Goal: Information Seeking & Learning: Learn about a topic

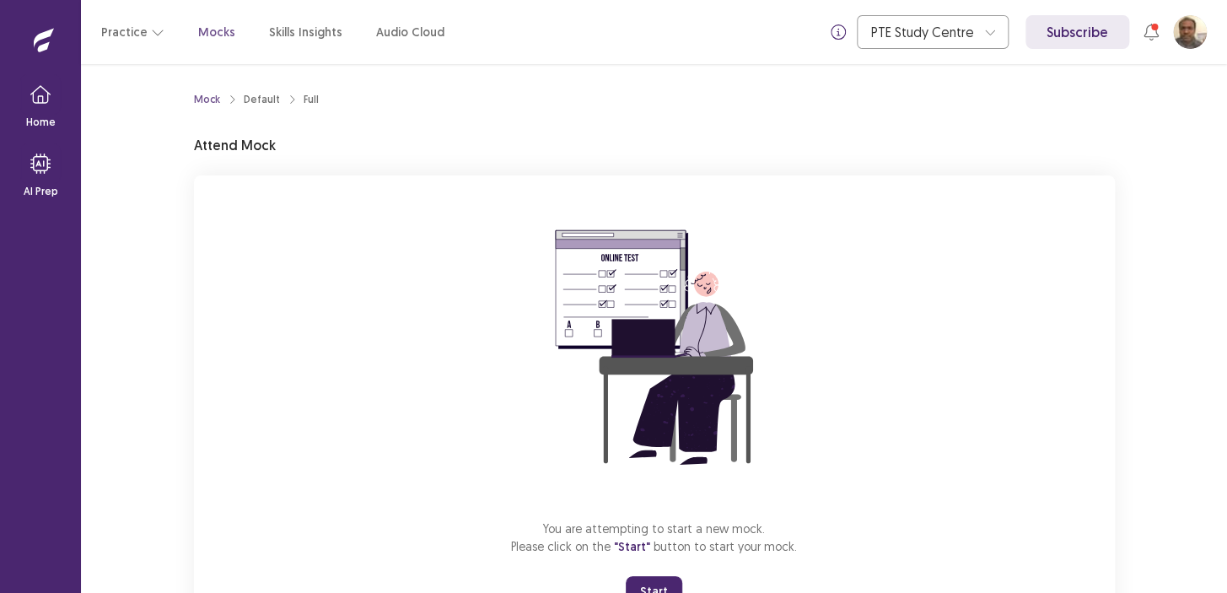
click at [390, 414] on div "You are attempting to start a new mock. Please click on the "Start" button to s…" at bounding box center [654, 400] width 921 height 451
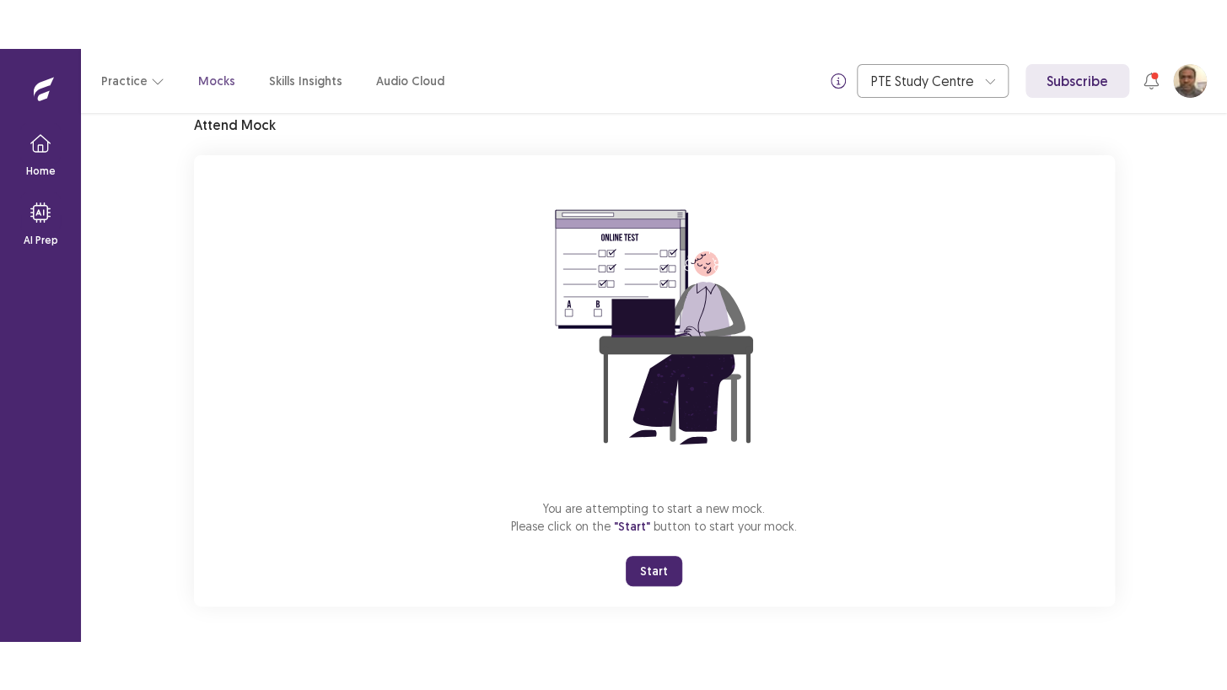
scroll to position [73, 0]
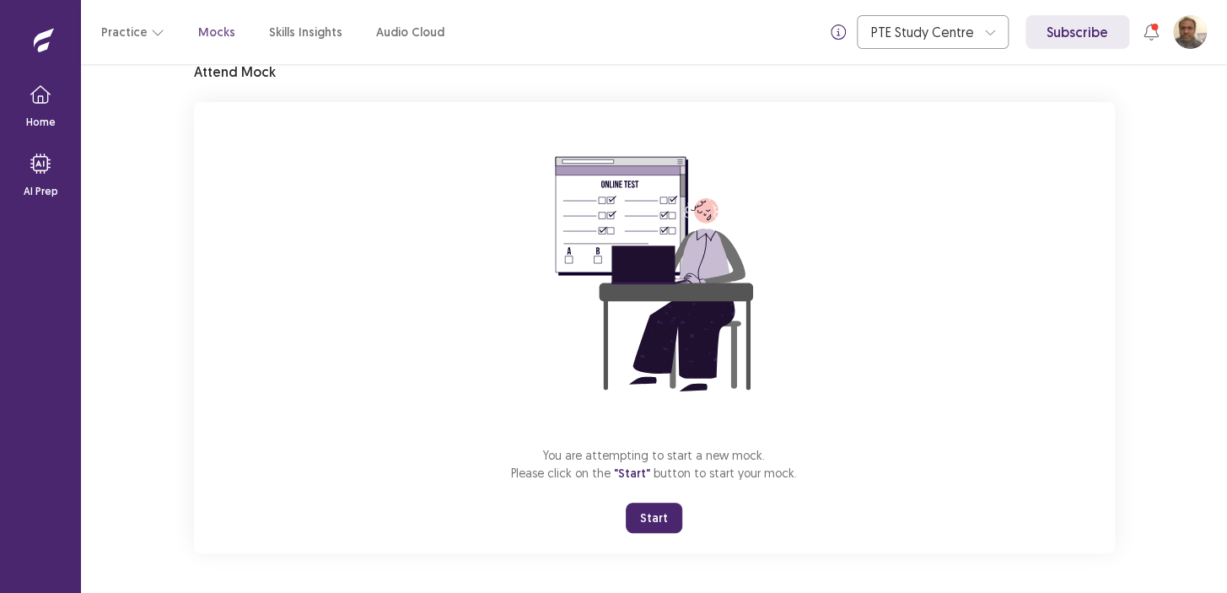
click at [641, 506] on button "Start" at bounding box center [654, 518] width 56 height 30
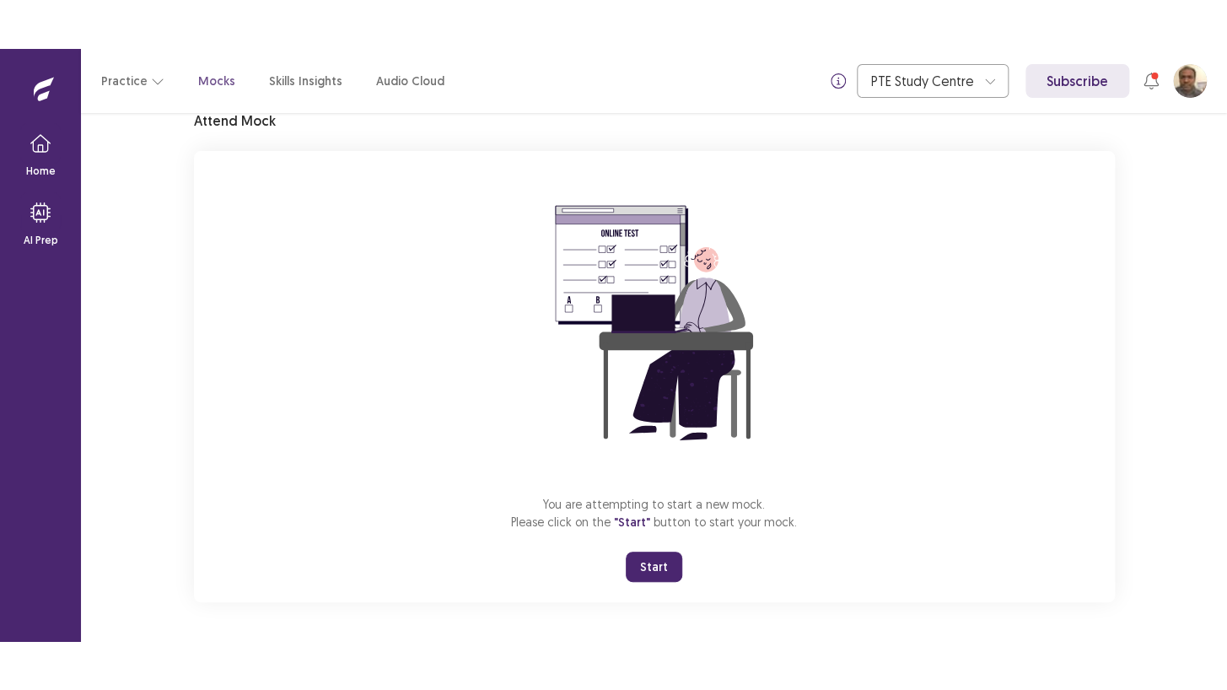
scroll to position [0, 0]
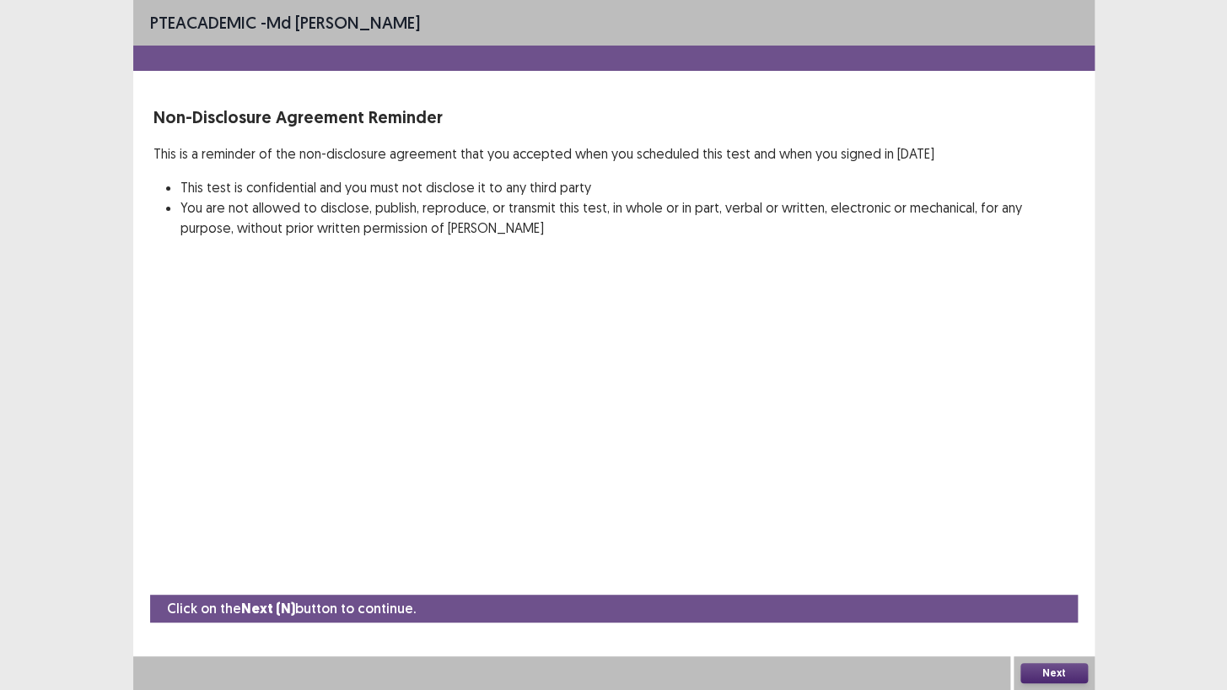
click at [1037, 592] on button "Next" at bounding box center [1053, 673] width 67 height 20
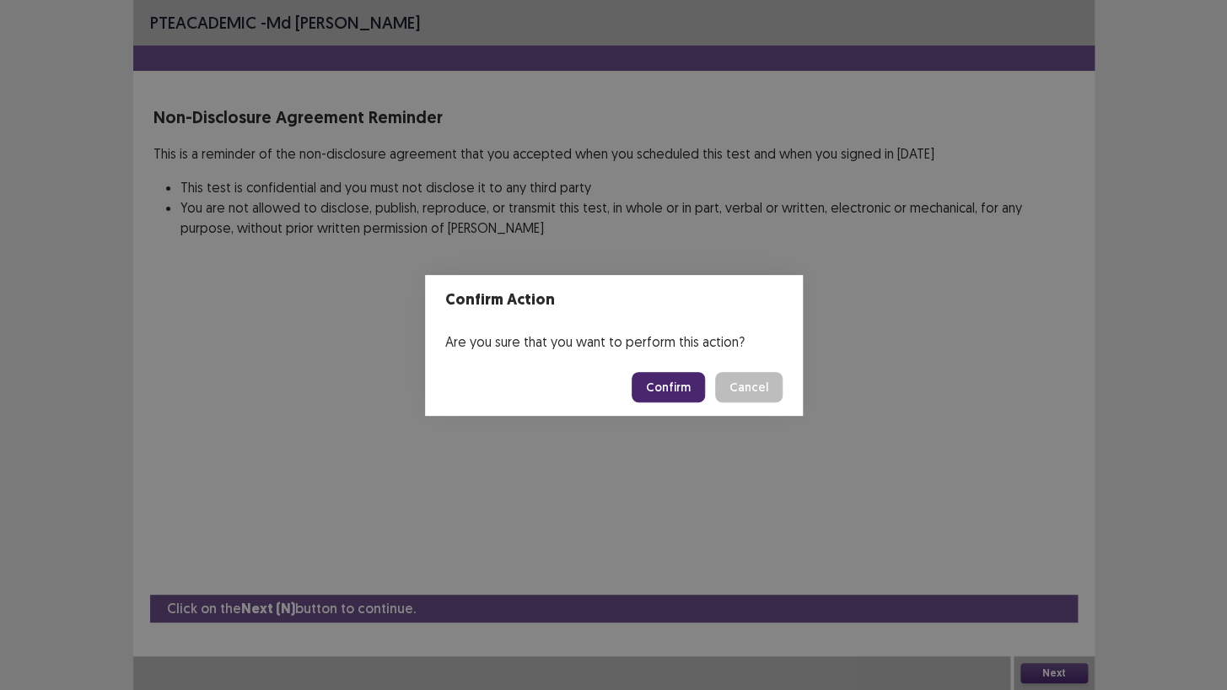
click at [666, 378] on button "Confirm" at bounding box center [668, 387] width 73 height 30
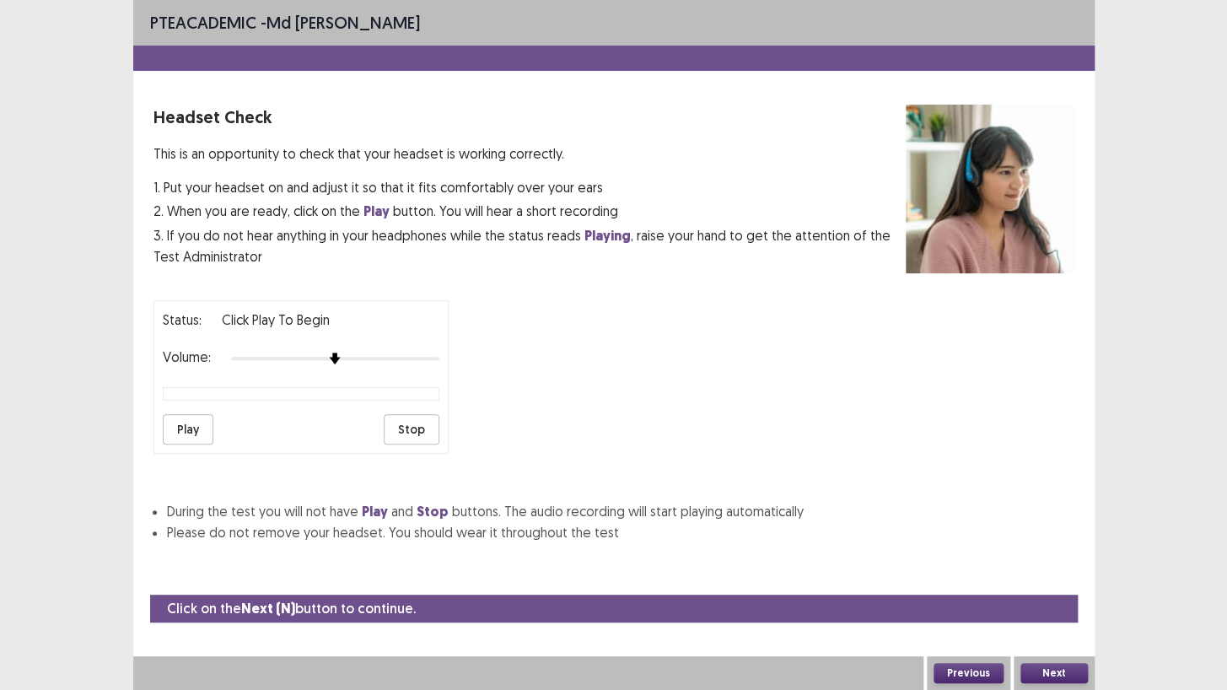
click at [192, 421] on button "Play" at bounding box center [188, 429] width 51 height 30
click at [340, 352] on img at bounding box center [334, 358] width 13 height 13
click at [340, 352] on img at bounding box center [335, 358] width 12 height 12
click at [349, 354] on img at bounding box center [355, 358] width 13 height 13
click at [186, 420] on button "Play" at bounding box center [188, 429] width 51 height 30
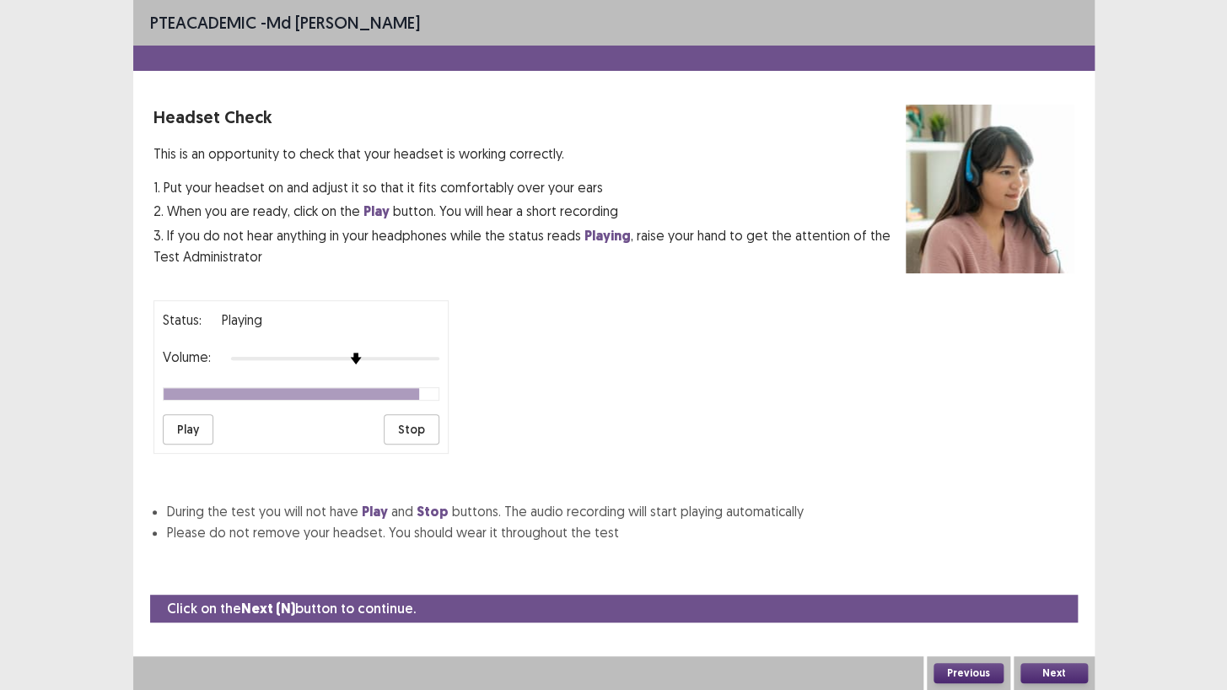
click at [347, 352] on div at bounding box center [335, 358] width 208 height 13
click at [359, 352] on img at bounding box center [355, 358] width 13 height 13
click at [190, 417] on button "Play" at bounding box center [188, 429] width 51 height 30
click at [1051, 592] on button "Next" at bounding box center [1053, 673] width 67 height 20
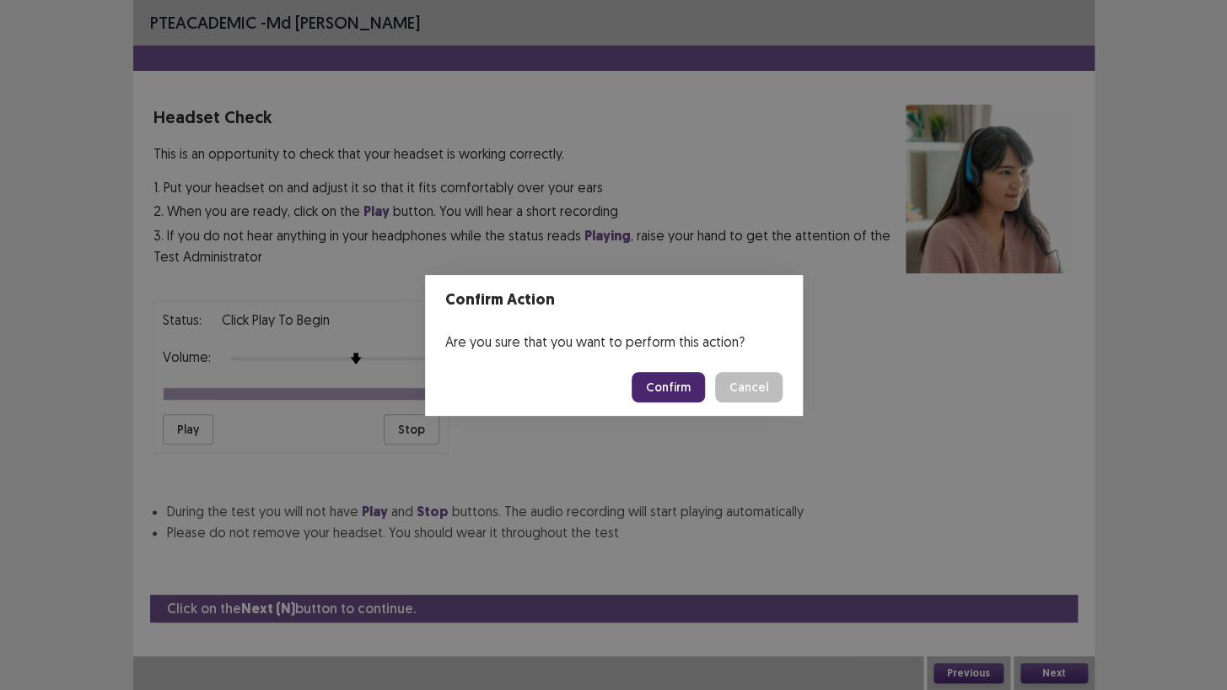
click at [664, 379] on button "Confirm" at bounding box center [668, 387] width 73 height 30
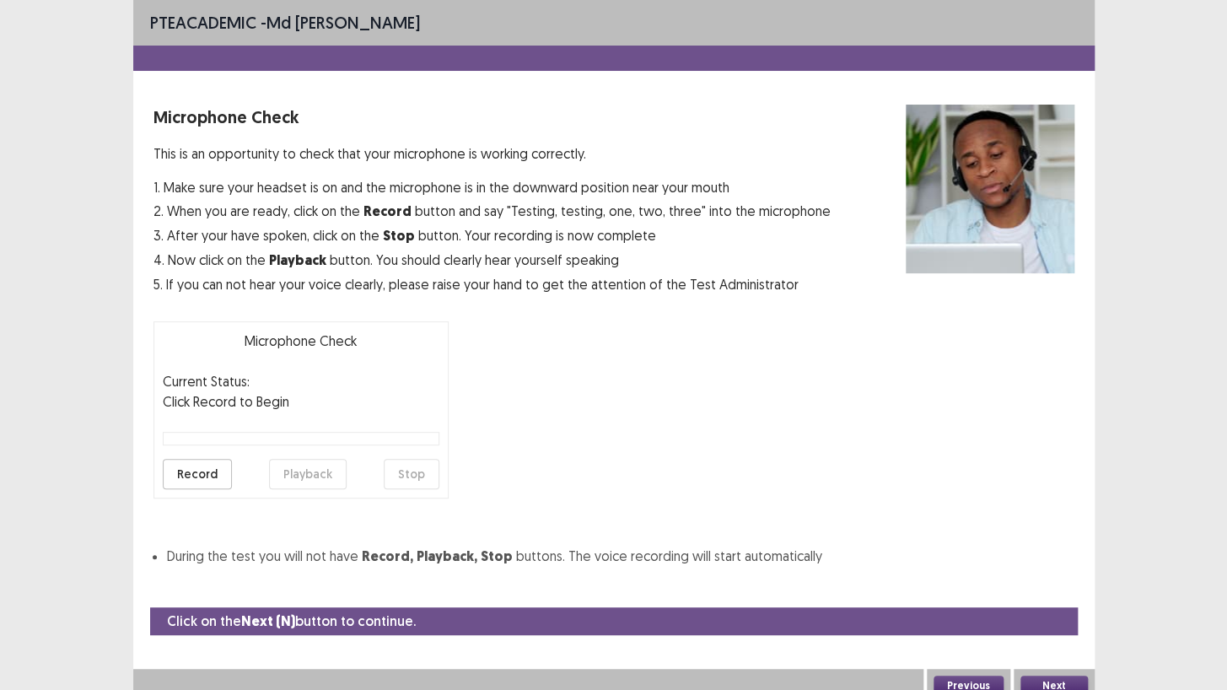
scroll to position [4, 0]
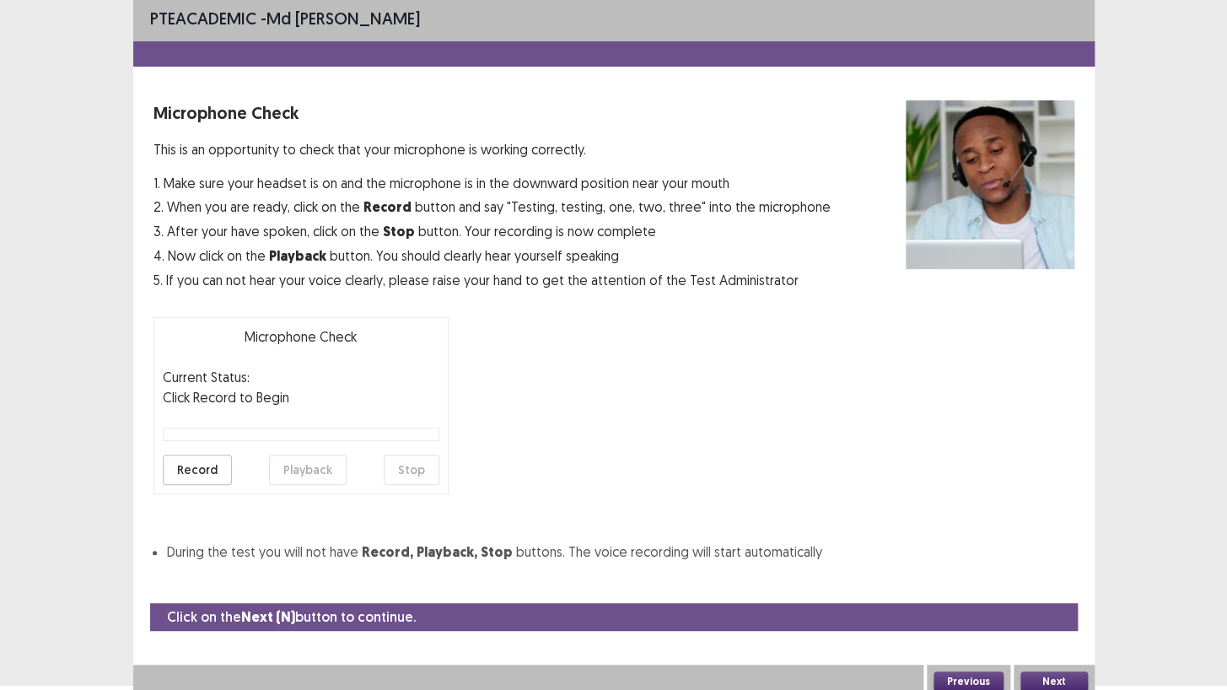
click at [186, 472] on button "Record" at bounding box center [197, 469] width 69 height 30
click at [322, 464] on button "Playback" at bounding box center [308, 469] width 78 height 30
click at [1059, 592] on button "Next" at bounding box center [1053, 681] width 67 height 20
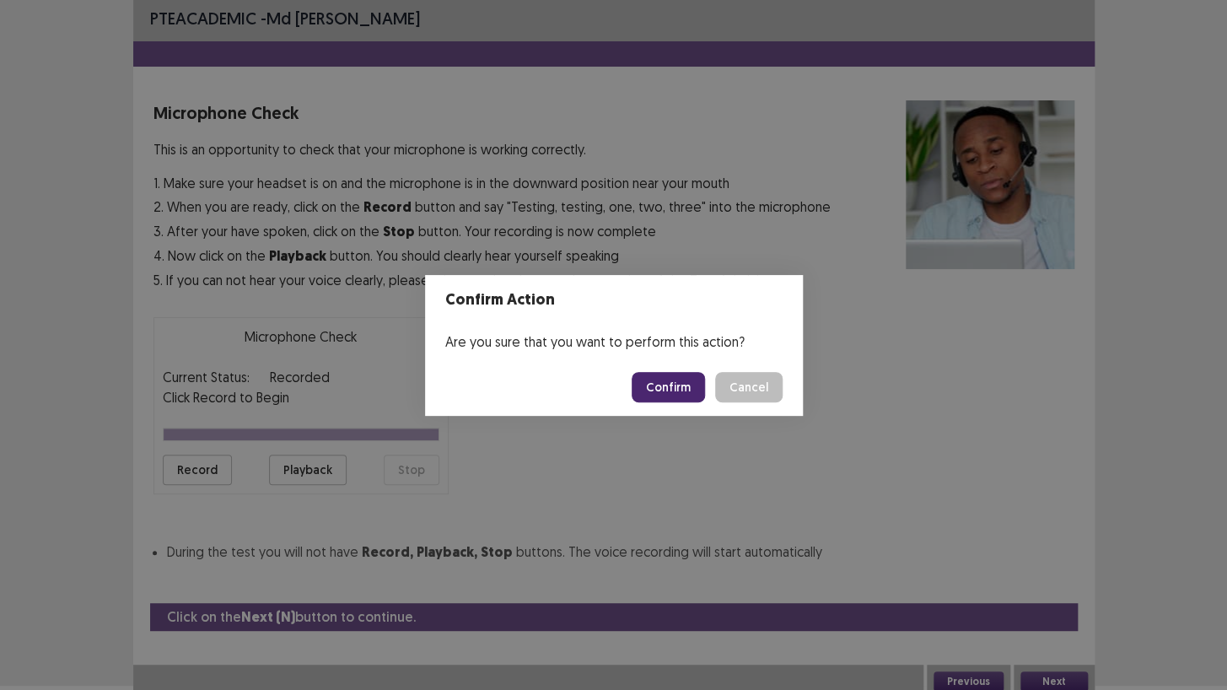
click at [667, 377] on button "Confirm" at bounding box center [668, 387] width 73 height 30
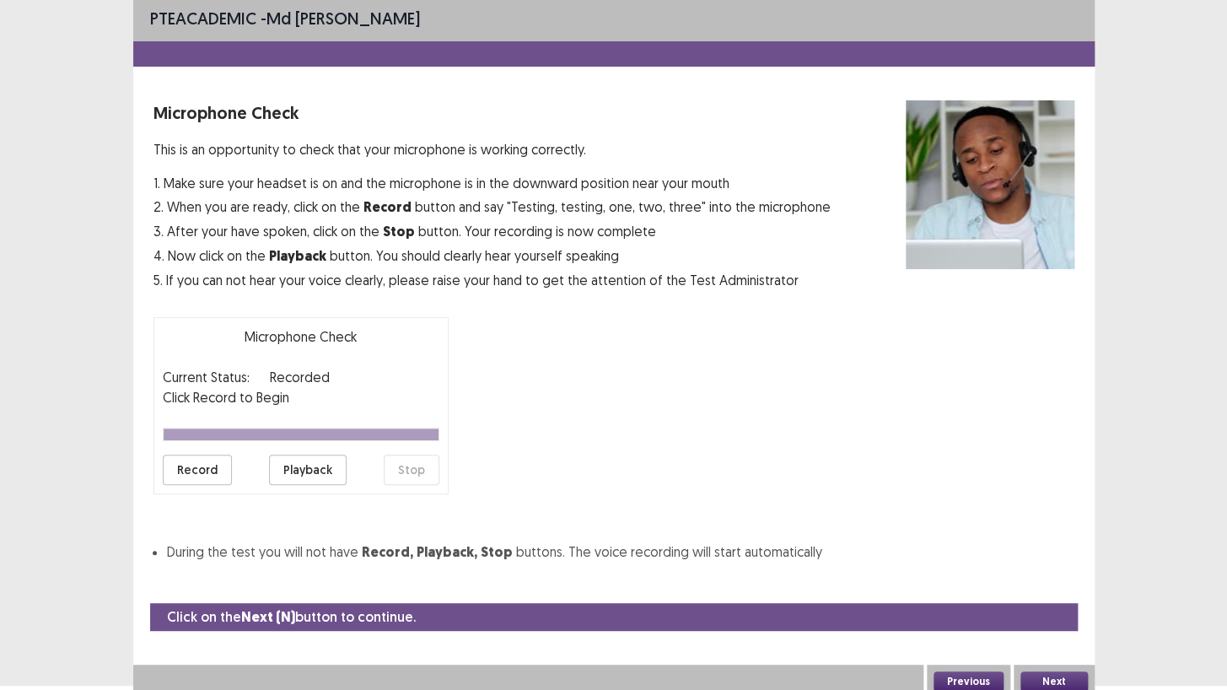
scroll to position [0, 0]
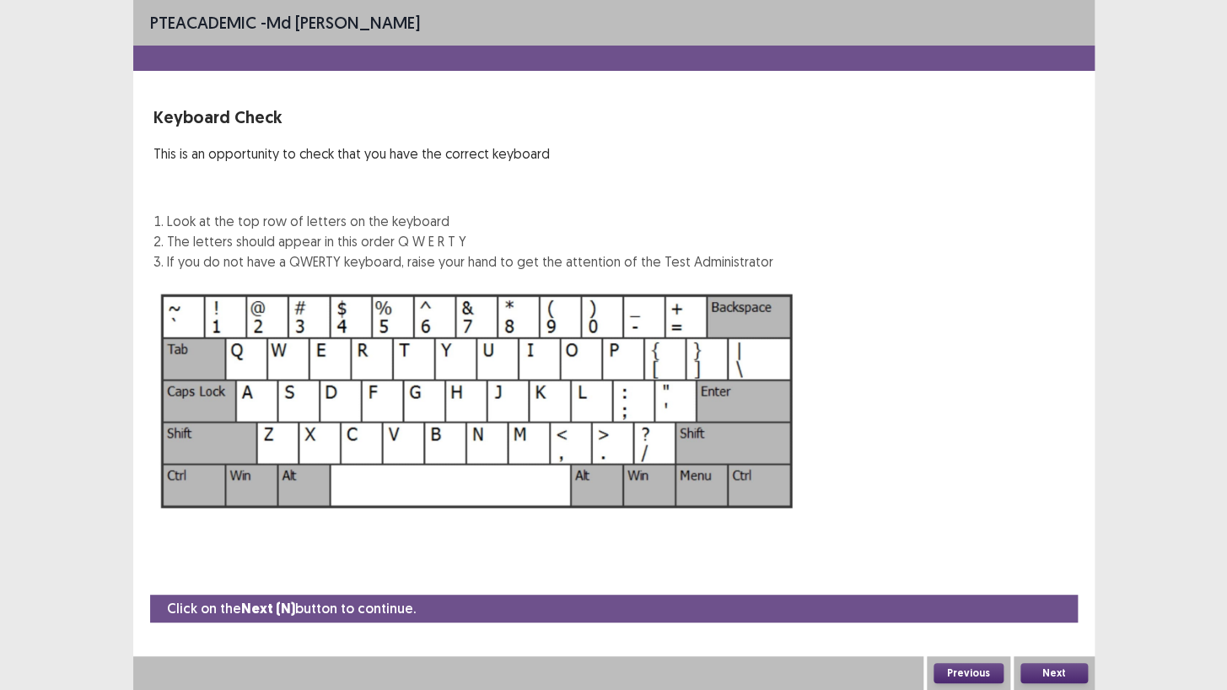
click at [1057, 592] on button "Next" at bounding box center [1053, 673] width 67 height 20
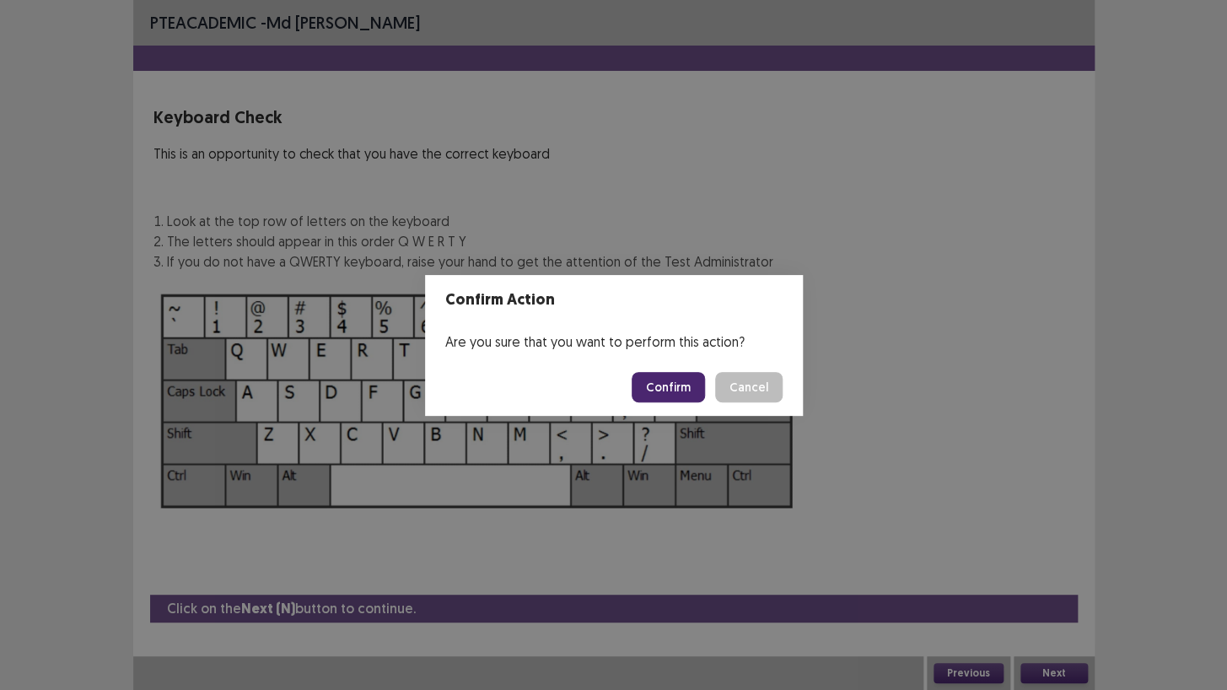
click at [675, 379] on button "Confirm" at bounding box center [668, 387] width 73 height 30
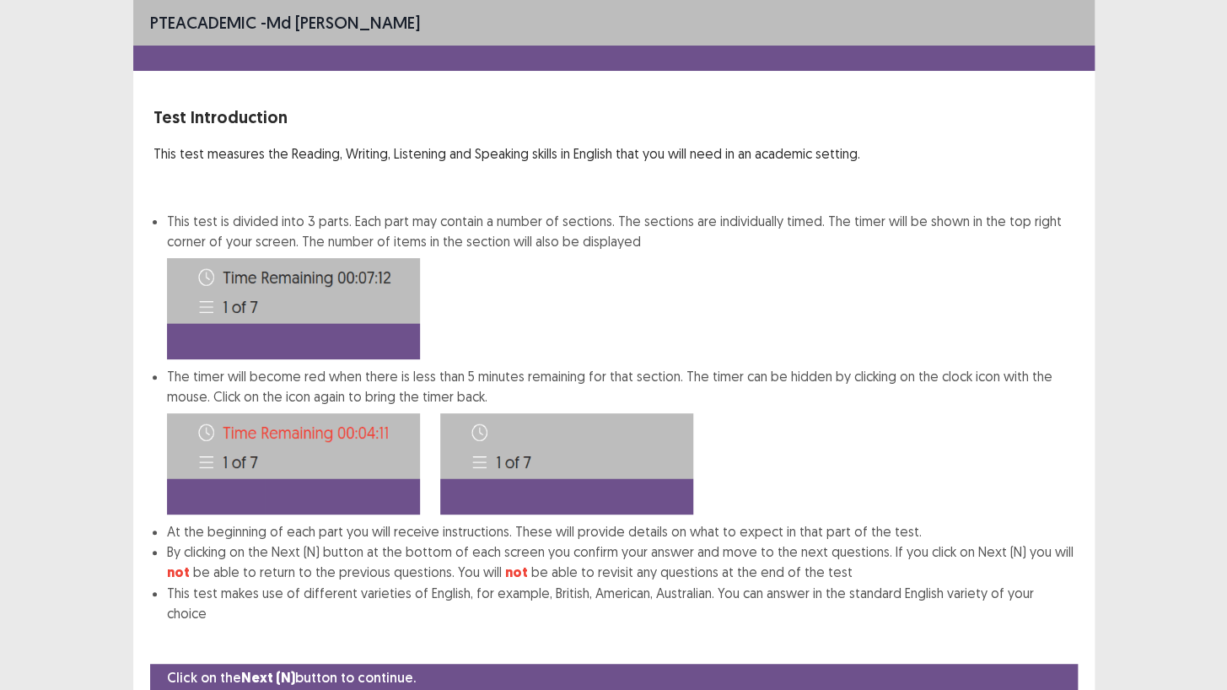
scroll to position [47, 0]
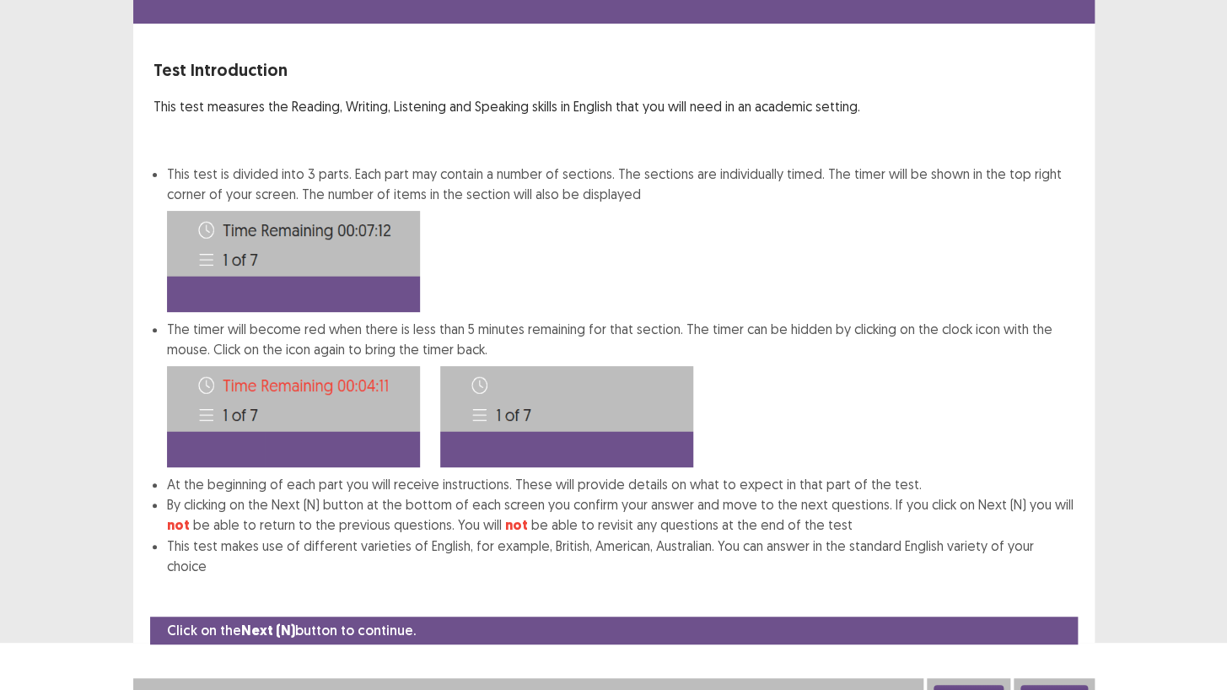
click at [1042, 592] on button "Next" at bounding box center [1053, 695] width 67 height 20
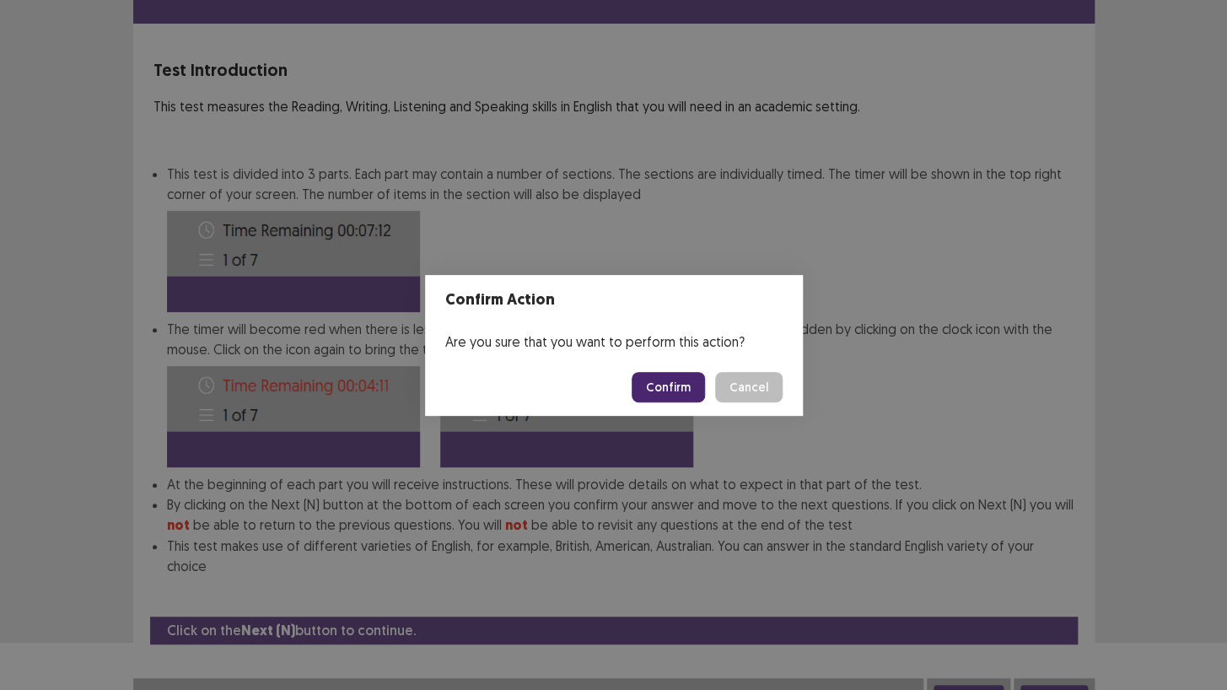
click at [676, 379] on button "Confirm" at bounding box center [668, 387] width 73 height 30
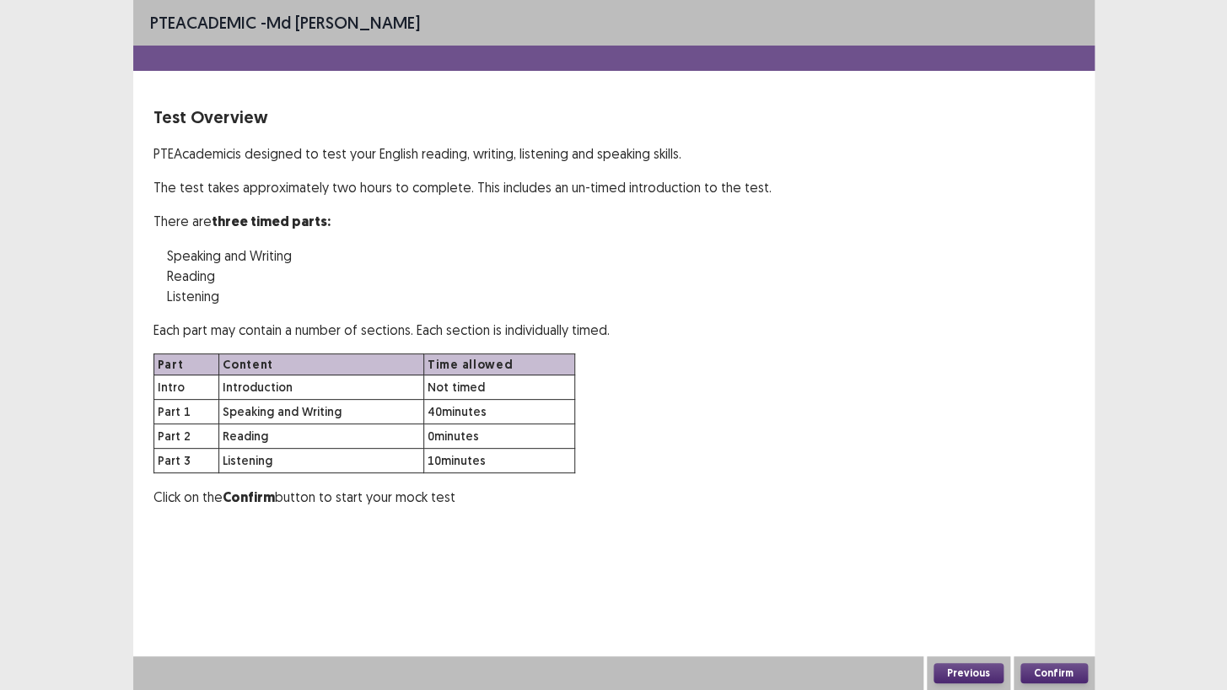
scroll to position [0, 0]
click at [1050, 592] on button "Confirm" at bounding box center [1053, 673] width 67 height 20
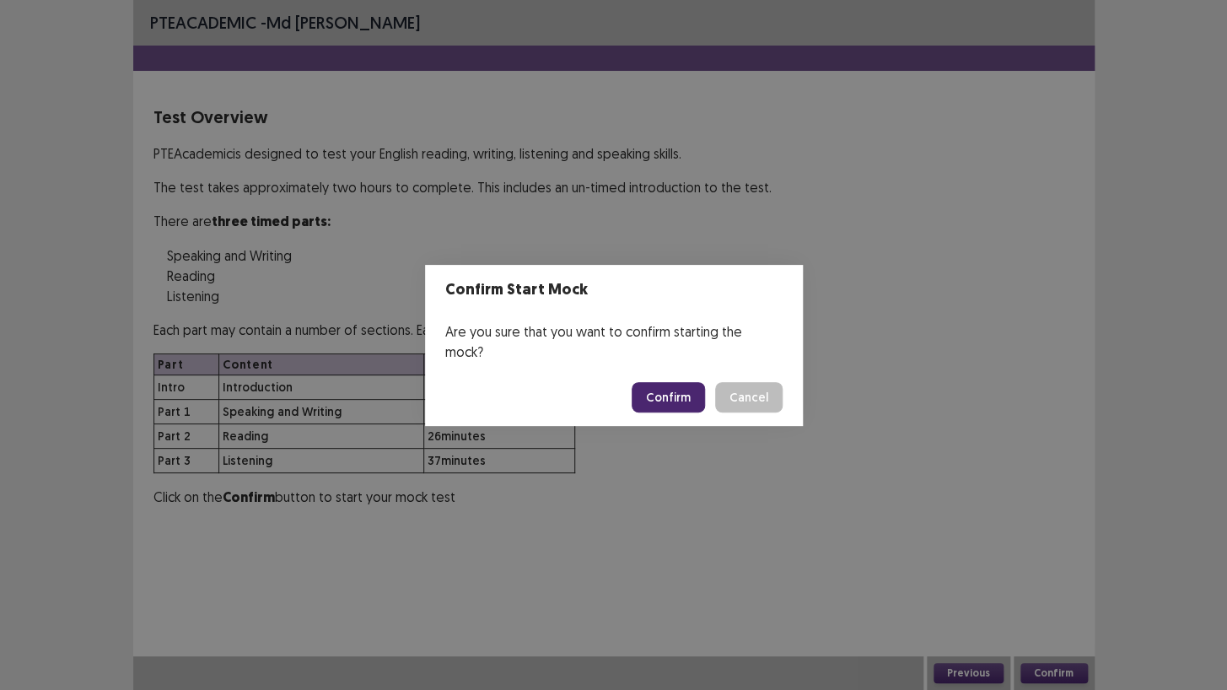
click at [669, 385] on button "Confirm" at bounding box center [668, 397] width 73 height 30
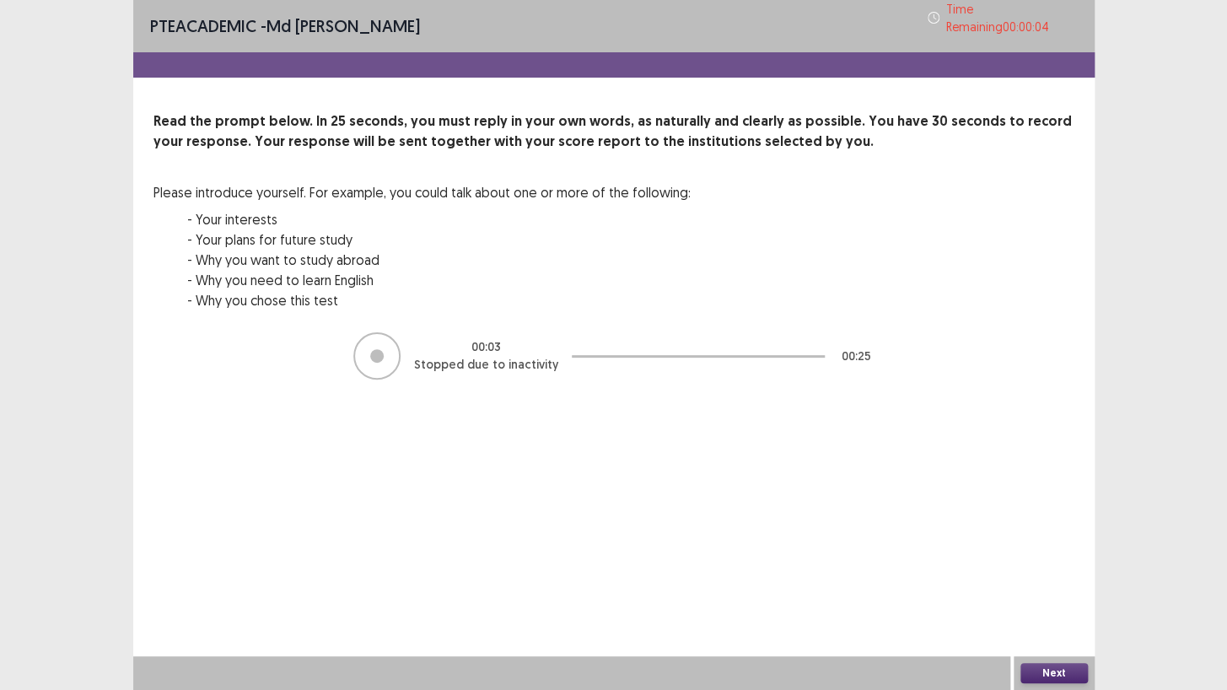
click at [1053, 592] on button "Next" at bounding box center [1053, 673] width 67 height 20
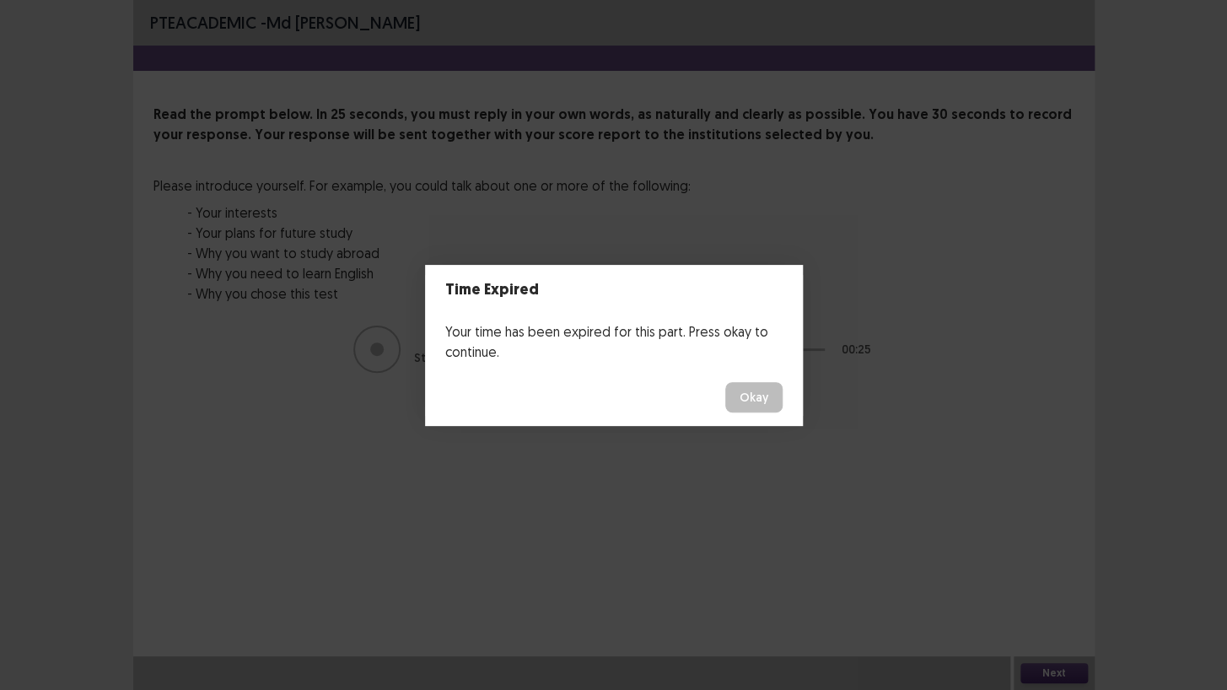
click at [745, 393] on button "Okay" at bounding box center [753, 397] width 57 height 30
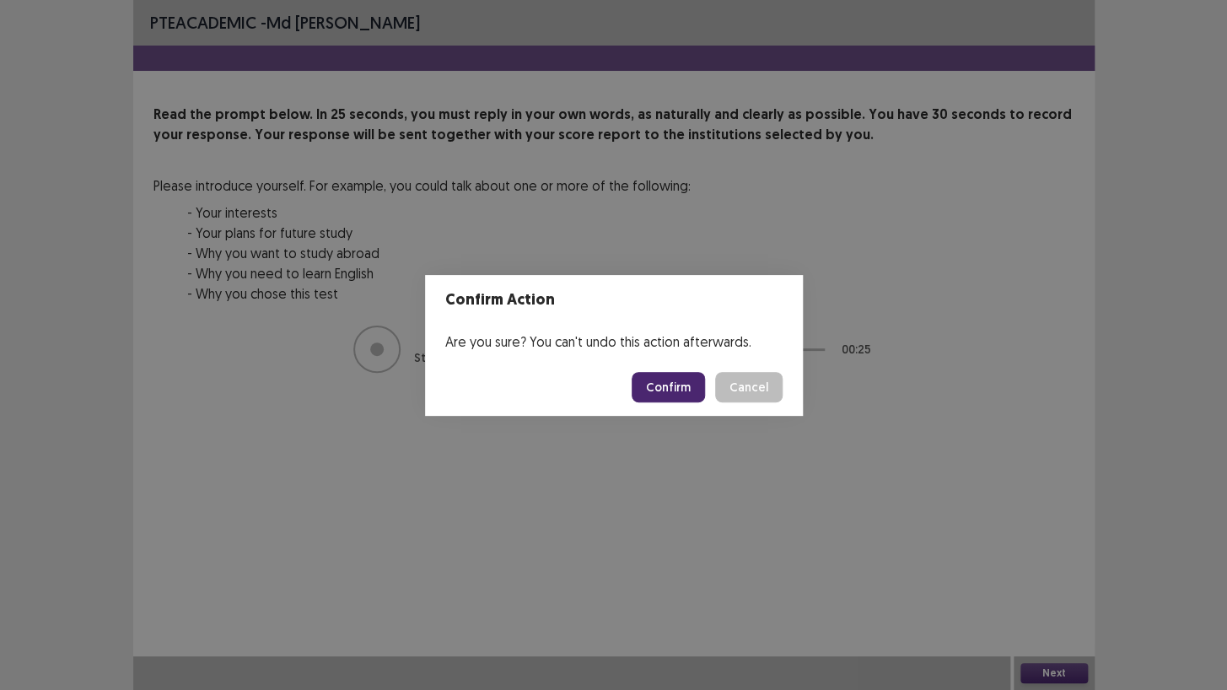
click at [664, 381] on button "Confirm" at bounding box center [668, 387] width 73 height 30
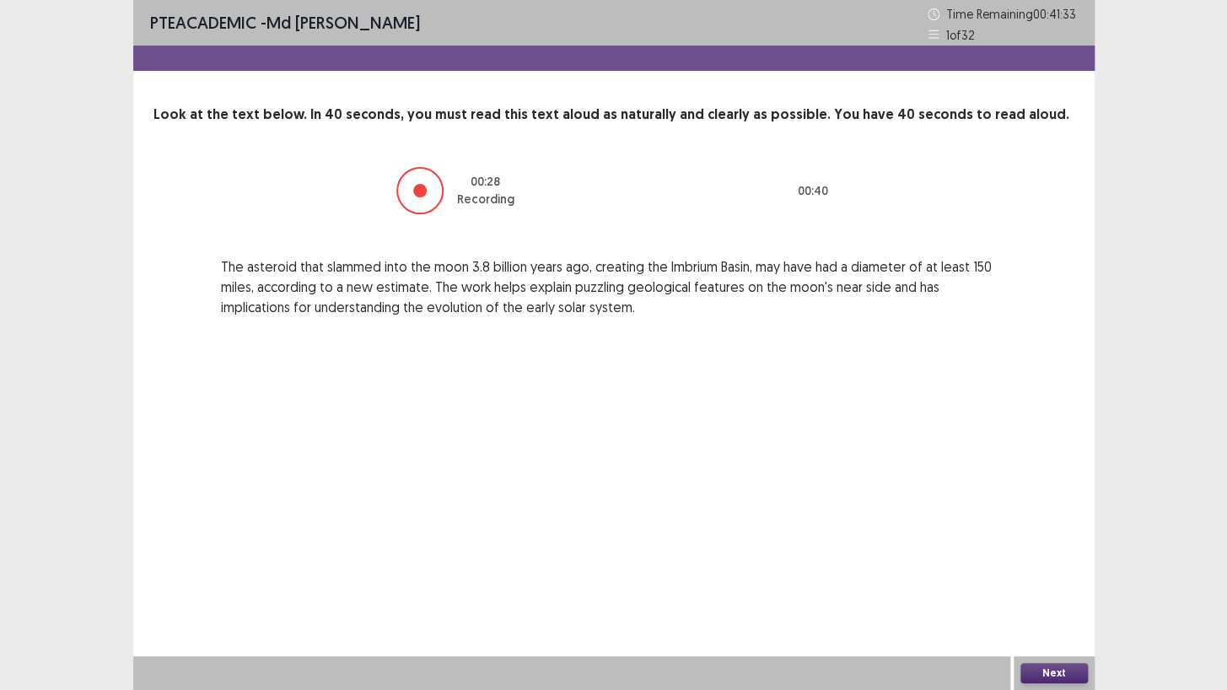
click at [1062, 592] on button "Next" at bounding box center [1053, 673] width 67 height 20
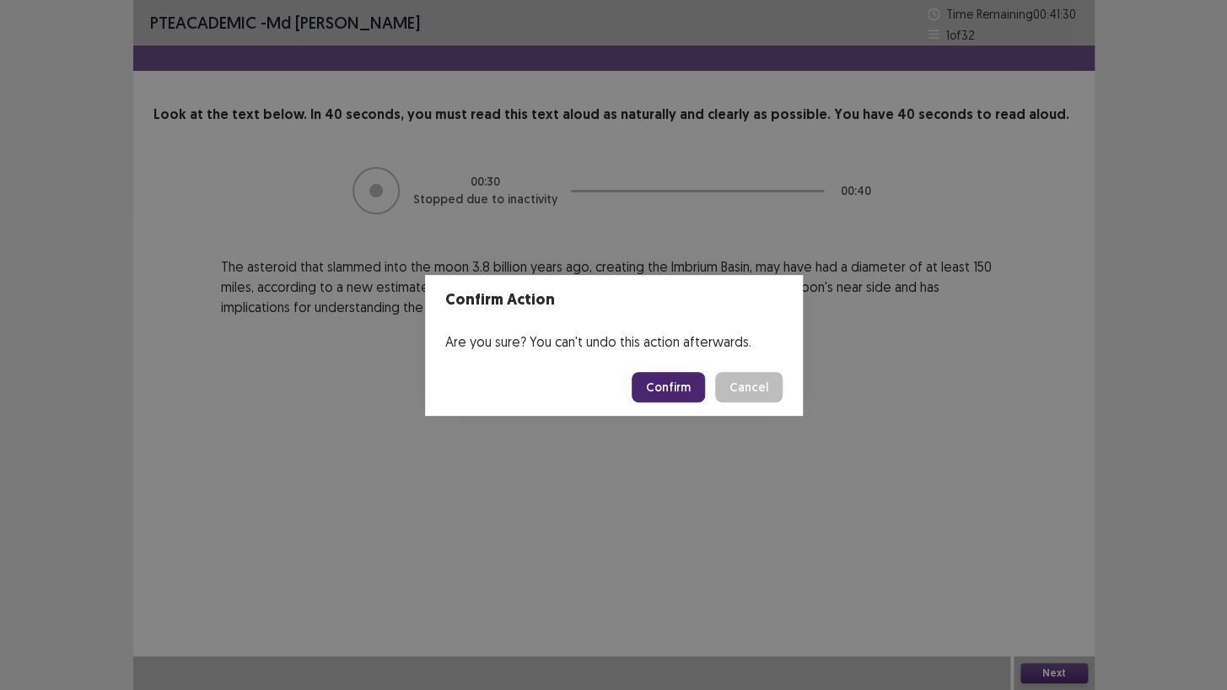
click at [673, 383] on button "Confirm" at bounding box center [668, 387] width 73 height 30
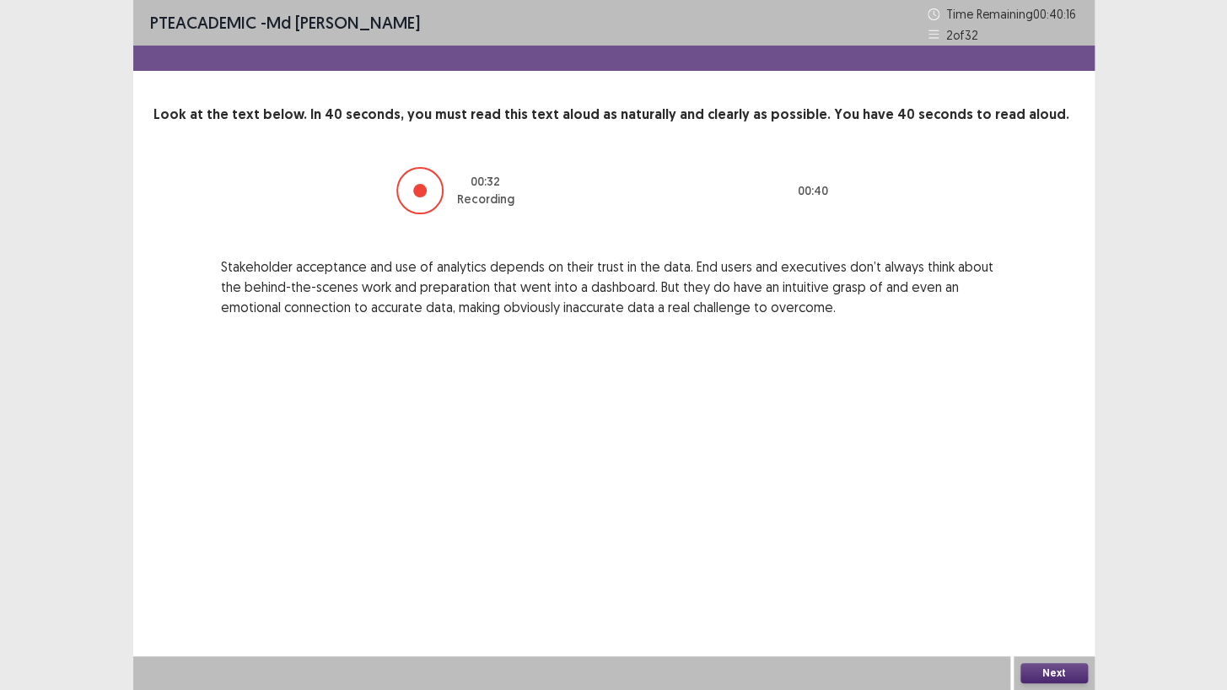
click at [1040, 592] on button "Next" at bounding box center [1053, 673] width 67 height 20
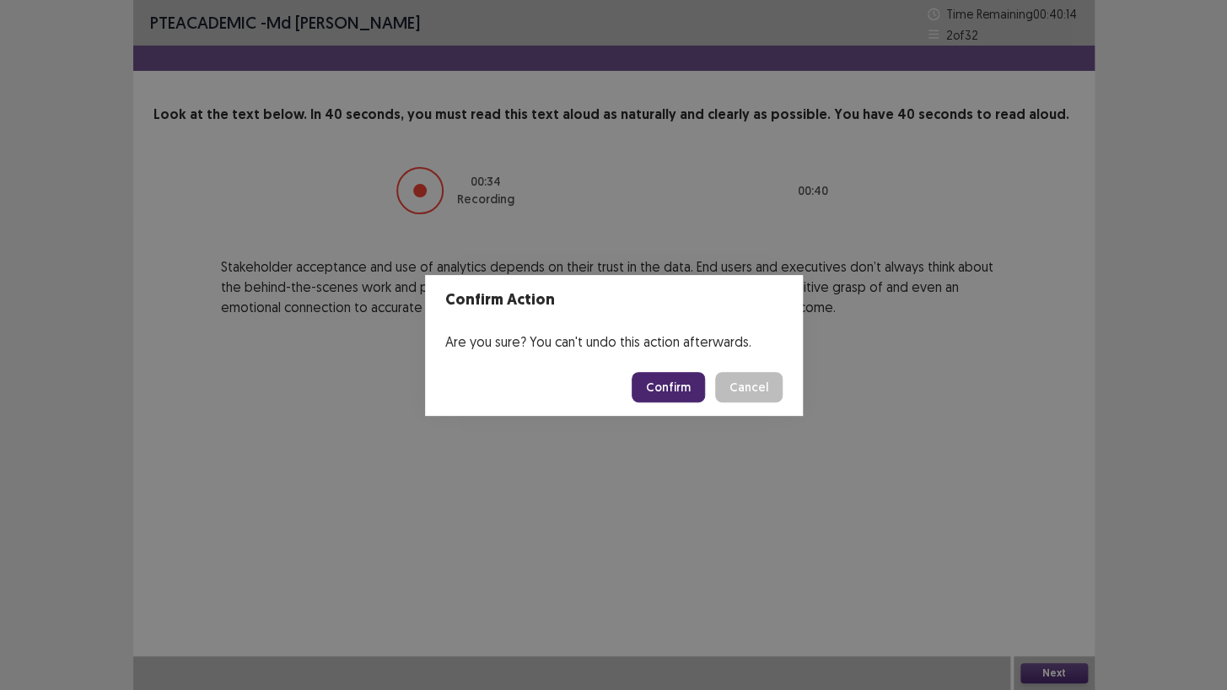
click at [685, 384] on button "Confirm" at bounding box center [668, 387] width 73 height 30
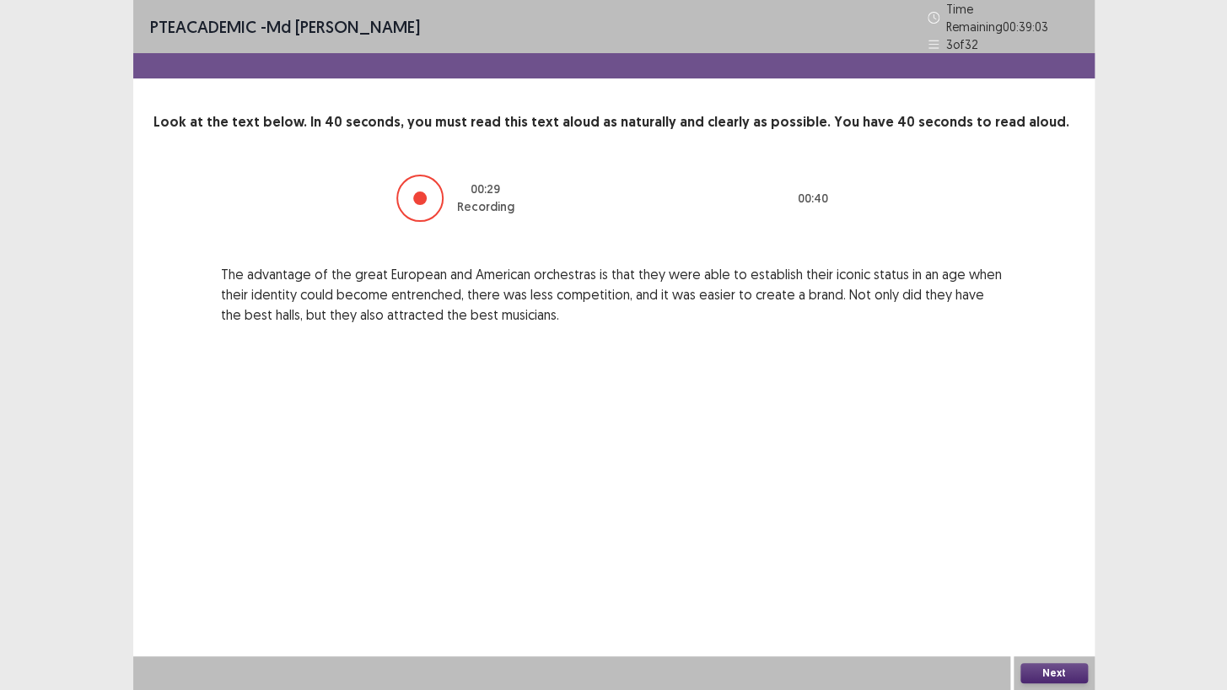
click at [1060, 592] on button "Next" at bounding box center [1053, 673] width 67 height 20
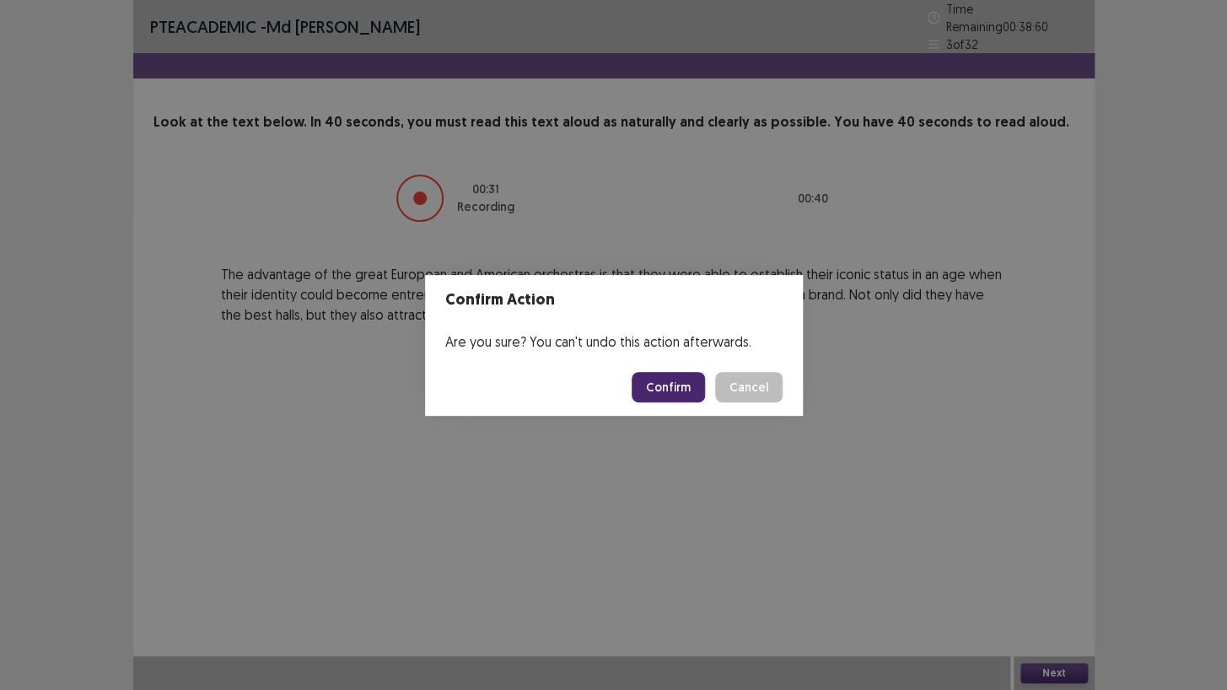
click at [656, 378] on button "Confirm" at bounding box center [668, 387] width 73 height 30
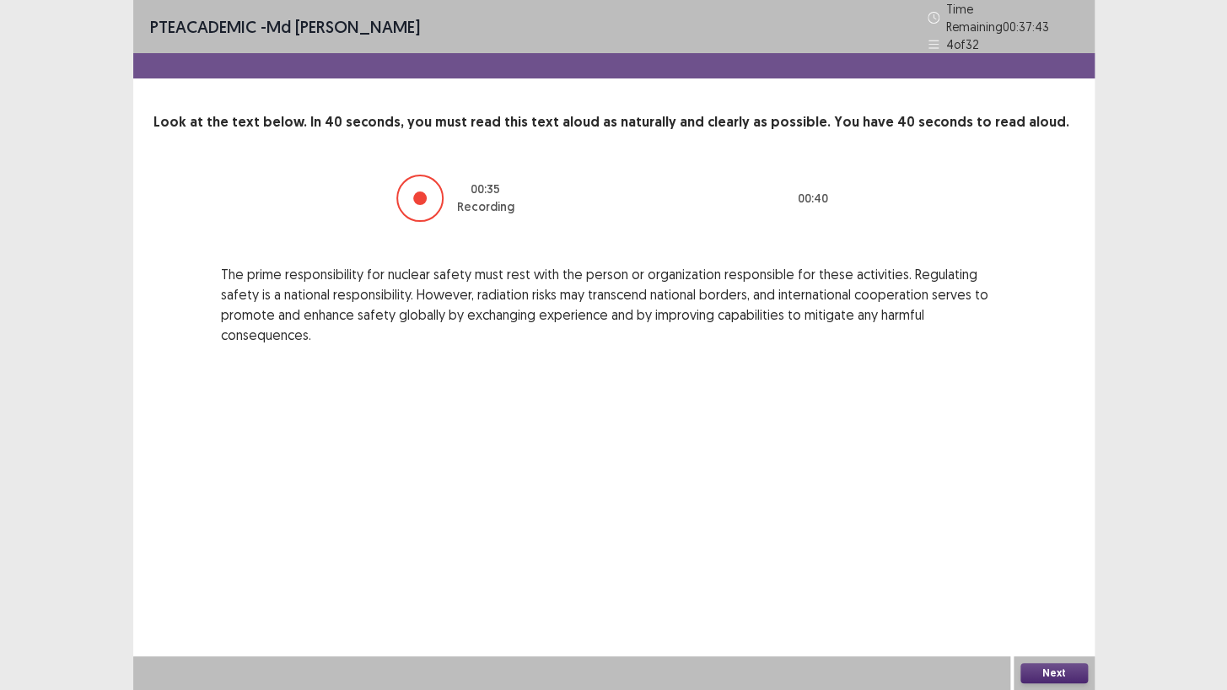
click at [1028, 592] on button "Next" at bounding box center [1053, 673] width 67 height 20
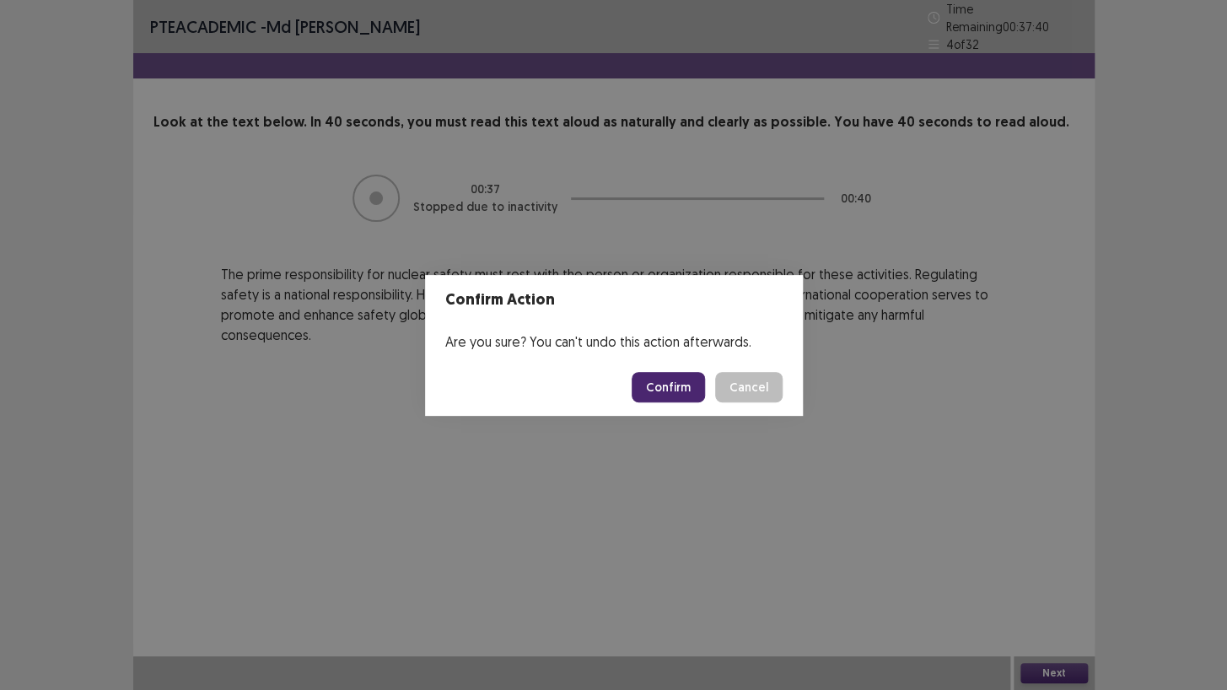
click at [666, 387] on button "Confirm" at bounding box center [668, 387] width 73 height 30
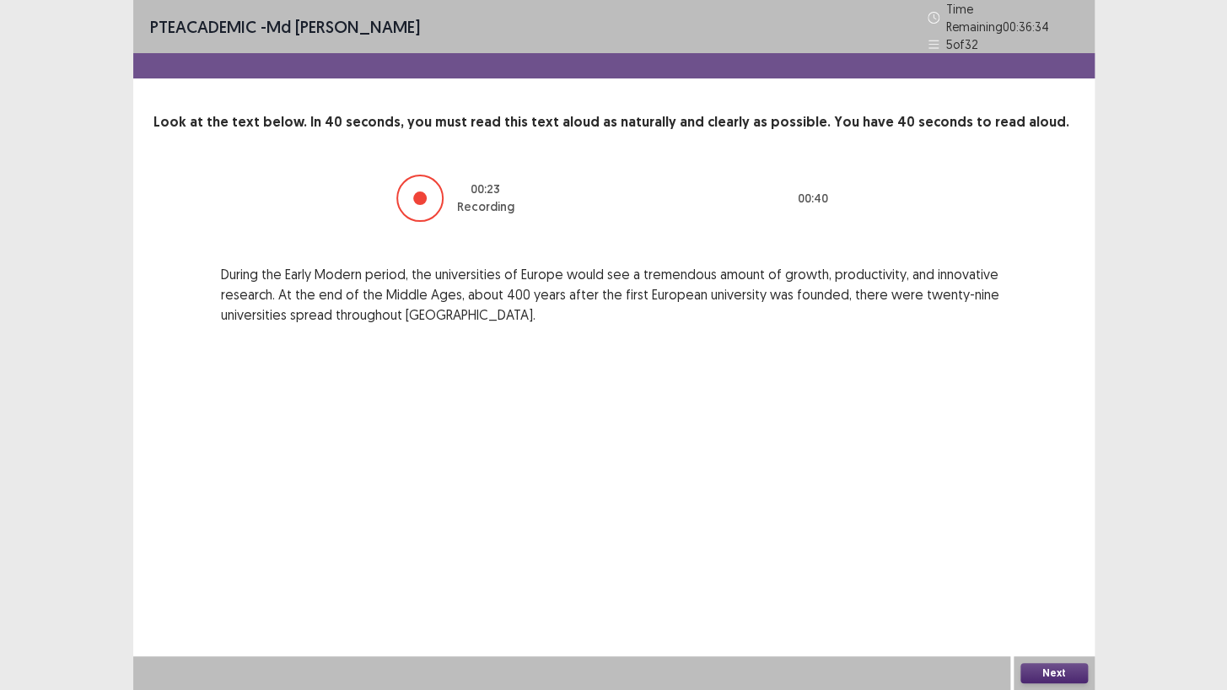
click at [1060, 592] on button "Next" at bounding box center [1053, 673] width 67 height 20
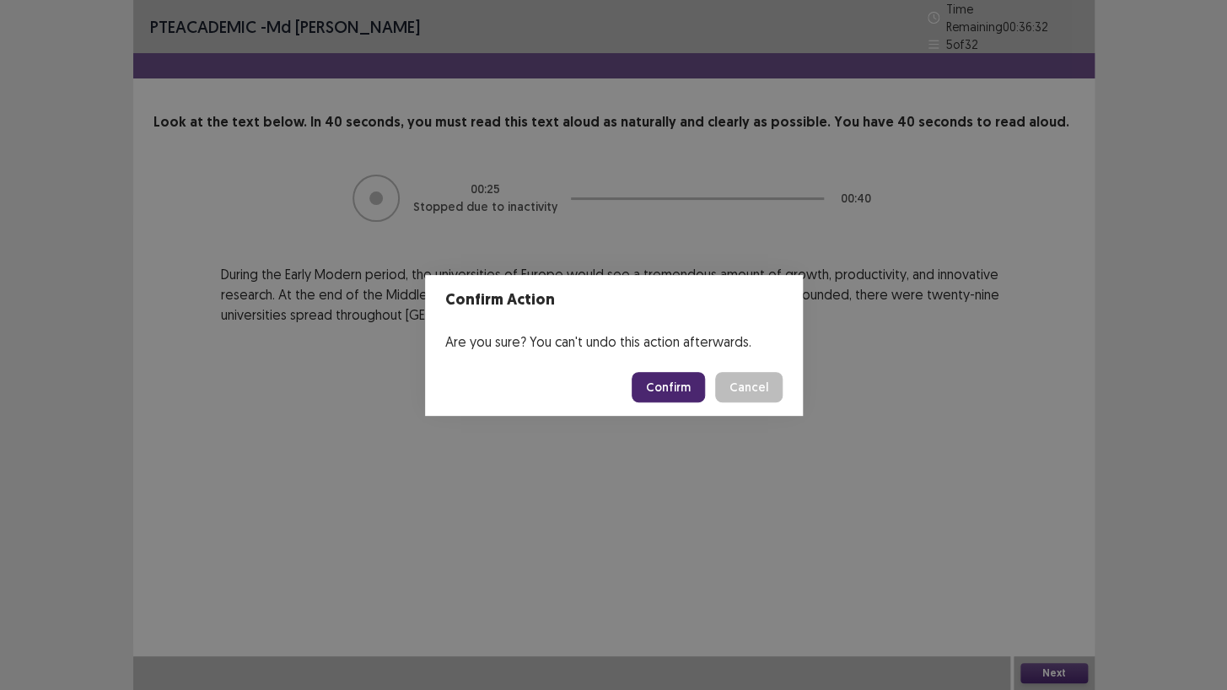
click at [658, 380] on button "Confirm" at bounding box center [668, 387] width 73 height 30
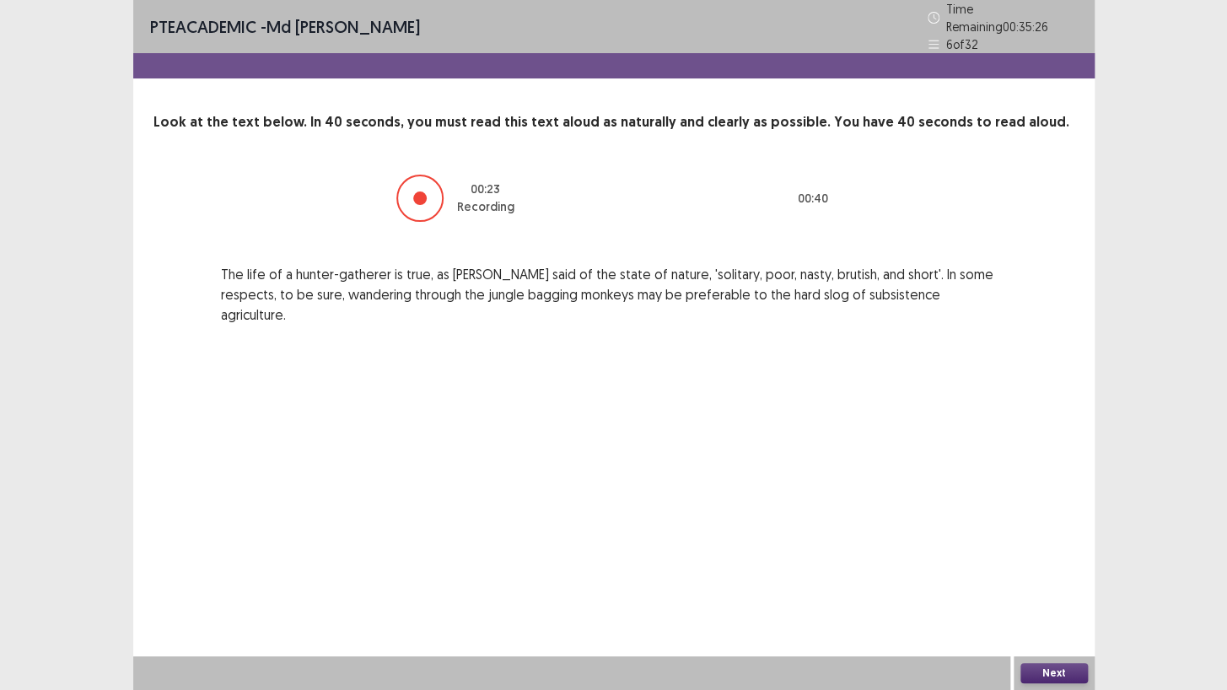
click at [1047, 592] on button "Next" at bounding box center [1053, 673] width 67 height 20
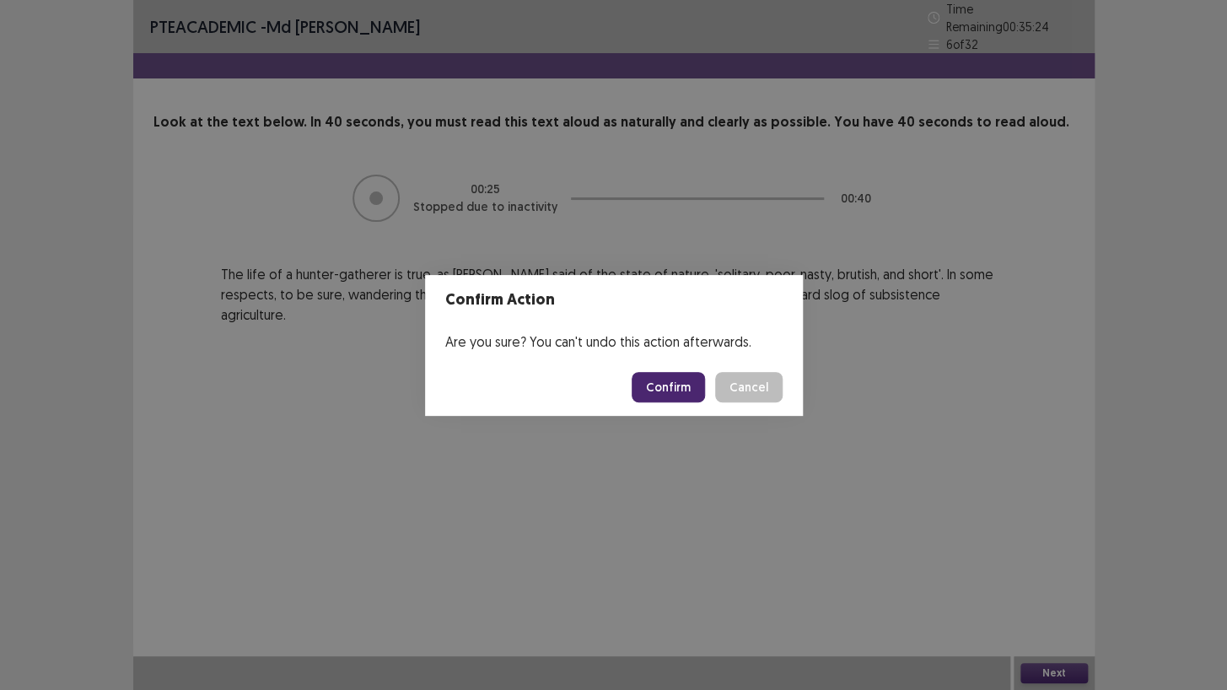
click at [676, 383] on button "Confirm" at bounding box center [668, 387] width 73 height 30
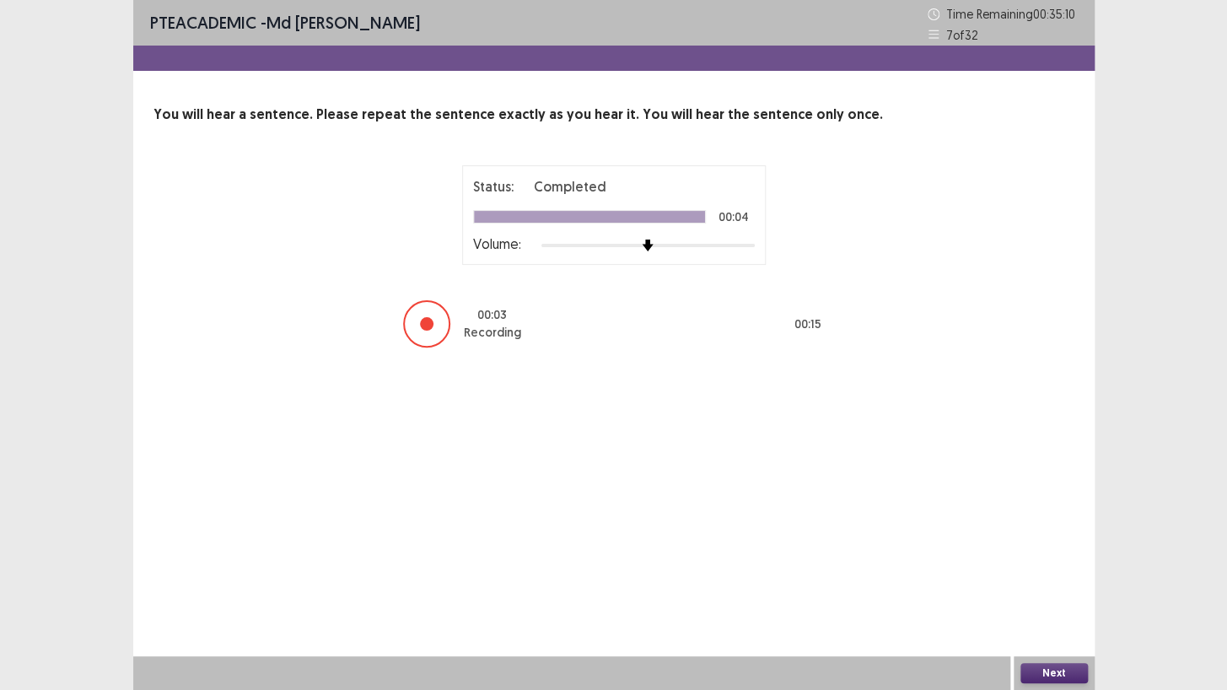
click at [1047, 592] on button "Next" at bounding box center [1053, 673] width 67 height 20
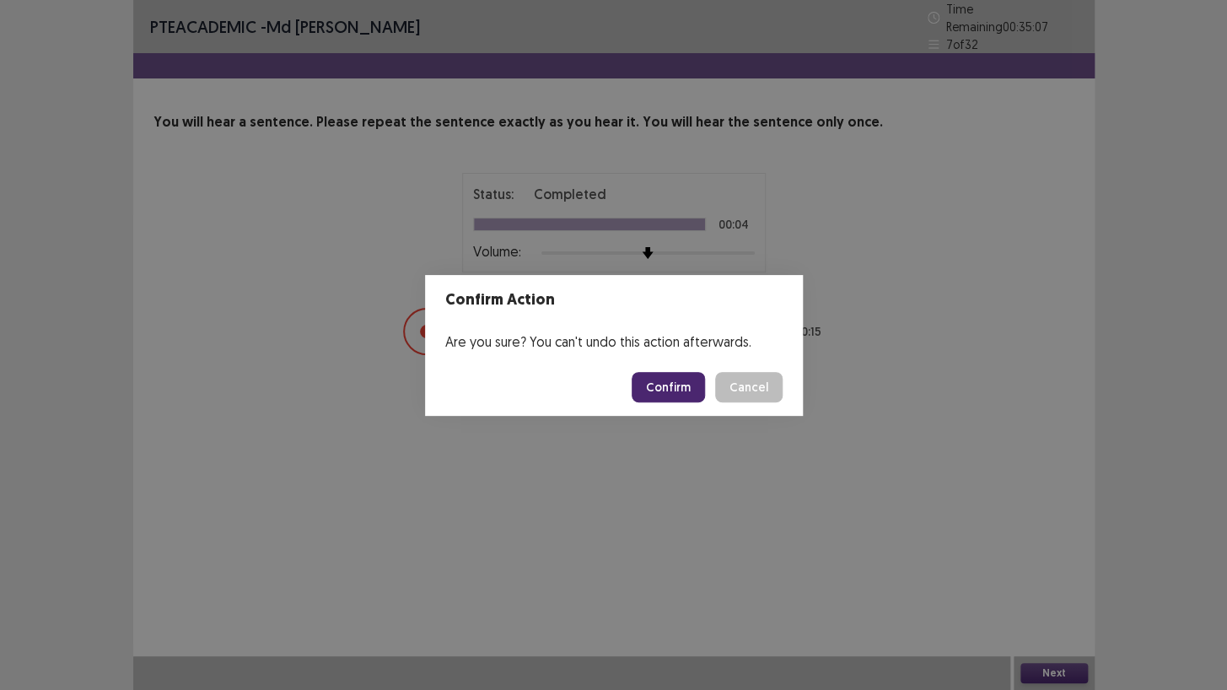
click at [681, 390] on button "Confirm" at bounding box center [668, 387] width 73 height 30
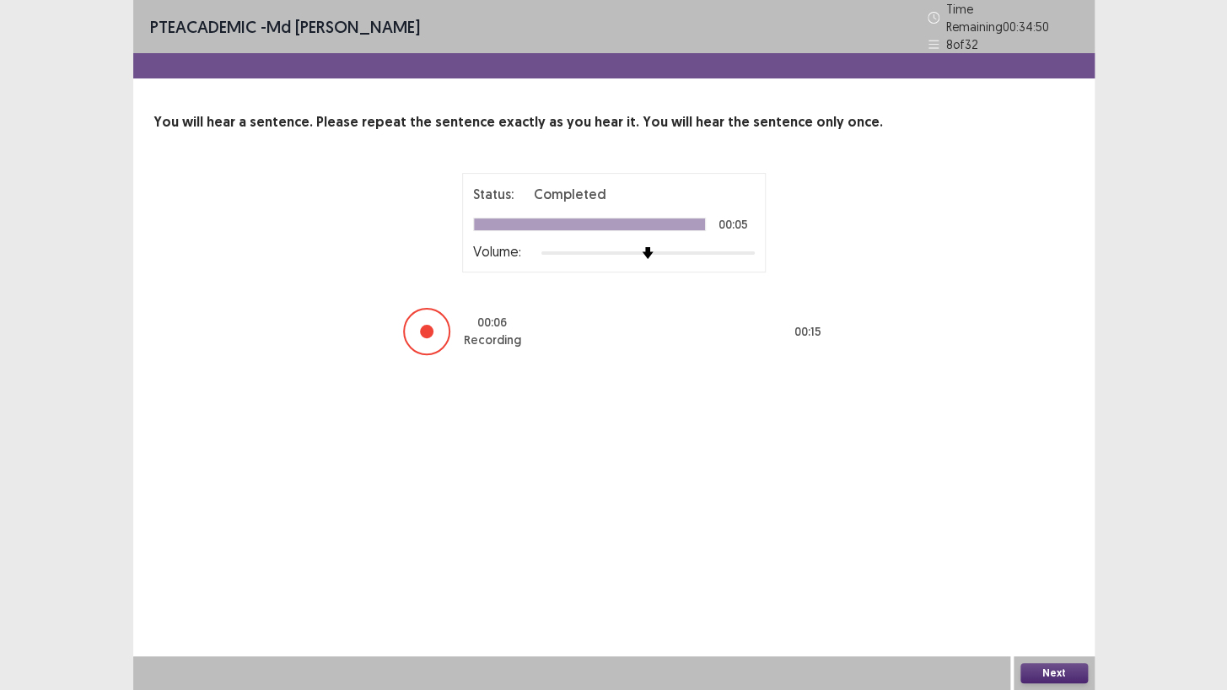
click at [1050, 592] on button "Next" at bounding box center [1053, 673] width 67 height 20
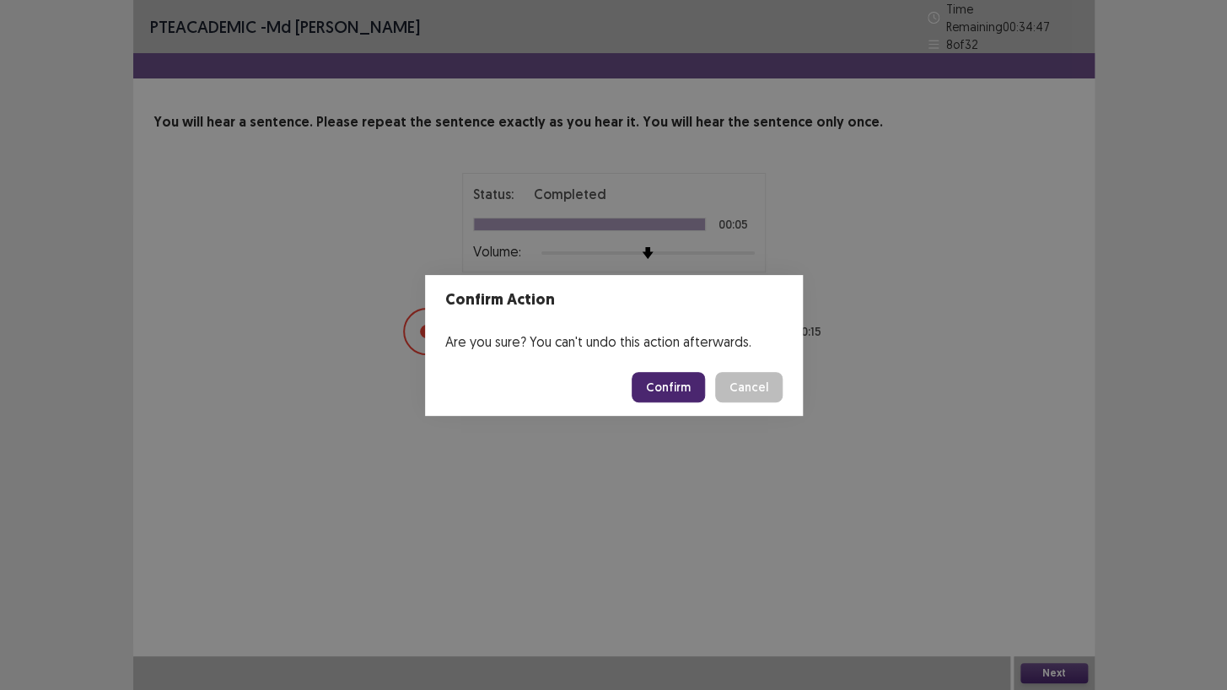
click at [683, 386] on button "Confirm" at bounding box center [668, 387] width 73 height 30
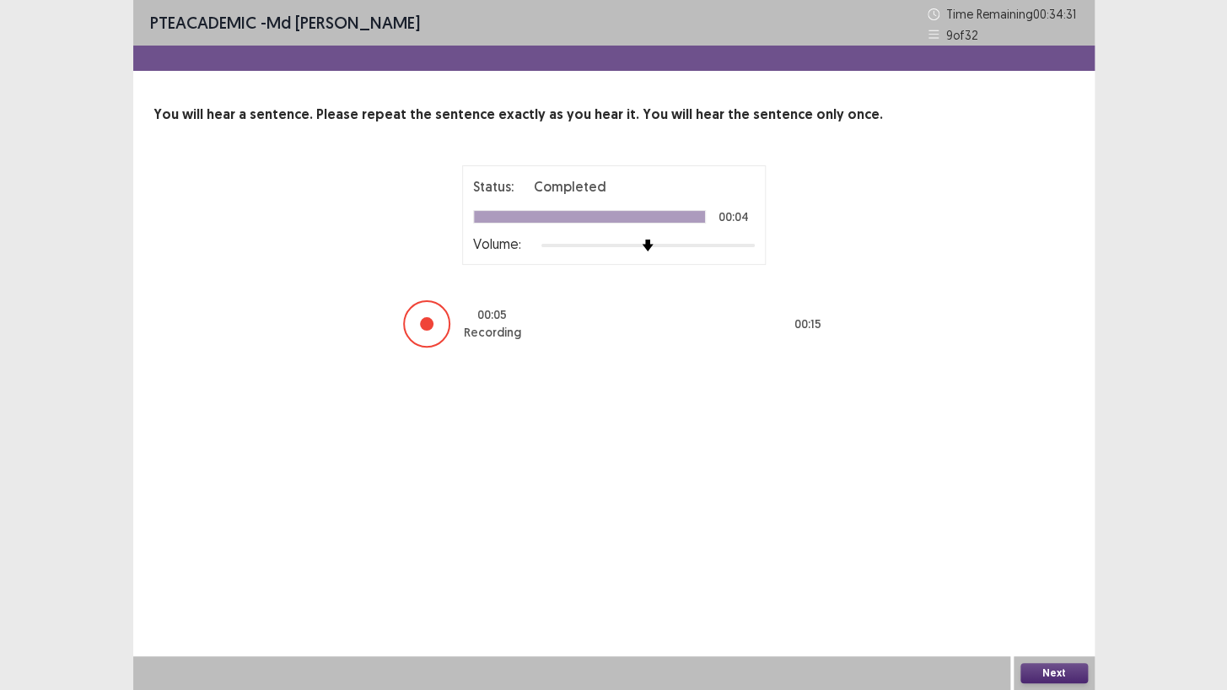
click at [1037, 592] on button "Next" at bounding box center [1053, 673] width 67 height 20
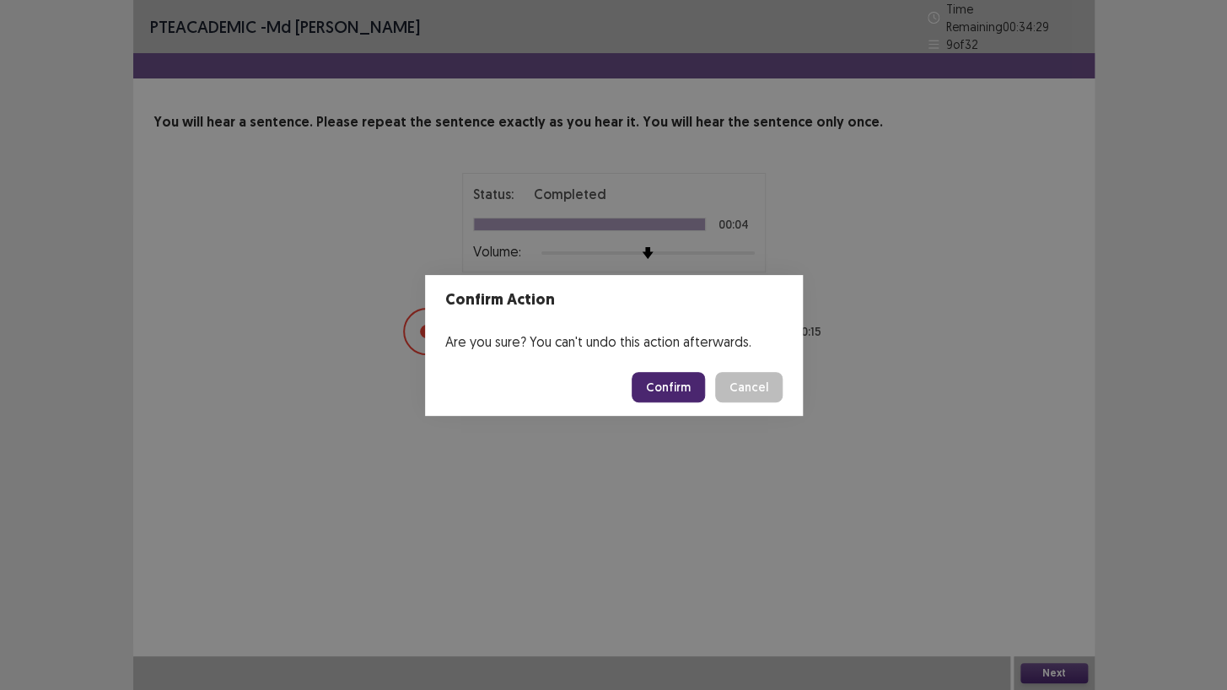
click at [675, 387] on button "Confirm" at bounding box center [668, 387] width 73 height 30
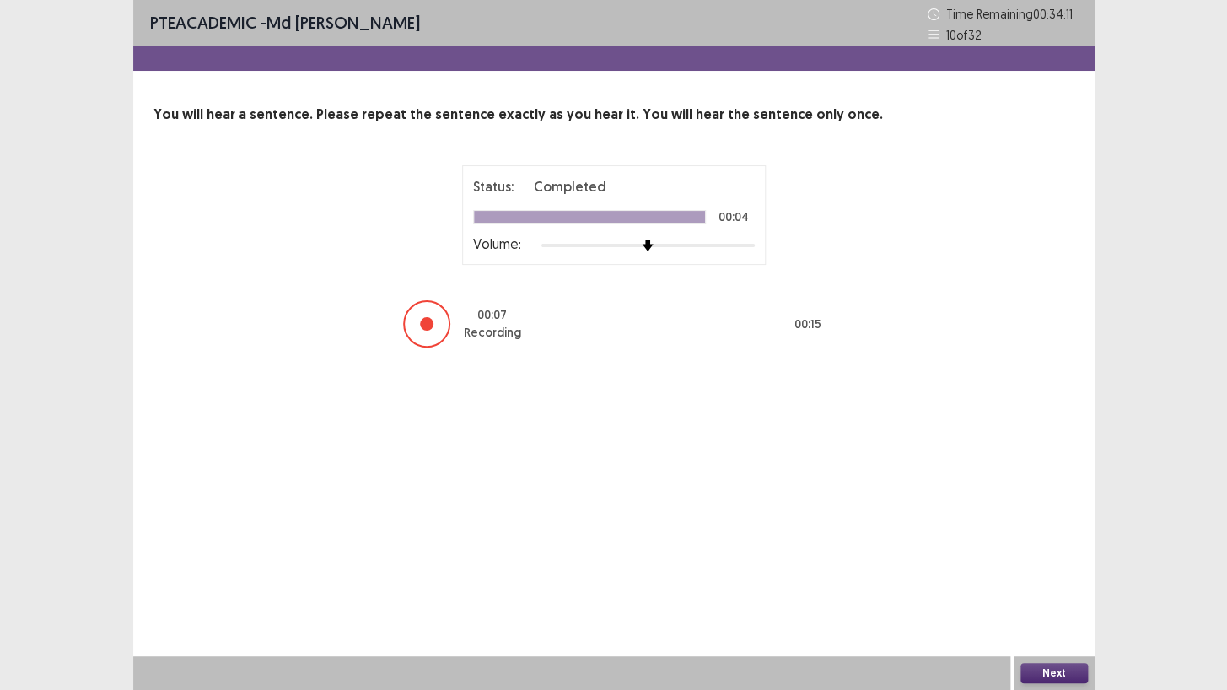
click at [1078, 592] on button "Next" at bounding box center [1053, 673] width 67 height 20
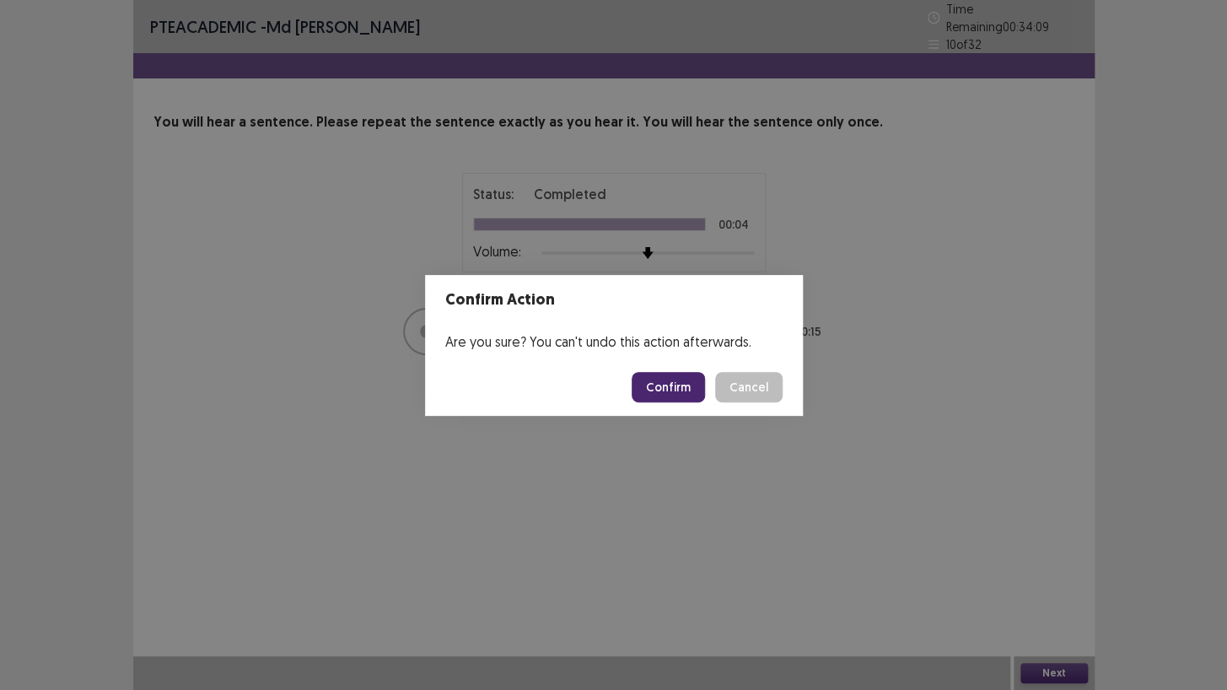
click at [684, 383] on button "Confirm" at bounding box center [668, 387] width 73 height 30
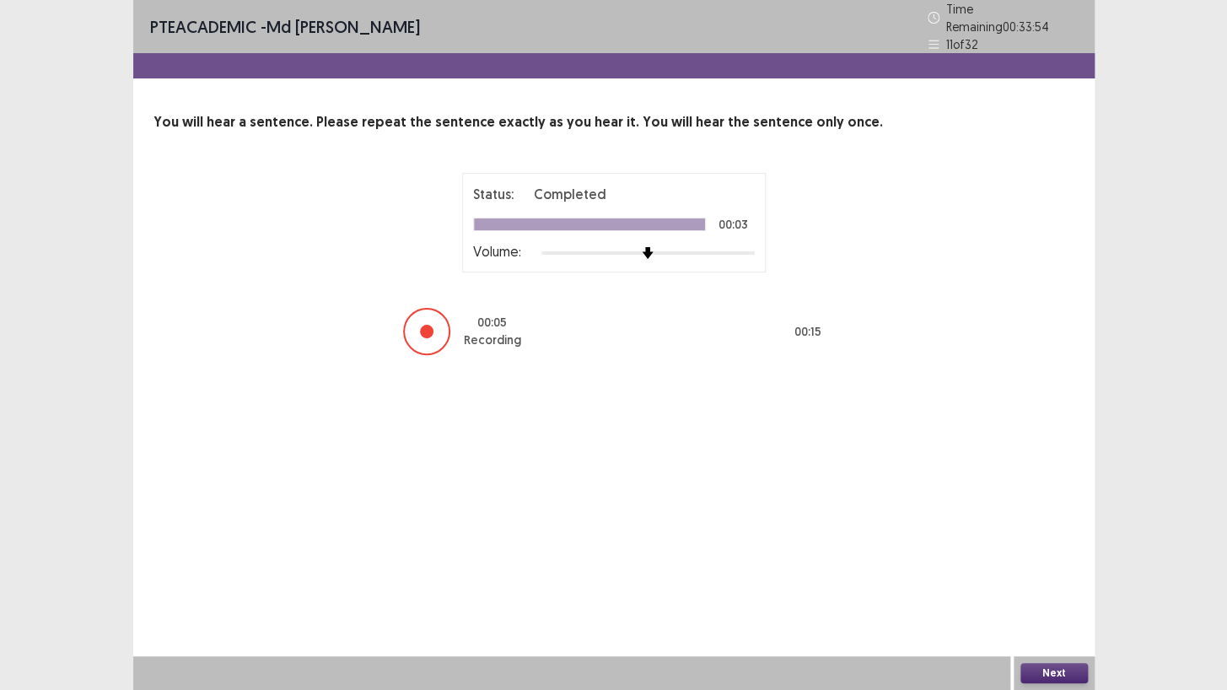
click at [1043, 592] on button "Next" at bounding box center [1053, 673] width 67 height 20
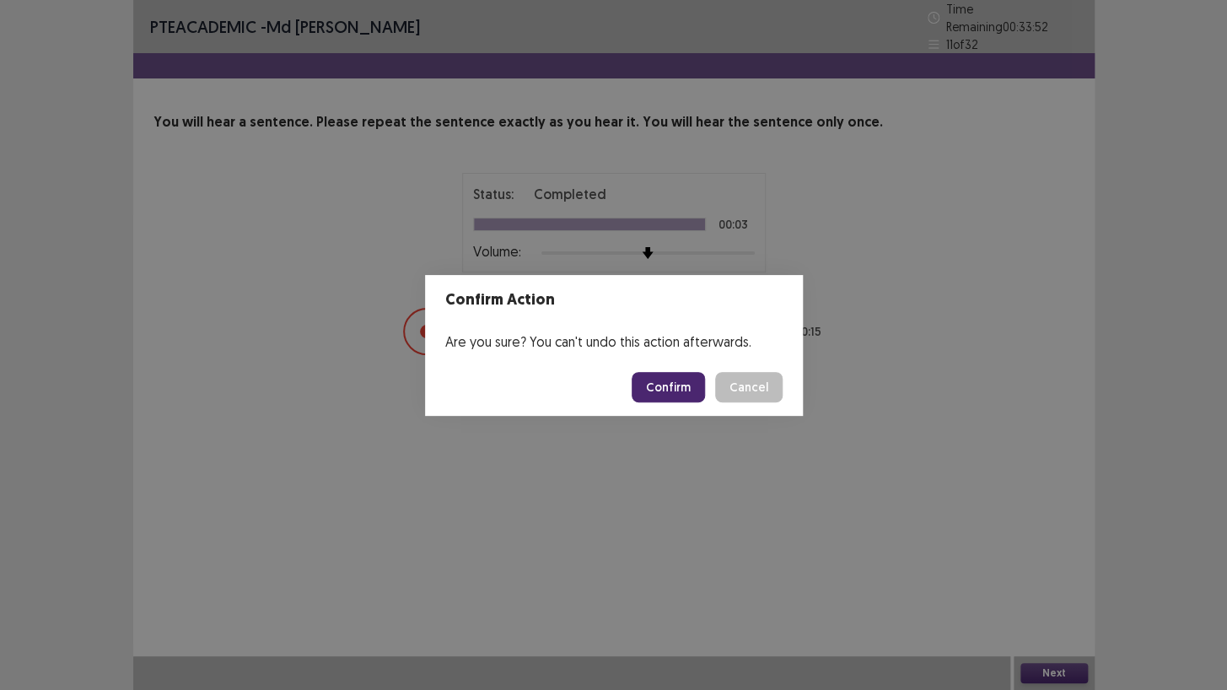
click at [675, 390] on button "Confirm" at bounding box center [668, 387] width 73 height 30
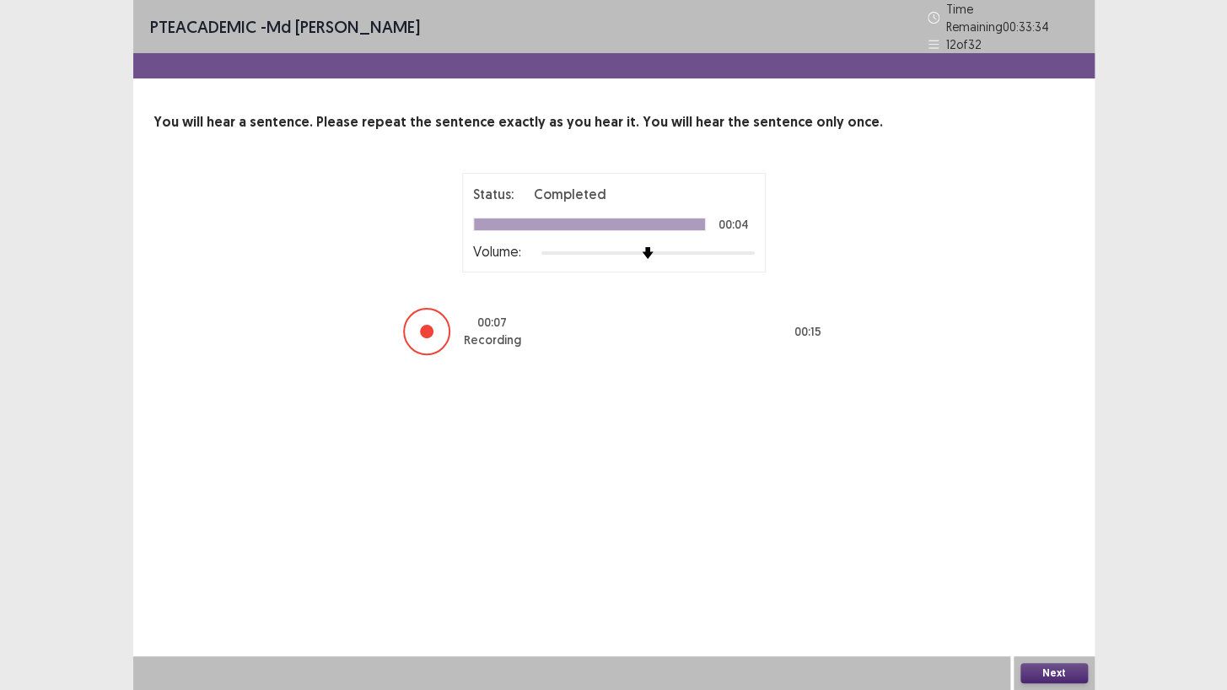
click at [1048, 592] on button "Next" at bounding box center [1053, 673] width 67 height 20
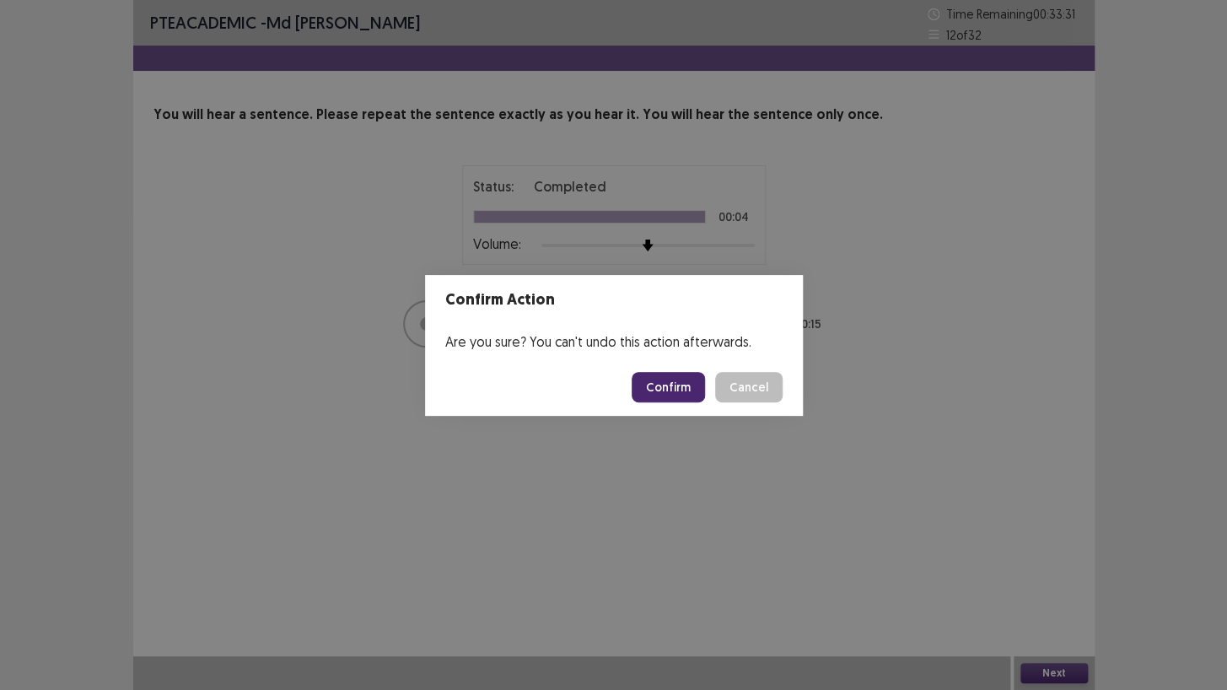
click at [674, 387] on button "Confirm" at bounding box center [668, 387] width 73 height 30
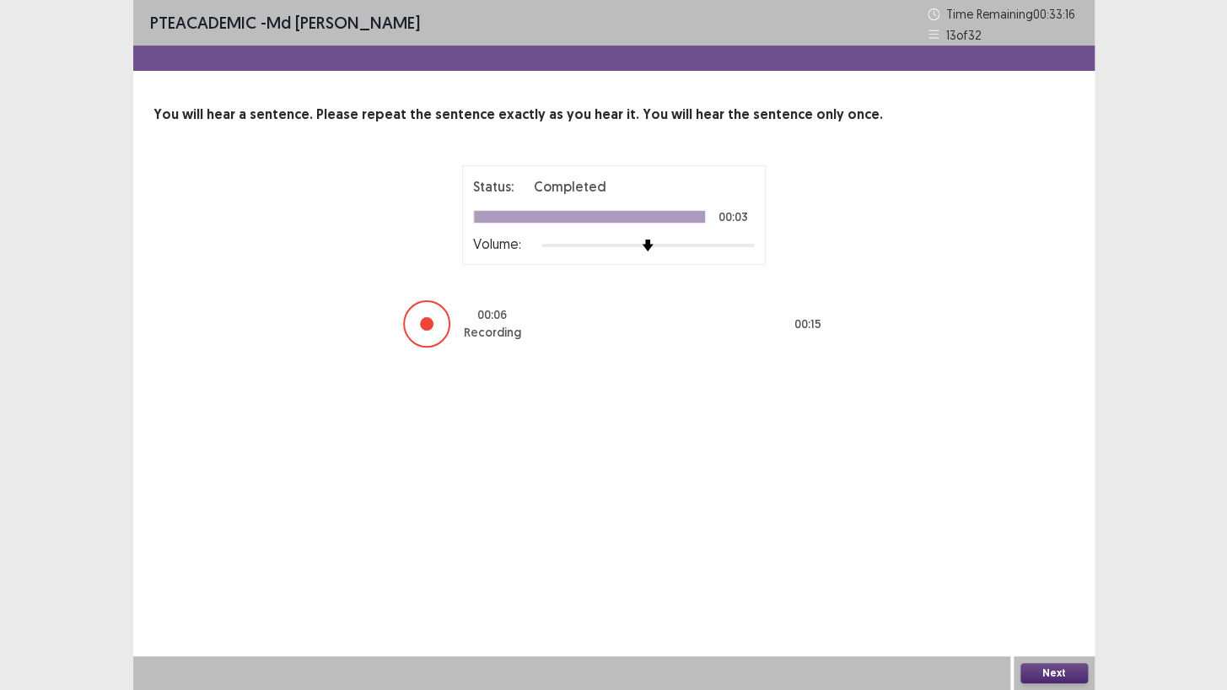
click at [1066, 592] on button "Next" at bounding box center [1053, 673] width 67 height 20
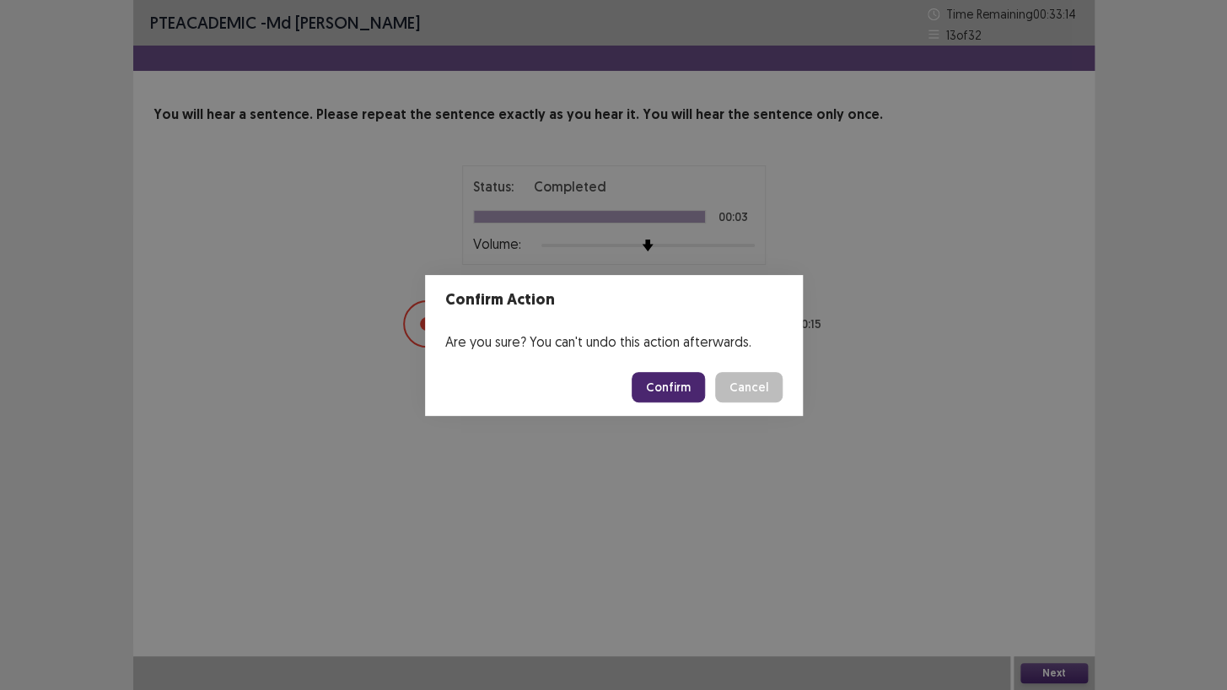
click at [670, 377] on button "Confirm" at bounding box center [668, 387] width 73 height 30
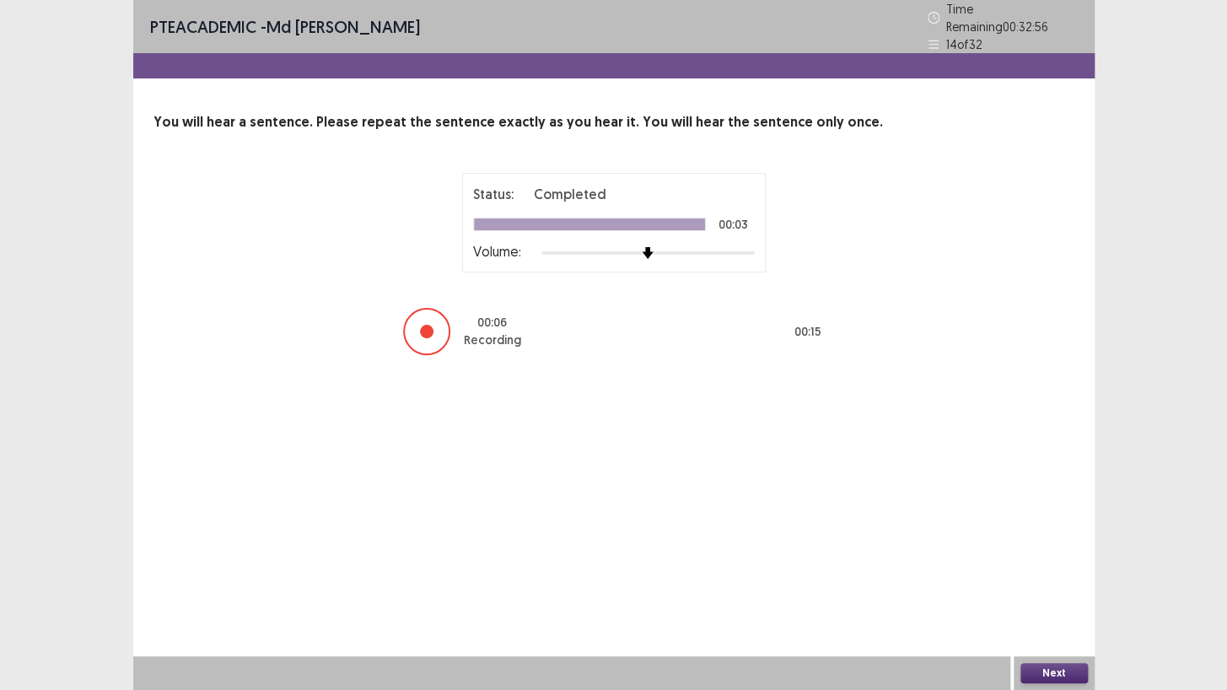
click at [1041, 592] on button "Next" at bounding box center [1053, 673] width 67 height 20
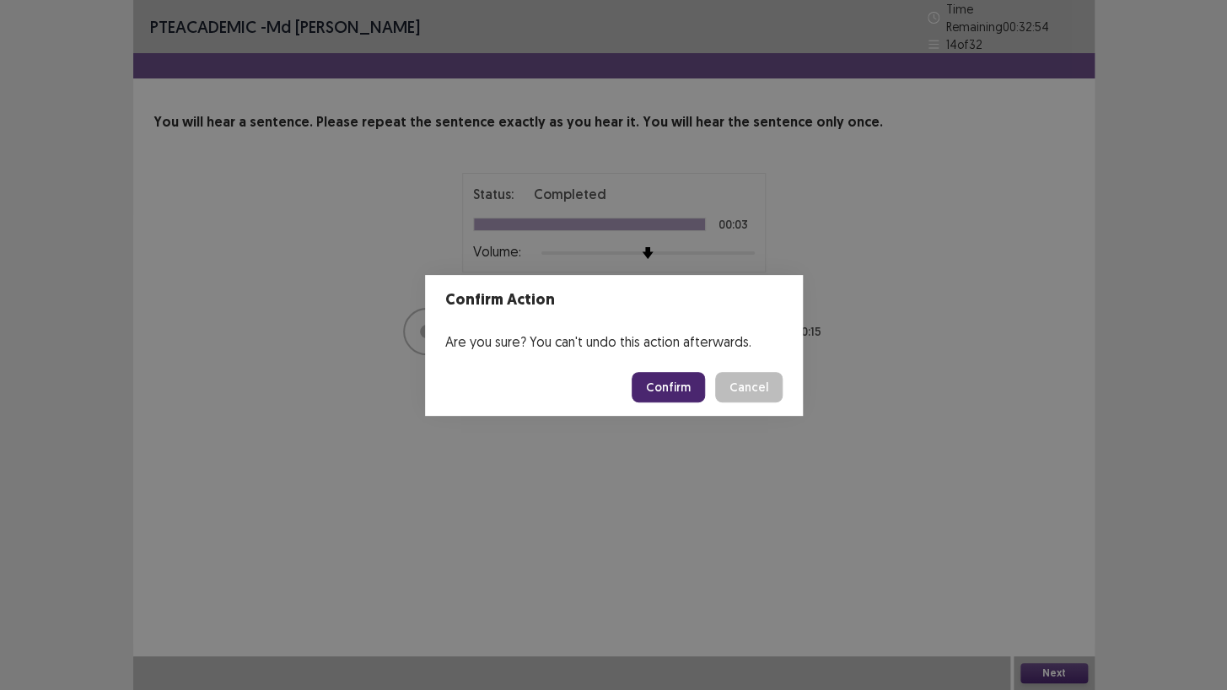
click at [670, 390] on button "Confirm" at bounding box center [668, 387] width 73 height 30
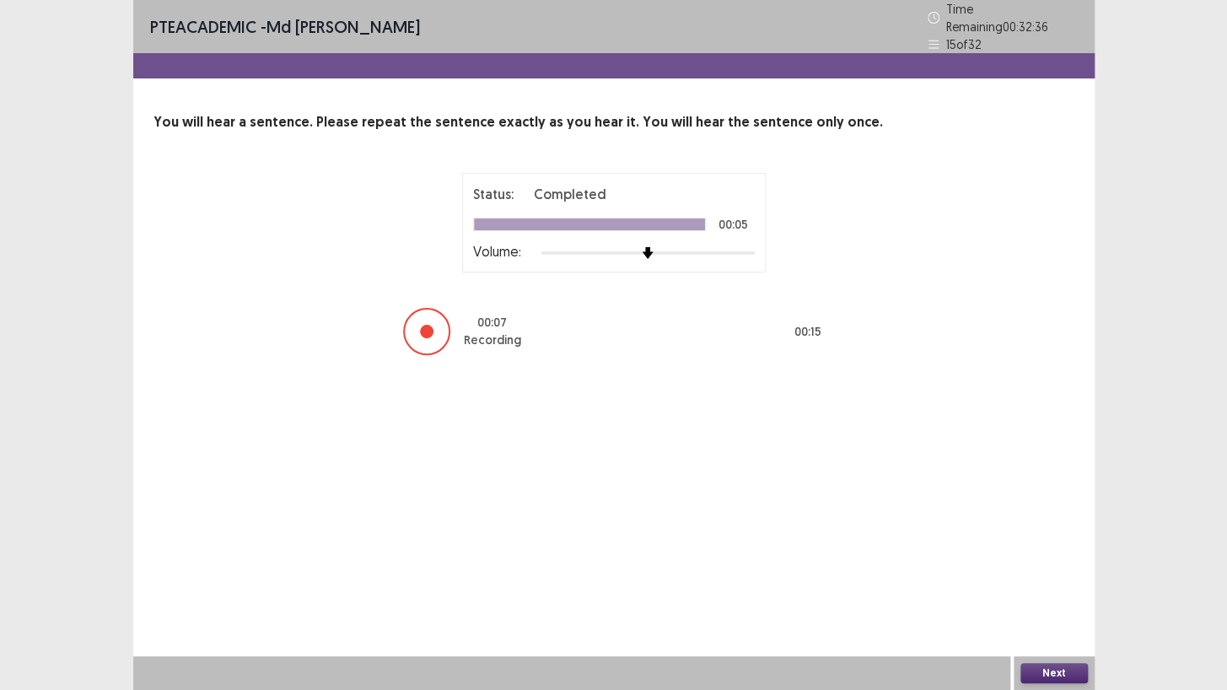
click at [1058, 592] on button "Next" at bounding box center [1053, 673] width 67 height 20
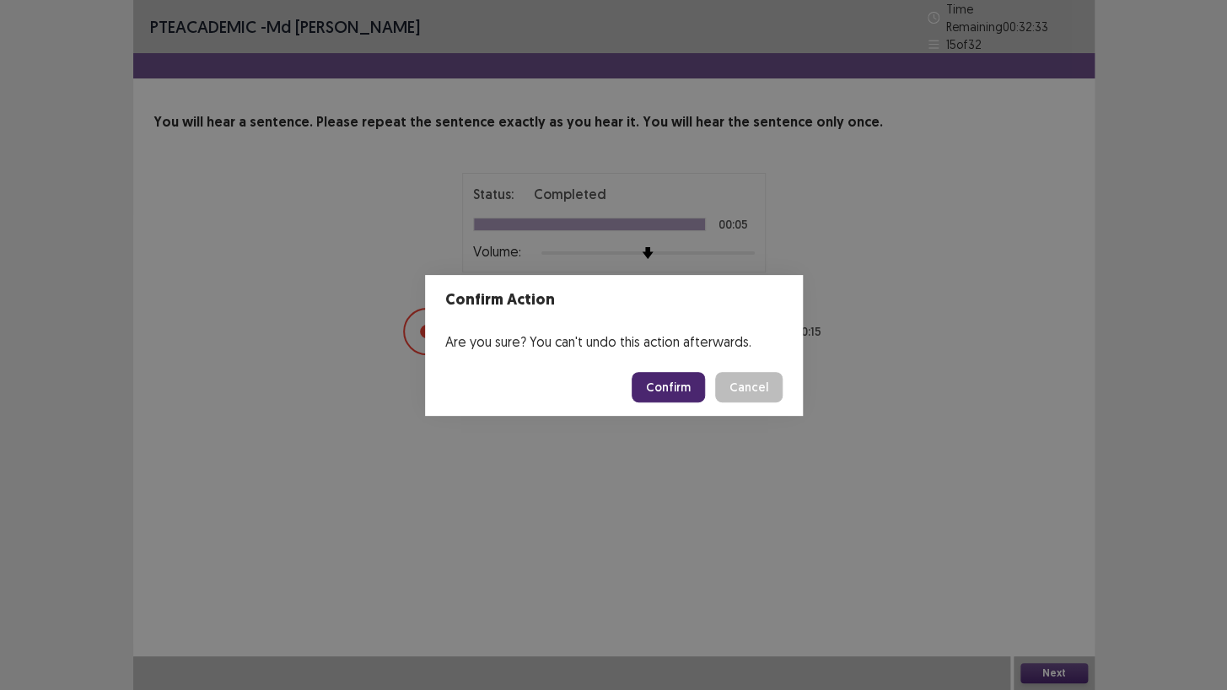
click at [670, 376] on button "Confirm" at bounding box center [668, 387] width 73 height 30
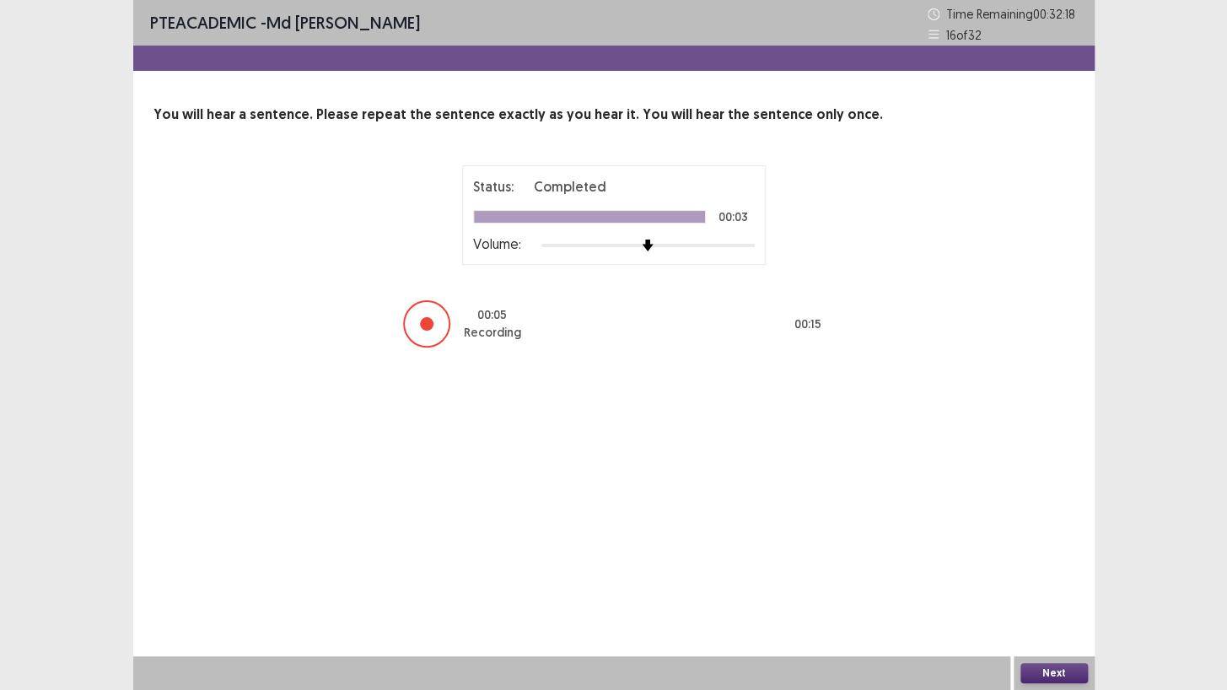
click at [1062, 592] on button "Next" at bounding box center [1053, 673] width 67 height 20
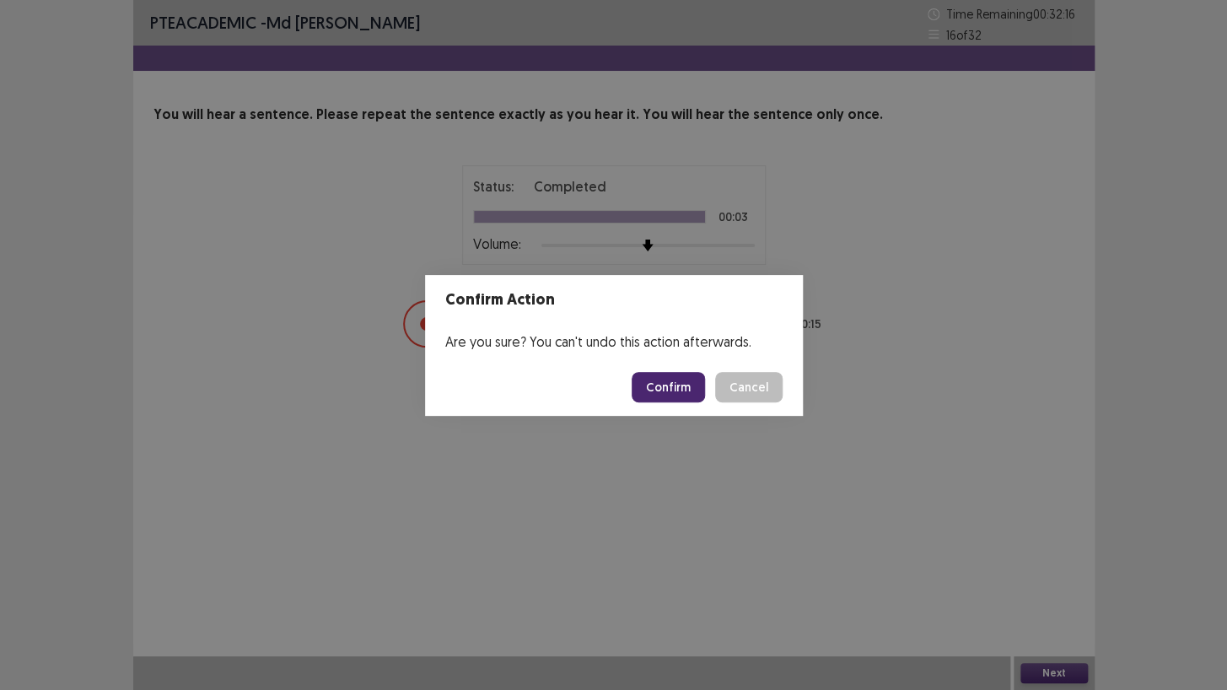
click at [670, 390] on button "Confirm" at bounding box center [668, 387] width 73 height 30
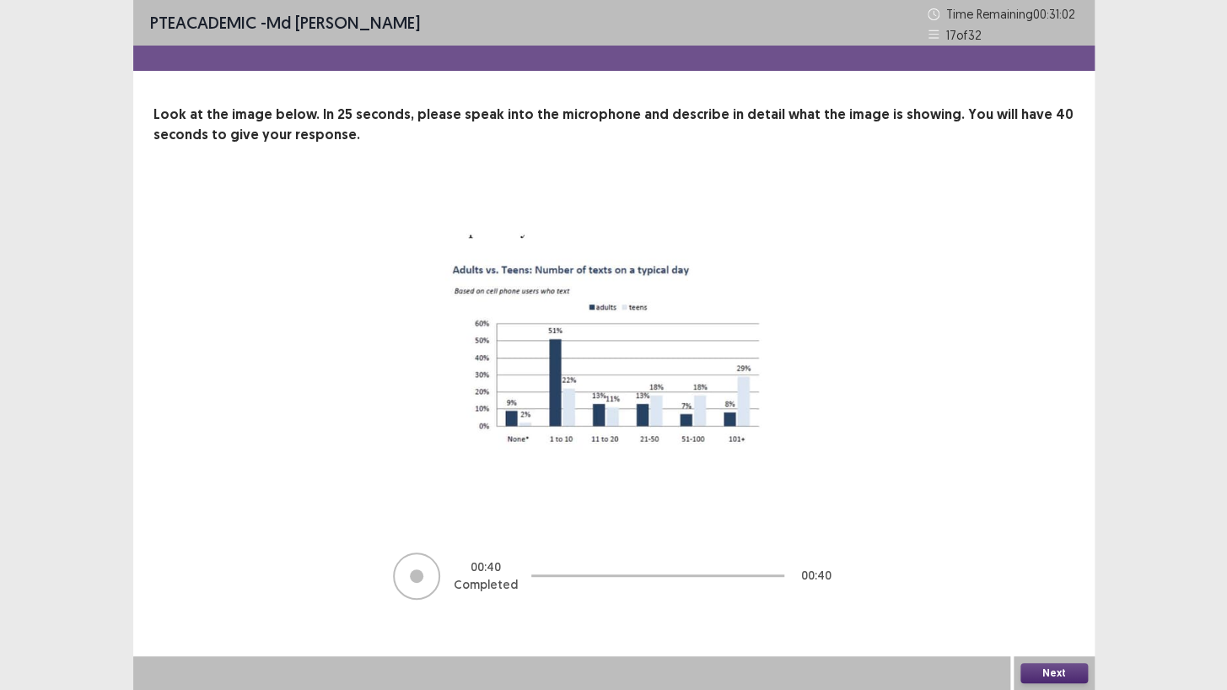
click at [1049, 592] on button "Next" at bounding box center [1053, 673] width 67 height 20
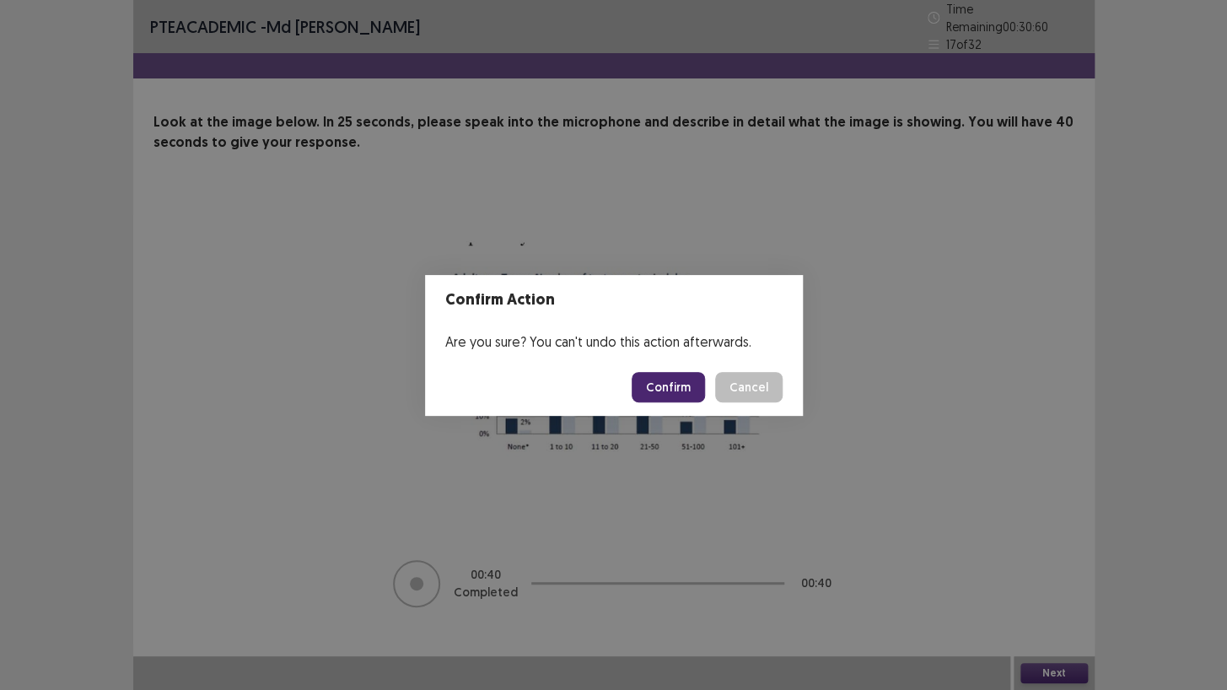
click at [678, 387] on button "Confirm" at bounding box center [668, 387] width 73 height 30
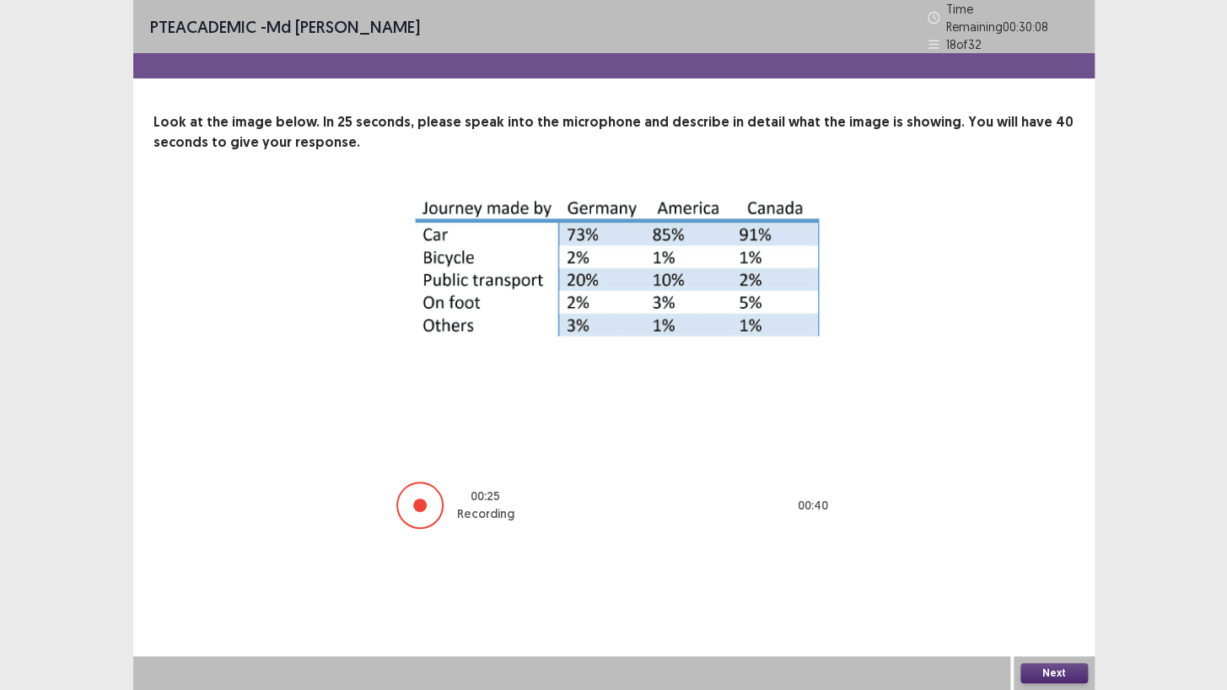
click at [912, 399] on div "00 : 25 Recording 00 : 40" at bounding box center [614, 361] width 786 height 337
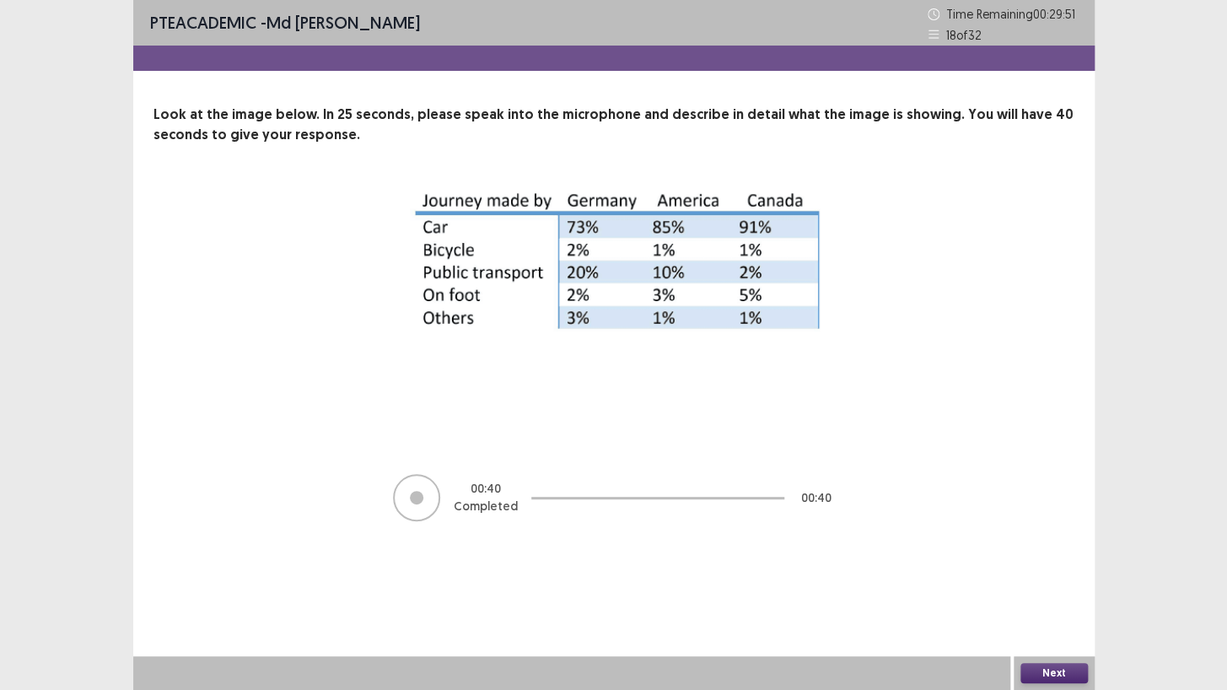
click at [1056, 592] on button "Next" at bounding box center [1053, 673] width 67 height 20
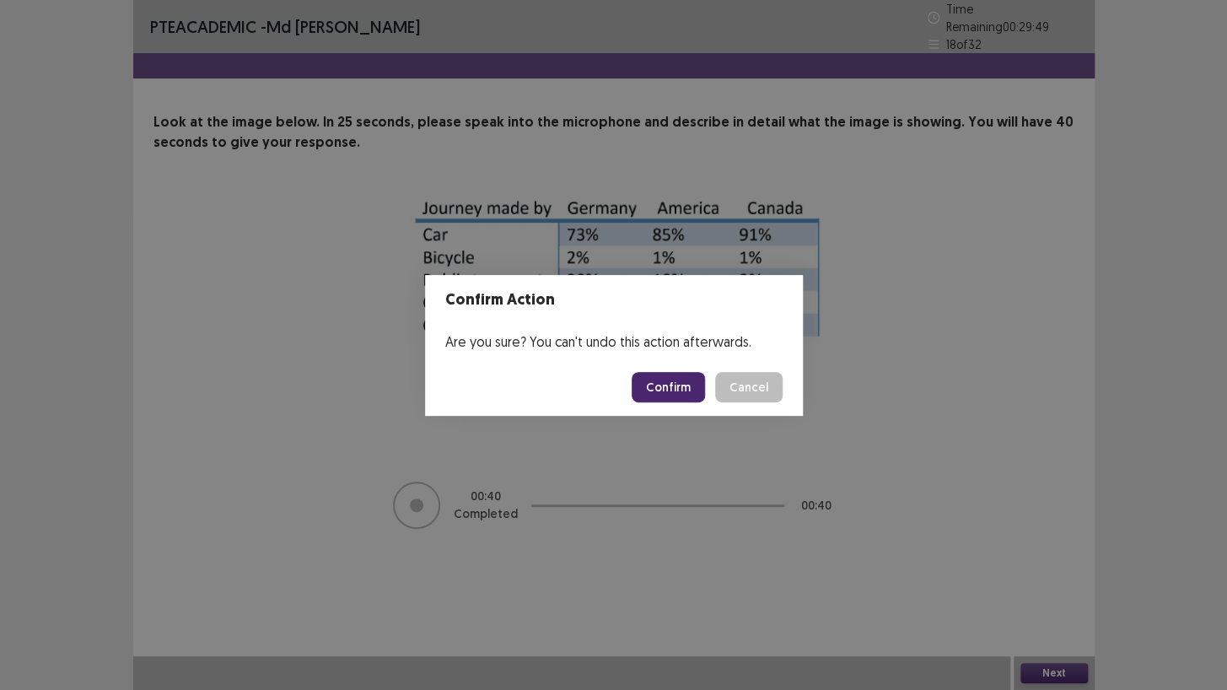
click at [668, 387] on button "Confirm" at bounding box center [668, 387] width 73 height 30
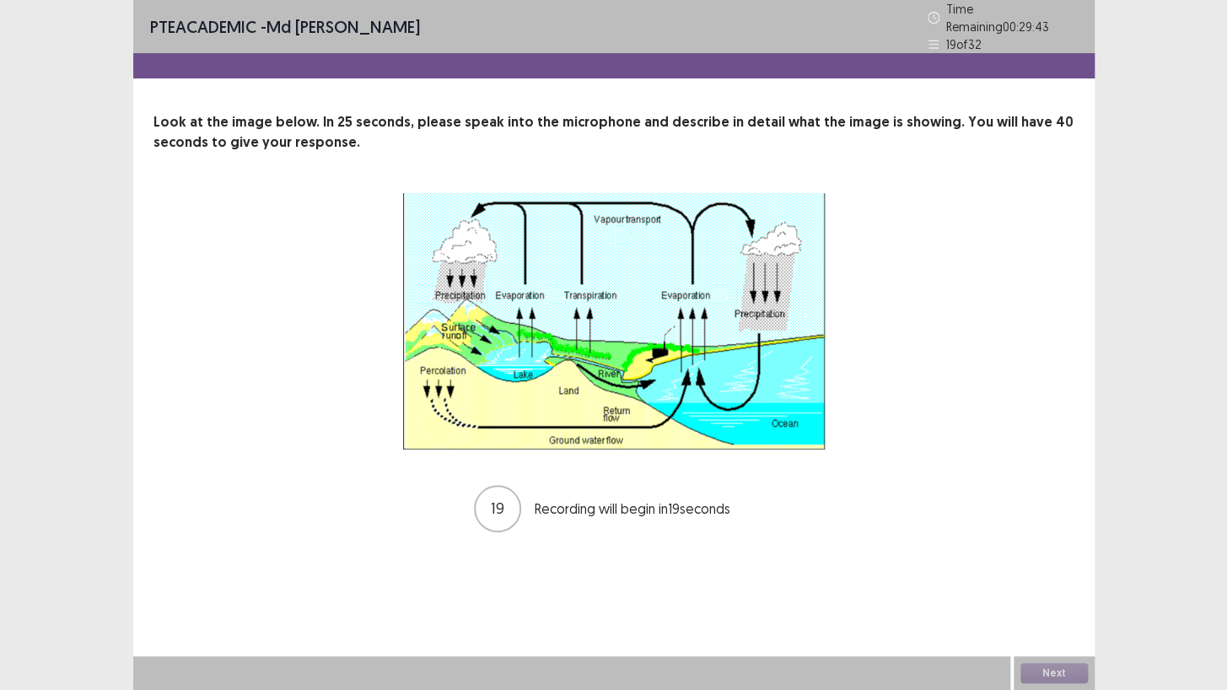
click at [968, 453] on div "19 Recording will begin in 19 seconds" at bounding box center [614, 363] width 786 height 341
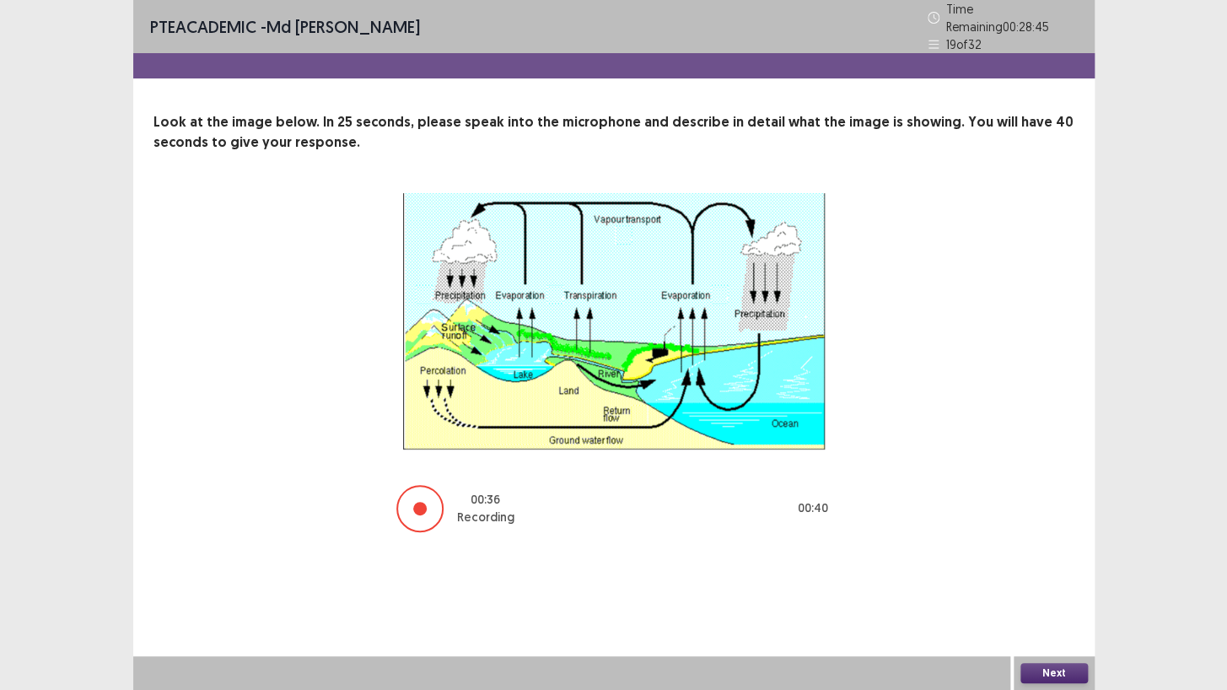
click at [1045, 592] on button "Next" at bounding box center [1053, 673] width 67 height 20
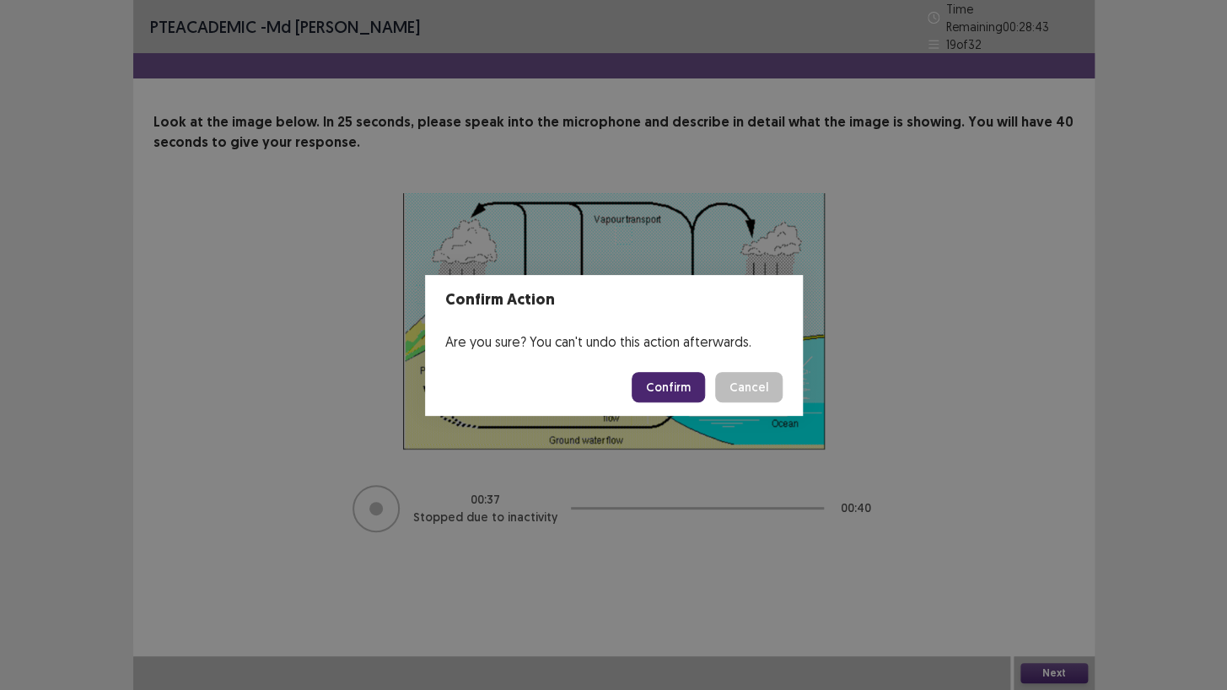
click at [690, 383] on button "Confirm" at bounding box center [668, 387] width 73 height 30
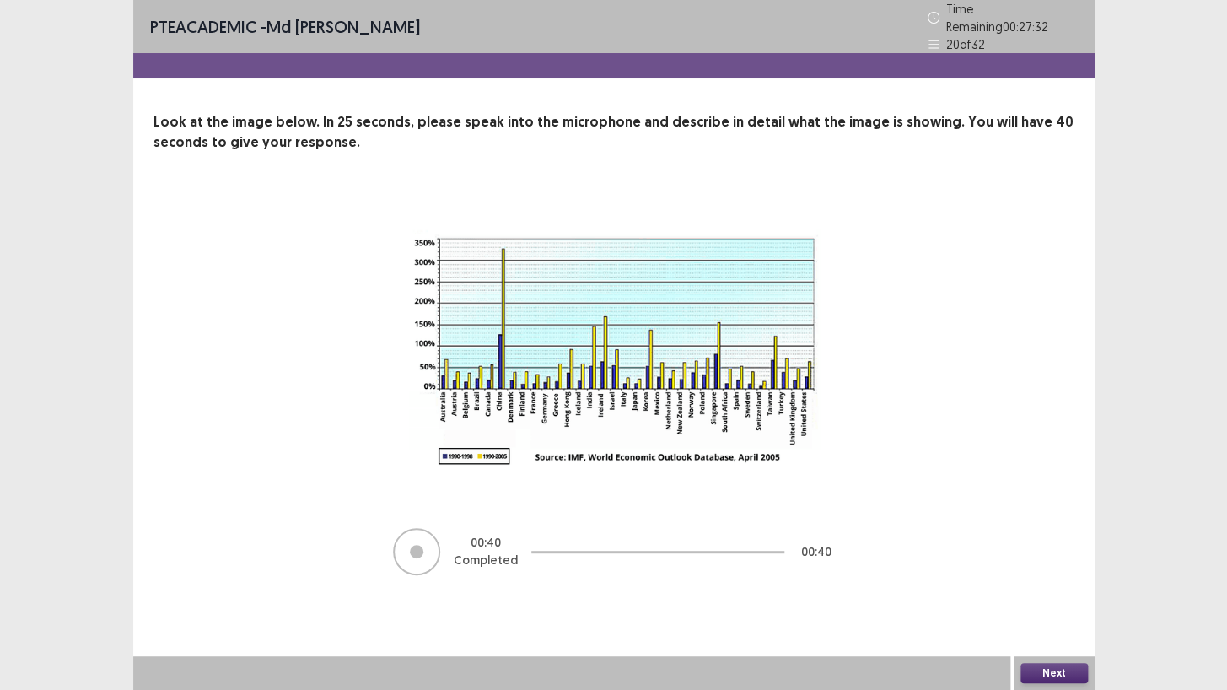
click at [1047, 592] on button "Next" at bounding box center [1053, 673] width 67 height 20
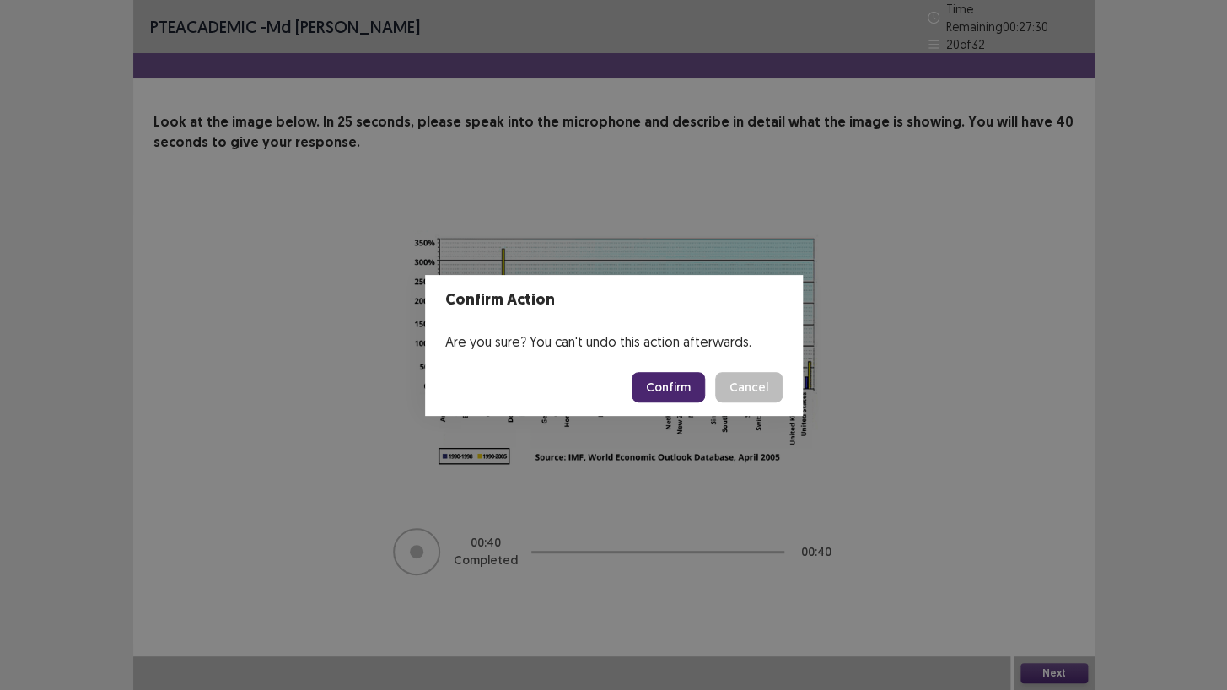
click at [656, 380] on button "Confirm" at bounding box center [668, 387] width 73 height 30
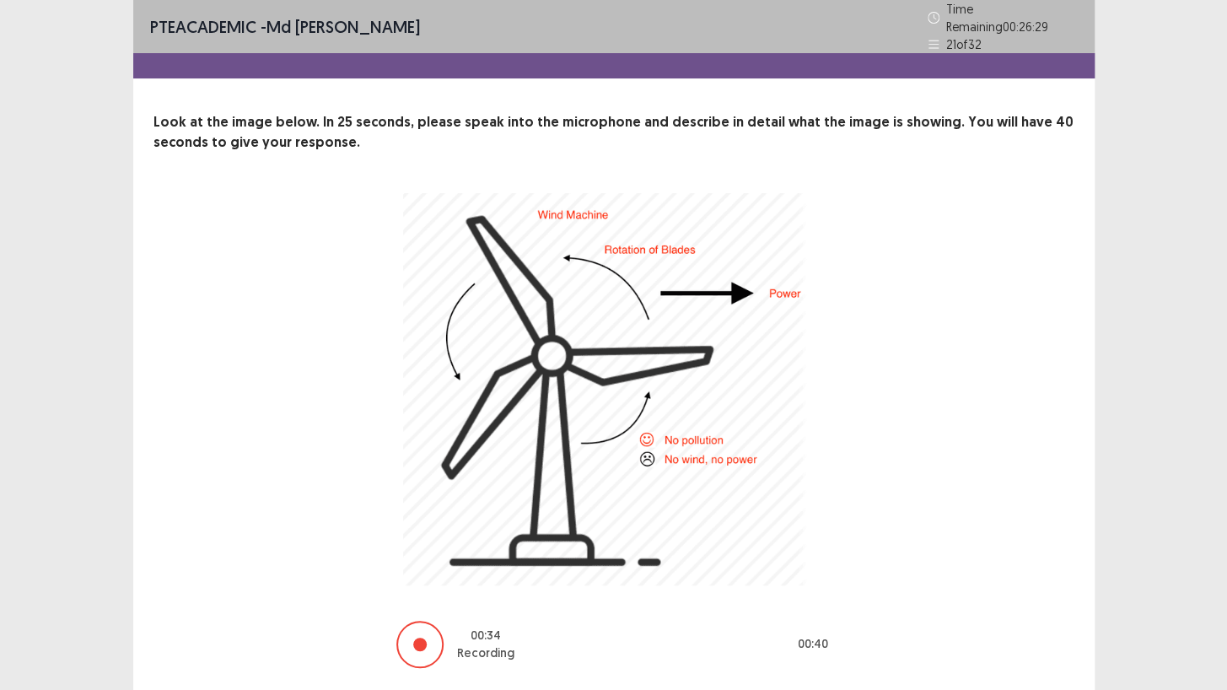
click at [860, 585] on div "00 : 34 Recording 00 : 40" at bounding box center [614, 431] width 786 height 476
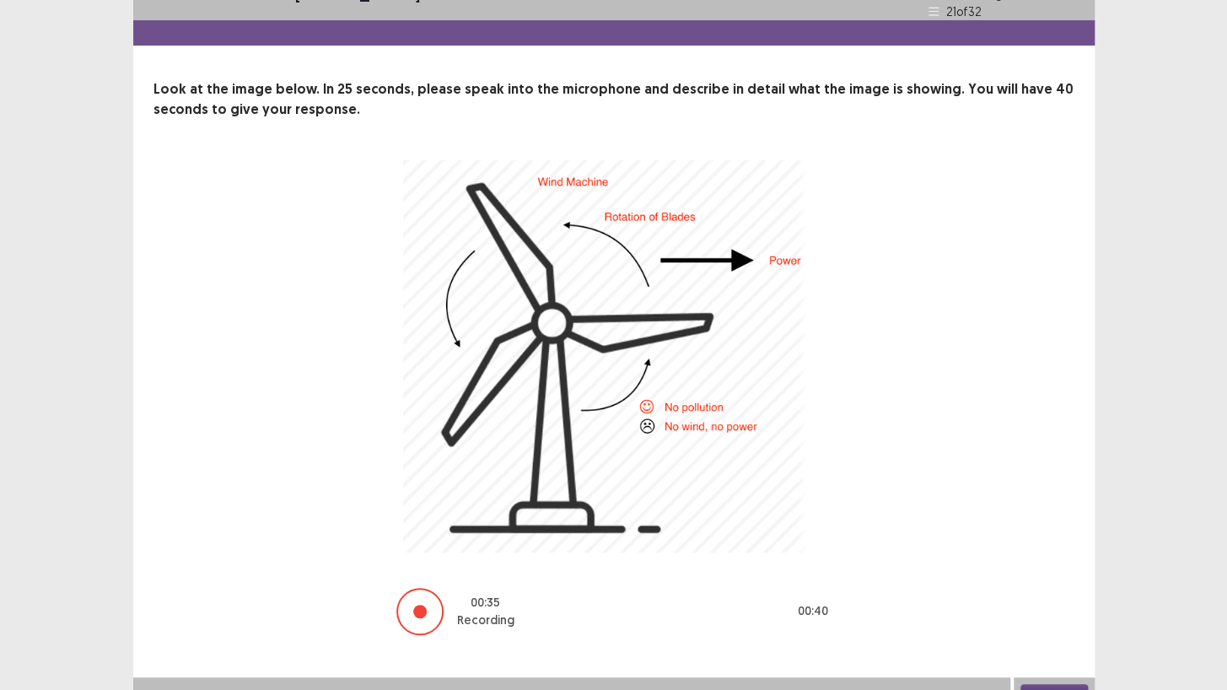
scroll to position [46, 0]
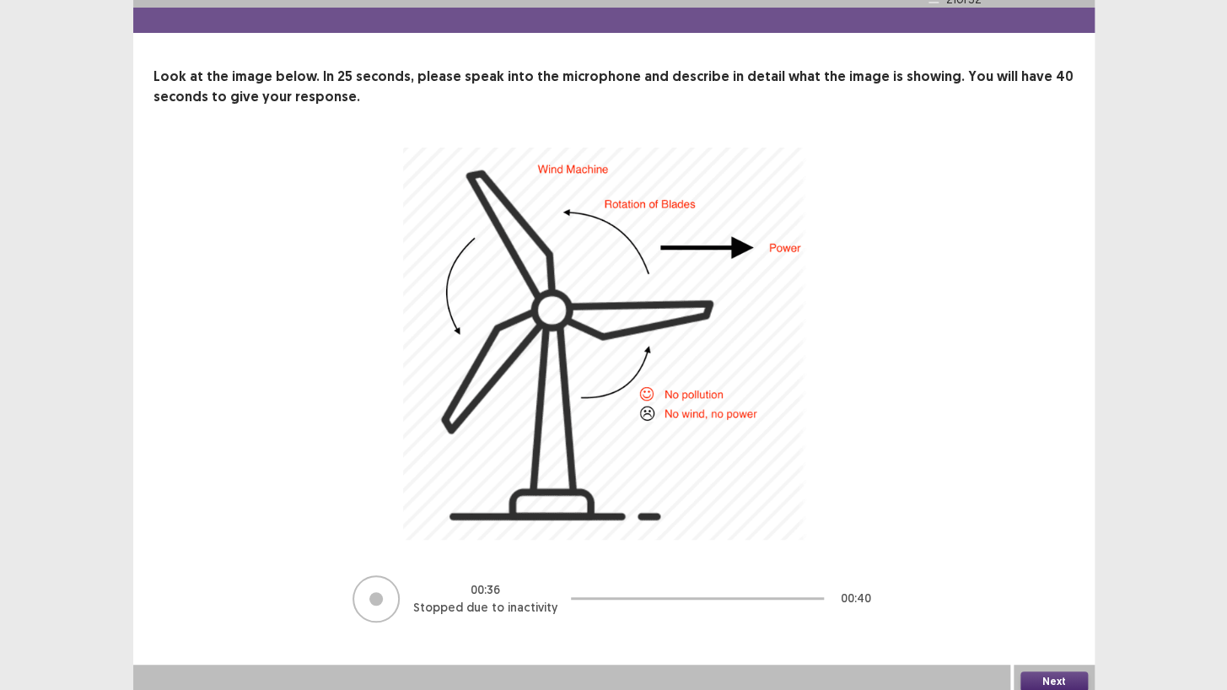
click at [1048, 592] on button "Next" at bounding box center [1053, 681] width 67 height 20
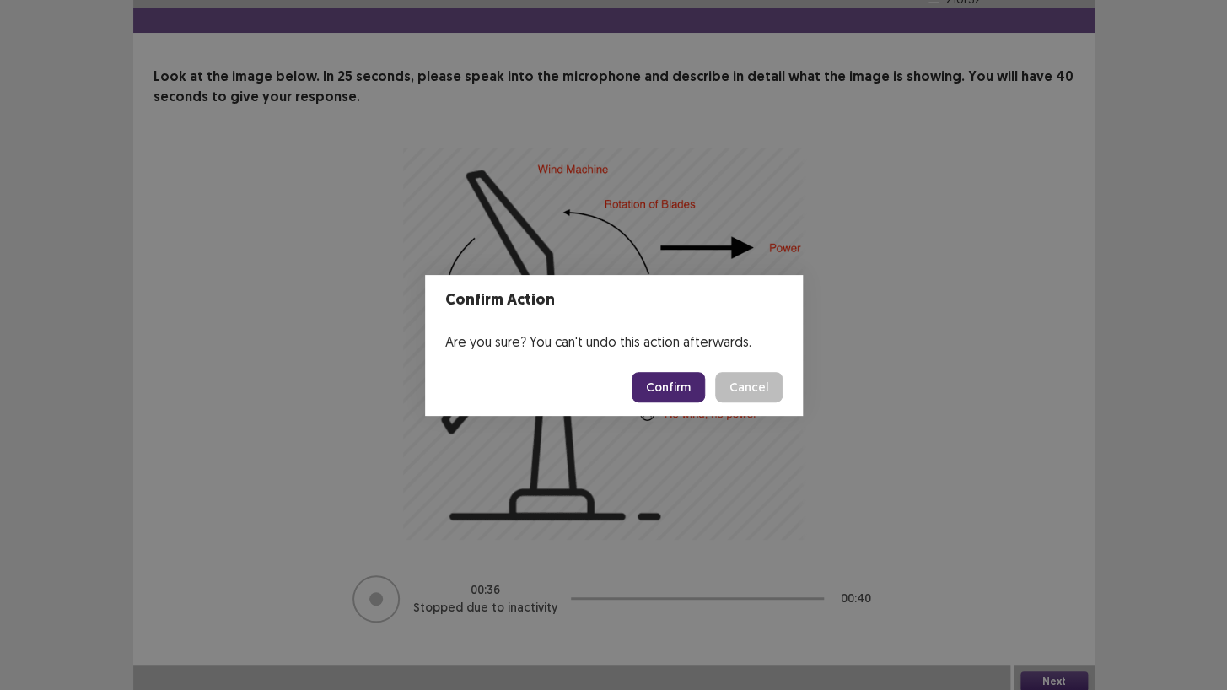
click at [675, 381] on button "Confirm" at bounding box center [668, 387] width 73 height 30
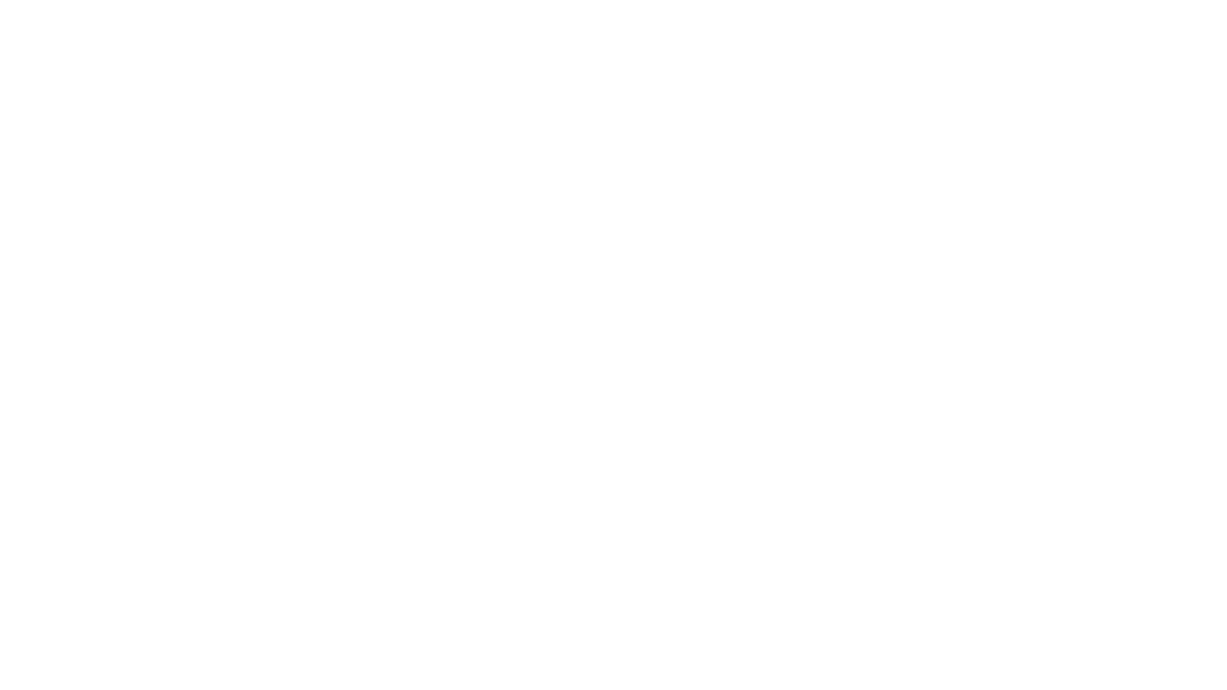
scroll to position [0, 0]
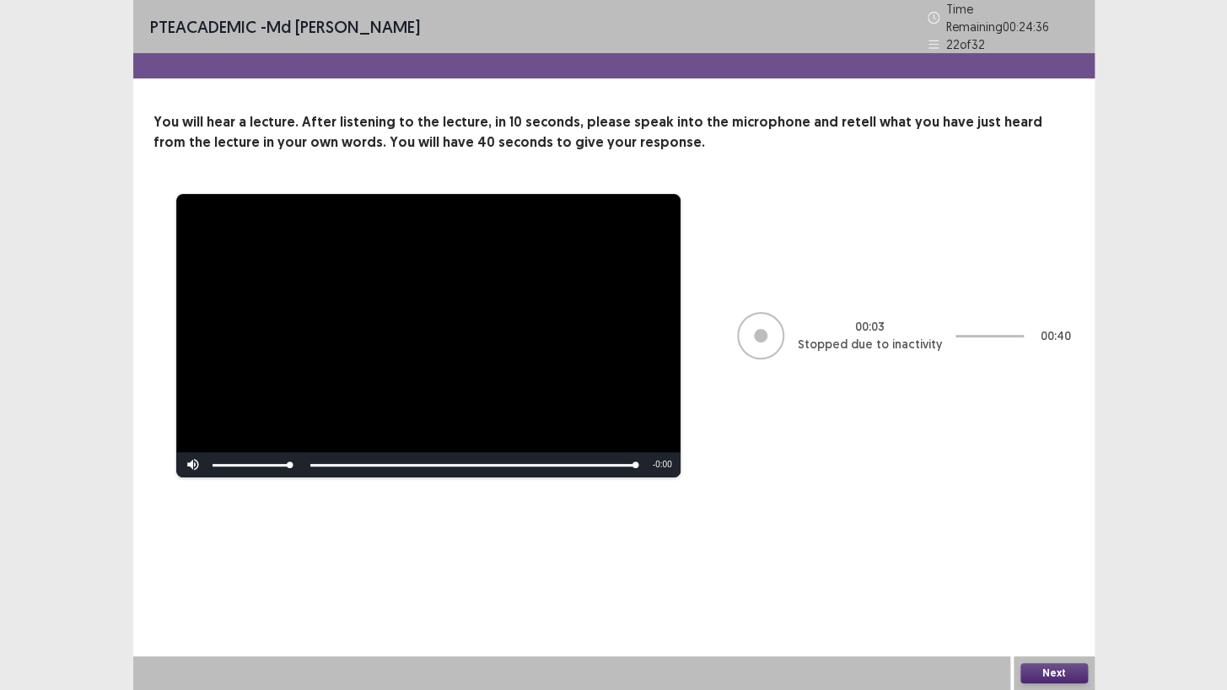
click at [1054, 592] on button "Next" at bounding box center [1053, 673] width 67 height 20
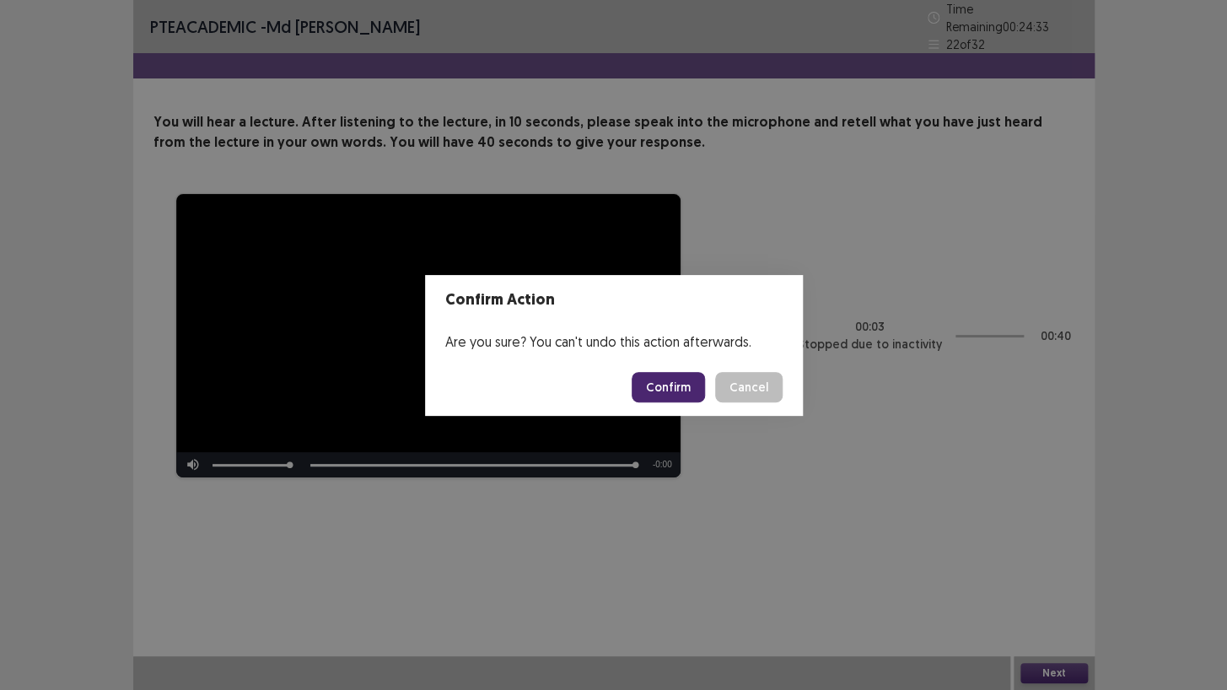
click at [670, 387] on button "Confirm" at bounding box center [668, 387] width 73 height 30
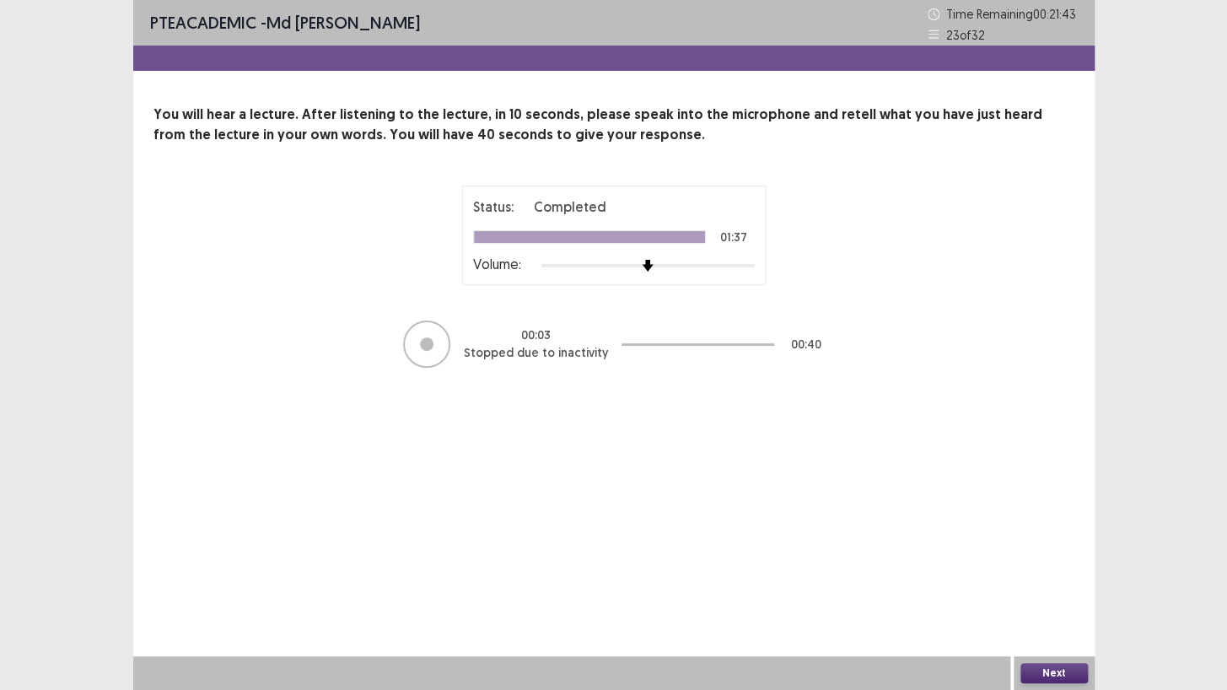
click at [1063, 592] on button "Next" at bounding box center [1053, 673] width 67 height 20
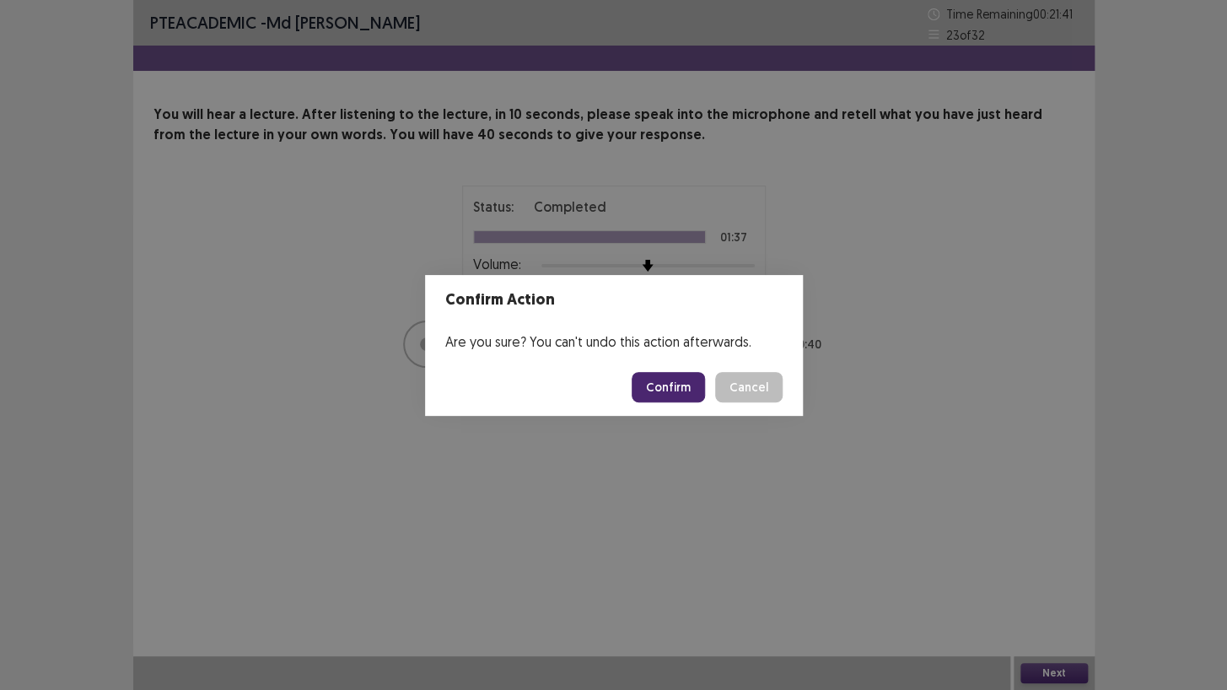
click at [687, 385] on button "Confirm" at bounding box center [668, 387] width 73 height 30
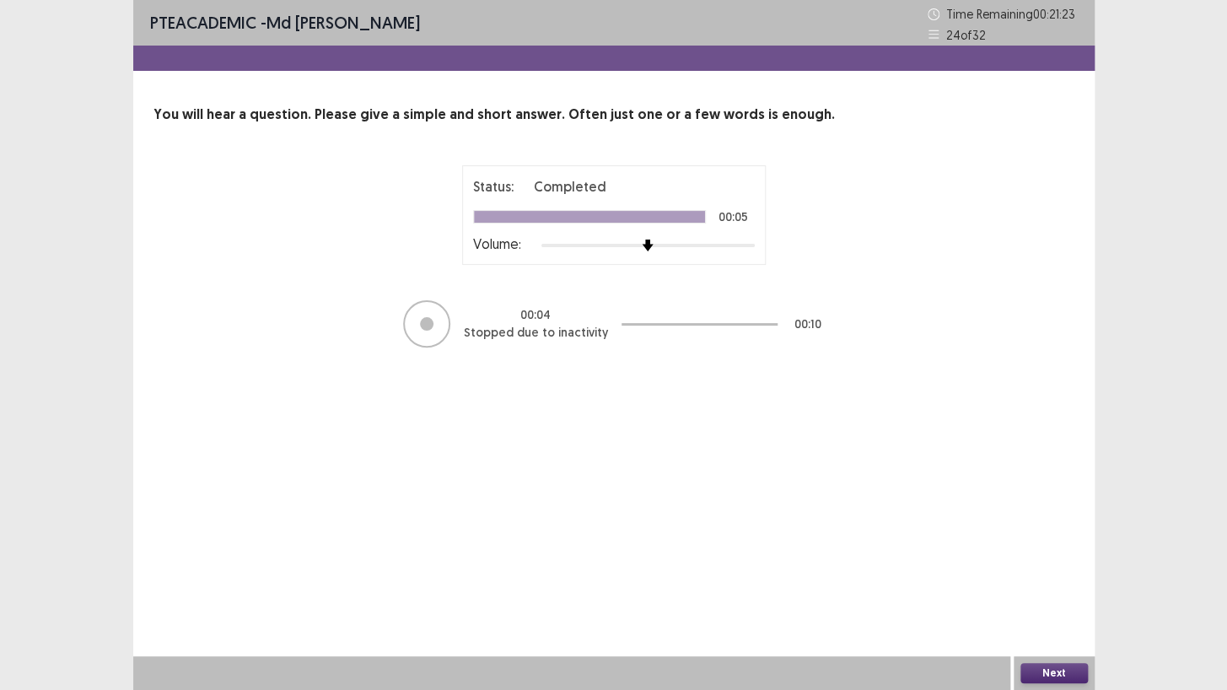
click at [1048, 592] on button "Next" at bounding box center [1053, 673] width 67 height 20
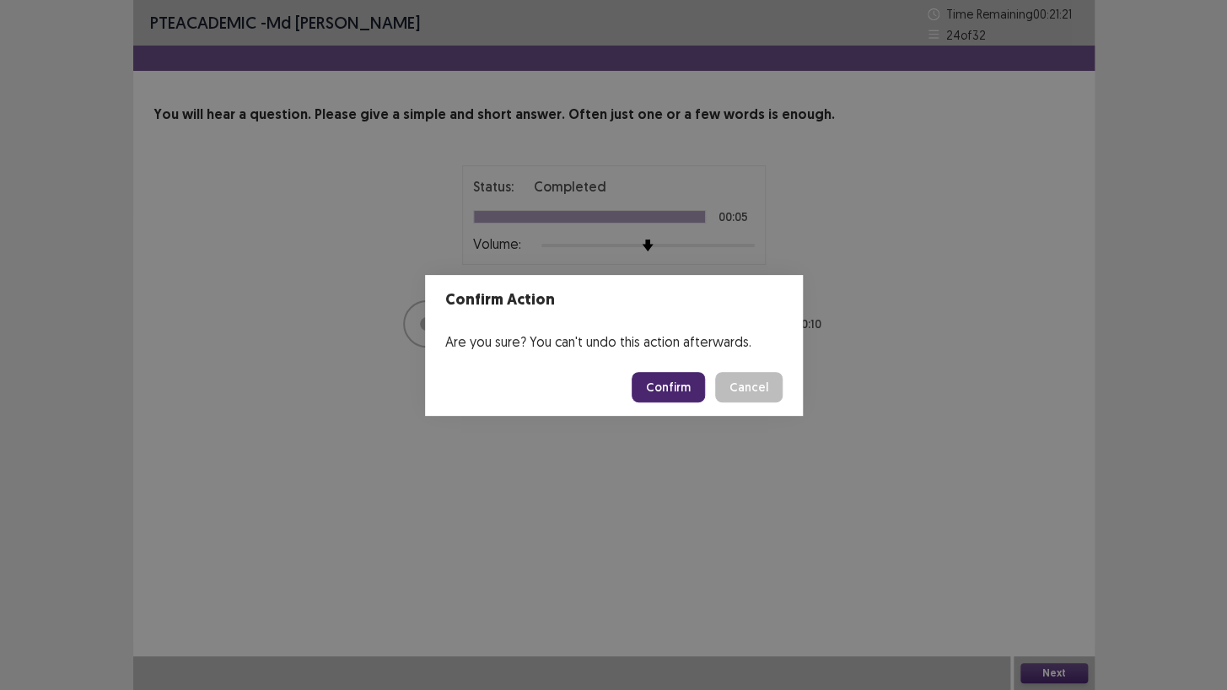
click at [662, 385] on button "Confirm" at bounding box center [668, 387] width 73 height 30
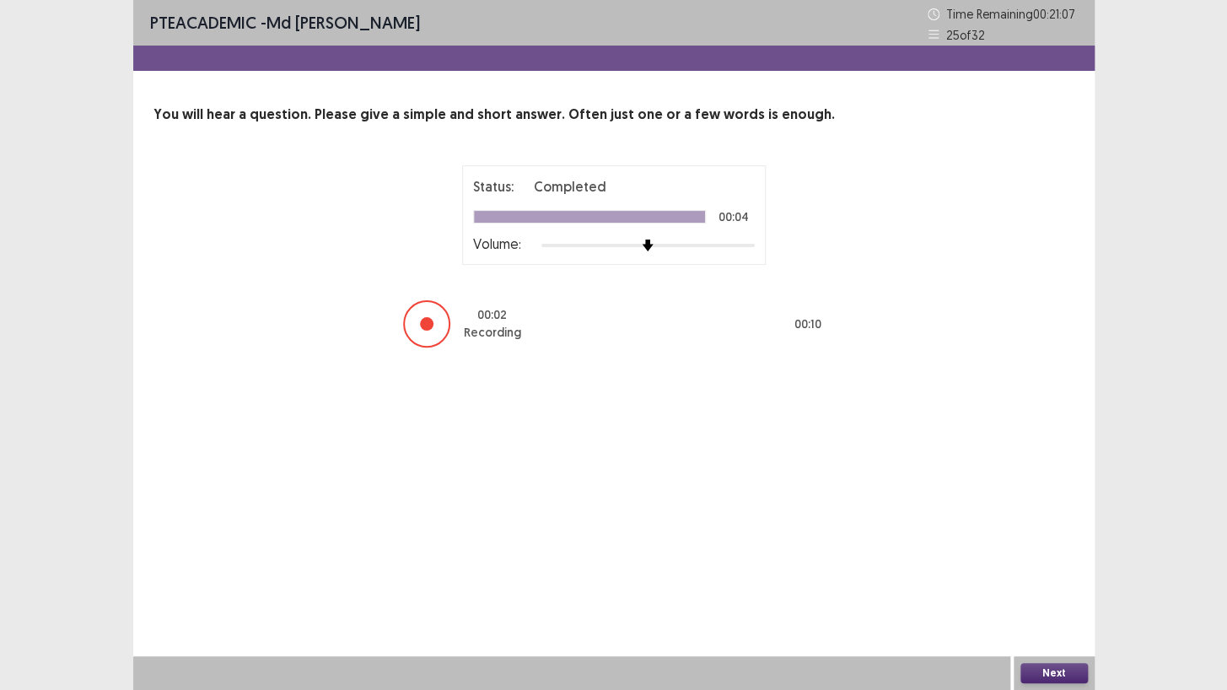
click at [1040, 592] on button "Next" at bounding box center [1053, 673] width 67 height 20
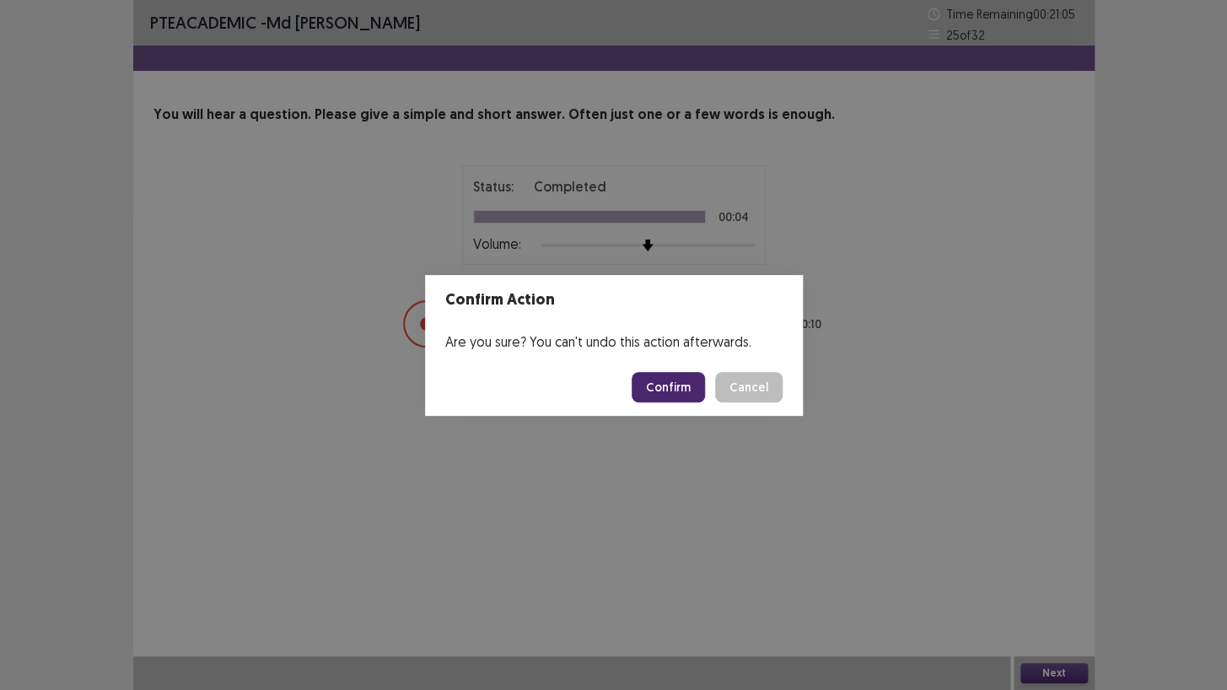
click at [680, 383] on button "Confirm" at bounding box center [668, 387] width 73 height 30
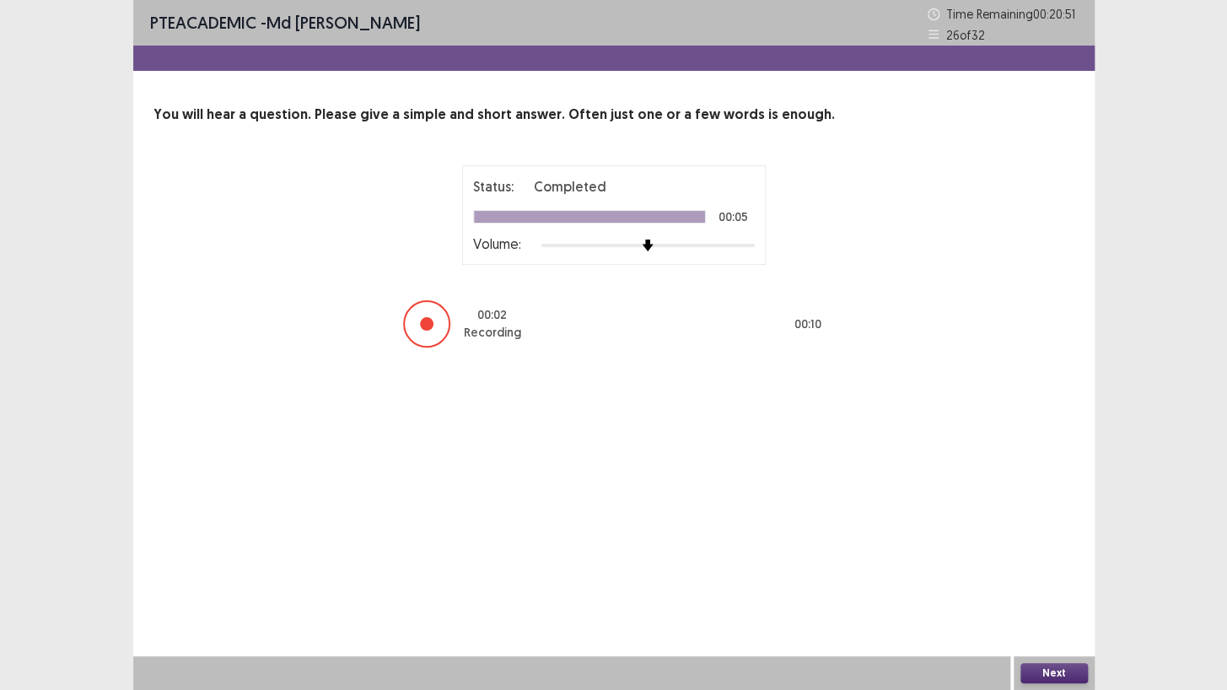
click at [1037, 592] on button "Next" at bounding box center [1053, 673] width 67 height 20
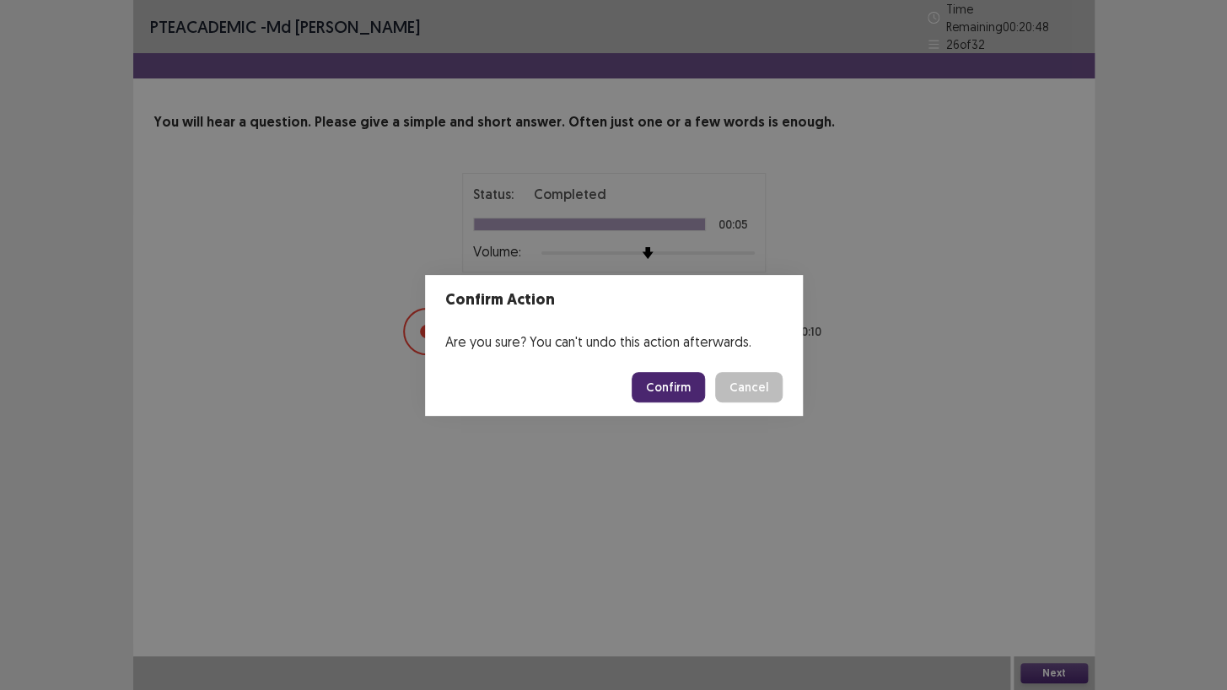
click at [691, 379] on button "Confirm" at bounding box center [668, 387] width 73 height 30
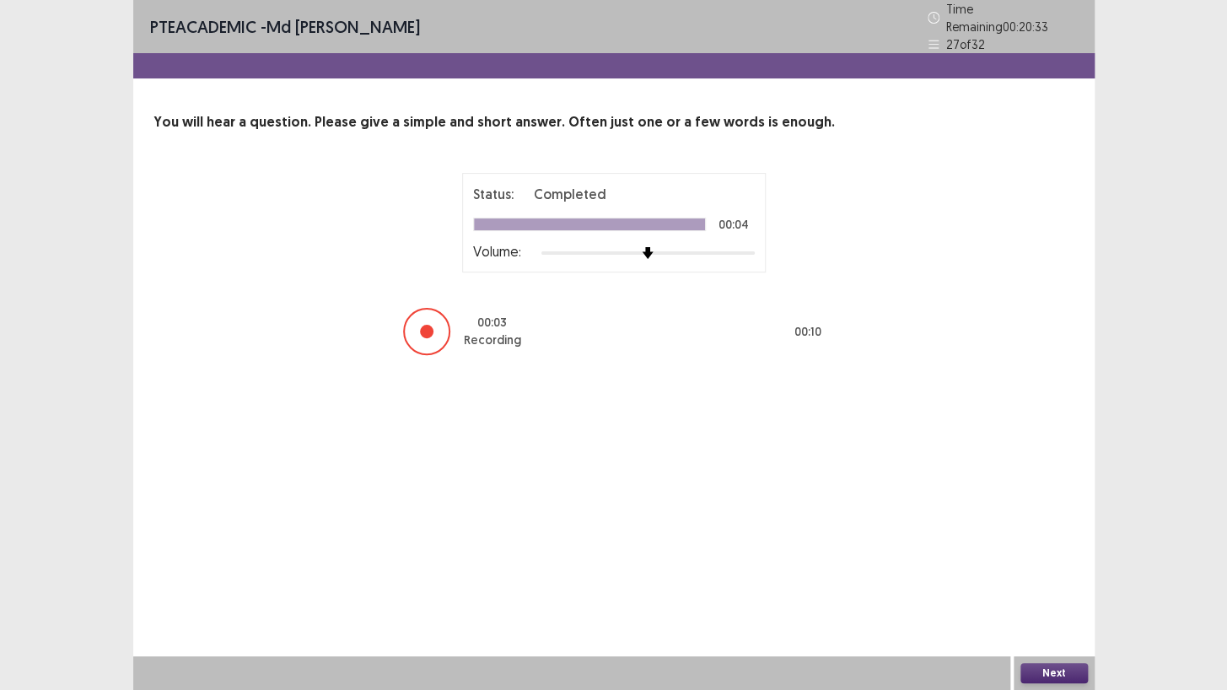
click at [1057, 592] on button "Next" at bounding box center [1053, 673] width 67 height 20
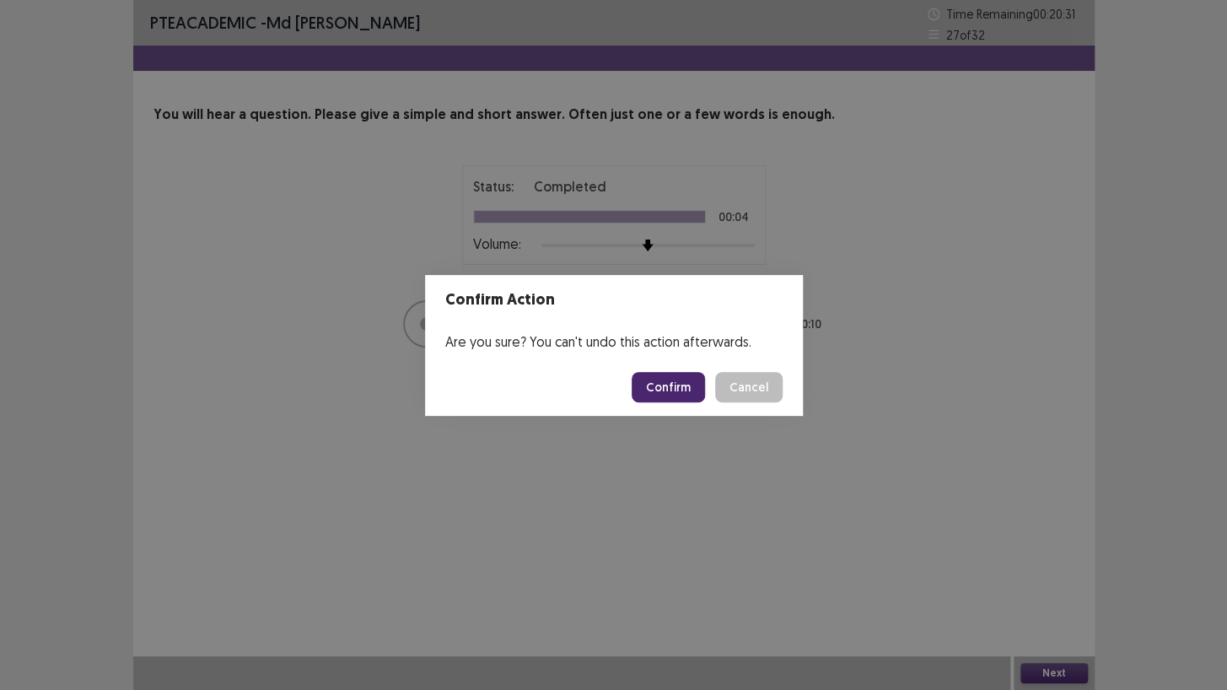
click at [682, 385] on button "Confirm" at bounding box center [668, 387] width 73 height 30
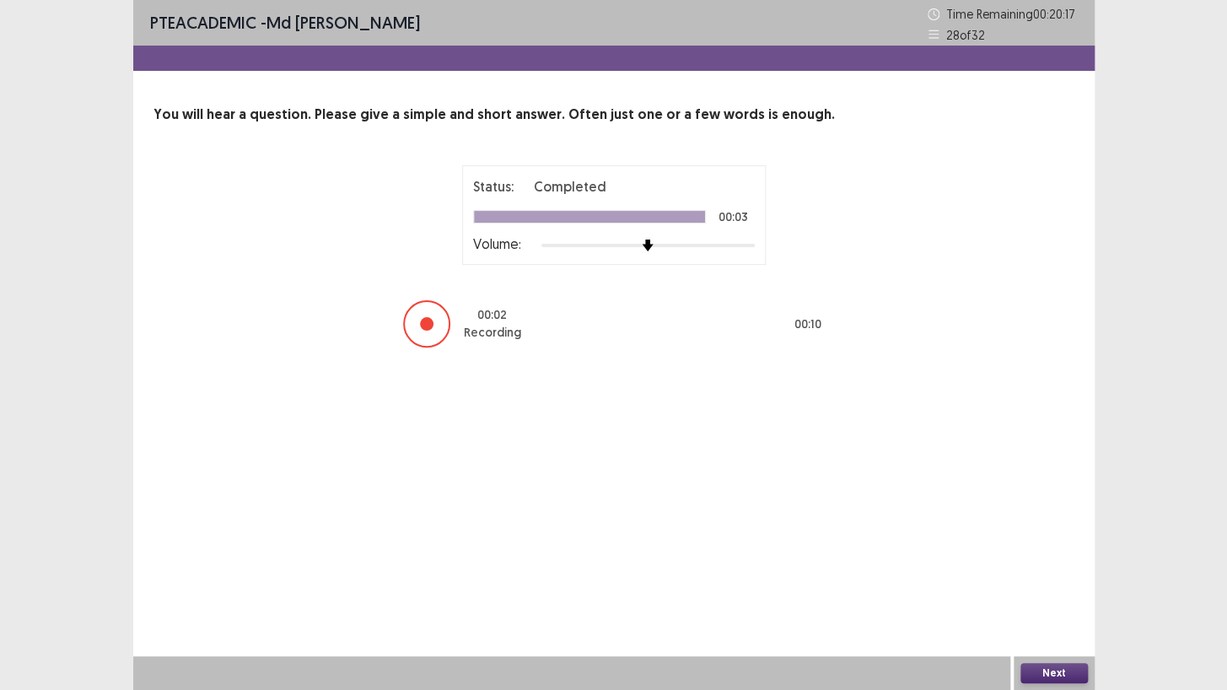
click at [1030, 592] on button "Next" at bounding box center [1053, 673] width 67 height 20
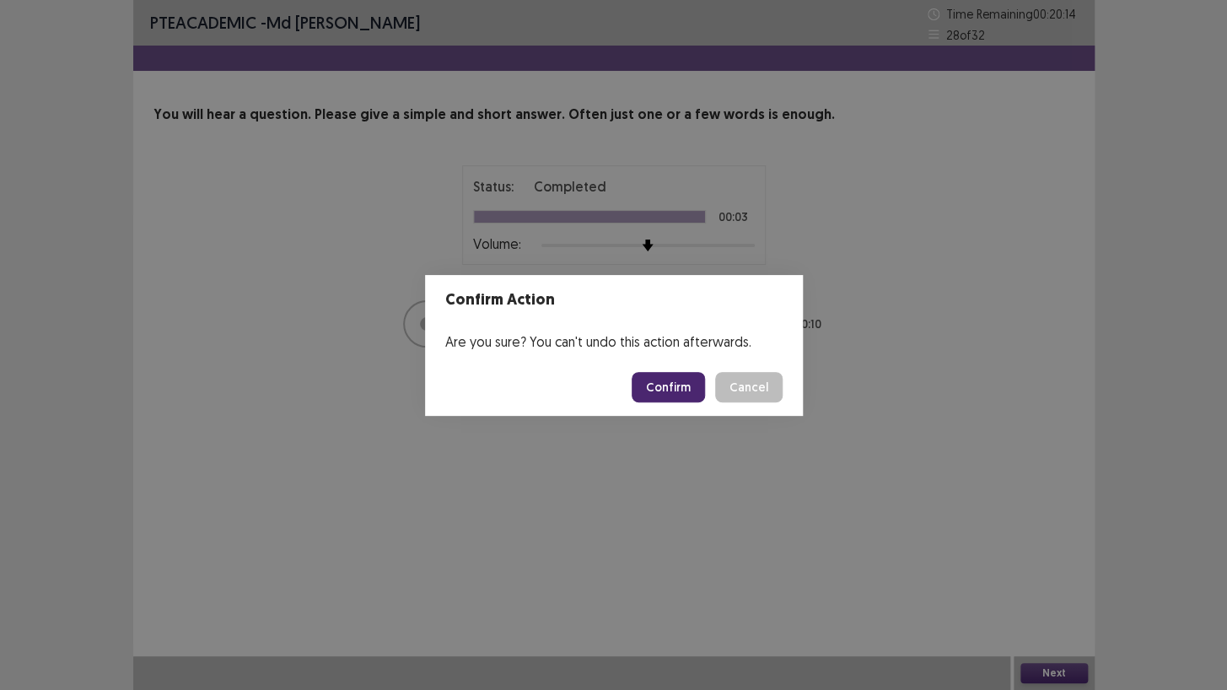
click at [667, 377] on button "Confirm" at bounding box center [668, 387] width 73 height 30
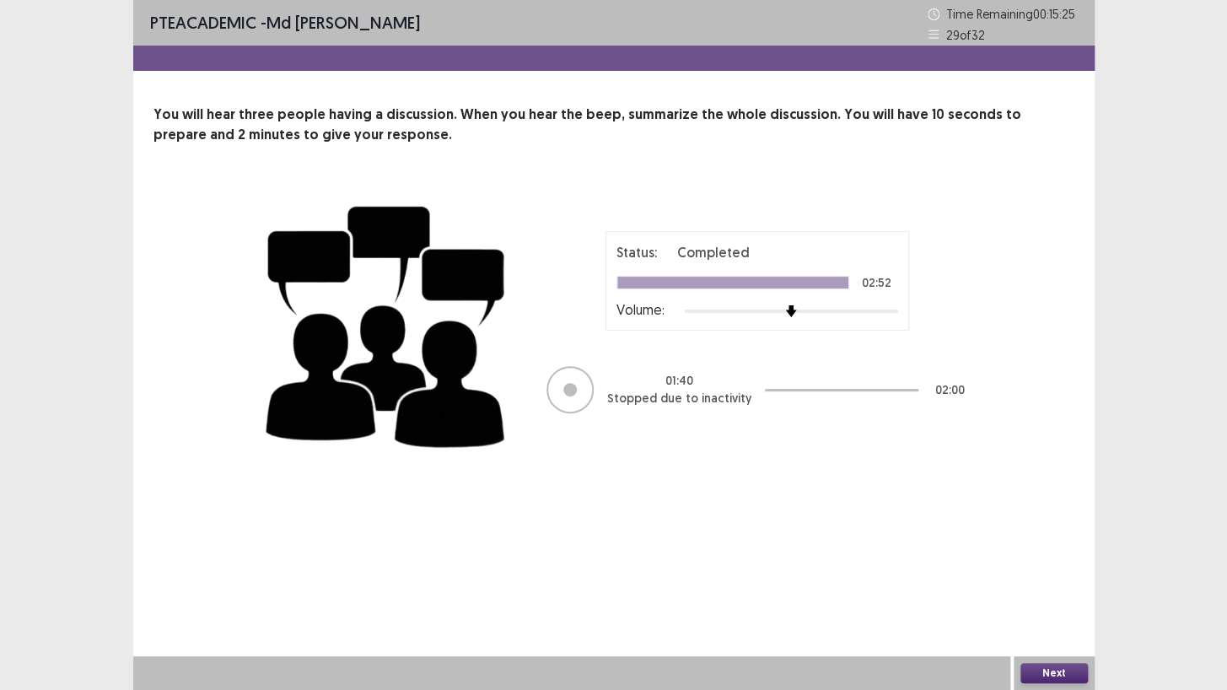
click at [1043, 592] on button "Next" at bounding box center [1053, 673] width 67 height 20
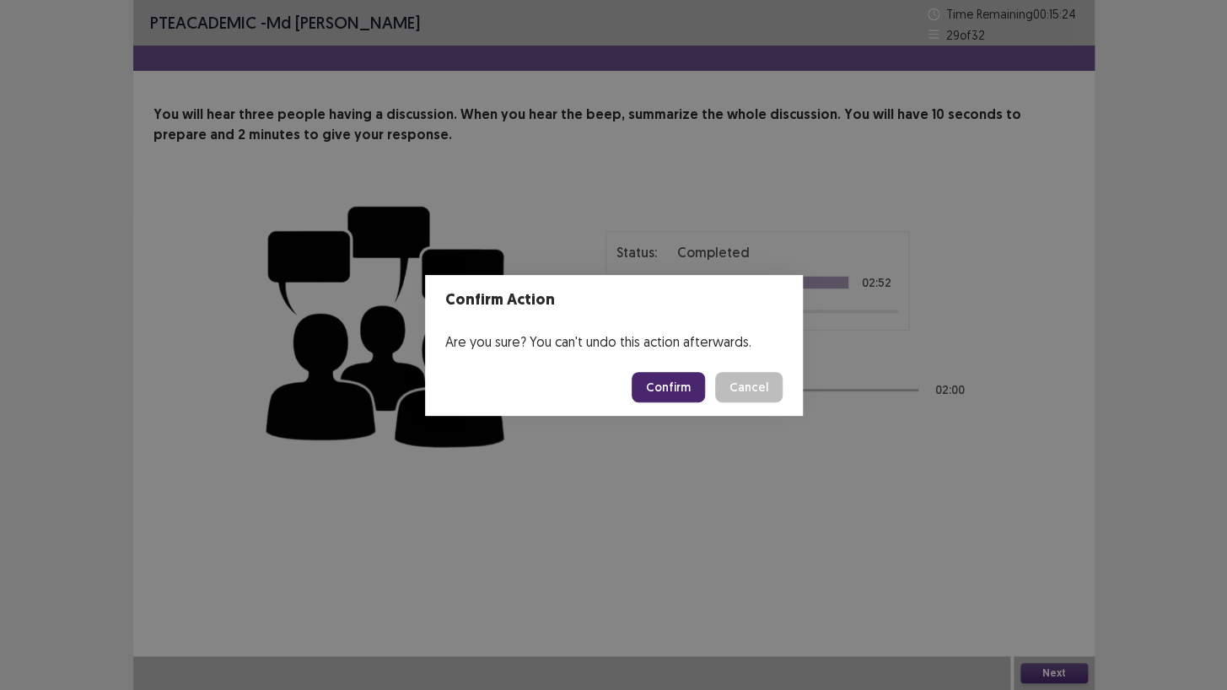
click at [675, 379] on button "Confirm" at bounding box center [668, 387] width 73 height 30
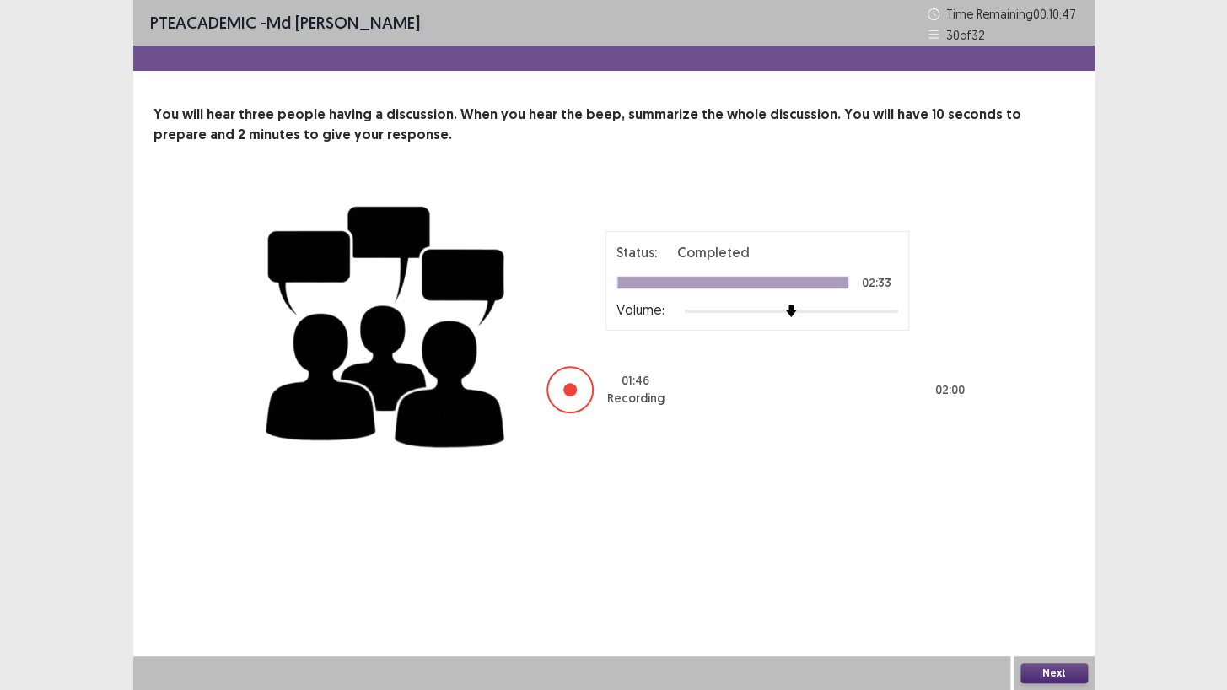
click at [1054, 592] on button "Next" at bounding box center [1053, 673] width 67 height 20
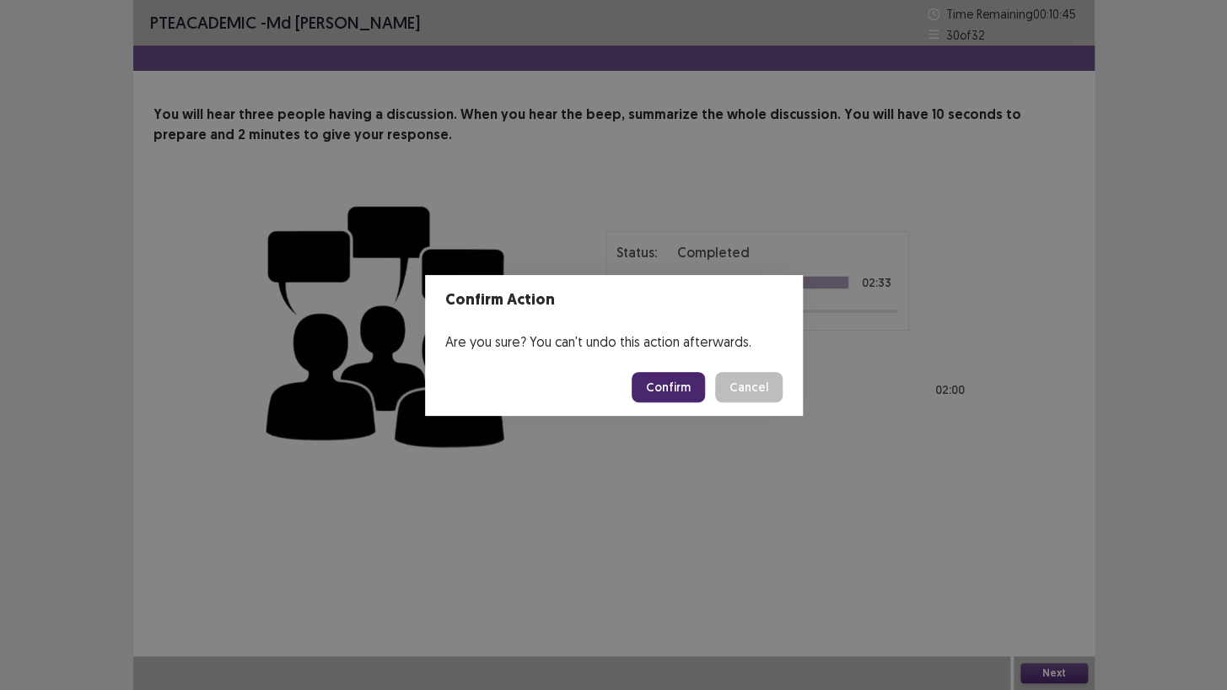
click at [674, 376] on button "Confirm" at bounding box center [668, 387] width 73 height 30
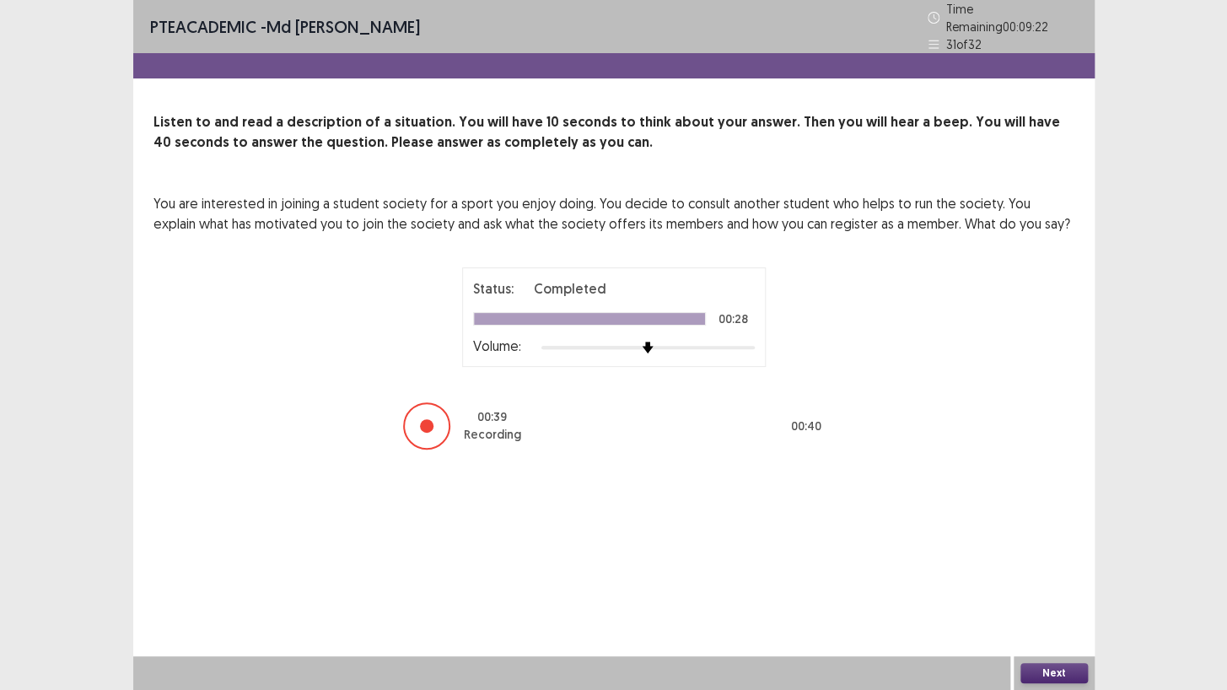
click at [1044, 592] on button "Next" at bounding box center [1053, 673] width 67 height 20
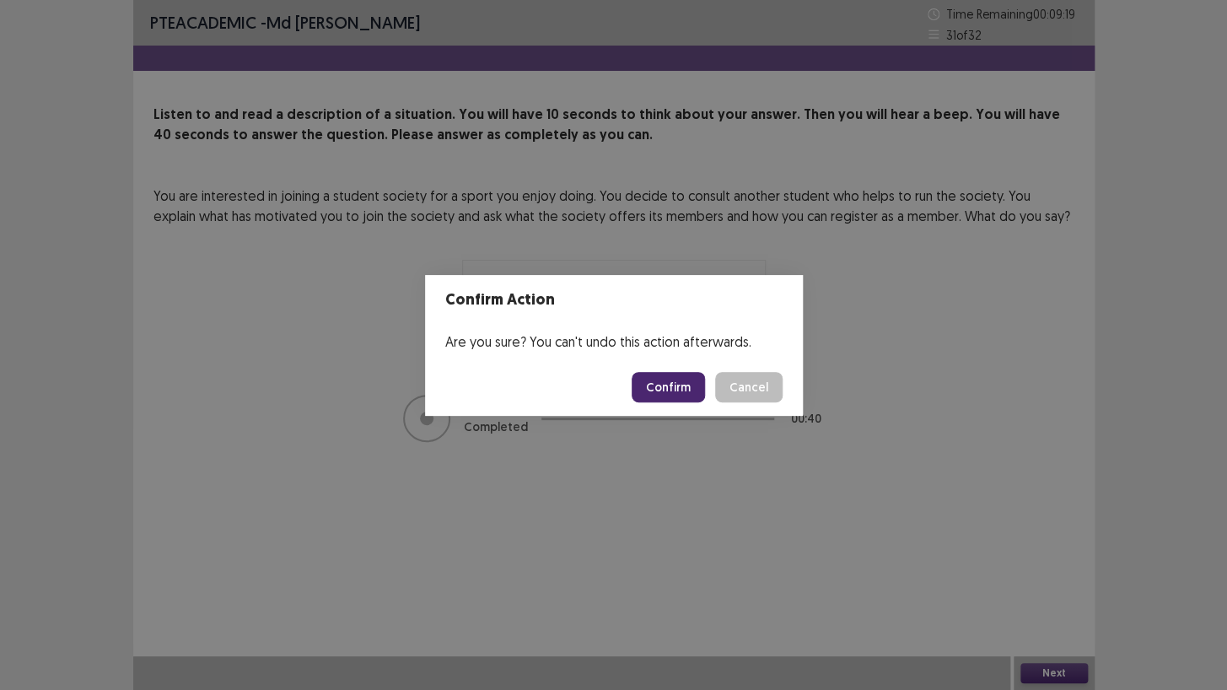
click at [674, 385] on button "Confirm" at bounding box center [668, 387] width 73 height 30
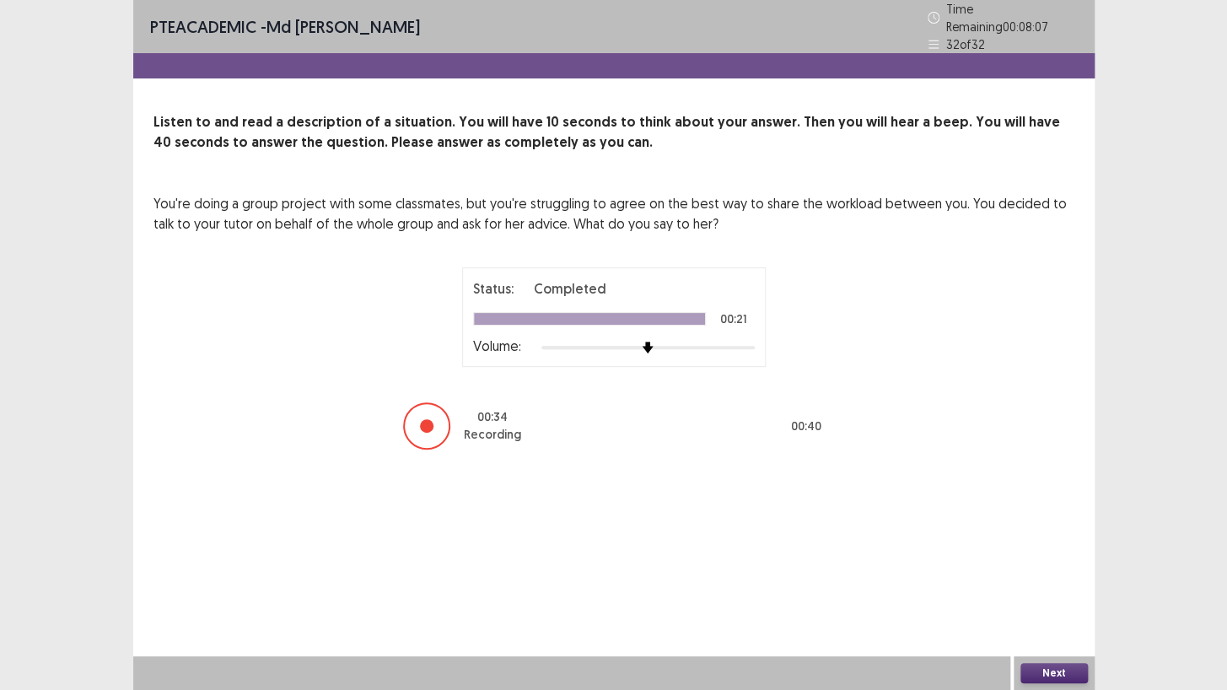
click at [1035, 592] on button "Next" at bounding box center [1053, 673] width 67 height 20
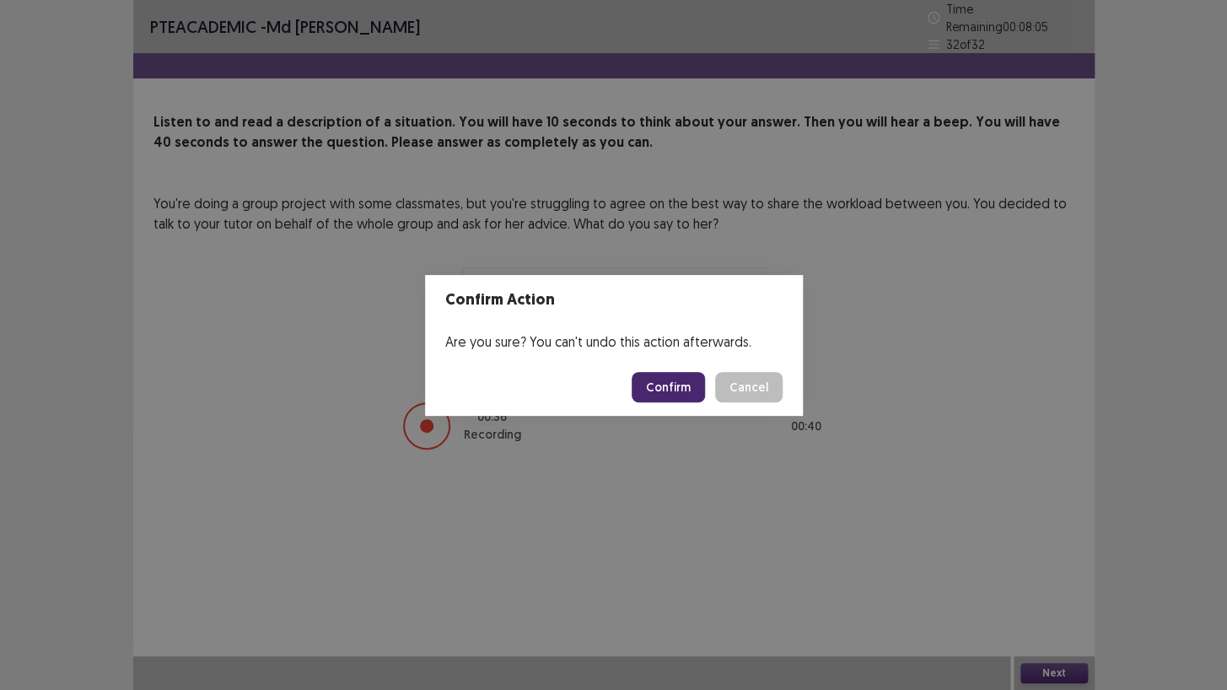
click at [683, 387] on button "Confirm" at bounding box center [668, 387] width 73 height 30
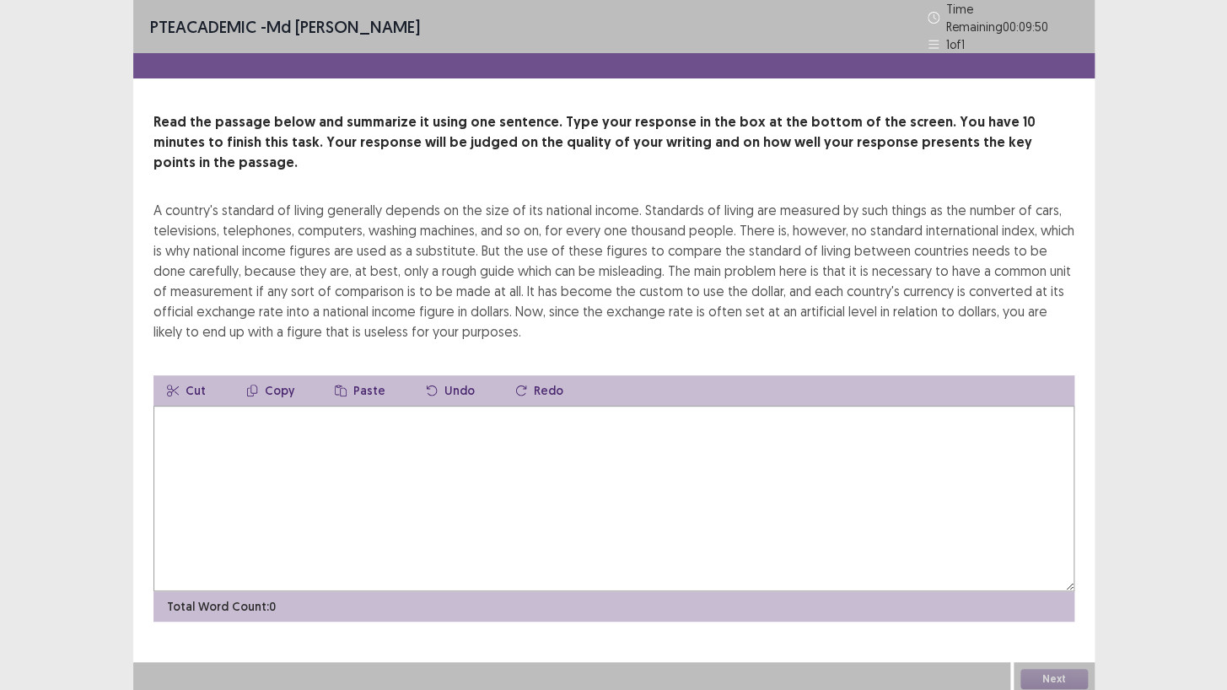
click at [225, 414] on textarea at bounding box center [613, 499] width 921 height 186
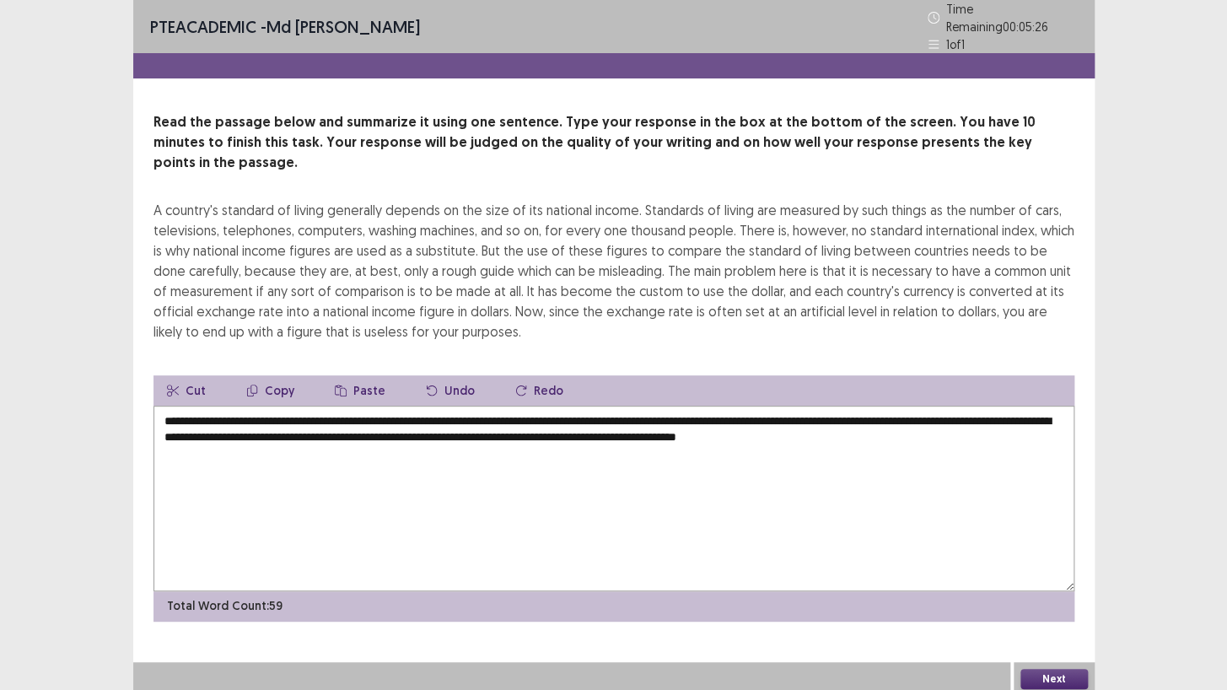
click at [288, 413] on textarea "**********" at bounding box center [613, 499] width 921 height 186
click at [402, 412] on textarea "**********" at bounding box center [613, 499] width 921 height 186
type textarea "**********"
click at [1062, 592] on button "Next" at bounding box center [1053, 679] width 67 height 20
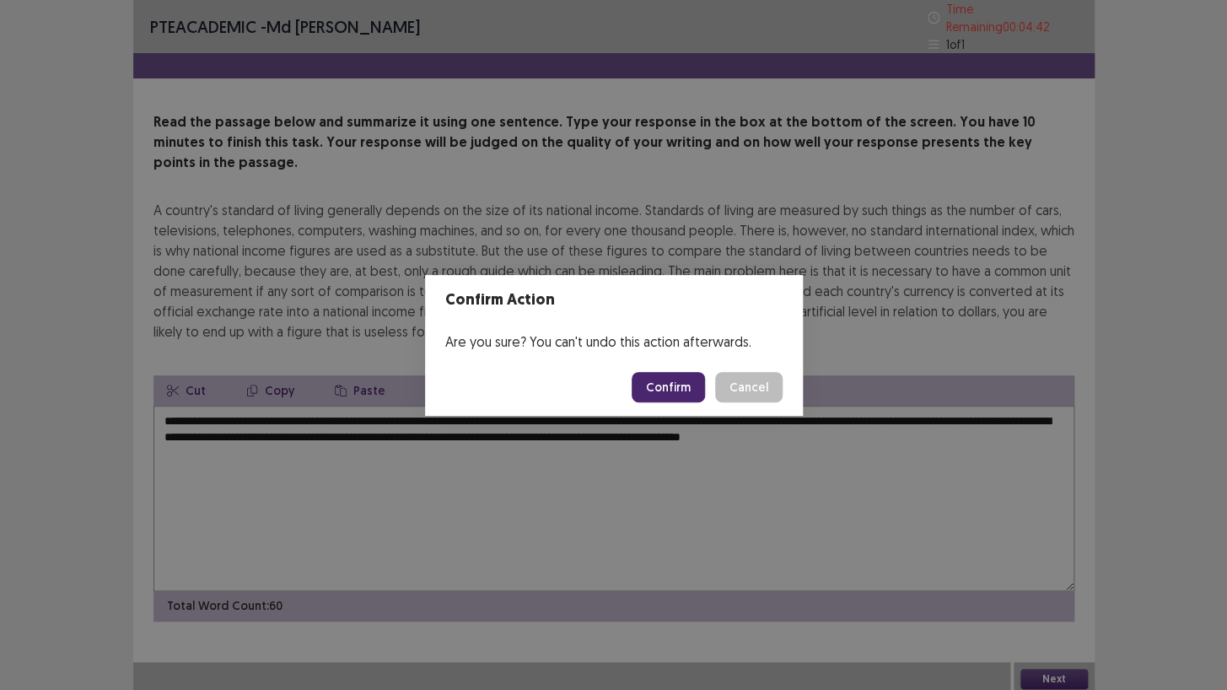
click at [679, 382] on button "Confirm" at bounding box center [668, 387] width 73 height 30
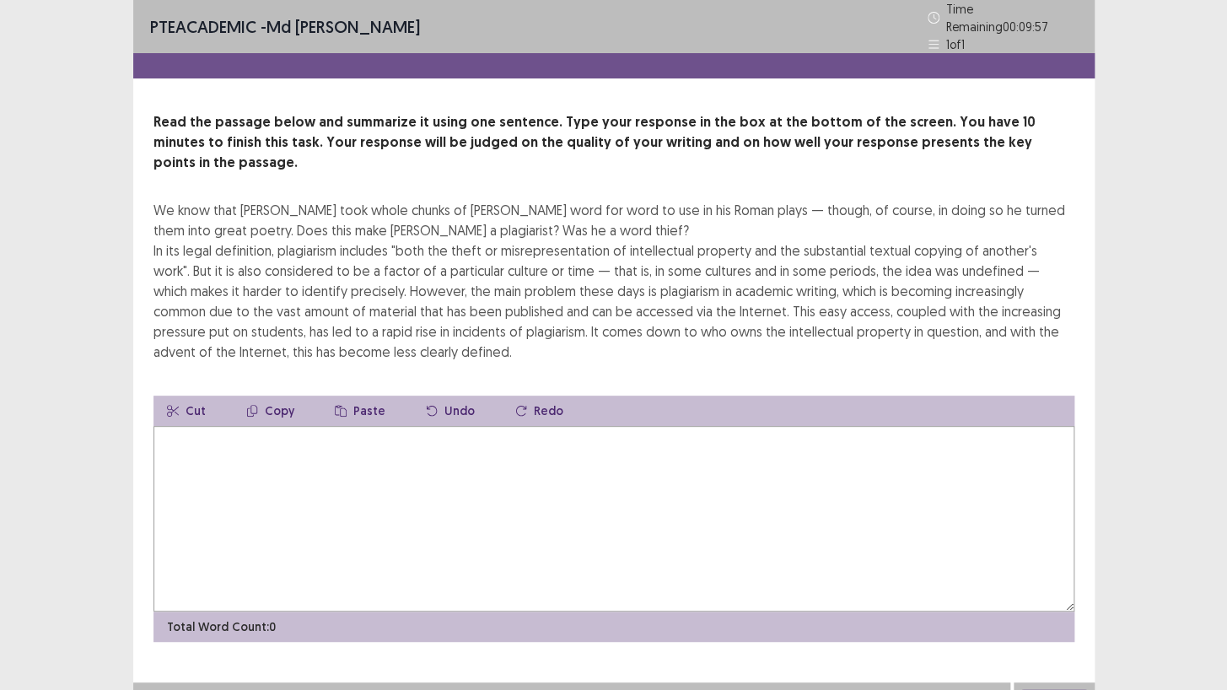
click at [331, 460] on textarea at bounding box center [613, 519] width 921 height 186
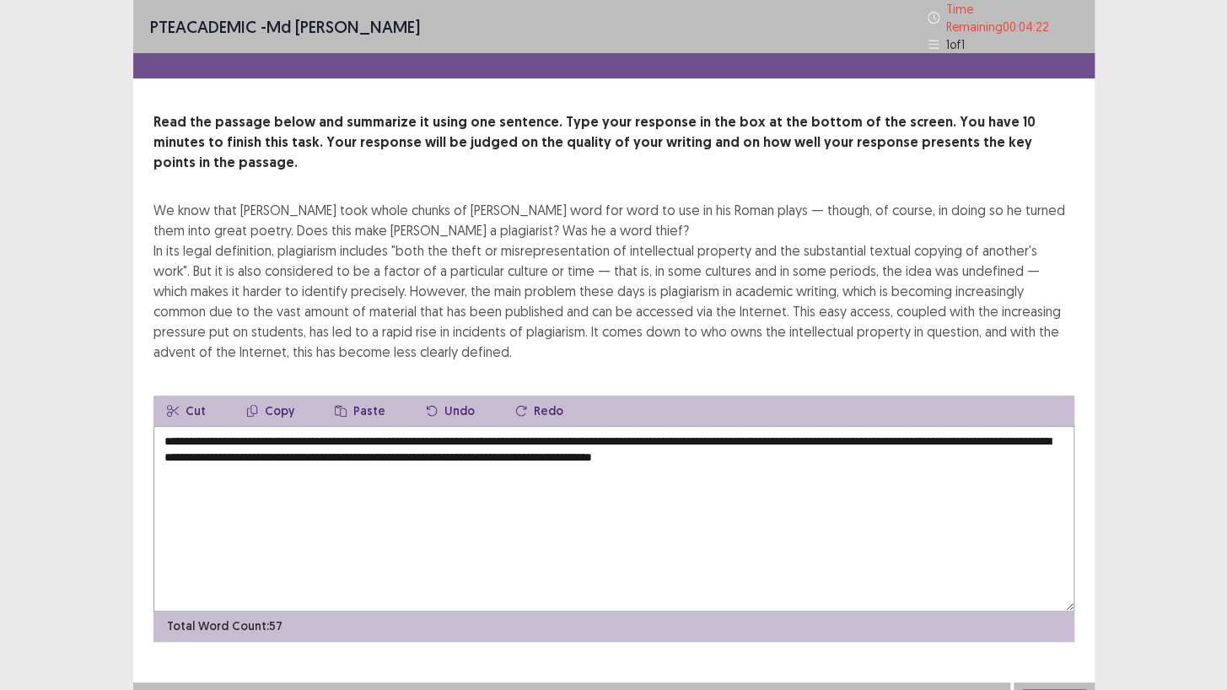
type textarea "**********"
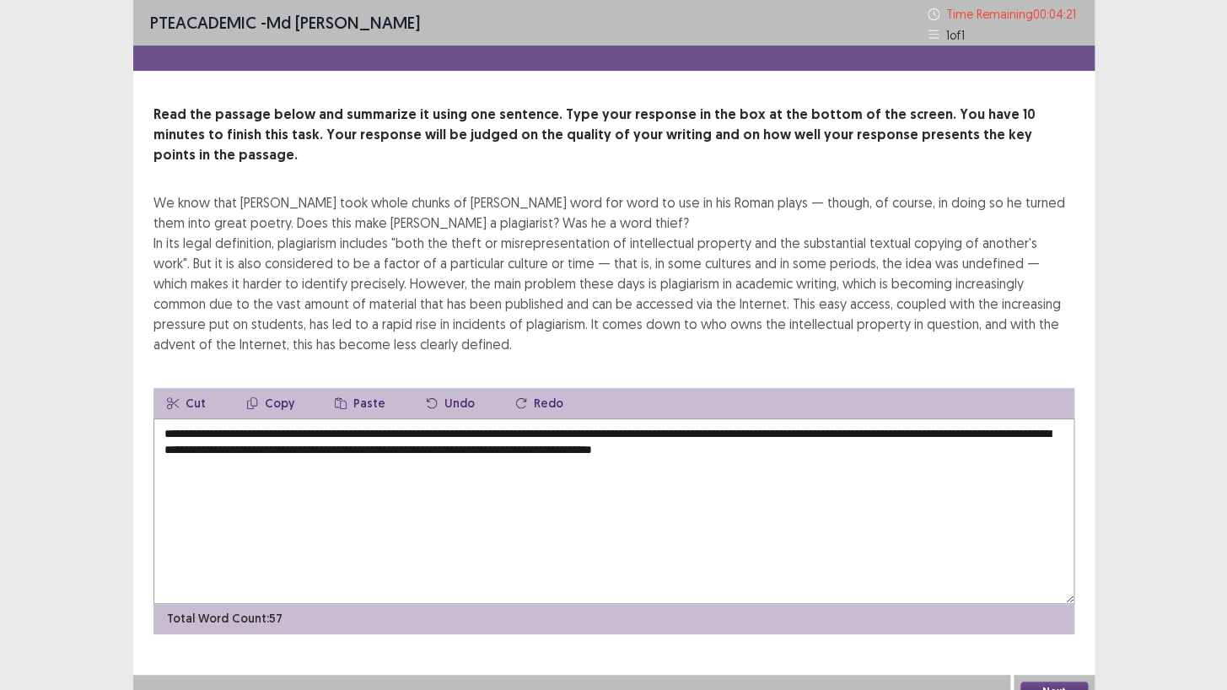
click at [1054, 592] on button "Next" at bounding box center [1053, 691] width 67 height 20
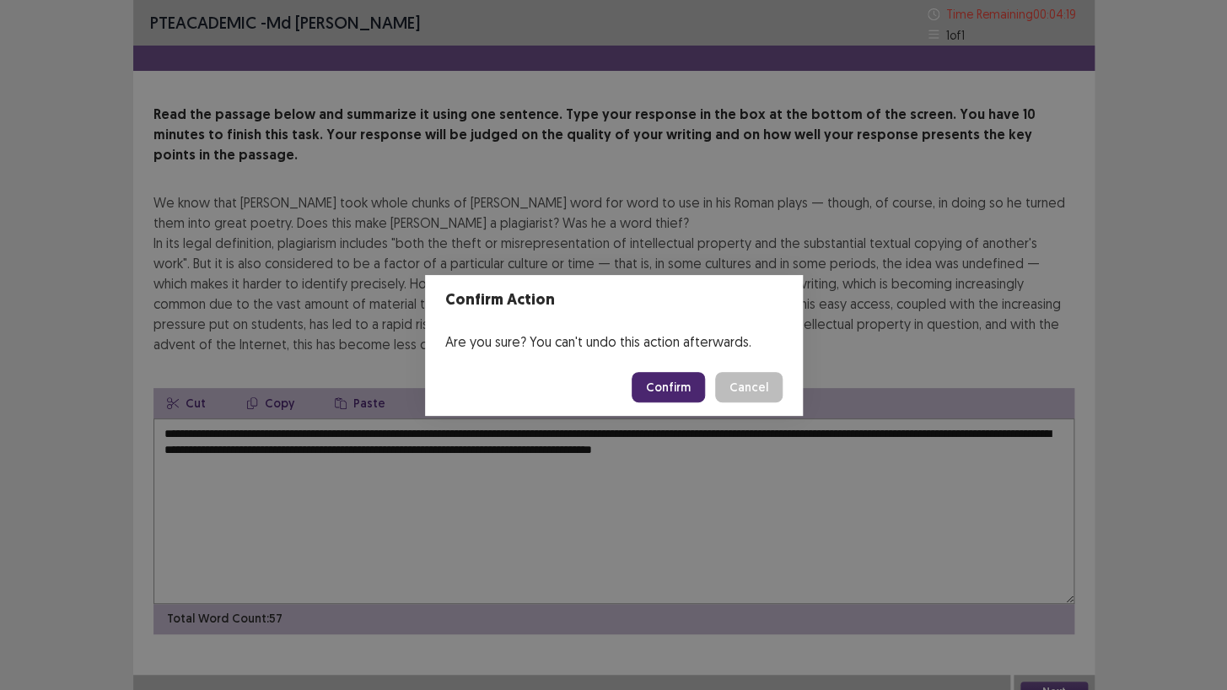
click at [687, 389] on button "Confirm" at bounding box center [668, 387] width 73 height 30
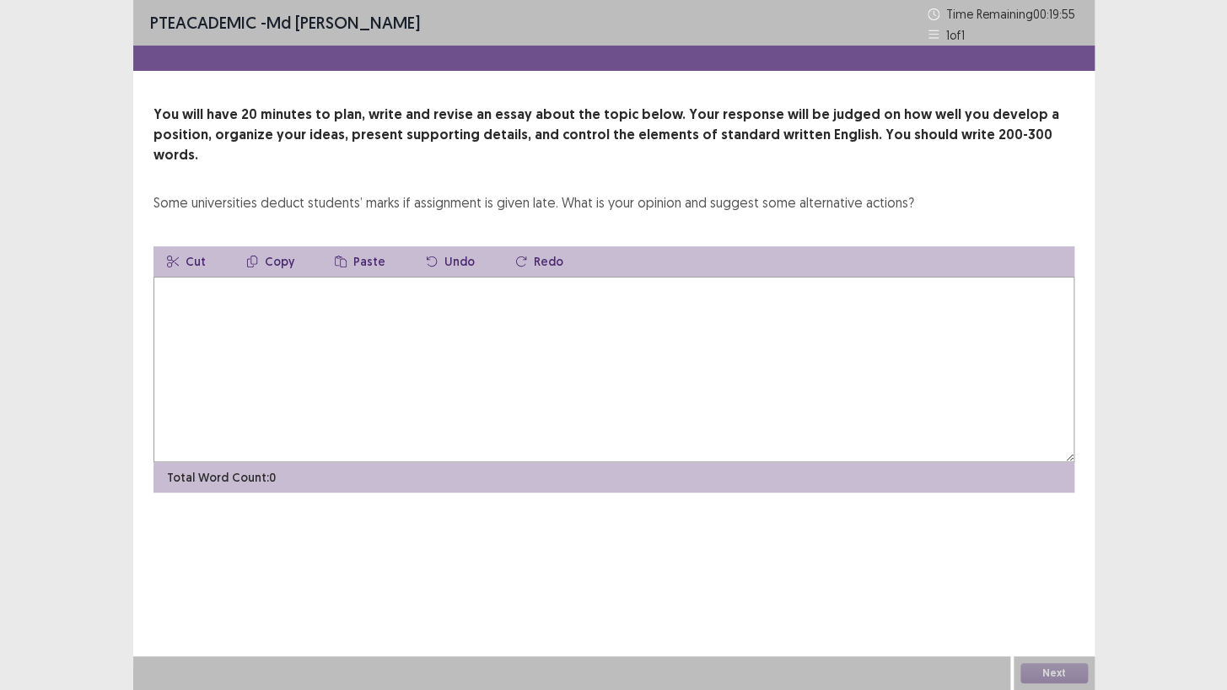
click at [298, 347] on textarea at bounding box center [613, 370] width 921 height 186
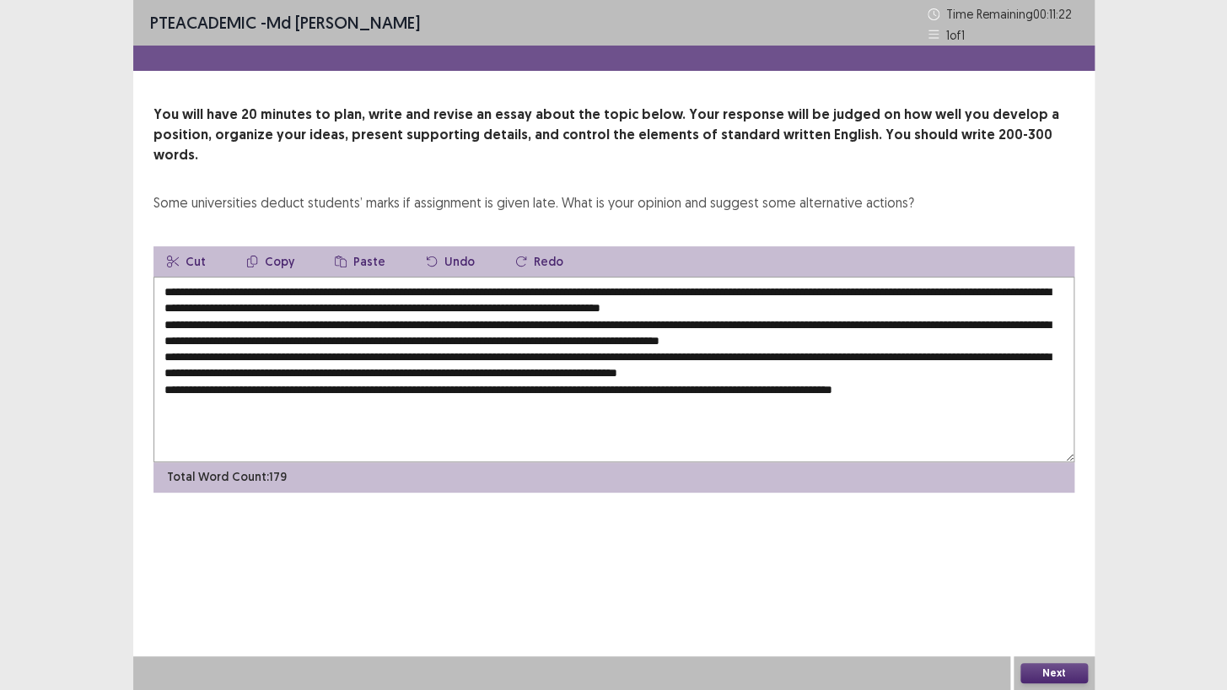
click at [255, 277] on textarea at bounding box center [613, 370] width 921 height 186
click at [261, 277] on textarea at bounding box center [613, 370] width 921 height 186
click at [237, 277] on textarea at bounding box center [613, 370] width 921 height 186
click at [503, 304] on textarea at bounding box center [613, 370] width 921 height 186
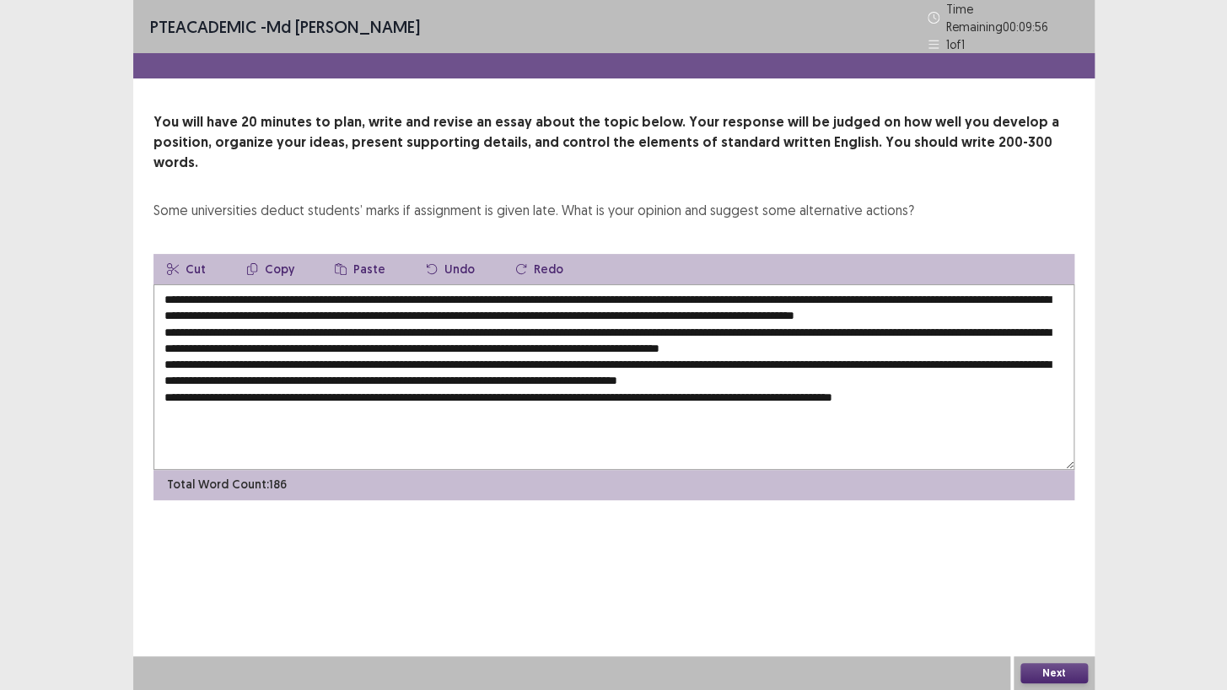
click at [836, 291] on textarea at bounding box center [613, 377] width 921 height 186
click at [217, 305] on textarea at bounding box center [613, 377] width 921 height 186
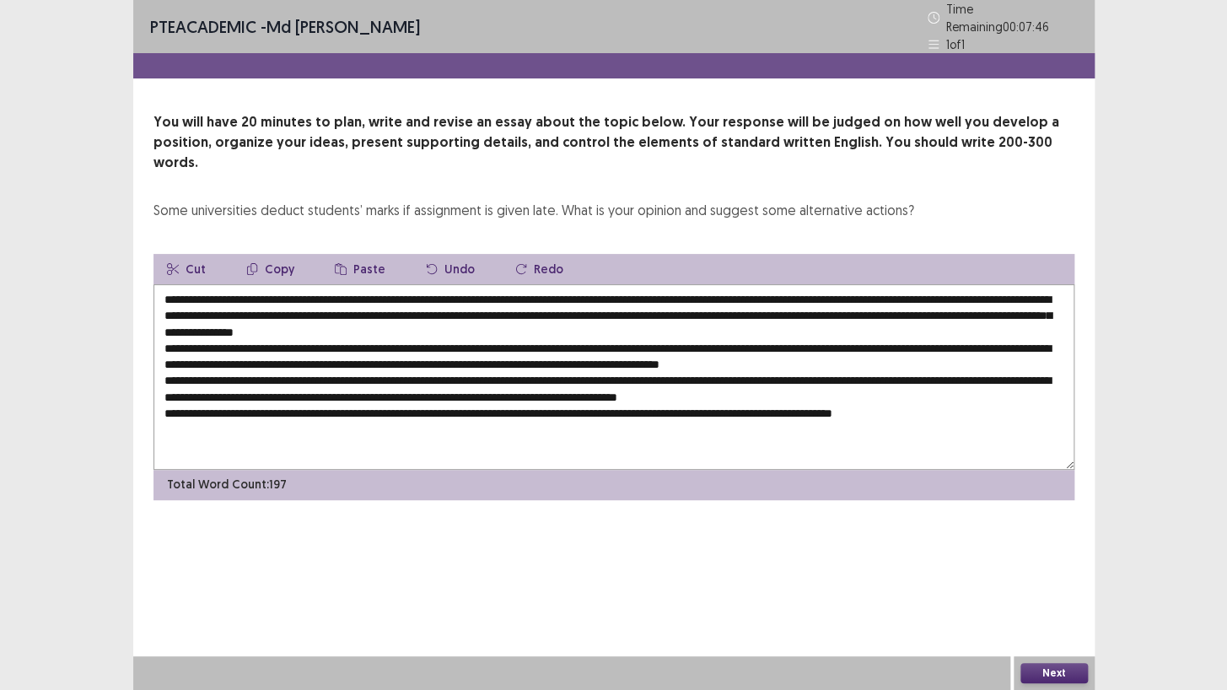
click at [304, 304] on textarea at bounding box center [613, 377] width 921 height 186
paste textarea "********"
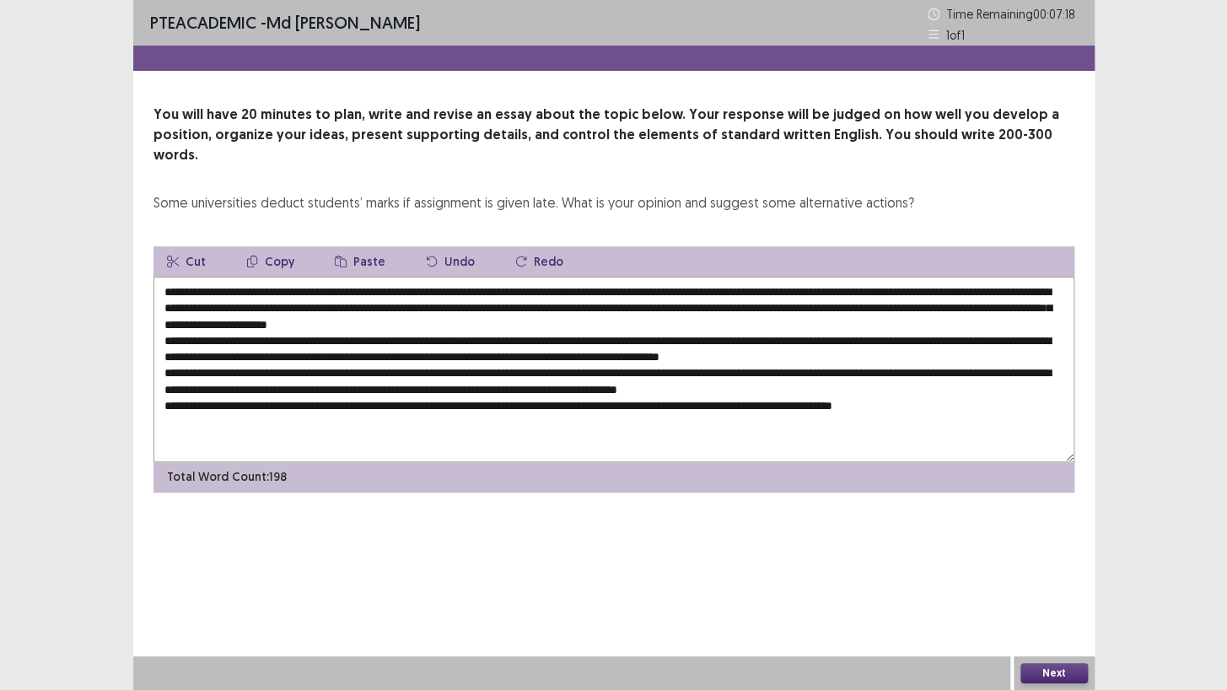
click at [238, 277] on textarea at bounding box center [613, 370] width 921 height 186
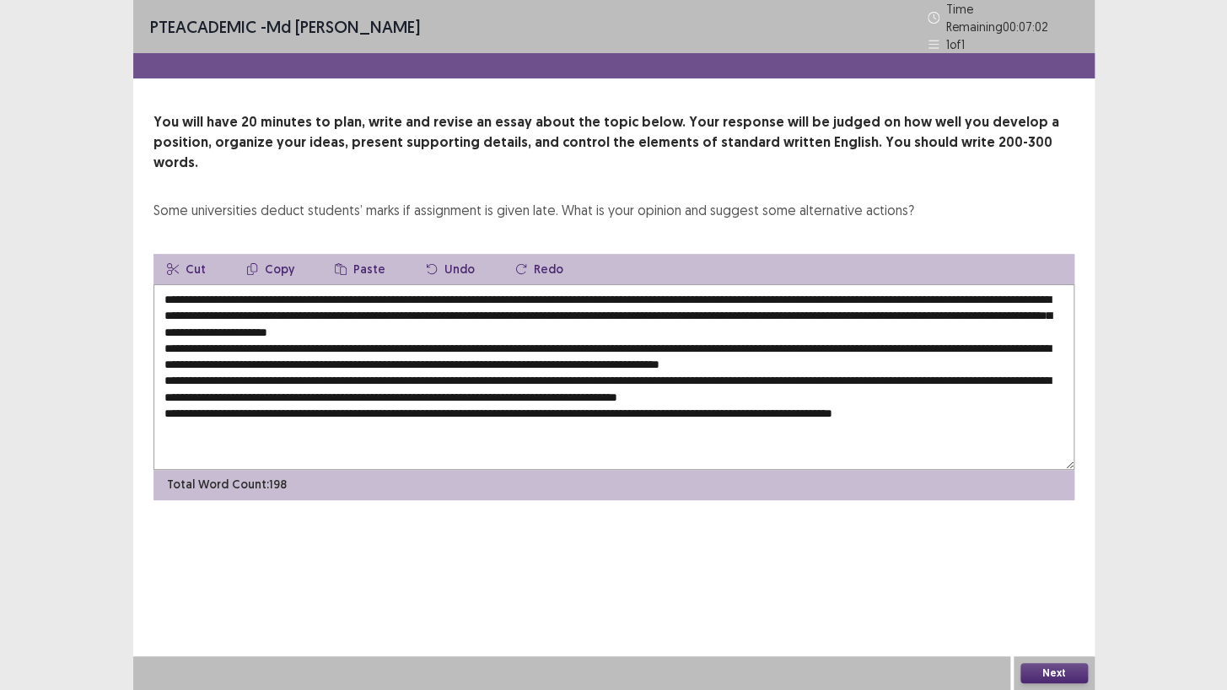
click at [410, 320] on textarea at bounding box center [613, 377] width 921 height 186
paste textarea "**********"
click at [280, 336] on textarea at bounding box center [613, 377] width 921 height 186
click at [189, 351] on textarea at bounding box center [613, 377] width 921 height 186
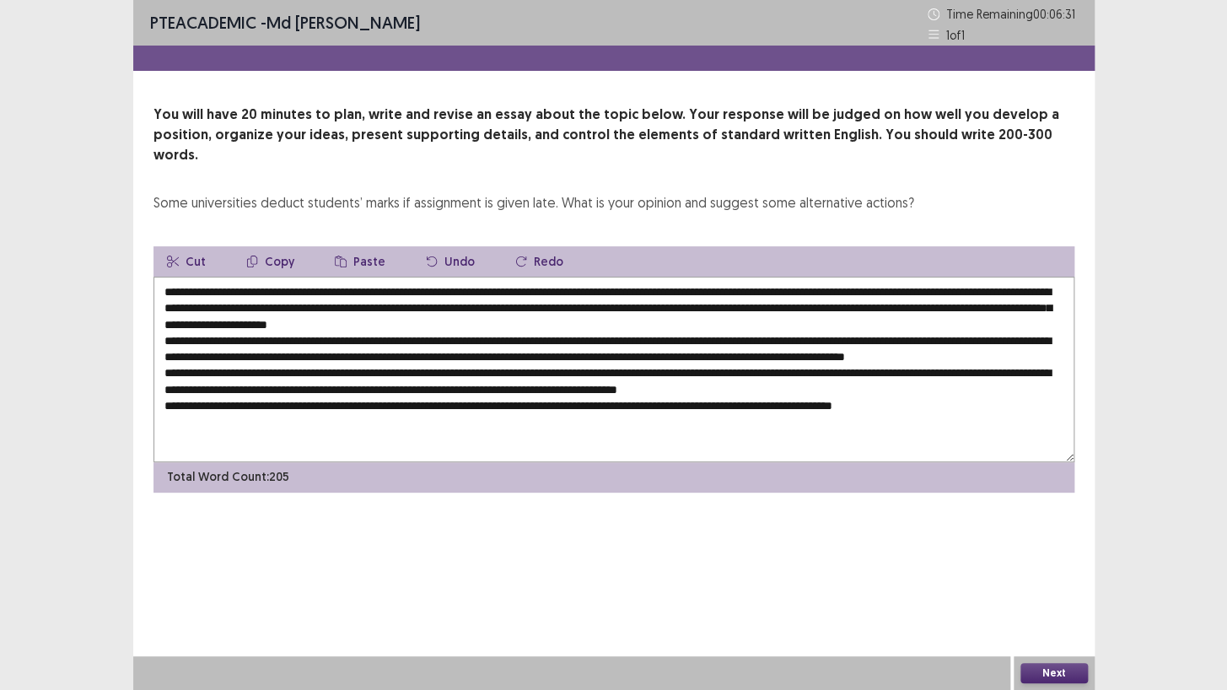
paste textarea "**********"
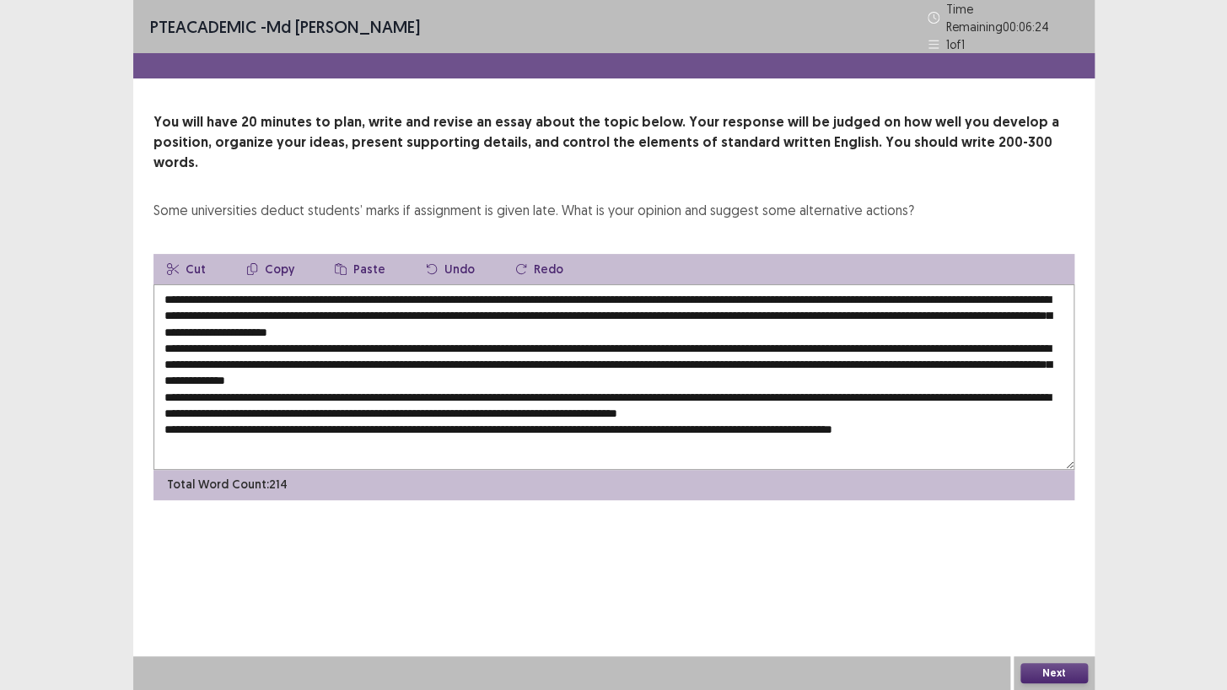
click at [438, 368] on textarea at bounding box center [613, 377] width 921 height 186
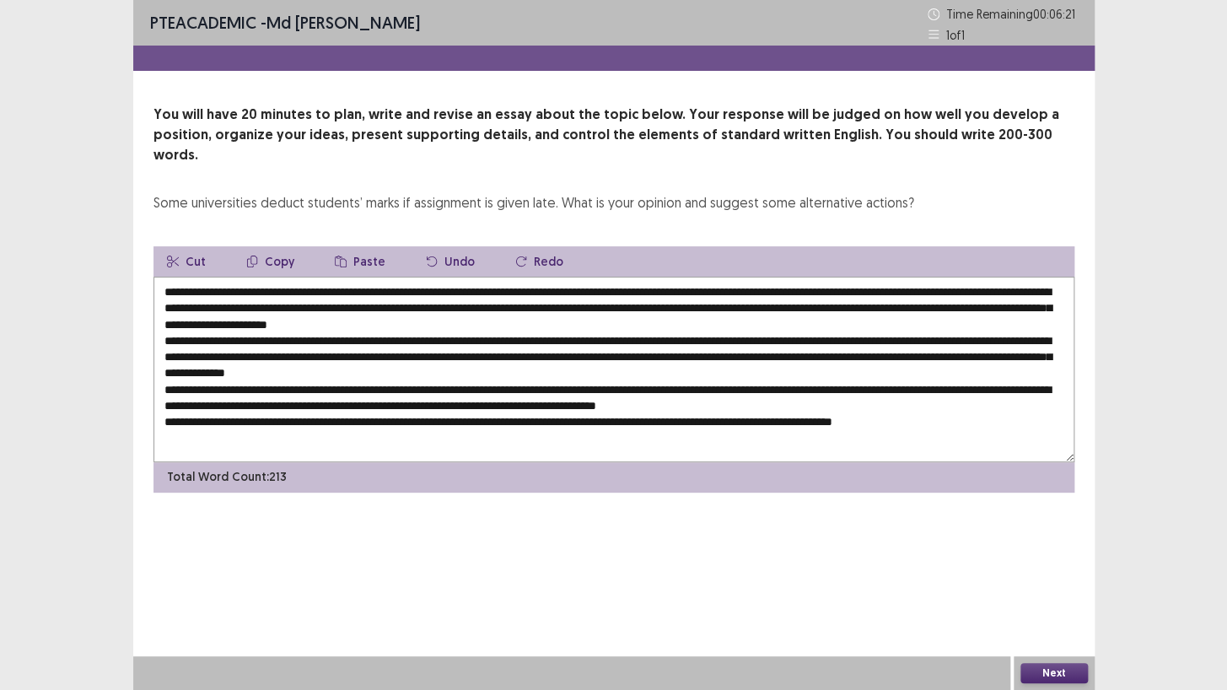
paste textarea "**********"
click at [264, 402] on textarea at bounding box center [613, 370] width 921 height 186
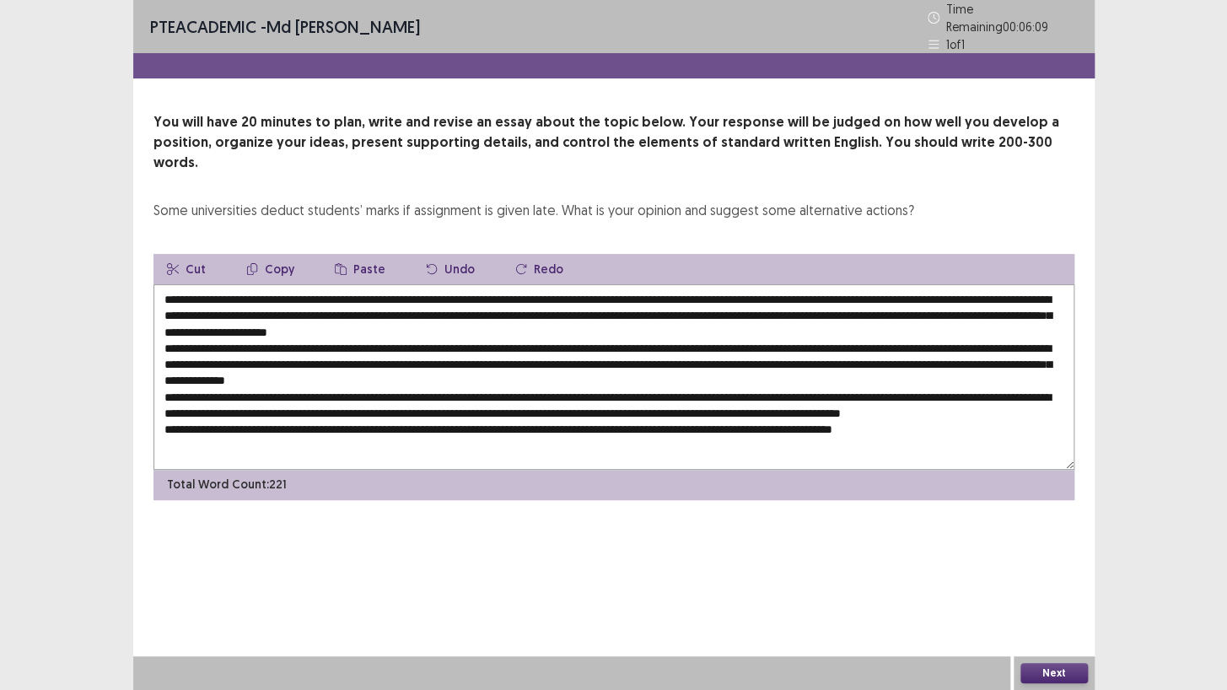
paste textarea "**********"
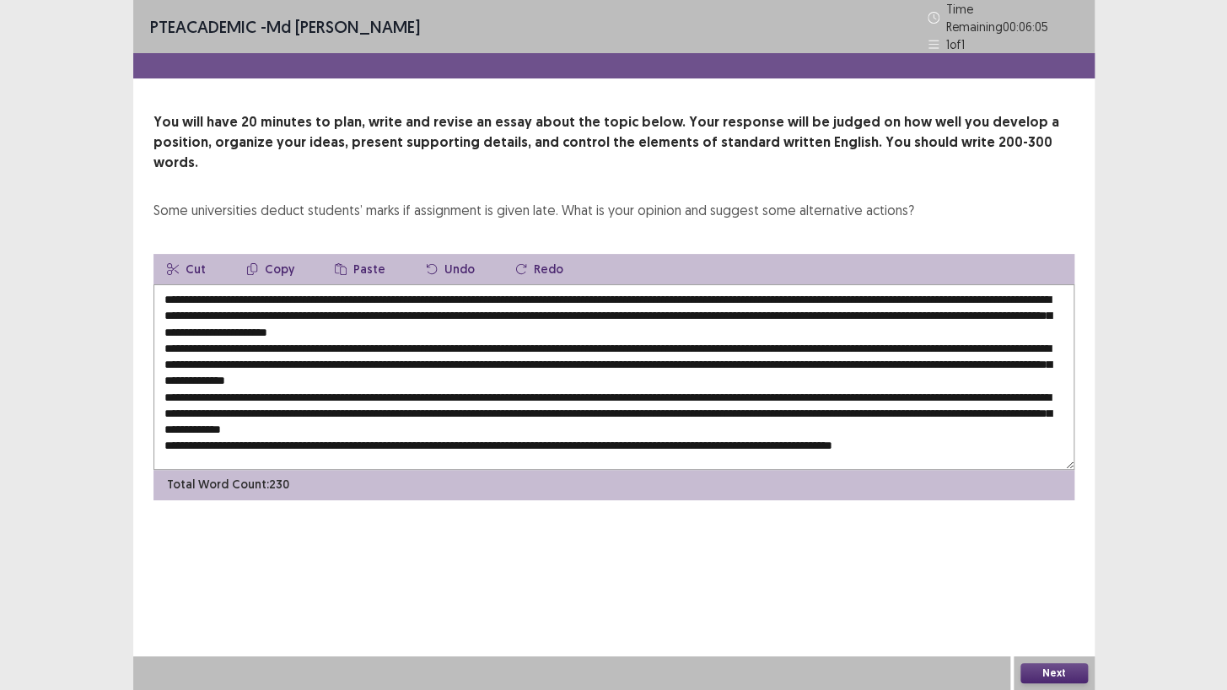
click at [606, 418] on textarea at bounding box center [613, 377] width 921 height 186
paste textarea "**********"
click at [253, 334] on textarea at bounding box center [613, 377] width 921 height 186
click at [672, 336] on textarea at bounding box center [613, 377] width 921 height 186
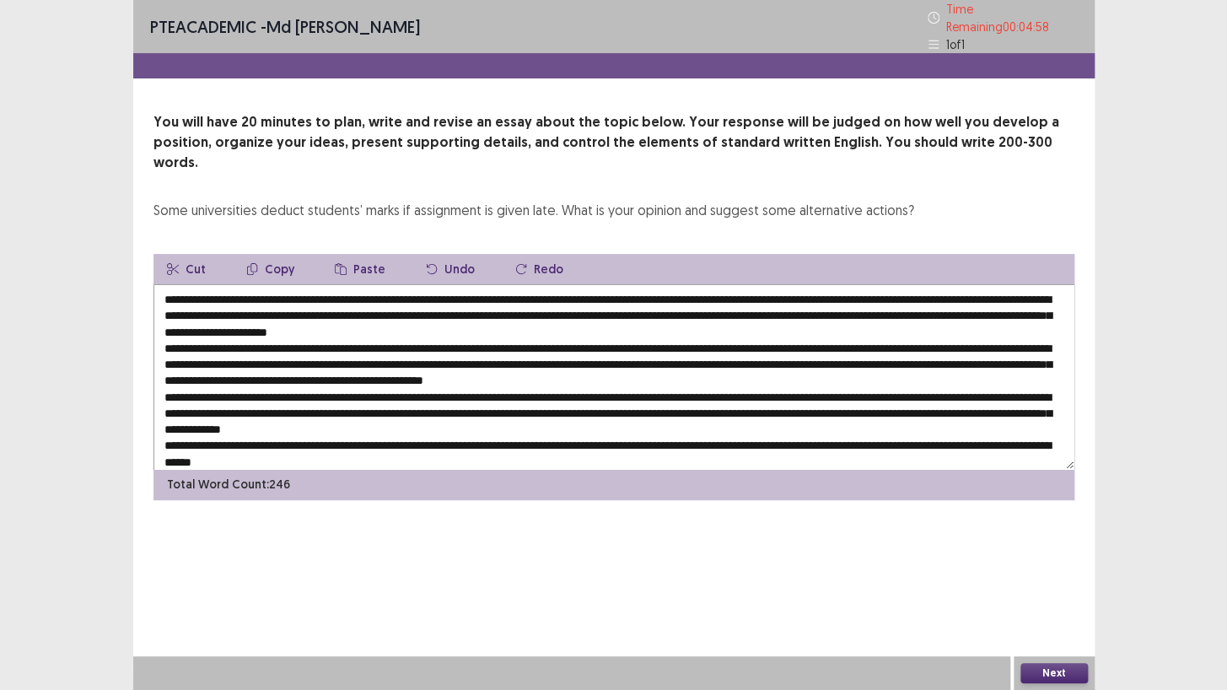
click at [615, 336] on textarea at bounding box center [613, 377] width 921 height 186
click at [229, 352] on textarea at bounding box center [613, 377] width 921 height 186
click at [406, 398] on textarea at bounding box center [613, 377] width 921 height 186
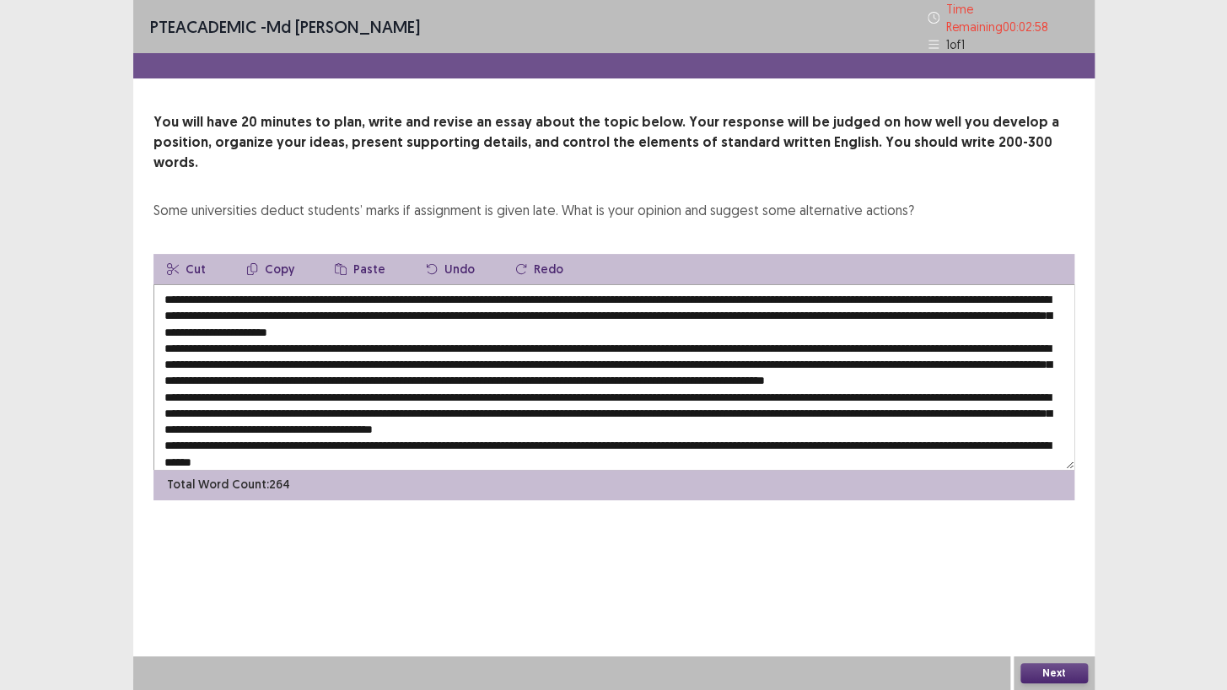
click at [265, 412] on textarea at bounding box center [613, 377] width 921 height 186
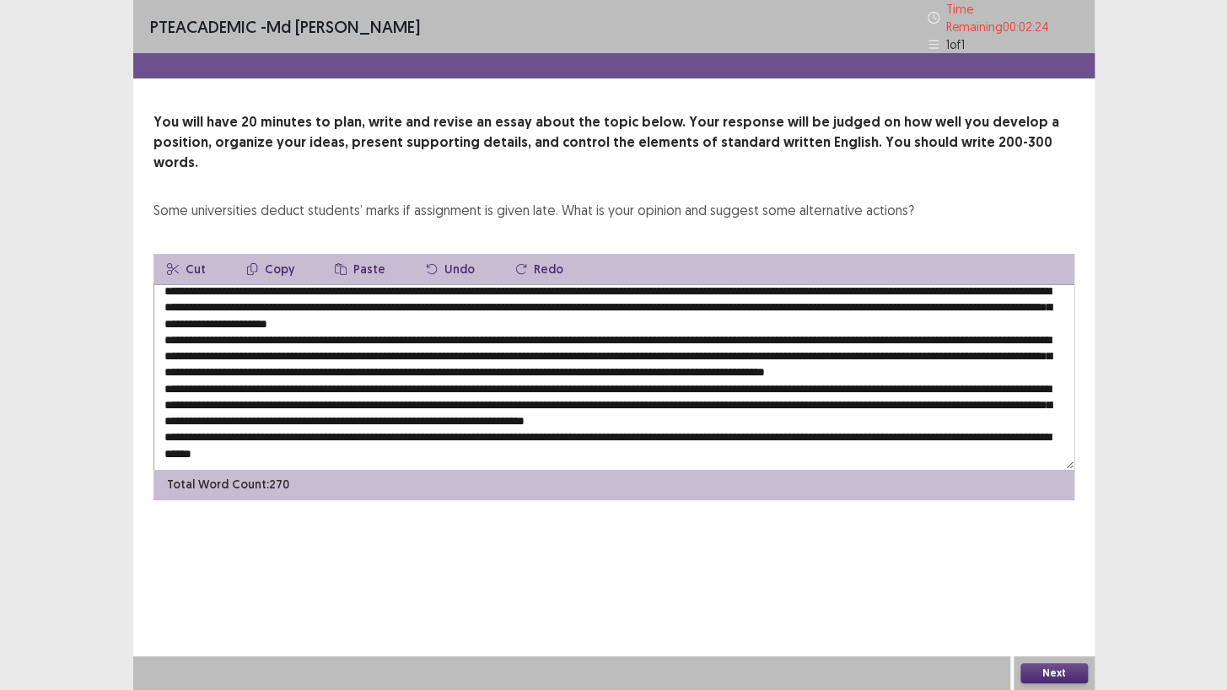
scroll to position [8, 0]
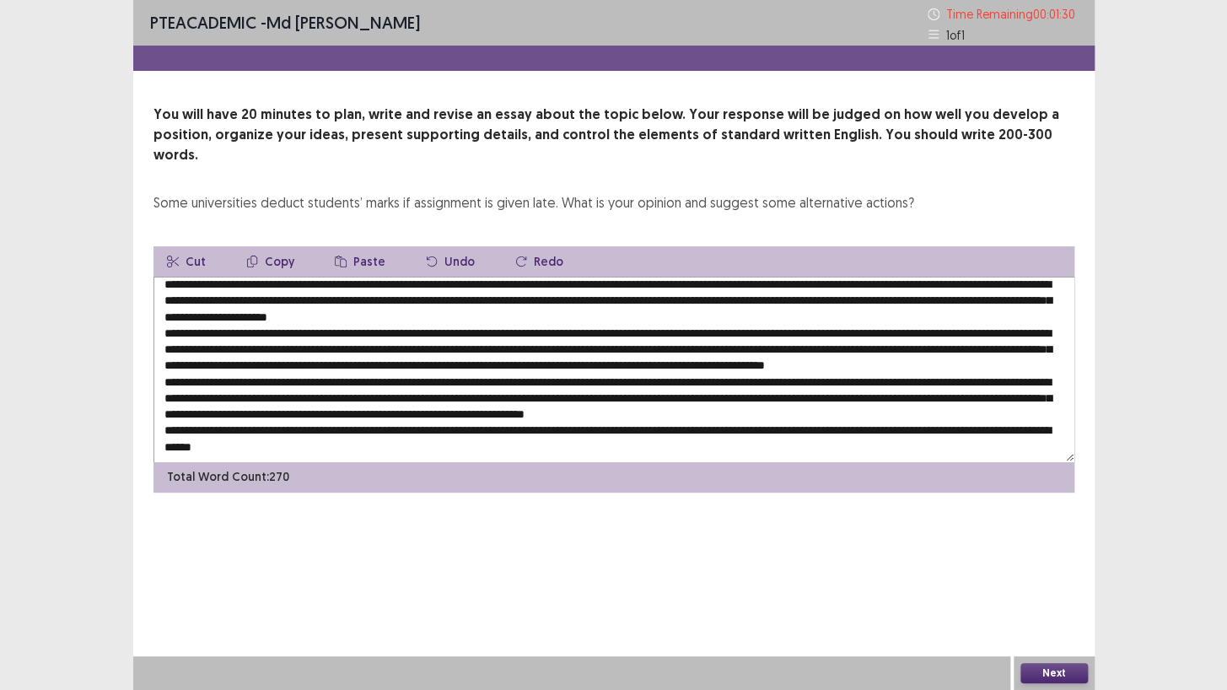
click at [472, 299] on textarea at bounding box center [613, 370] width 921 height 186
type textarea "**********"
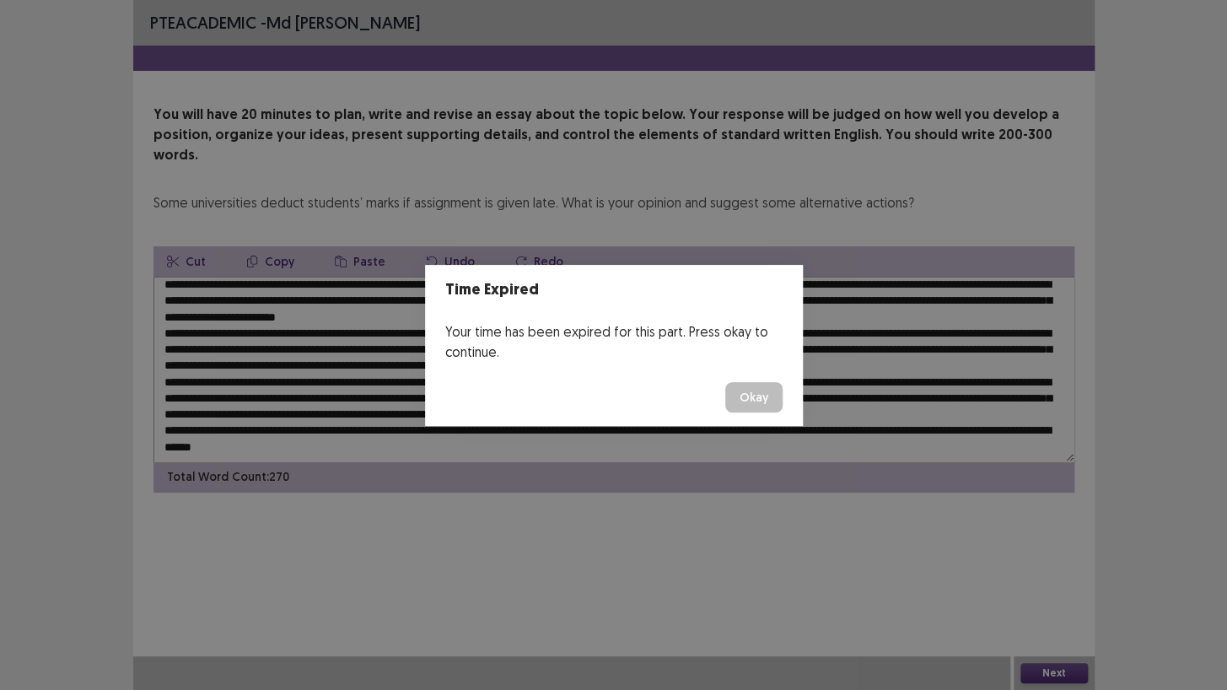
click at [763, 386] on button "Okay" at bounding box center [753, 397] width 57 height 30
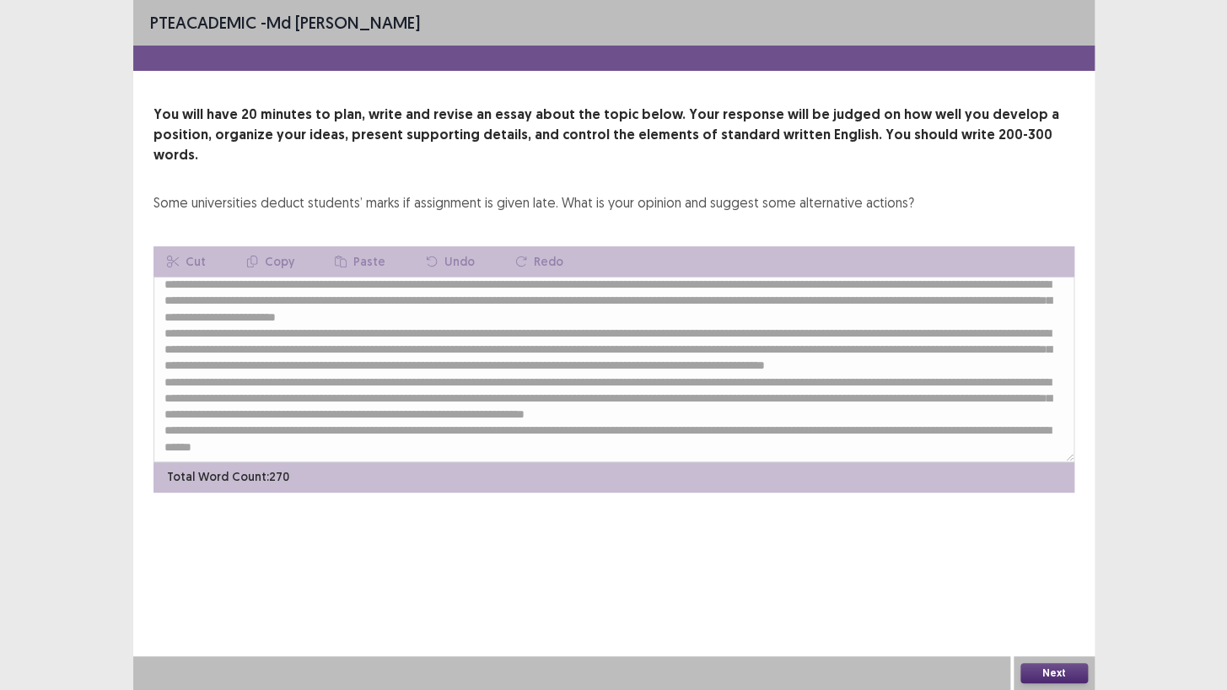
click at [1046, 592] on button "Next" at bounding box center [1053, 673] width 67 height 20
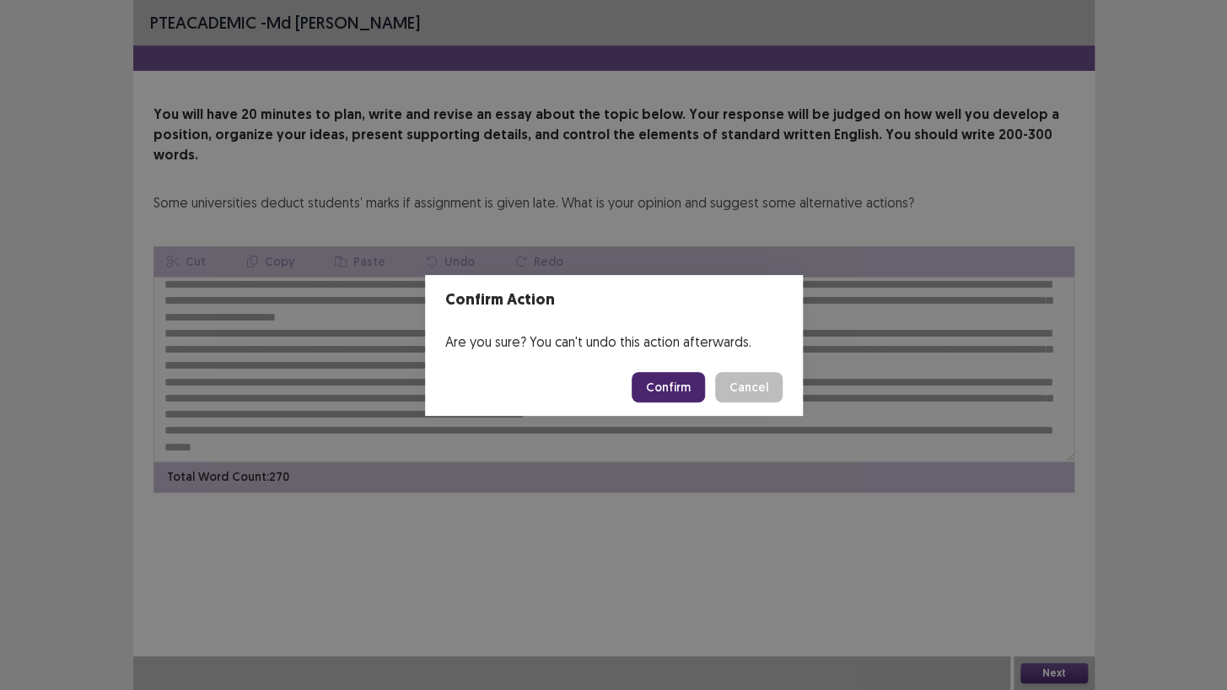
click at [662, 385] on button "Confirm" at bounding box center [668, 387] width 73 height 30
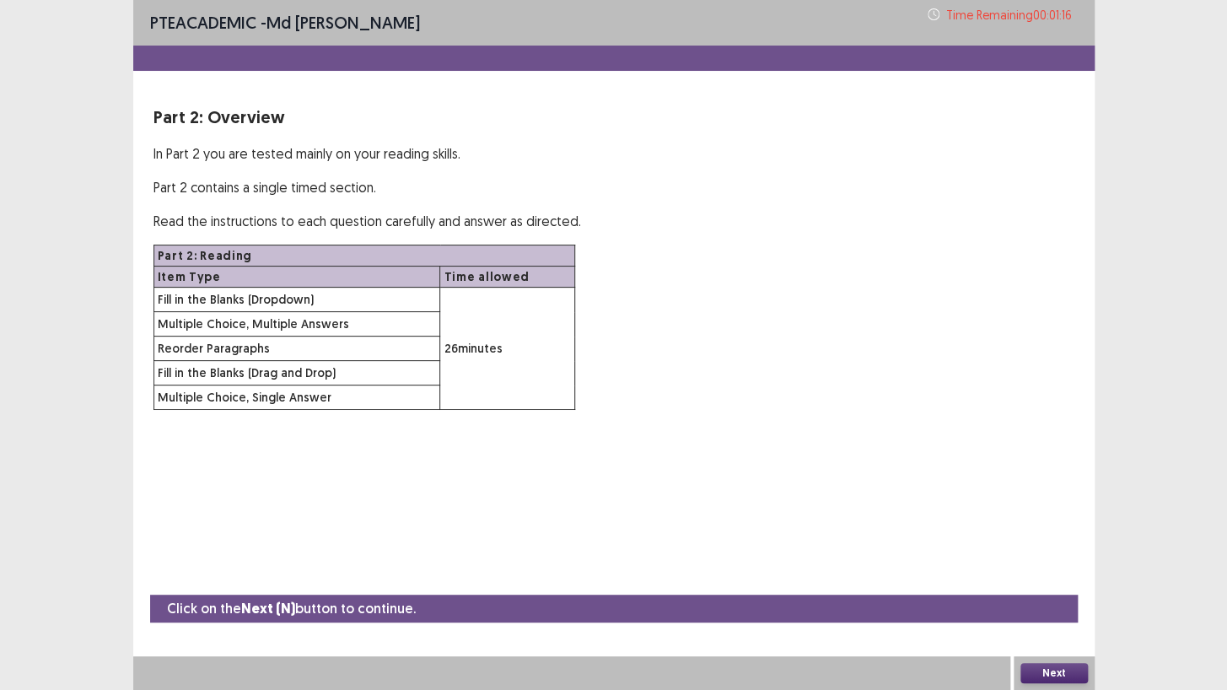
click at [1068, 592] on button "Next" at bounding box center [1053, 673] width 67 height 20
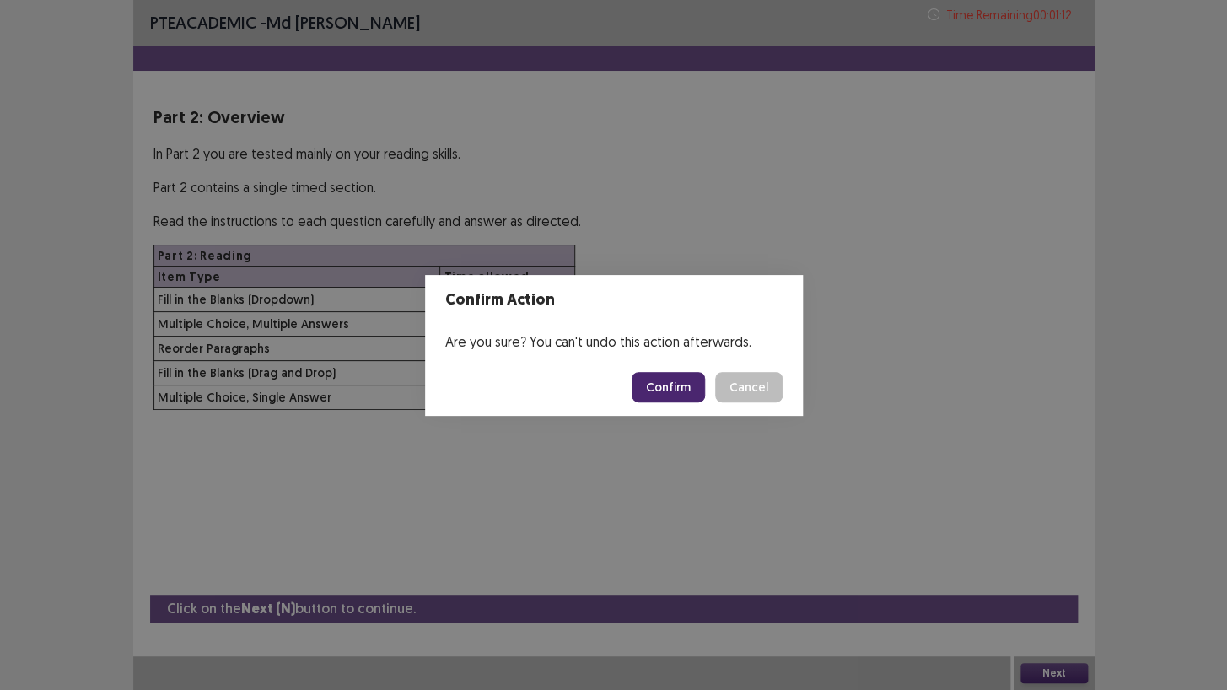
click at [685, 387] on button "Confirm" at bounding box center [668, 387] width 73 height 30
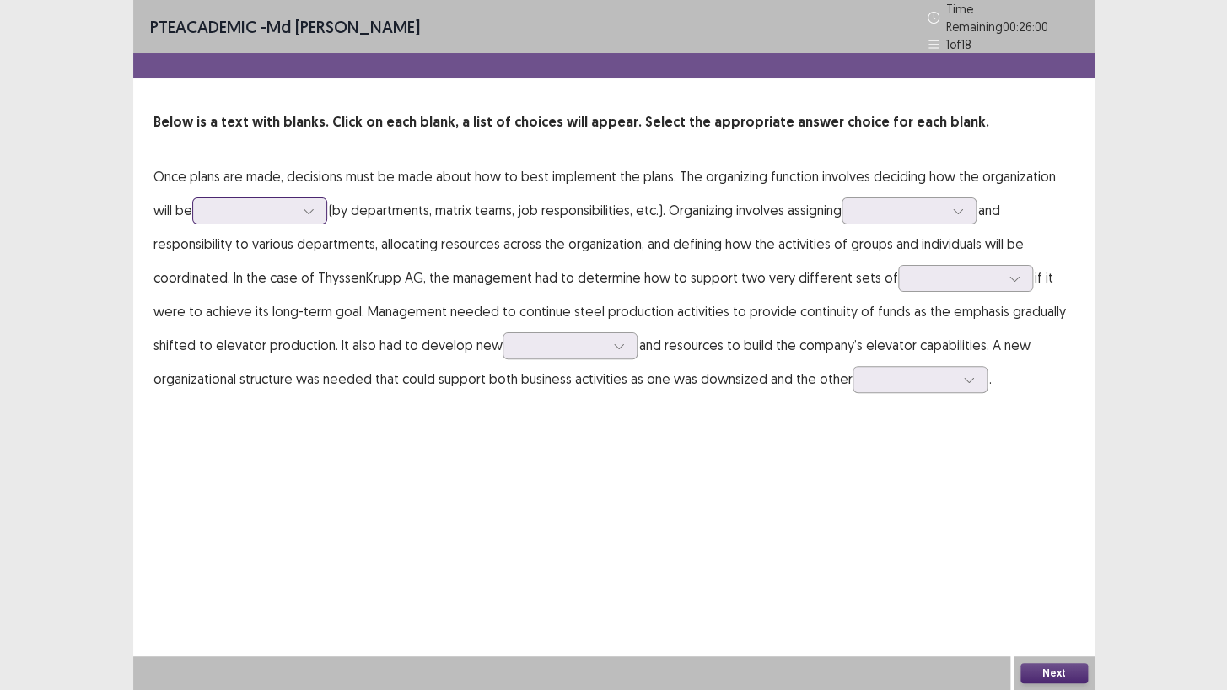
click at [296, 209] on div at bounding box center [308, 210] width 25 height 25
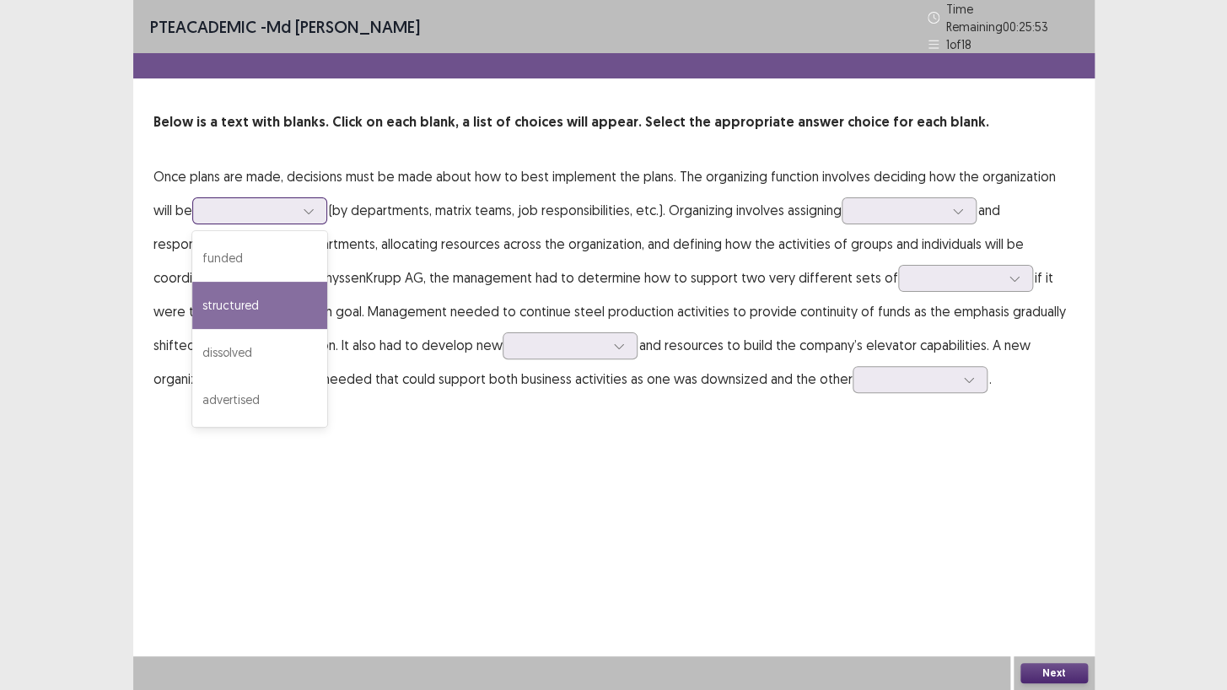
click at [259, 283] on div "structured" at bounding box center [259, 305] width 135 height 47
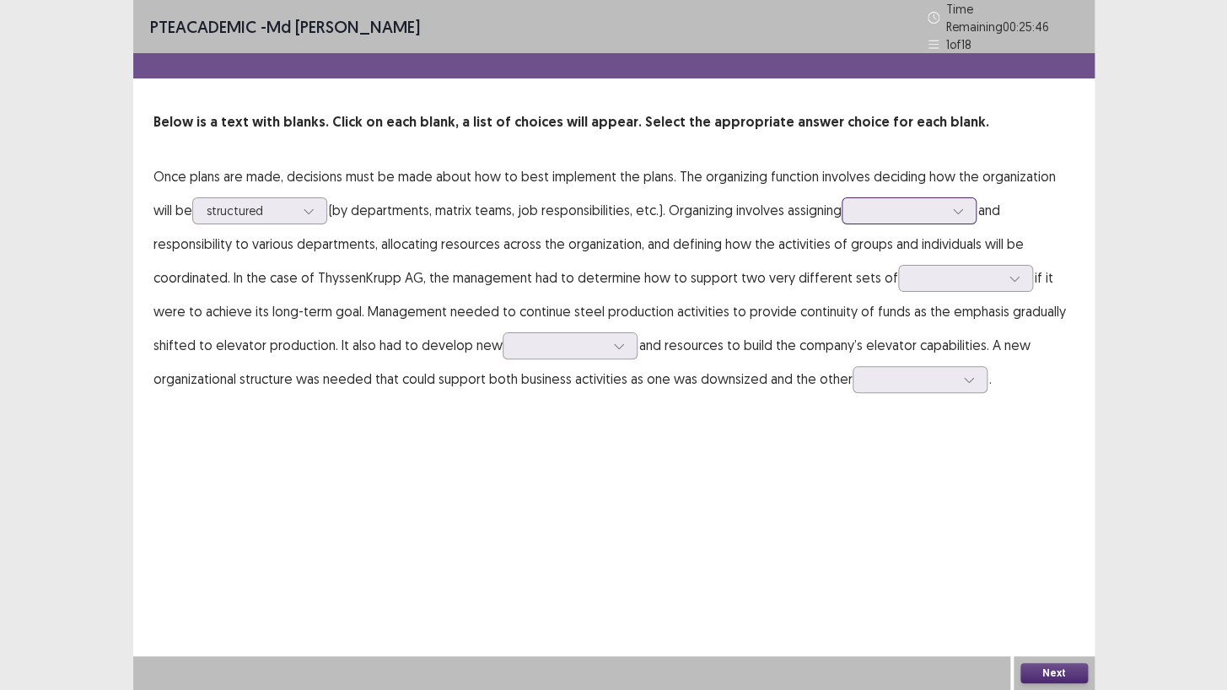
click at [861, 202] on div at bounding box center [900, 210] width 88 height 16
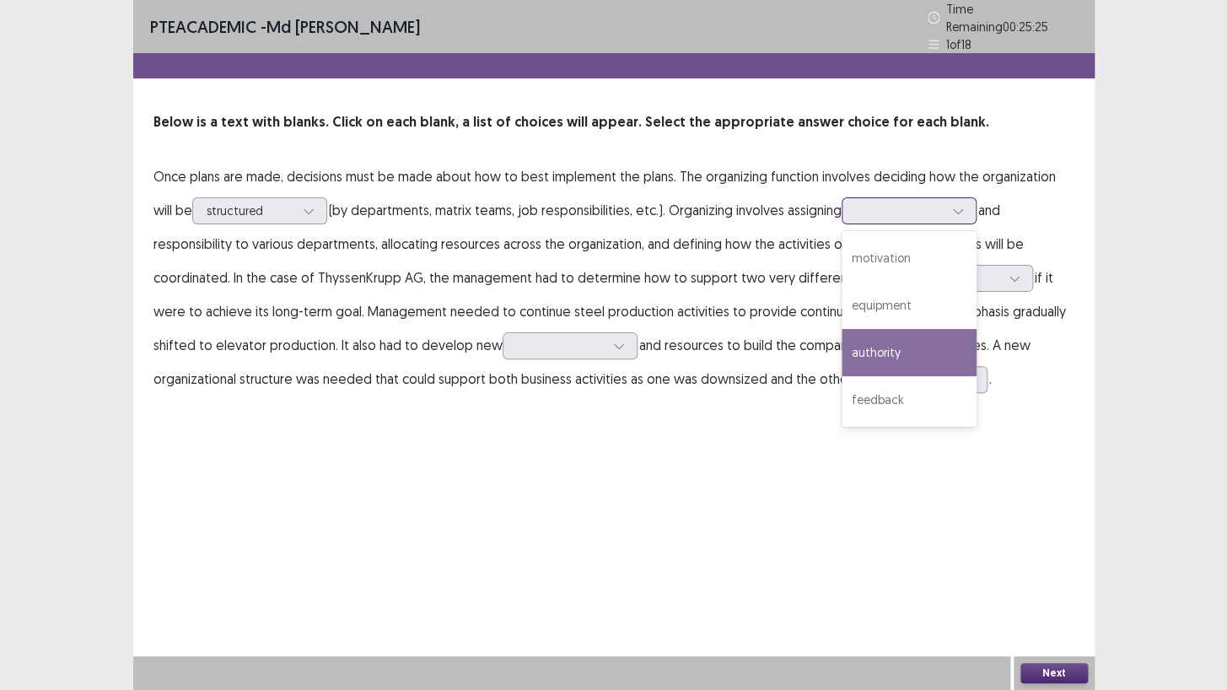
click at [871, 329] on div "authority" at bounding box center [909, 352] width 135 height 47
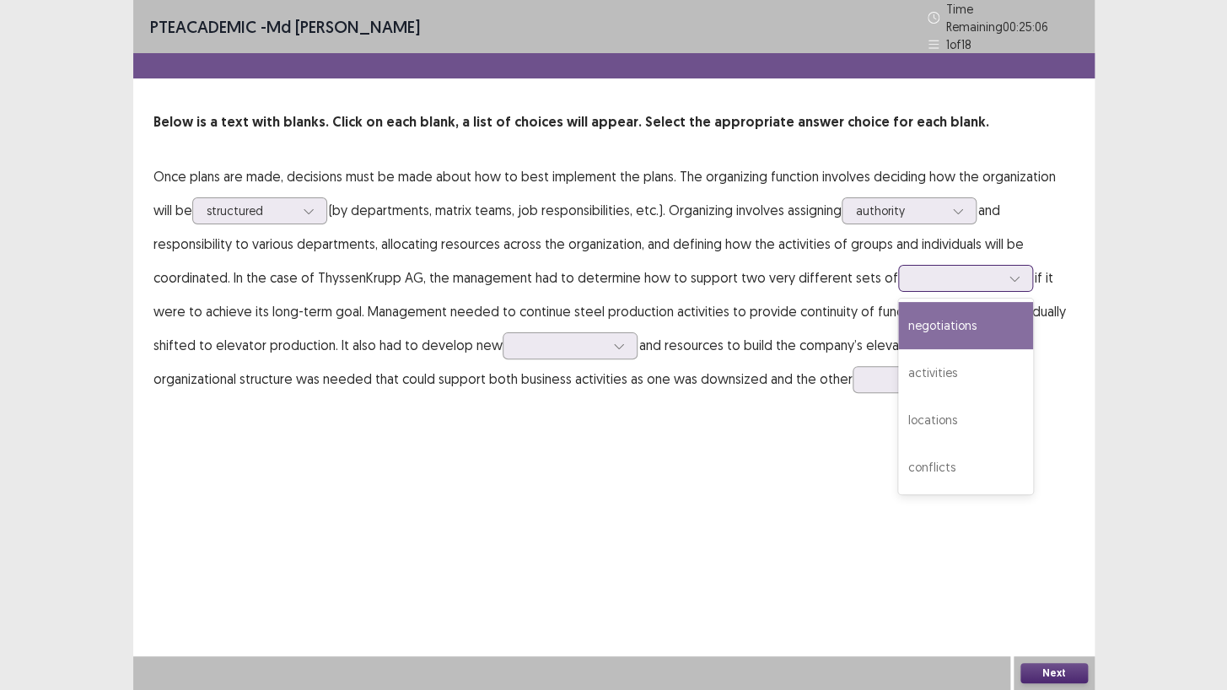
click at [912, 274] on div at bounding box center [956, 278] width 88 height 16
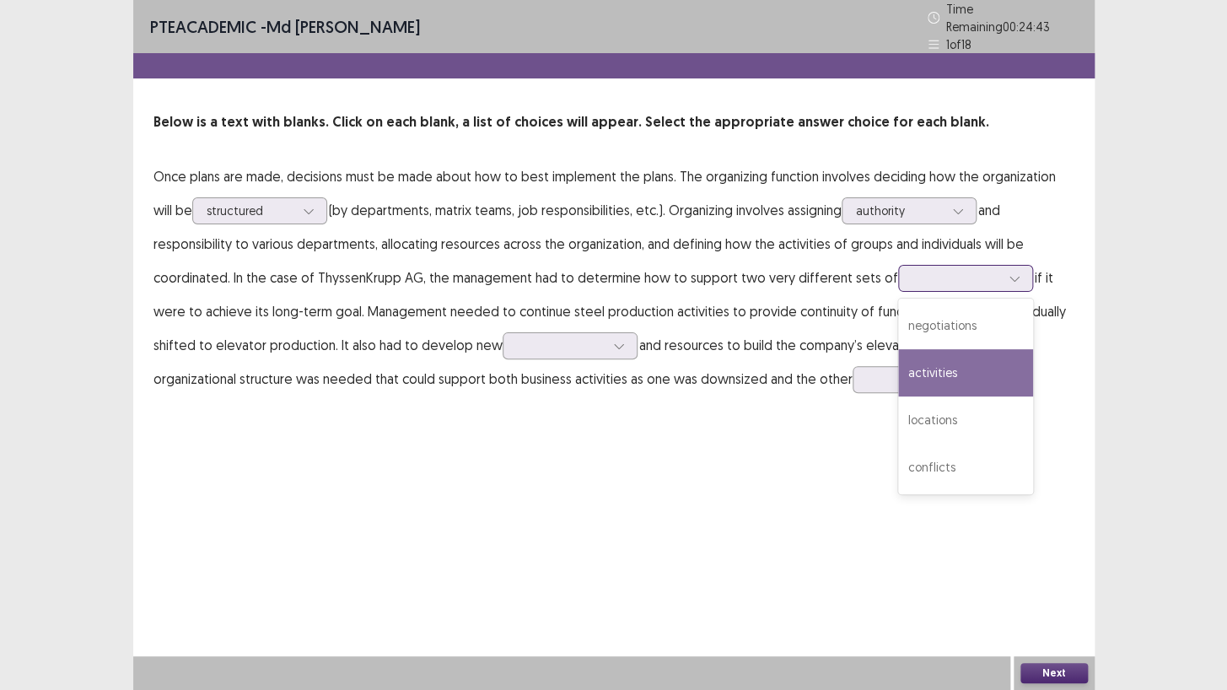
click at [898, 373] on div "activities" at bounding box center [965, 372] width 135 height 47
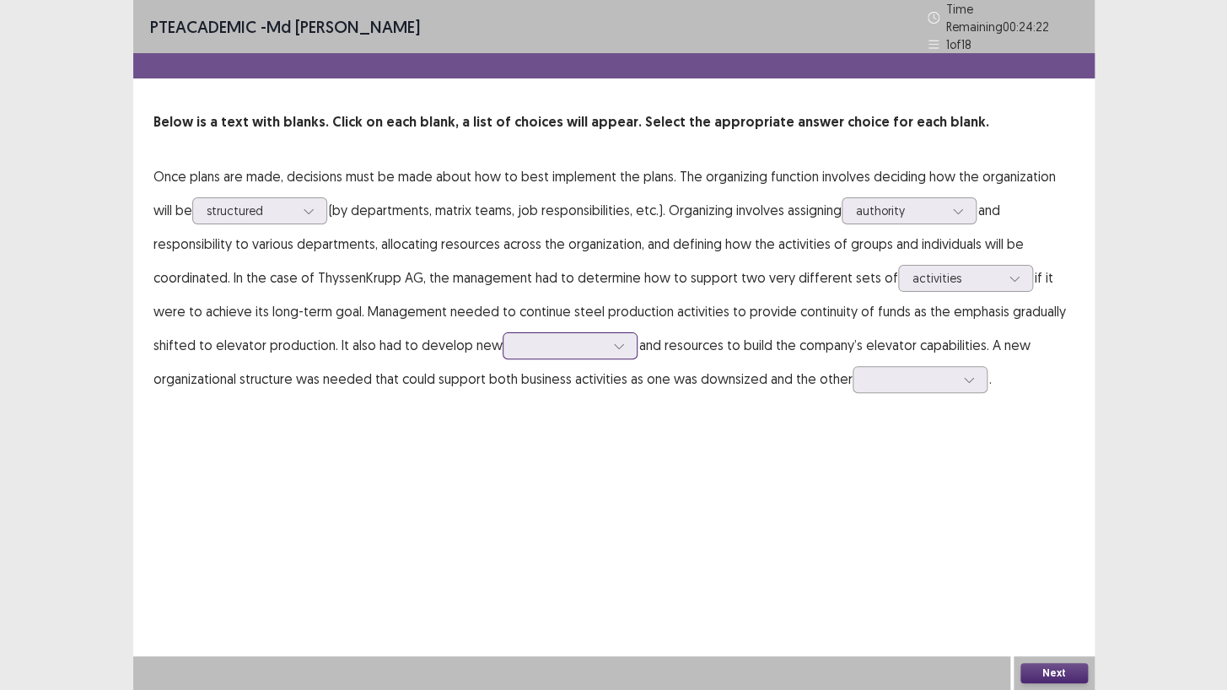
click at [517, 342] on div at bounding box center [561, 345] width 88 height 16
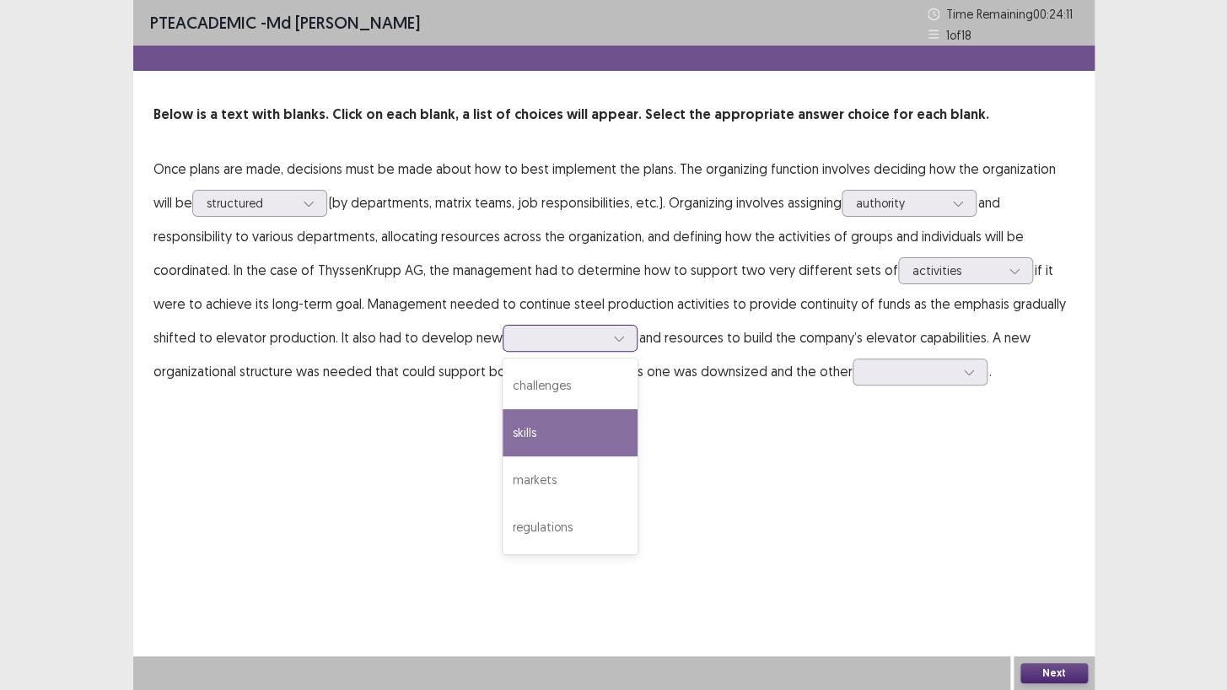
click at [503, 421] on div "skills" at bounding box center [570, 432] width 135 height 47
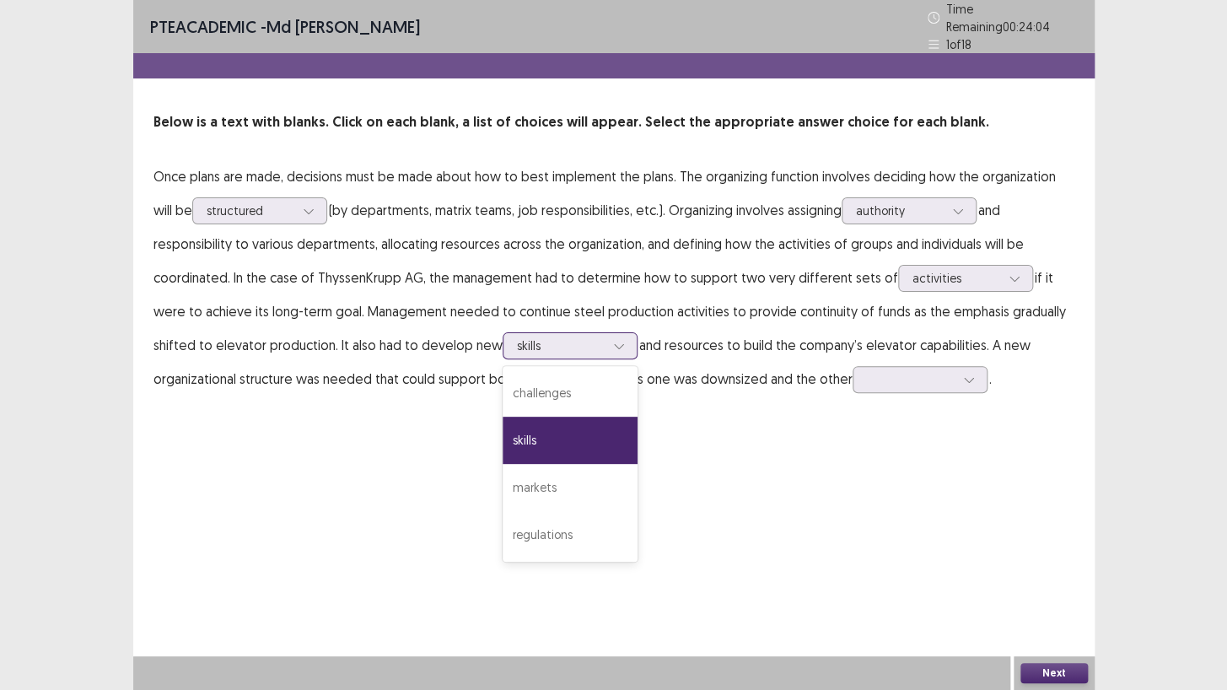
click at [515, 333] on div "skills" at bounding box center [560, 345] width 91 height 25
click at [503, 481] on div "markets" at bounding box center [570, 487] width 135 height 47
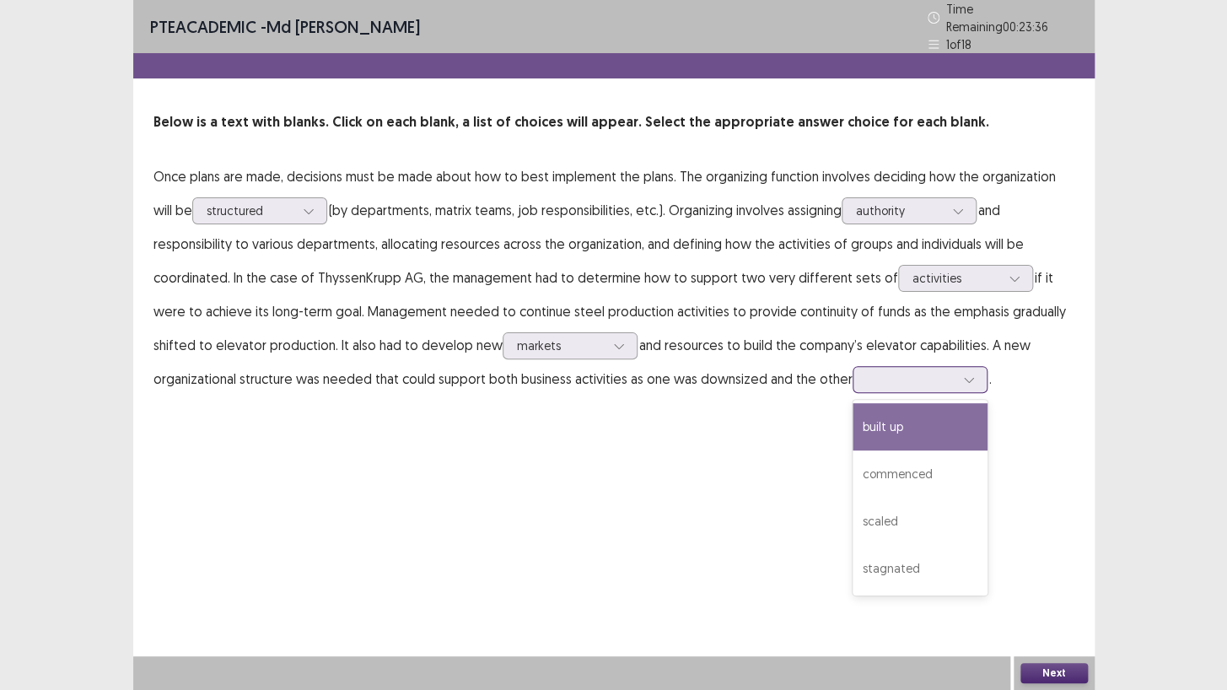
click at [867, 371] on div at bounding box center [911, 379] width 88 height 16
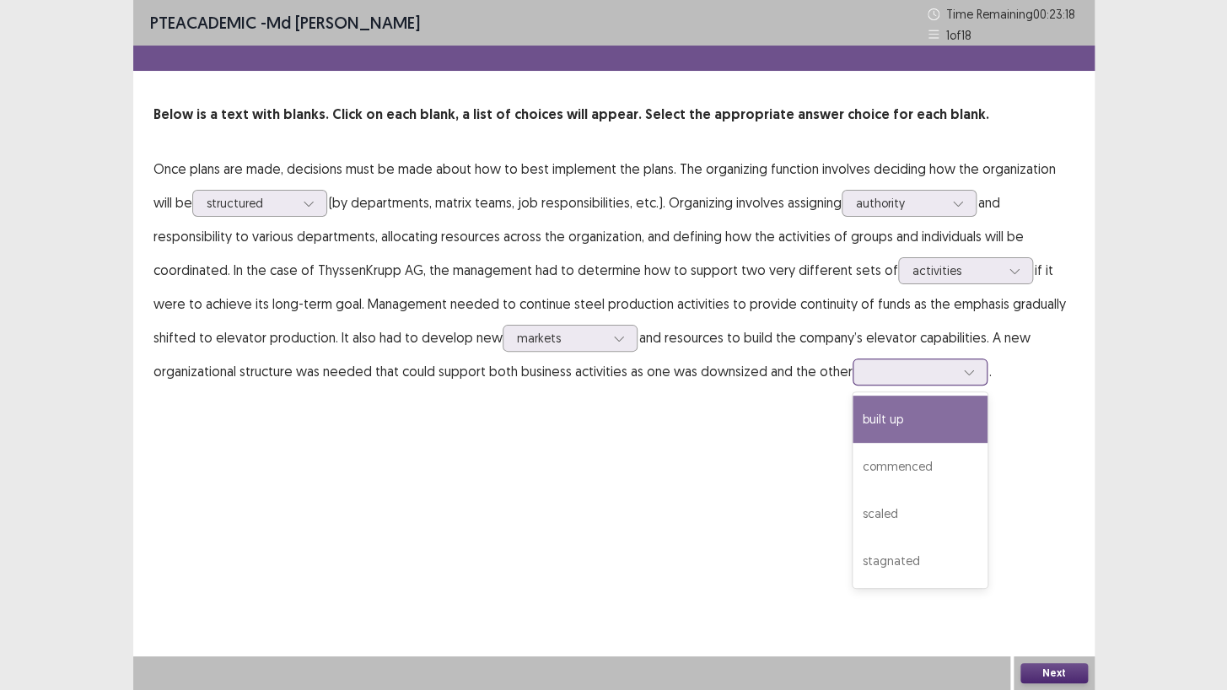
click at [852, 410] on div "built up" at bounding box center [919, 418] width 135 height 47
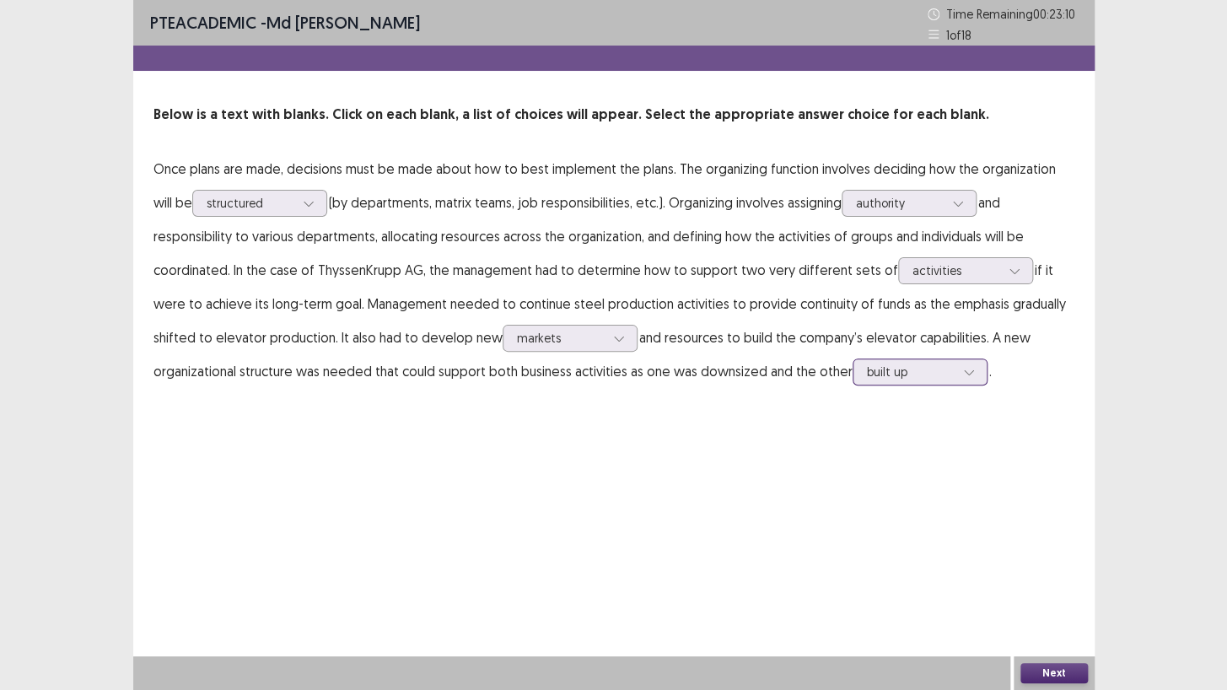
click at [963, 370] on icon at bounding box center [969, 372] width 12 height 12
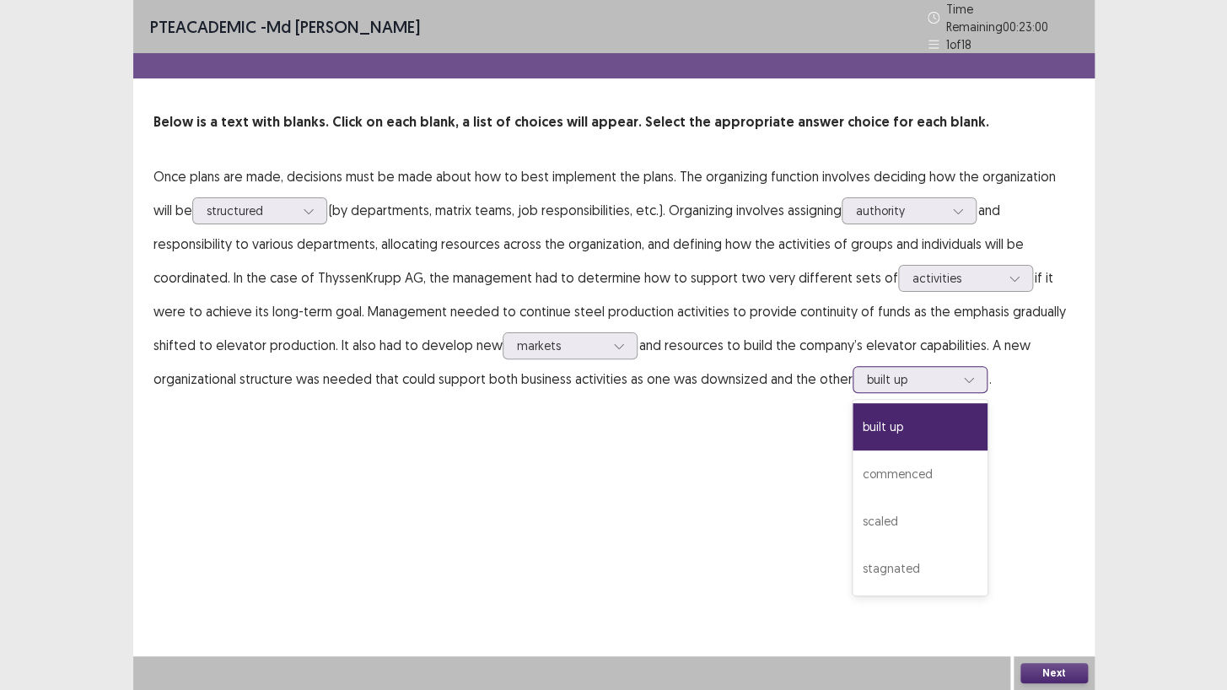
click at [963, 374] on icon at bounding box center [969, 380] width 12 height 12
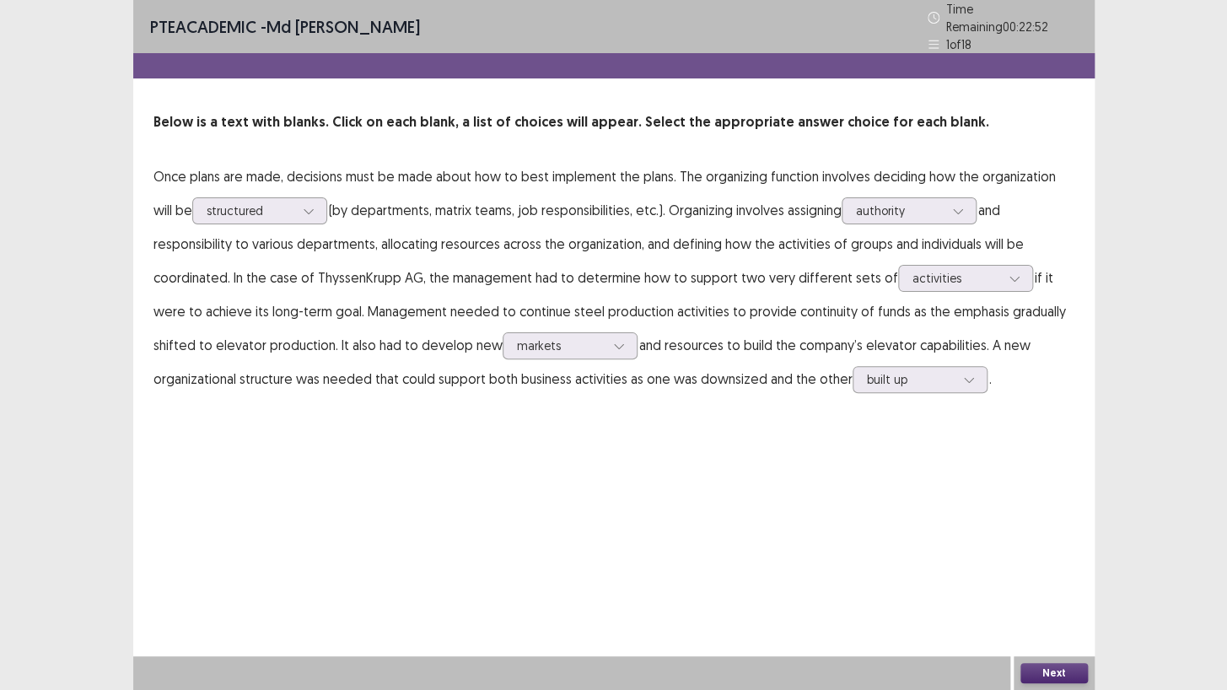
click at [1050, 592] on button "Next" at bounding box center [1053, 673] width 67 height 20
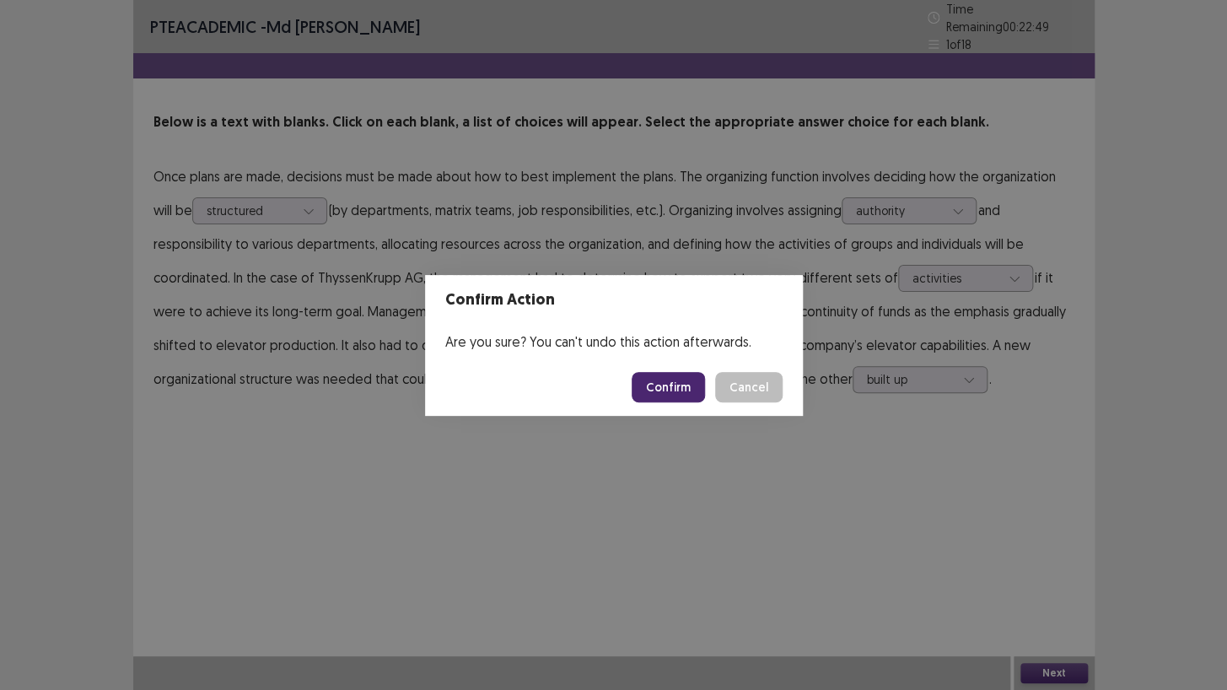
click at [657, 379] on button "Confirm" at bounding box center [668, 387] width 73 height 30
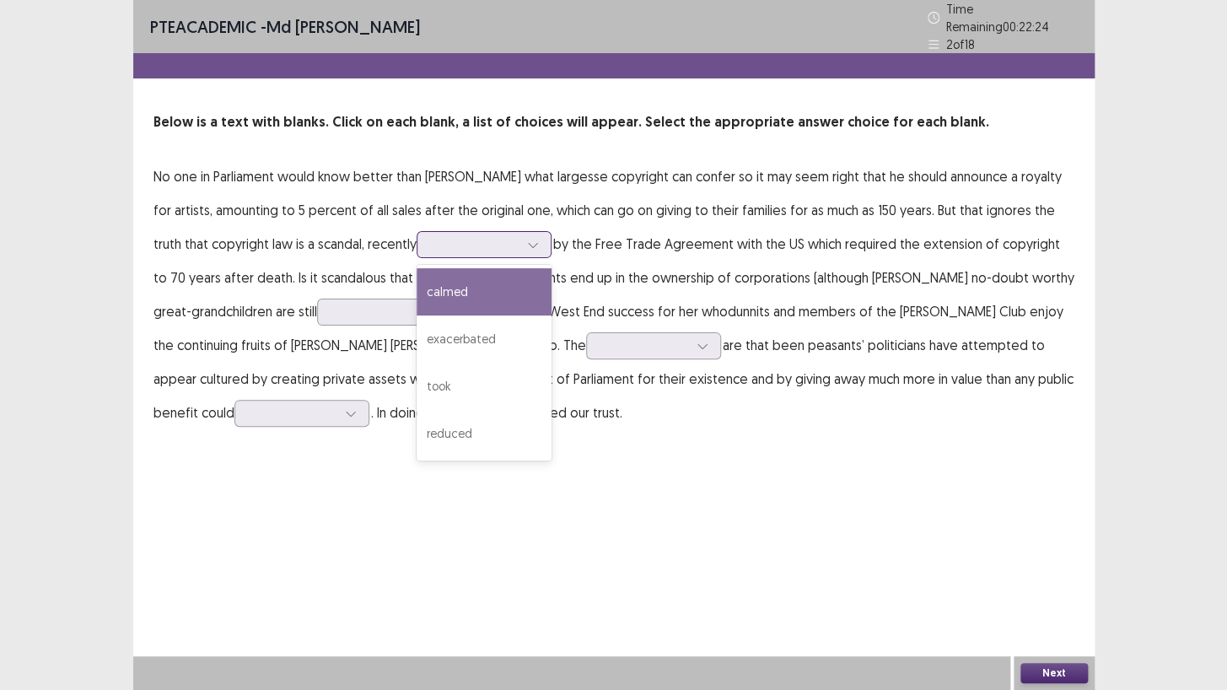
click at [460, 240] on div at bounding box center [475, 244] width 88 height 16
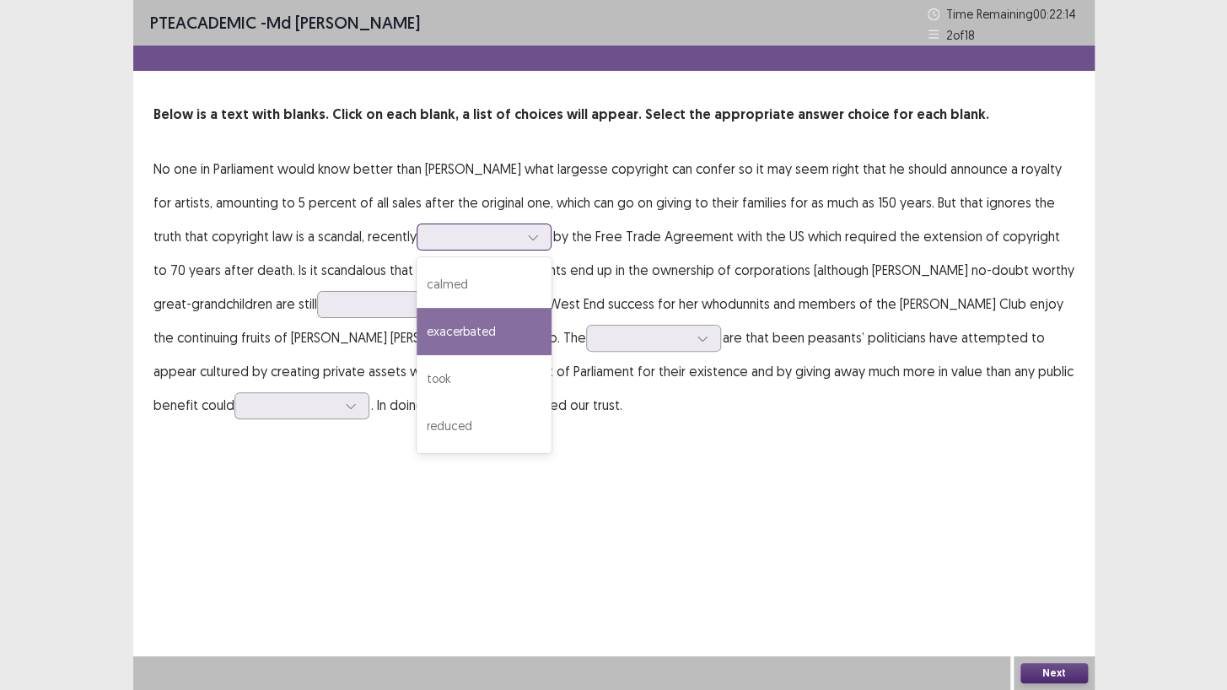
click at [444, 331] on div "exacerbated" at bounding box center [484, 331] width 135 height 47
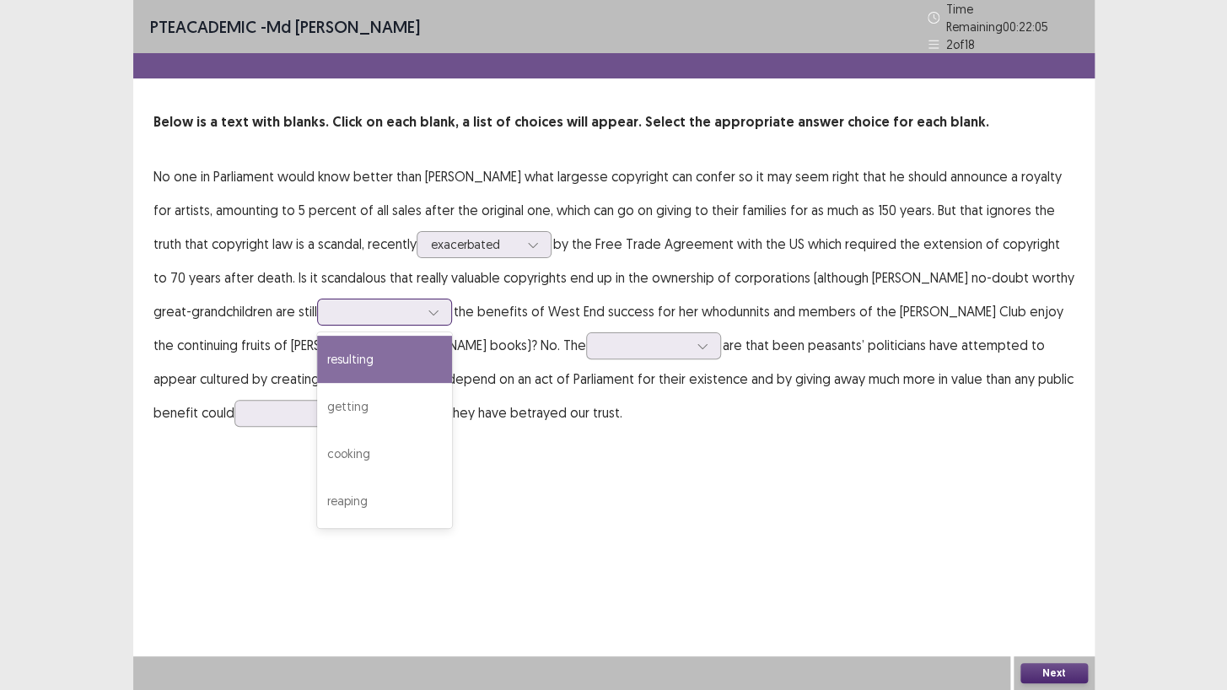
click at [358, 307] on div at bounding box center [375, 312] width 88 height 16
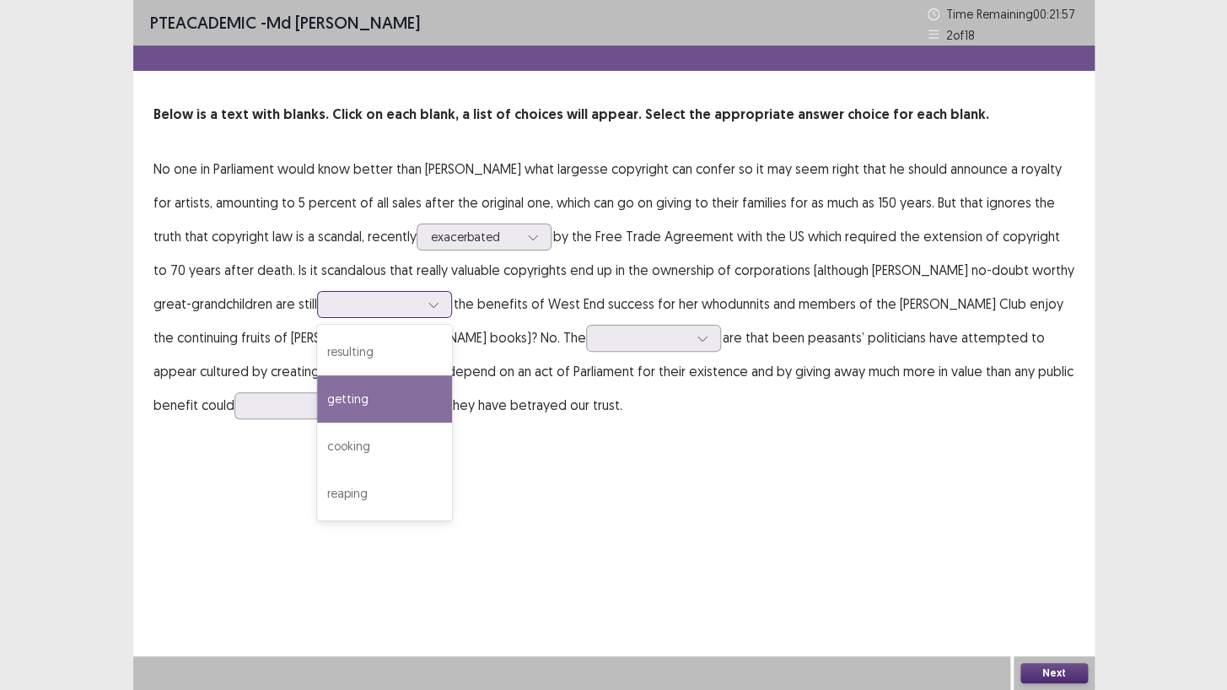
click at [349, 392] on div "getting" at bounding box center [384, 398] width 135 height 47
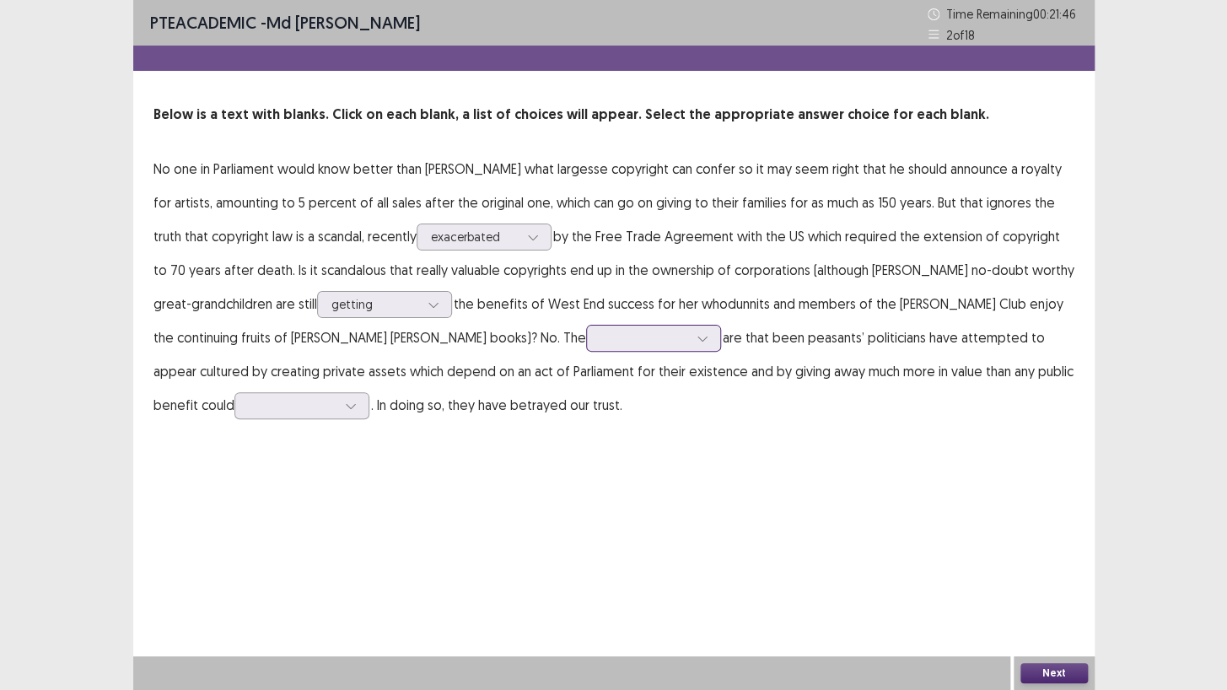
click at [600, 331] on div at bounding box center [644, 338] width 88 height 16
click at [586, 394] on div "scandals" at bounding box center [653, 385] width 135 height 47
click at [254, 412] on div at bounding box center [293, 405] width 88 height 16
click at [234, 592] on div "undermine" at bounding box center [301, 594] width 135 height 47
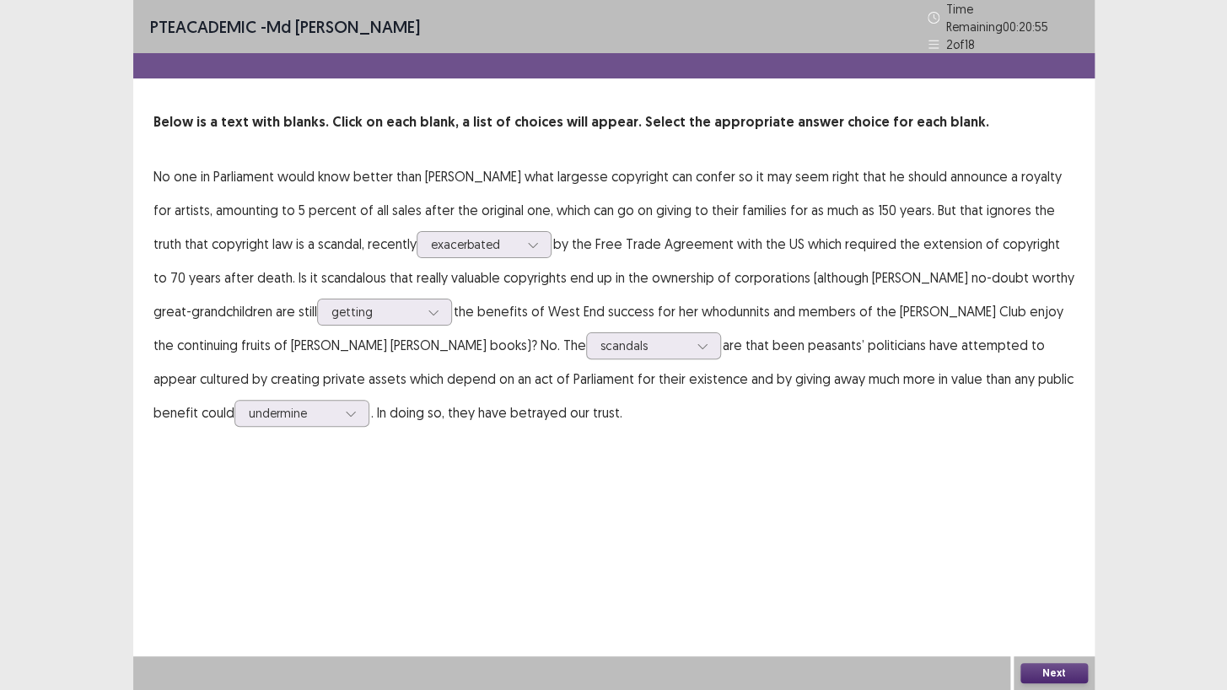
click at [1051, 592] on button "Next" at bounding box center [1053, 673] width 67 height 20
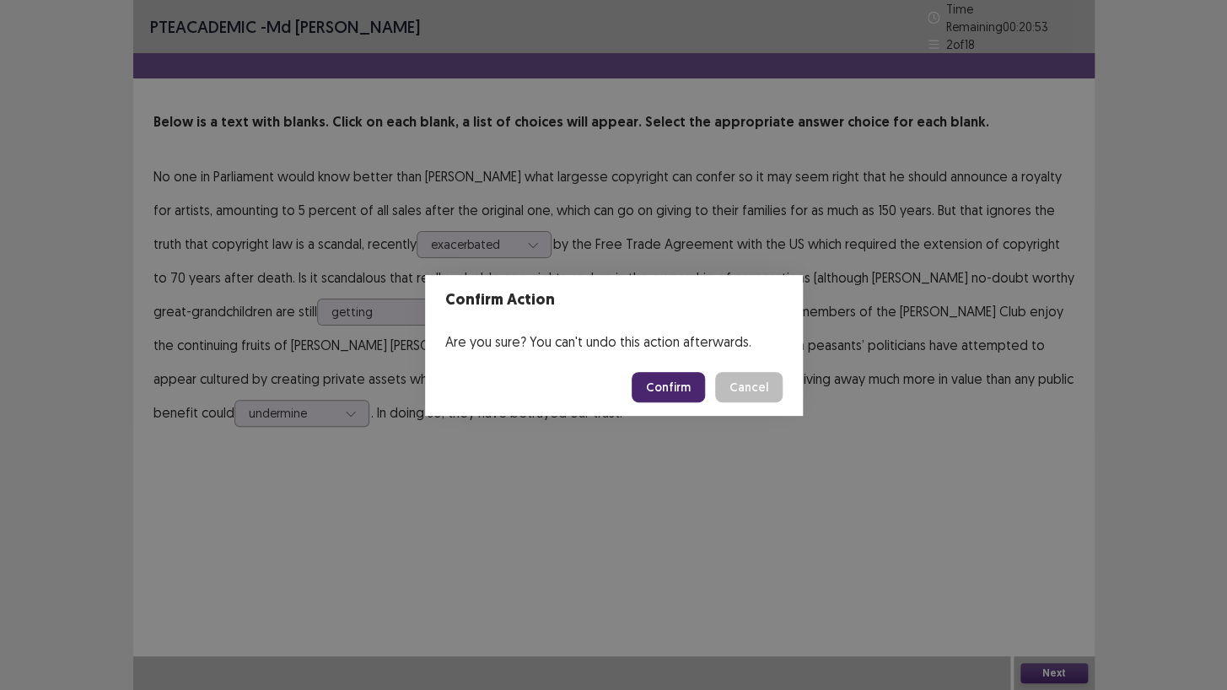
click at [675, 383] on button "Confirm" at bounding box center [668, 387] width 73 height 30
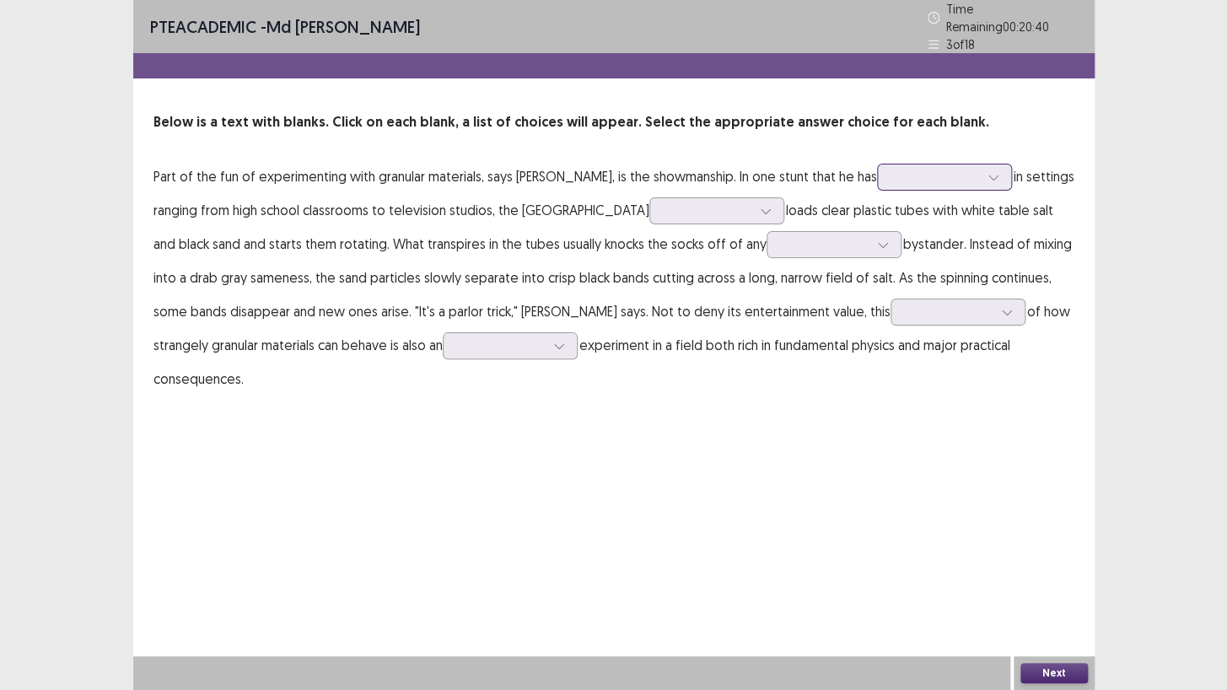
click at [979, 174] on div at bounding box center [935, 177] width 88 height 16
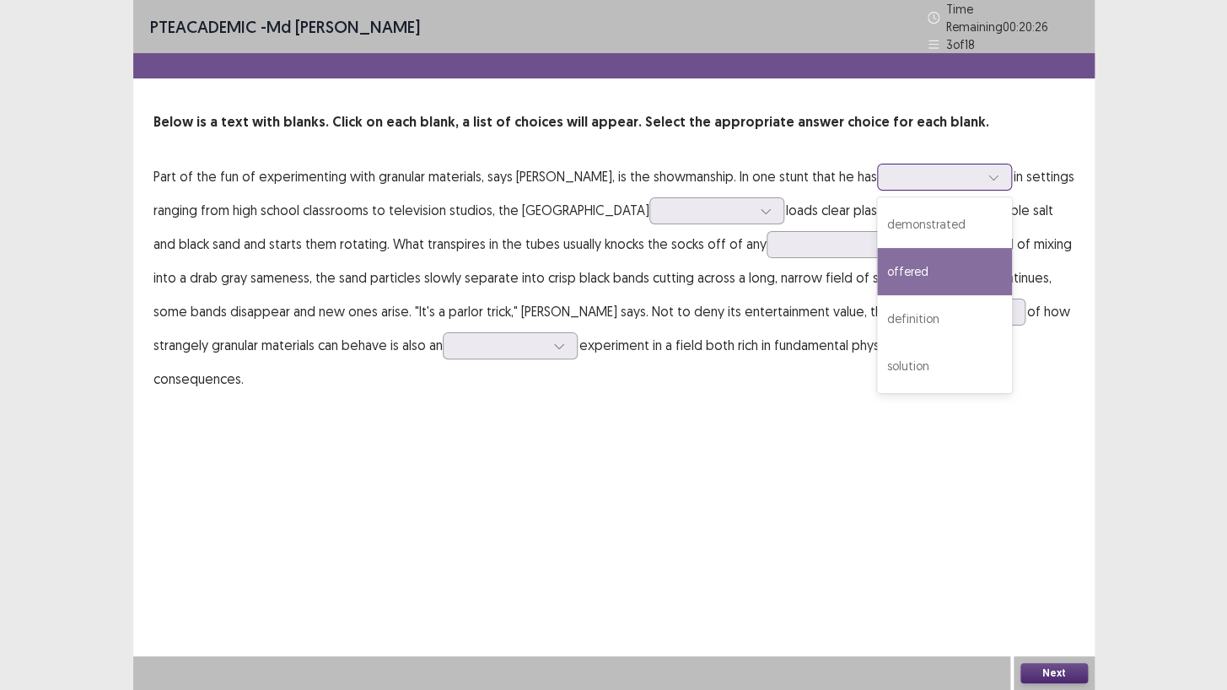
click at [946, 255] on div "offered" at bounding box center [944, 271] width 135 height 47
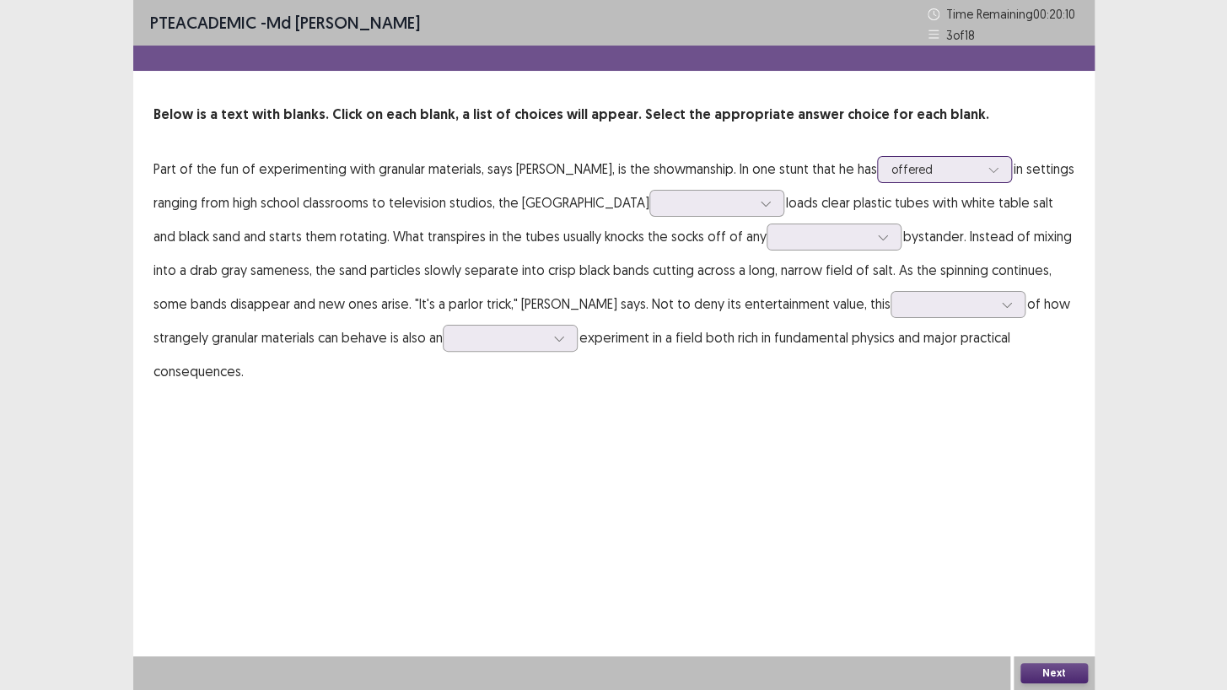
click at [971, 164] on div at bounding box center [935, 169] width 88 height 16
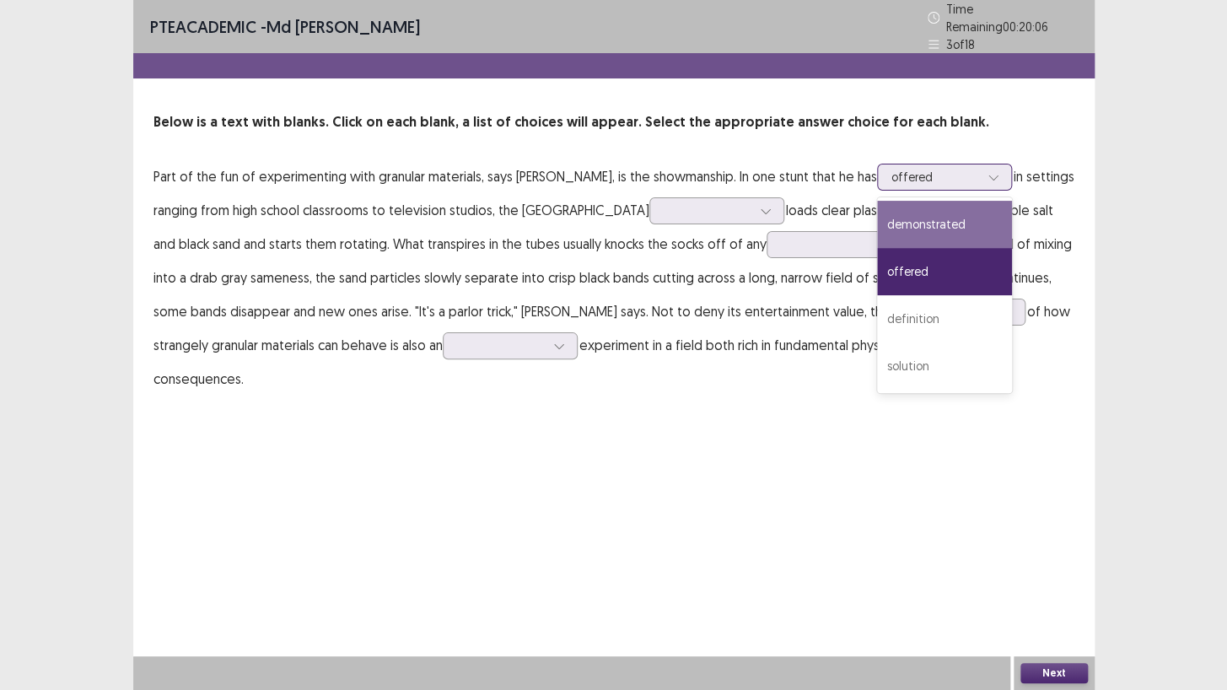
click at [951, 230] on div "demonstrated" at bounding box center [944, 224] width 135 height 47
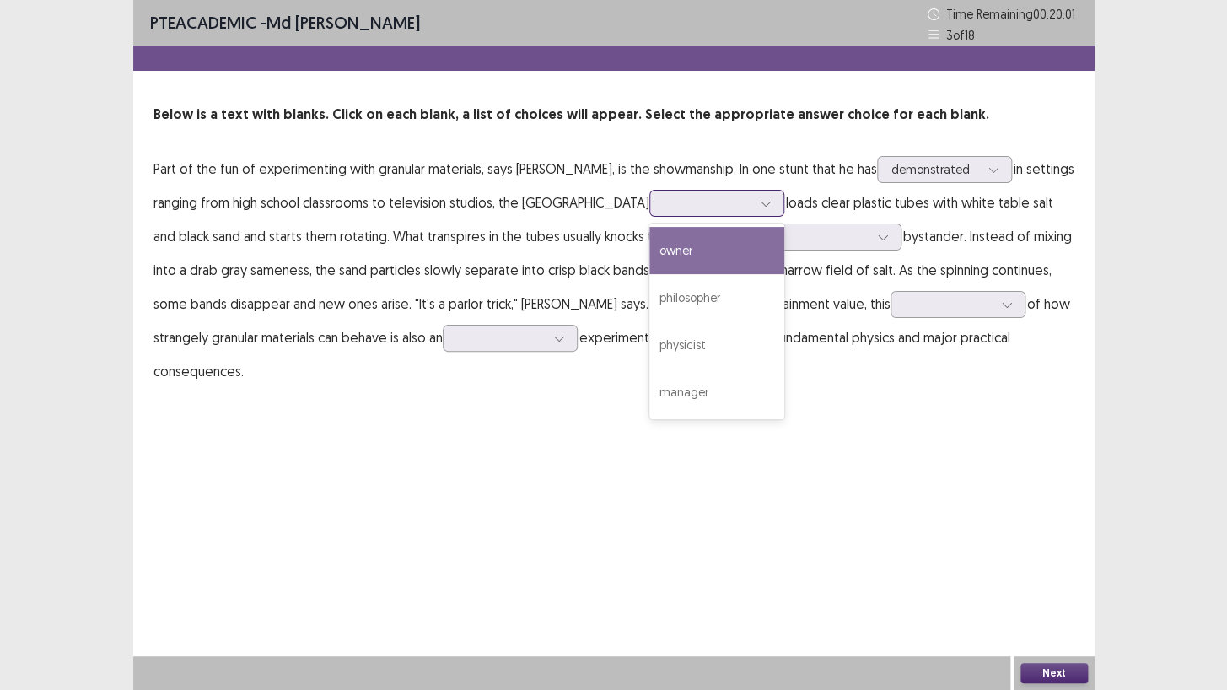
click at [751, 203] on div at bounding box center [708, 203] width 88 height 16
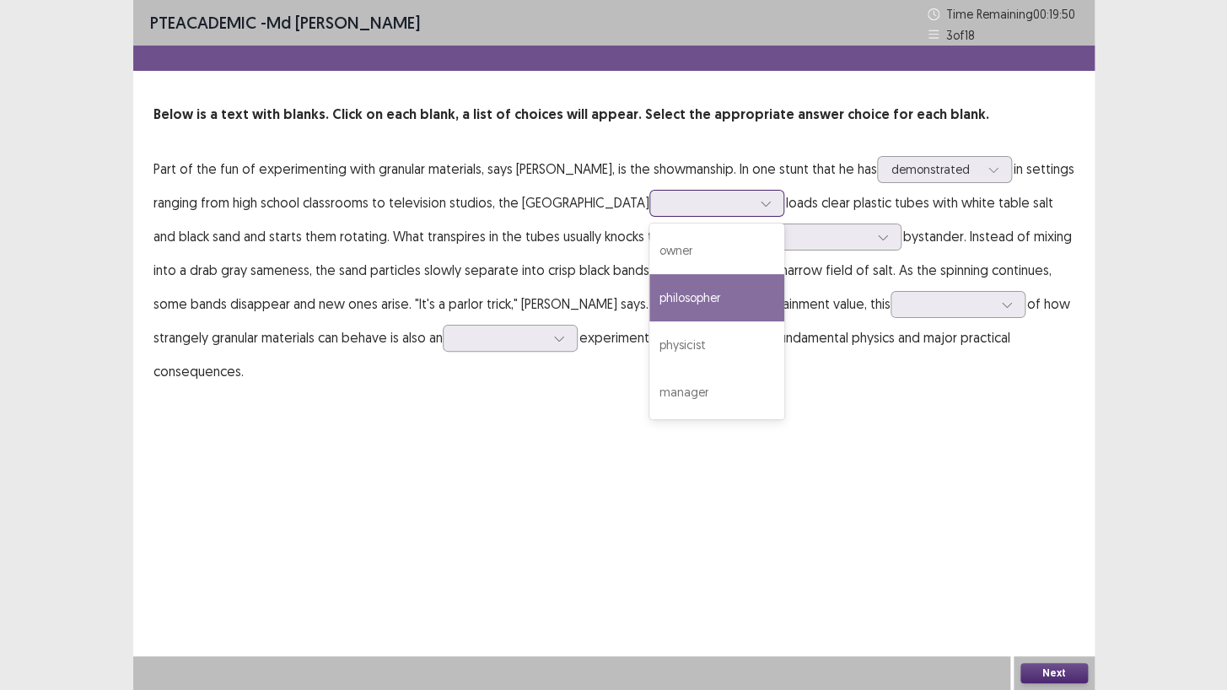
click at [755, 299] on div "philosopher" at bounding box center [716, 297] width 135 height 47
click at [778, 202] on div at bounding box center [765, 203] width 25 height 25
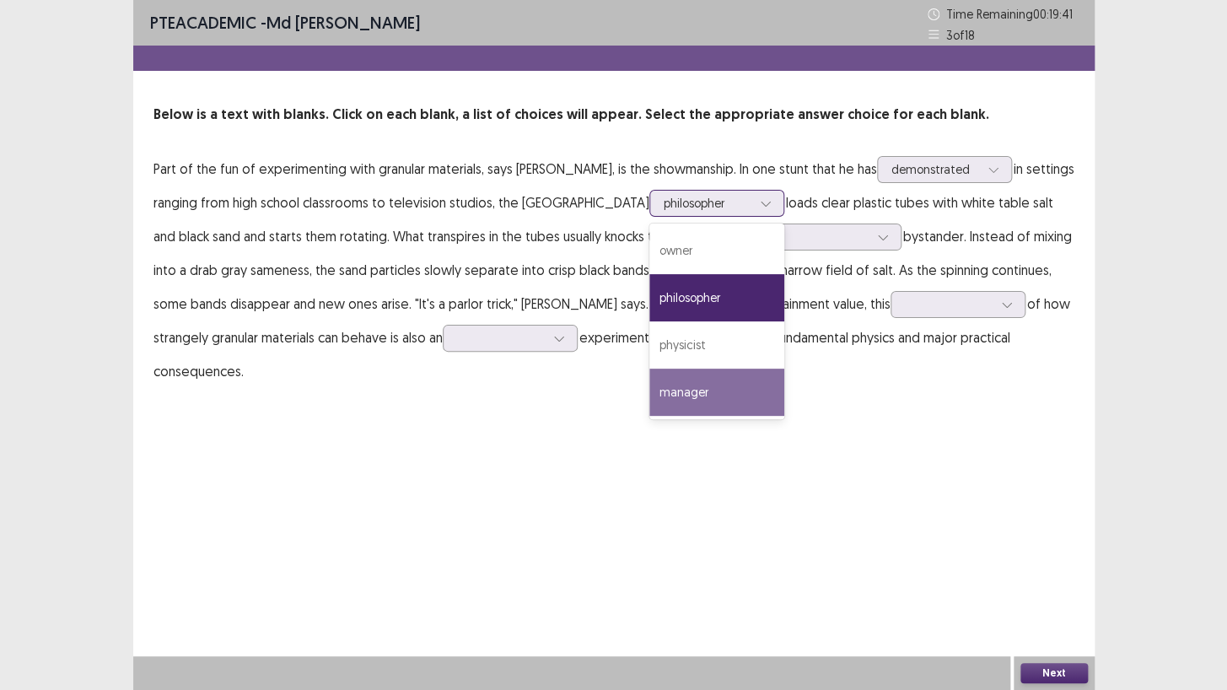
click at [756, 374] on div "manager" at bounding box center [716, 391] width 135 height 47
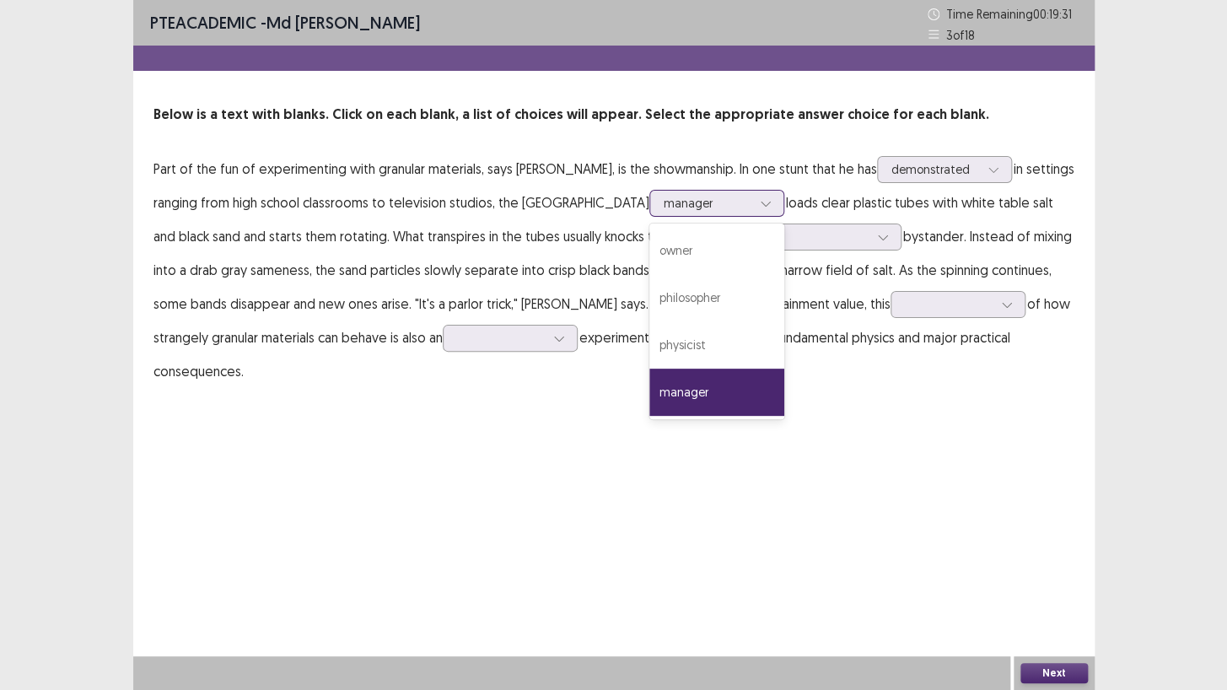
click at [751, 210] on div at bounding box center [708, 203] width 88 height 16
click at [757, 337] on div "physicist" at bounding box center [716, 344] width 135 height 47
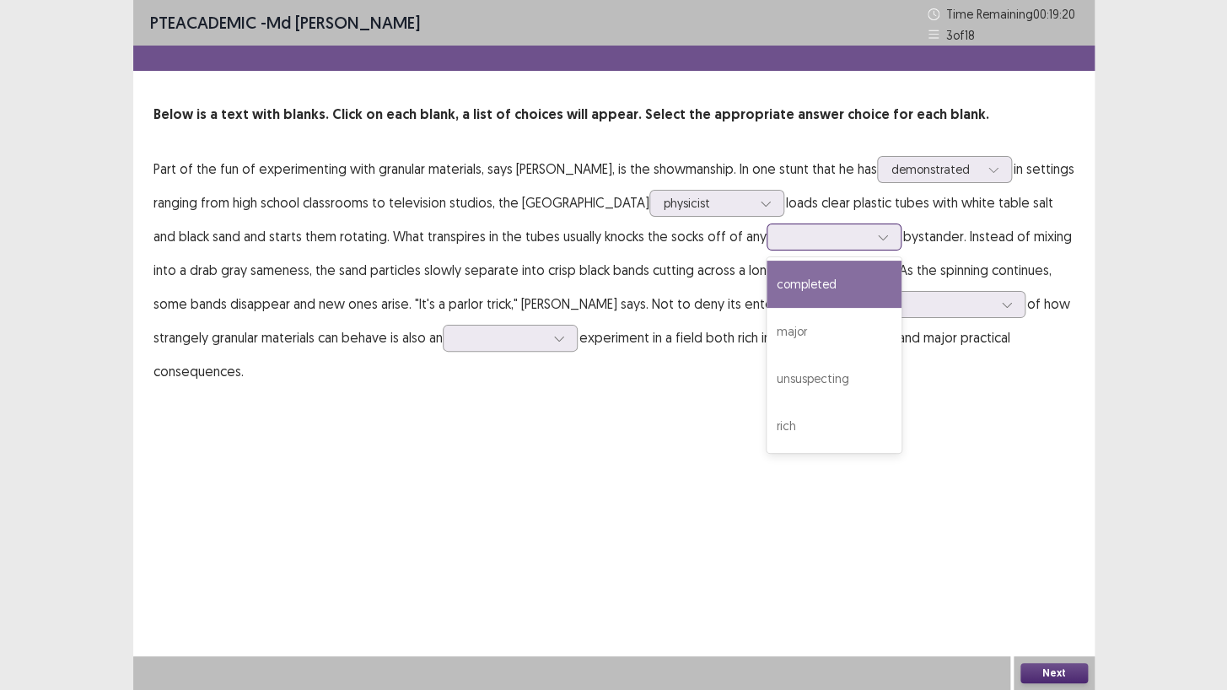
click at [852, 233] on div at bounding box center [825, 237] width 88 height 16
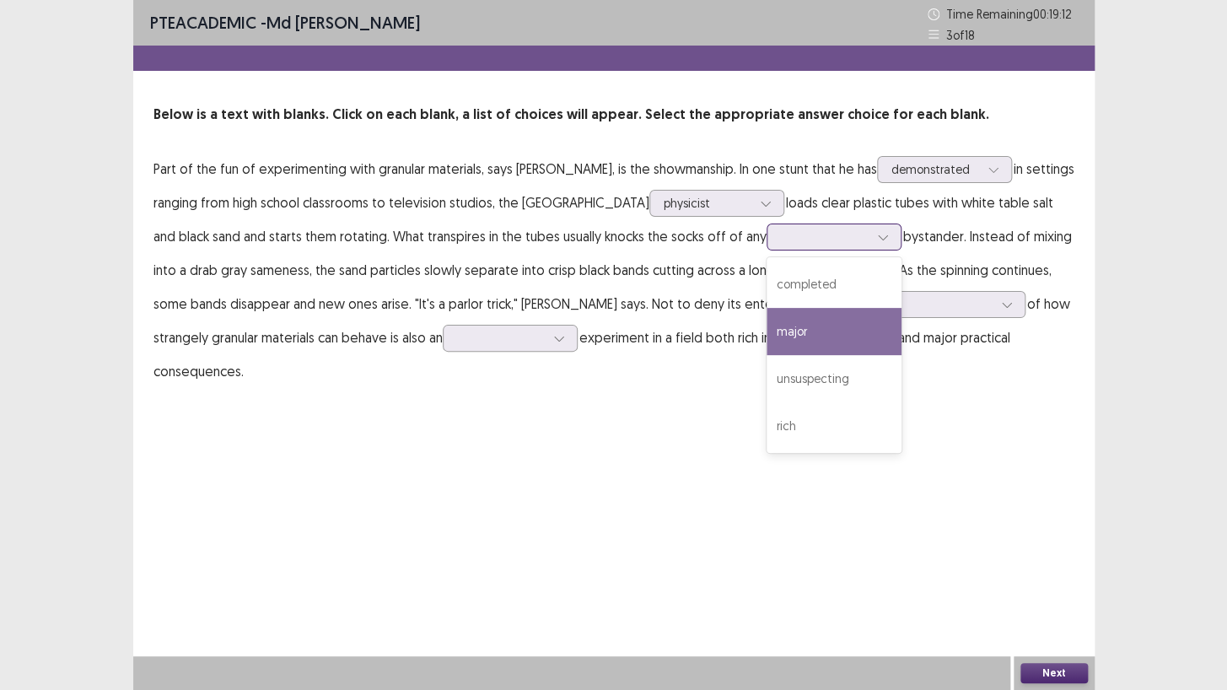
click at [863, 337] on div "major" at bounding box center [833, 331] width 135 height 47
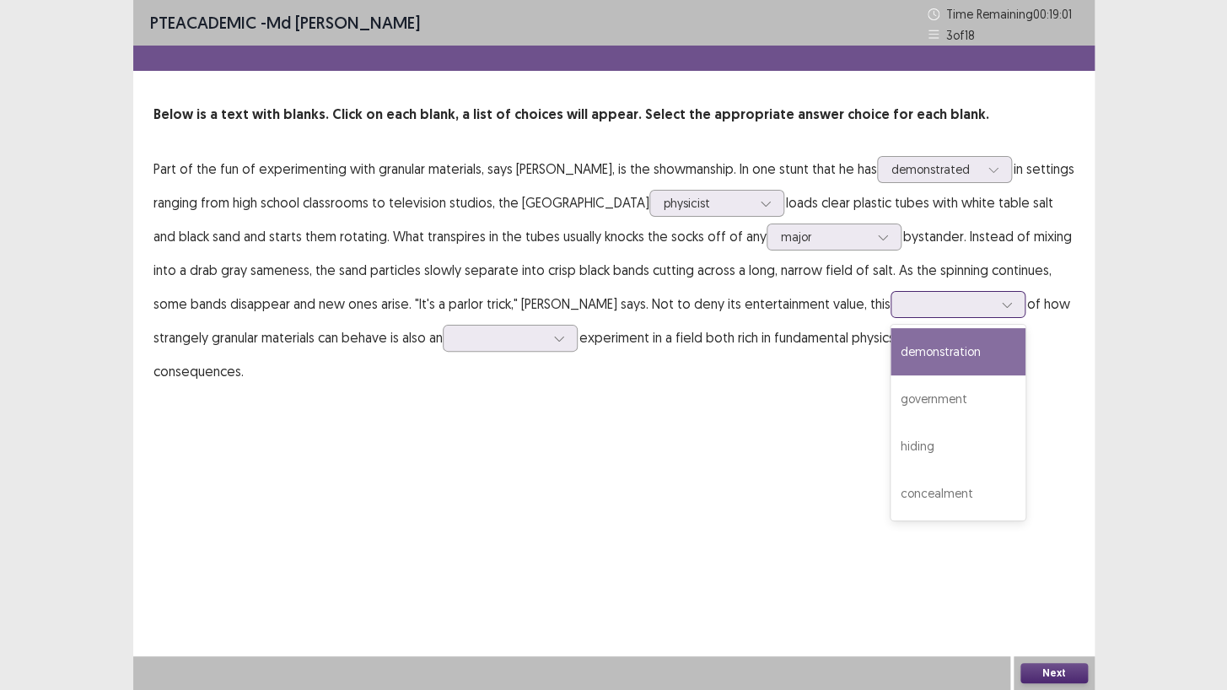
click at [928, 308] on div at bounding box center [949, 304] width 88 height 16
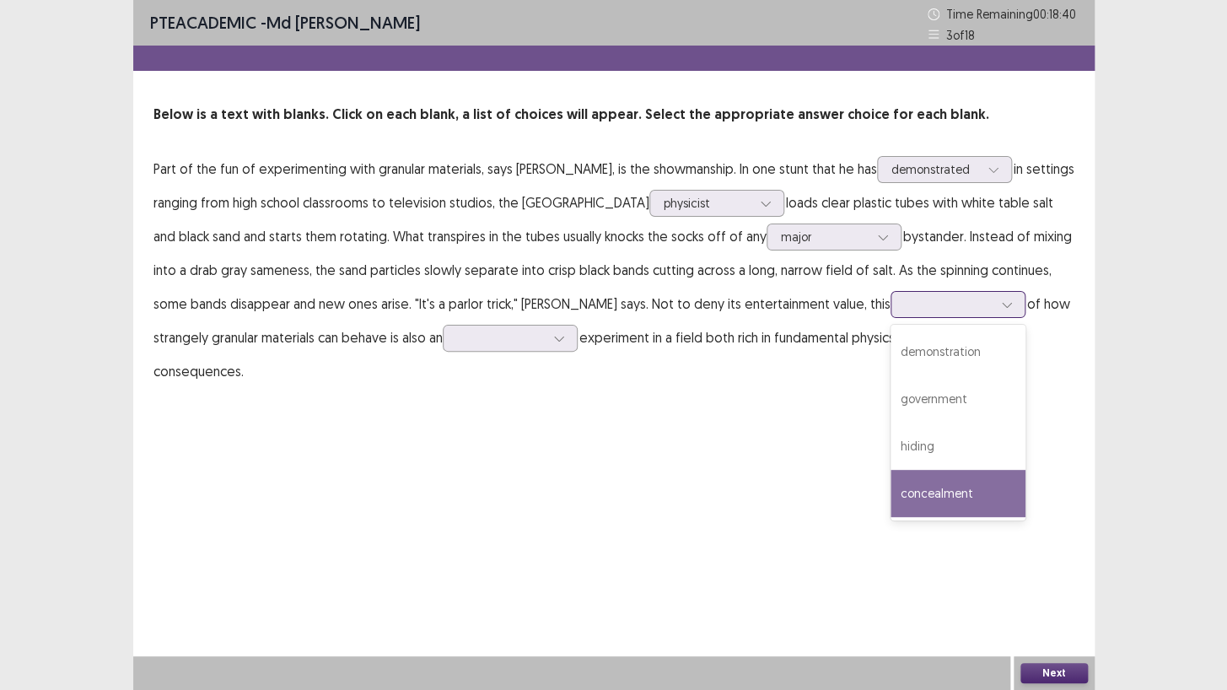
click at [933, 498] on div "concealment" at bounding box center [957, 493] width 135 height 47
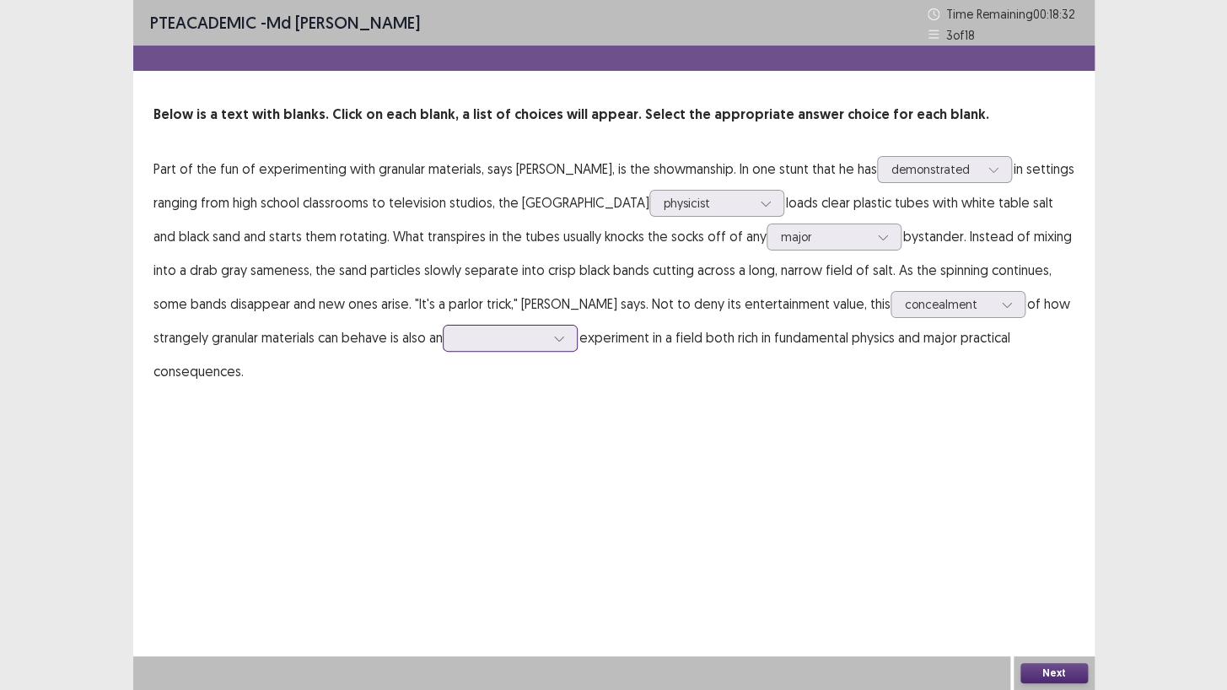
click at [545, 337] on div at bounding box center [501, 338] width 88 height 16
click at [551, 385] on div "challenging" at bounding box center [510, 385] width 135 height 47
click at [1046, 592] on button "Next" at bounding box center [1053, 673] width 67 height 20
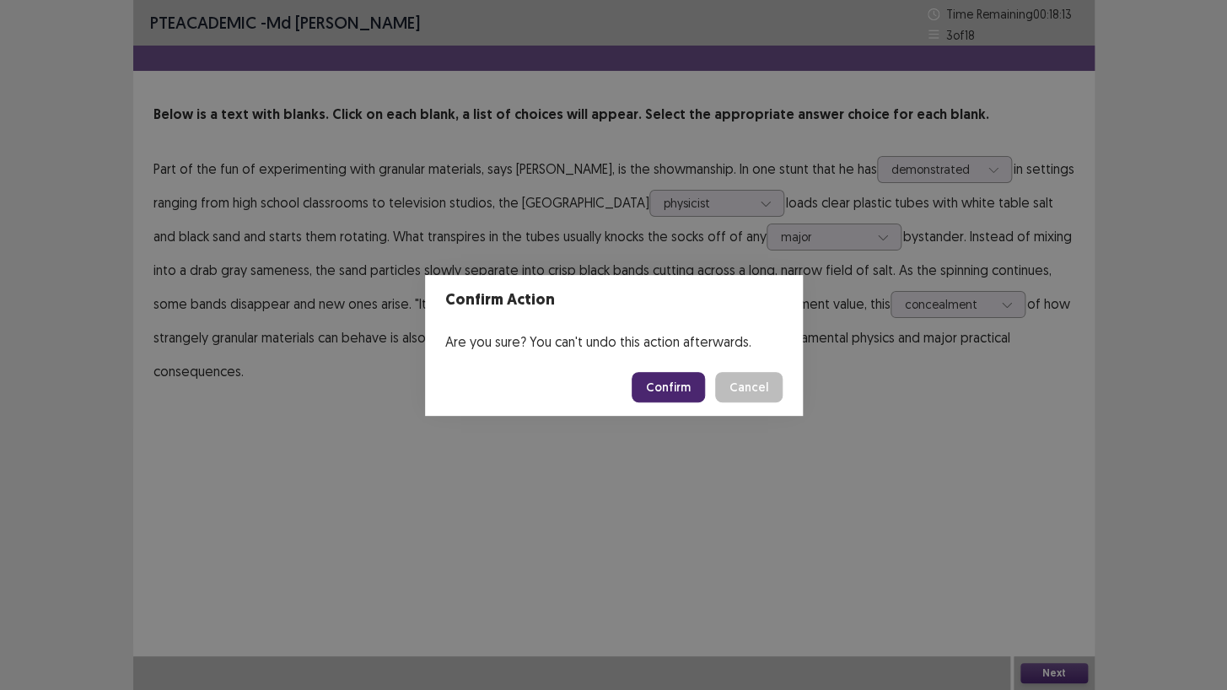
click at [661, 379] on button "Confirm" at bounding box center [668, 387] width 73 height 30
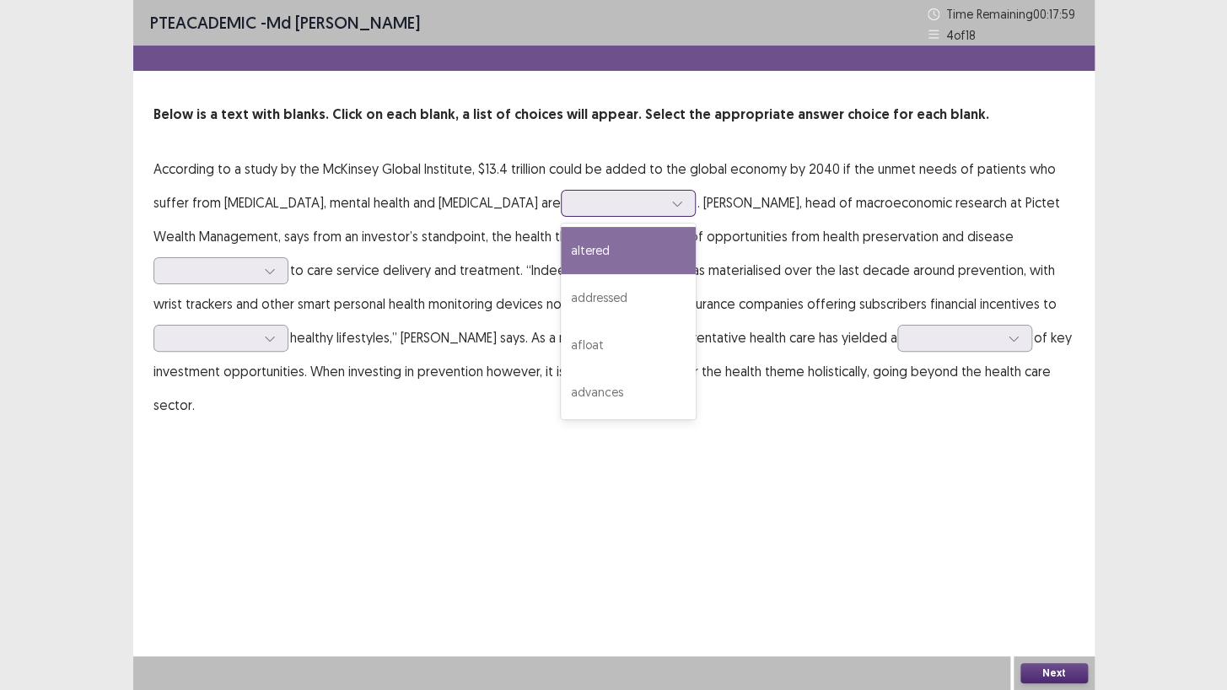
click at [627, 207] on div at bounding box center [619, 203] width 88 height 16
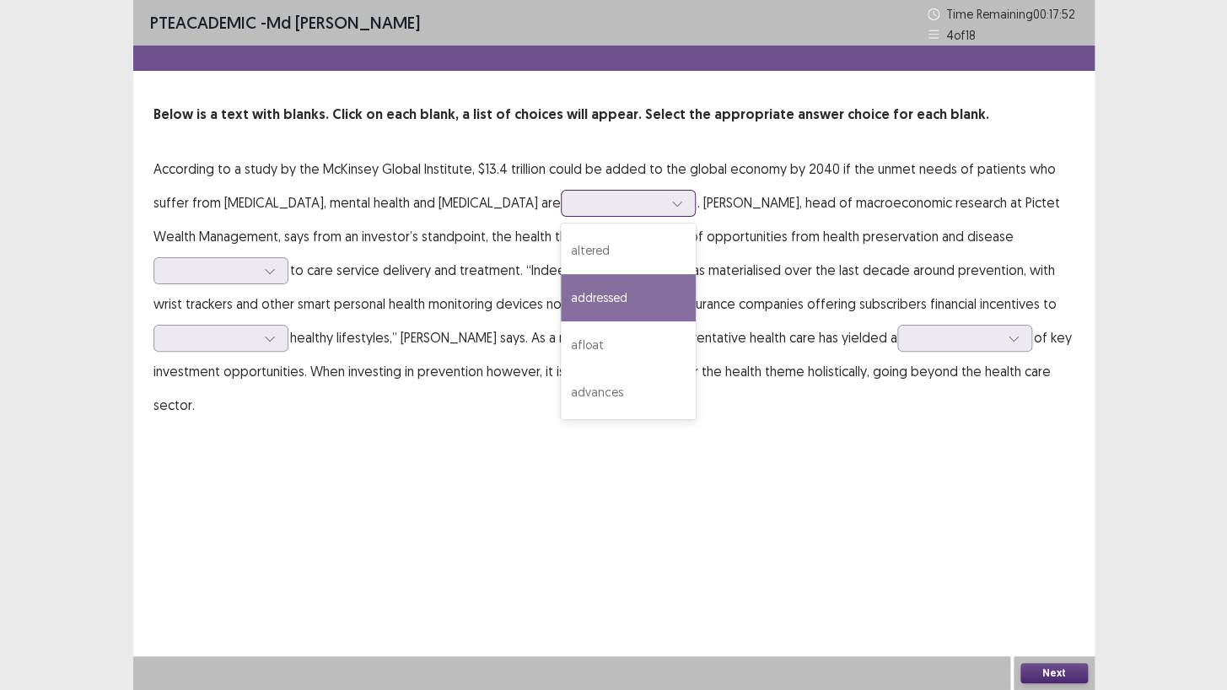
click at [654, 299] on div "addressed" at bounding box center [628, 297] width 135 height 47
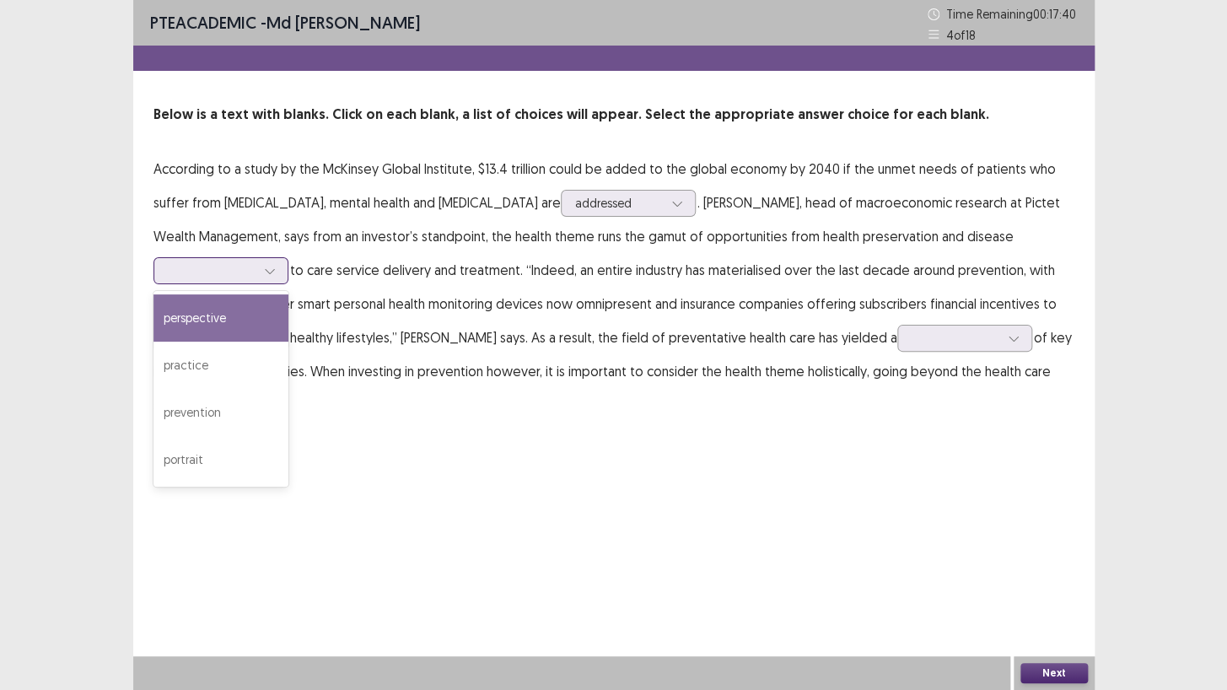
click at [183, 269] on div at bounding box center [212, 270] width 88 height 16
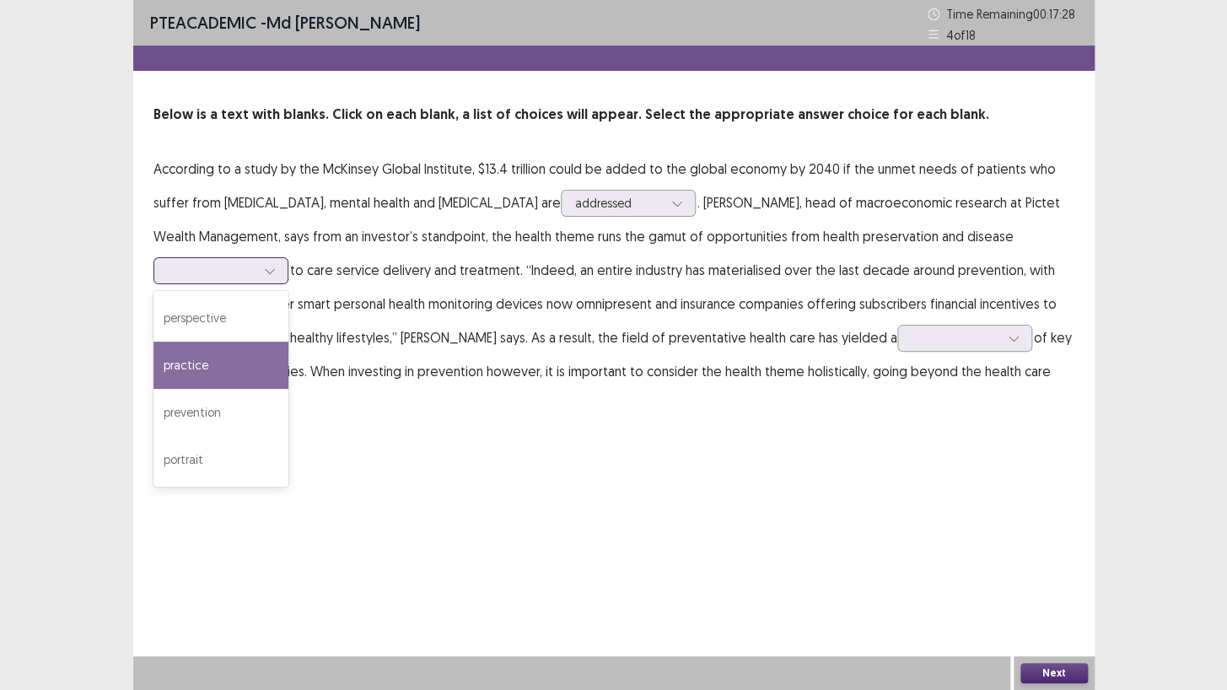
click at [219, 370] on div "practice" at bounding box center [220, 365] width 135 height 47
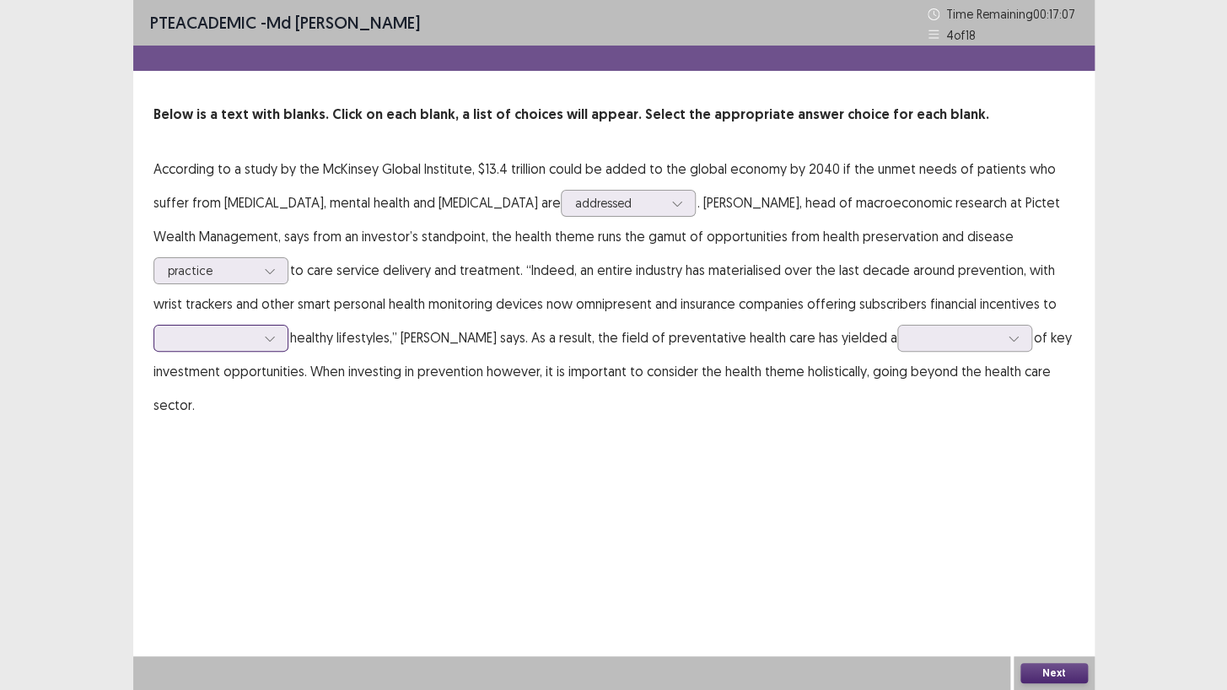
click at [266, 342] on icon at bounding box center [270, 338] width 12 height 12
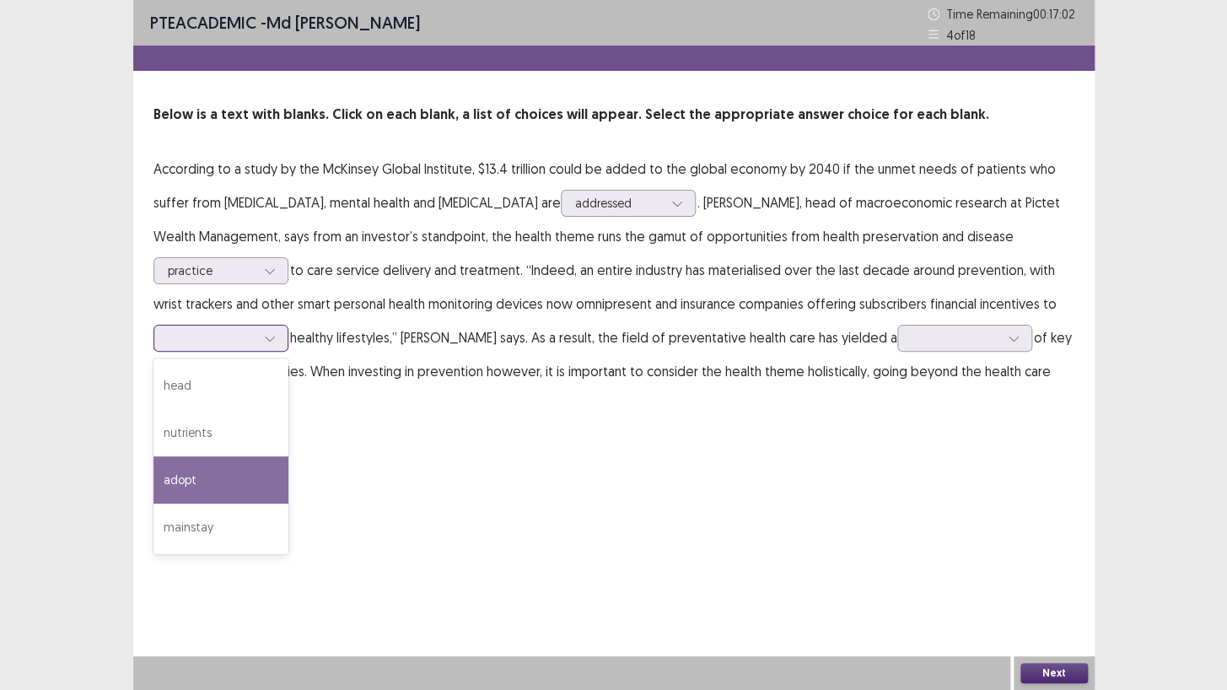
click at [232, 463] on div "adopt" at bounding box center [220, 479] width 135 height 47
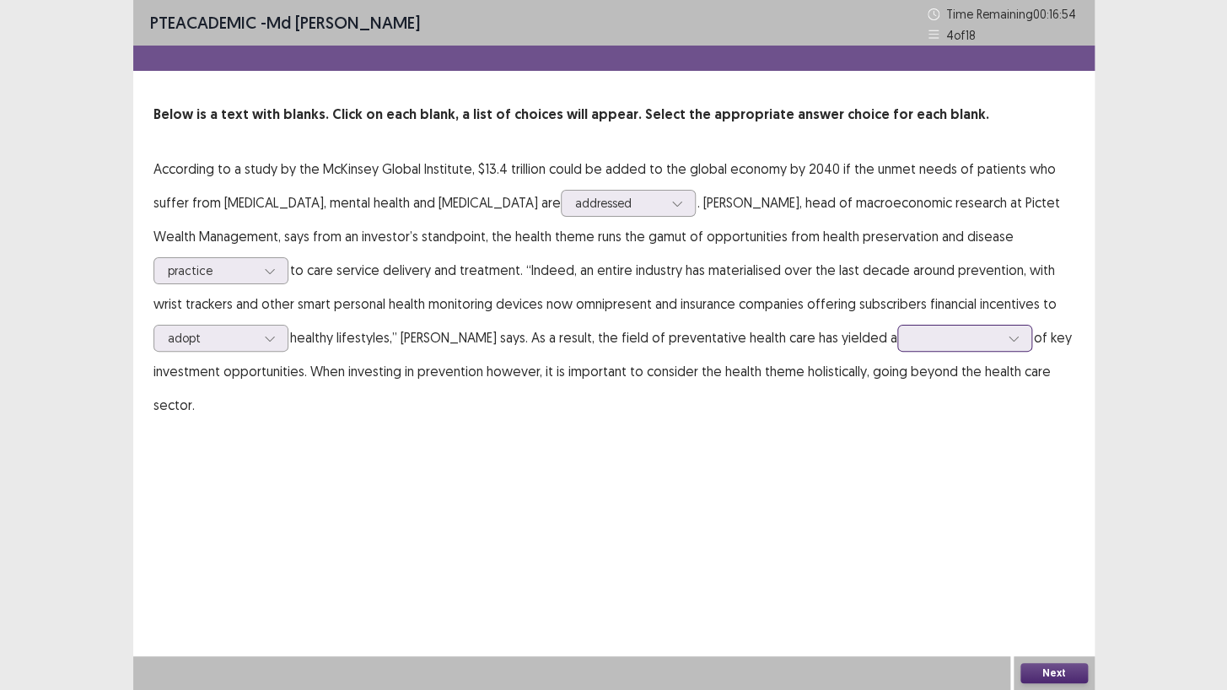
click at [912, 335] on div at bounding box center [956, 338] width 88 height 16
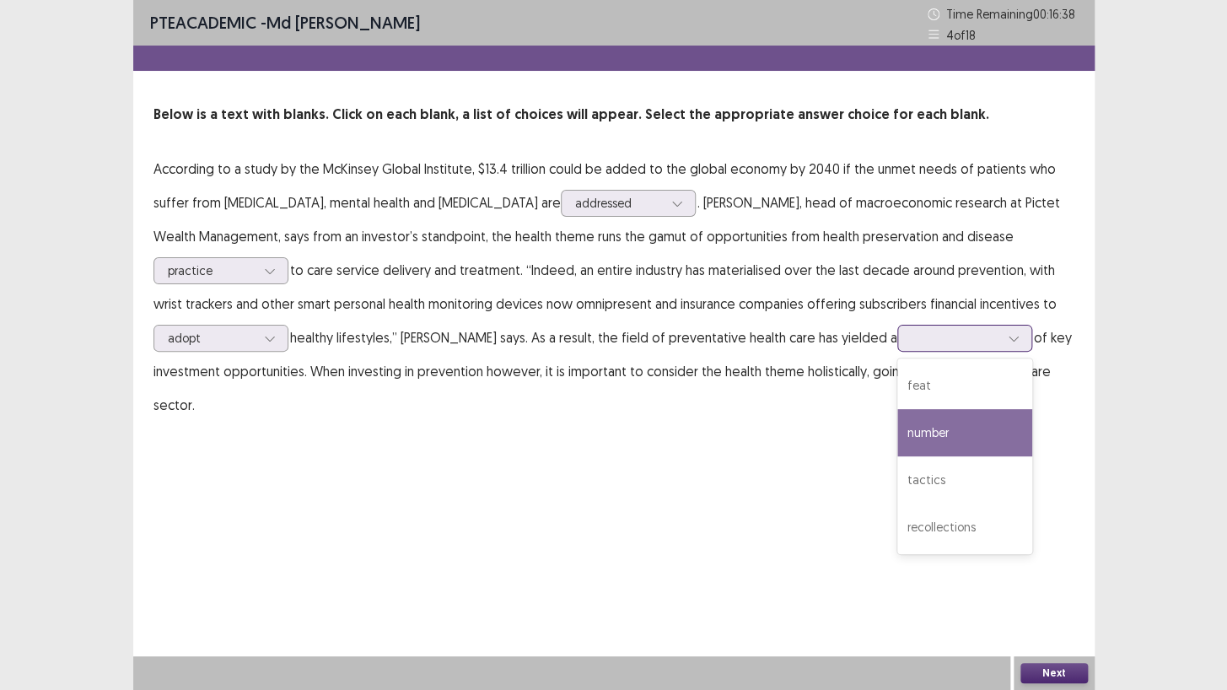
click at [907, 436] on div "number" at bounding box center [964, 432] width 135 height 47
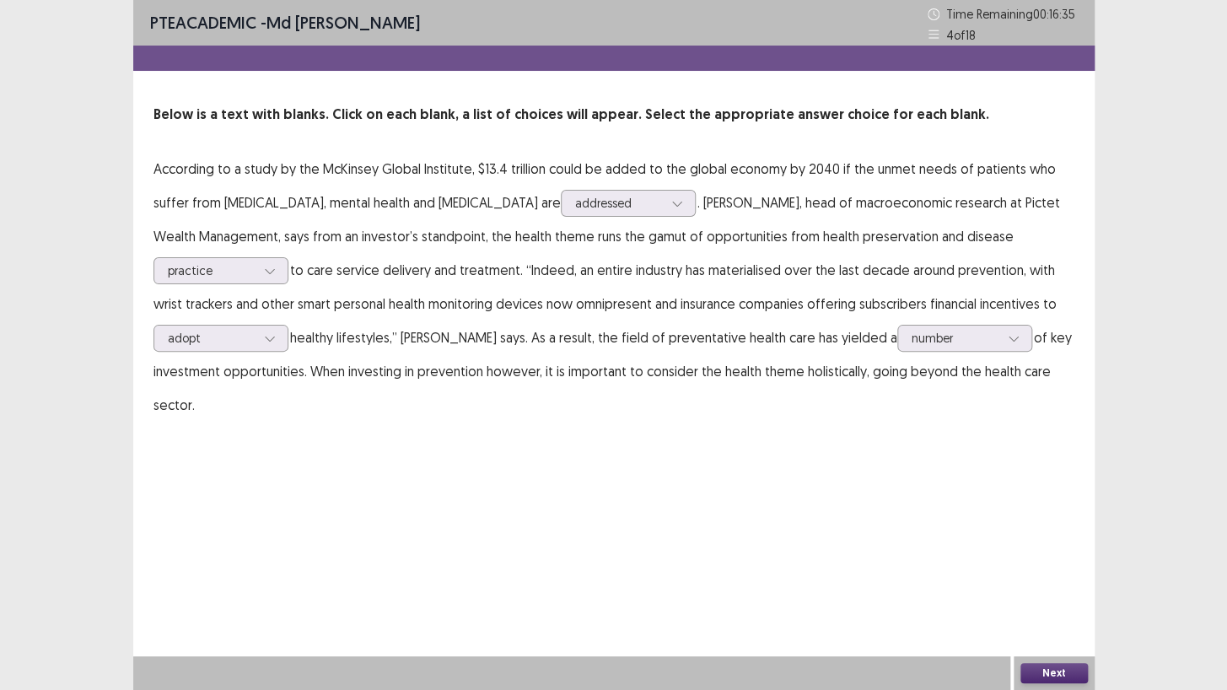
click at [1046, 592] on button "Next" at bounding box center [1053, 673] width 67 height 20
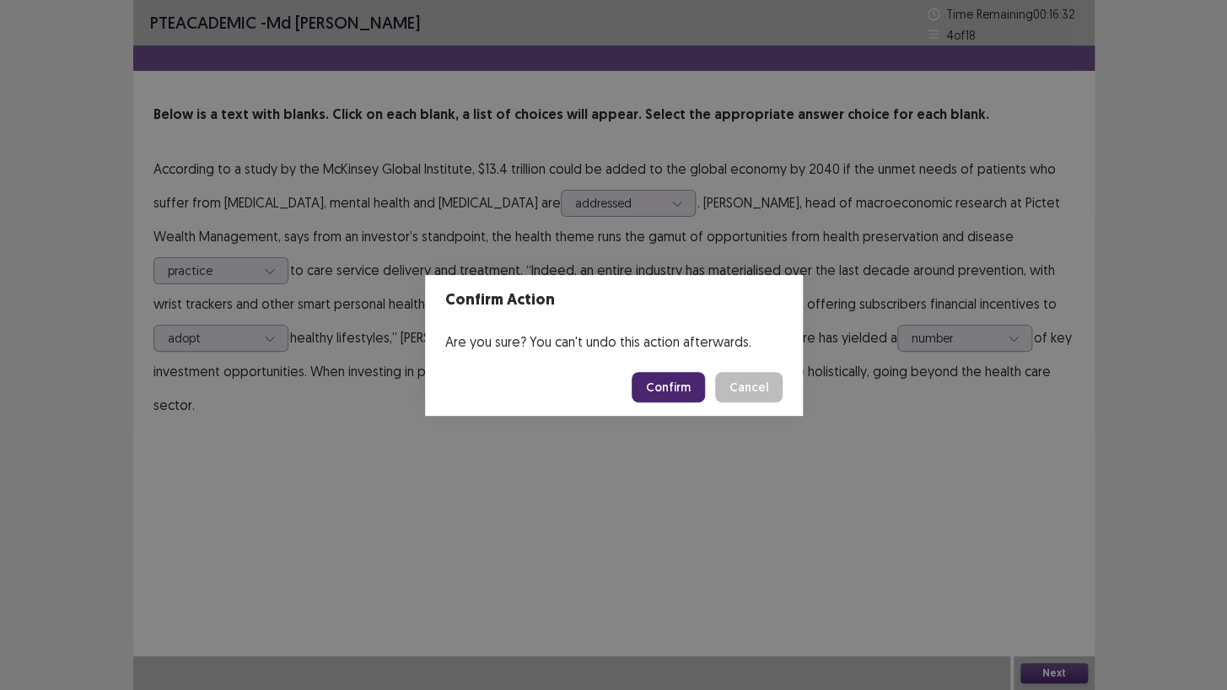
click at [680, 385] on button "Confirm" at bounding box center [668, 387] width 73 height 30
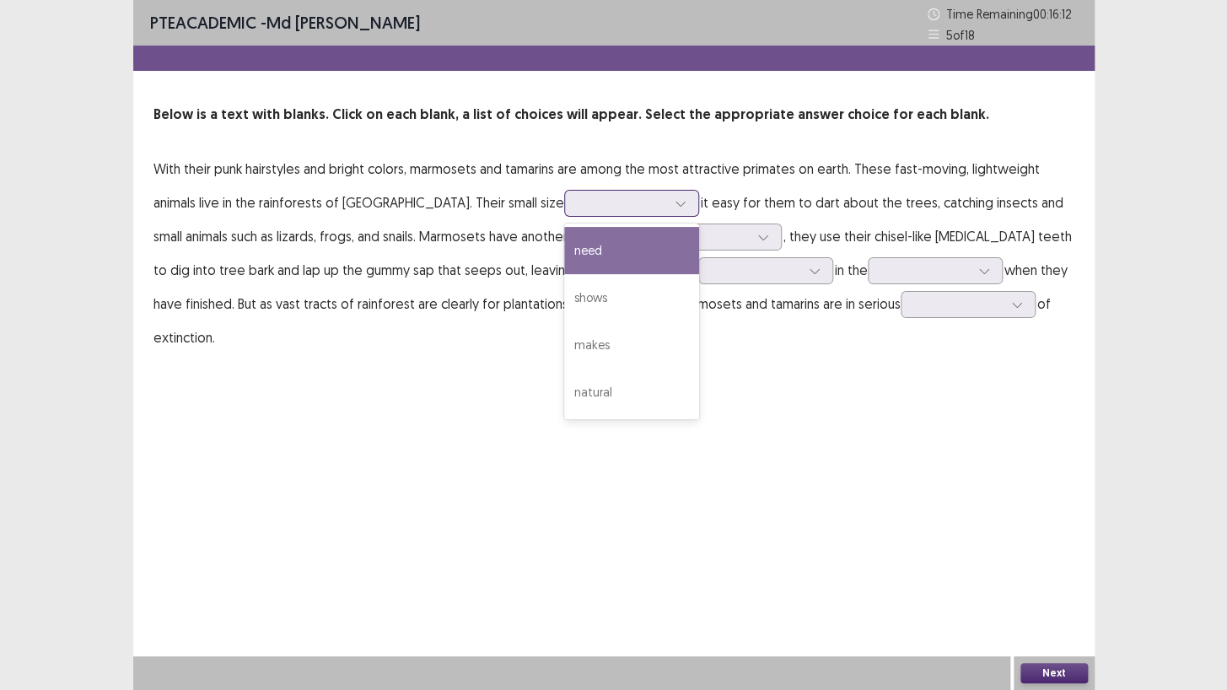
click at [578, 208] on div at bounding box center [622, 203] width 88 height 16
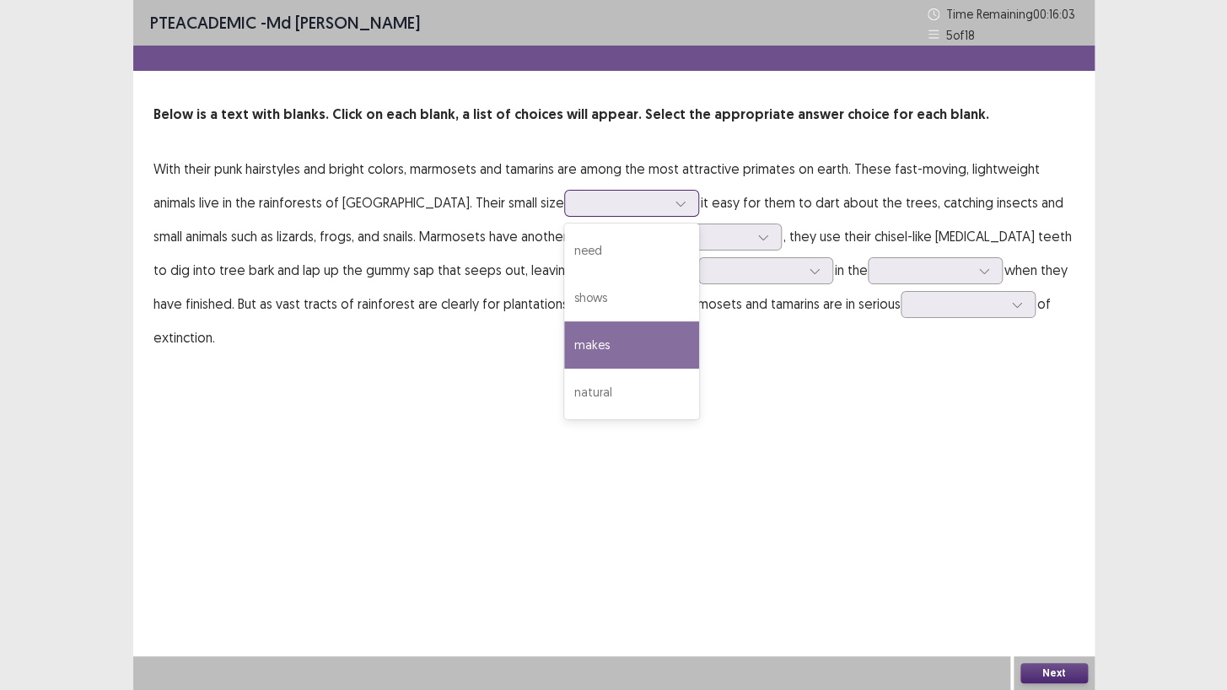
click at [564, 342] on div "makes" at bounding box center [631, 344] width 135 height 47
click at [596, 195] on div at bounding box center [622, 203] width 88 height 16
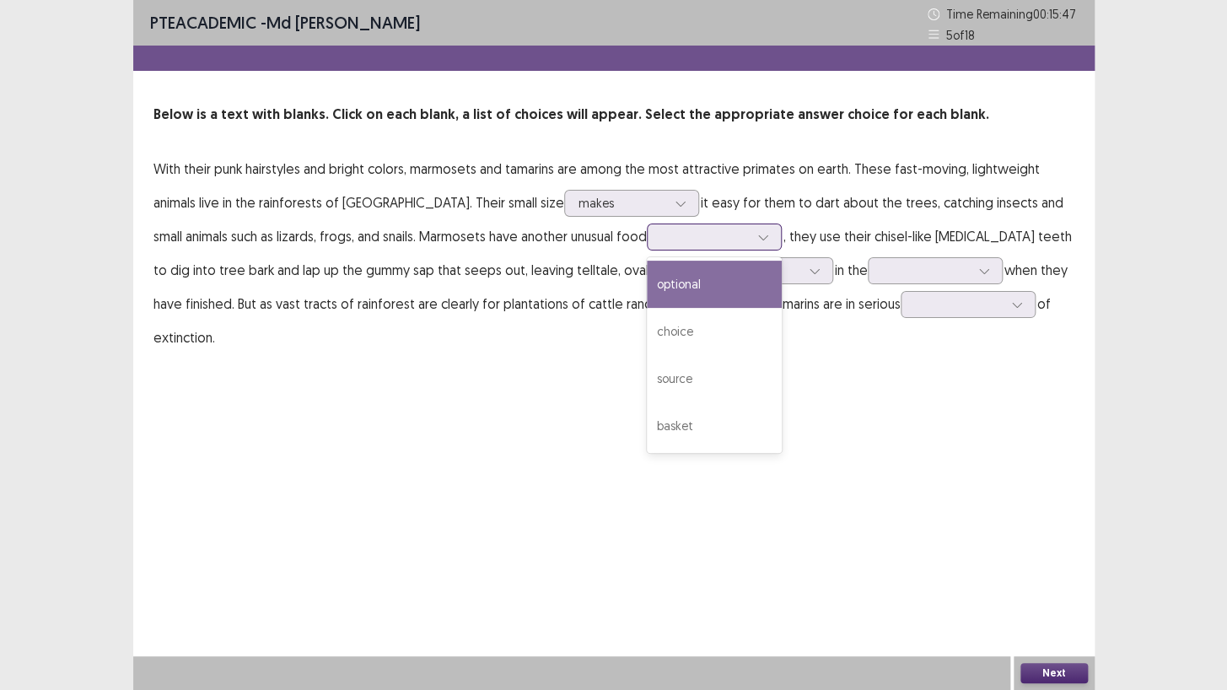
click at [694, 229] on div at bounding box center [705, 237] width 88 height 16
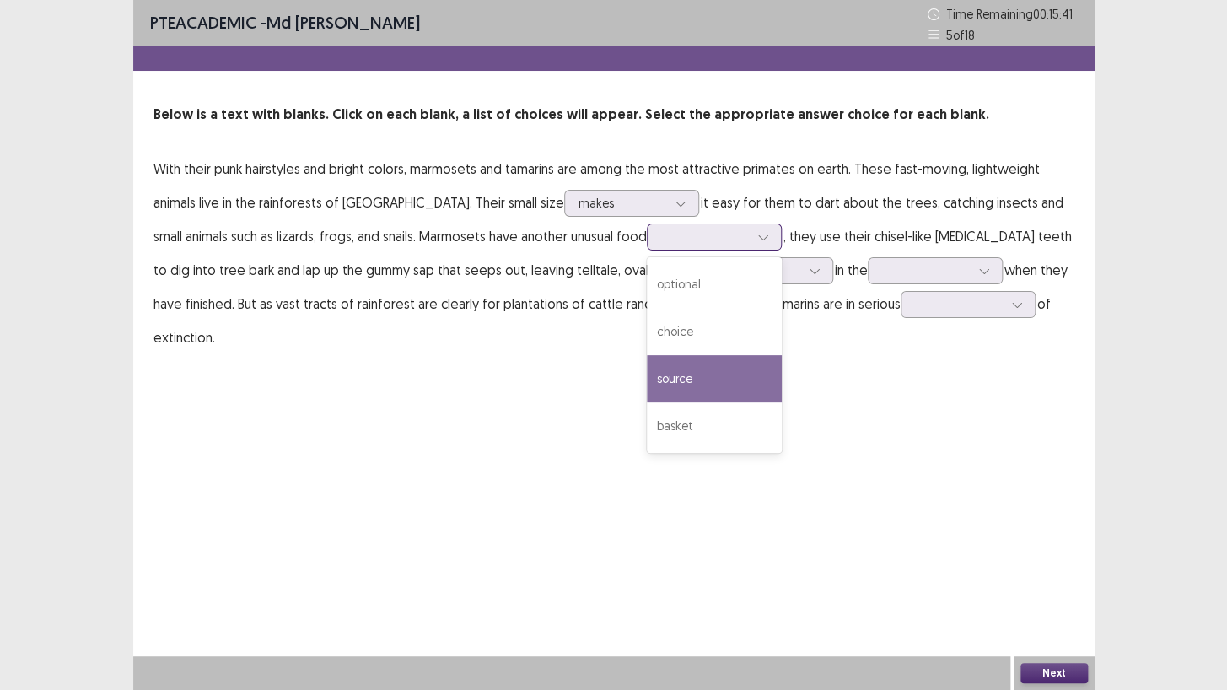
click at [674, 368] on div "source" at bounding box center [714, 378] width 135 height 47
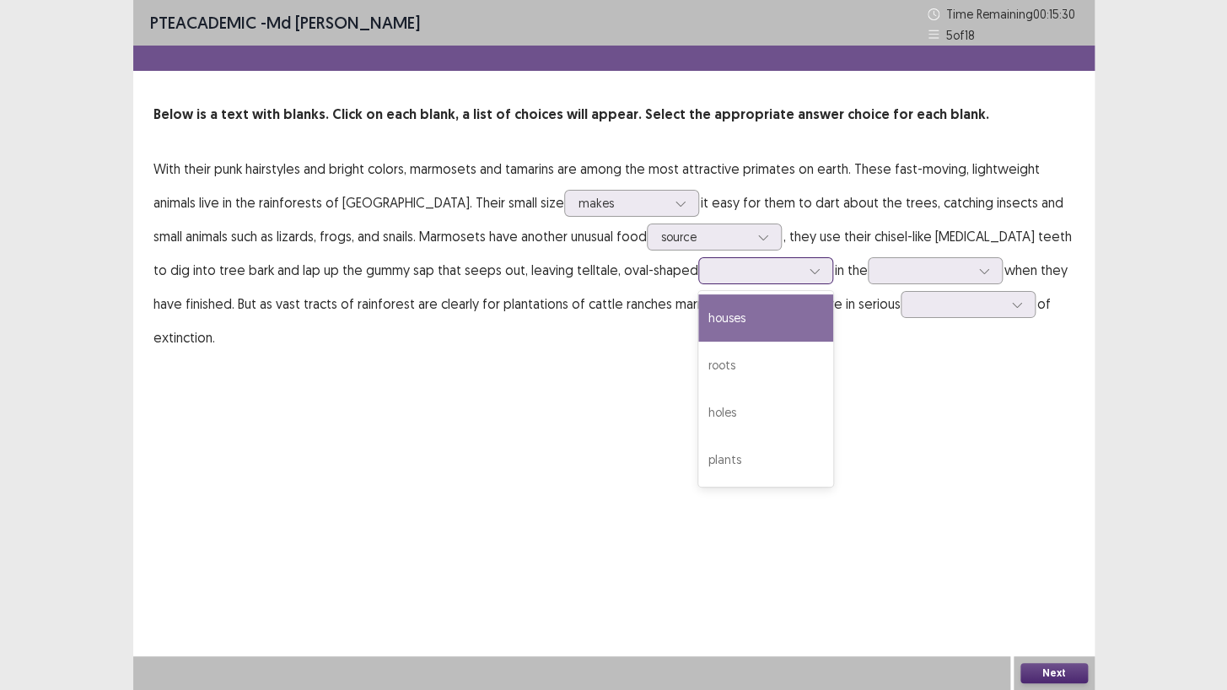
click at [730, 265] on div at bounding box center [756, 270] width 91 height 19
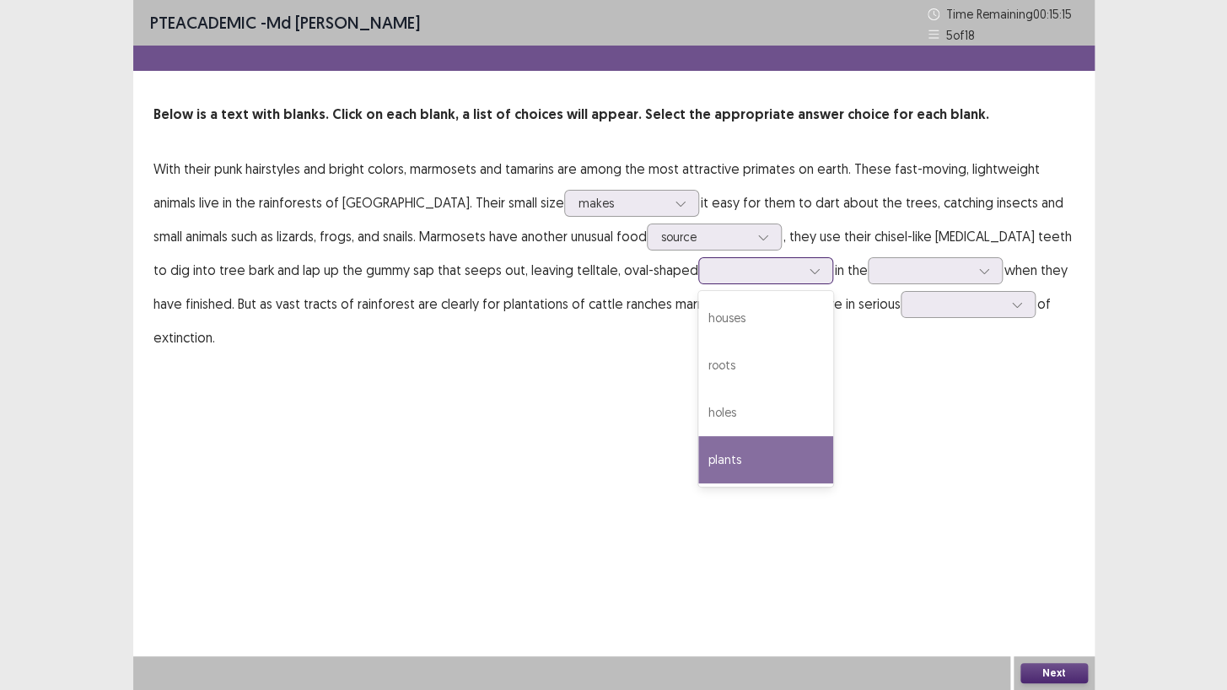
click at [698, 464] on div "plants" at bounding box center [765, 459] width 135 height 47
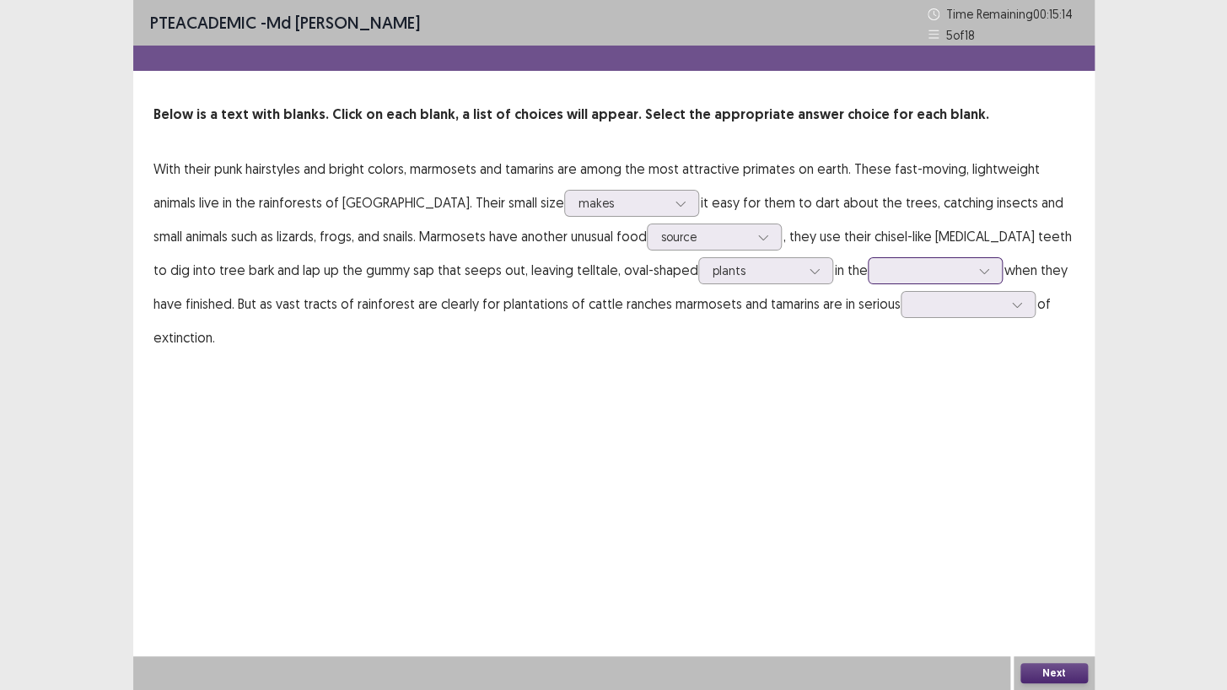
click at [978, 266] on icon at bounding box center [984, 271] width 12 height 12
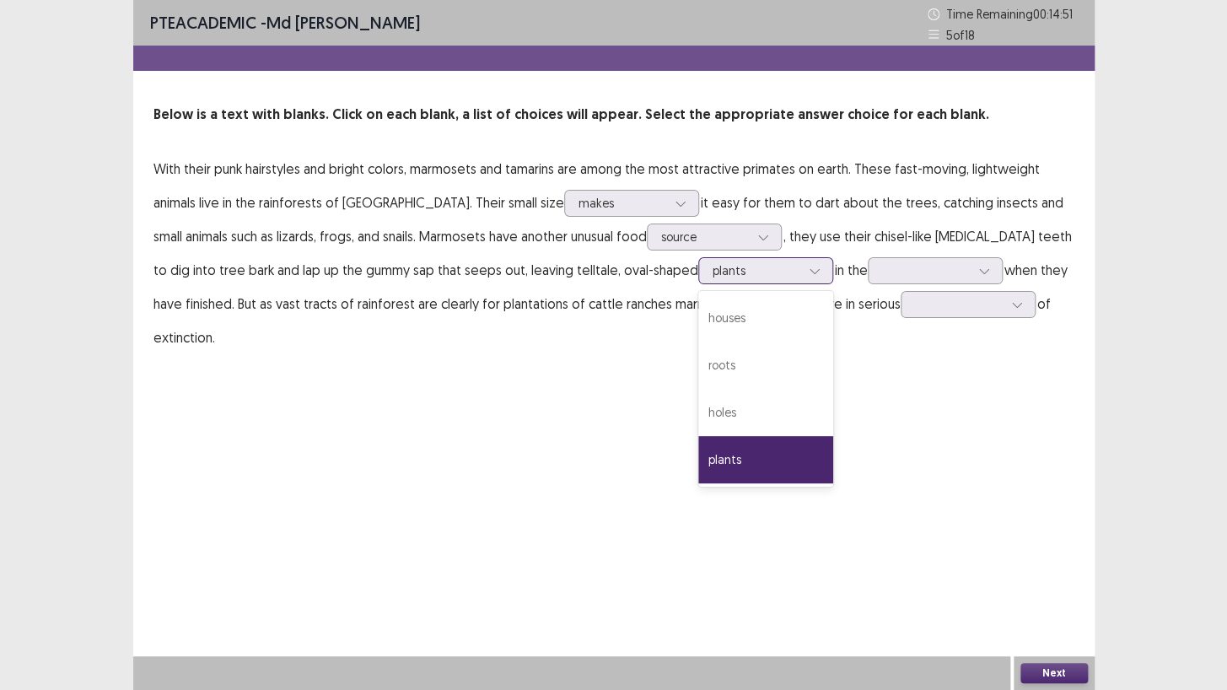
click at [802, 271] on div at bounding box center [814, 270] width 25 height 25
click at [699, 404] on div "holes" at bounding box center [765, 412] width 135 height 47
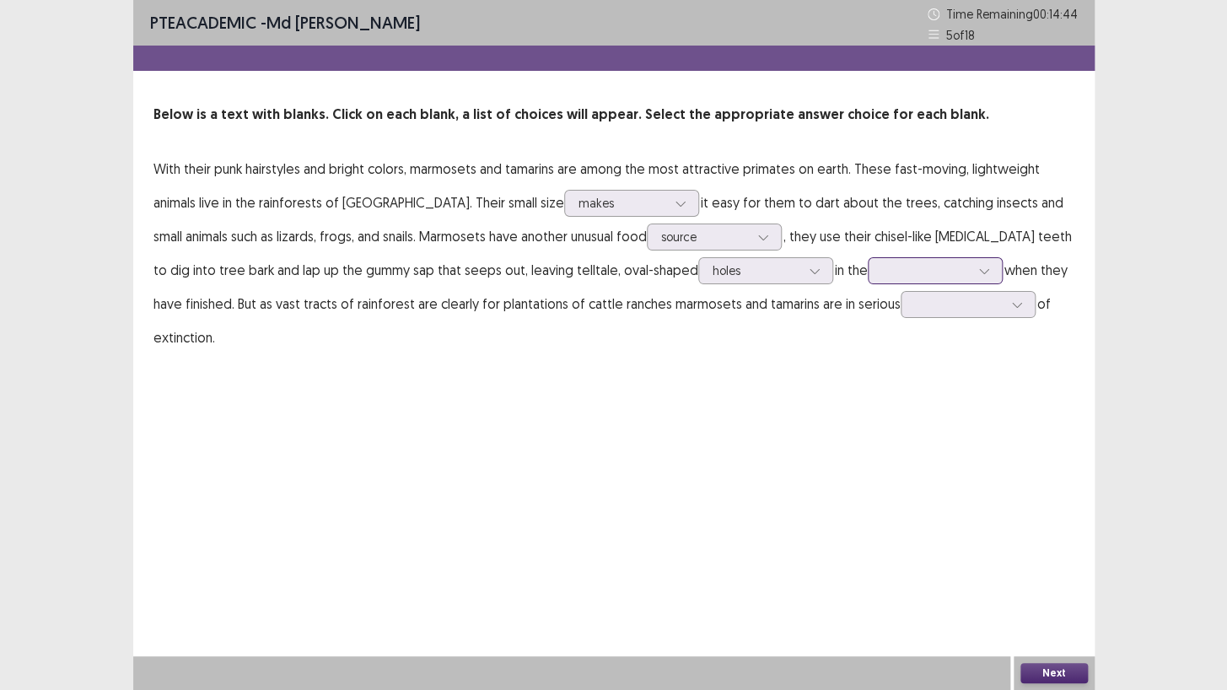
click at [882, 263] on div at bounding box center [926, 270] width 88 height 16
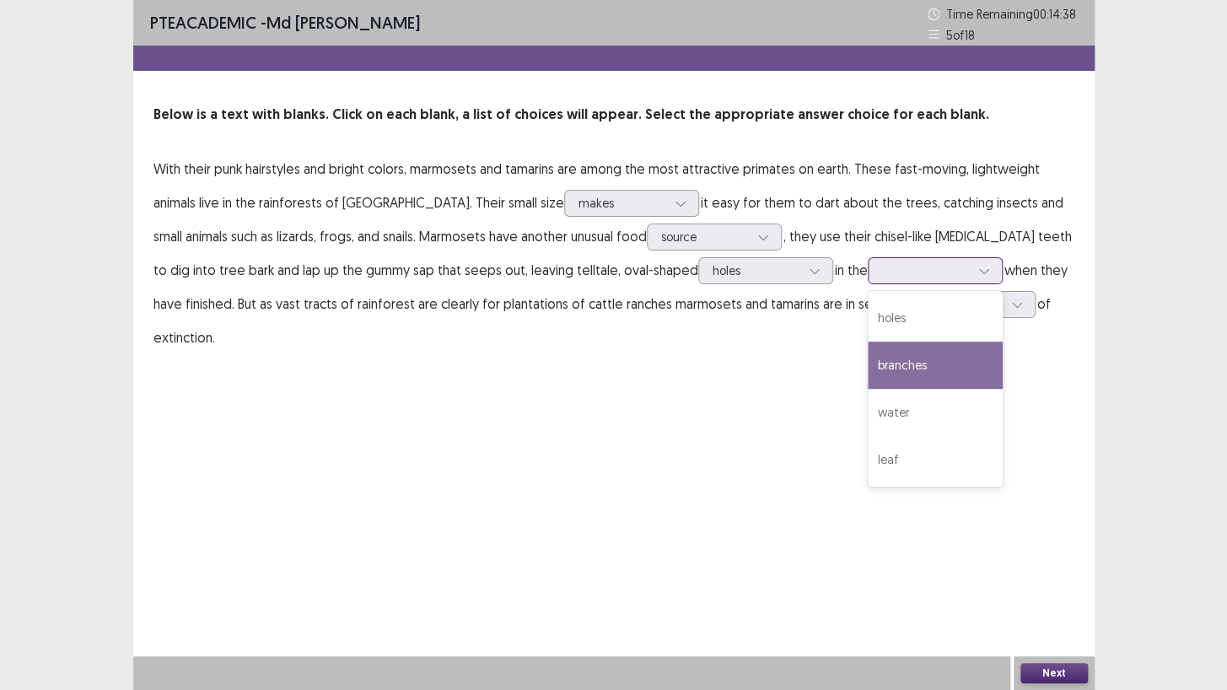
click at [868, 354] on div "branches" at bounding box center [935, 365] width 135 height 47
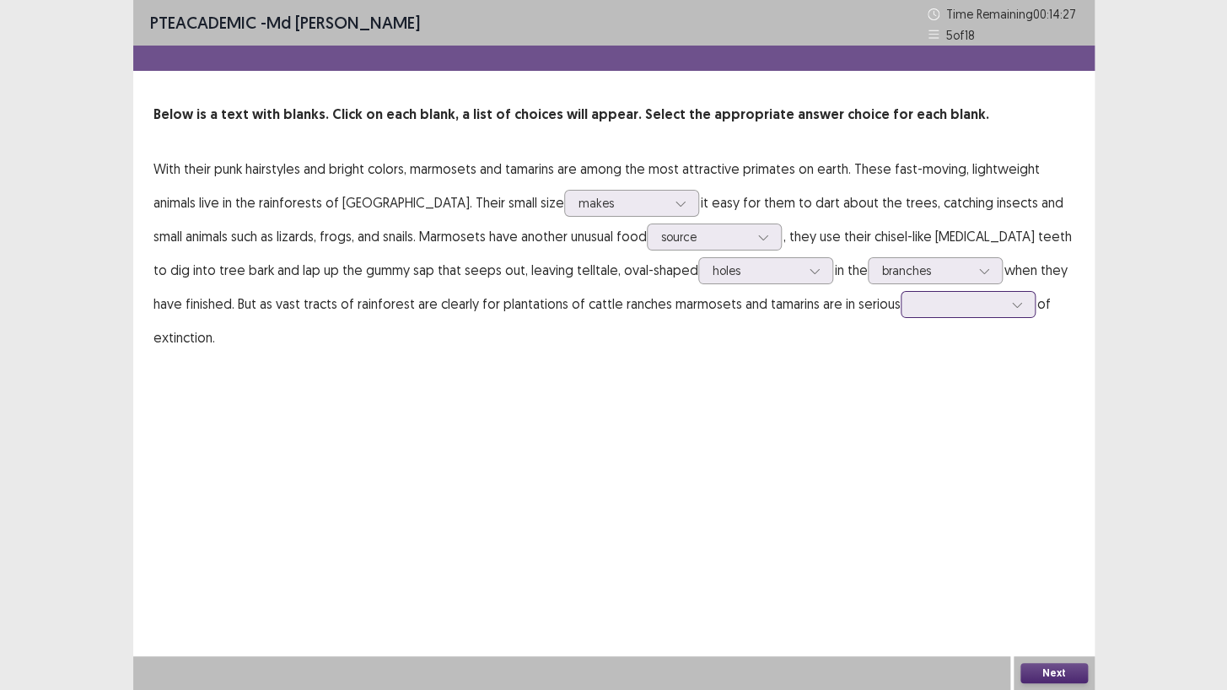
click at [915, 307] on div at bounding box center [959, 304] width 88 height 16
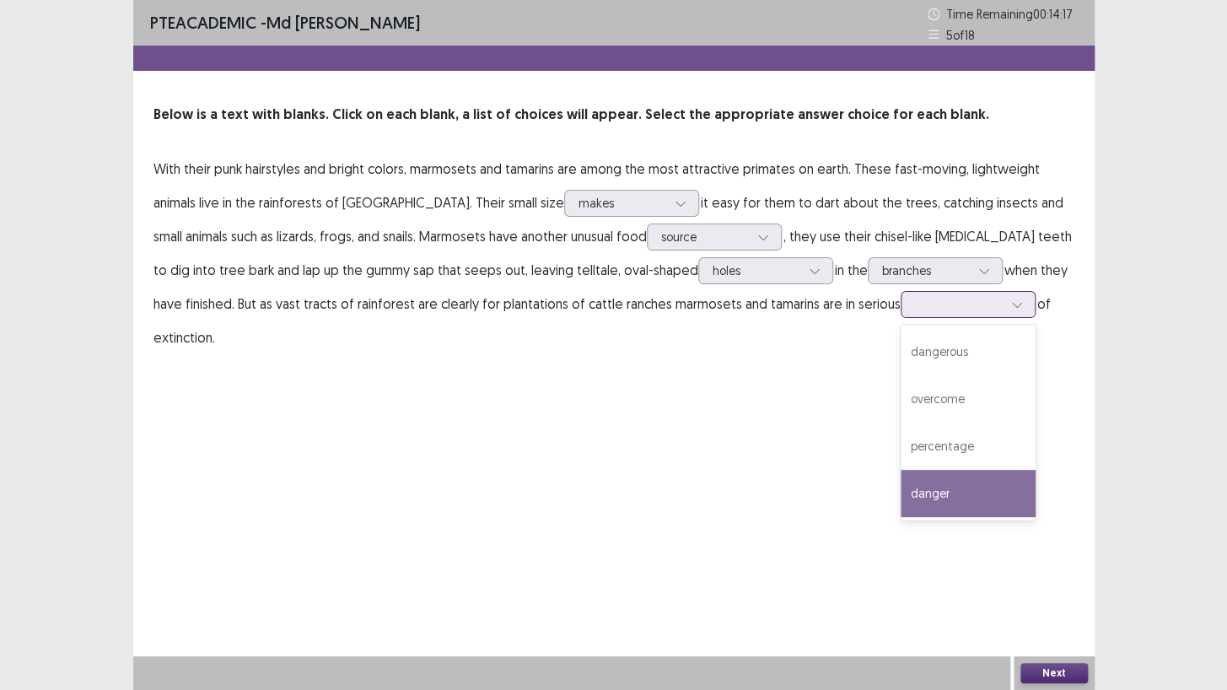
click at [901, 485] on div "danger" at bounding box center [968, 493] width 135 height 47
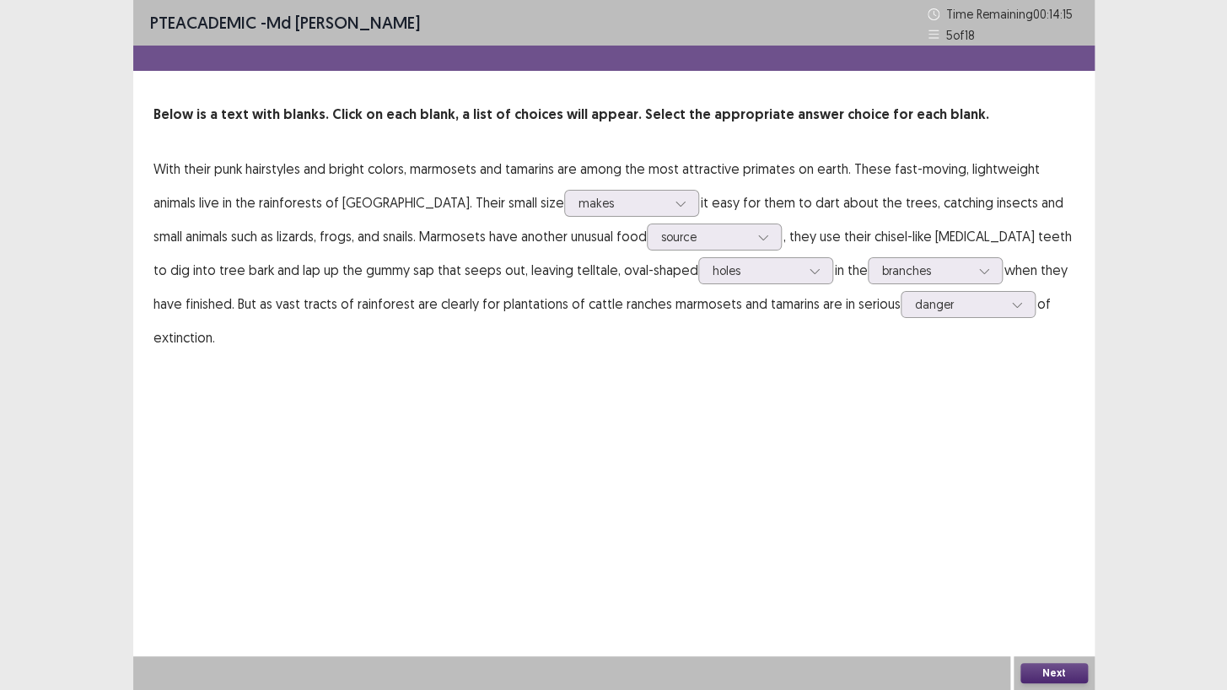
click at [1063, 592] on button "Next" at bounding box center [1053, 673] width 67 height 20
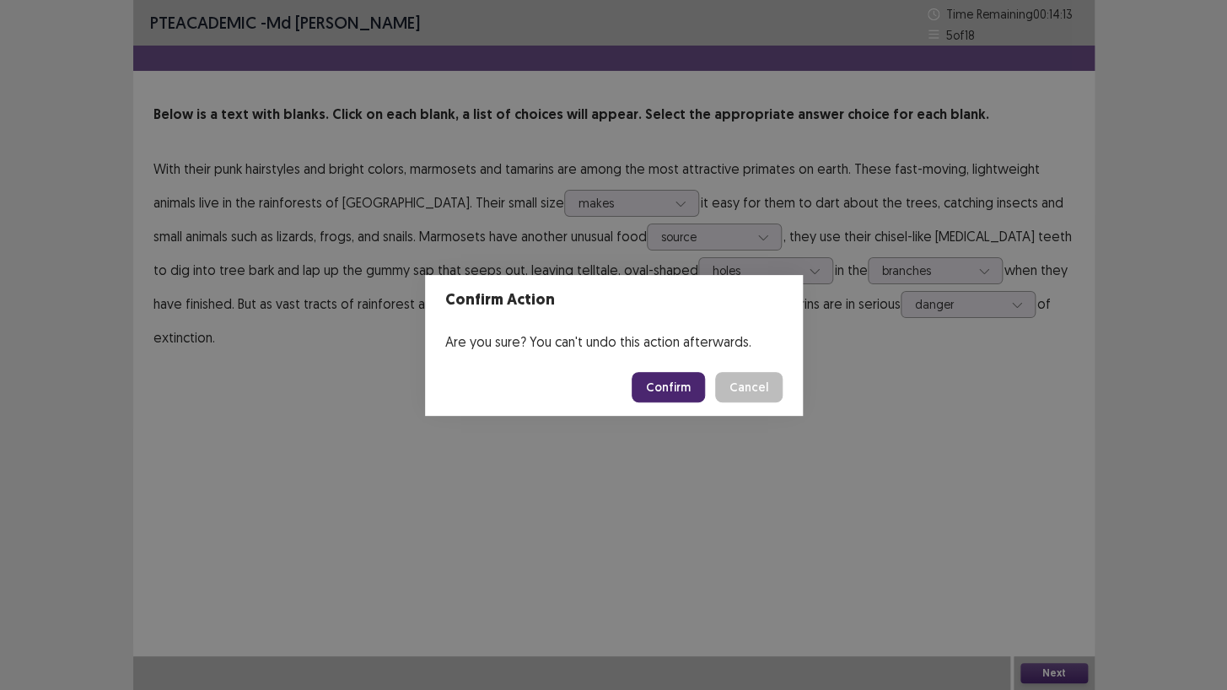
click at [656, 390] on button "Confirm" at bounding box center [668, 387] width 73 height 30
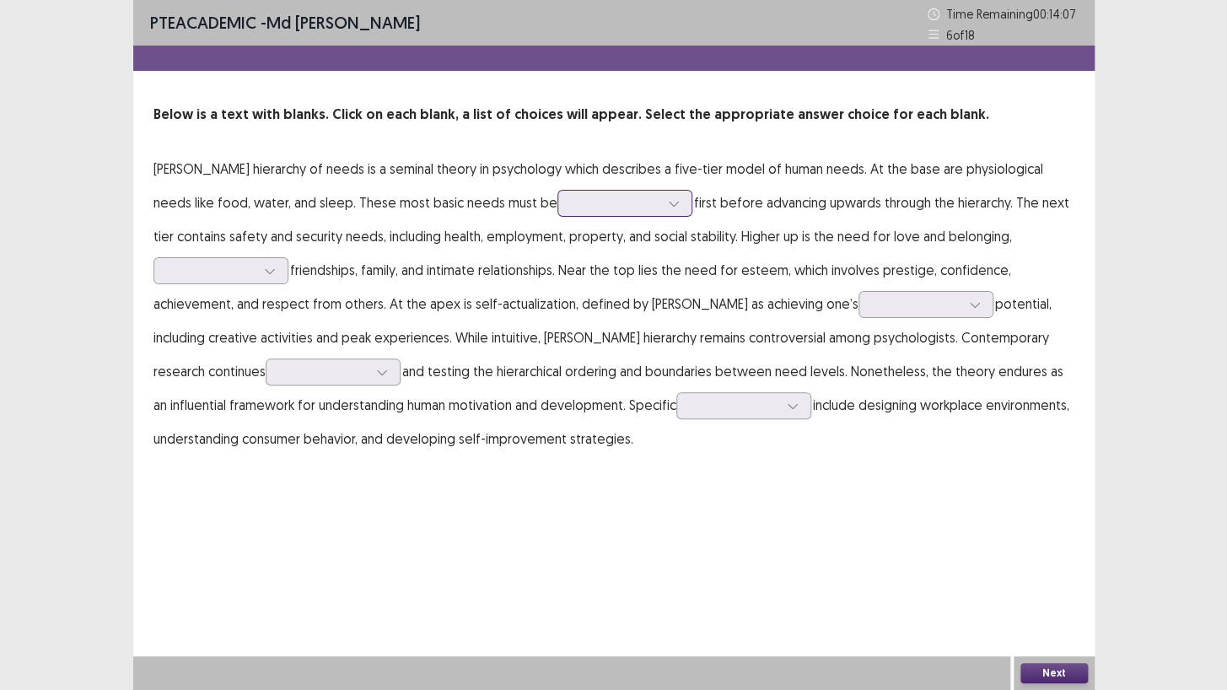
click at [599, 202] on div at bounding box center [616, 203] width 88 height 16
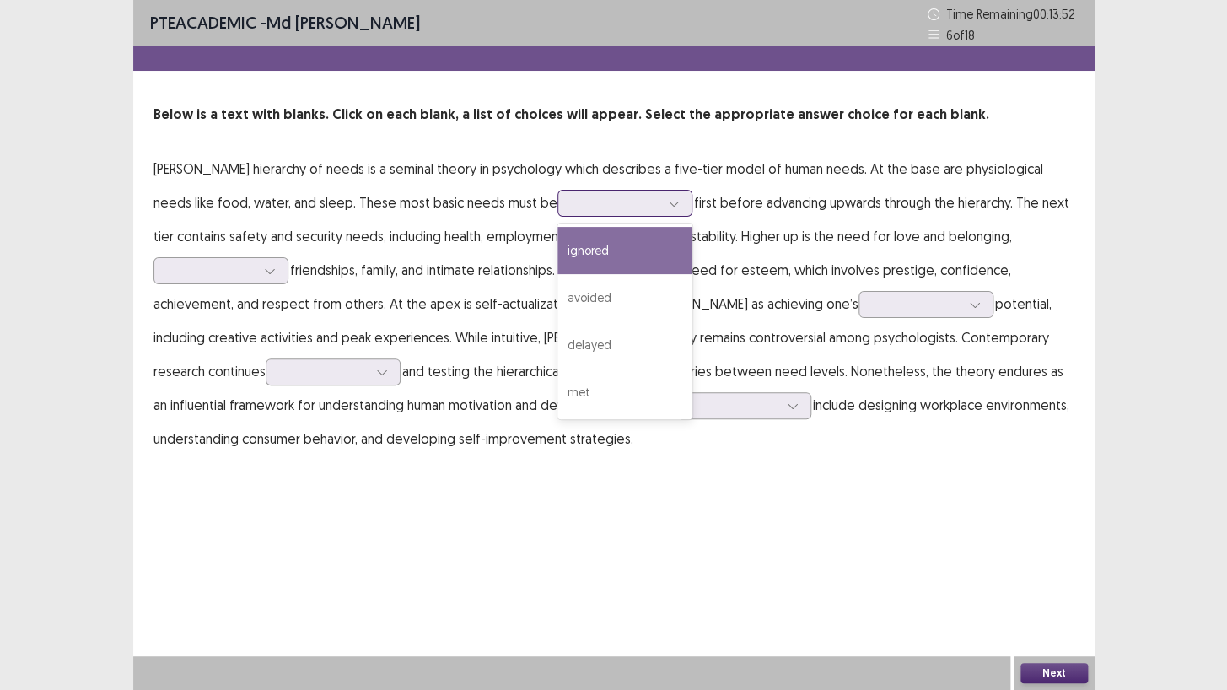
click at [599, 261] on div "ignored" at bounding box center [624, 250] width 135 height 47
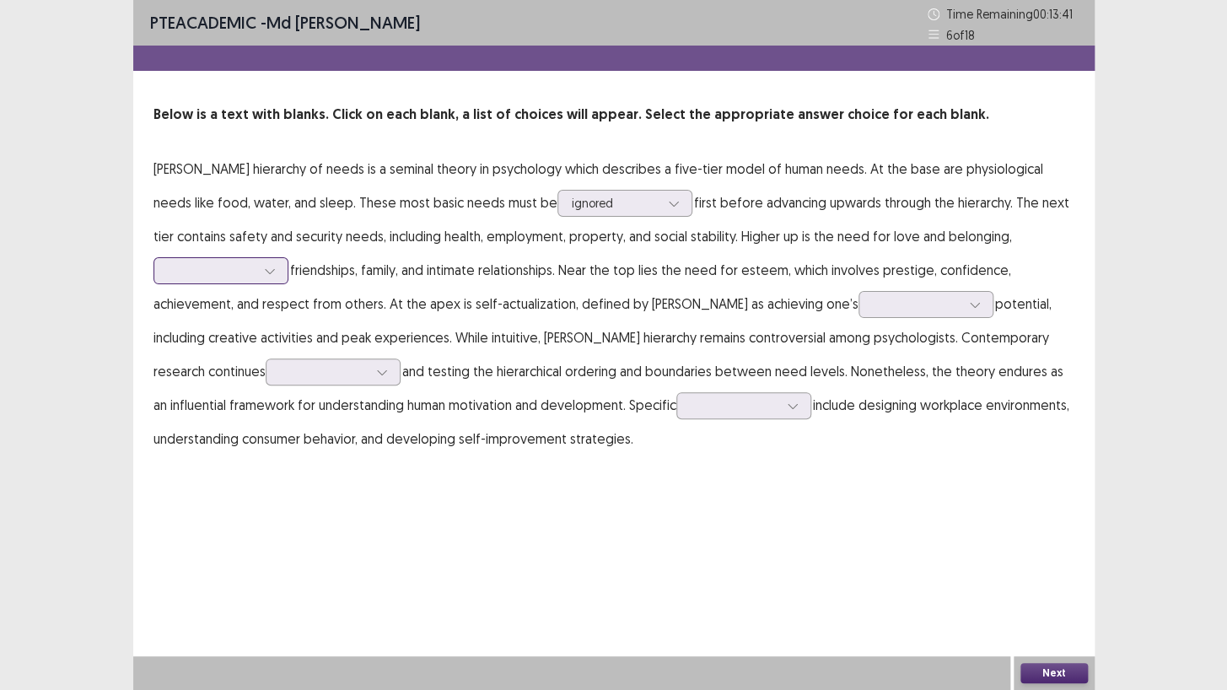
click at [236, 273] on div at bounding box center [212, 270] width 88 height 16
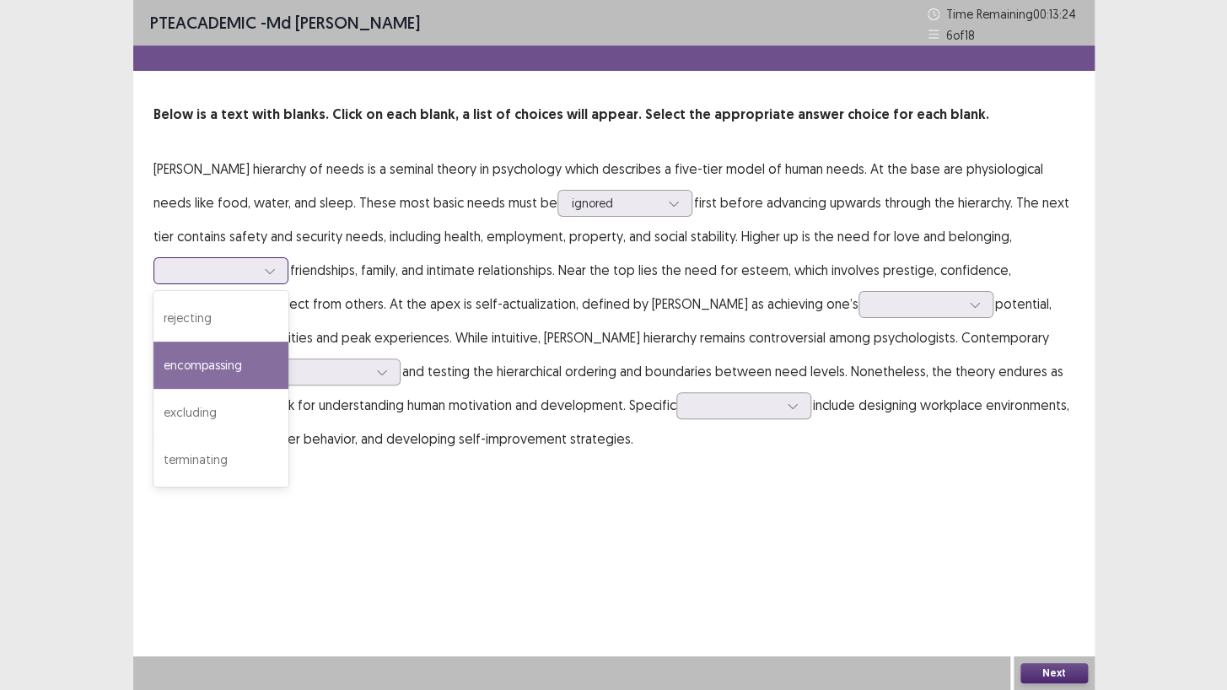
click at [219, 357] on div "encompassing" at bounding box center [220, 365] width 135 height 47
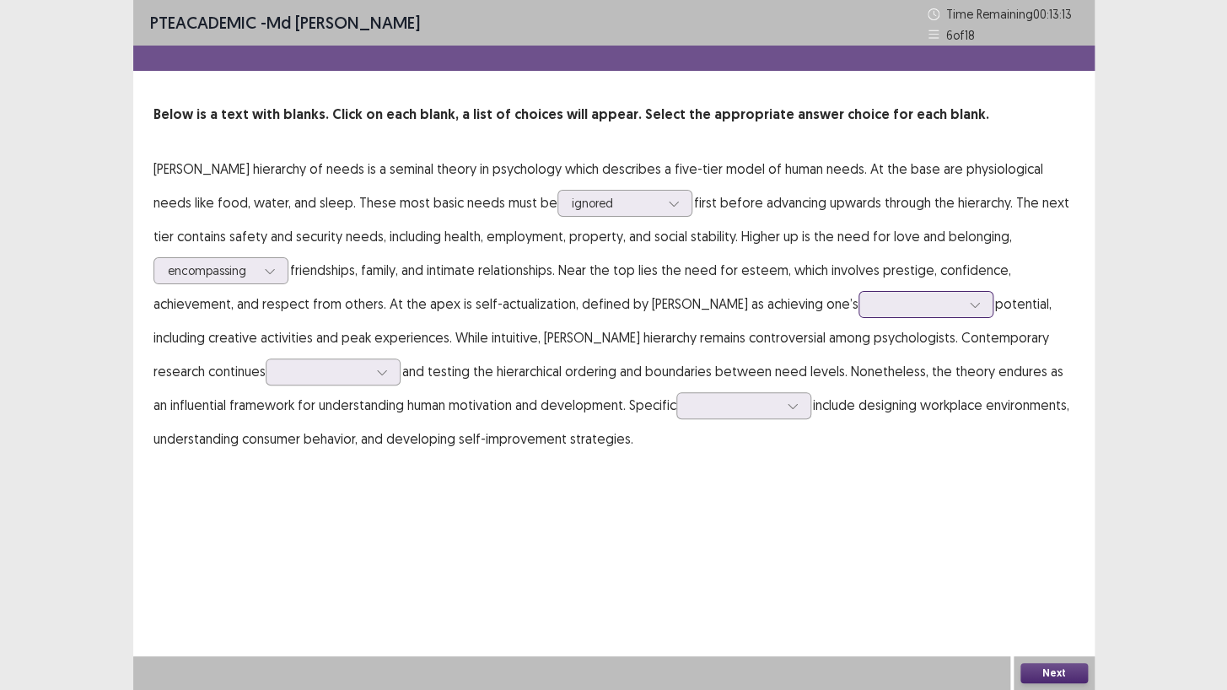
click at [873, 304] on div at bounding box center [917, 304] width 88 height 16
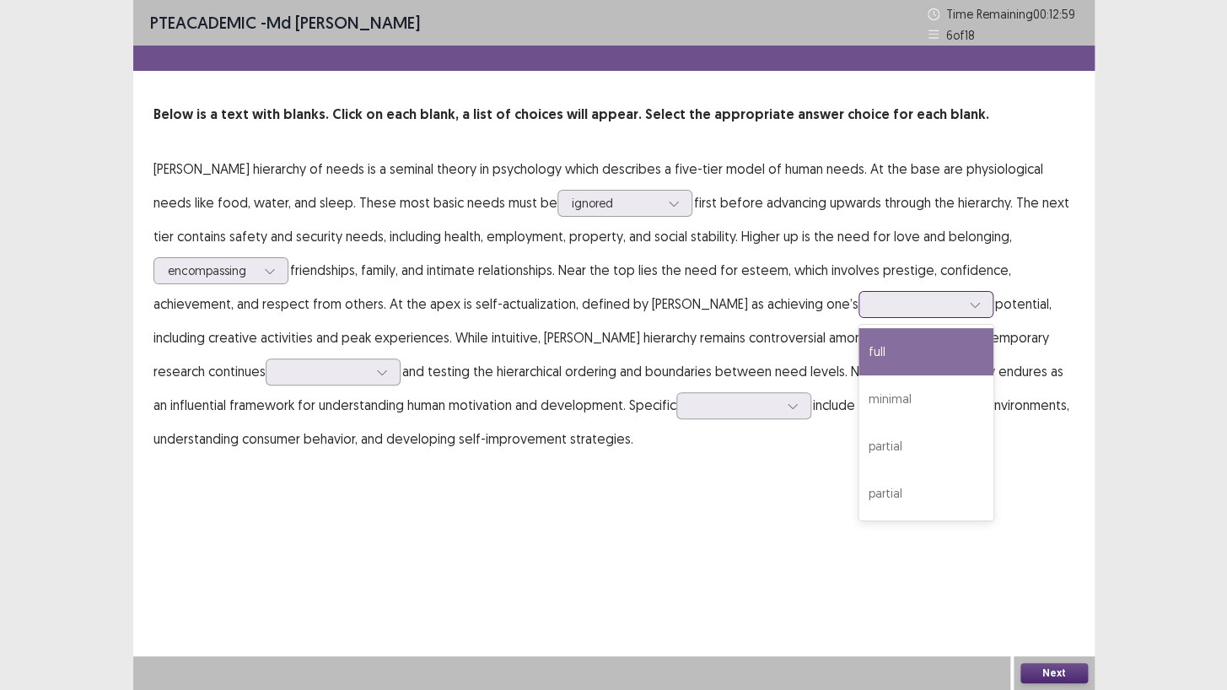
click at [858, 357] on div "full" at bounding box center [925, 351] width 135 height 47
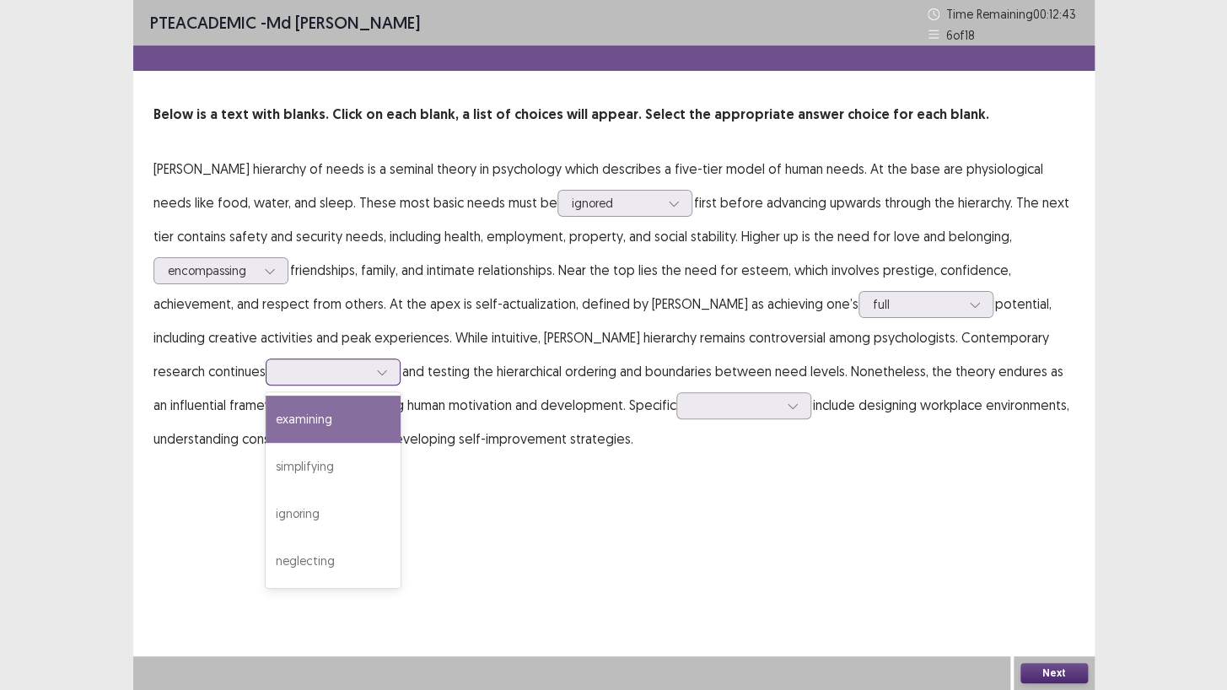
click at [369, 370] on div at bounding box center [381, 371] width 25 height 25
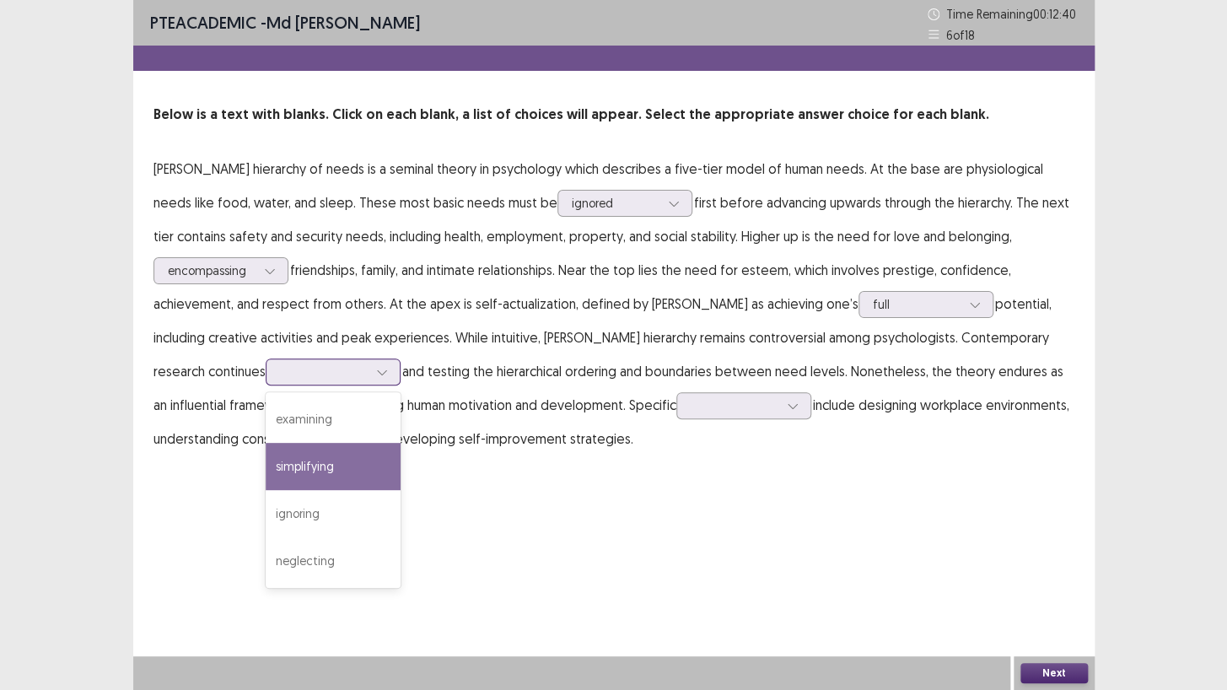
click at [266, 461] on div "simplifying" at bounding box center [333, 466] width 135 height 47
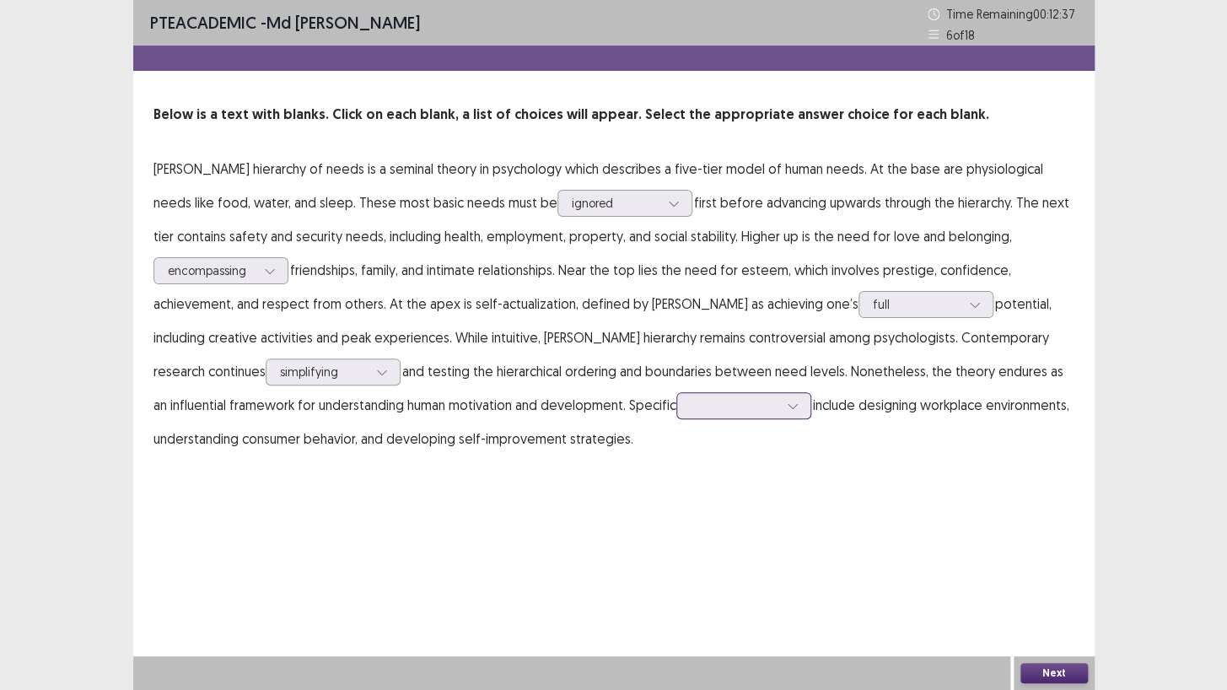
click at [691, 397] on div at bounding box center [735, 405] width 88 height 16
click at [676, 438] on div "fears" at bounding box center [743, 452] width 135 height 47
click at [691, 398] on div at bounding box center [735, 405] width 88 height 16
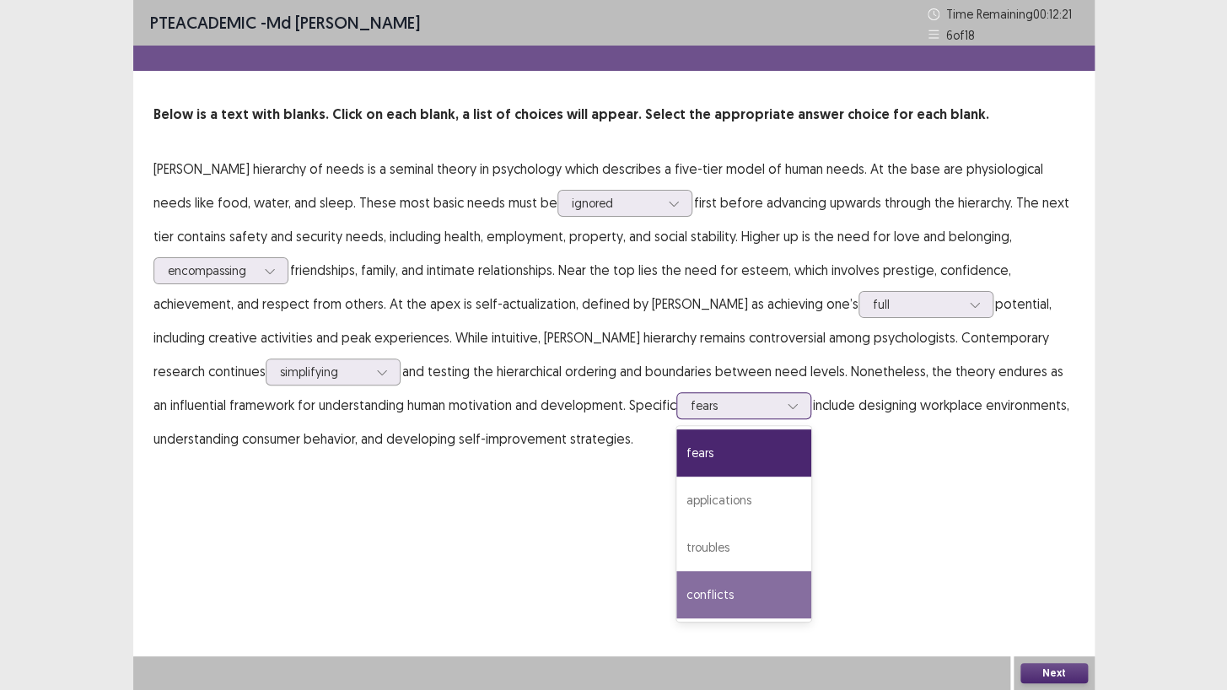
click at [676, 585] on div "conflicts" at bounding box center [743, 594] width 135 height 47
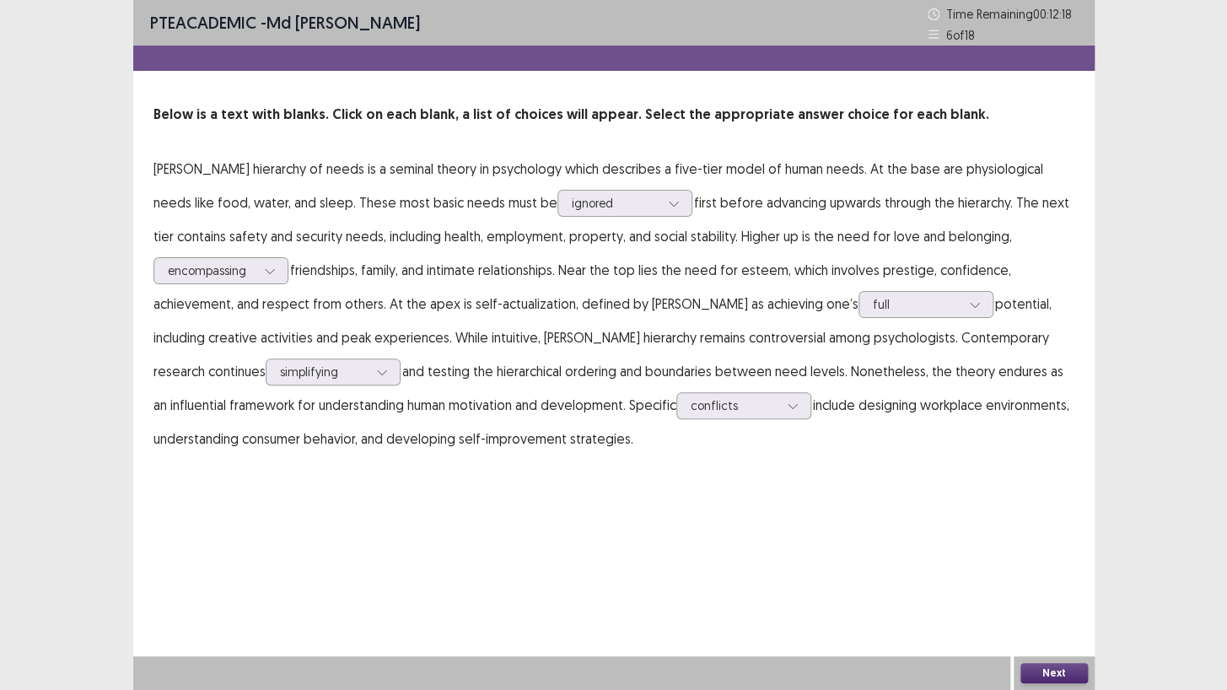
click at [1034, 592] on button "Next" at bounding box center [1053, 673] width 67 height 20
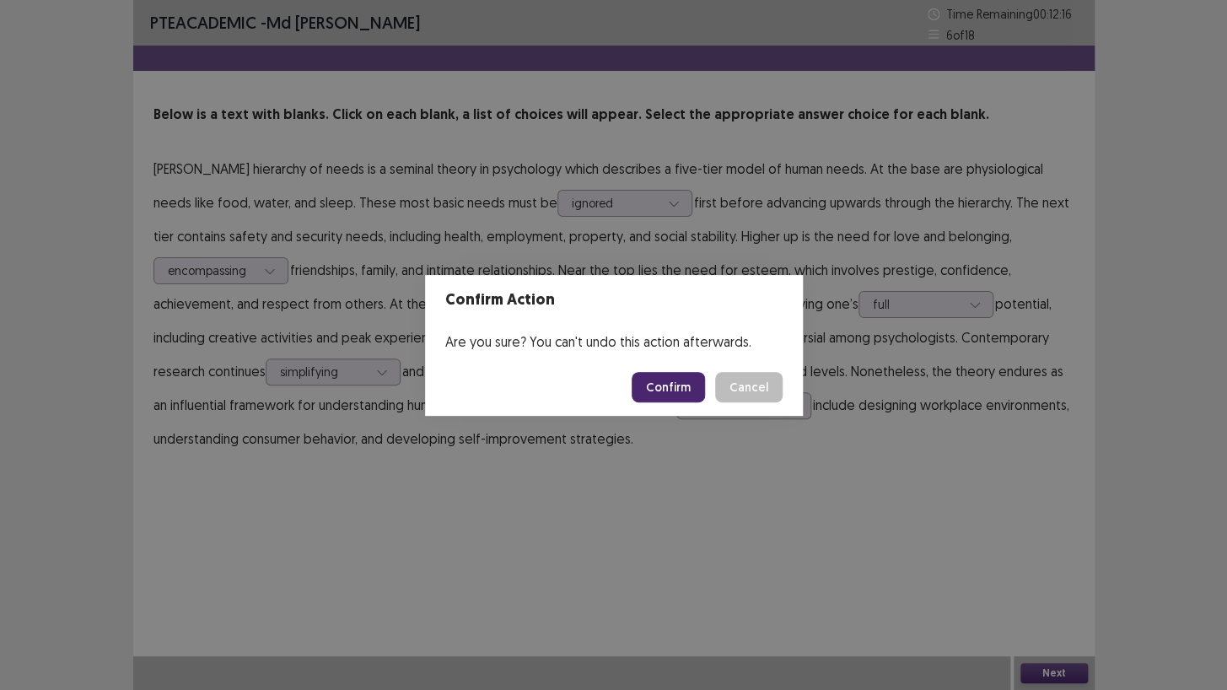
click at [658, 390] on button "Confirm" at bounding box center [668, 387] width 73 height 30
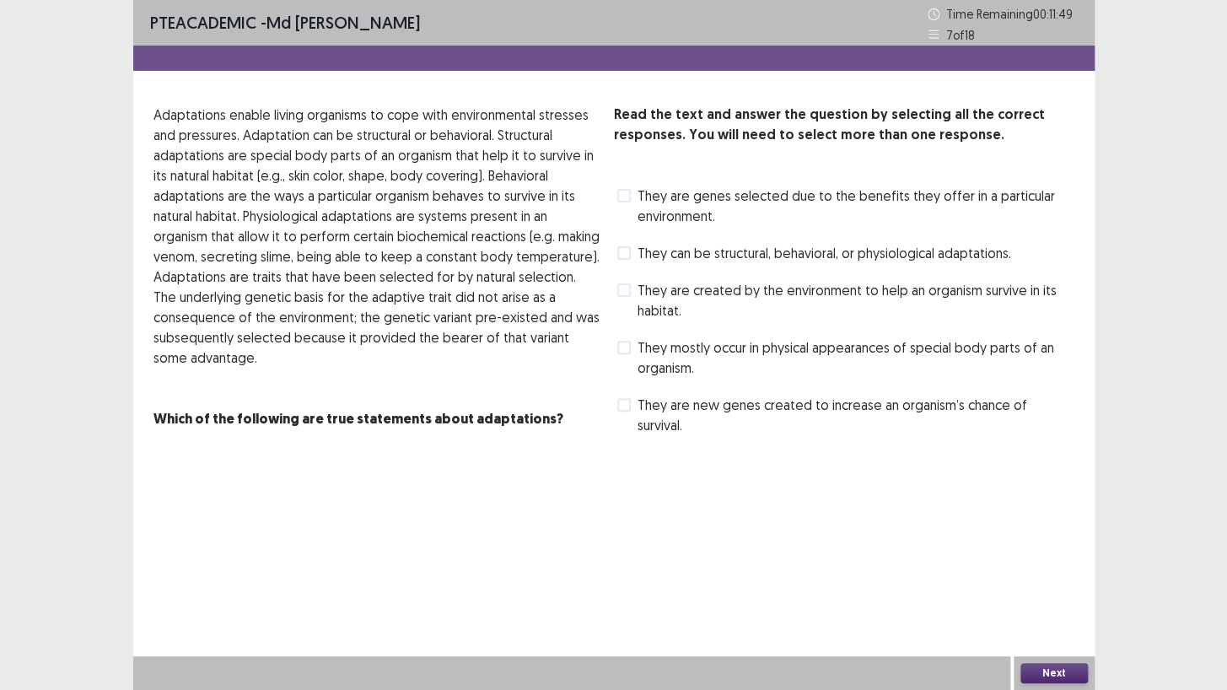
click at [623, 294] on span at bounding box center [623, 289] width 13 height 13
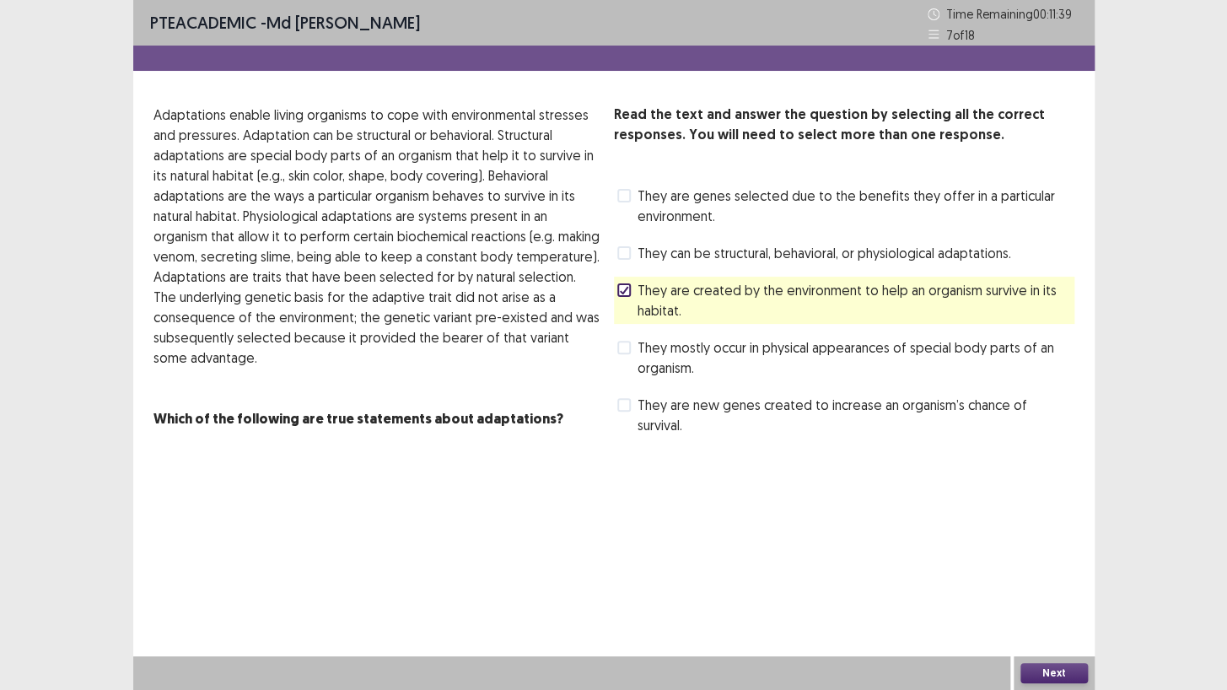
click at [623, 294] on div at bounding box center [624, 290] width 10 height 10
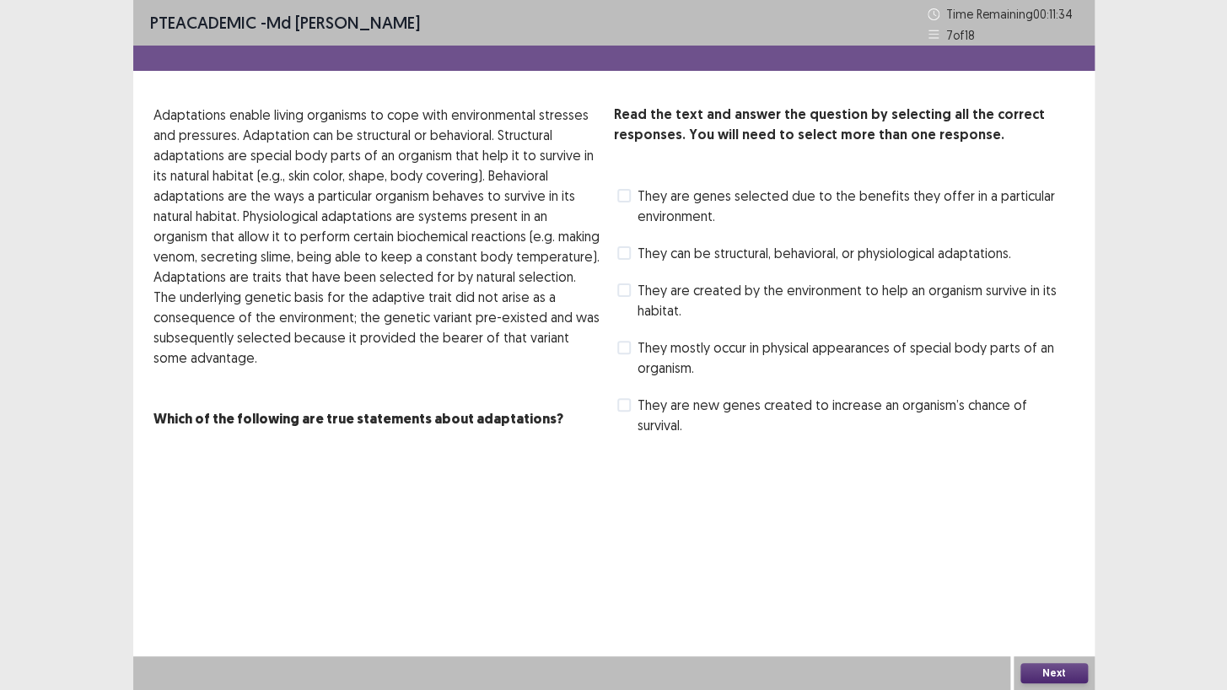
click at [628, 253] on span at bounding box center [623, 252] width 13 height 13
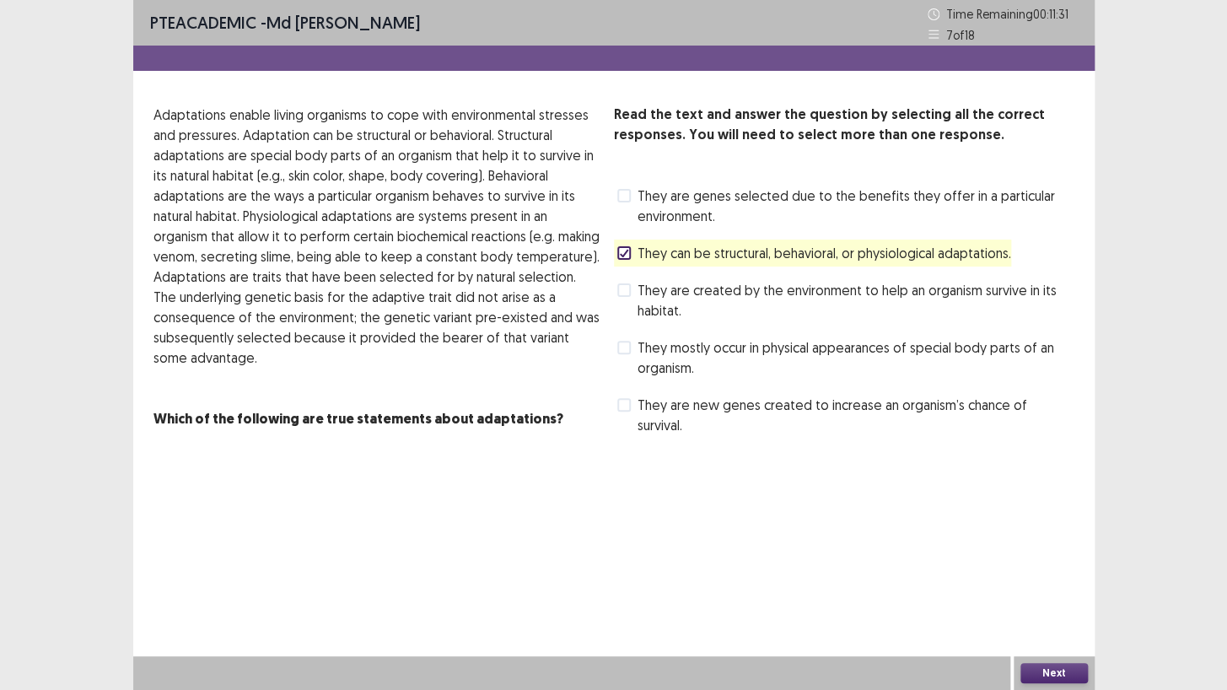
click at [1045, 592] on button "Next" at bounding box center [1053, 673] width 67 height 20
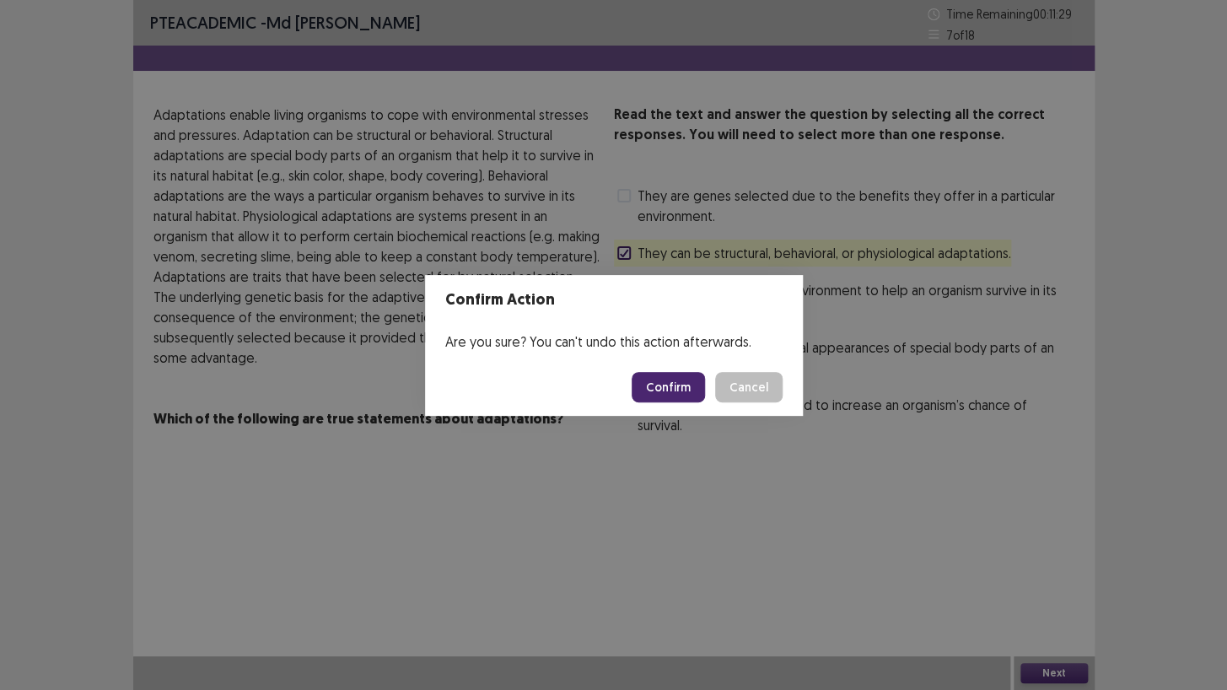
click at [684, 386] on button "Confirm" at bounding box center [668, 387] width 73 height 30
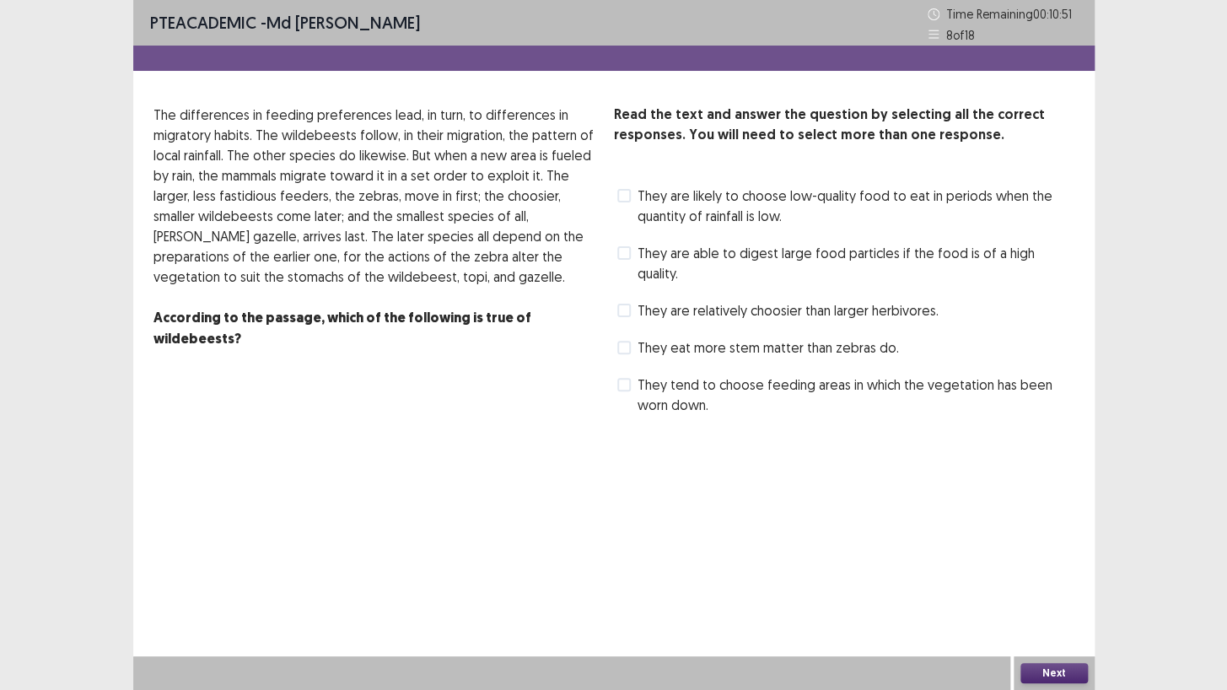
click at [628, 252] on span at bounding box center [623, 252] width 13 height 13
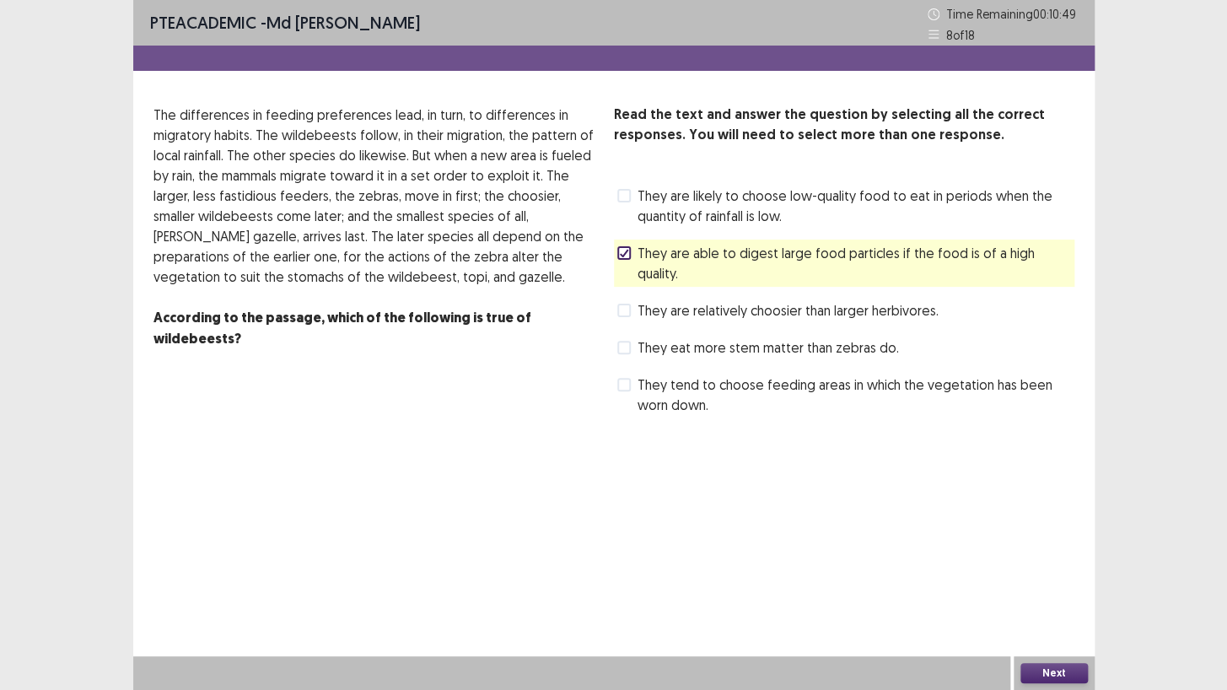
click at [1073, 592] on button "Next" at bounding box center [1053, 673] width 67 height 20
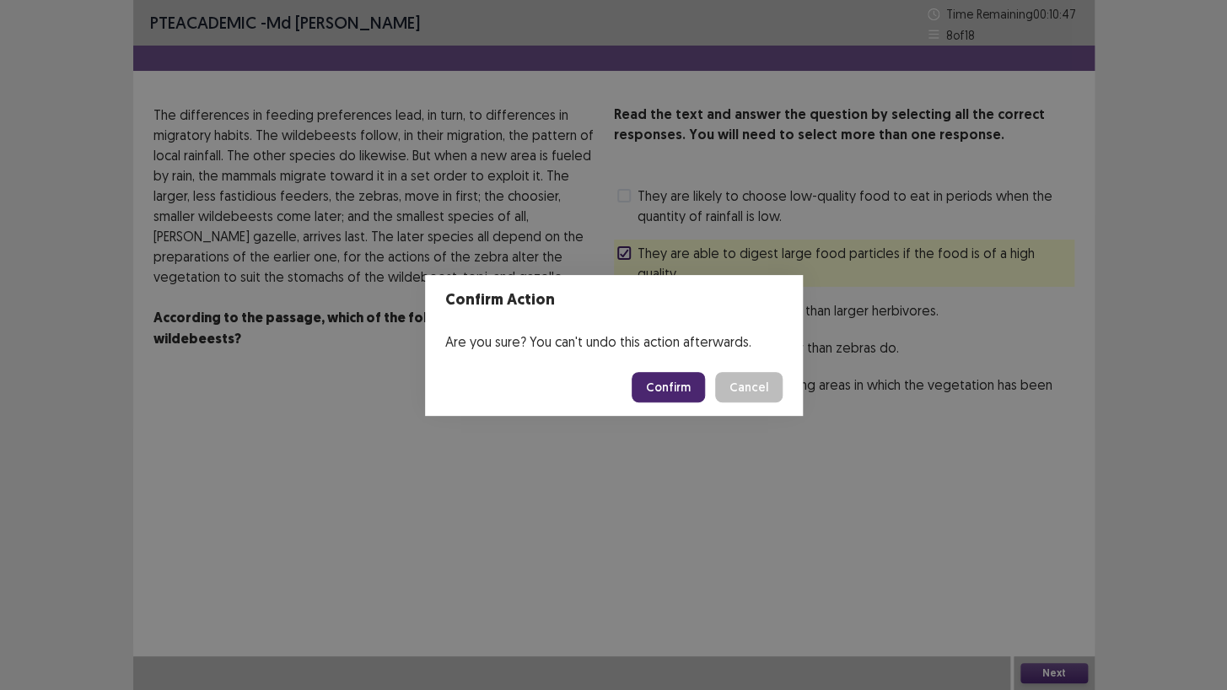
click at [674, 380] on button "Confirm" at bounding box center [668, 387] width 73 height 30
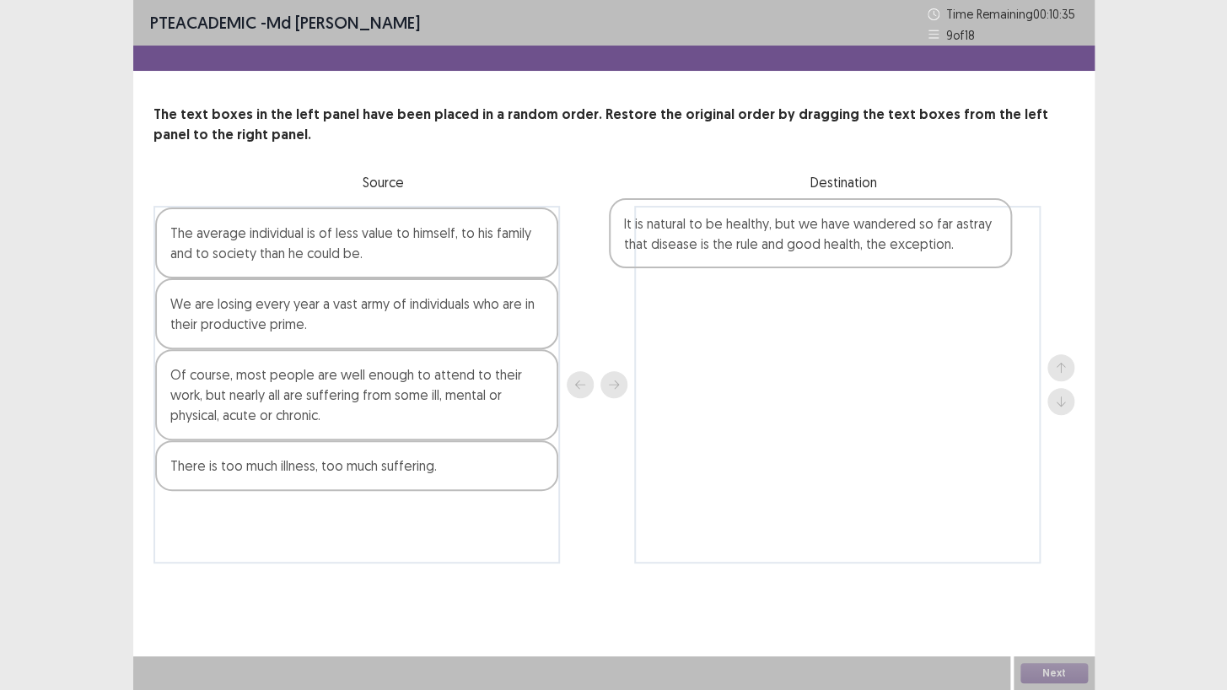
drag, startPoint x: 378, startPoint y: 481, endPoint x: 847, endPoint y: 234, distance: 530.3
click at [847, 234] on div "The average individual is of less value to himself, to his family and to societ…" at bounding box center [613, 385] width 921 height 358
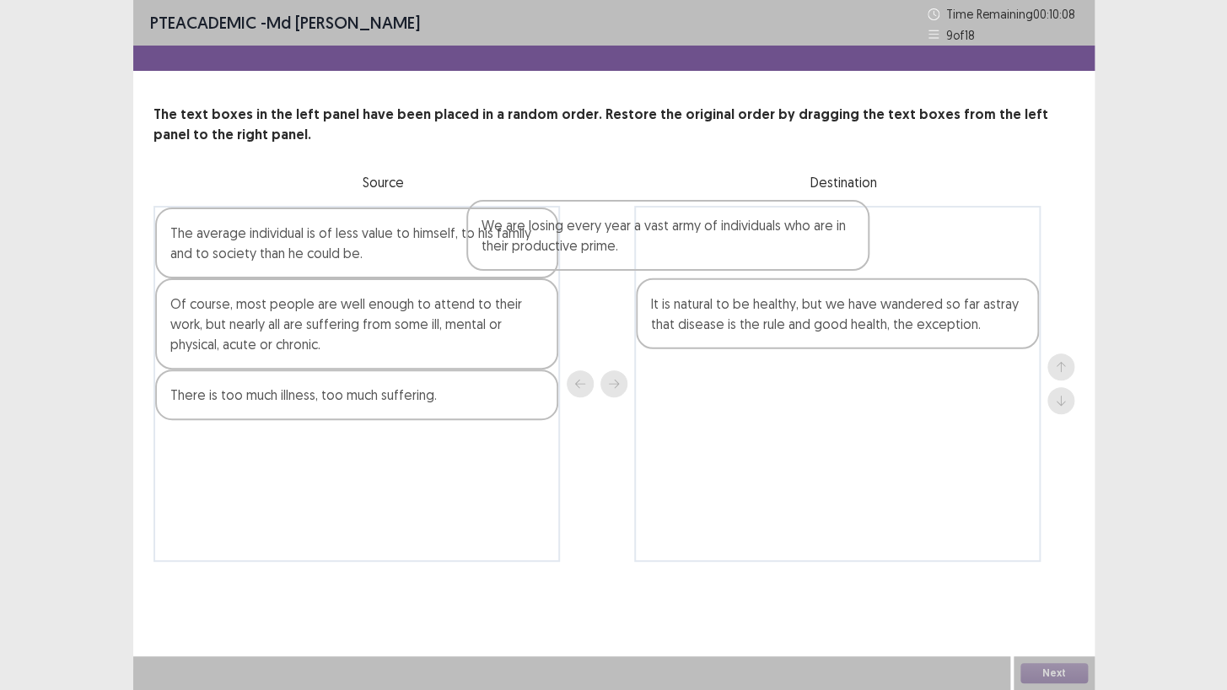
drag, startPoint x: 224, startPoint y: 317, endPoint x: 557, endPoint y: 235, distance: 342.1
click at [557, 235] on div "The average individual is of less value to himself, to his family and to societ…" at bounding box center [356, 384] width 406 height 356
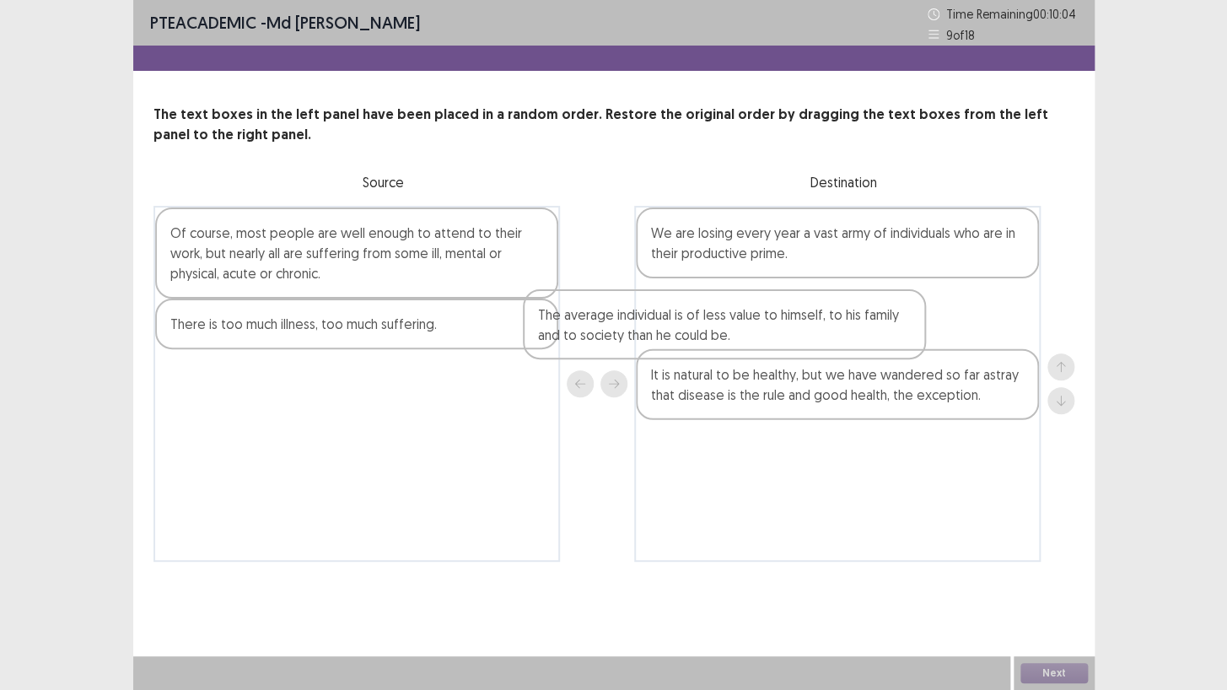
drag, startPoint x: 284, startPoint y: 236, endPoint x: 713, endPoint y: 301, distance: 433.2
click at [713, 301] on div "The average individual is of less value to himself, to his family and to societ…" at bounding box center [613, 384] width 921 height 356
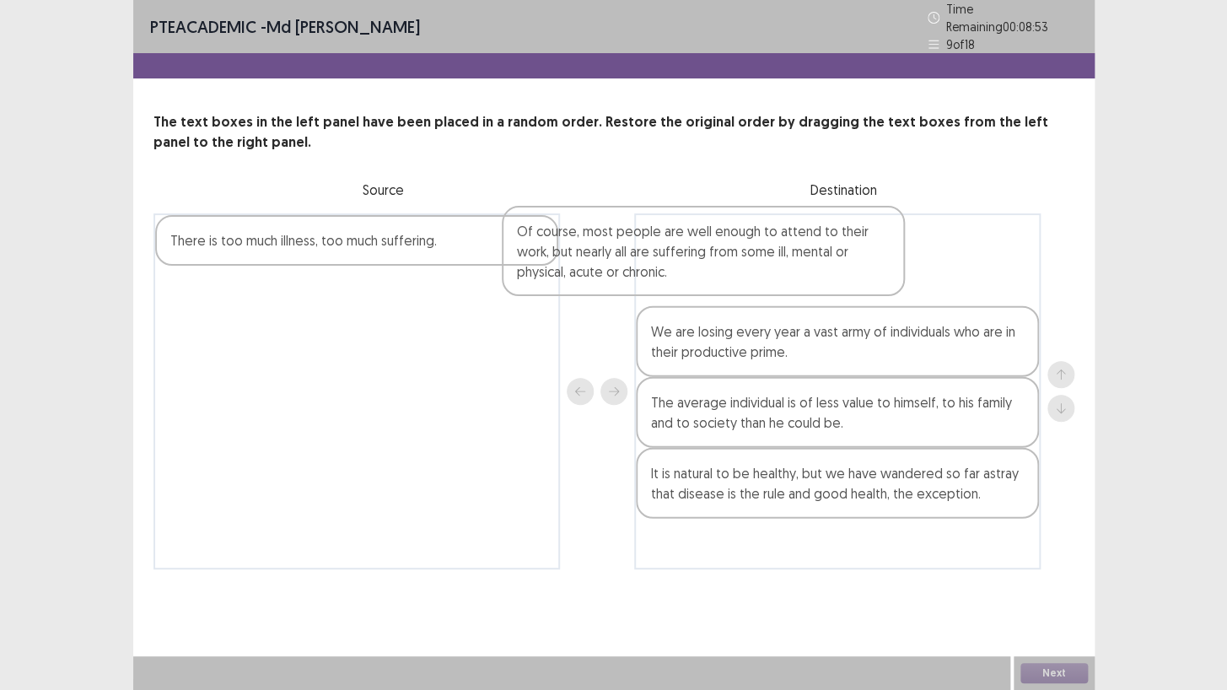
drag, startPoint x: 302, startPoint y: 276, endPoint x: 652, endPoint y: 269, distance: 350.0
click at [652, 269] on div "Of course, most people are well enough to attend to their work, but nearly all …" at bounding box center [613, 391] width 921 height 356
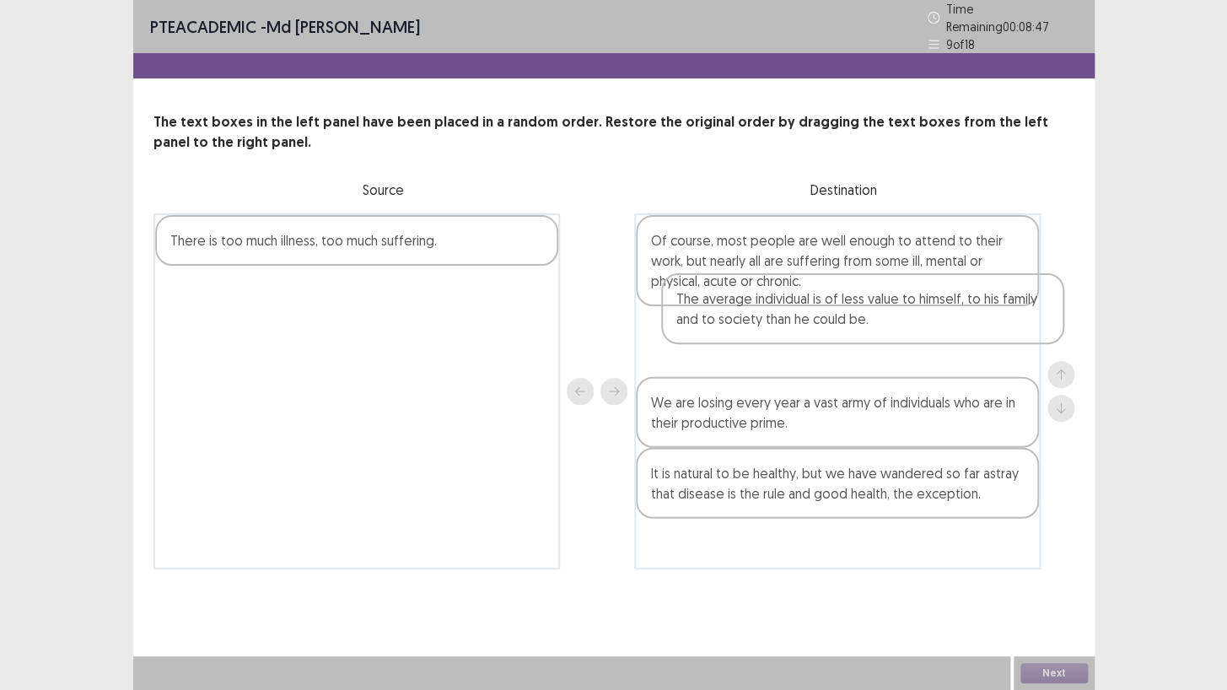
drag, startPoint x: 678, startPoint y: 400, endPoint x: 697, endPoint y: 299, distance: 102.0
click at [697, 299] on div "Of course, most people are well enough to attend to their work, but nearly all …" at bounding box center [837, 391] width 406 height 356
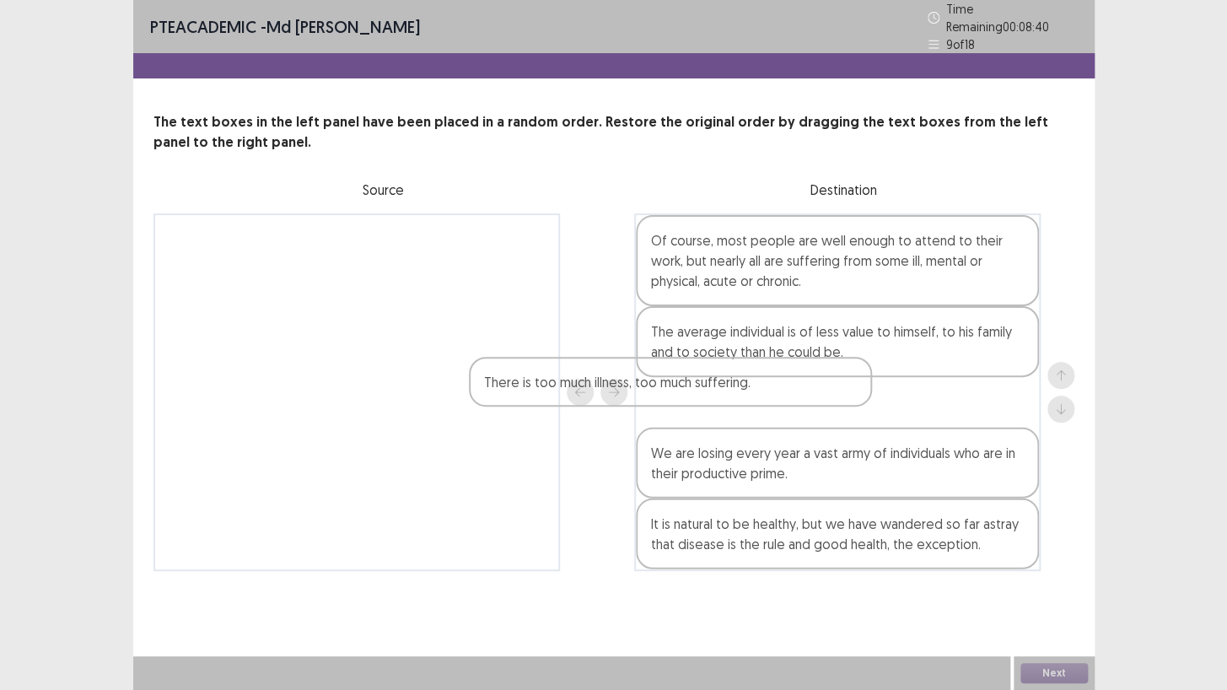
drag, startPoint x: 406, startPoint y: 227, endPoint x: 735, endPoint y: 381, distance: 364.0
click at [735, 381] on div "There is too much illness, too much suffering. Of course, most people are well …" at bounding box center [613, 392] width 921 height 358
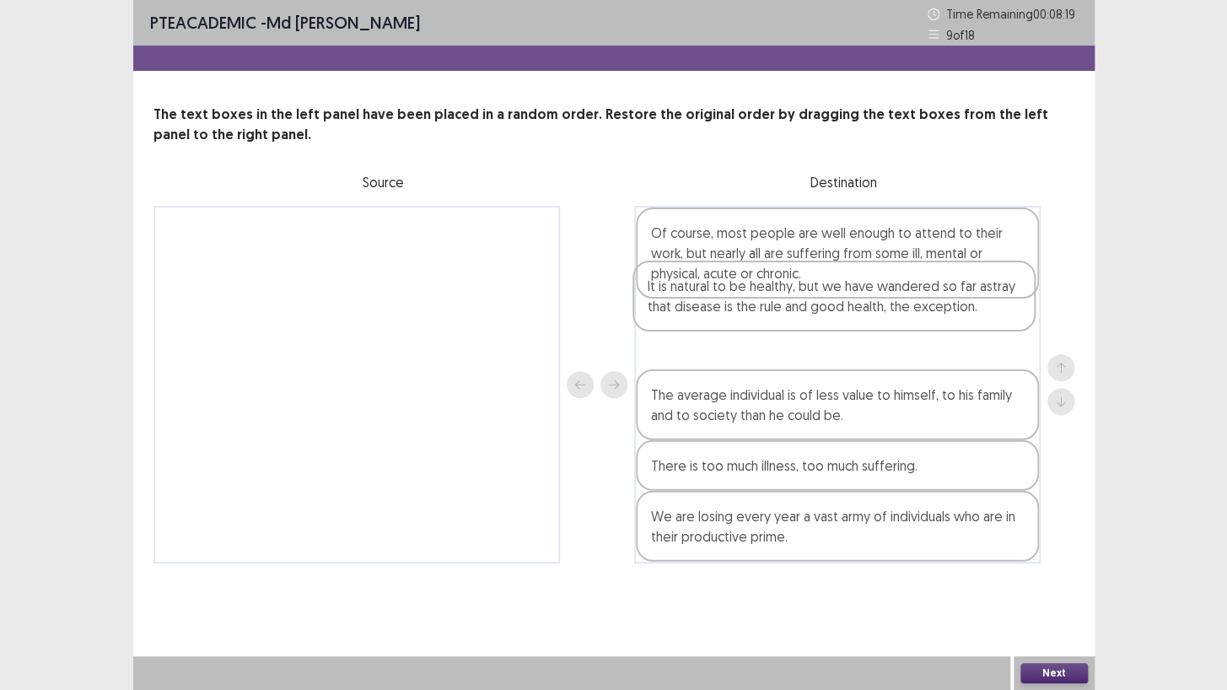
drag, startPoint x: 769, startPoint y: 541, endPoint x: 765, endPoint y: 308, distance: 232.8
click at [765, 308] on div "Of course, most people are well enough to attend to their work, but nearly all …" at bounding box center [837, 385] width 406 height 358
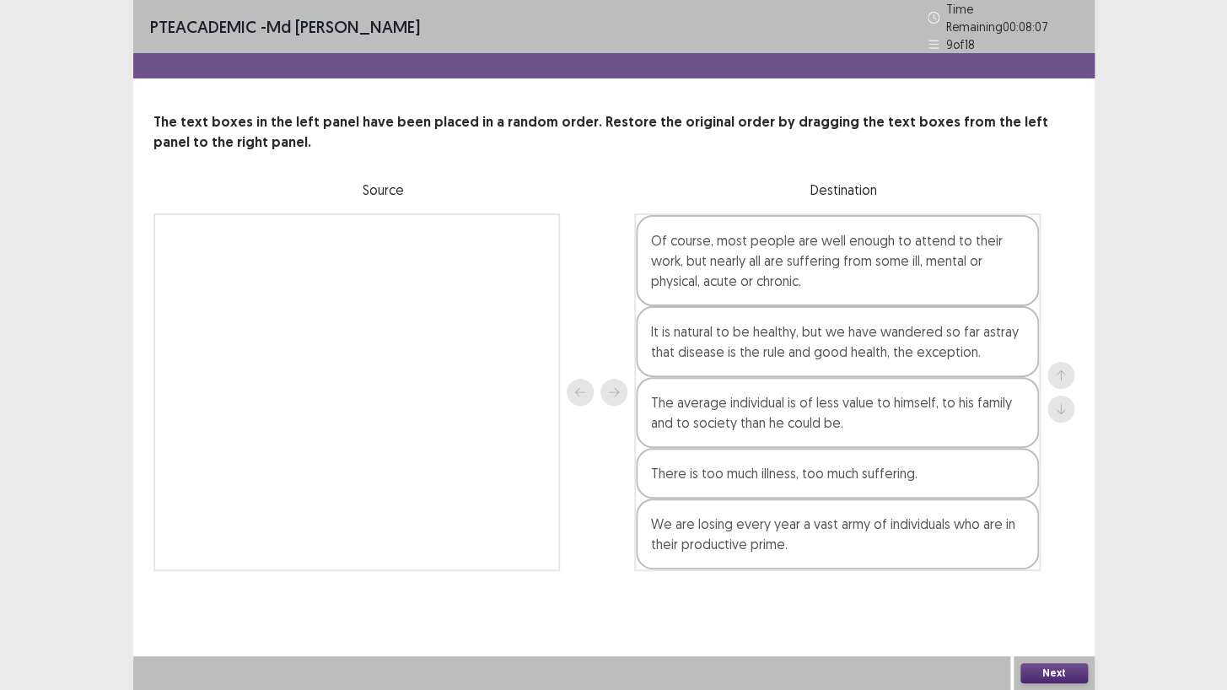
click at [1064, 592] on button "Next" at bounding box center [1053, 673] width 67 height 20
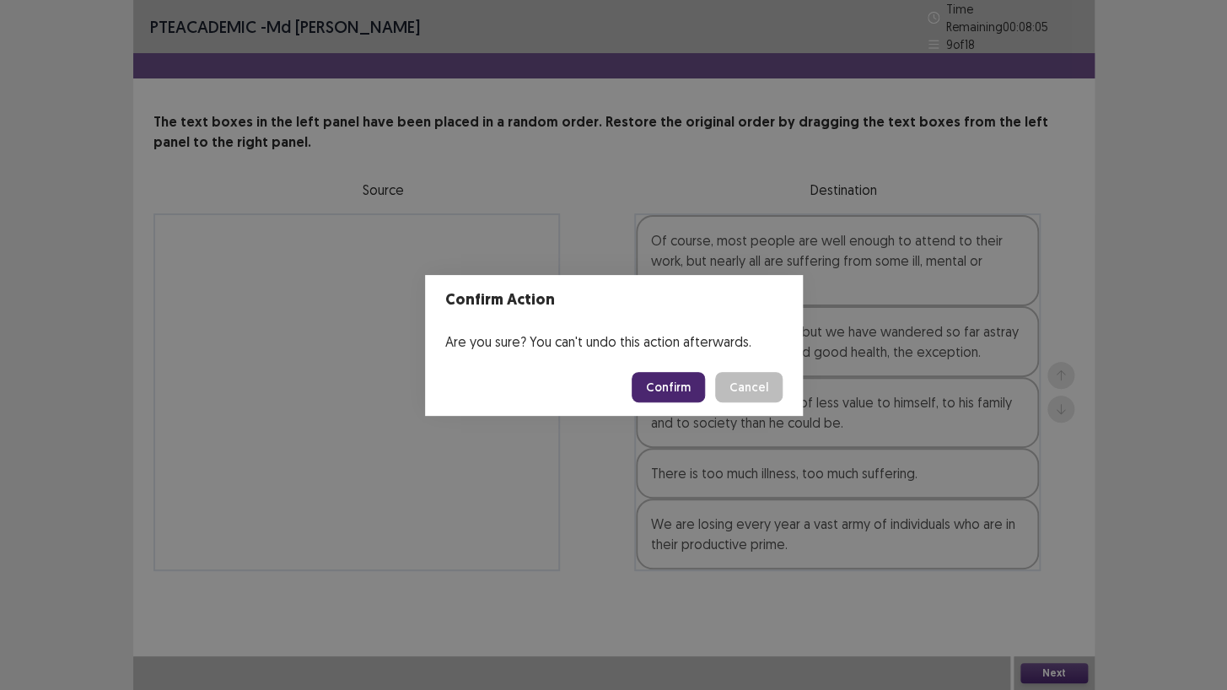
click at [665, 385] on button "Confirm" at bounding box center [668, 387] width 73 height 30
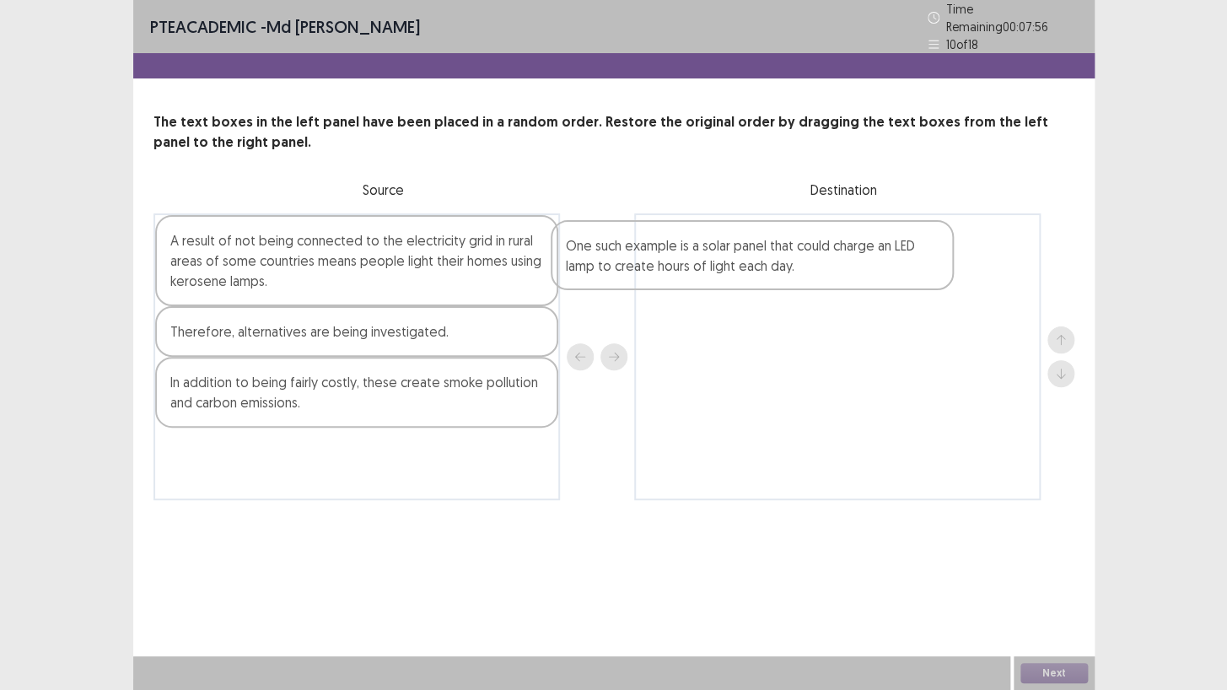
drag, startPoint x: 404, startPoint y: 233, endPoint x: 807, endPoint y: 245, distance: 403.2
click at [807, 245] on div "One such example is a solar panel that could charge an LED lamp to create hours…" at bounding box center [613, 356] width 921 height 287
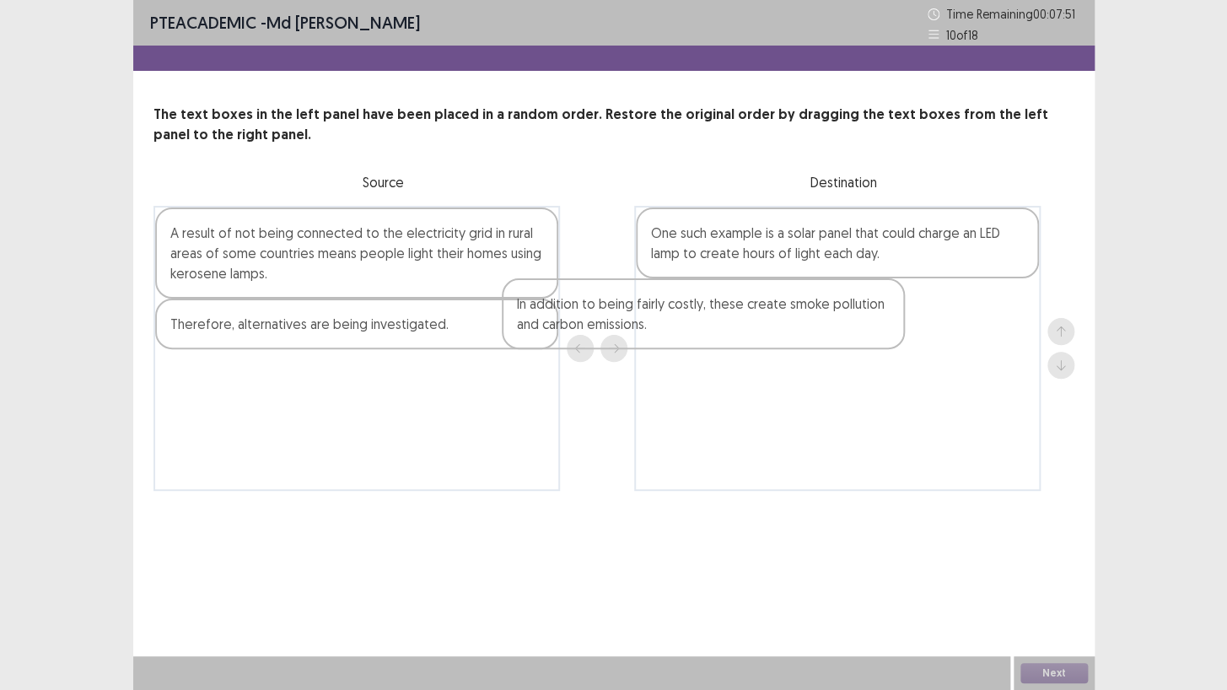
drag, startPoint x: 316, startPoint y: 378, endPoint x: 667, endPoint y: 306, distance: 358.0
click at [667, 306] on div "A result of not being connected to the electricity grid in rural areas of some …" at bounding box center [613, 348] width 921 height 285
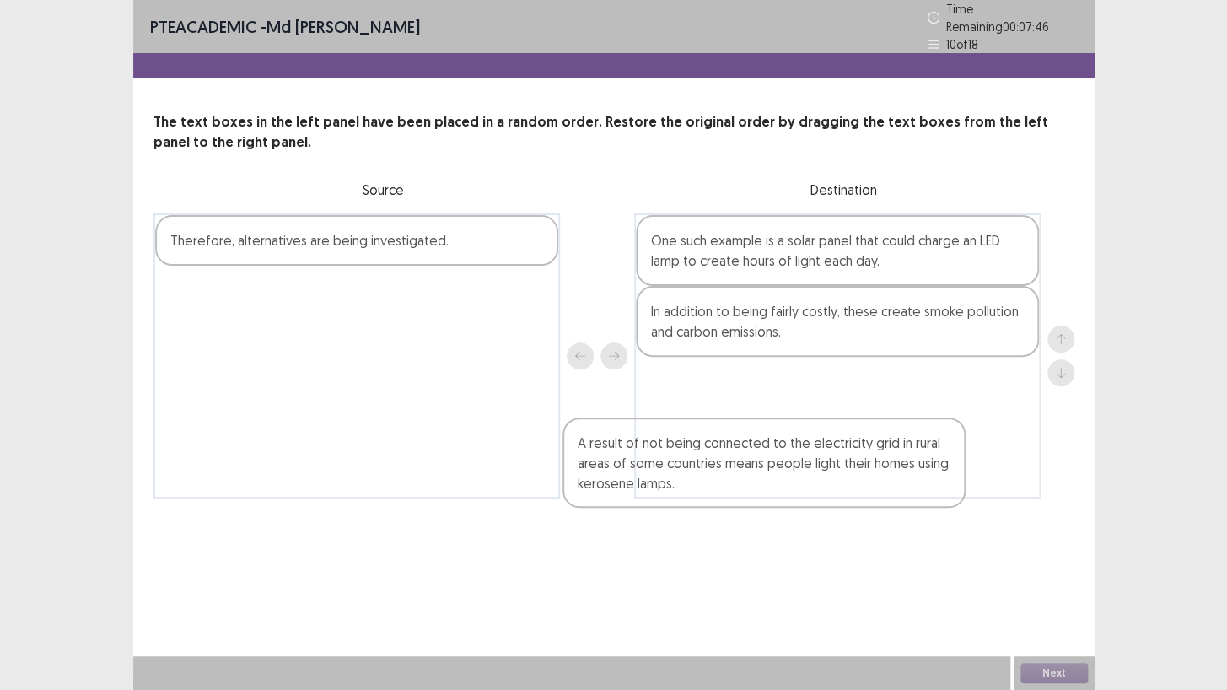
drag, startPoint x: 246, startPoint y: 274, endPoint x: 659, endPoint y: 481, distance: 462.3
click at [659, 481] on div "A result of not being connected to the electricity grid in rural areas of some …" at bounding box center [613, 355] width 921 height 285
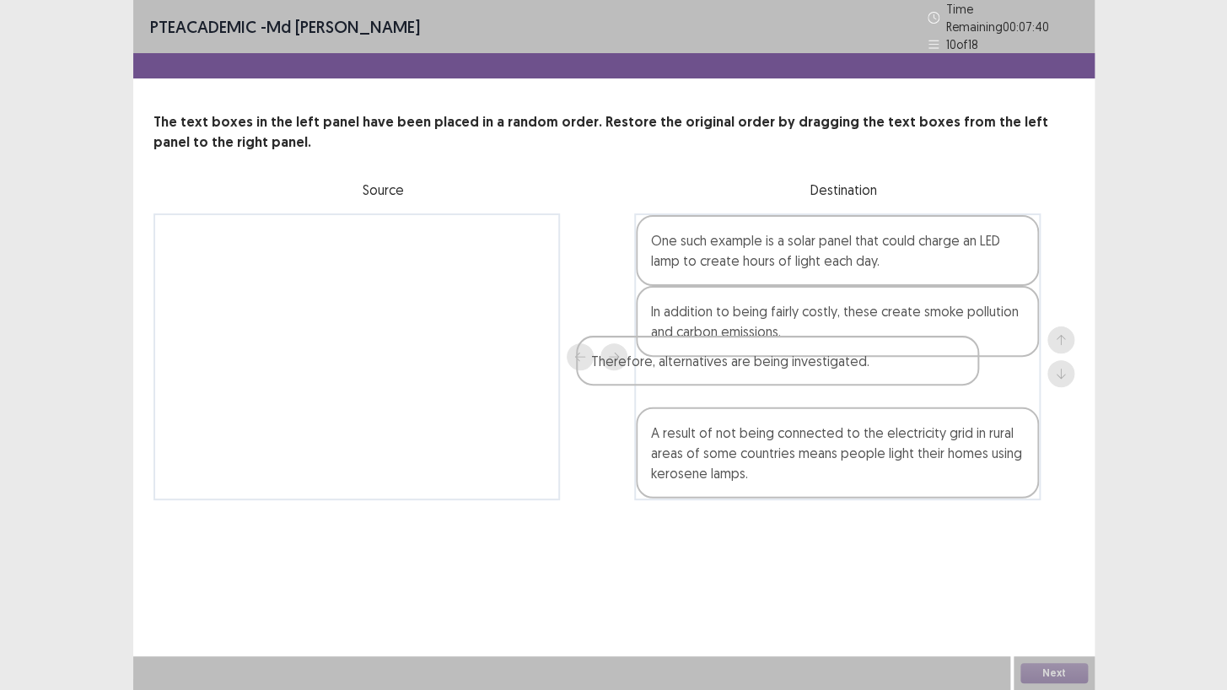
drag, startPoint x: 354, startPoint y: 240, endPoint x: 780, endPoint y: 368, distance: 444.7
click at [780, 368] on div "Therefore, alternatives are being investigated. One such example is a solar pan…" at bounding box center [613, 356] width 921 height 287
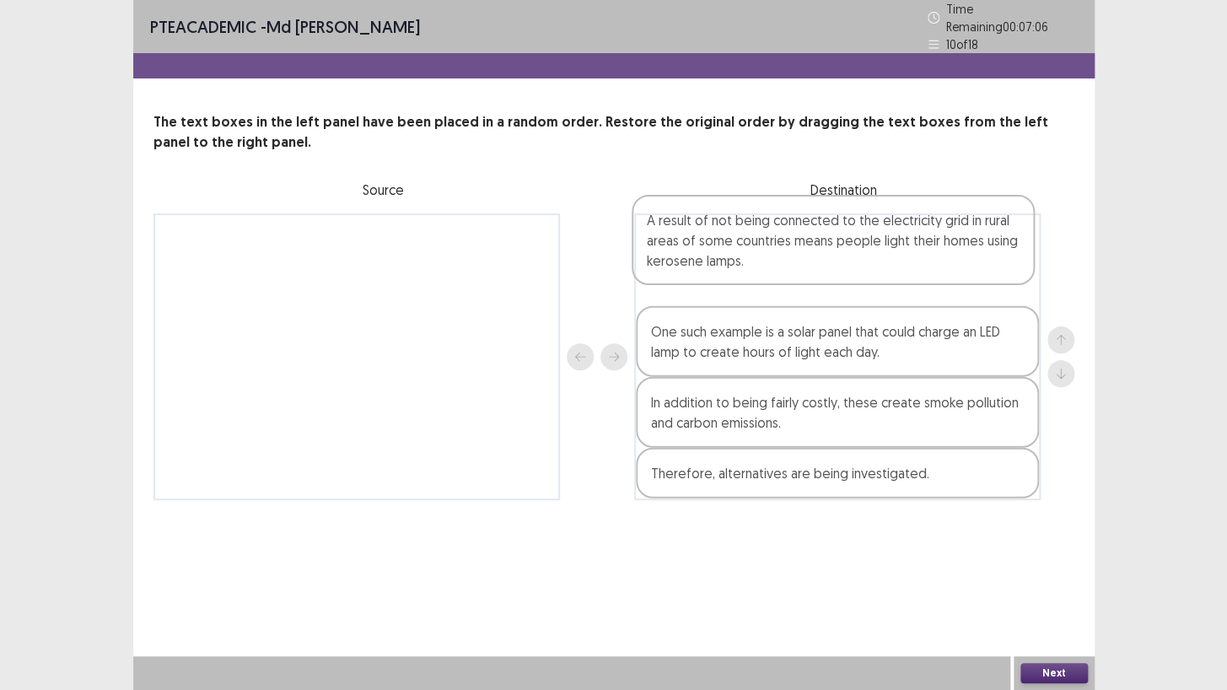
drag, startPoint x: 752, startPoint y: 435, endPoint x: 748, endPoint y: 223, distance: 212.5
click at [748, 223] on div "One such example is a solar panel that could charge an LED lamp to create hours…" at bounding box center [837, 356] width 406 height 287
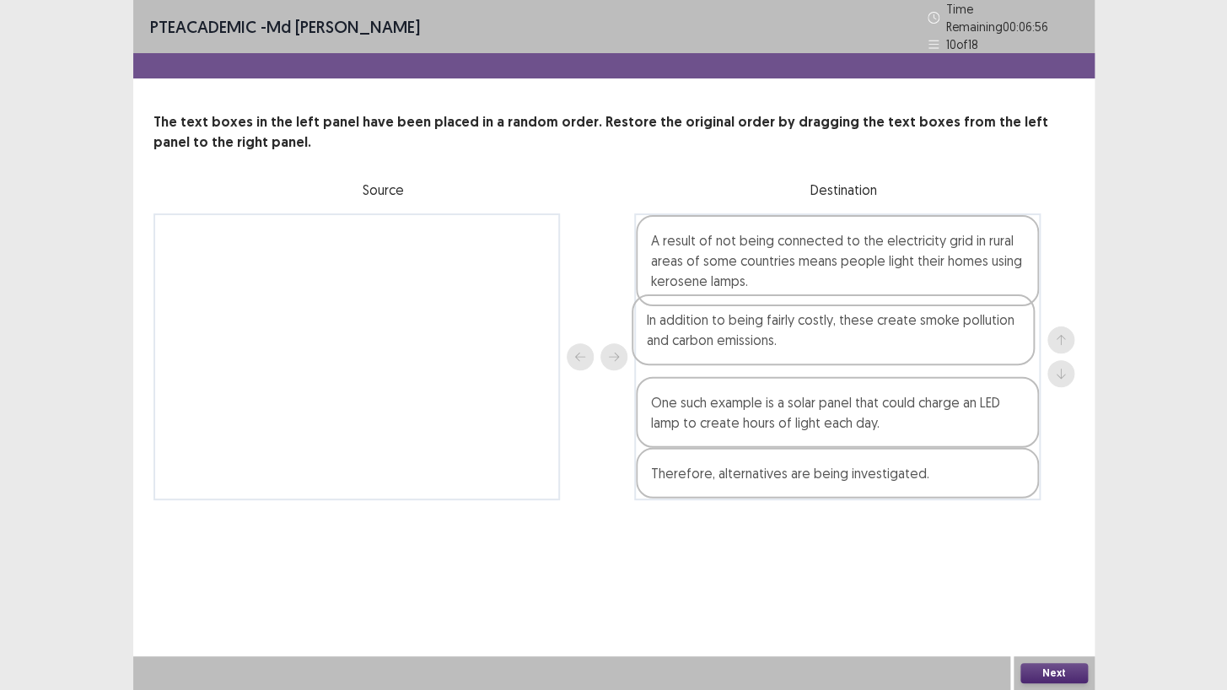
drag, startPoint x: 761, startPoint y: 396, endPoint x: 751, endPoint y: 309, distance: 88.2
click at [751, 309] on div "A result of not being connected to the electricity grid in rural areas of some …" at bounding box center [837, 356] width 406 height 287
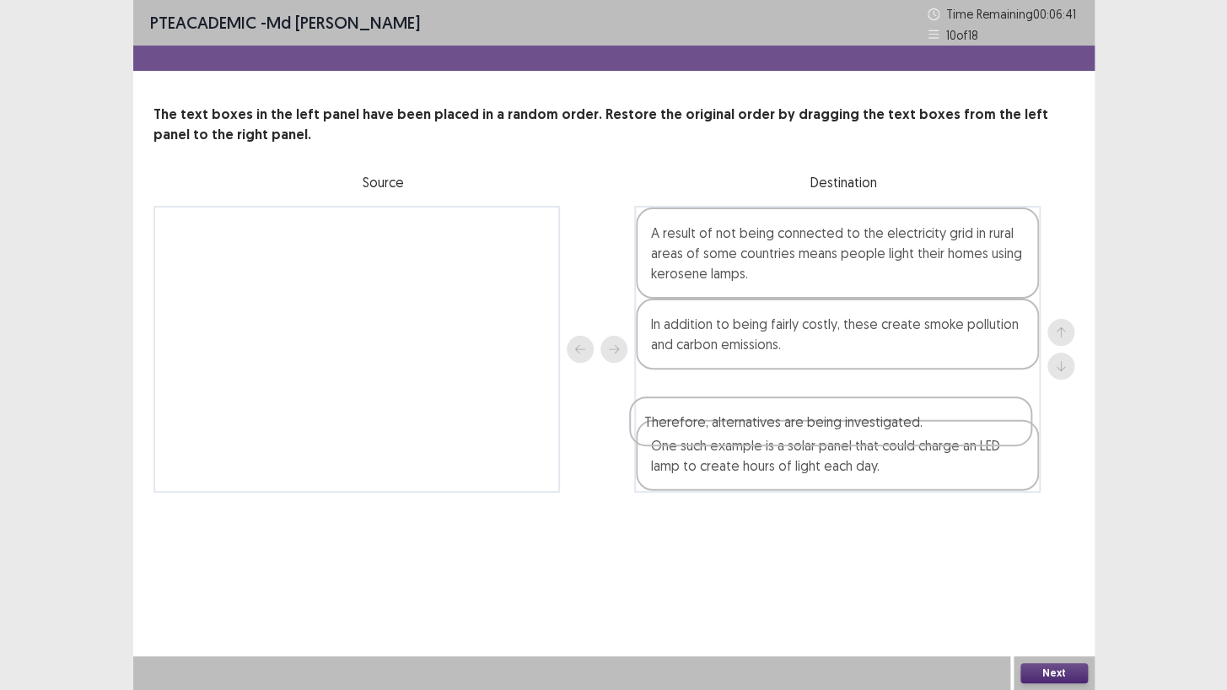
drag, startPoint x: 774, startPoint y: 472, endPoint x: 766, endPoint y: 423, distance: 49.5
click at [766, 423] on div "A result of not being connected to the electricity grid in rural areas of some …" at bounding box center [837, 349] width 406 height 287
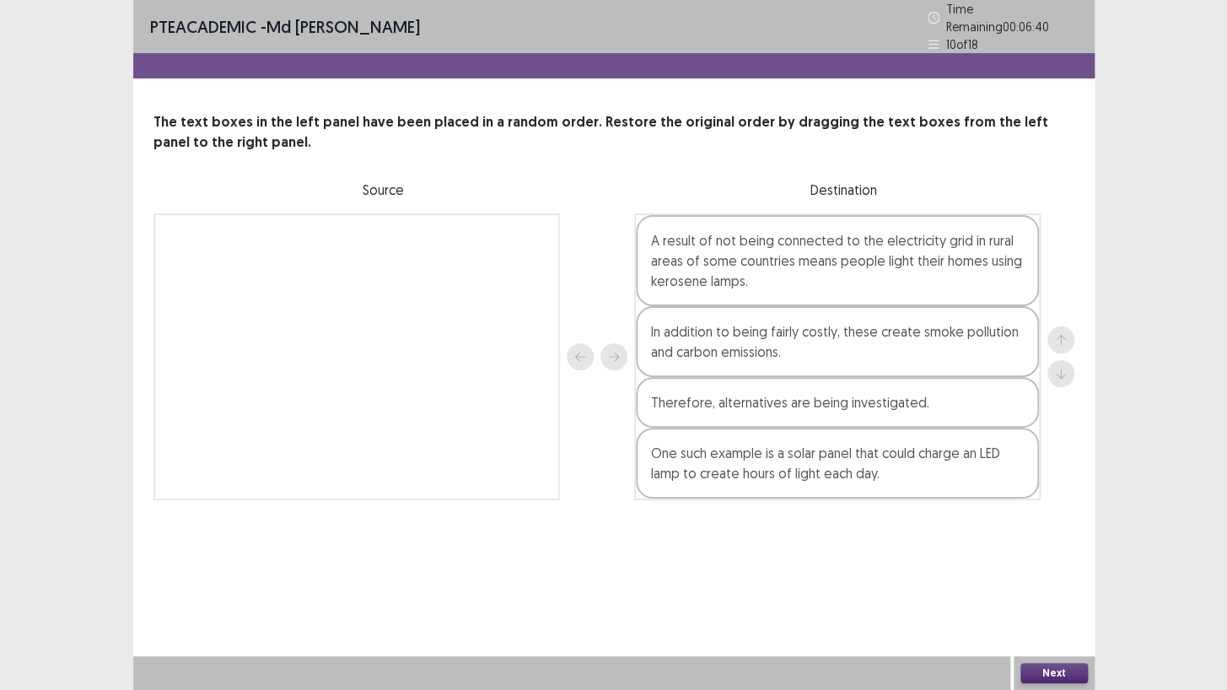
click at [541, 569] on div "PTE academic - Md Shahriar Reza Amin Time Remaining 00 : 06 : 40 10 of 18 The t…" at bounding box center [613, 345] width 961 height 690
click at [1048, 592] on button "Next" at bounding box center [1053, 673] width 67 height 20
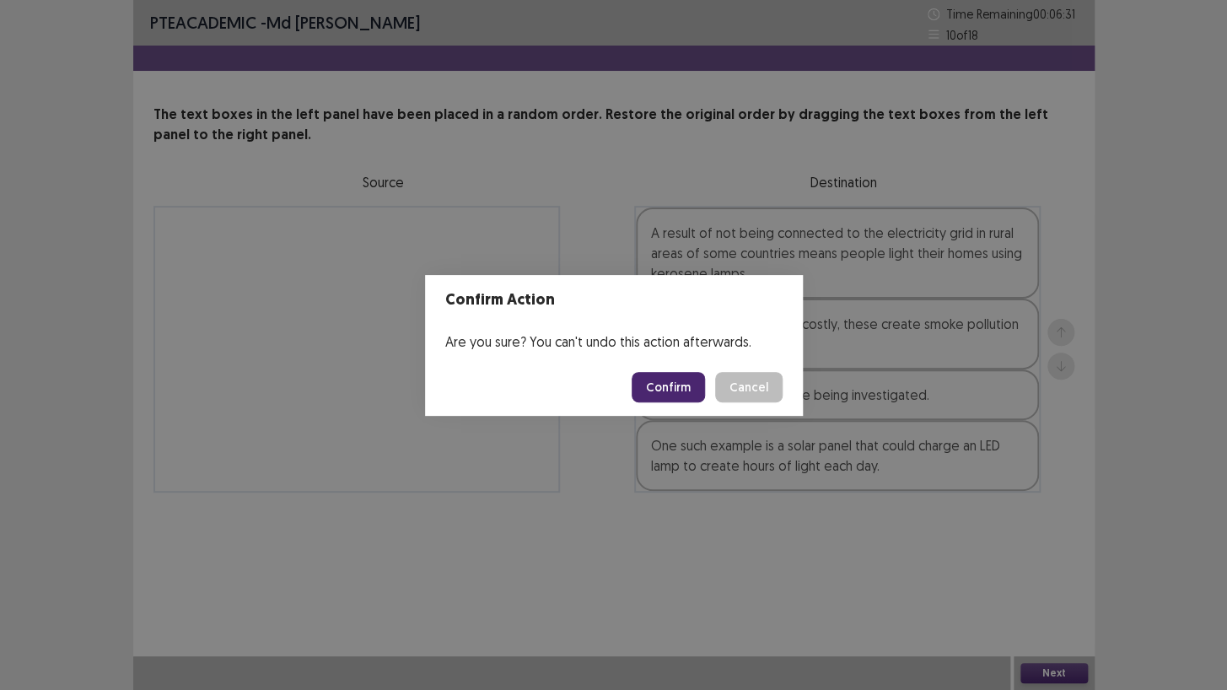
click at [659, 379] on button "Confirm" at bounding box center [668, 387] width 73 height 30
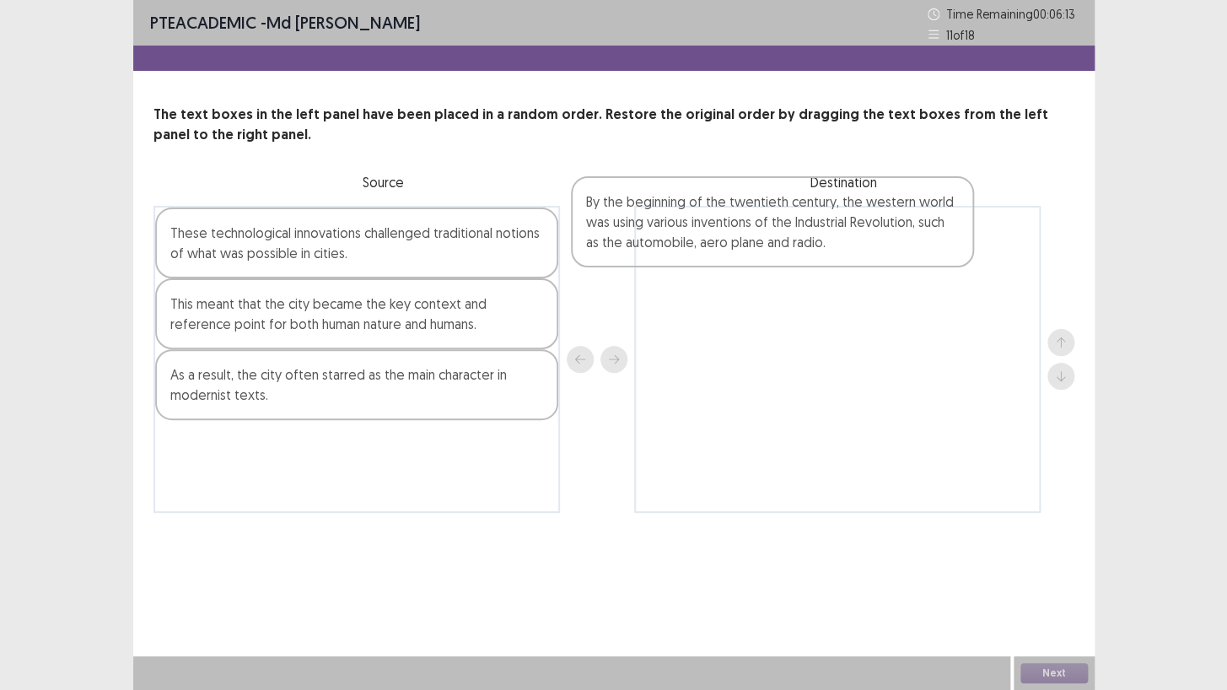
drag, startPoint x: 228, startPoint y: 398, endPoint x: 650, endPoint y: 223, distance: 457.4
click at [650, 223] on div "These technological innovations challenged traditional notions of what was poss…" at bounding box center [613, 359] width 921 height 307
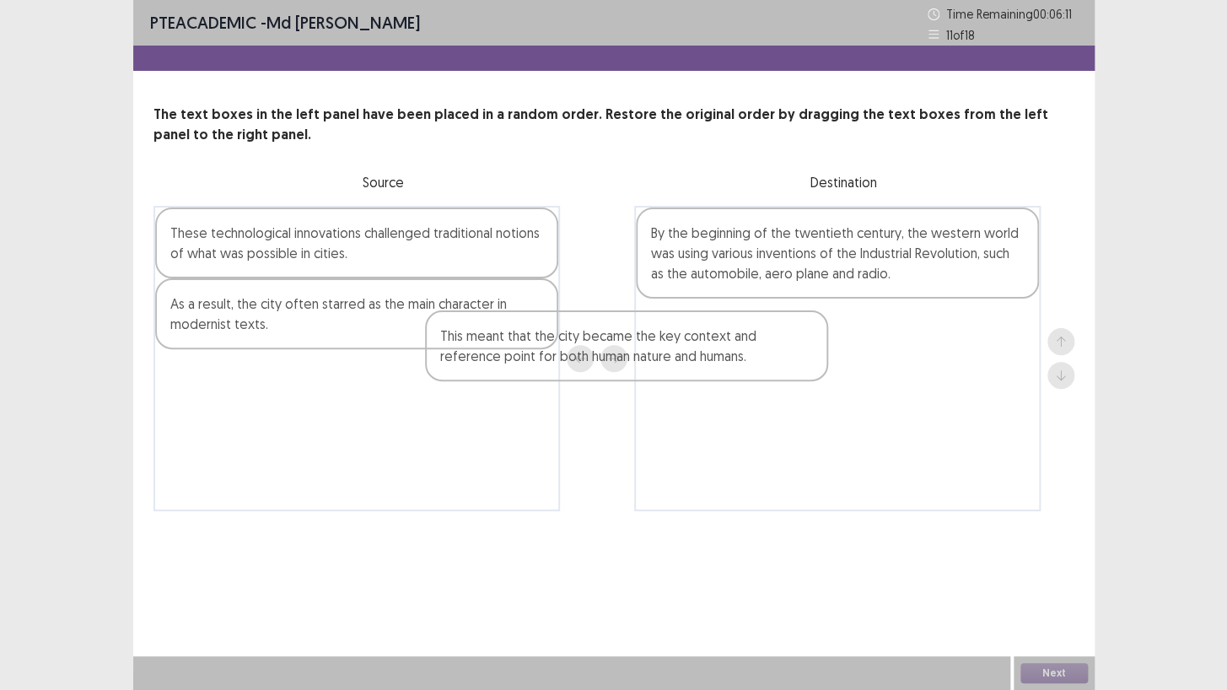
drag, startPoint x: 302, startPoint y: 316, endPoint x: 592, endPoint y: 348, distance: 291.8
click at [592, 348] on div "These technological innovations challenged traditional notions of what was poss…" at bounding box center [613, 358] width 921 height 305
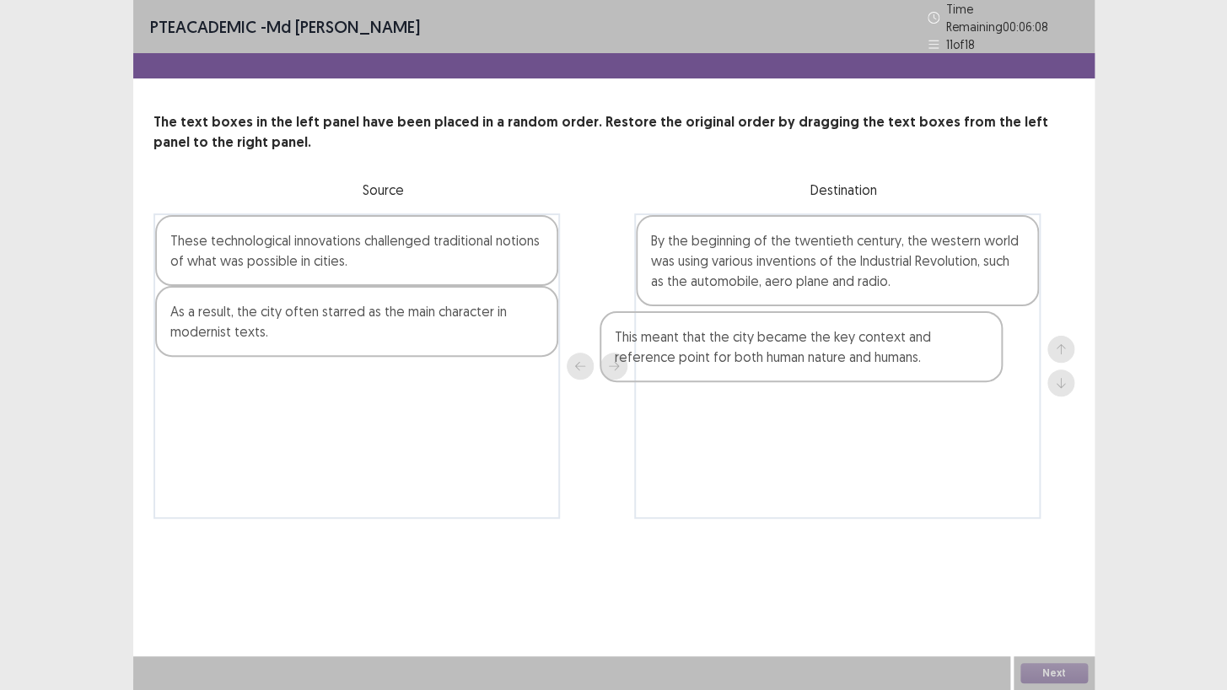
drag, startPoint x: 366, startPoint y: 320, endPoint x: 819, endPoint y: 354, distance: 454.1
click at [819, 354] on div "These technological innovations challenged traditional notions of what was poss…" at bounding box center [613, 365] width 921 height 305
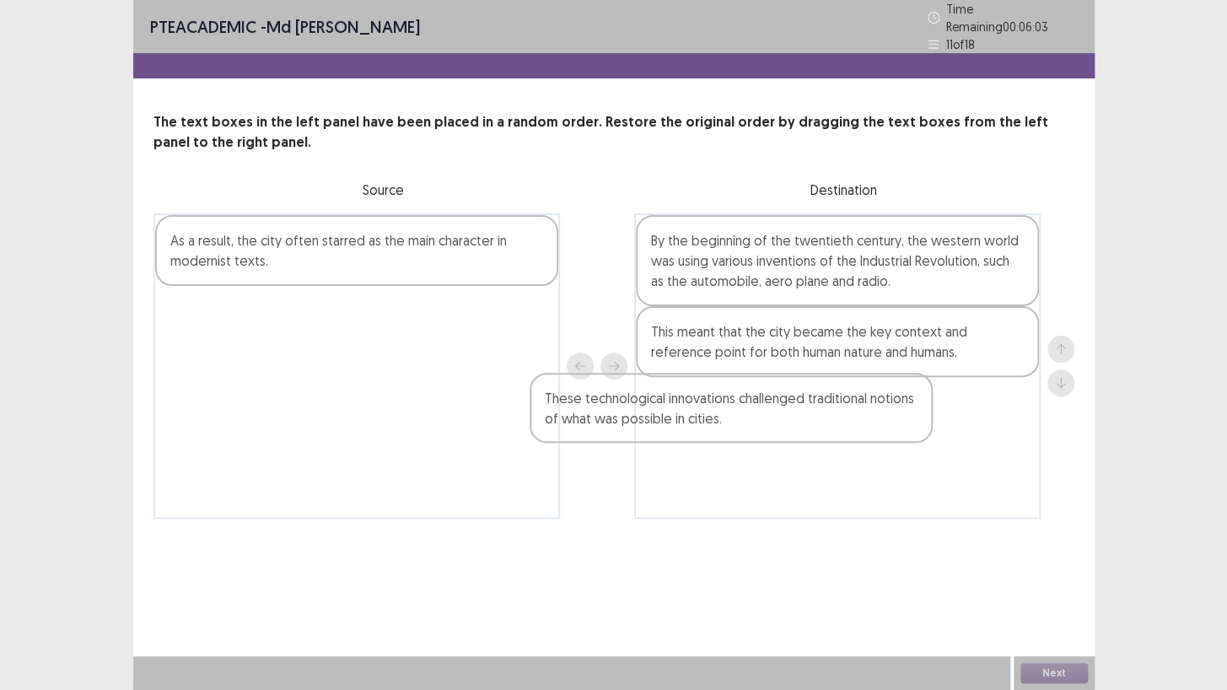
drag, startPoint x: 334, startPoint y: 253, endPoint x: 726, endPoint y: 418, distance: 425.5
click at [726, 418] on div "These technological innovations challenged traditional notions of what was poss…" at bounding box center [613, 365] width 921 height 305
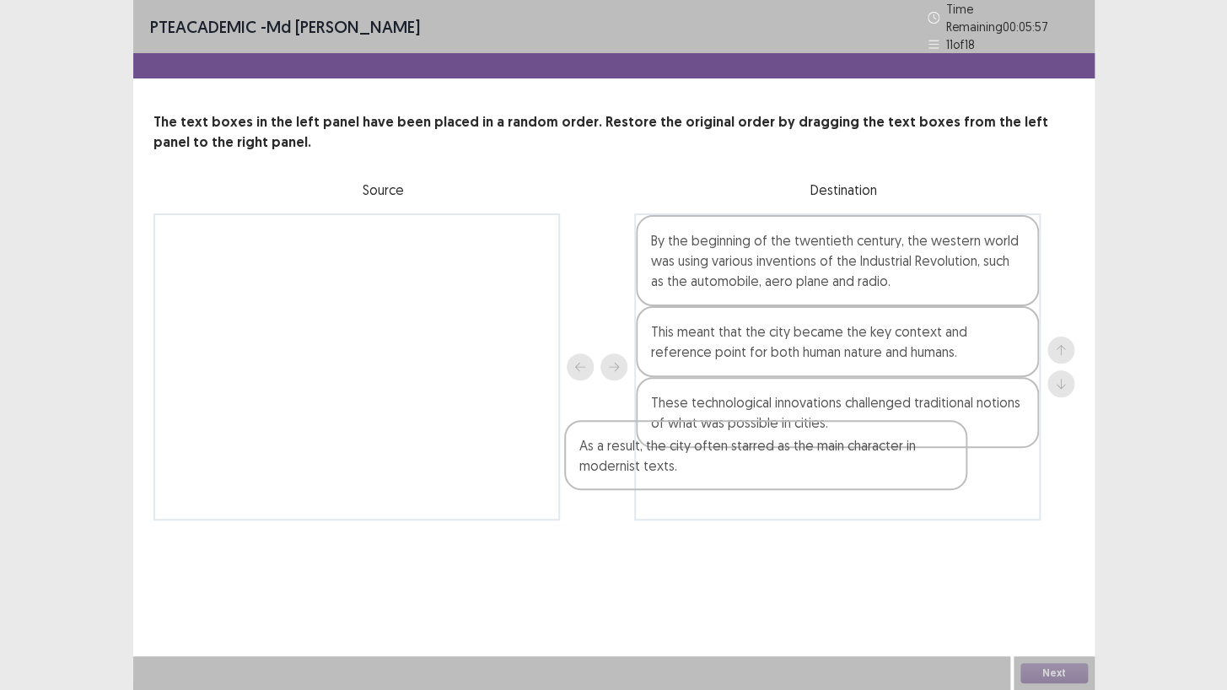
drag, startPoint x: 331, startPoint y: 259, endPoint x: 751, endPoint y: 476, distance: 472.5
click at [751, 476] on div "As a result, the city often starred as the main character in modernist texts. B…" at bounding box center [613, 366] width 921 height 307
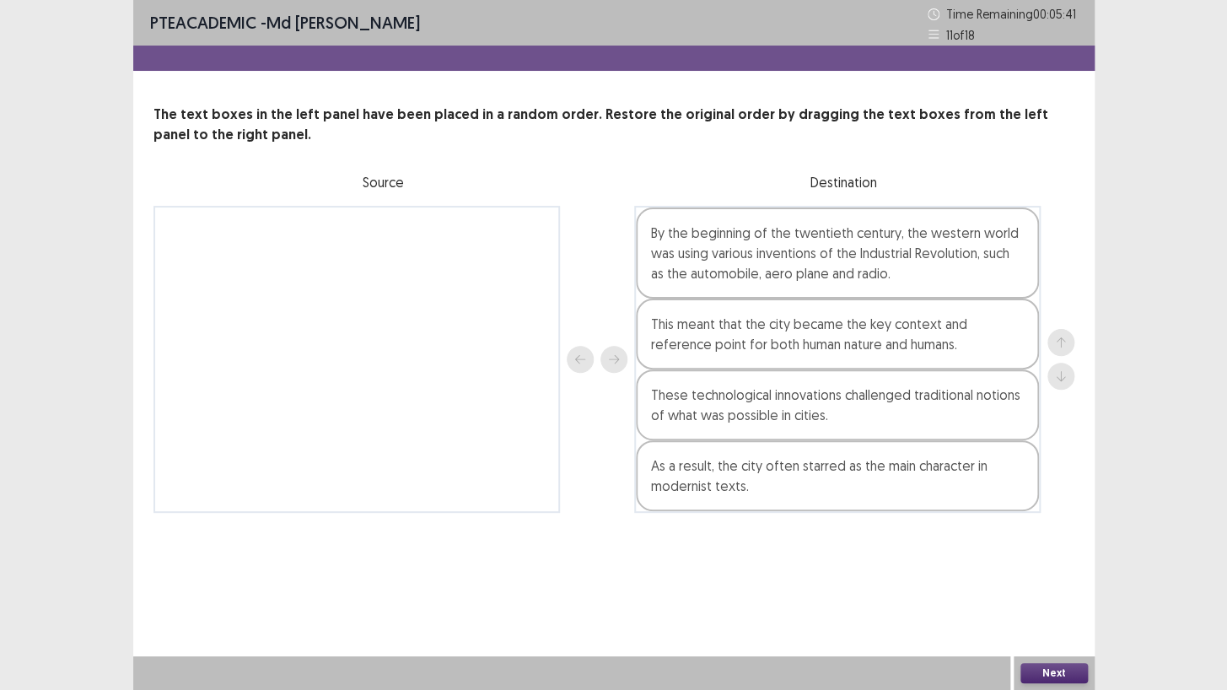
click at [1042, 592] on button "Next" at bounding box center [1053, 673] width 67 height 20
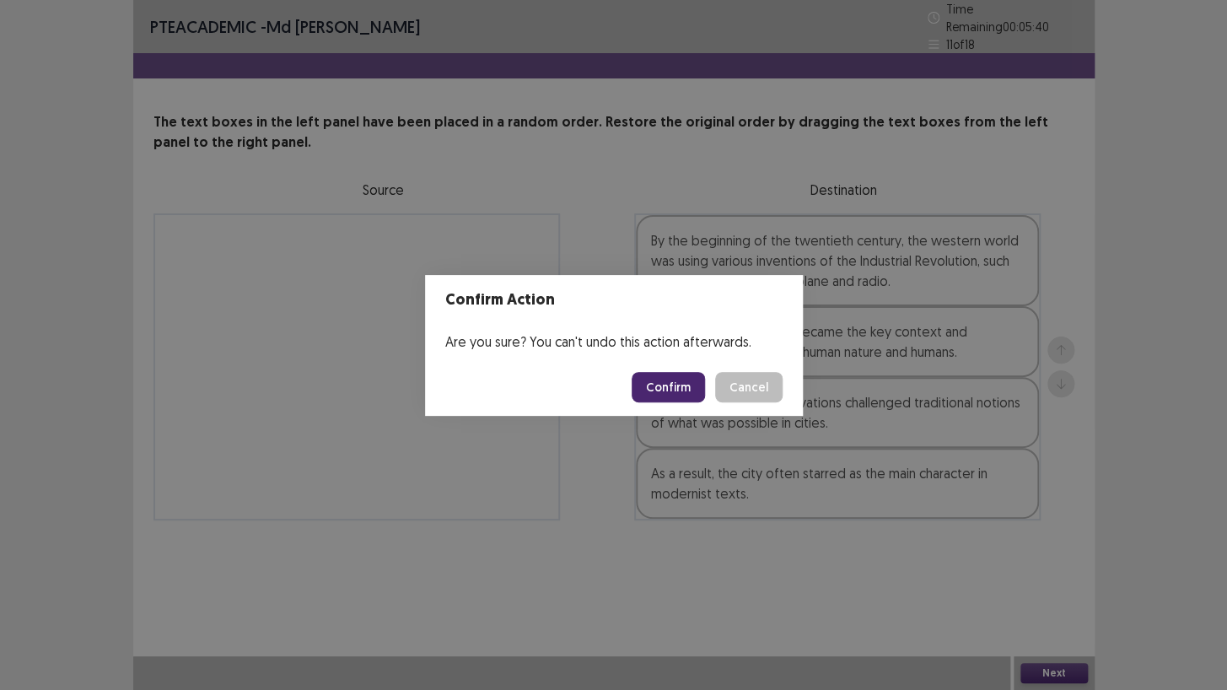
click at [664, 379] on button "Confirm" at bounding box center [668, 387] width 73 height 30
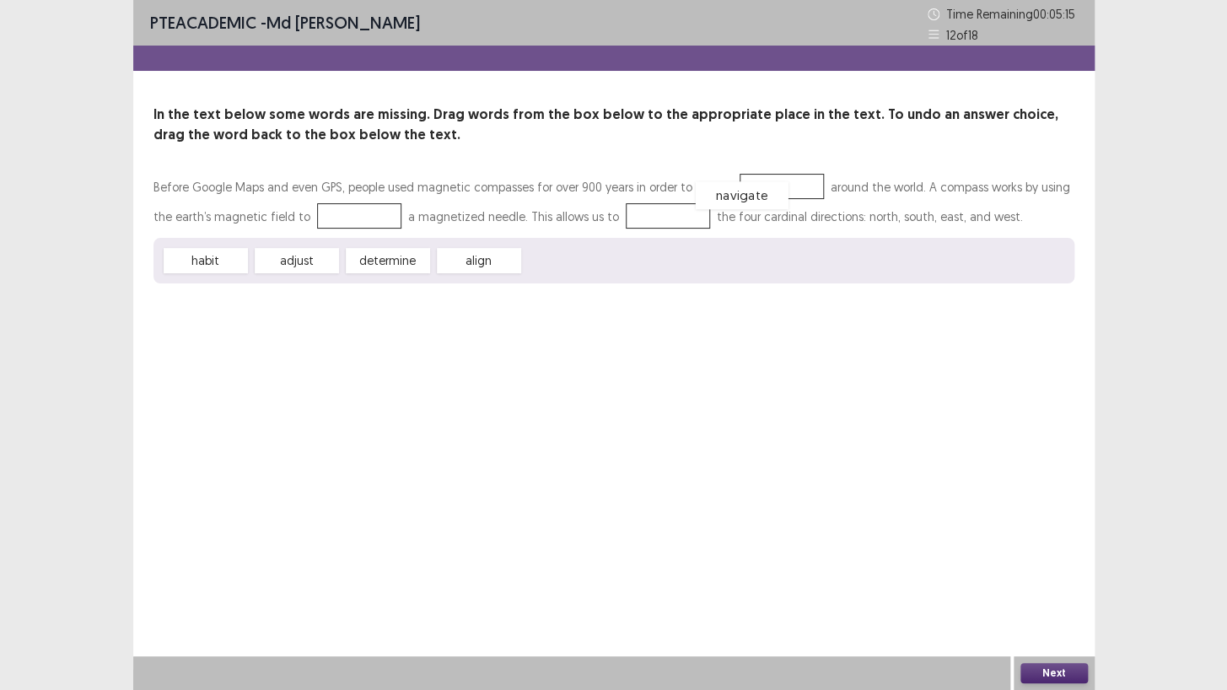
drag, startPoint x: 569, startPoint y: 258, endPoint x: 741, endPoint y: 192, distance: 184.2
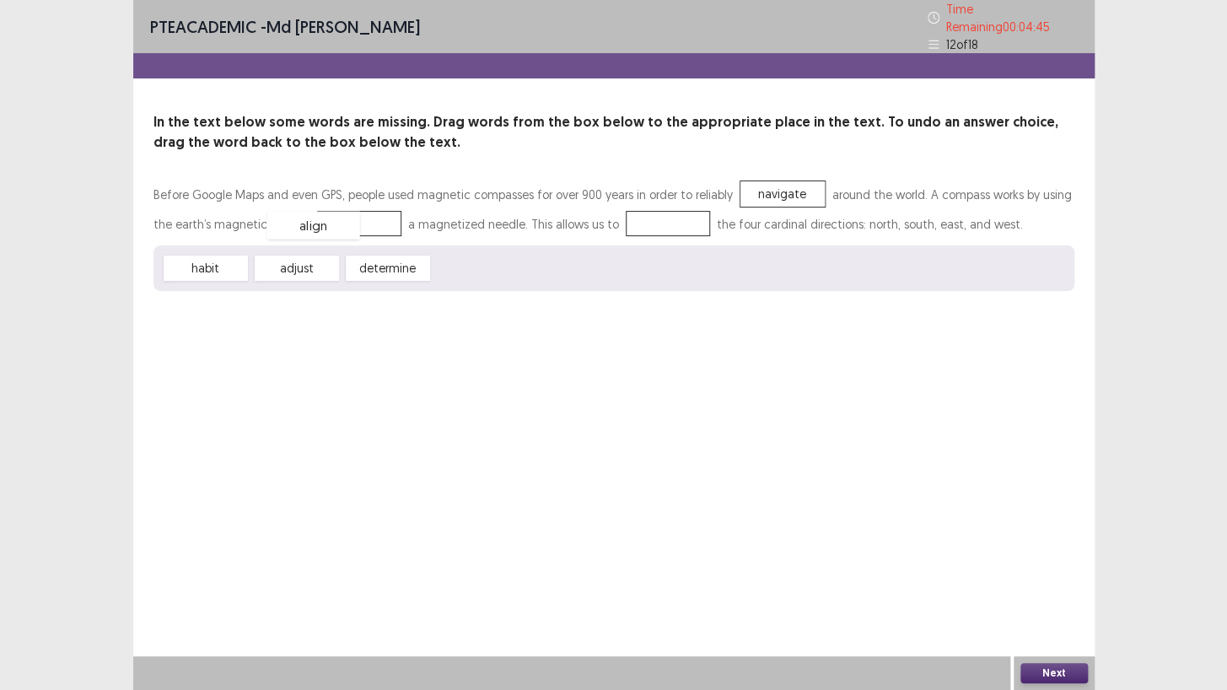
drag, startPoint x: 472, startPoint y: 263, endPoint x: 307, endPoint y: 220, distance: 170.8
drag, startPoint x: 389, startPoint y: 258, endPoint x: 658, endPoint y: 207, distance: 273.7
drag, startPoint x: 307, startPoint y: 260, endPoint x: 331, endPoint y: 221, distance: 45.4
click at [1039, 592] on button "Next" at bounding box center [1053, 673] width 67 height 20
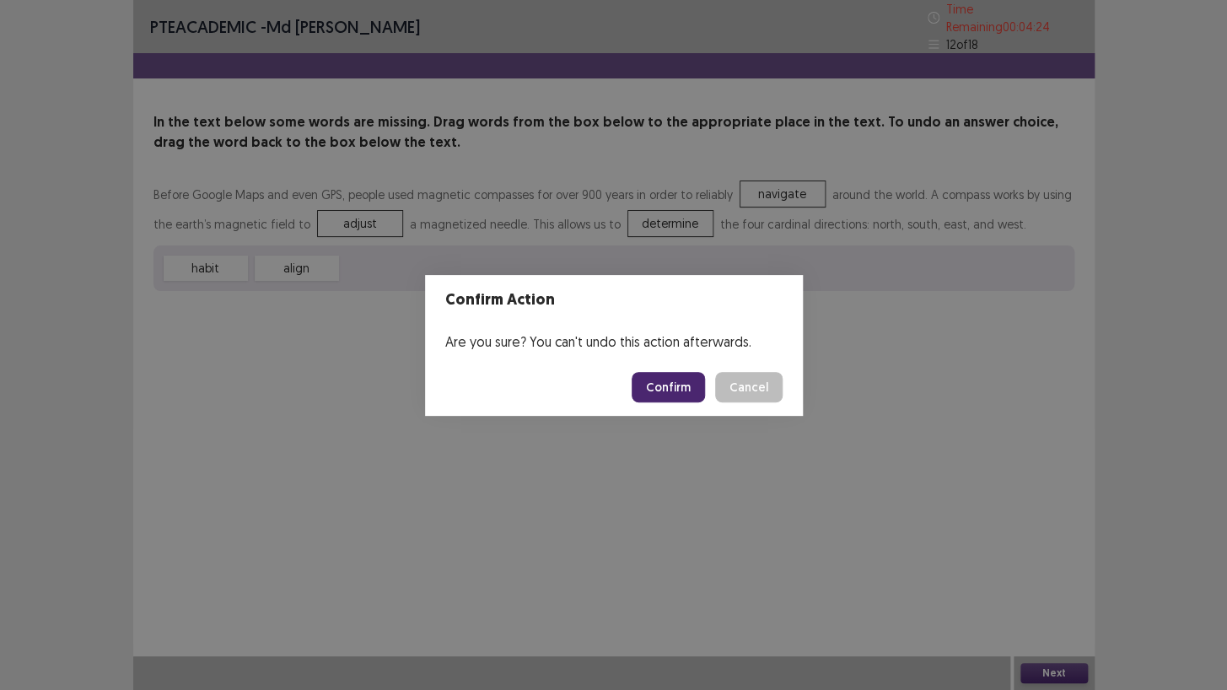
click at [670, 375] on button "Confirm" at bounding box center [668, 387] width 73 height 30
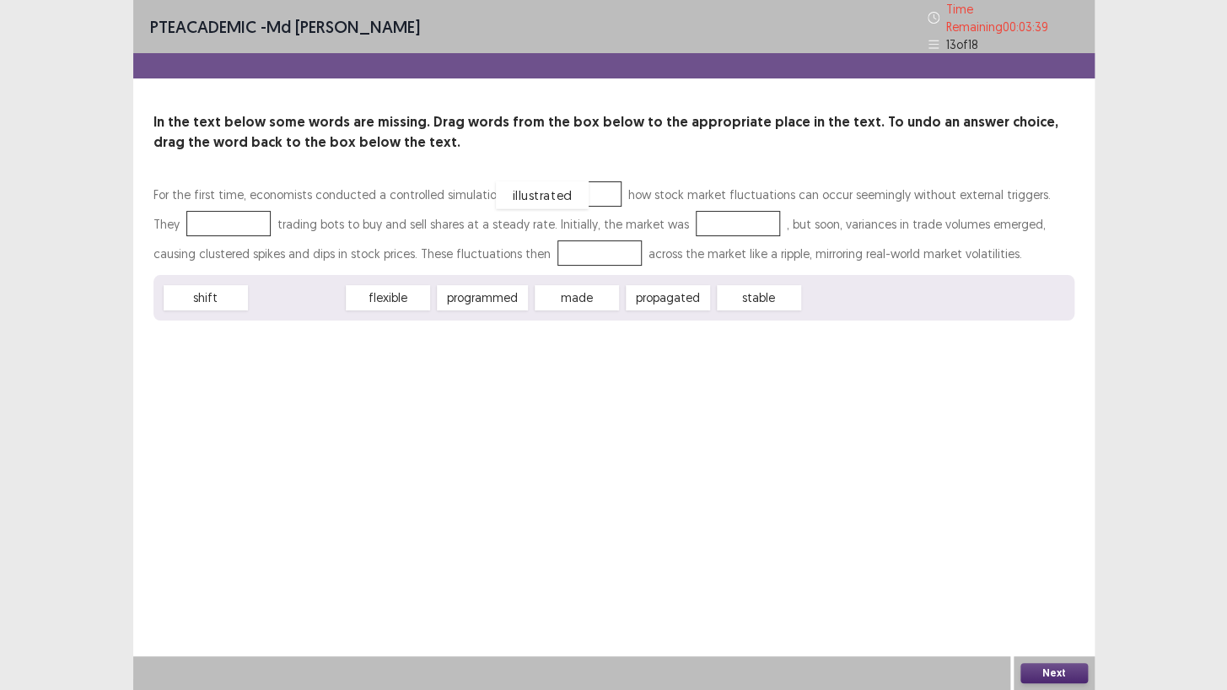
drag, startPoint x: 300, startPoint y: 286, endPoint x: 546, endPoint y: 183, distance: 266.1
drag, startPoint x: 418, startPoint y: 288, endPoint x: 240, endPoint y: 210, distance: 194.4
drag, startPoint x: 304, startPoint y: 287, endPoint x: 300, endPoint y: 295, distance: 9.4
click at [300, 295] on div "flexible" at bounding box center [291, 305] width 93 height 28
drag, startPoint x: 584, startPoint y: 286, endPoint x: 703, endPoint y: 200, distance: 147.4
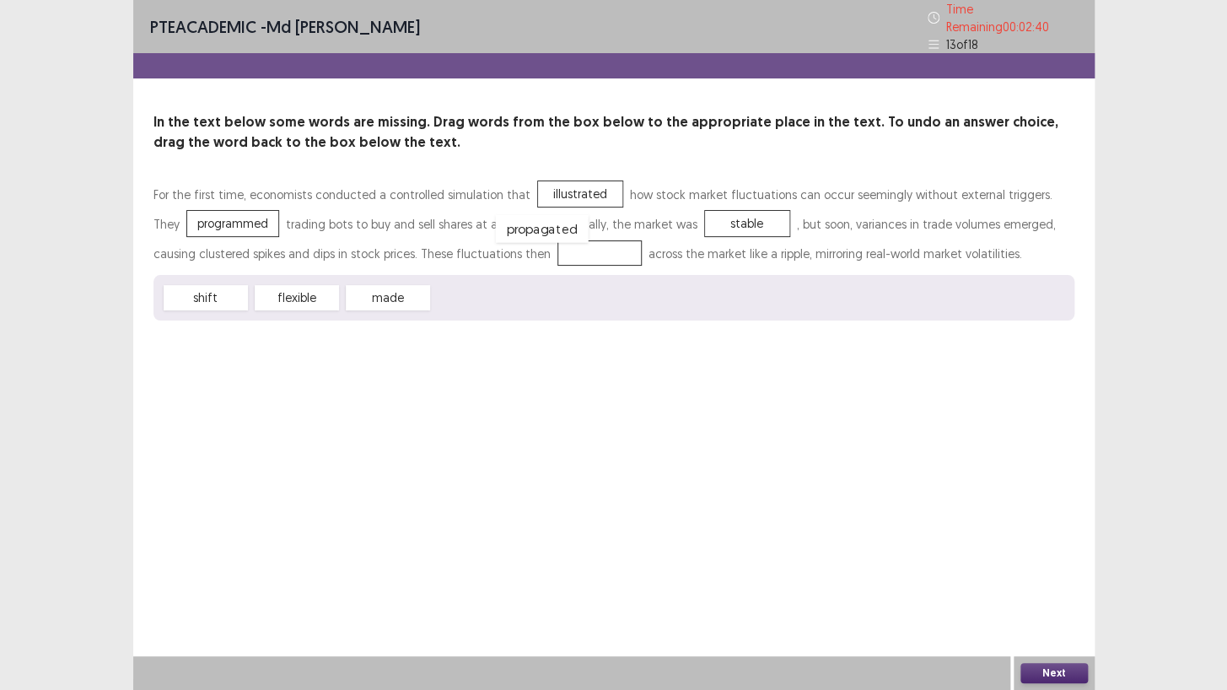
drag, startPoint x: 480, startPoint y: 292, endPoint x: 542, endPoint y: 223, distance: 93.1
click at [1064, 592] on button "Next" at bounding box center [1053, 673] width 67 height 20
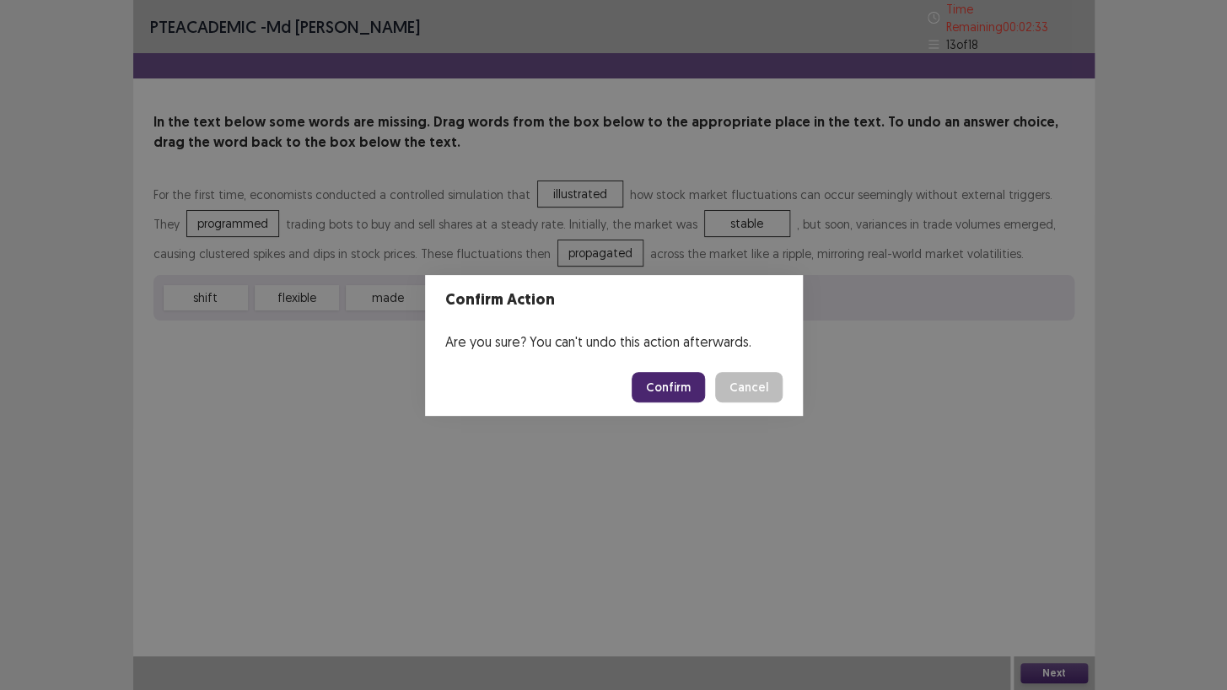
click at [681, 384] on button "Confirm" at bounding box center [668, 387] width 73 height 30
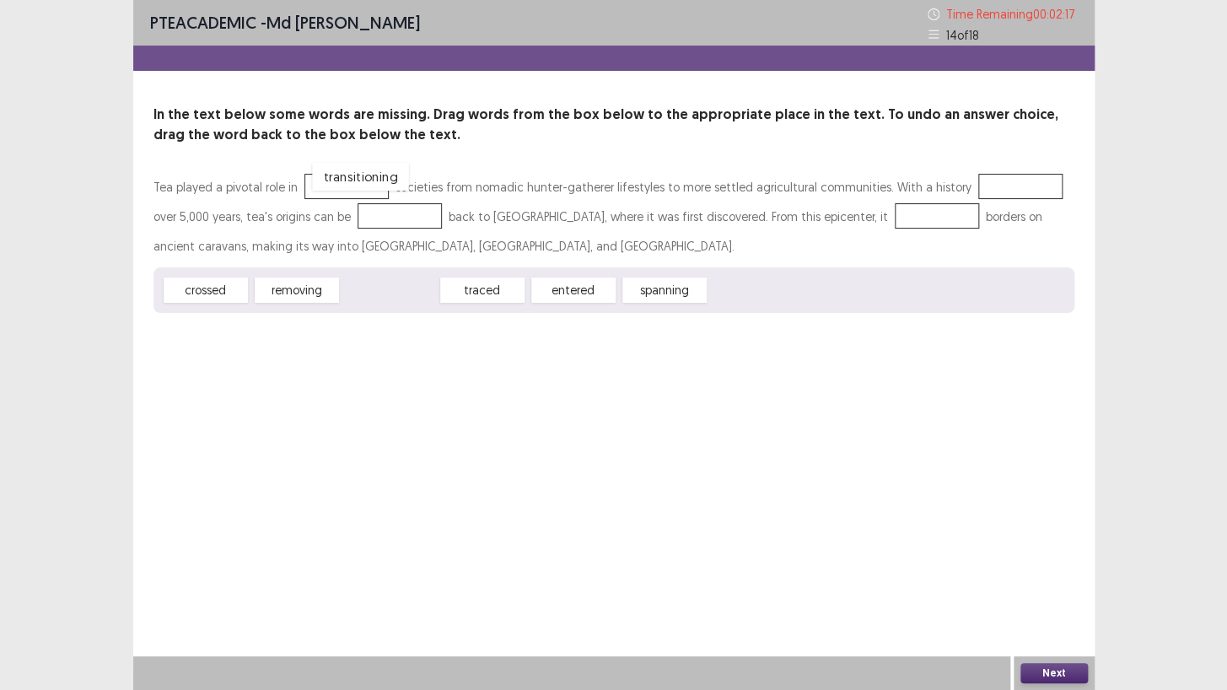
drag, startPoint x: 404, startPoint y: 292, endPoint x: 375, endPoint y: 178, distance: 117.4
drag, startPoint x: 563, startPoint y: 295, endPoint x: 885, endPoint y: 191, distance: 338.4
click at [885, 191] on div "spanning" at bounding box center [891, 188] width 93 height 28
drag, startPoint x: 559, startPoint y: 284, endPoint x: 996, endPoint y: 174, distance: 450.5
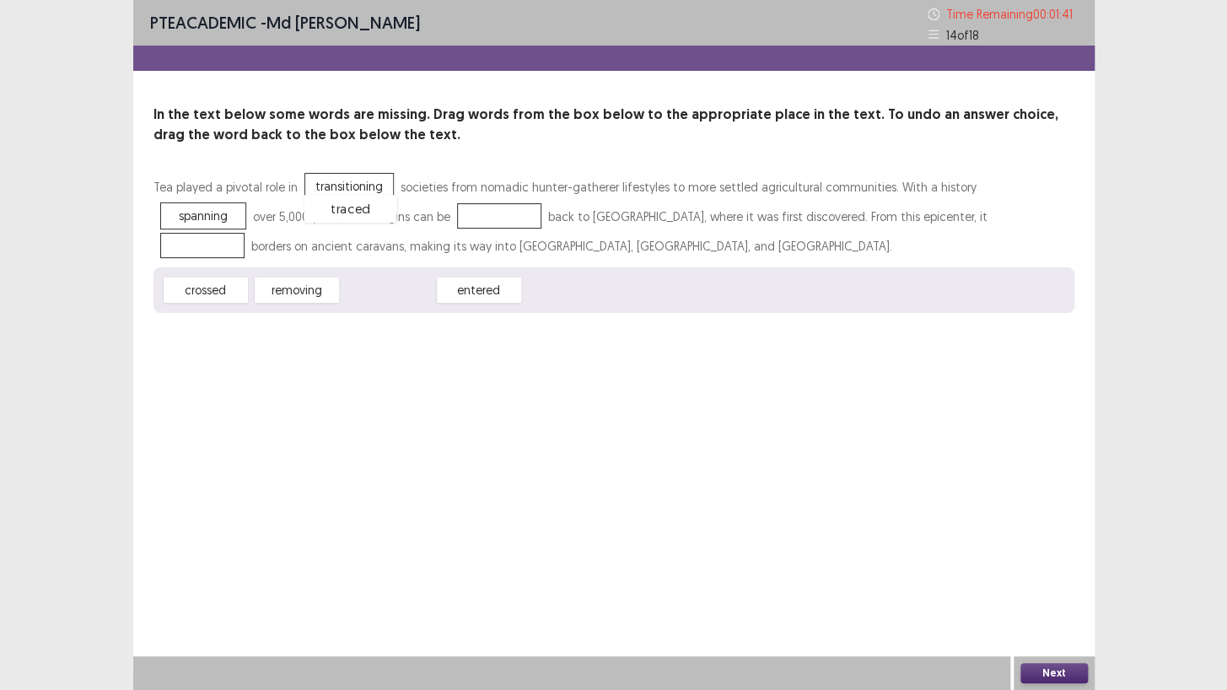
drag, startPoint x: 379, startPoint y: 287, endPoint x: 342, endPoint y: 206, distance: 89.0
drag, startPoint x: 179, startPoint y: 289, endPoint x: 567, endPoint y: 231, distance: 392.2
click at [567, 231] on div "crossed" at bounding box center [593, 232] width 93 height 28
drag, startPoint x: 189, startPoint y: 291, endPoint x: 829, endPoint y: 208, distance: 645.3
click at [1062, 592] on button "Next" at bounding box center [1053, 673] width 67 height 20
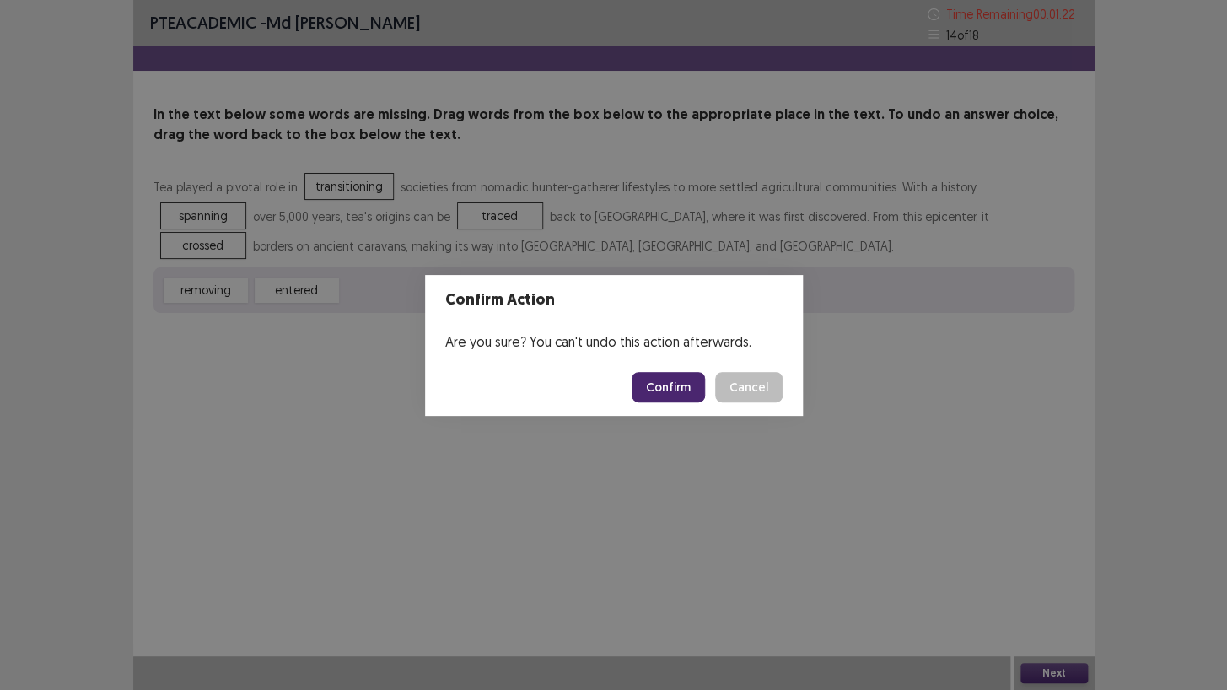
click at [674, 381] on button "Confirm" at bounding box center [668, 387] width 73 height 30
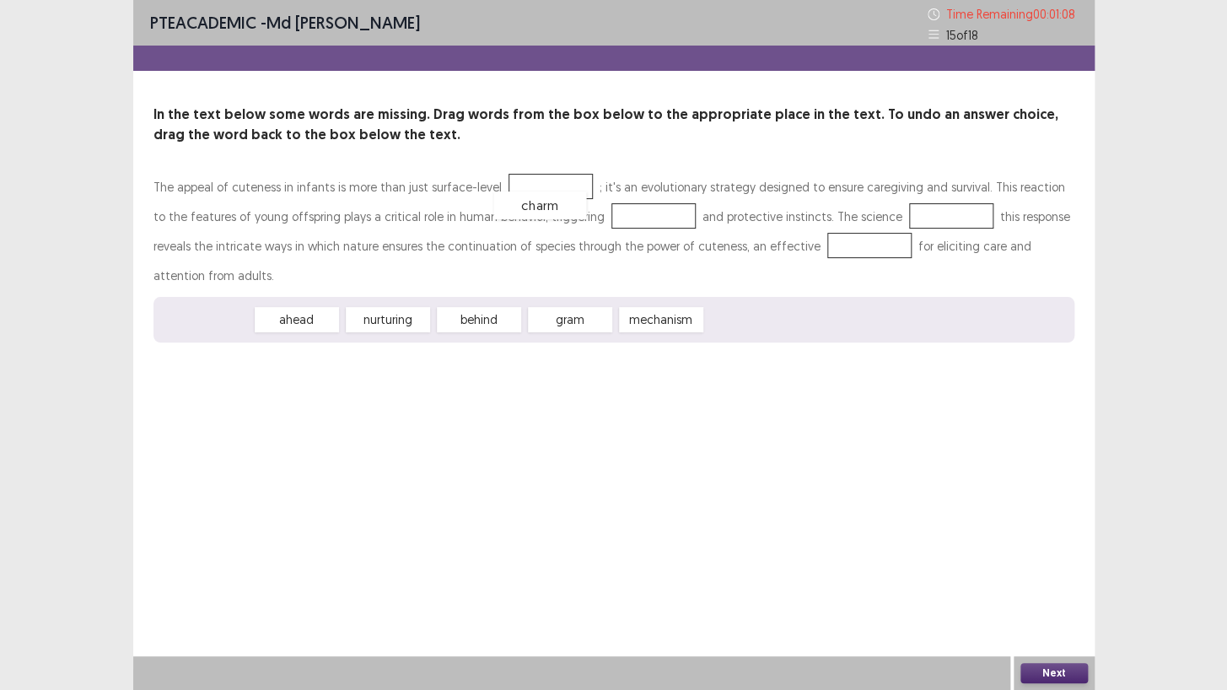
drag, startPoint x: 232, startPoint y: 291, endPoint x: 566, endPoint y: 177, distance: 352.8
drag, startPoint x: 218, startPoint y: 295, endPoint x: 620, endPoint y: 213, distance: 410.4
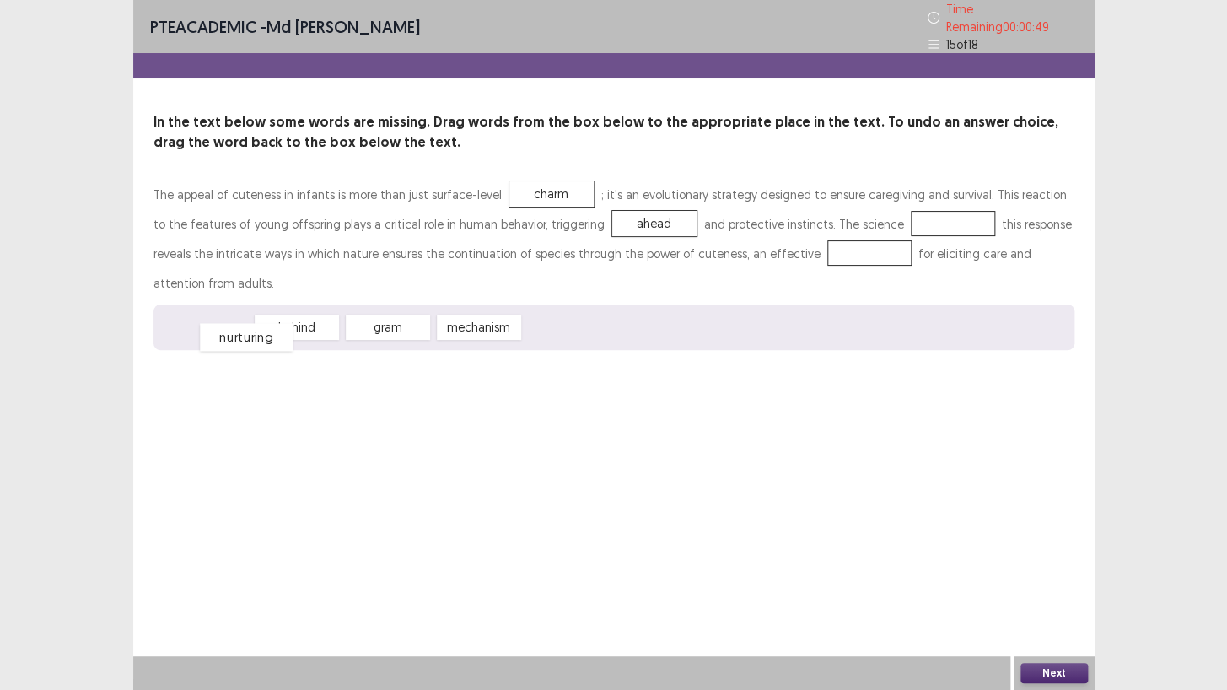
drag, startPoint x: 209, startPoint y: 293, endPoint x: 250, endPoint y: 303, distance: 41.5
click at [250, 323] on div "nurturing" at bounding box center [246, 337] width 93 height 28
click at [245, 315] on div "nurturing" at bounding box center [206, 327] width 84 height 25
drag, startPoint x: 288, startPoint y: 288, endPoint x: 874, endPoint y: 227, distance: 589.3
drag, startPoint x: 395, startPoint y: 297, endPoint x: 788, endPoint y: 240, distance: 397.0
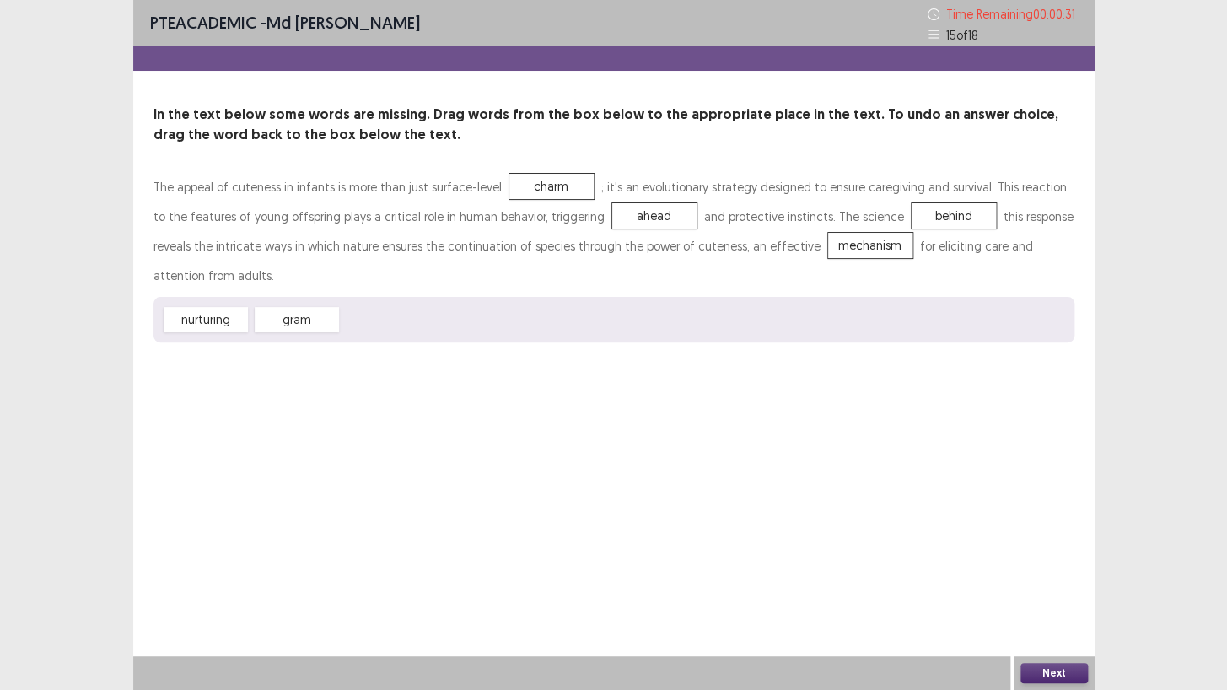
click at [1066, 592] on button "Next" at bounding box center [1053, 673] width 67 height 20
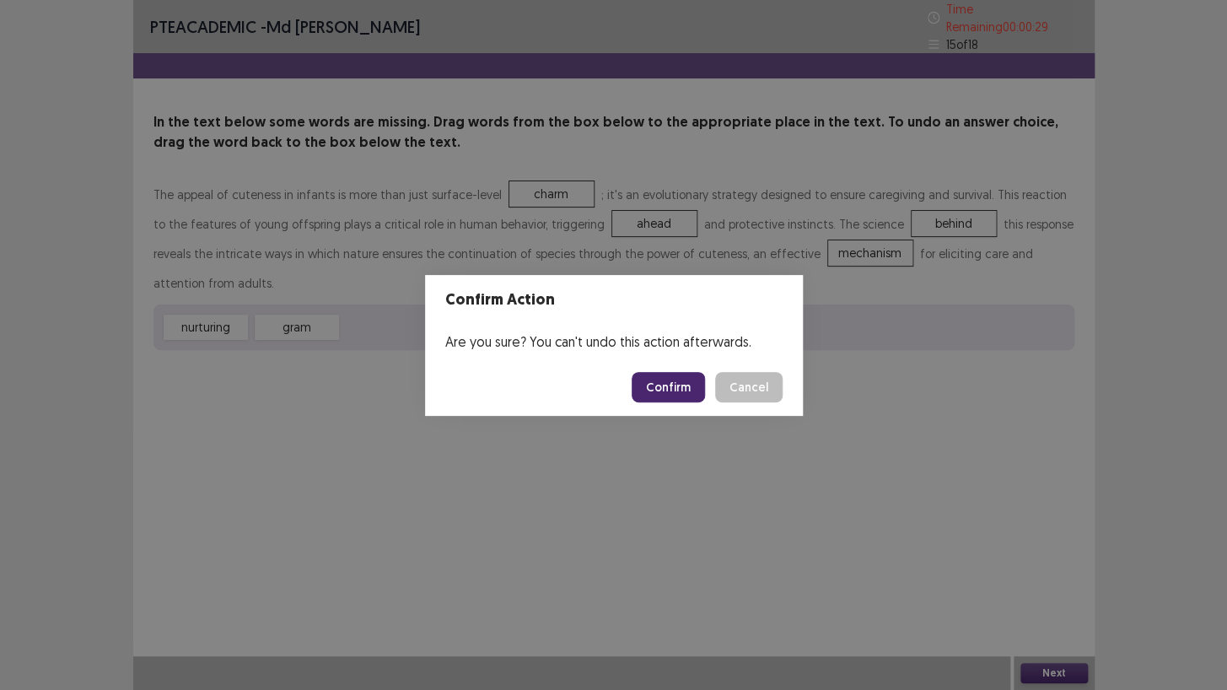
click at [675, 379] on button "Confirm" at bounding box center [668, 387] width 73 height 30
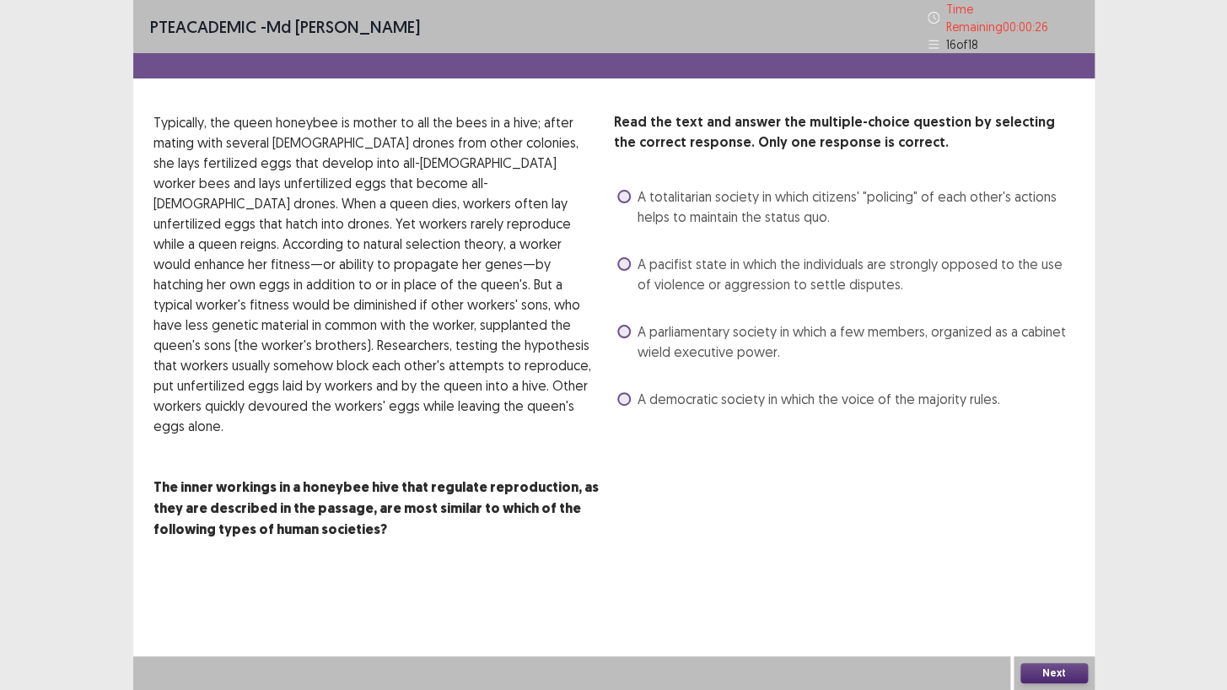
click at [621, 257] on span at bounding box center [623, 263] width 13 height 13
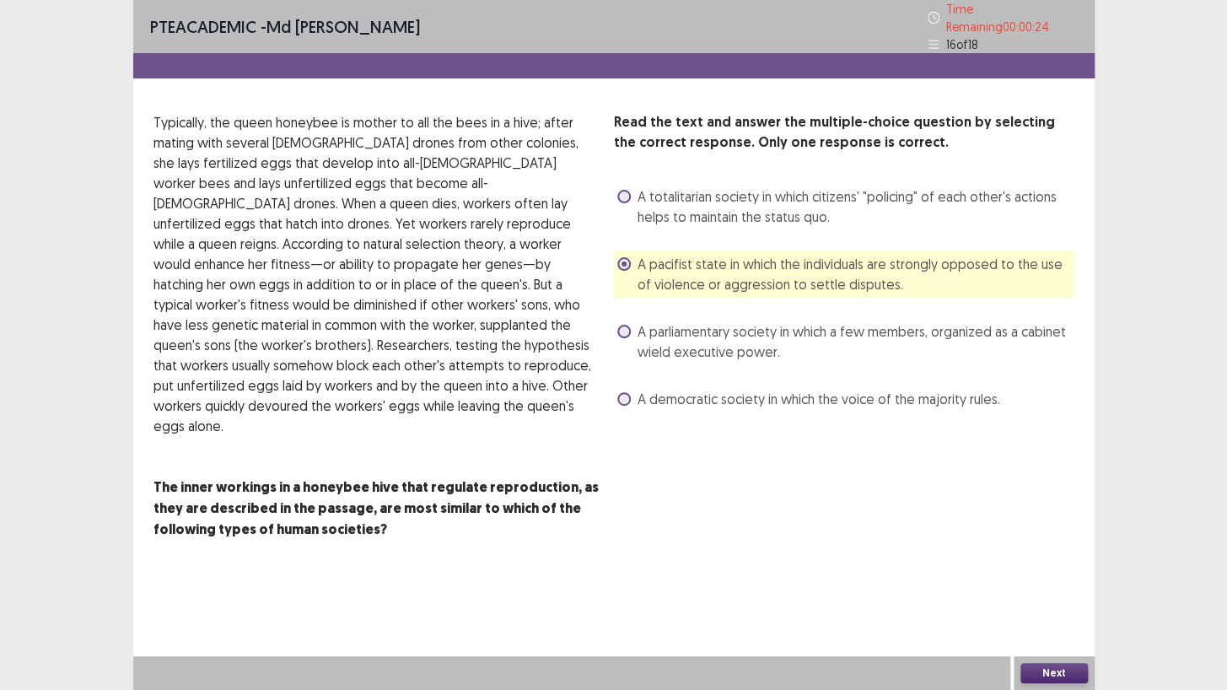
click at [1033, 592] on button "Next" at bounding box center [1053, 673] width 67 height 20
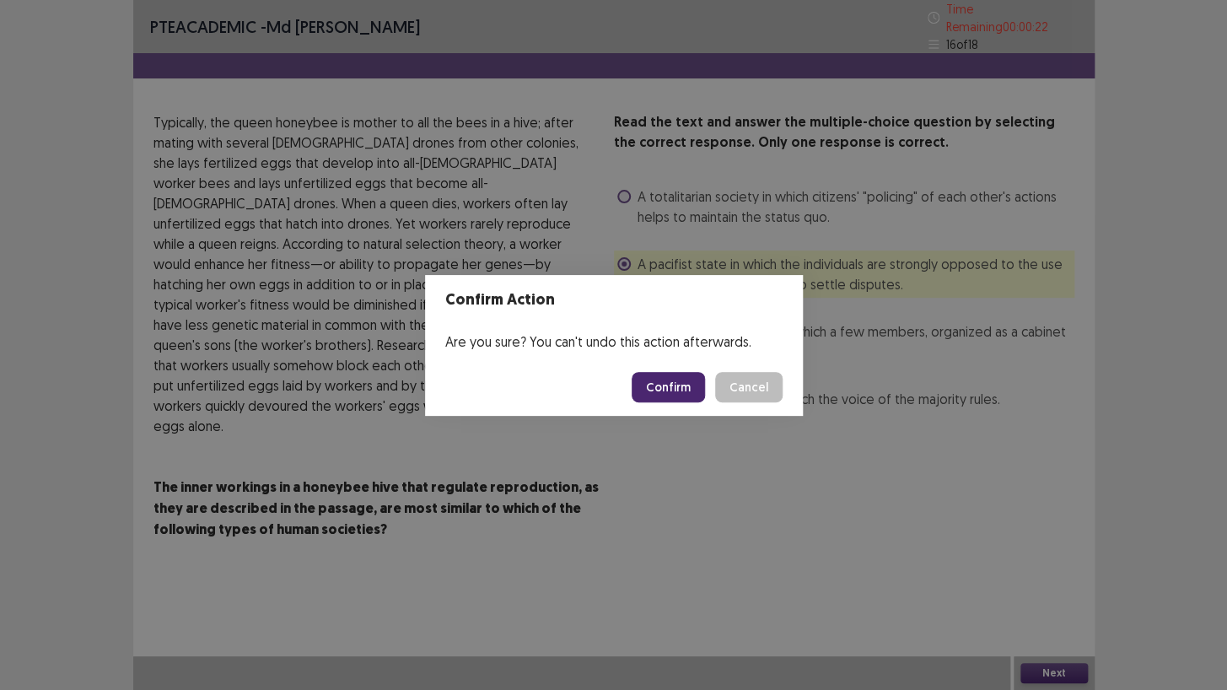
click at [683, 385] on button "Confirm" at bounding box center [668, 387] width 73 height 30
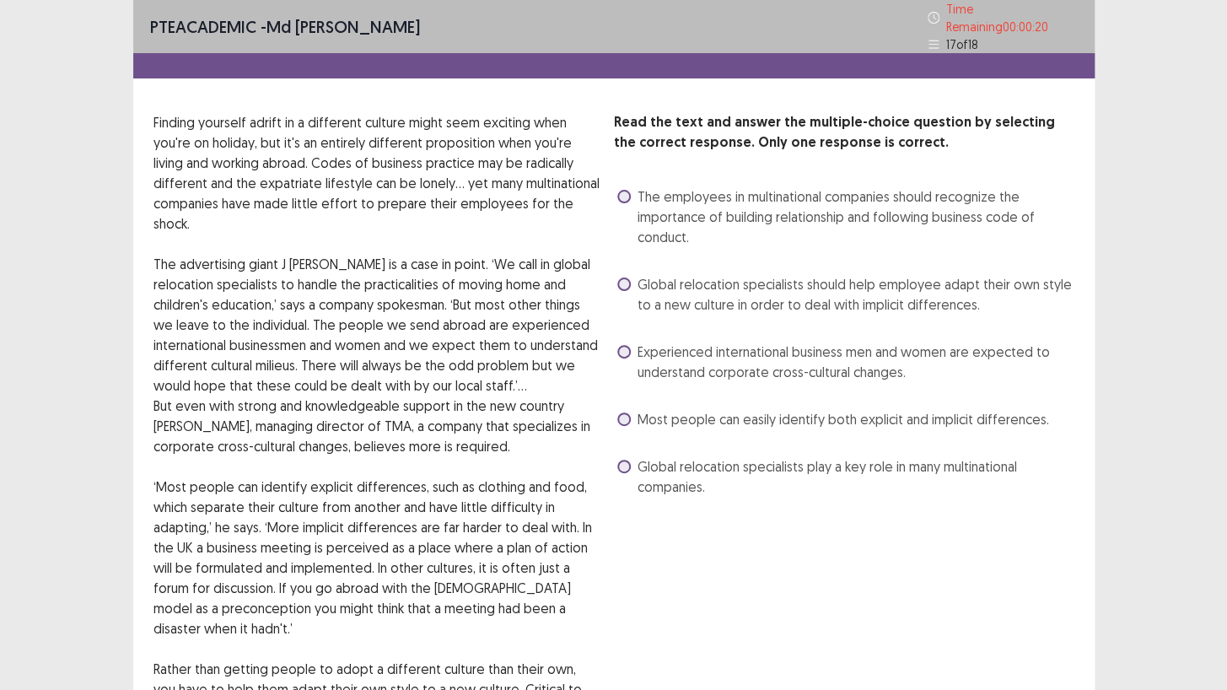
click at [622, 345] on span at bounding box center [623, 351] width 13 height 13
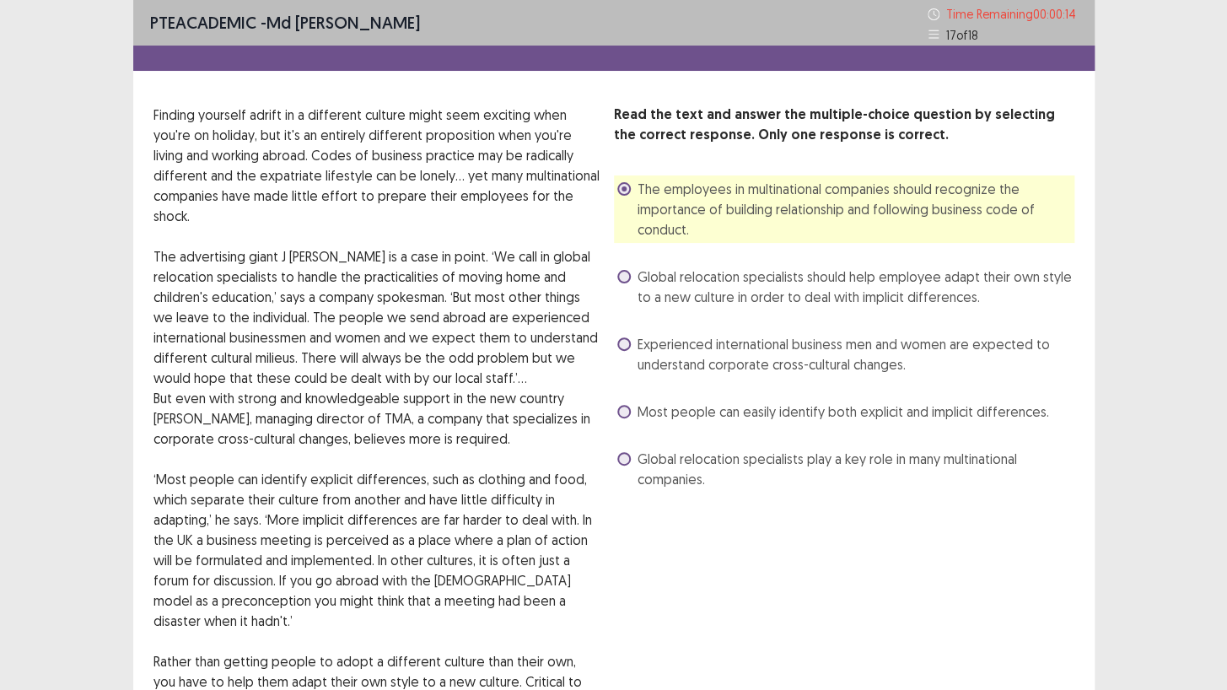
click at [622, 341] on span at bounding box center [623, 343] width 13 height 13
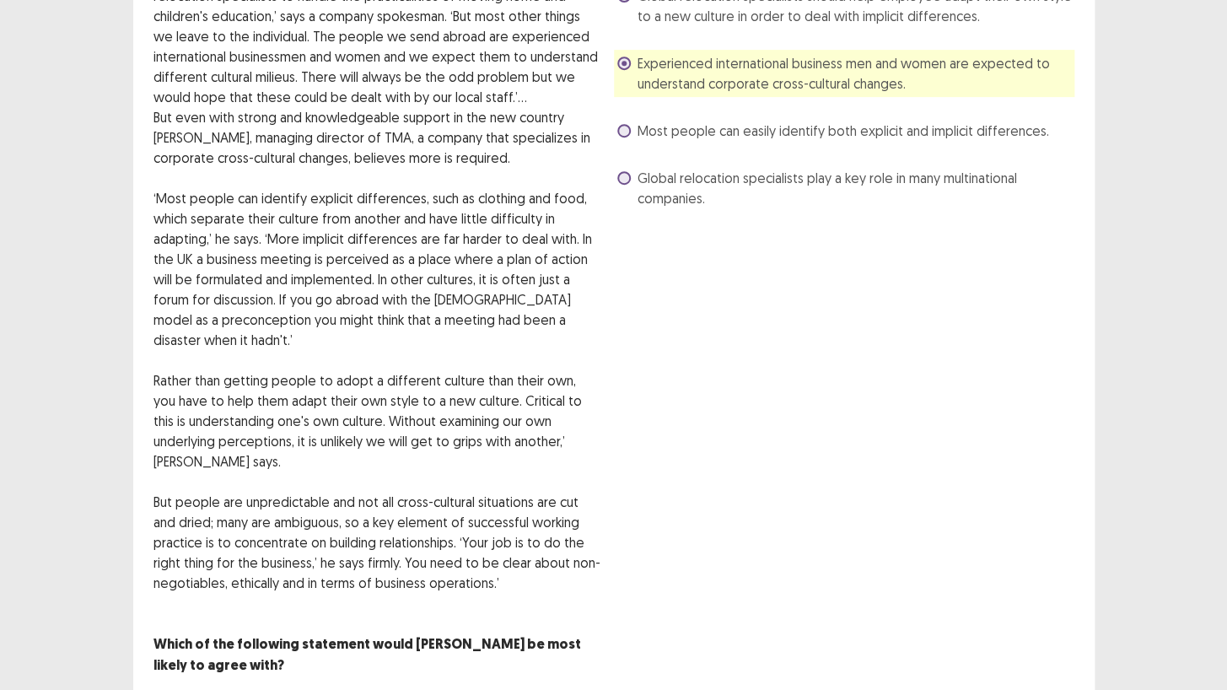
scroll to position [320, 0]
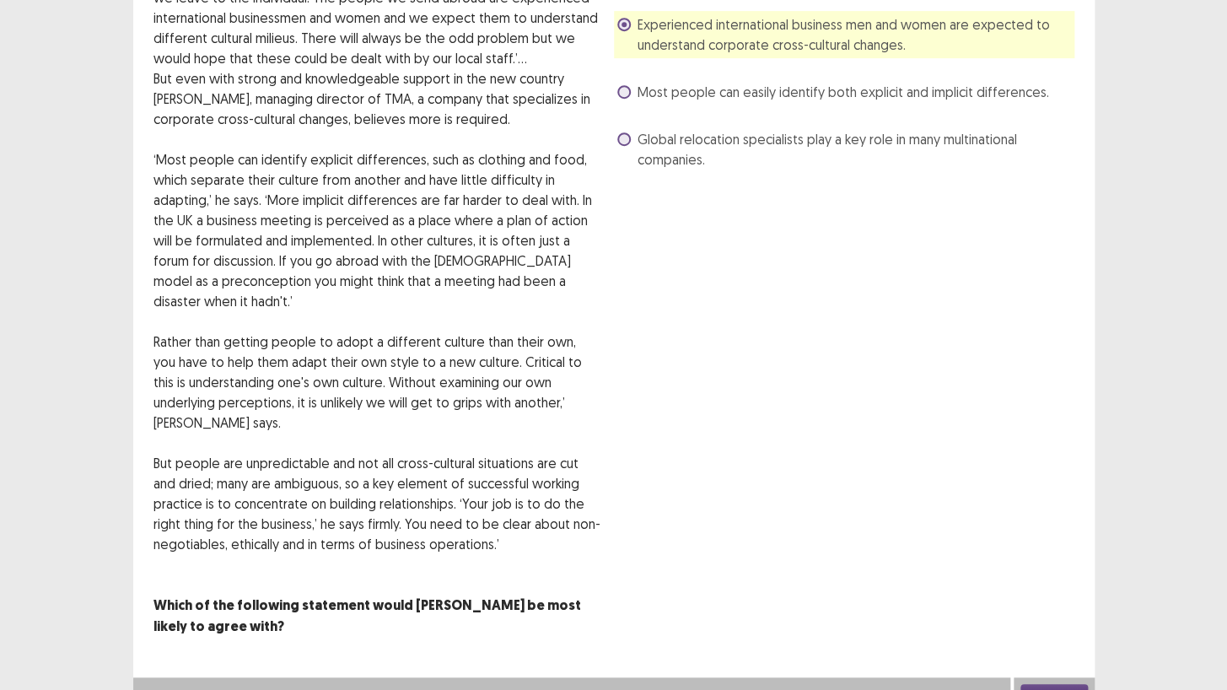
click at [1051, 592] on button "Next" at bounding box center [1053, 694] width 67 height 20
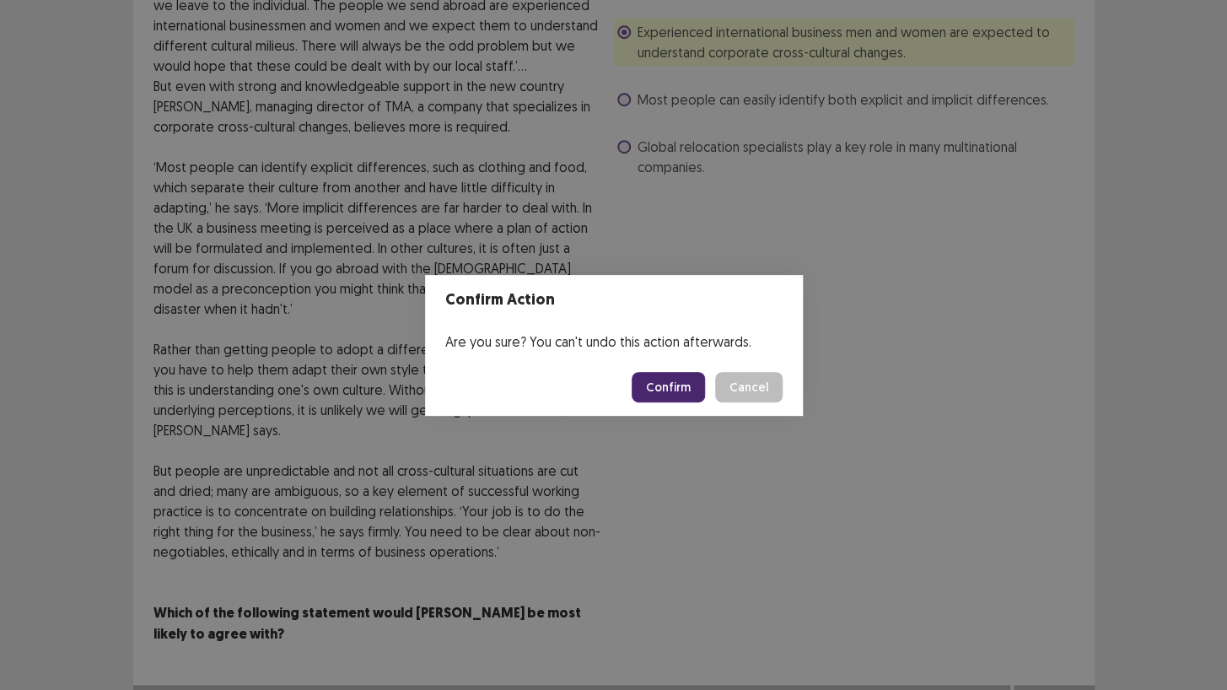
click at [649, 388] on button "Confirm" at bounding box center [668, 387] width 73 height 30
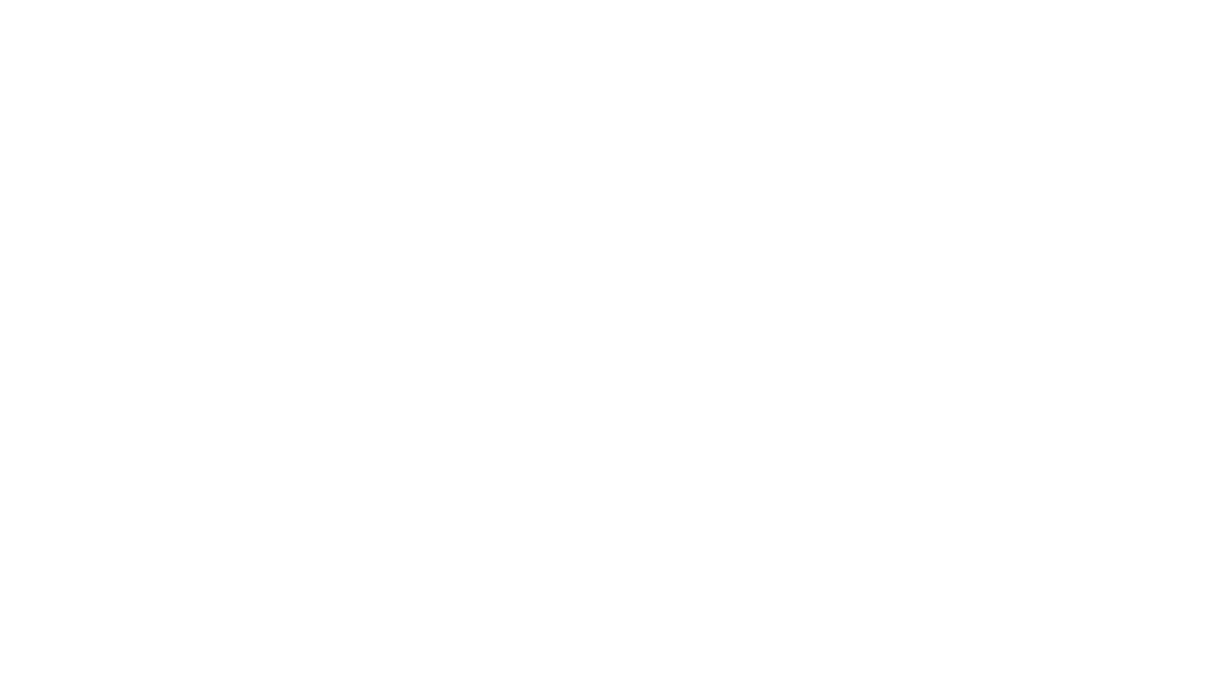
scroll to position [0, 0]
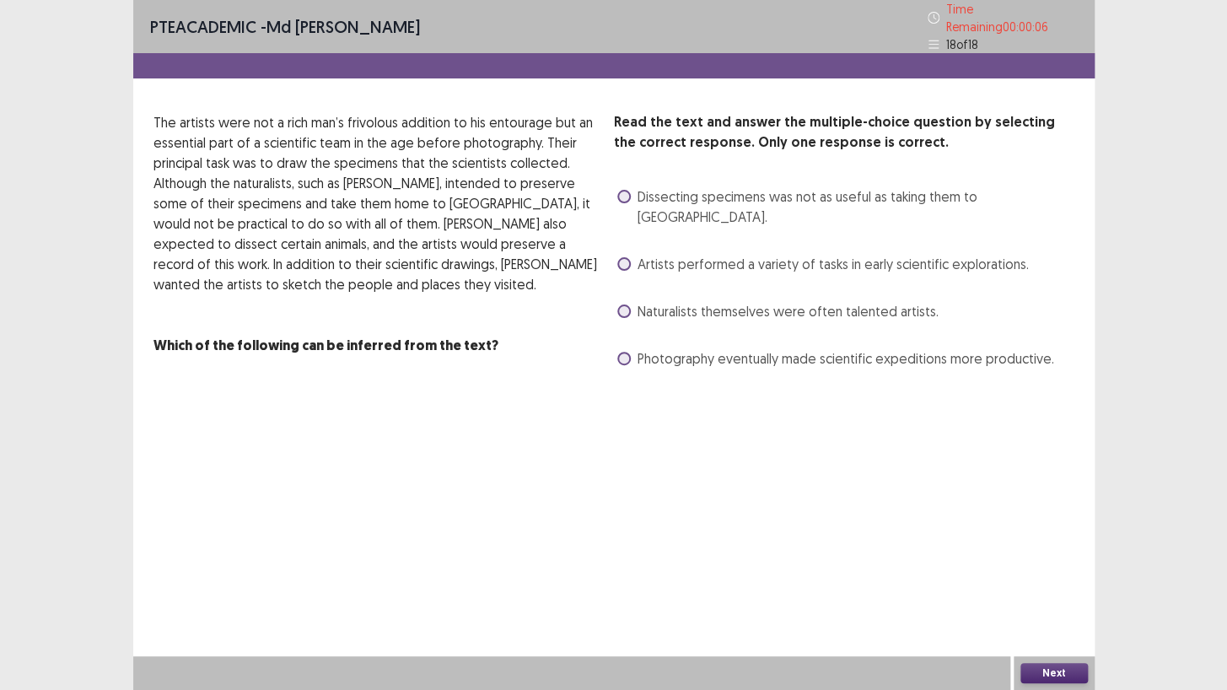
click at [627, 252] on div "Read the text and answer the multiple-choice question by selecting the correct …" at bounding box center [844, 242] width 460 height 260
click at [630, 254] on label "Artists performed a variety of tasks in early scientific explorations." at bounding box center [822, 264] width 411 height 20
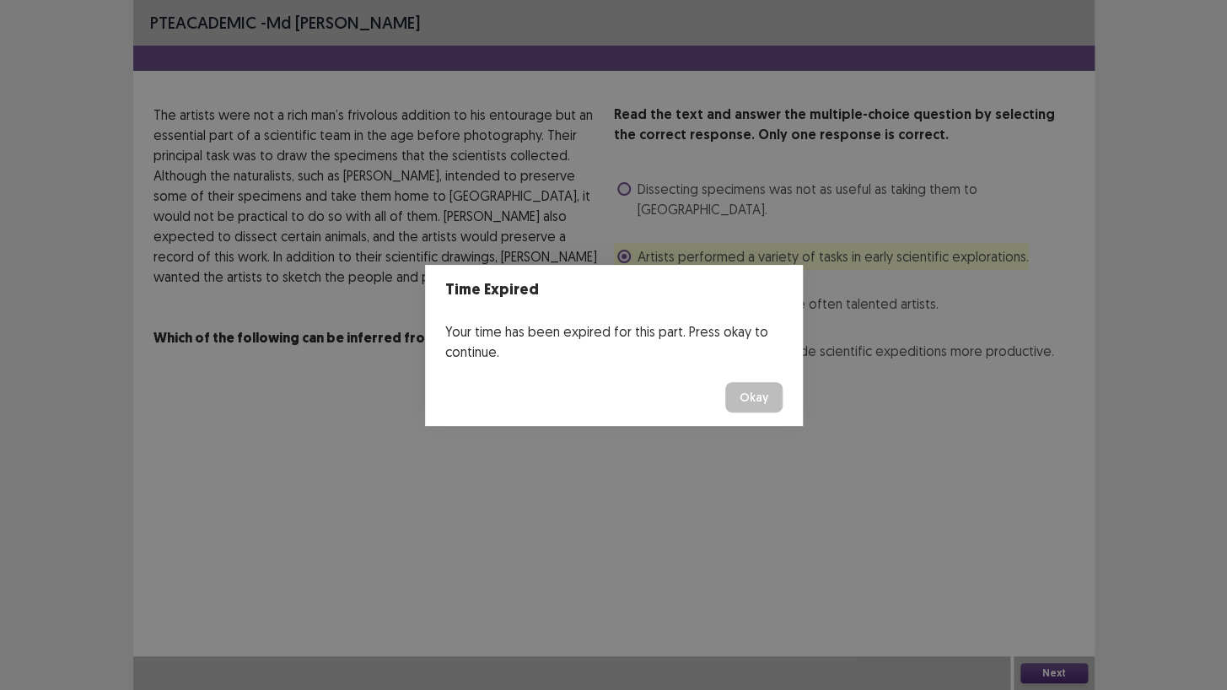
click at [759, 394] on button "Okay" at bounding box center [753, 397] width 57 height 30
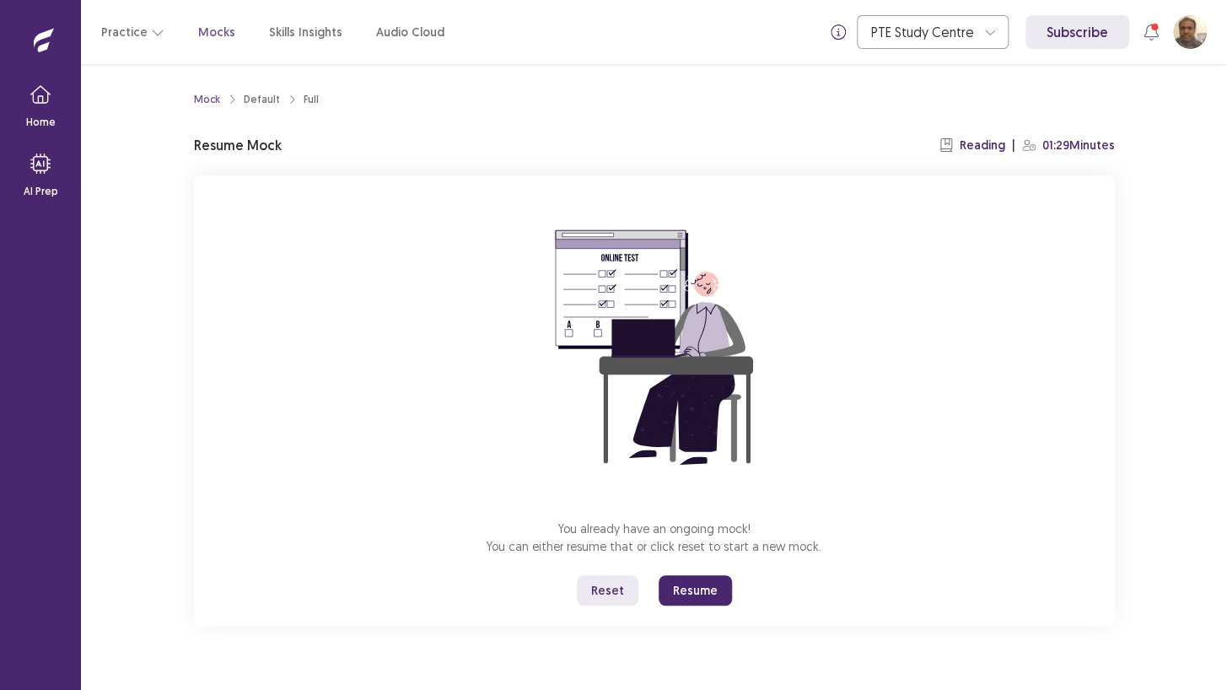
click at [712, 586] on button "Resume" at bounding box center [695, 590] width 73 height 30
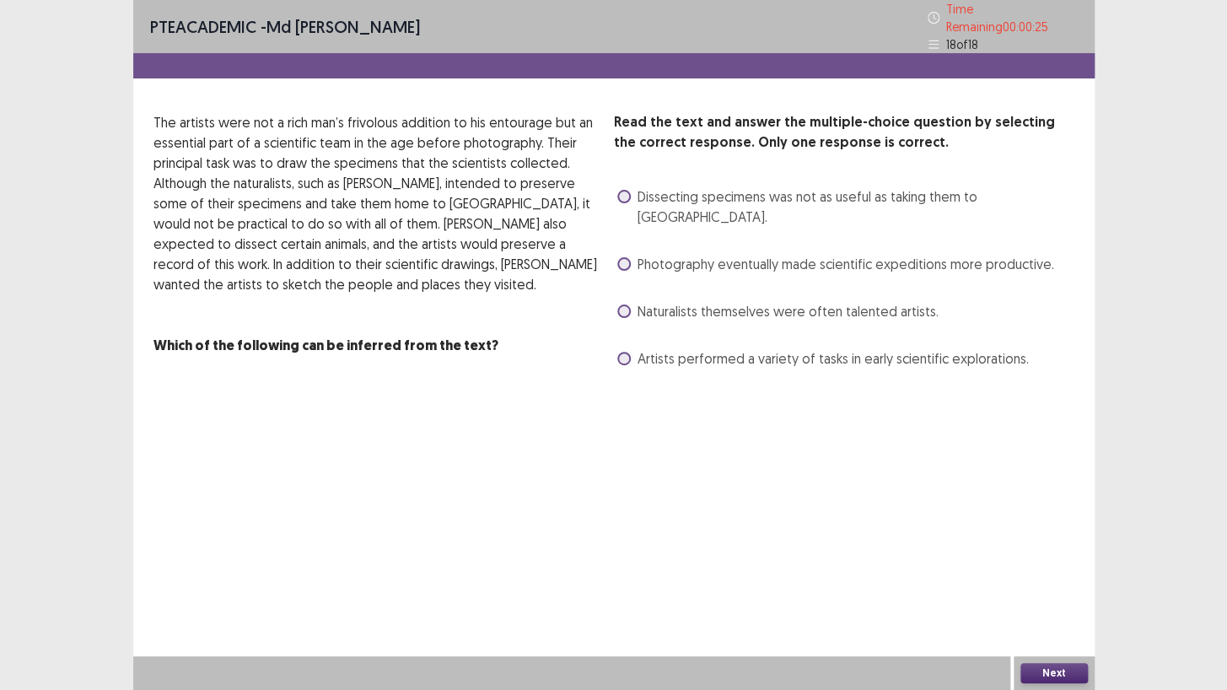
click at [618, 301] on label "Naturalists themselves were often talented artists." at bounding box center [777, 311] width 321 height 20
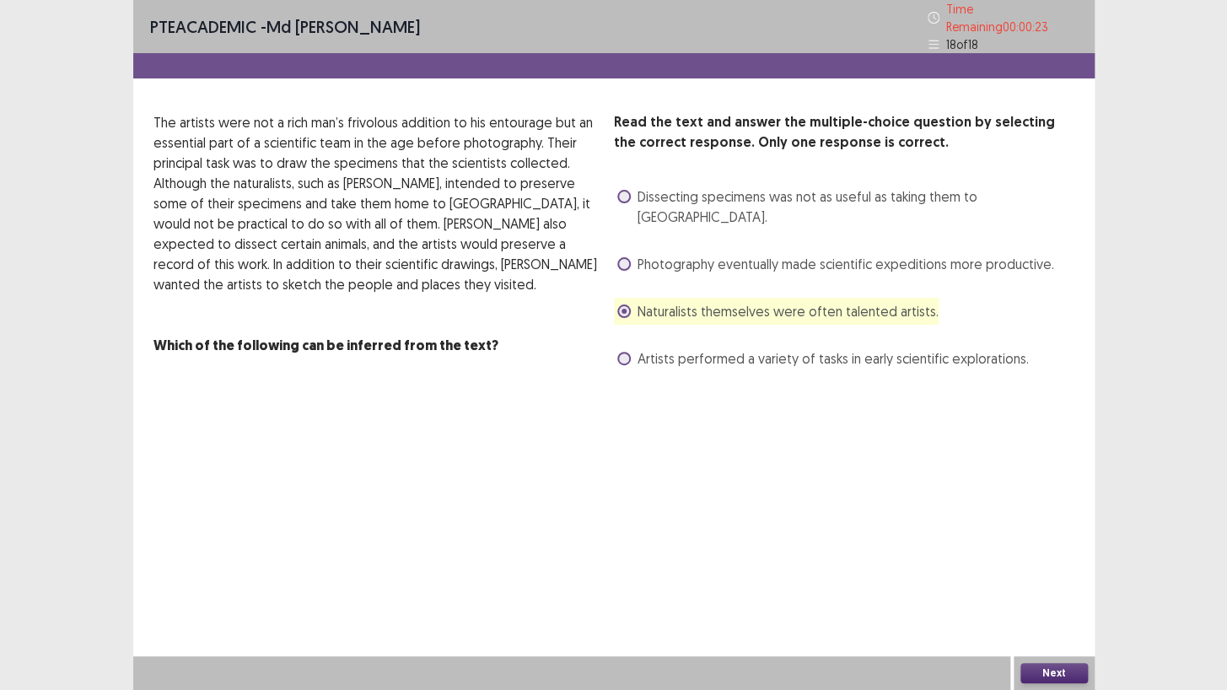
click at [1065, 592] on button "Next" at bounding box center [1053, 673] width 67 height 20
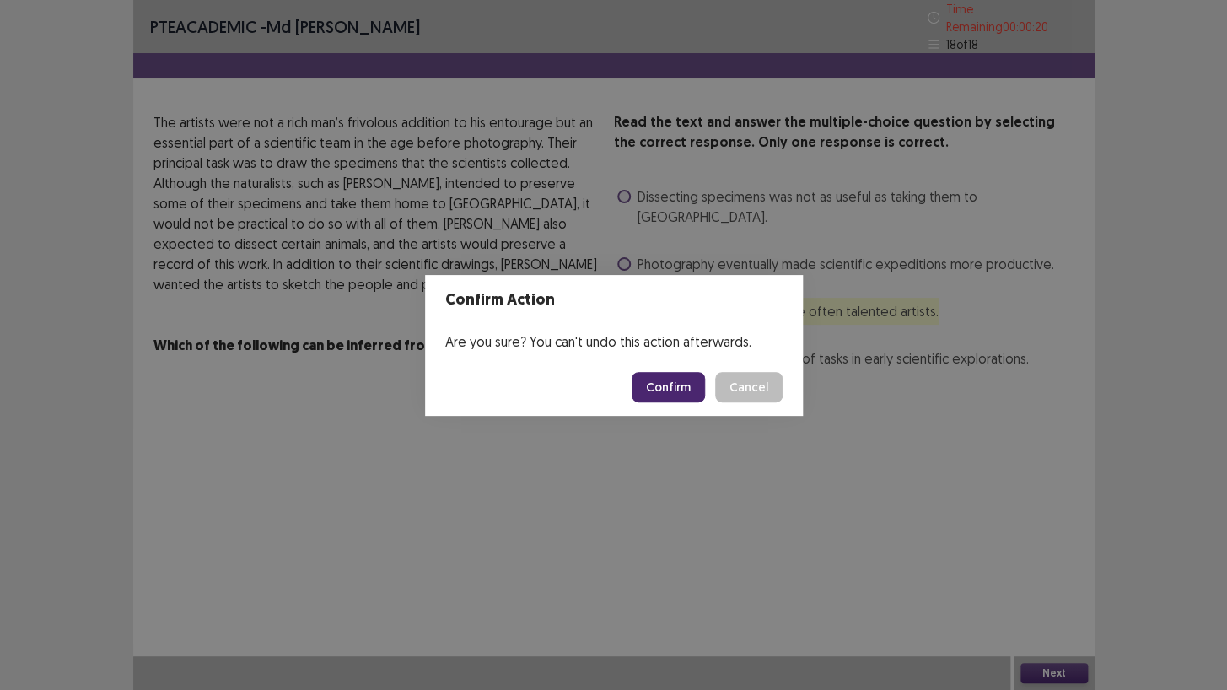
click at [666, 381] on button "Confirm" at bounding box center [668, 387] width 73 height 30
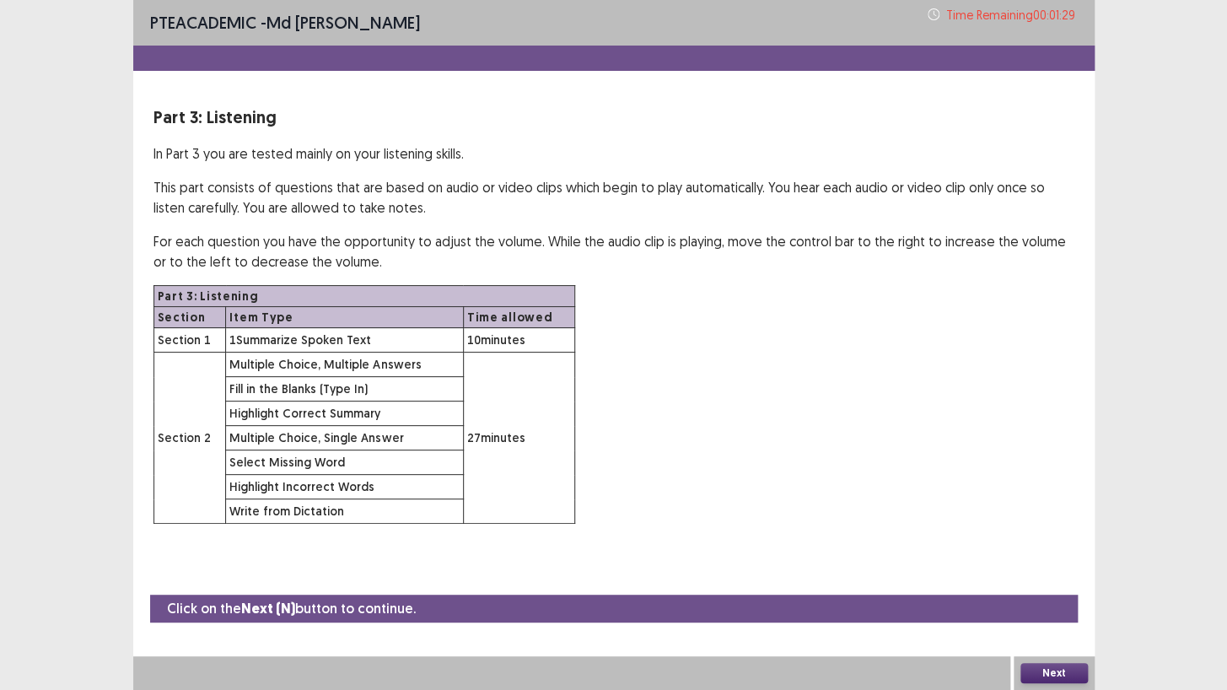
click at [666, 381] on div "Part 3: Listening Section Item Type Time allowed Section 1 1 Summarize Spoken T…" at bounding box center [613, 404] width 921 height 239
click at [1047, 592] on button "Next" at bounding box center [1053, 673] width 67 height 20
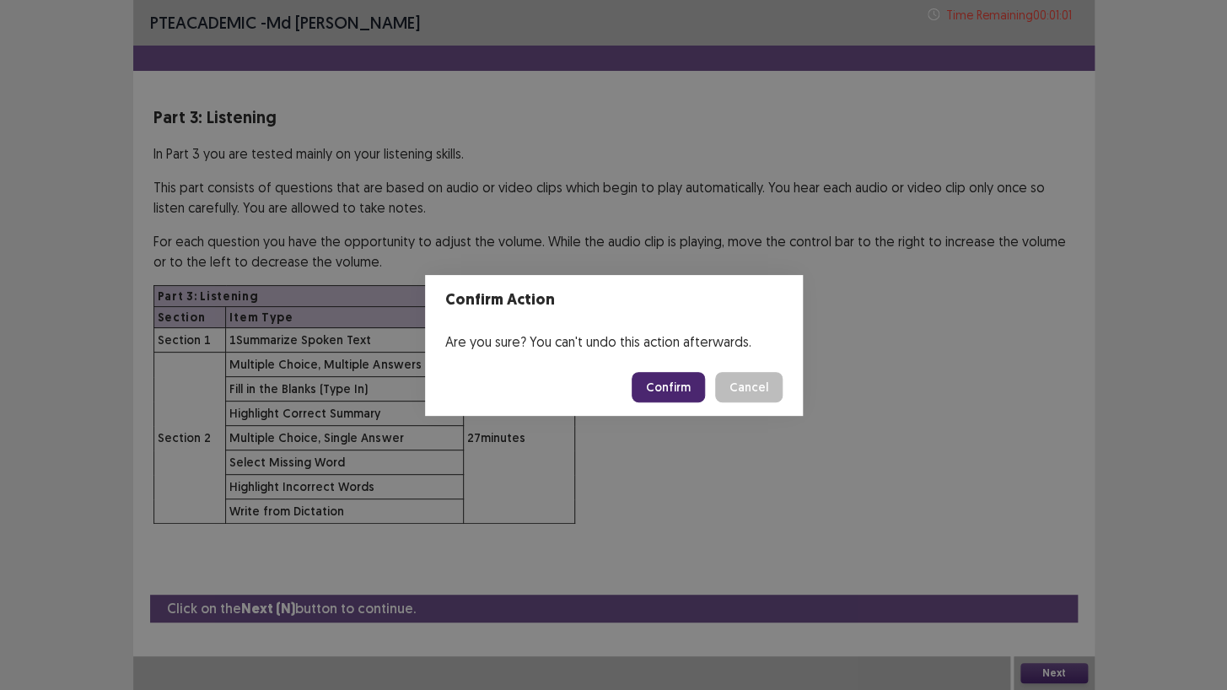
click at [679, 394] on button "Confirm" at bounding box center [668, 387] width 73 height 30
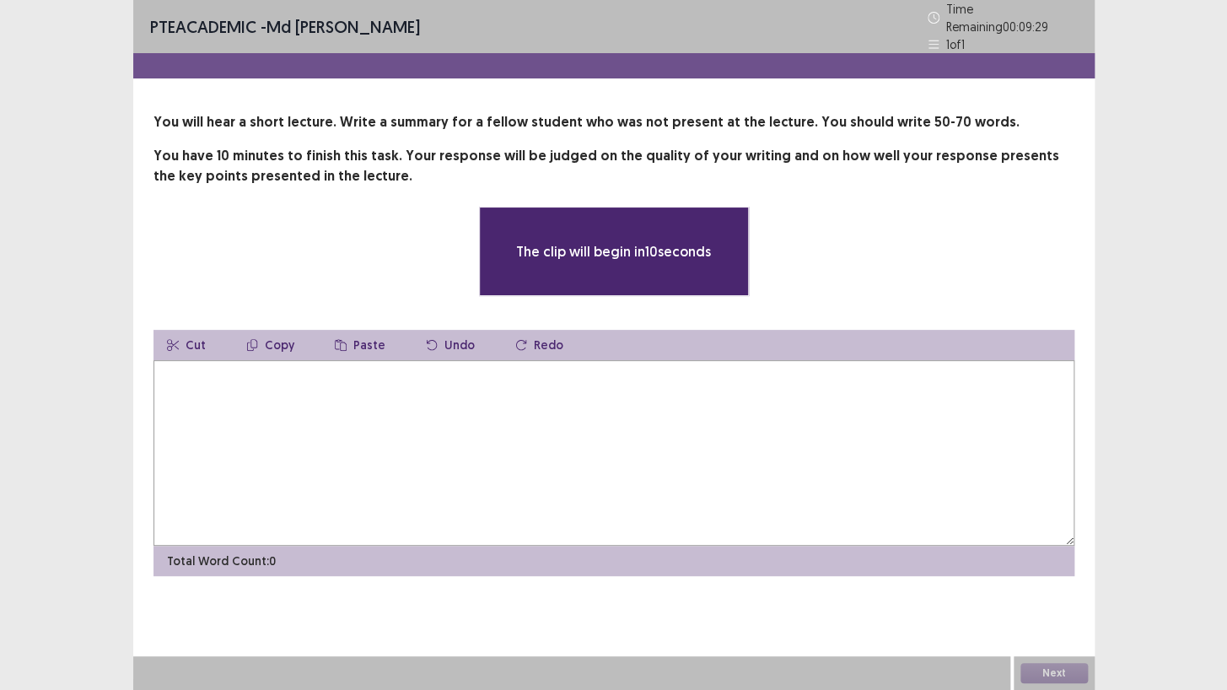
click at [594, 400] on textarea at bounding box center [613, 453] width 921 height 186
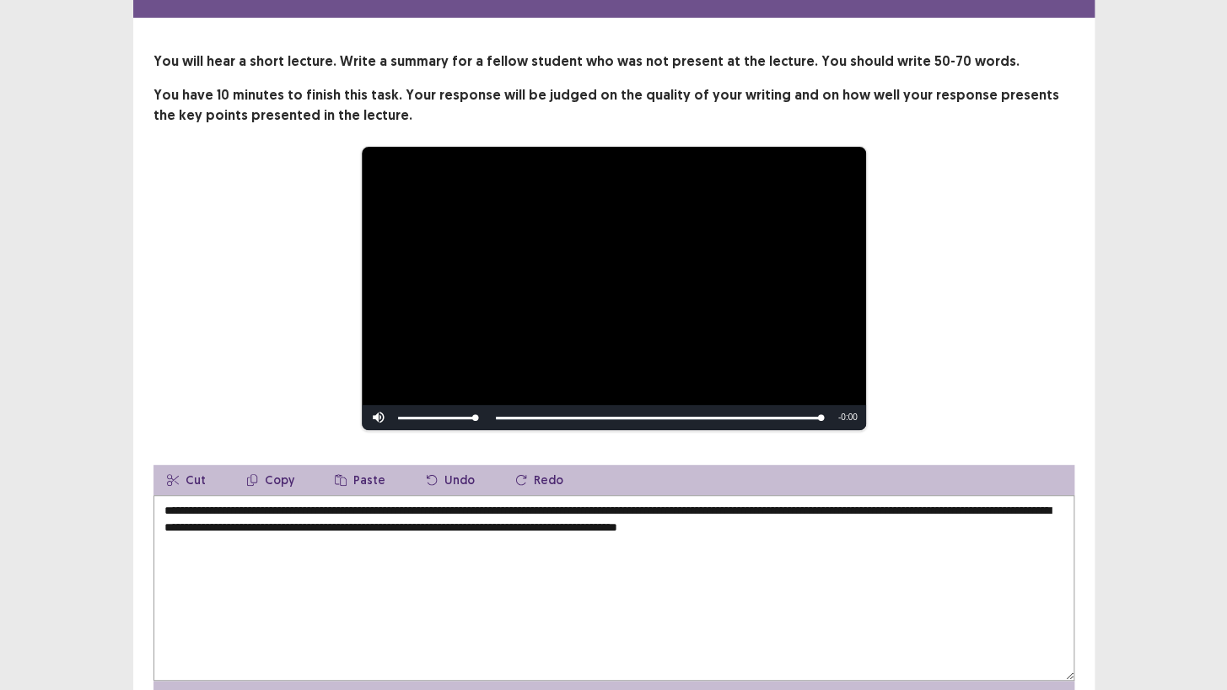
scroll to position [148, 0]
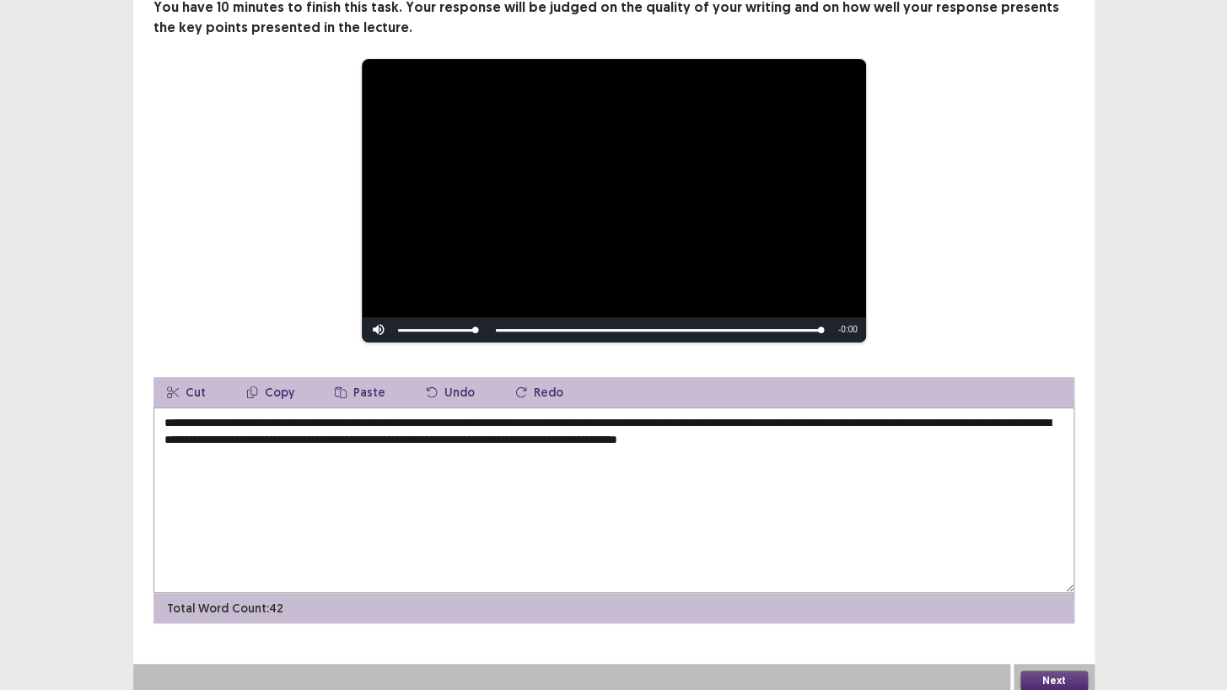
click at [606, 434] on textarea "**********" at bounding box center [613, 500] width 921 height 186
click at [778, 435] on textarea "**********" at bounding box center [613, 500] width 921 height 186
click at [322, 450] on textarea "**********" at bounding box center [613, 500] width 921 height 186
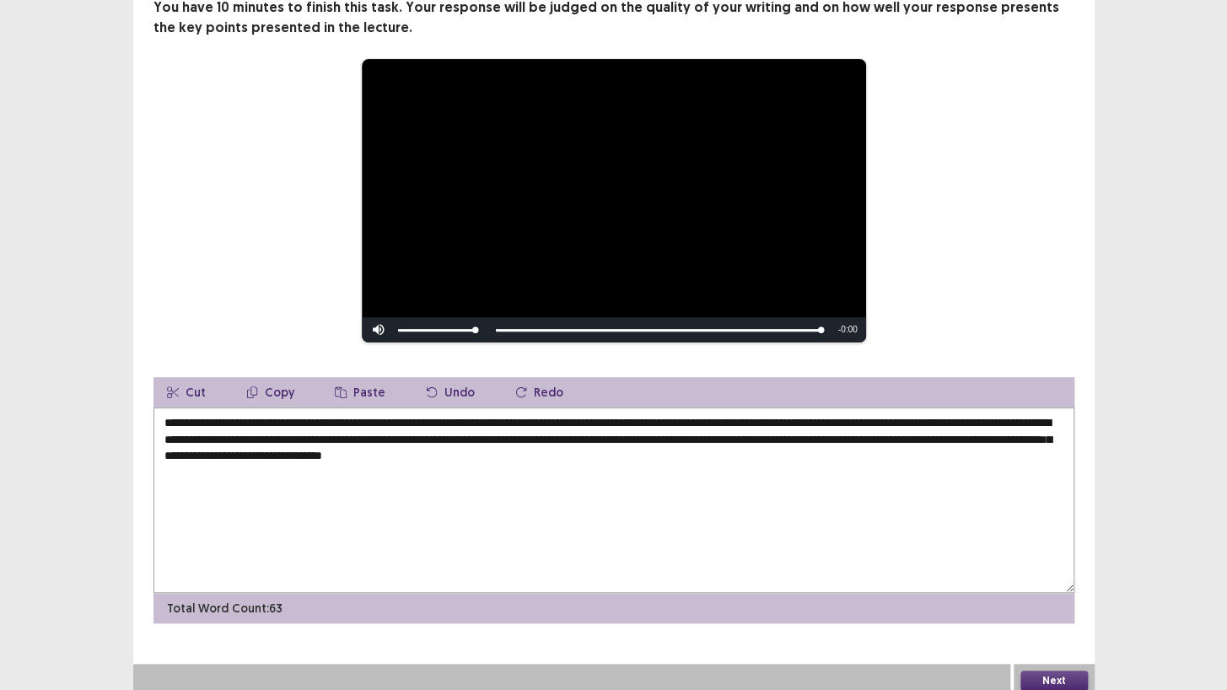
type textarea "**********"
click at [1062, 592] on button "Next" at bounding box center [1053, 680] width 67 height 20
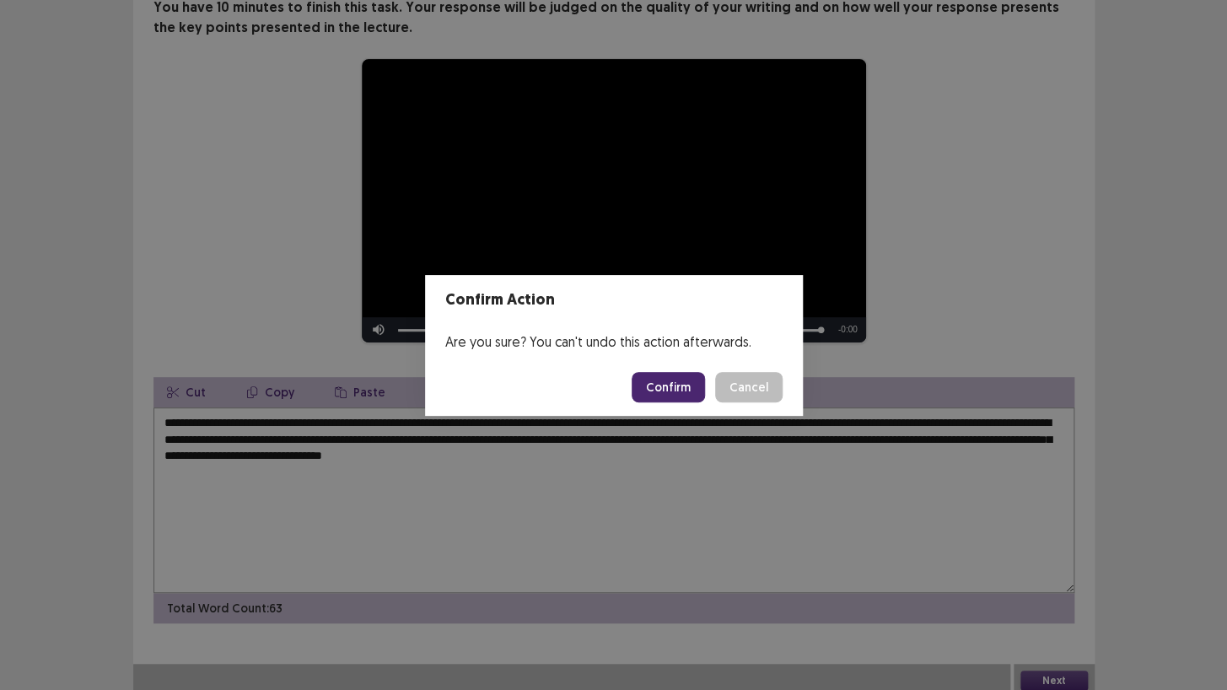
click at [675, 382] on button "Confirm" at bounding box center [668, 387] width 73 height 30
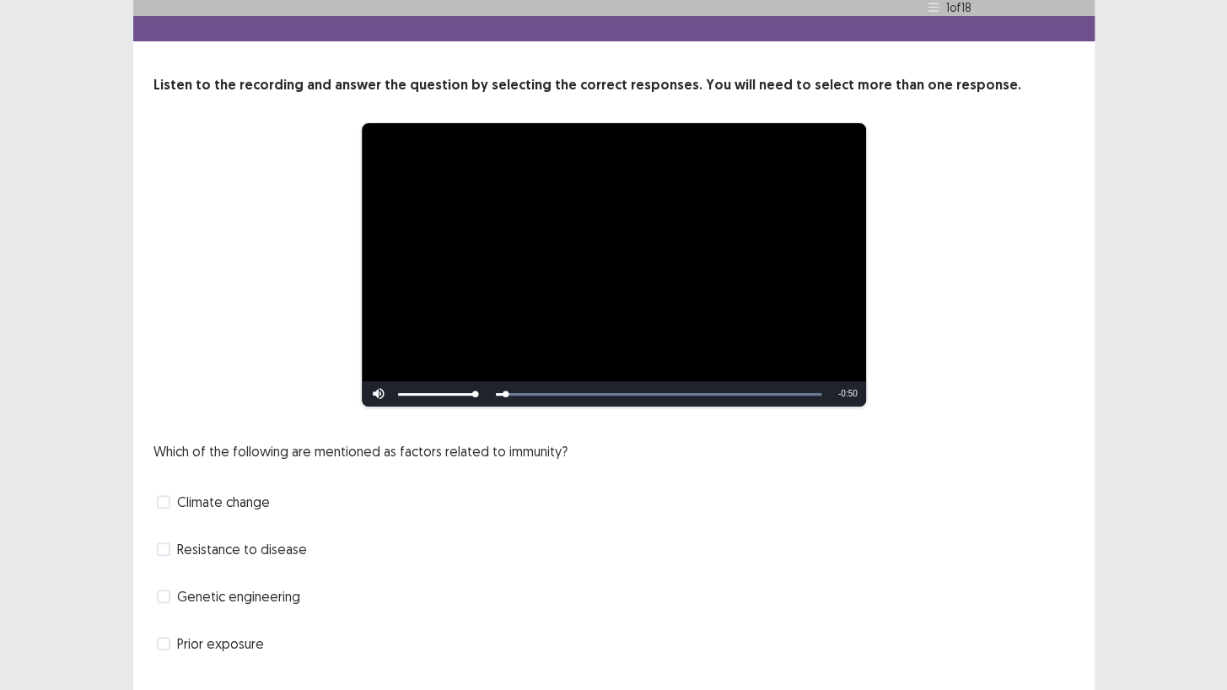
scroll to position [70, 0]
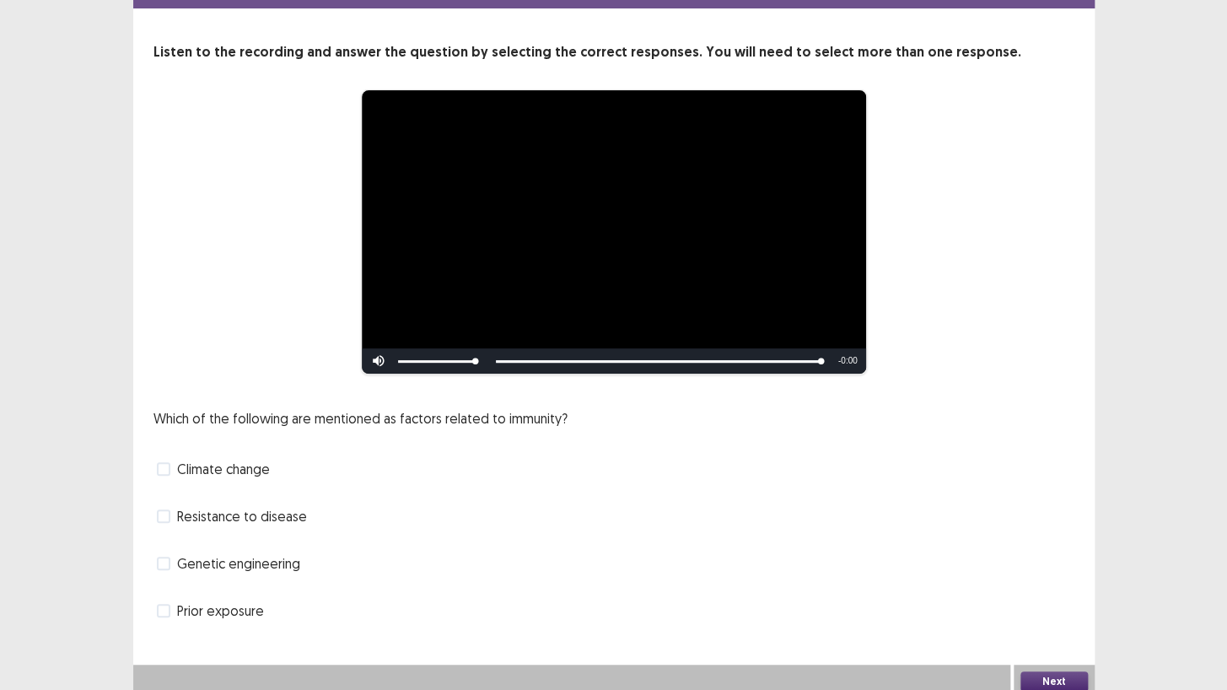
click at [163, 557] on span at bounding box center [163, 563] width 13 height 13
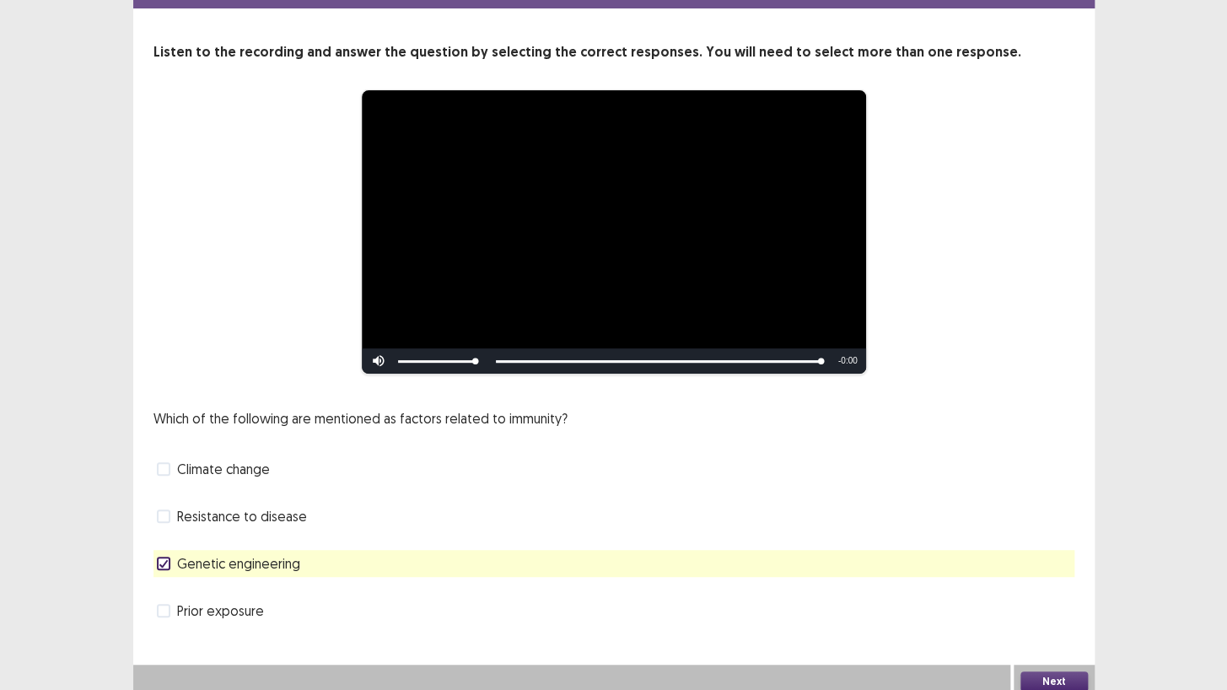
click at [1045, 592] on button "Next" at bounding box center [1053, 681] width 67 height 20
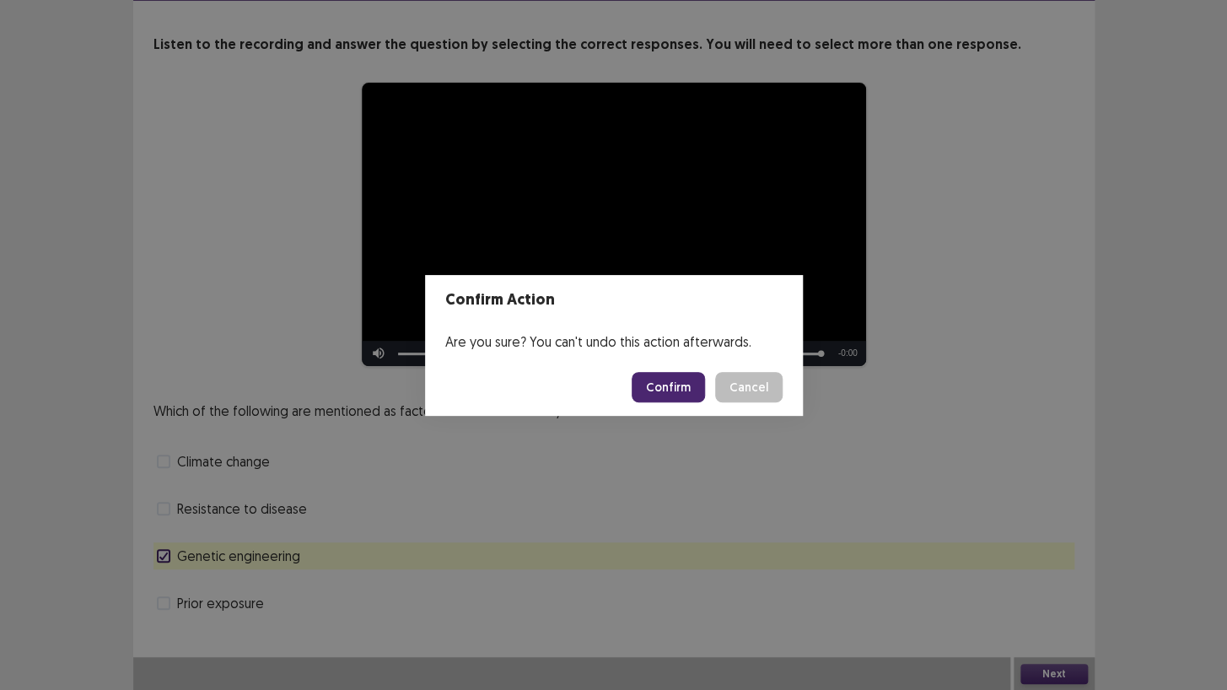
click at [670, 374] on button "Confirm" at bounding box center [668, 387] width 73 height 30
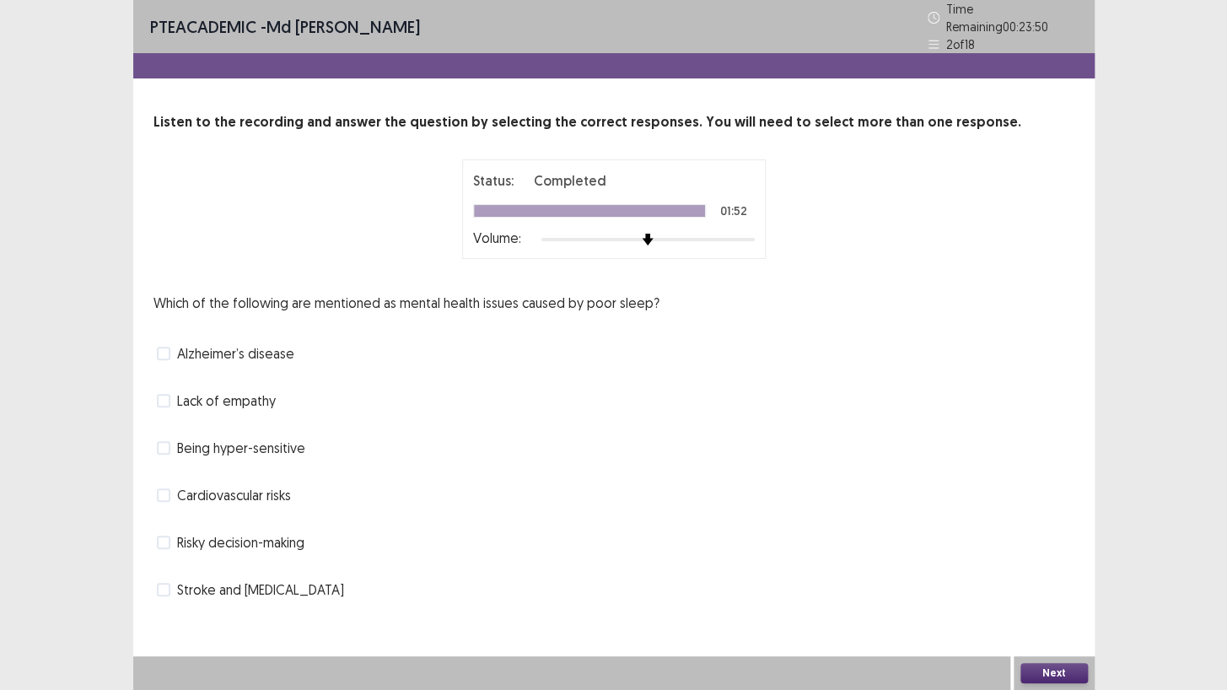
click at [163, 489] on span at bounding box center [163, 494] width 13 height 13
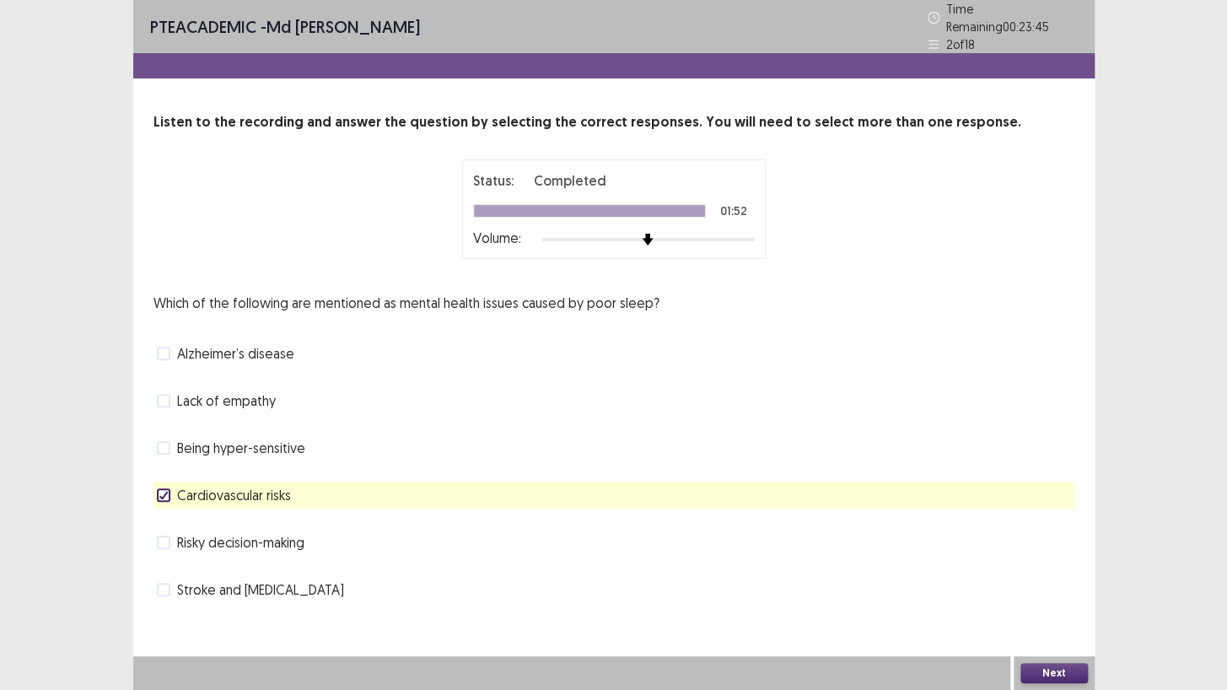
click at [1071, 592] on button "Next" at bounding box center [1053, 673] width 67 height 20
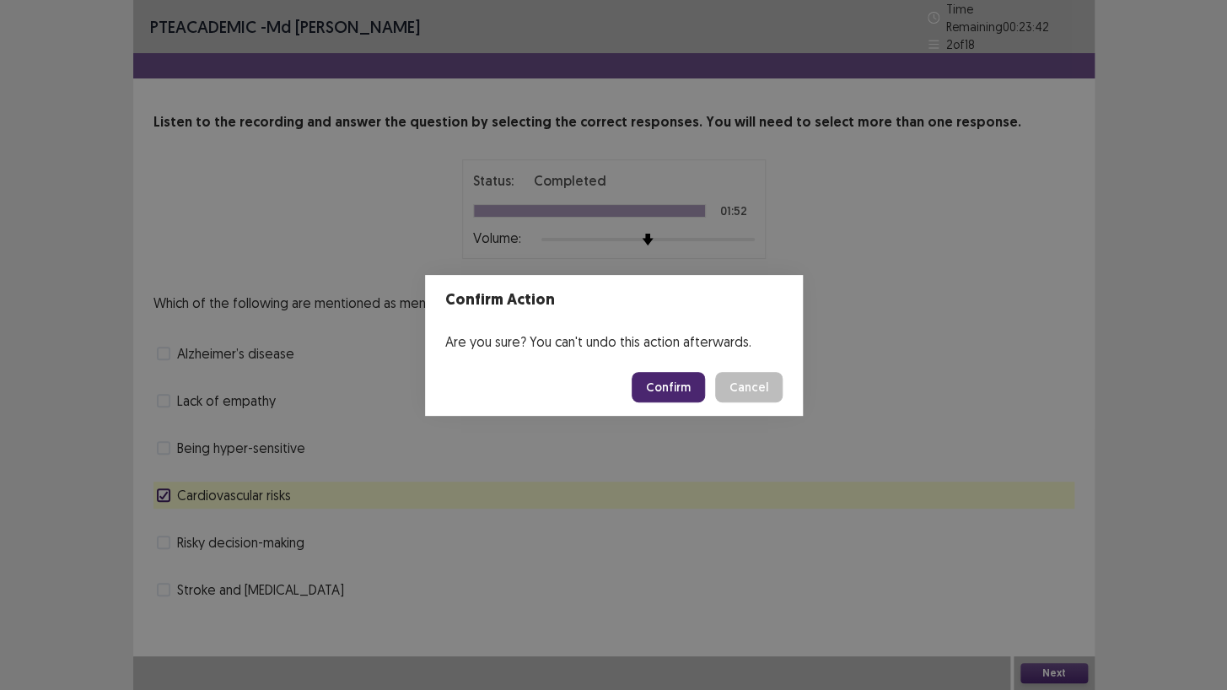
click at [669, 377] on button "Confirm" at bounding box center [668, 387] width 73 height 30
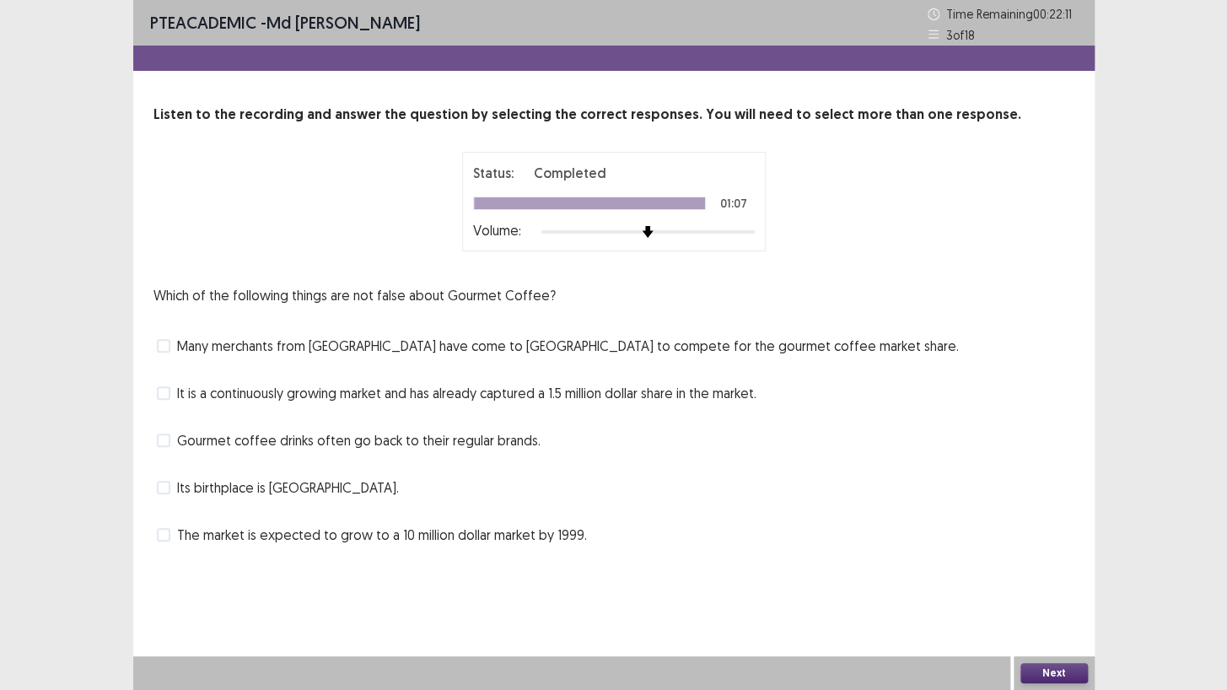
click at [157, 392] on span at bounding box center [163, 392] width 13 height 13
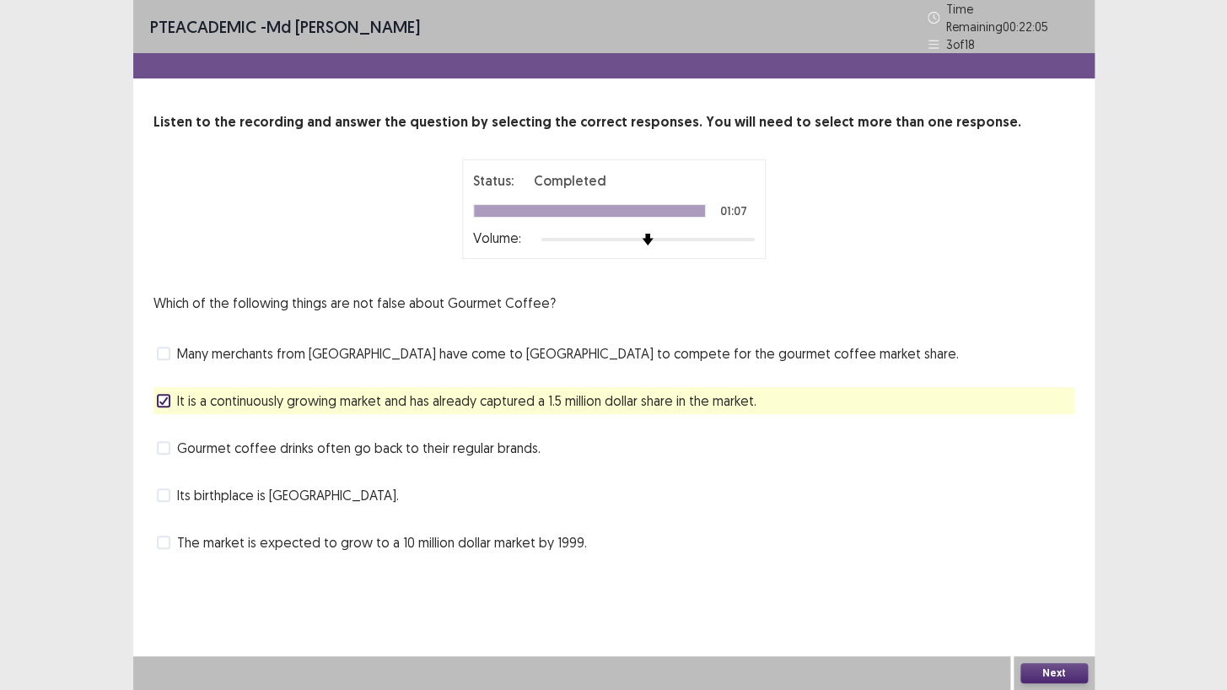
click at [1044, 592] on button "Next" at bounding box center [1053, 673] width 67 height 20
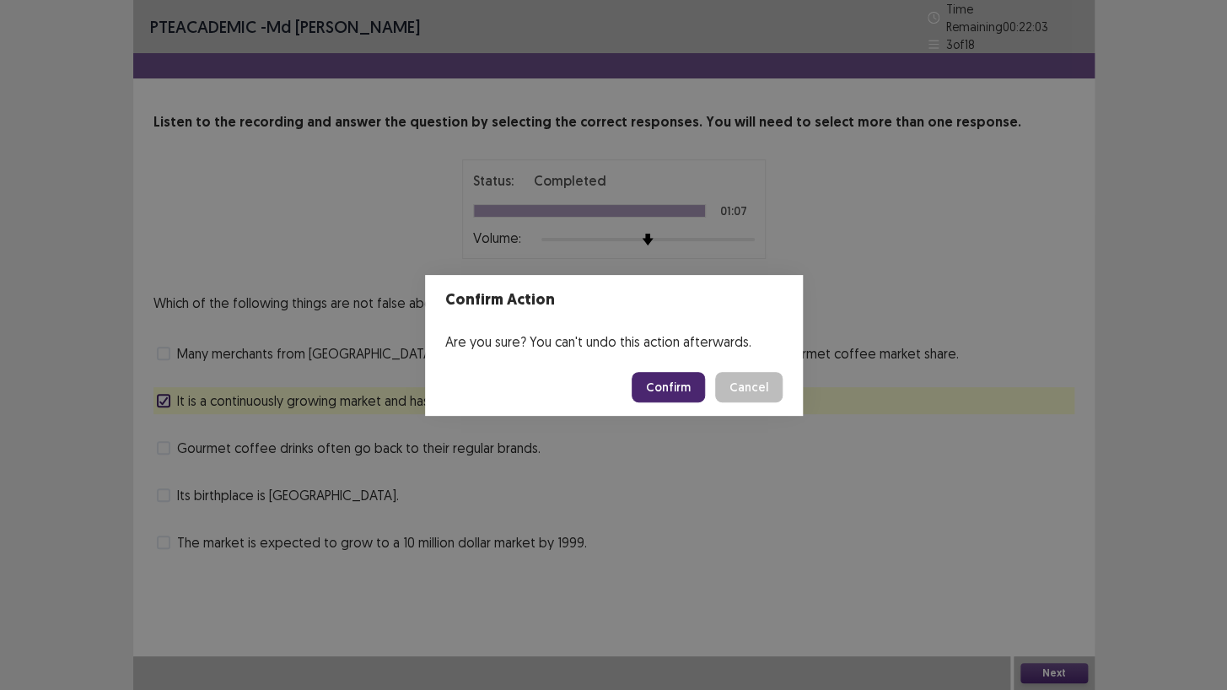
click at [653, 390] on button "Confirm" at bounding box center [668, 387] width 73 height 30
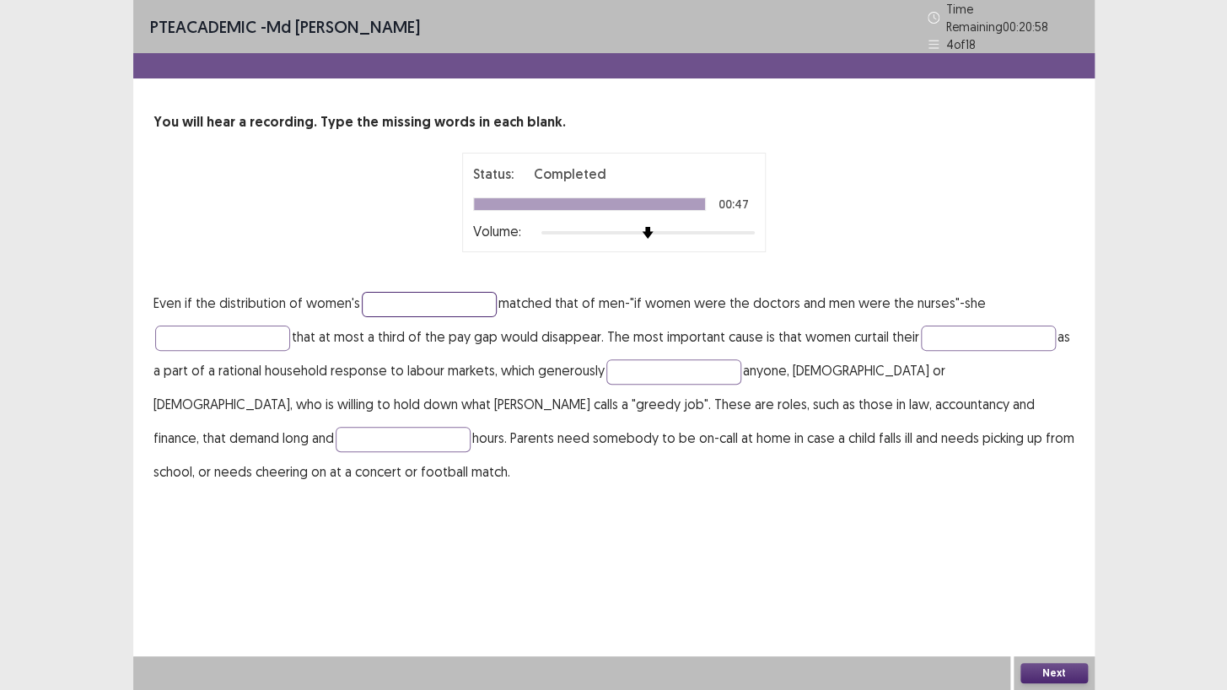
click at [411, 298] on input "text" at bounding box center [429, 304] width 135 height 25
type input "**********"
click at [255, 339] on input "text" at bounding box center [222, 337] width 135 height 25
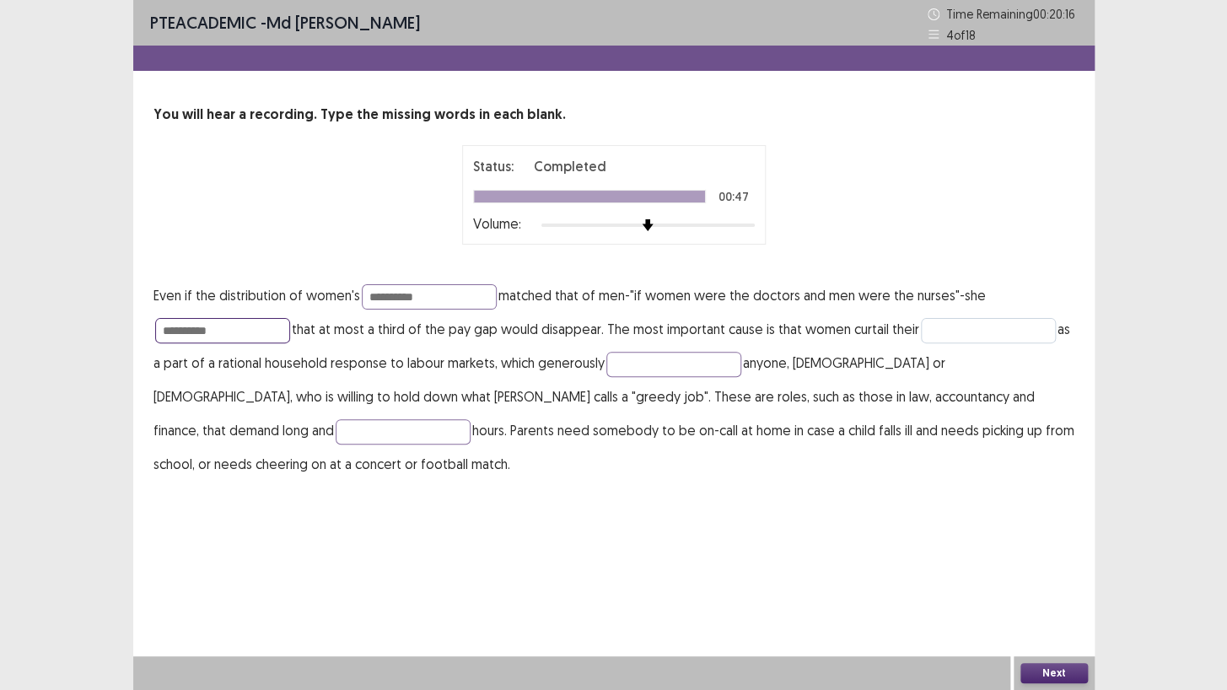
type input "**********"
click at [950, 339] on input "text" at bounding box center [988, 330] width 135 height 25
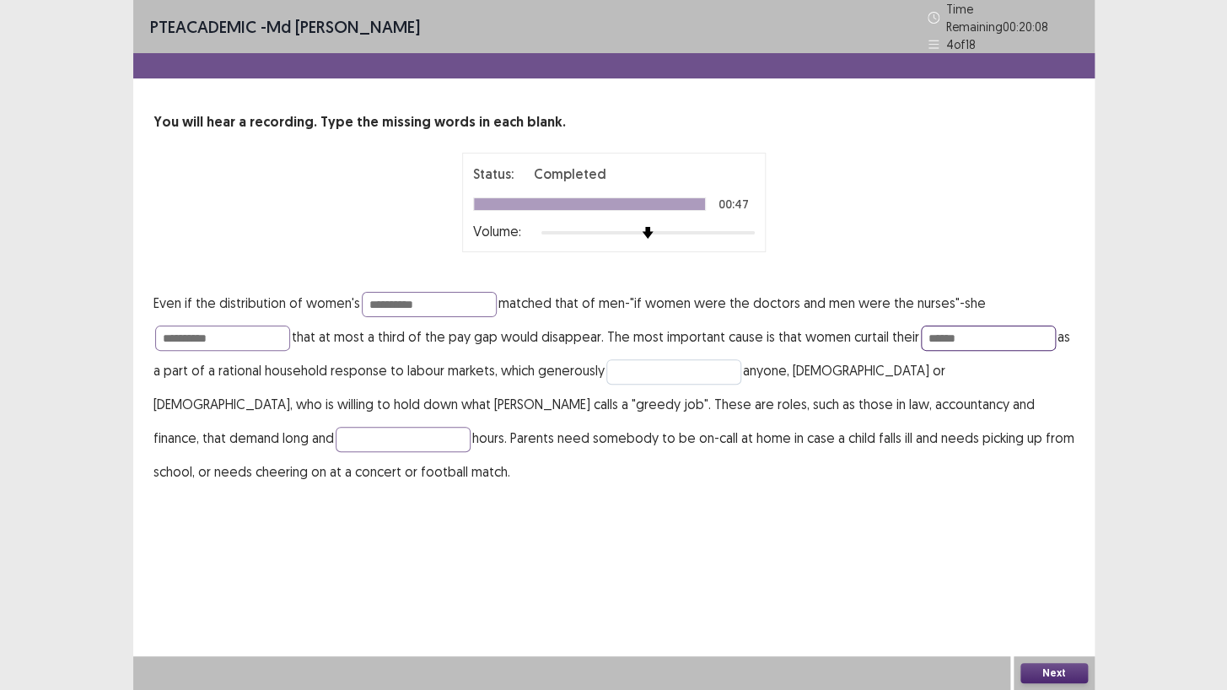
type input "******"
click at [698, 370] on input "text" at bounding box center [673, 371] width 135 height 25
type input "******"
click at [471, 427] on input "text" at bounding box center [403, 439] width 135 height 25
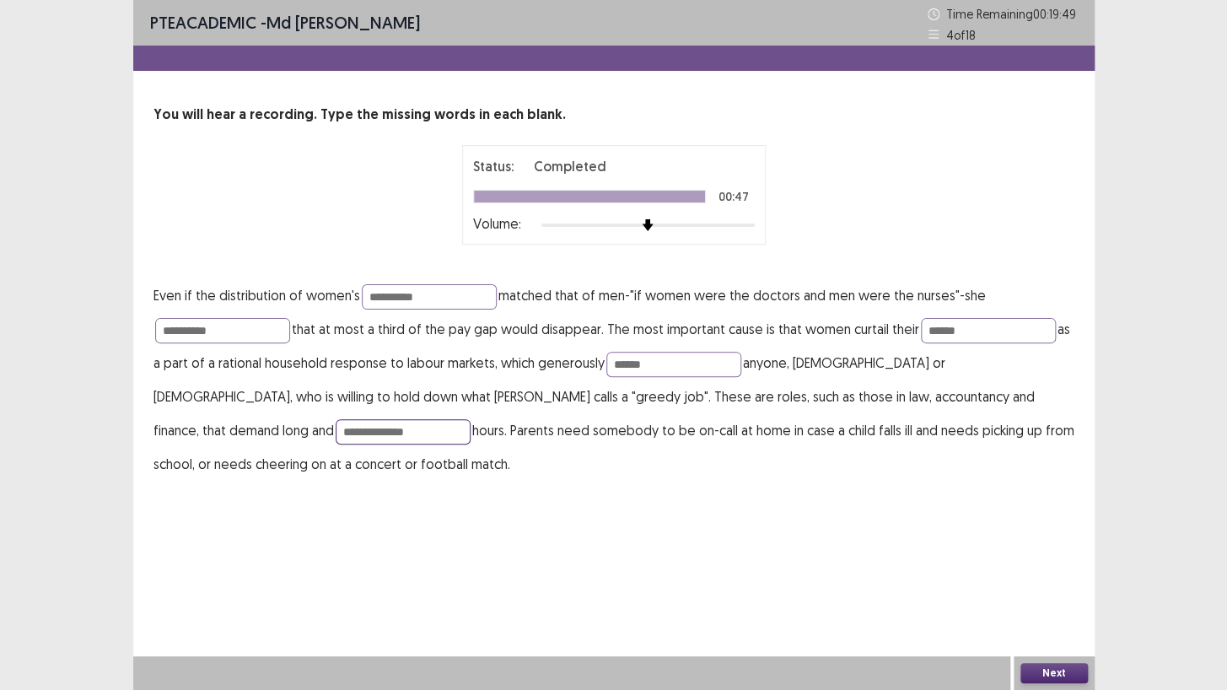
click at [471, 419] on input "**********" at bounding box center [403, 431] width 135 height 25
type input "**********"
click at [653, 366] on input "******" at bounding box center [673, 364] width 135 height 25
type input "******"
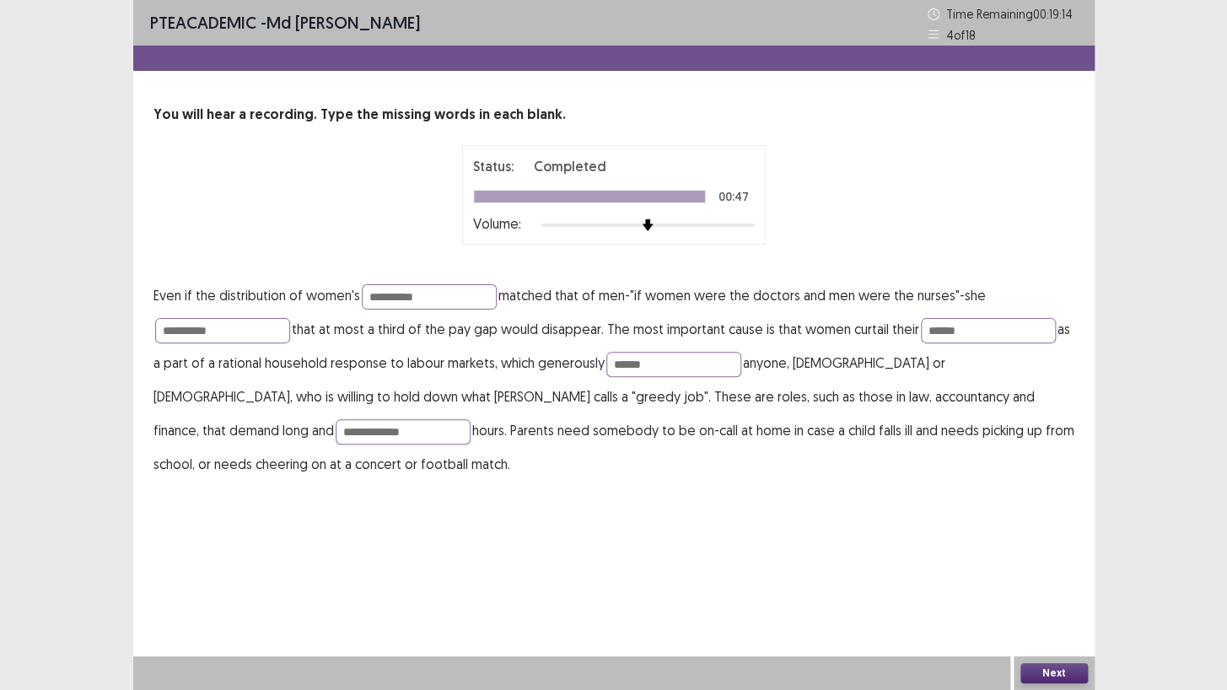
click at [1052, 592] on button "Next" at bounding box center [1053, 673] width 67 height 20
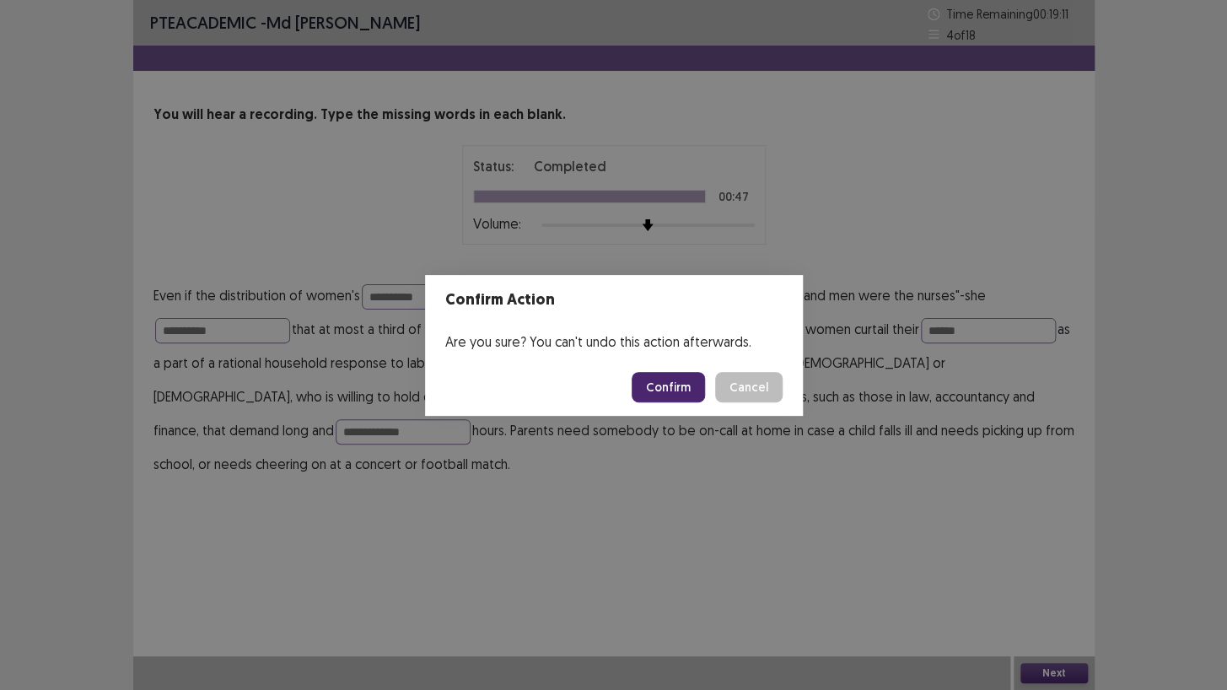
click at [674, 388] on button "Confirm" at bounding box center [668, 387] width 73 height 30
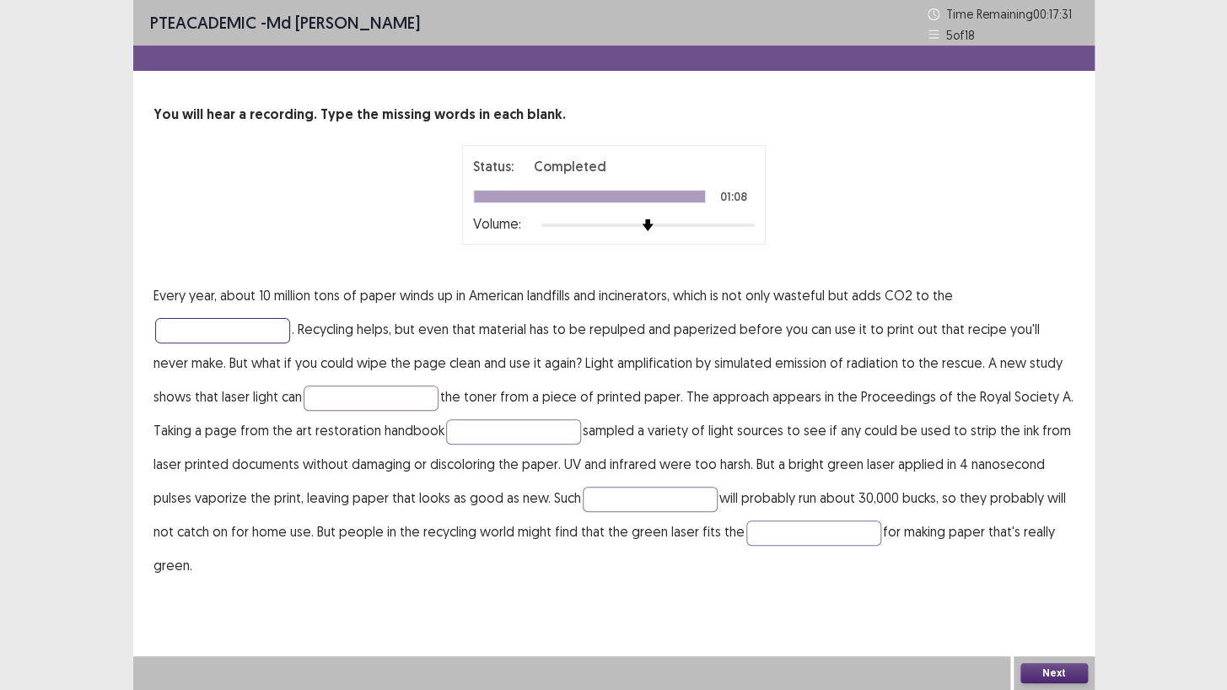
click at [250, 327] on input "text" at bounding box center [222, 330] width 135 height 25
type input "**********"
click at [304, 405] on input "text" at bounding box center [371, 397] width 135 height 25
type input "*****"
click at [508, 428] on input "text" at bounding box center [513, 431] width 135 height 25
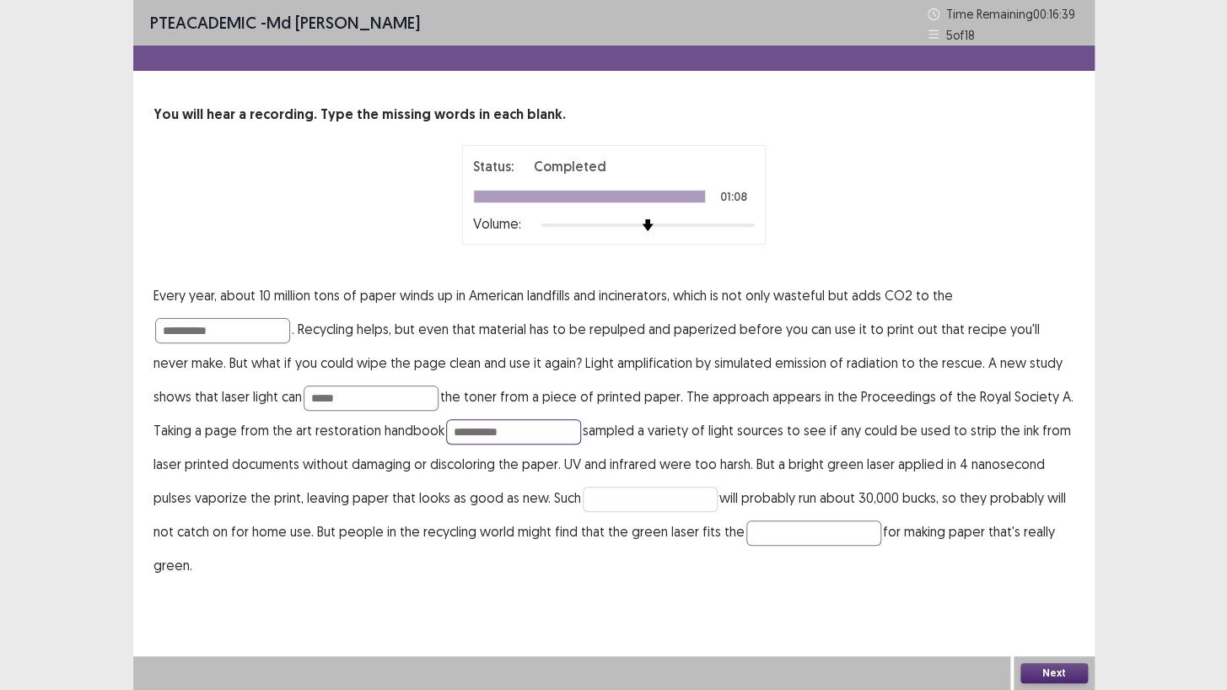
type input "**********"
click at [585, 503] on input "text" at bounding box center [650, 499] width 135 height 25
type input "********"
click at [505, 424] on input "**********" at bounding box center [513, 431] width 135 height 25
click at [1062, 592] on button "Next" at bounding box center [1053, 673] width 67 height 20
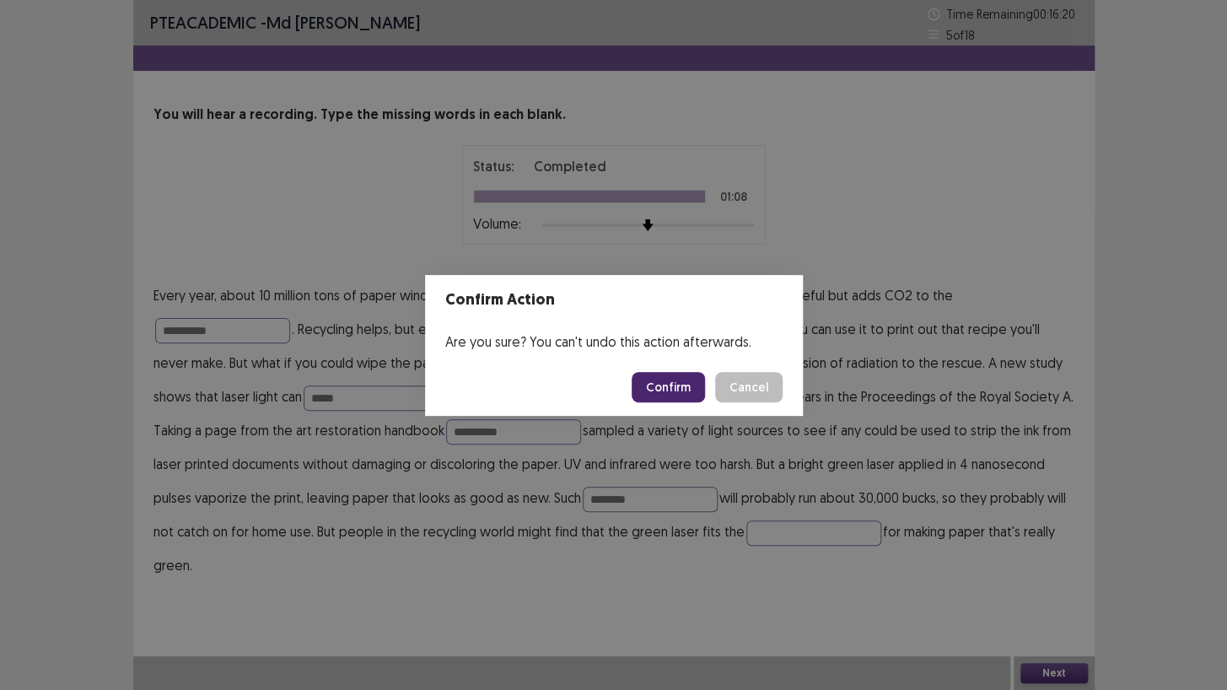
click at [666, 380] on button "Confirm" at bounding box center [668, 387] width 73 height 30
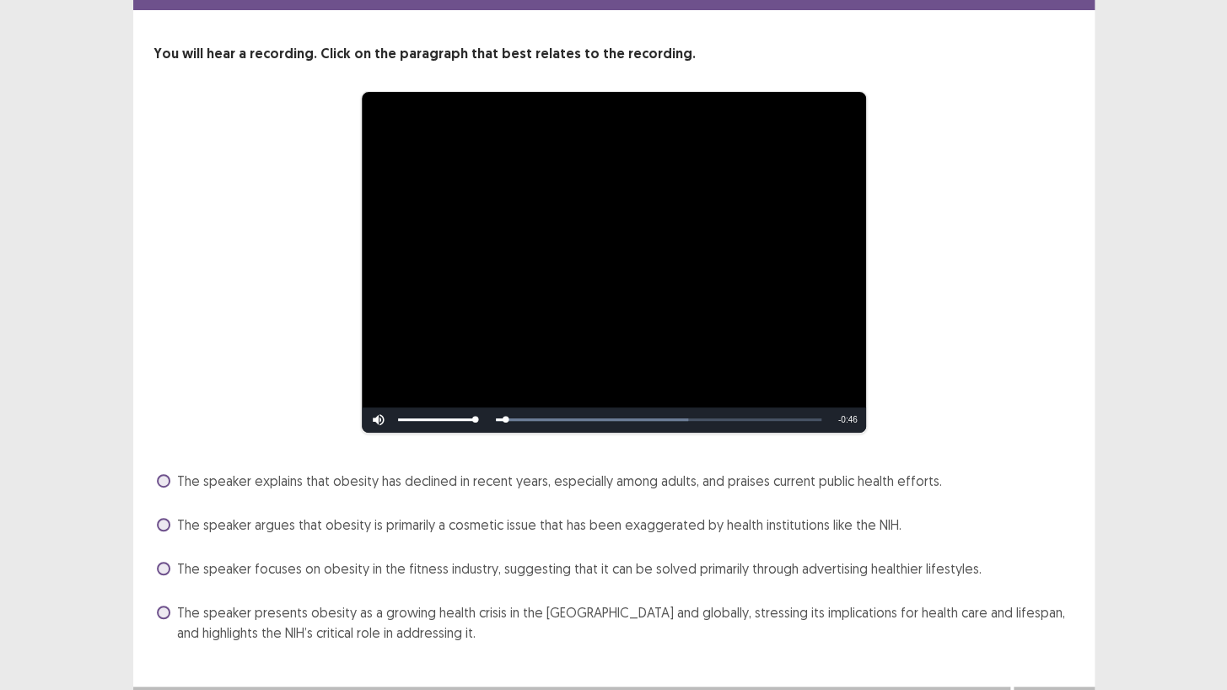
scroll to position [90, 0]
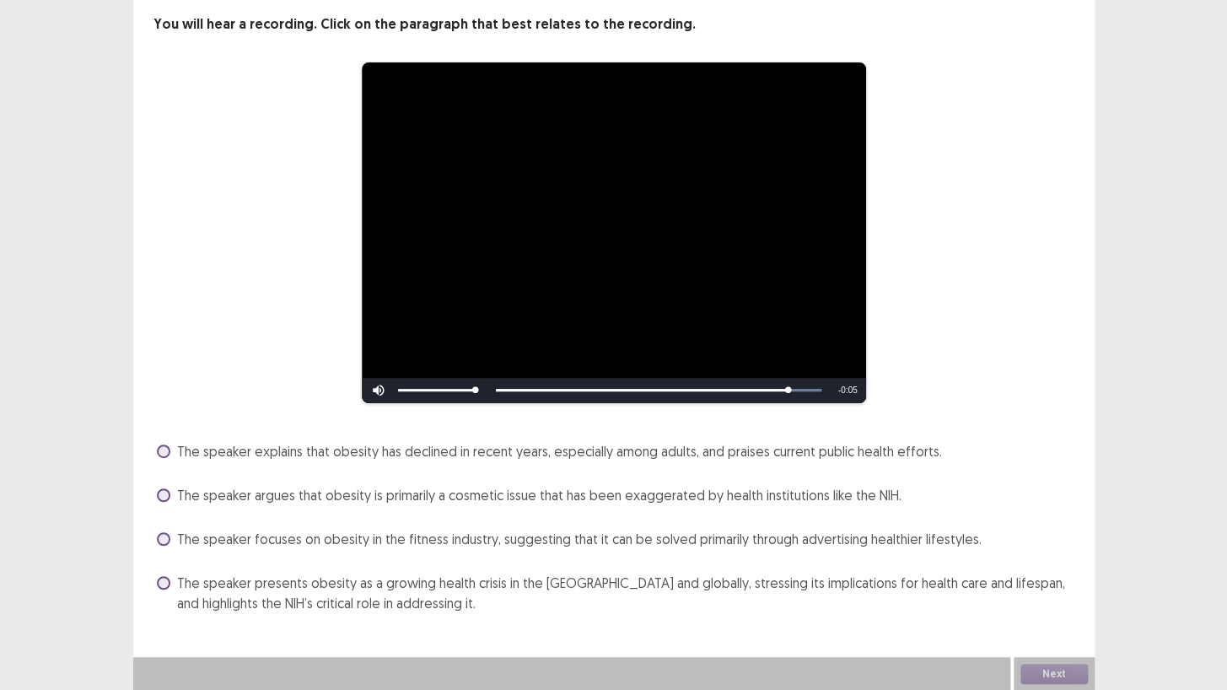
click at [357, 502] on span "The speaker argues that obesity is primarily a cosmetic issue that has been exa…" at bounding box center [539, 495] width 724 height 20
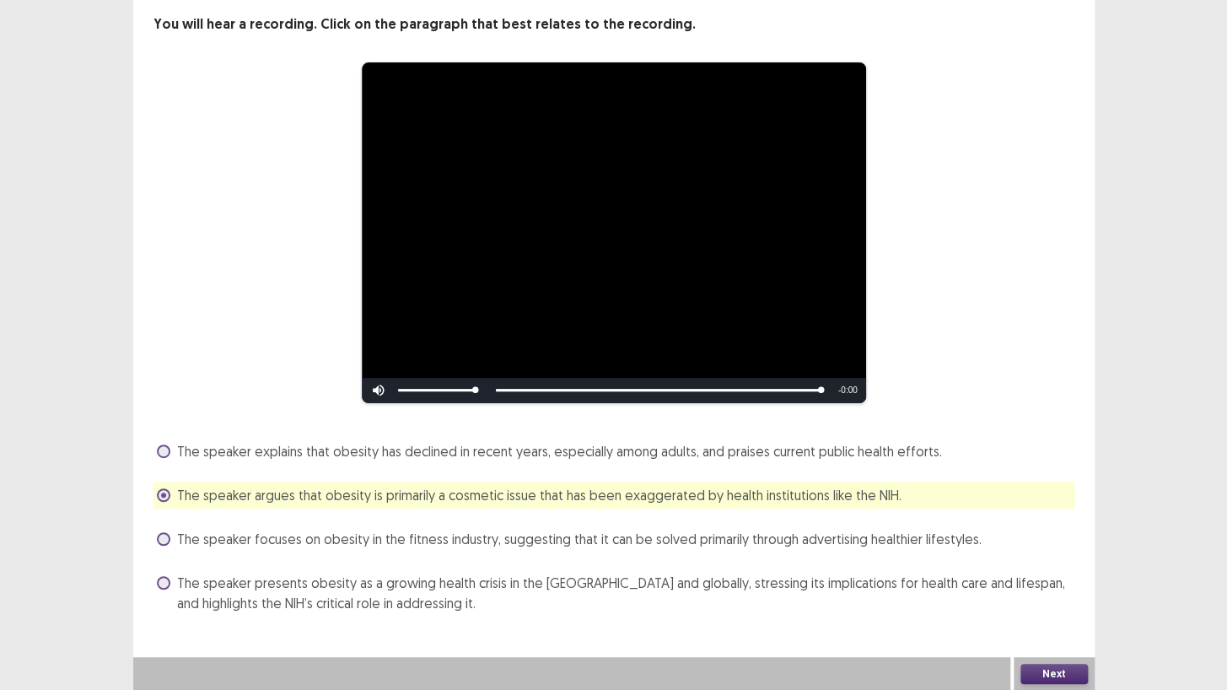
click at [329, 542] on span "The speaker focuses on obesity in the fitness industry, suggesting that it can …" at bounding box center [579, 539] width 804 height 20
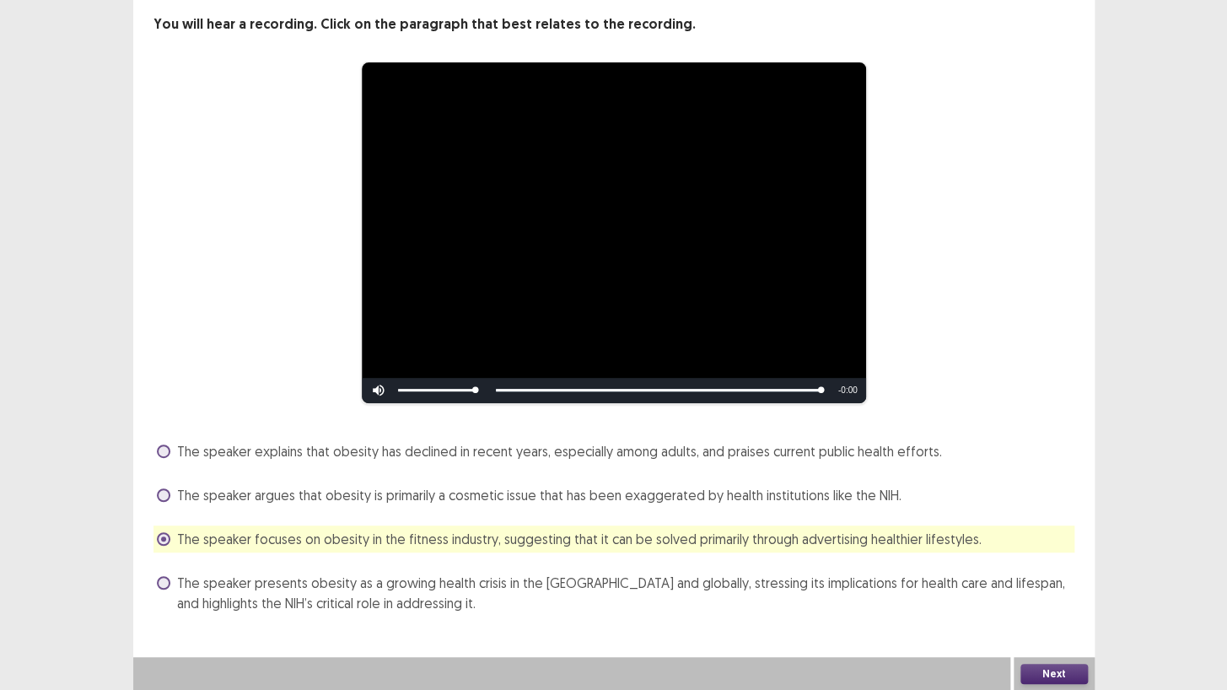
click at [1035, 592] on button "Next" at bounding box center [1053, 674] width 67 height 20
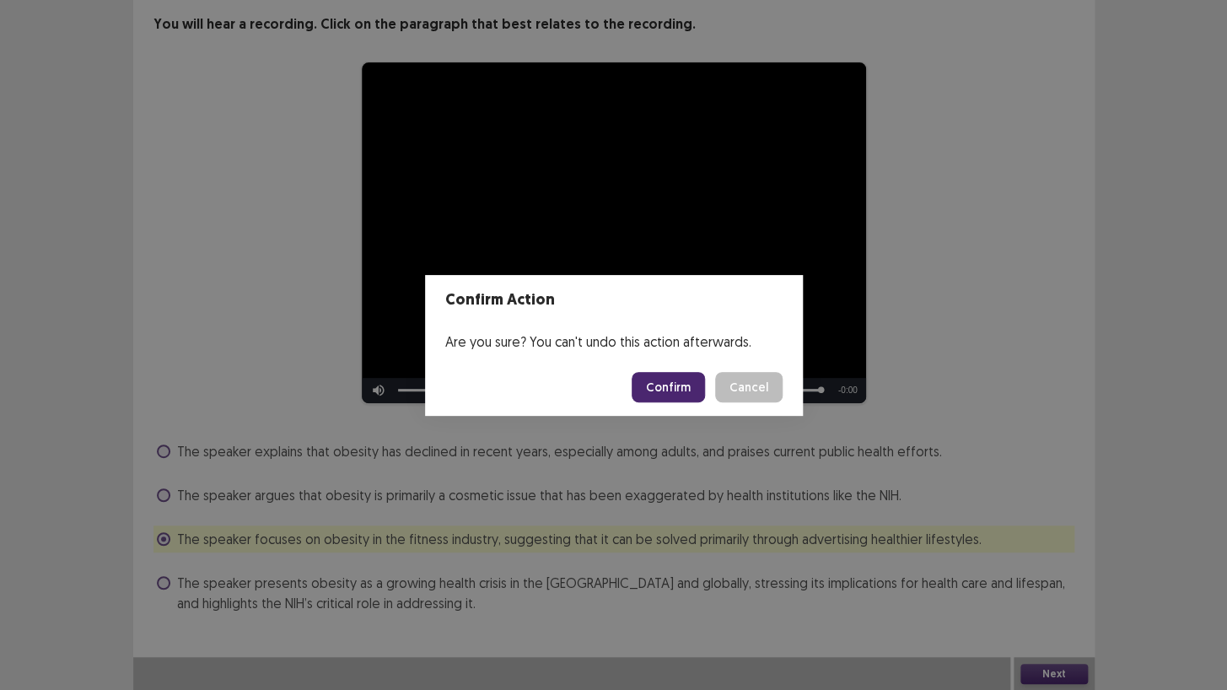
click at [678, 387] on button "Confirm" at bounding box center [668, 387] width 73 height 30
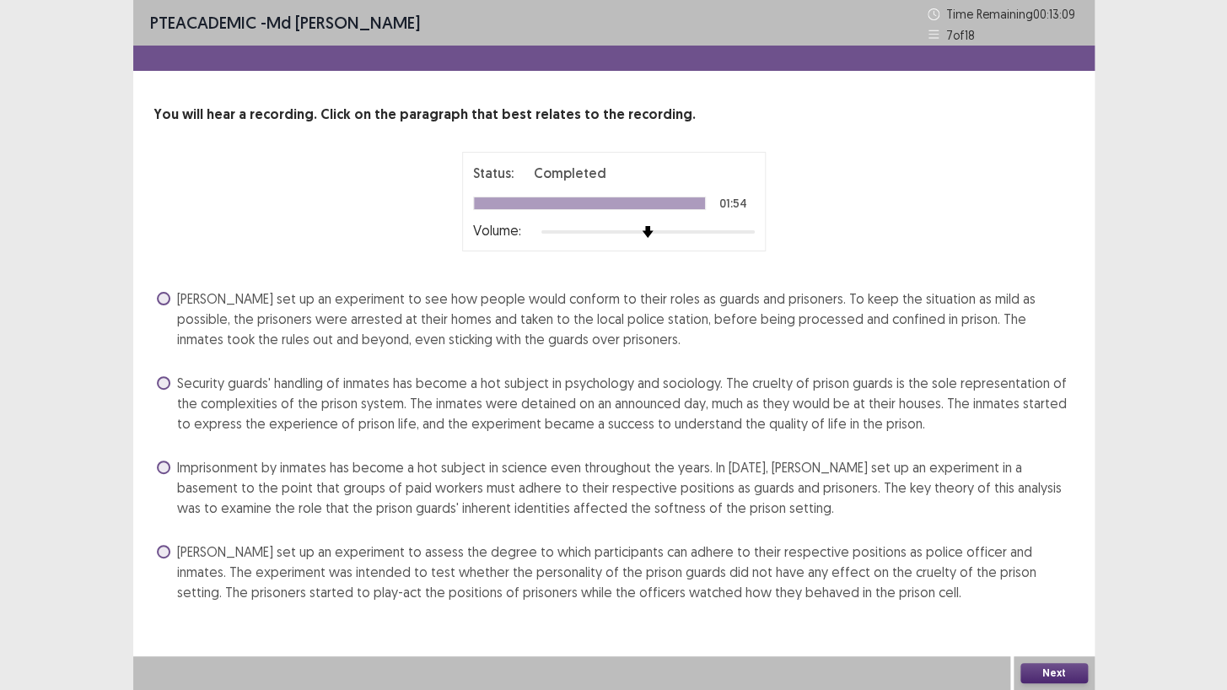
click at [160, 465] on span at bounding box center [163, 466] width 13 height 13
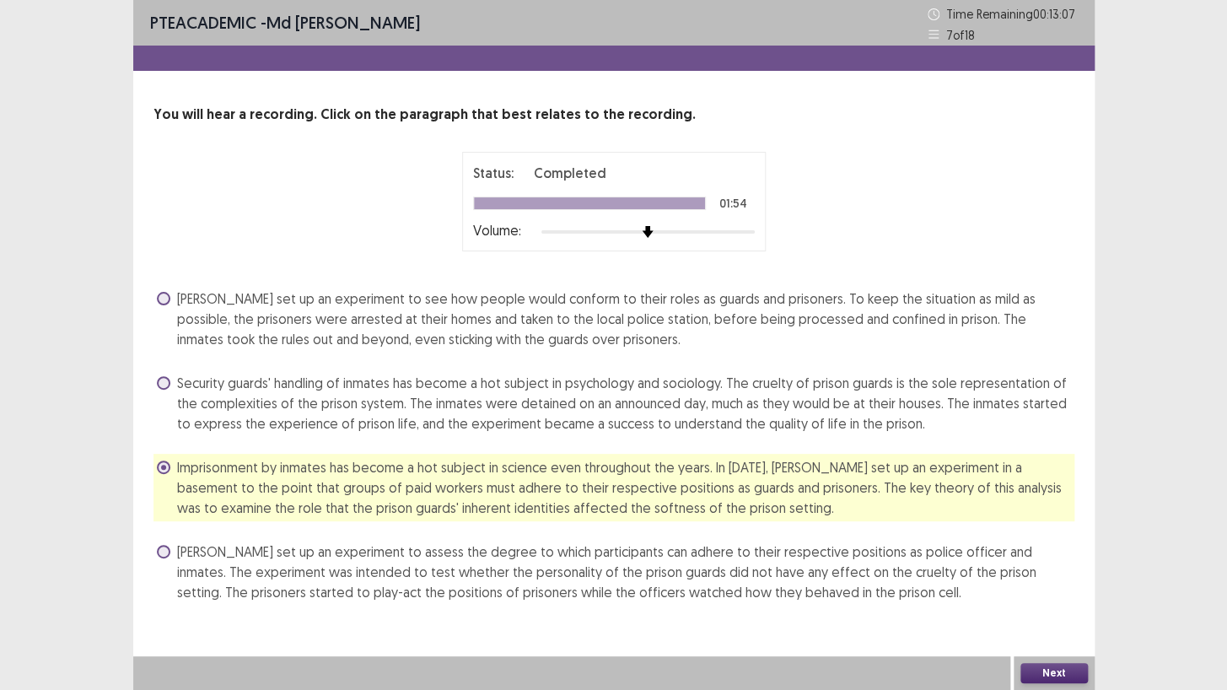
click at [1033, 592] on button "Next" at bounding box center [1053, 673] width 67 height 20
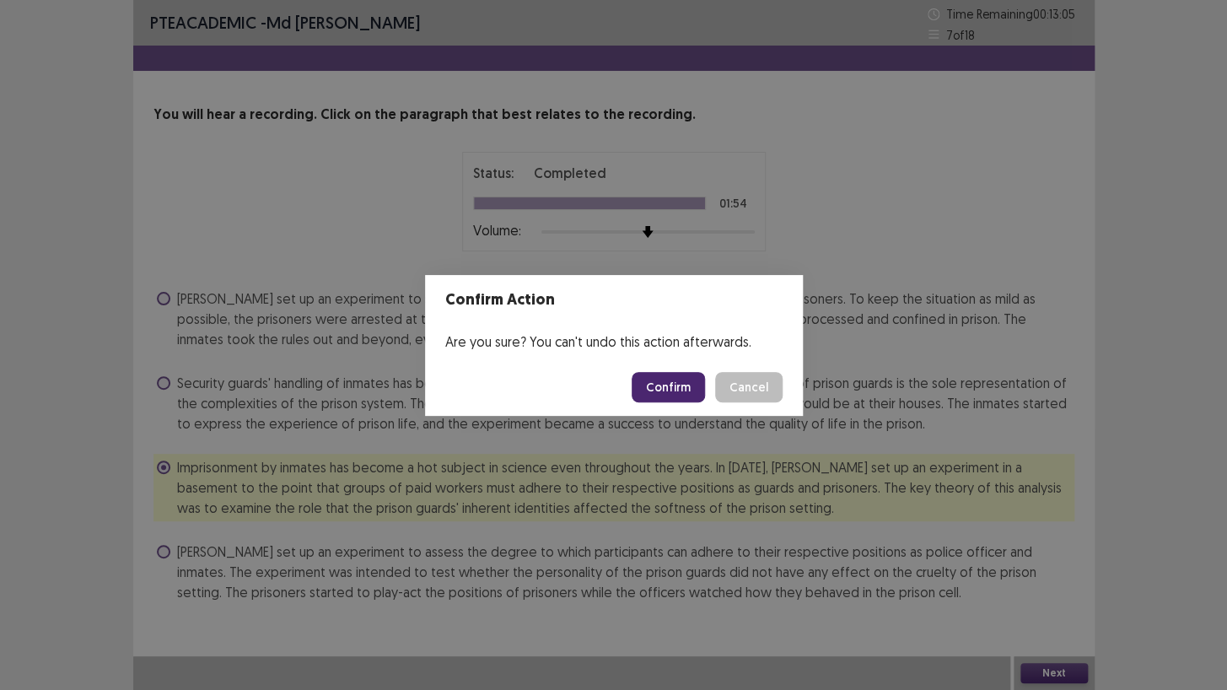
click at [693, 385] on button "Confirm" at bounding box center [668, 387] width 73 height 30
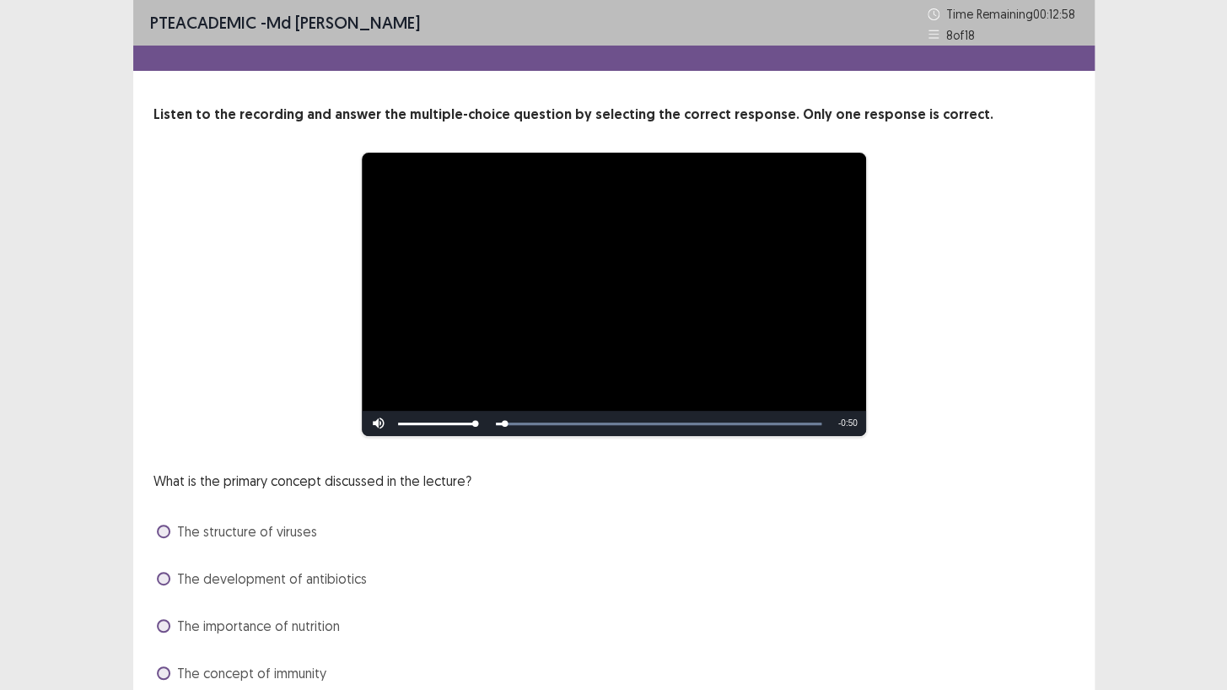
click at [548, 488] on div "What is the primary concept discussed in the lecture? The structure of viruses …" at bounding box center [613, 579] width 921 height 216
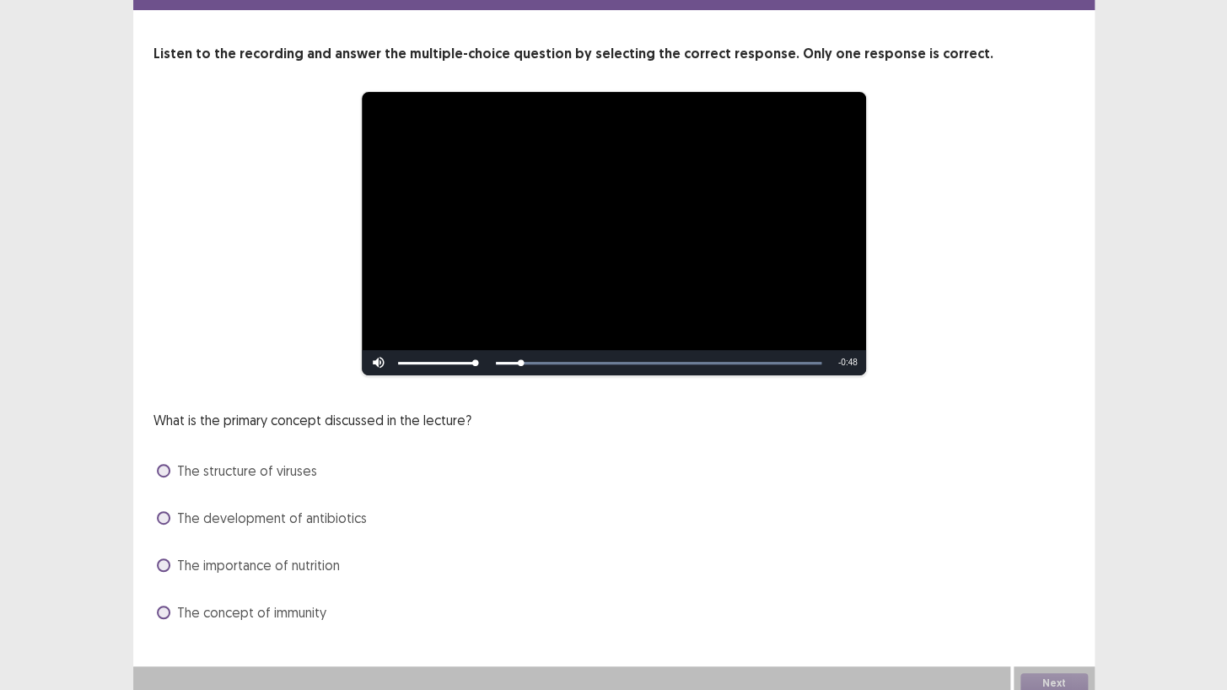
scroll to position [70, 0]
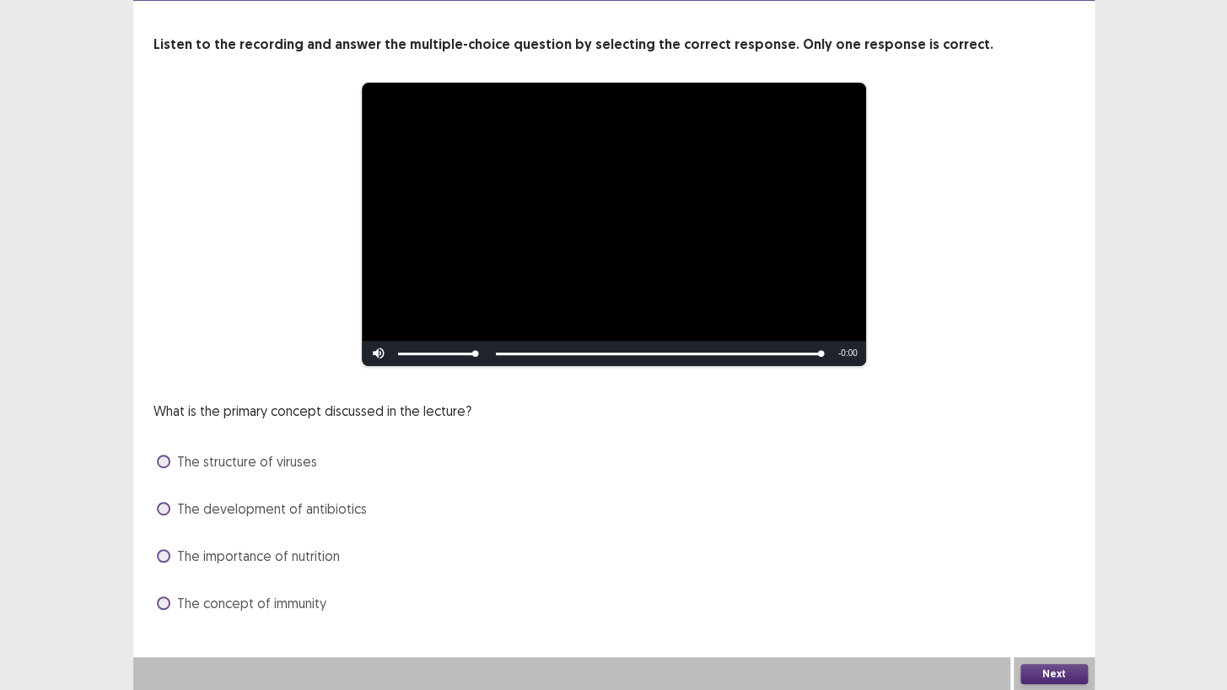
click at [269, 513] on span "The development of antibiotics" at bounding box center [272, 508] width 190 height 20
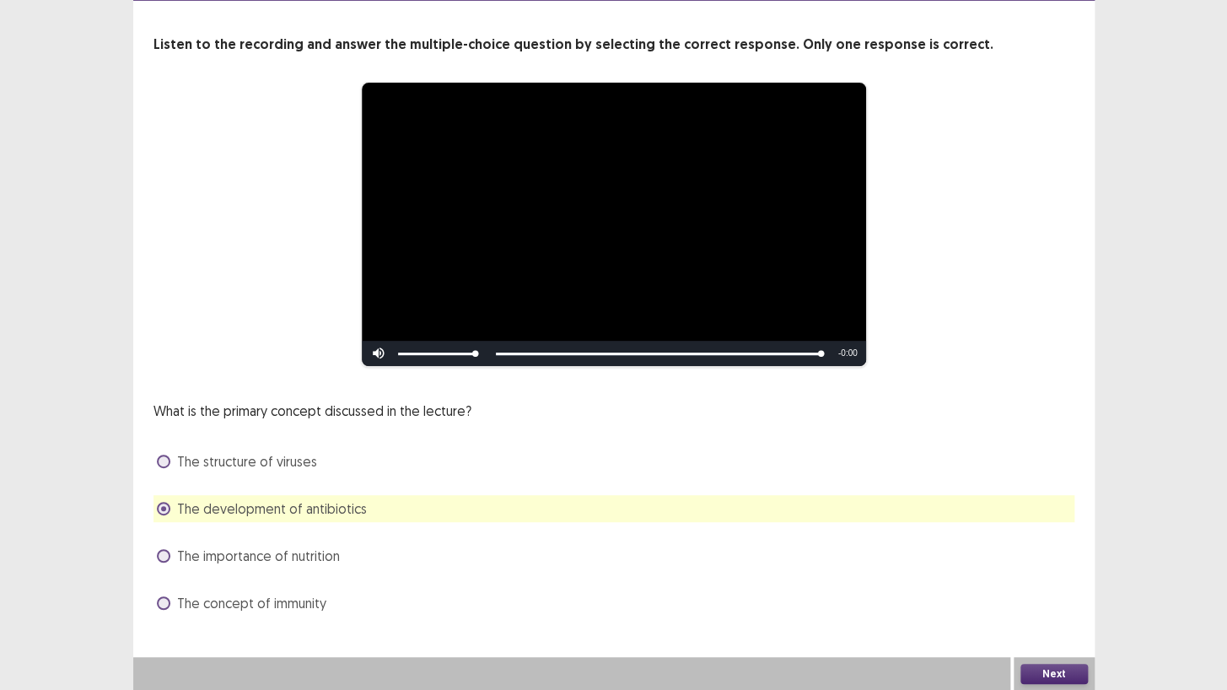
click at [241, 504] on span "The development of antibiotics" at bounding box center [272, 508] width 190 height 20
click at [224, 554] on span "The importance of nutrition" at bounding box center [258, 556] width 163 height 20
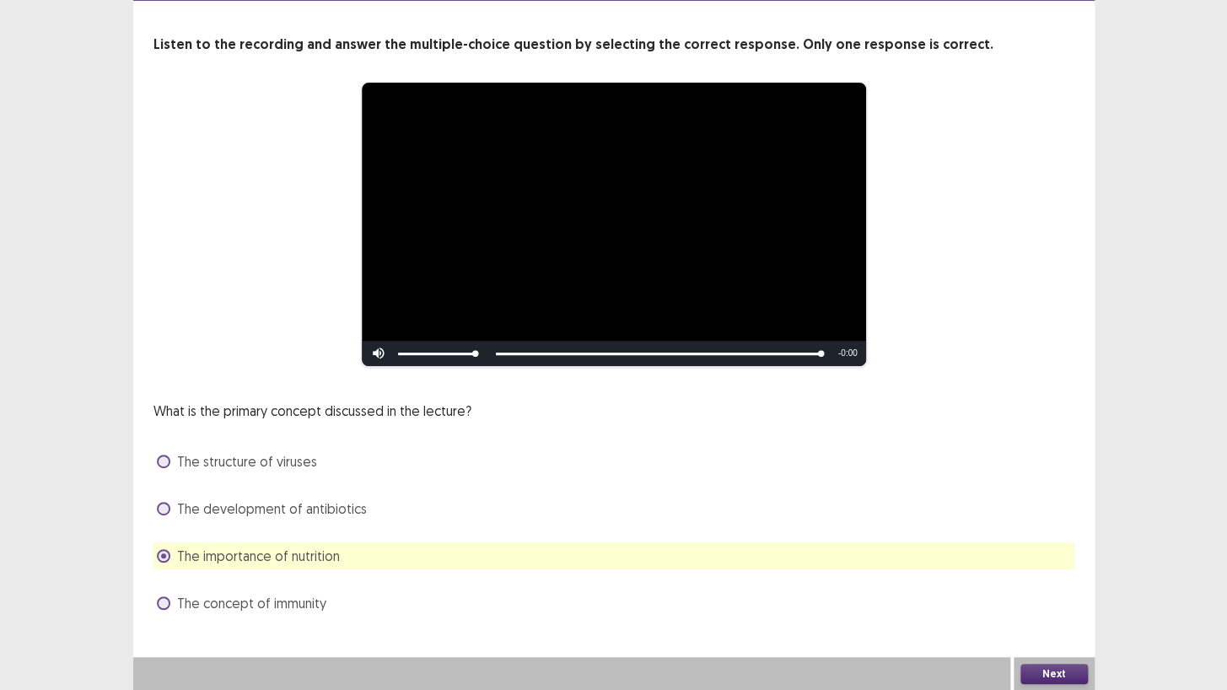
click at [219, 592] on span "The concept of immunity" at bounding box center [251, 603] width 149 height 20
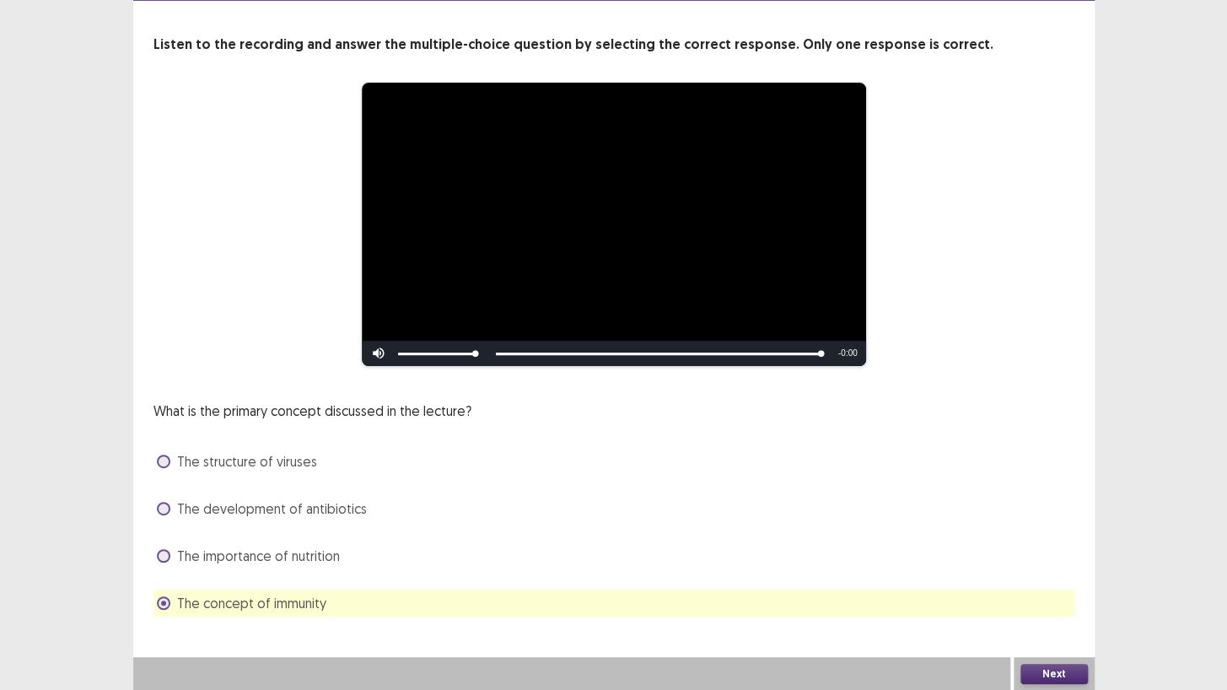
click at [1030, 592] on button "Next" at bounding box center [1053, 674] width 67 height 20
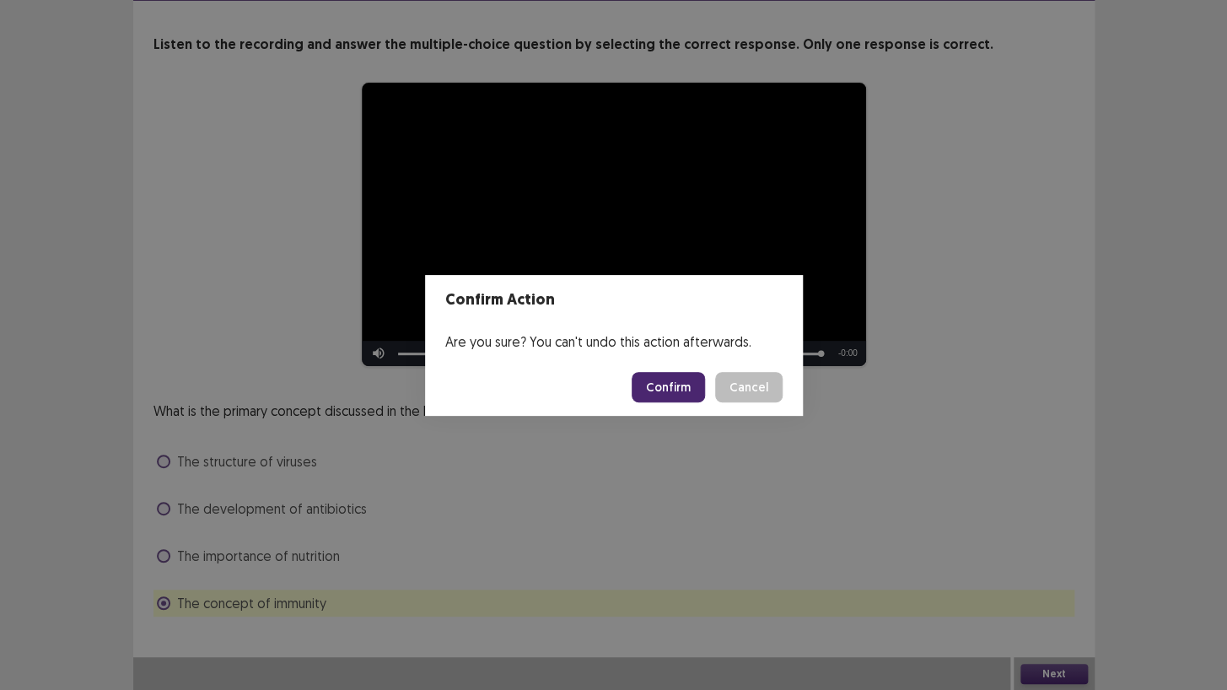
click at [658, 387] on button "Confirm" at bounding box center [668, 387] width 73 height 30
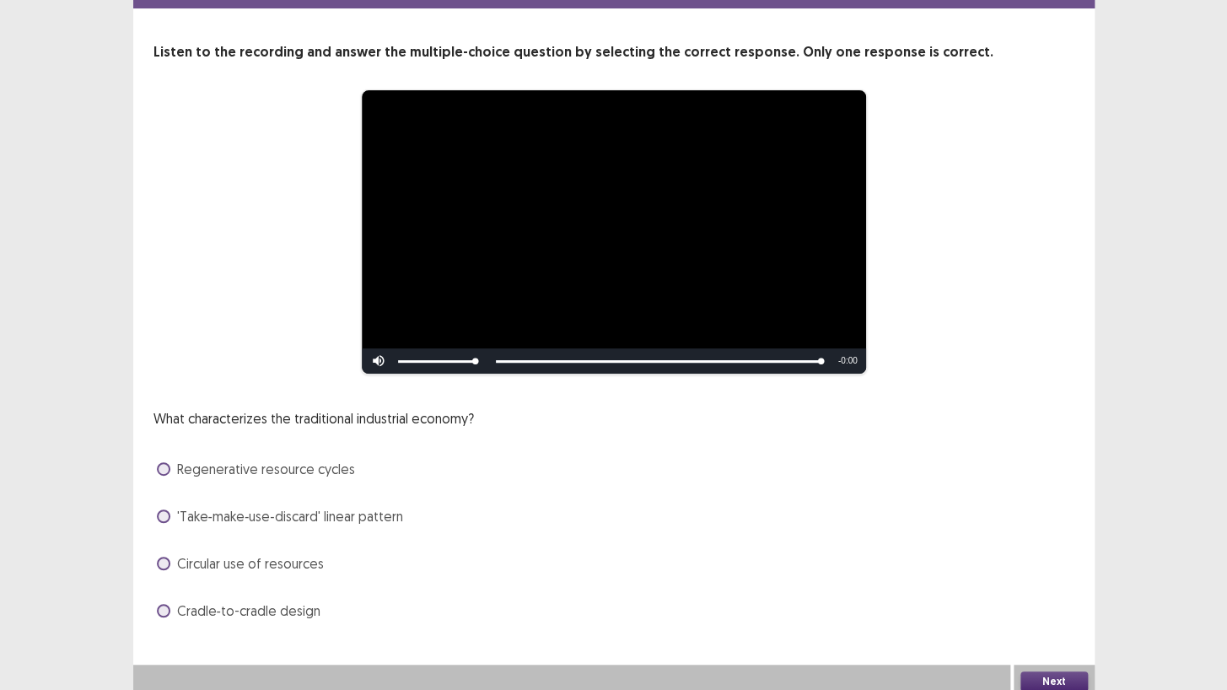
click at [252, 553] on span "Circular use of resources" at bounding box center [250, 563] width 147 height 20
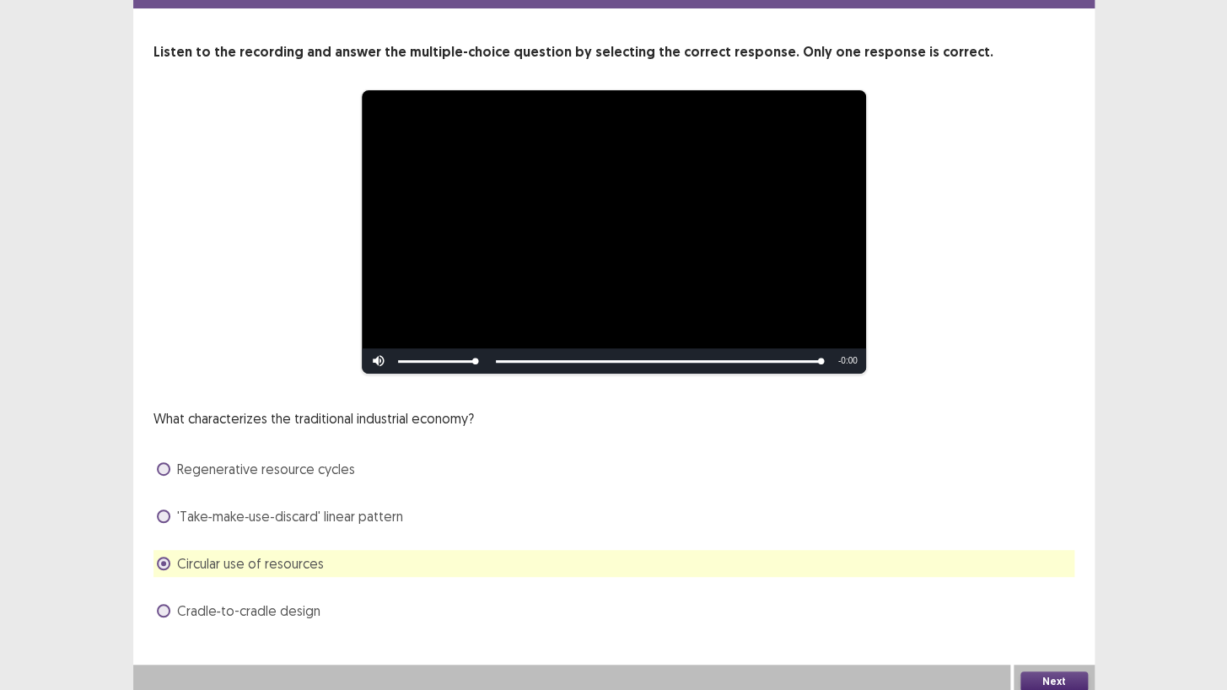
click at [1064, 592] on button "Next" at bounding box center [1053, 681] width 67 height 20
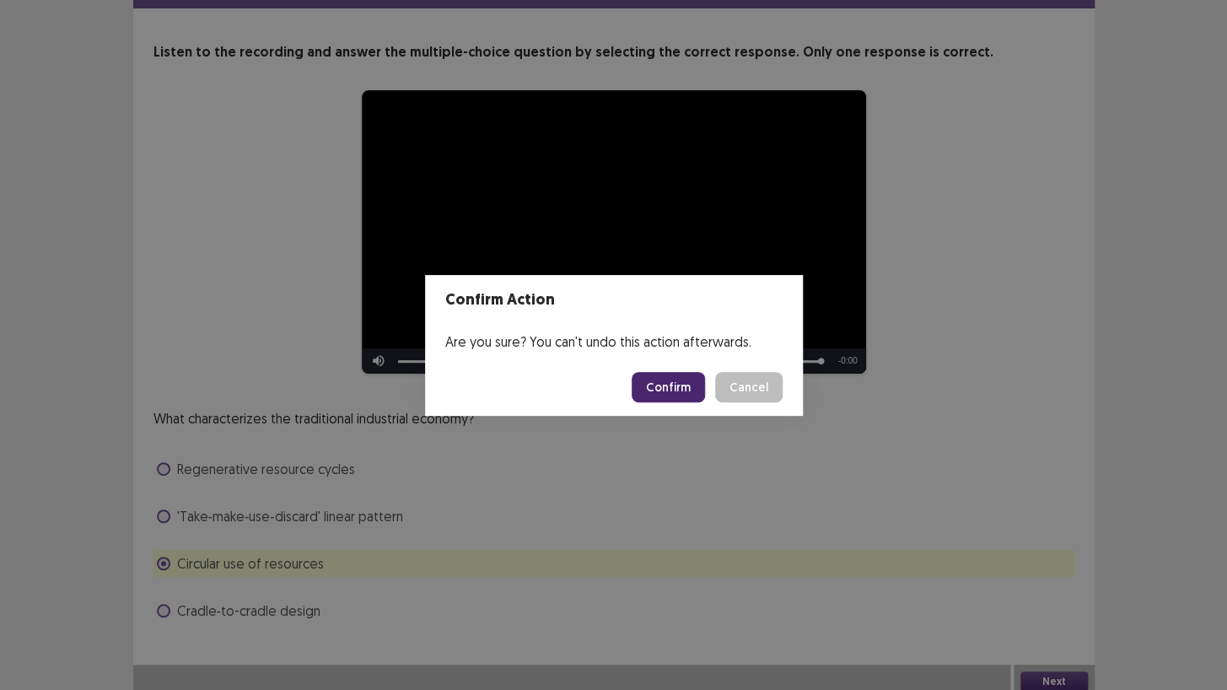
click at [696, 381] on button "Confirm" at bounding box center [668, 387] width 73 height 30
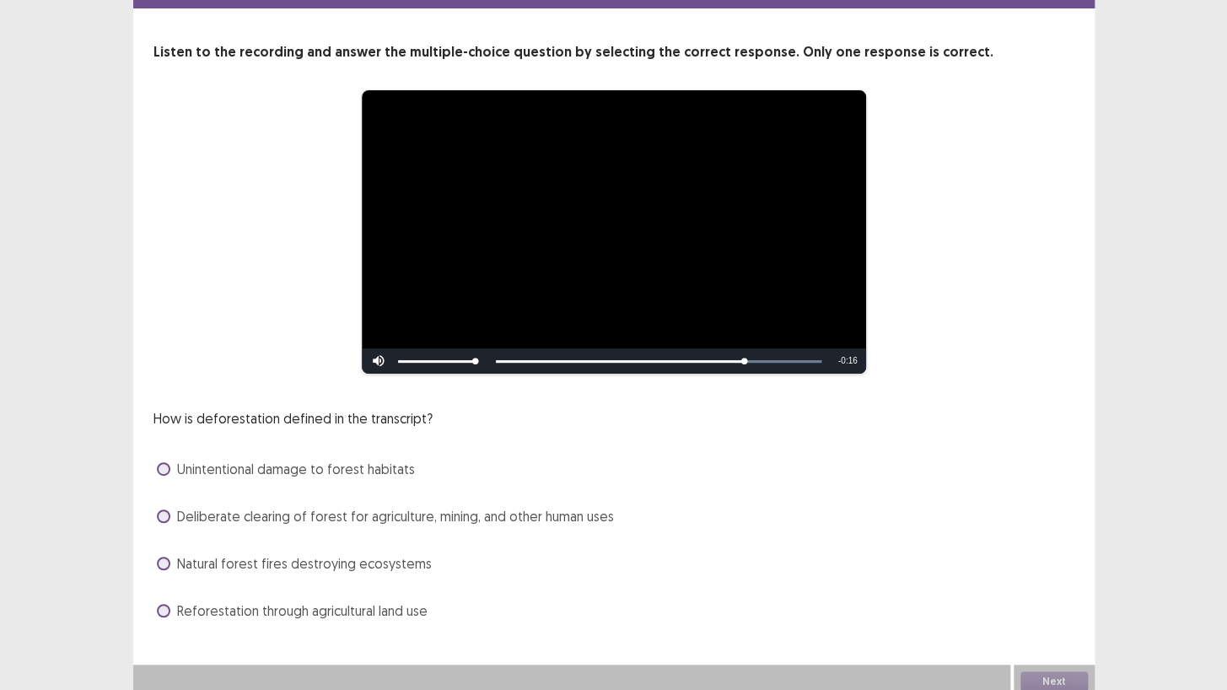
scroll to position [70, 0]
click at [242, 464] on span "Unintentional damage to forest habitats" at bounding box center [296, 469] width 238 height 20
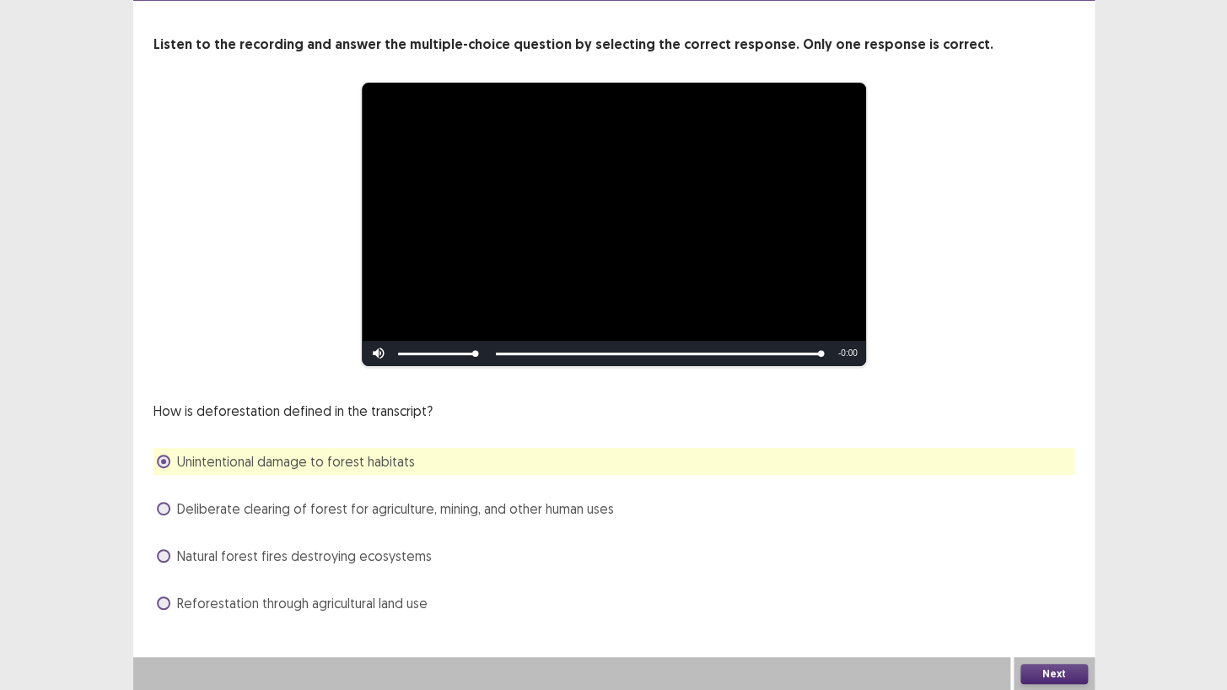
click at [1067, 675] on button "Next" at bounding box center [1053, 674] width 67 height 20
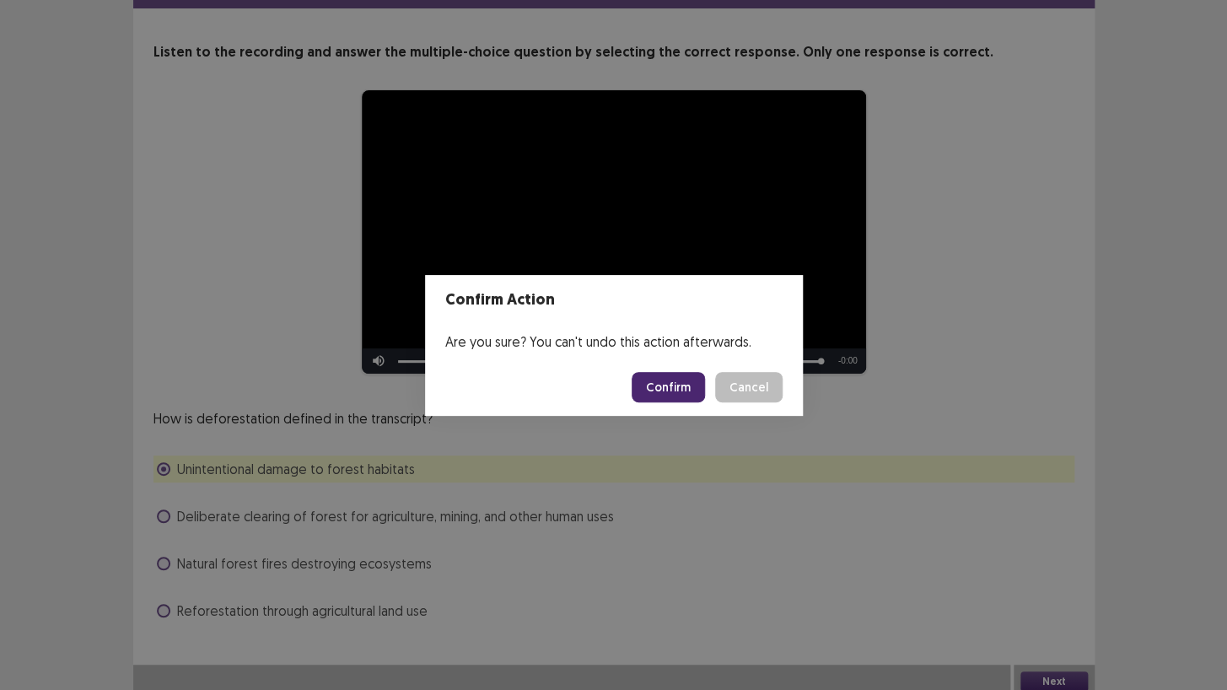
click at [691, 389] on button "Confirm" at bounding box center [668, 387] width 73 height 30
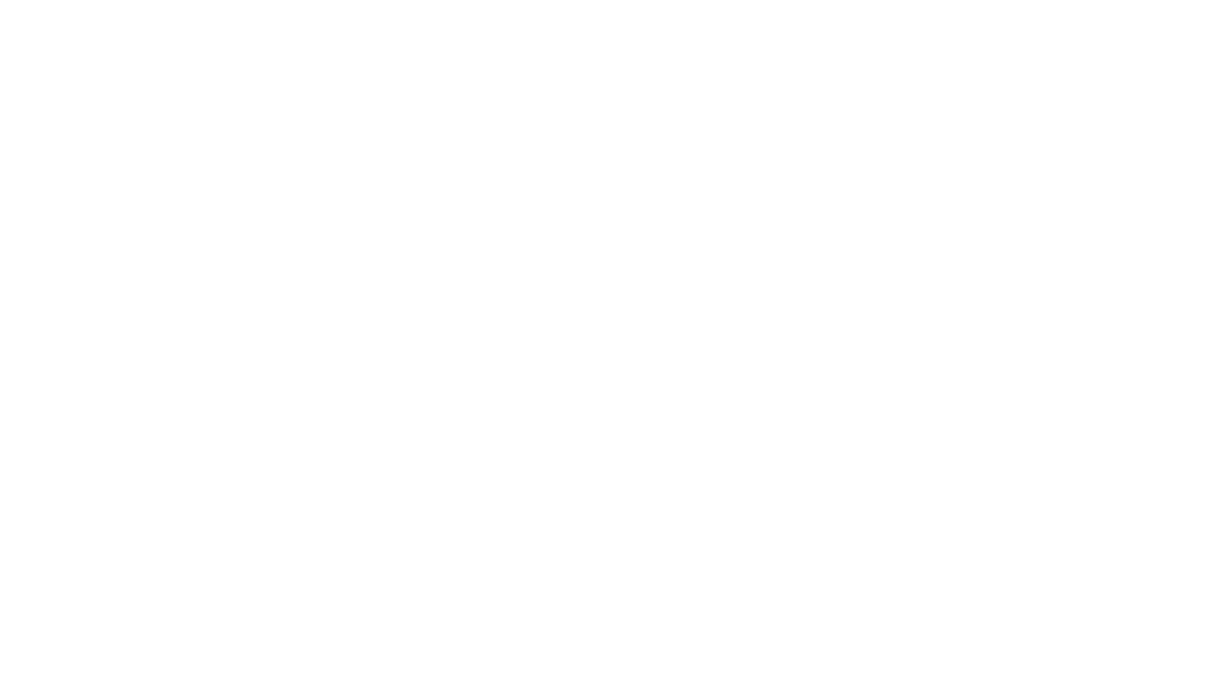
scroll to position [0, 0]
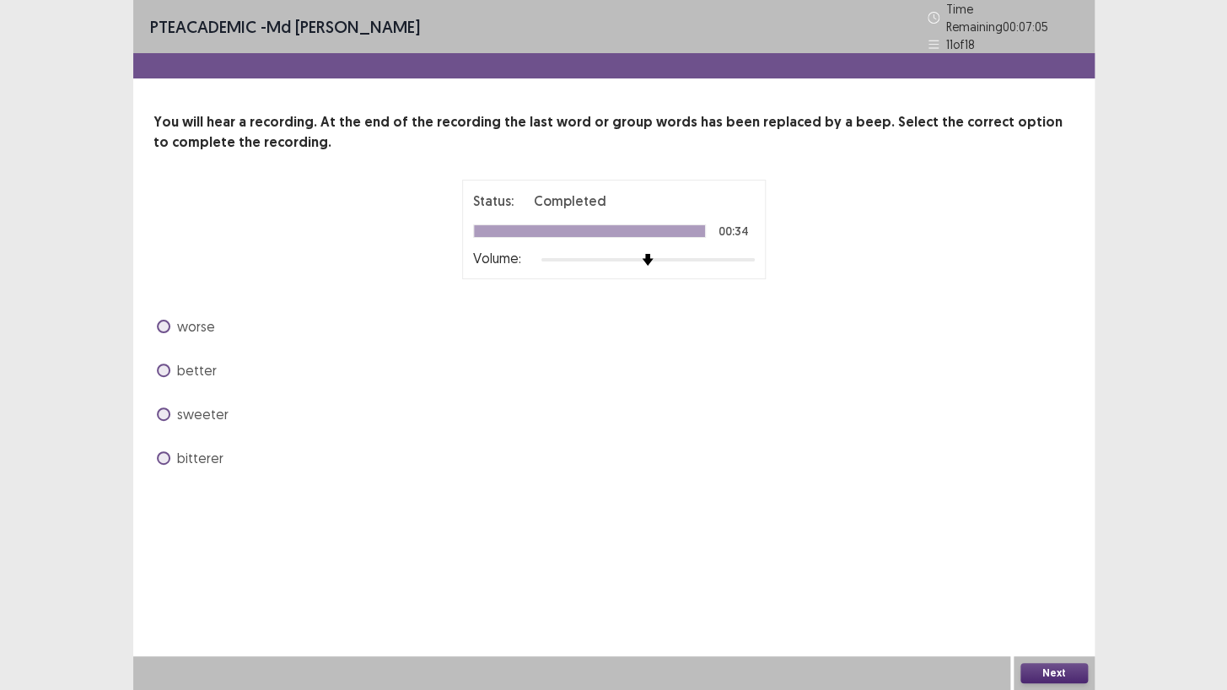
click at [204, 362] on span "better" at bounding box center [197, 370] width 40 height 20
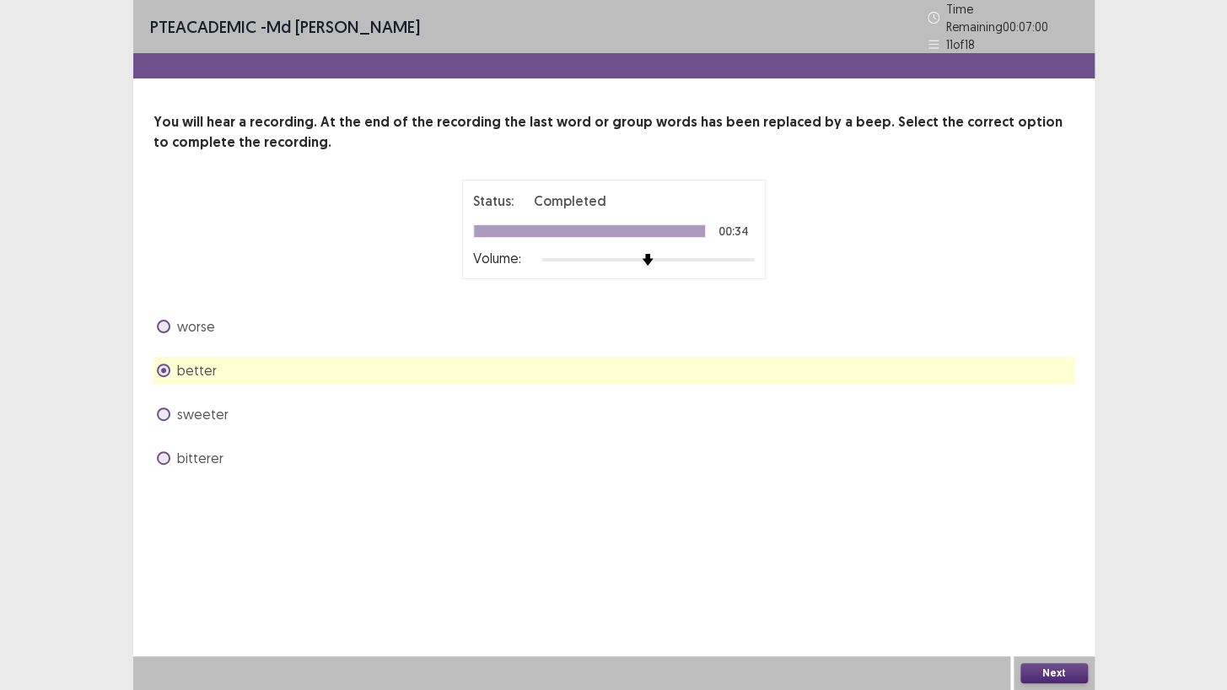
click at [1054, 670] on button "Next" at bounding box center [1053, 673] width 67 height 20
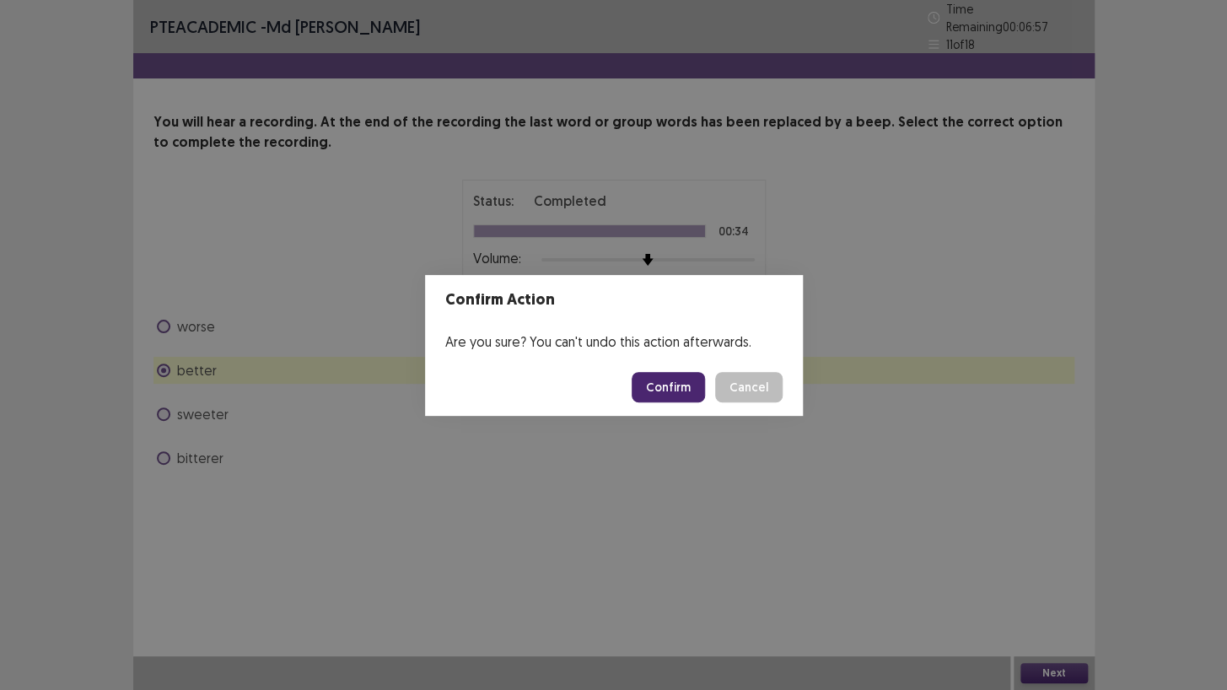
click at [677, 384] on button "Confirm" at bounding box center [668, 387] width 73 height 30
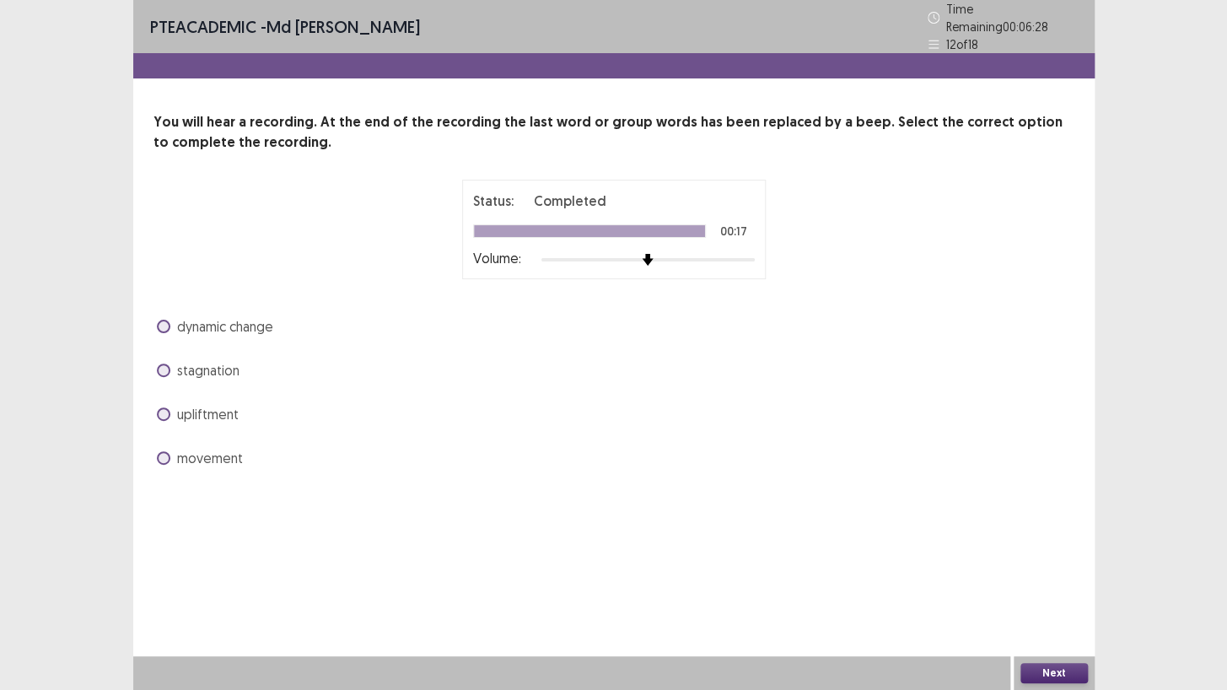
click at [165, 320] on span at bounding box center [163, 326] width 13 height 13
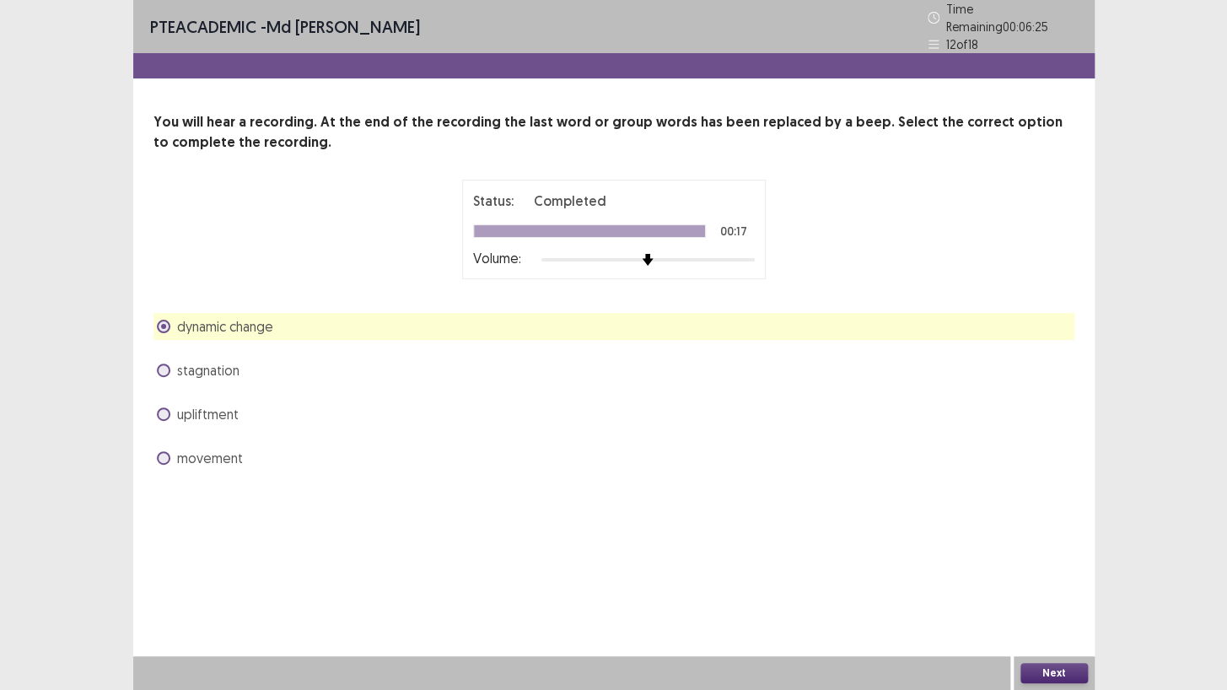
click at [1066, 666] on button "Next" at bounding box center [1053, 673] width 67 height 20
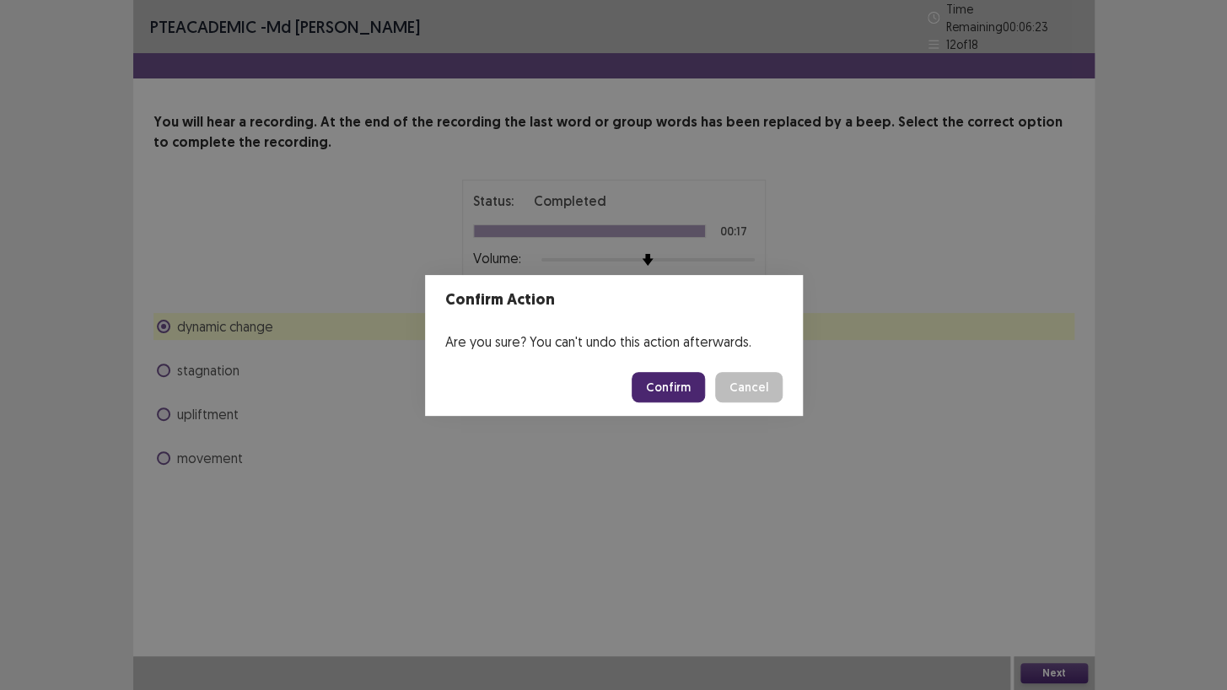
click at [658, 383] on button "Confirm" at bounding box center [668, 387] width 73 height 30
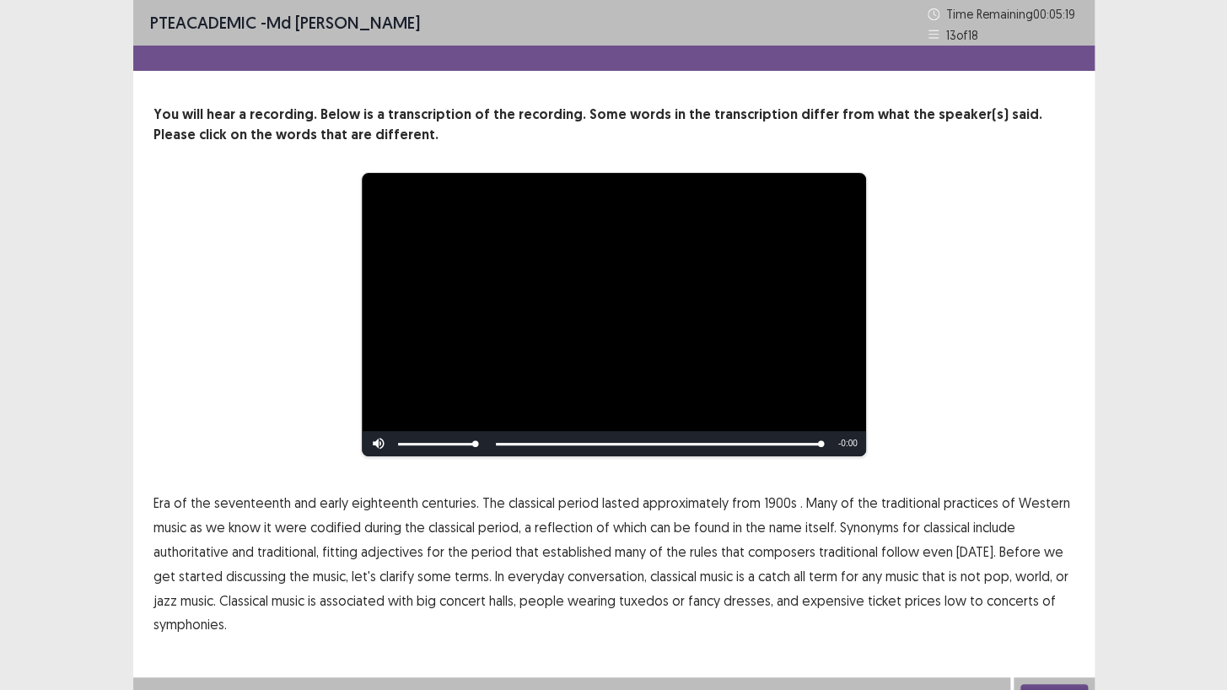
click at [944, 602] on span "low" at bounding box center [955, 600] width 22 height 20
click at [1071, 616] on p "Era of the seventeenth and early eighteenth centuries. The classical period las…" at bounding box center [613, 564] width 921 height 146
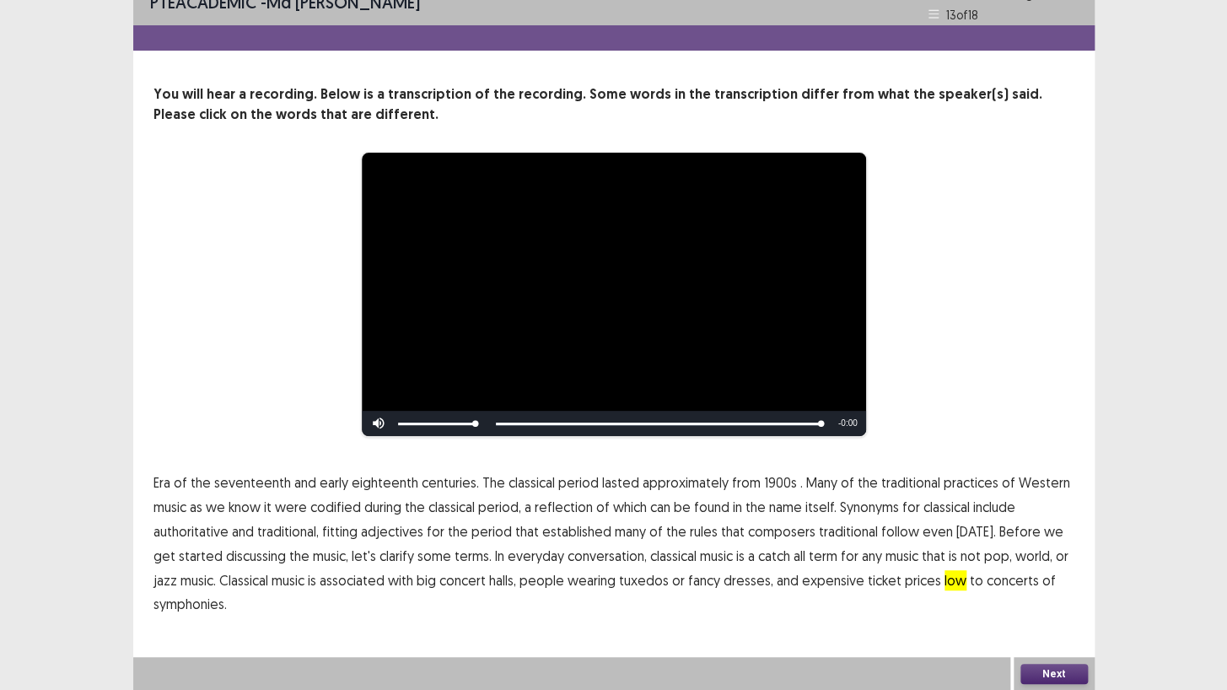
click at [1053, 665] on button "Next" at bounding box center [1053, 674] width 67 height 20
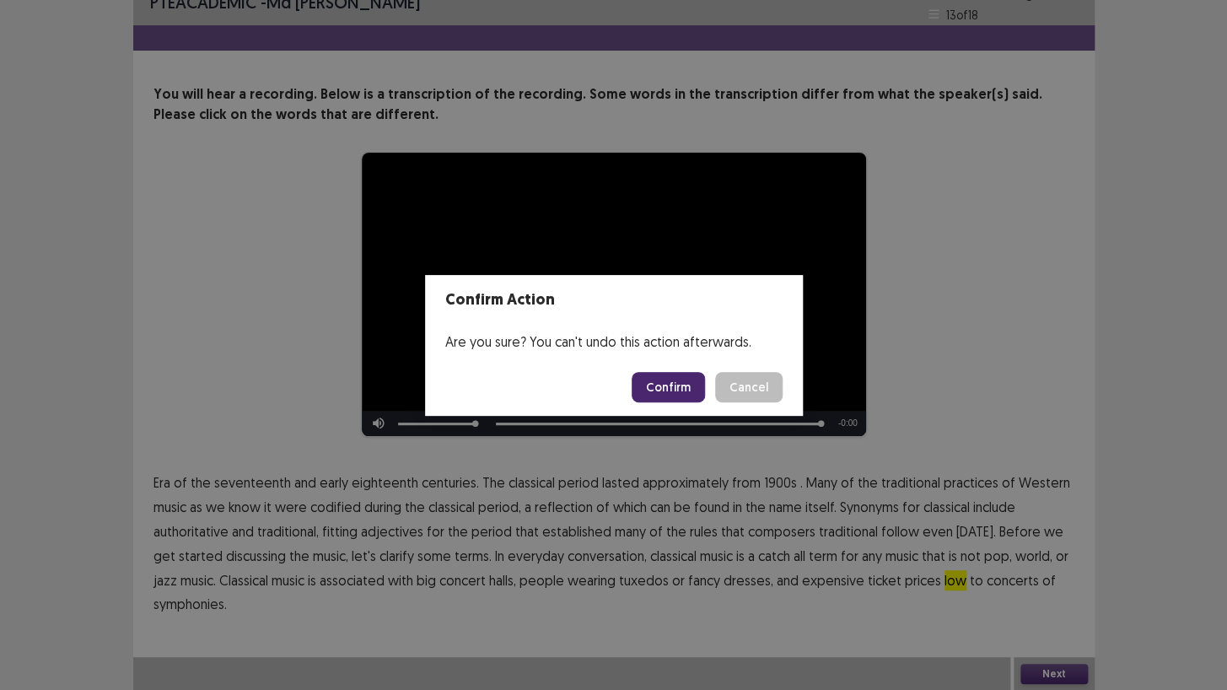
click at [682, 380] on button "Confirm" at bounding box center [668, 387] width 73 height 30
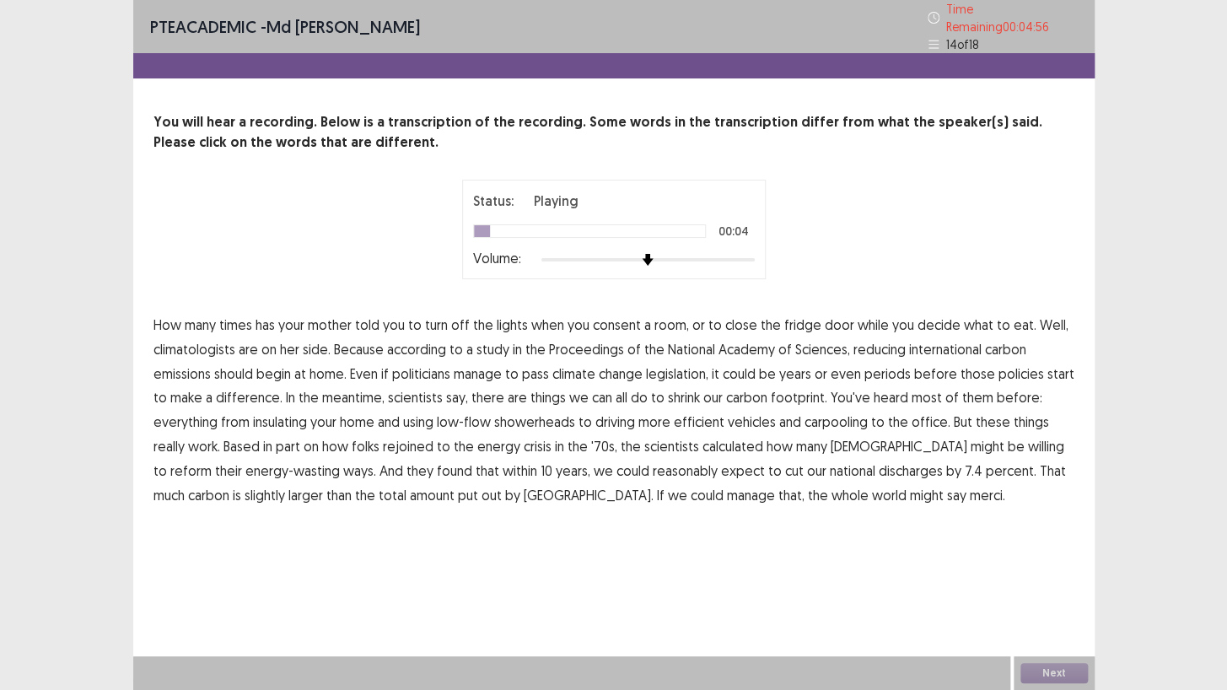
click at [629, 318] on span "consent" at bounding box center [617, 325] width 48 height 20
click at [942, 346] on span "international" at bounding box center [945, 349] width 73 height 20
click at [883, 368] on span "periods" at bounding box center [887, 373] width 46 height 20
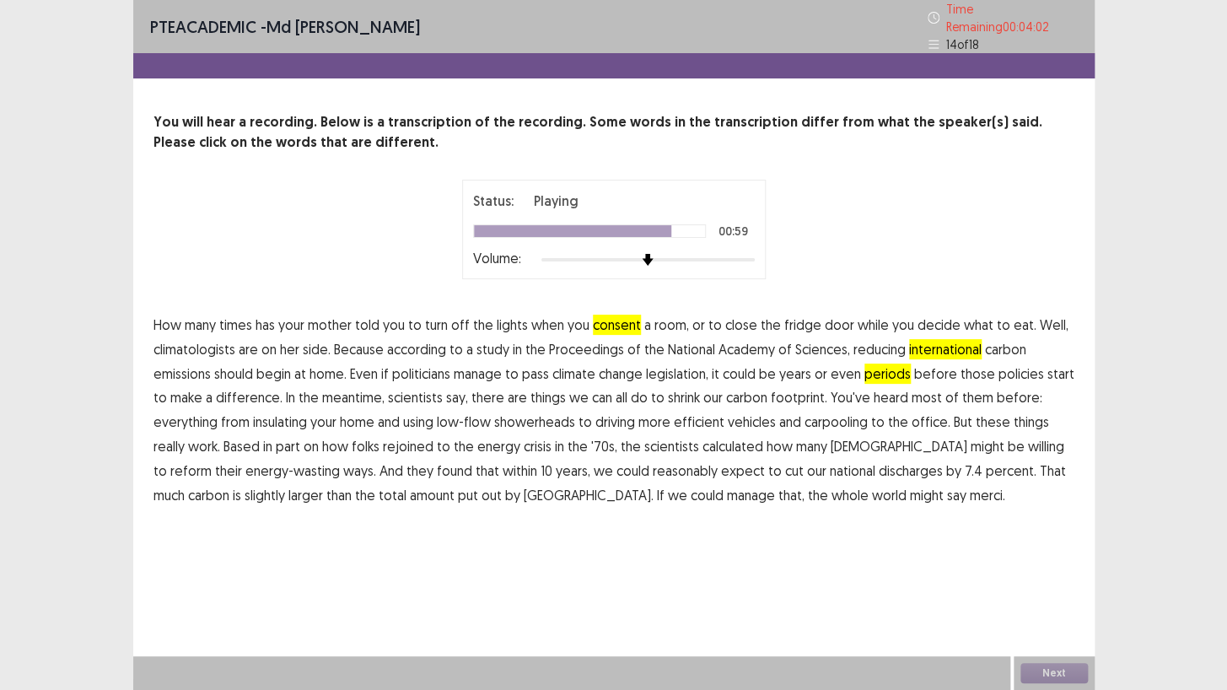
click at [879, 472] on span "discharges" at bounding box center [911, 470] width 64 height 20
click at [1054, 672] on button "Next" at bounding box center [1053, 673] width 67 height 20
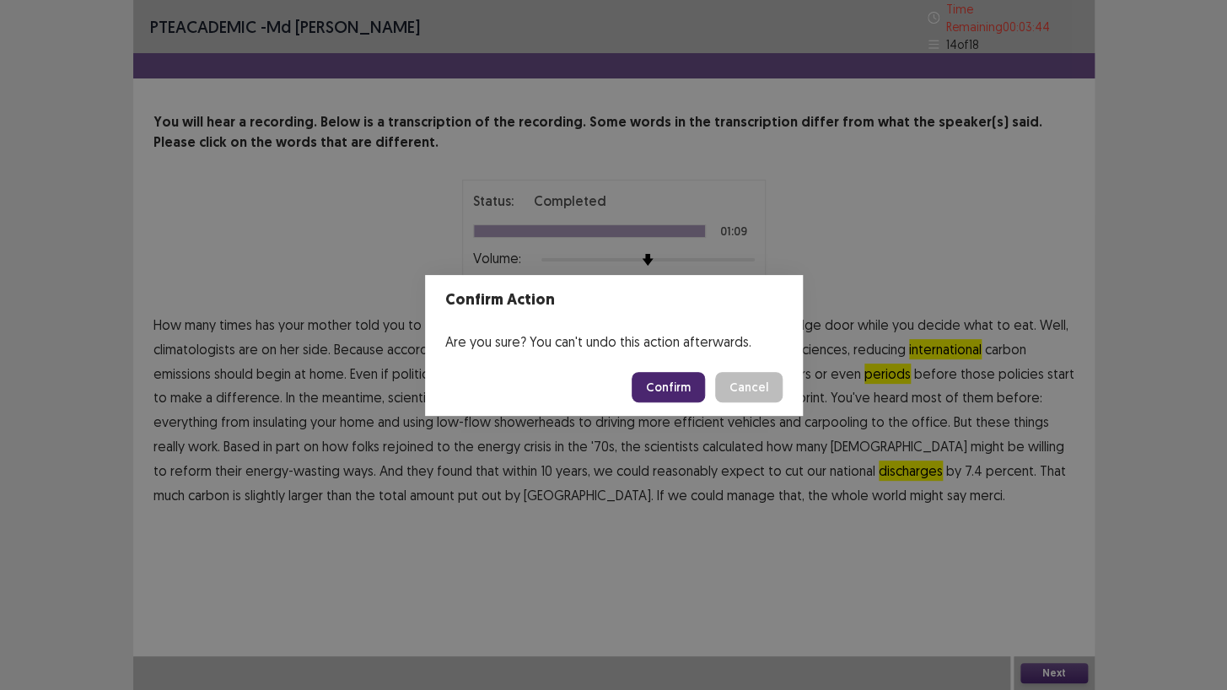
click at [670, 387] on button "Confirm" at bounding box center [668, 387] width 73 height 30
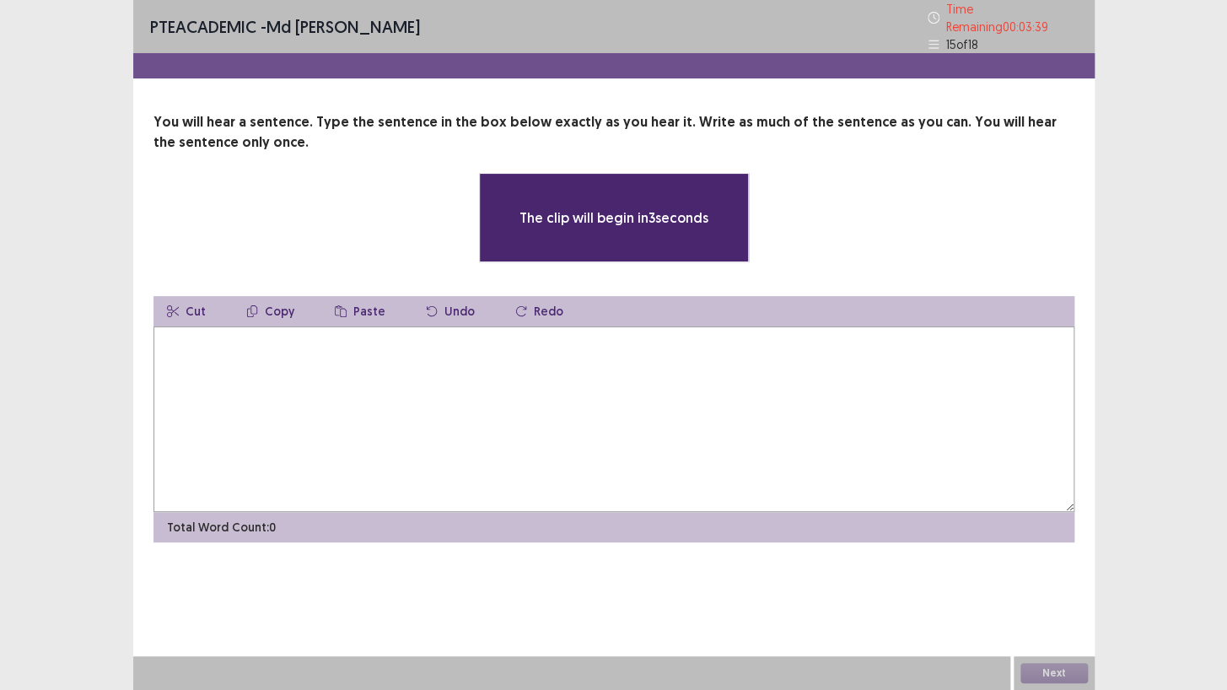
click at [325, 360] on textarea at bounding box center [613, 419] width 921 height 186
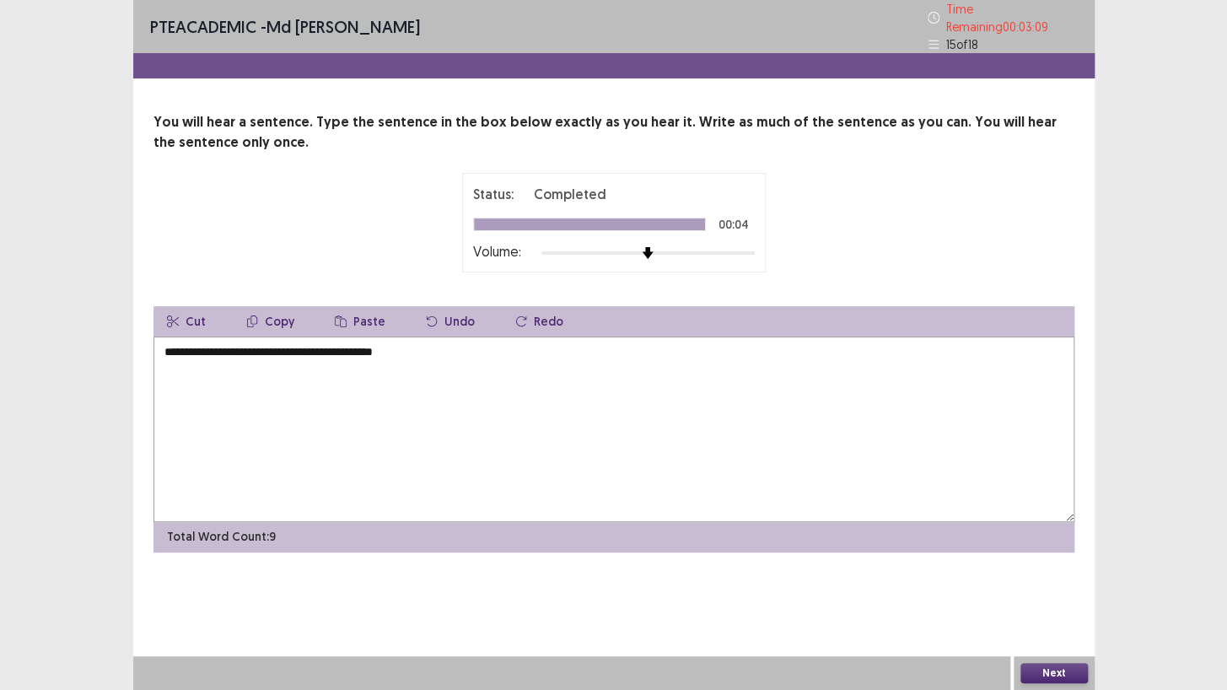
click at [173, 342] on textarea "**********" at bounding box center [613, 429] width 921 height 186
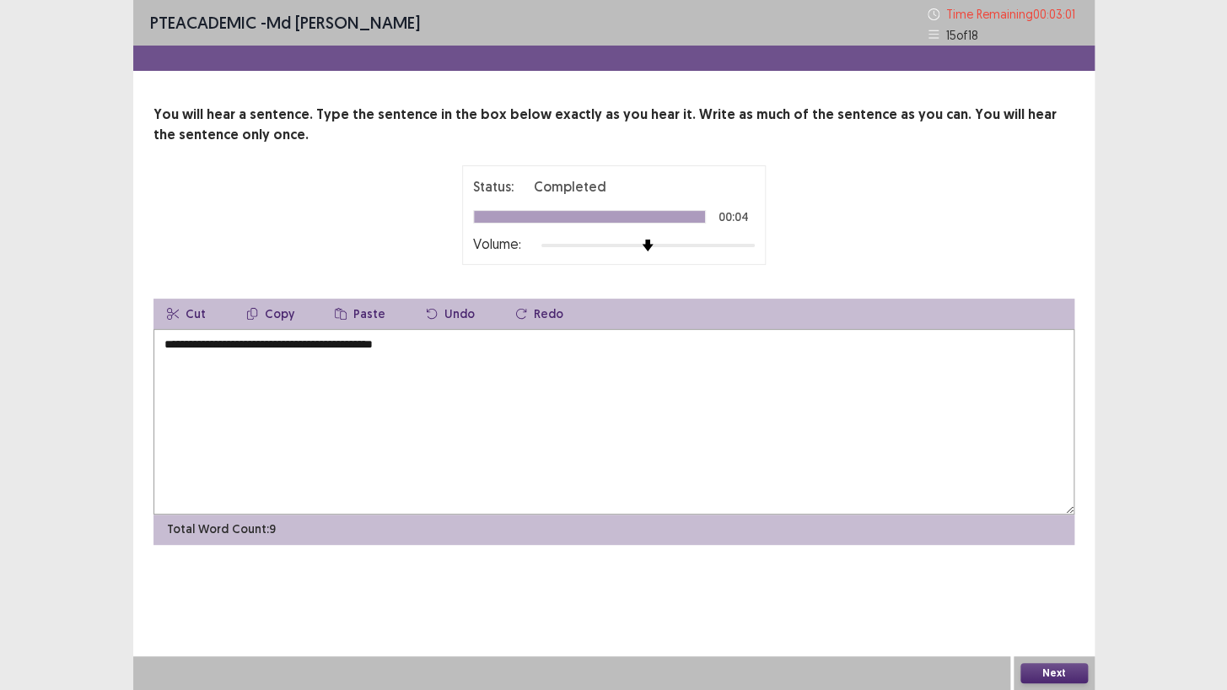
click at [255, 344] on textarea "**********" at bounding box center [613, 422] width 921 height 186
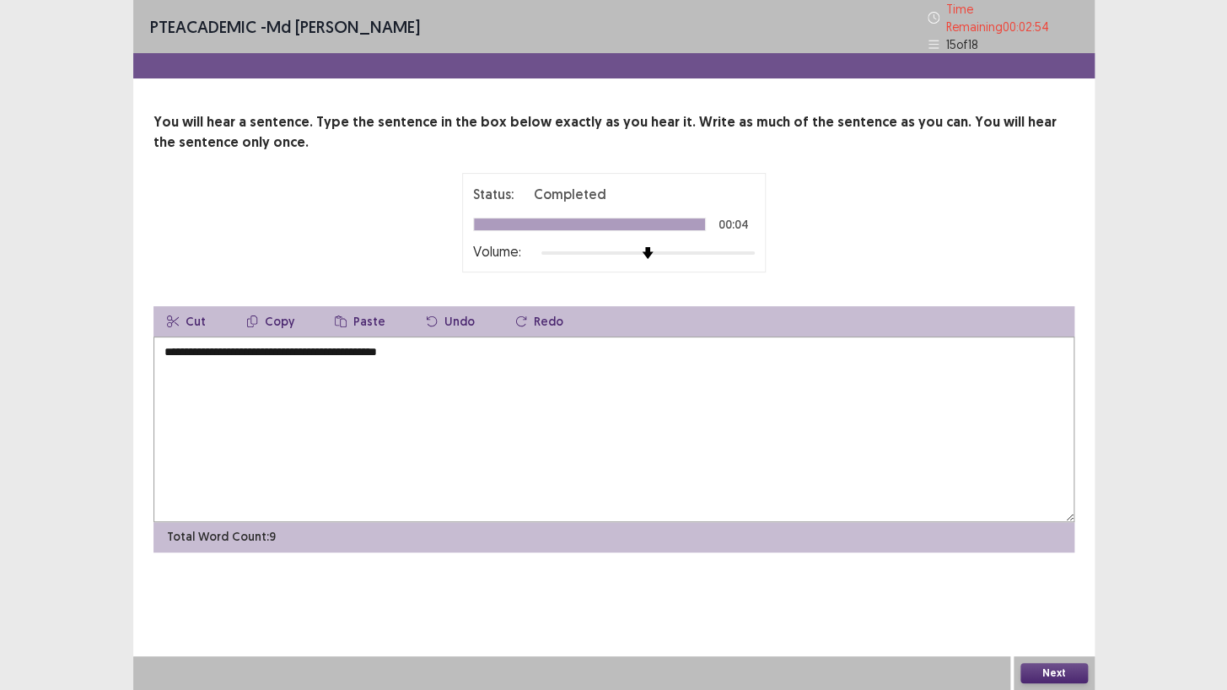
click at [352, 349] on textarea "**********" at bounding box center [613, 429] width 921 height 186
click at [454, 349] on textarea "**********" at bounding box center [613, 429] width 921 height 186
type textarea "**********"
click at [1041, 664] on button "Next" at bounding box center [1053, 673] width 67 height 20
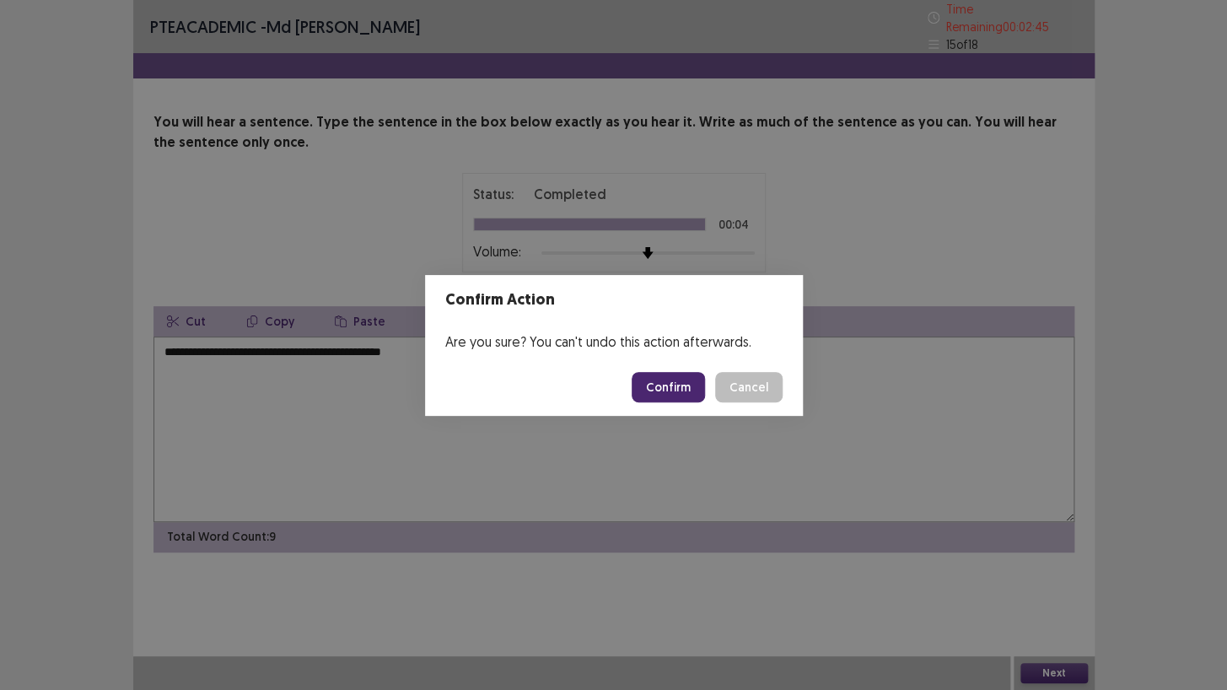
click at [675, 384] on button "Confirm" at bounding box center [668, 387] width 73 height 30
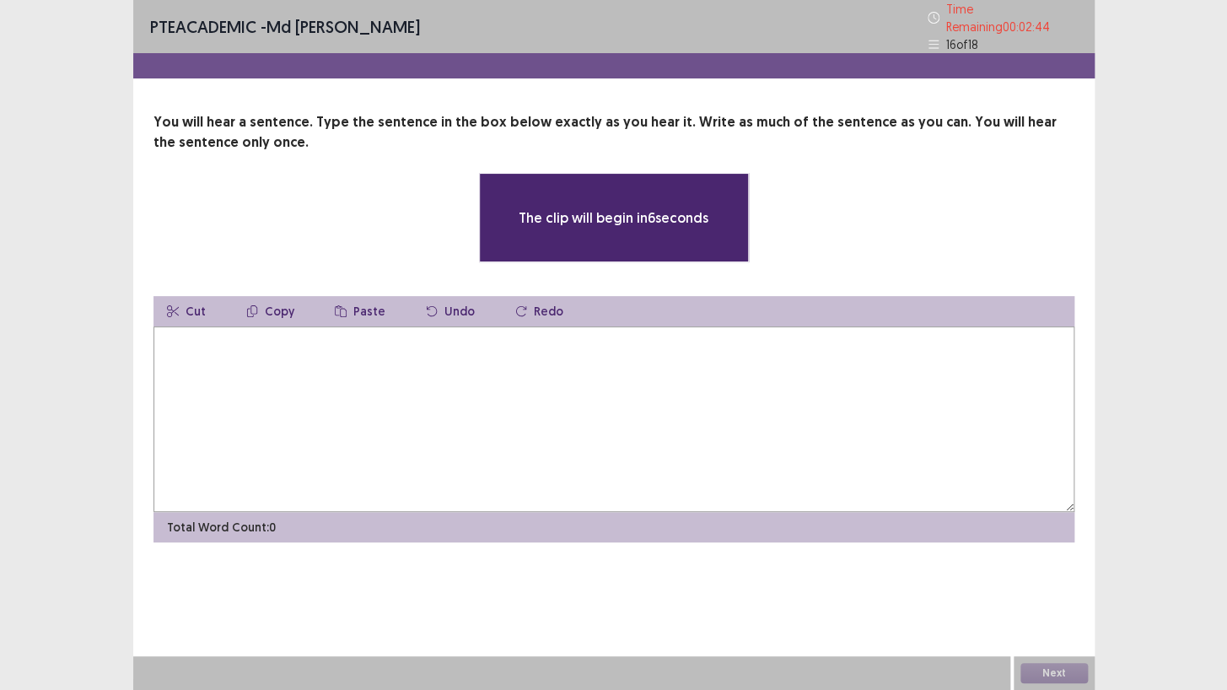
click at [460, 362] on textarea at bounding box center [613, 419] width 921 height 186
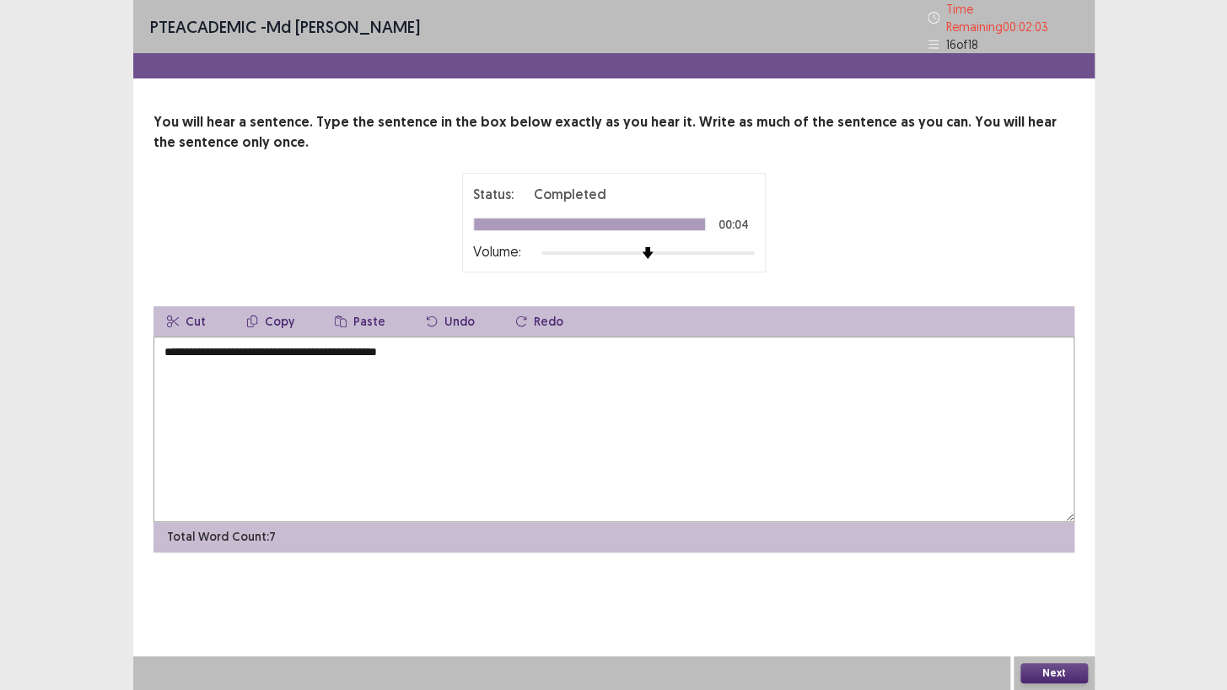
click at [212, 344] on textarea "**********" at bounding box center [613, 429] width 921 height 186
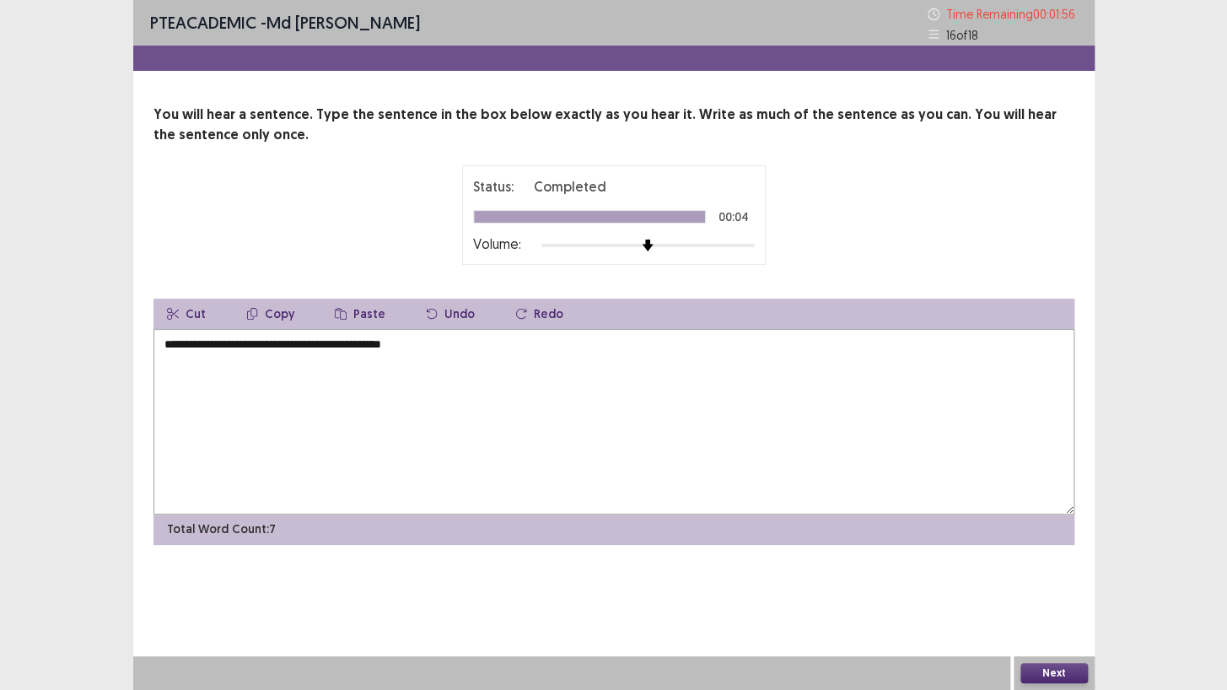
click at [220, 344] on textarea "**********" at bounding box center [613, 422] width 921 height 186
click at [284, 345] on textarea "**********" at bounding box center [613, 422] width 921 height 186
click at [376, 345] on textarea "**********" at bounding box center [613, 422] width 921 height 186
click at [401, 343] on textarea "**********" at bounding box center [613, 422] width 921 height 186
click at [410, 343] on textarea "**********" at bounding box center [613, 422] width 921 height 186
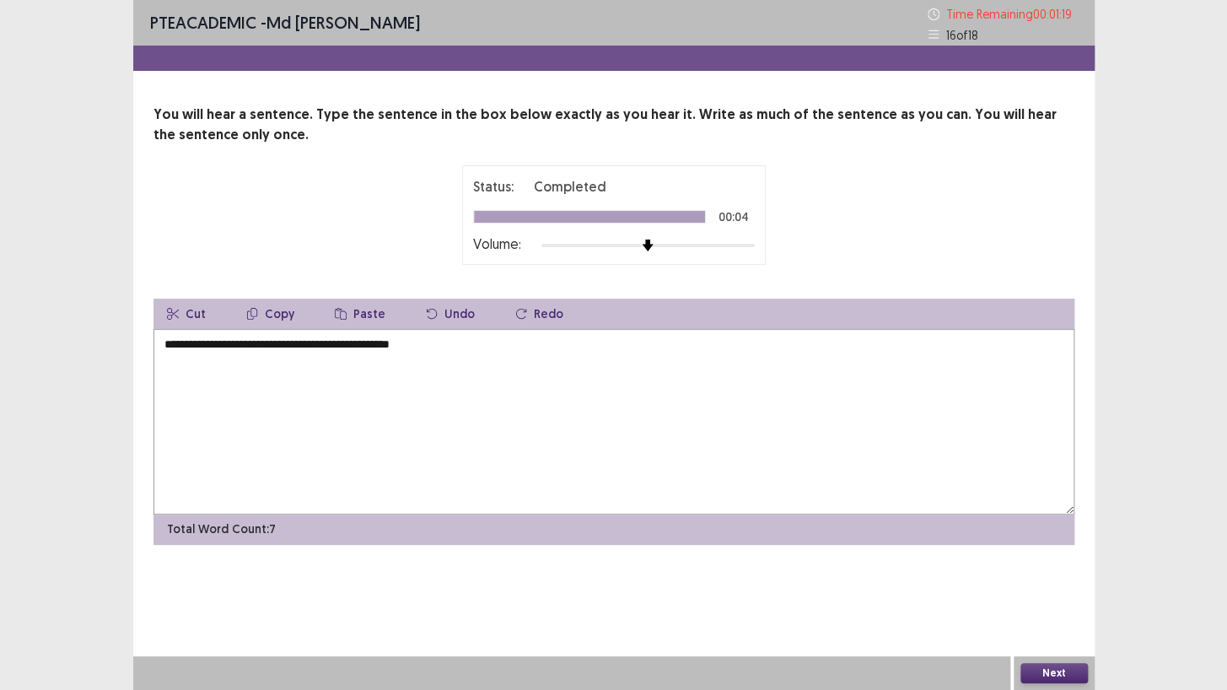
click at [446, 346] on textarea "**********" at bounding box center [613, 422] width 921 height 186
type textarea "**********"
click at [1039, 672] on button "Next" at bounding box center [1053, 673] width 67 height 20
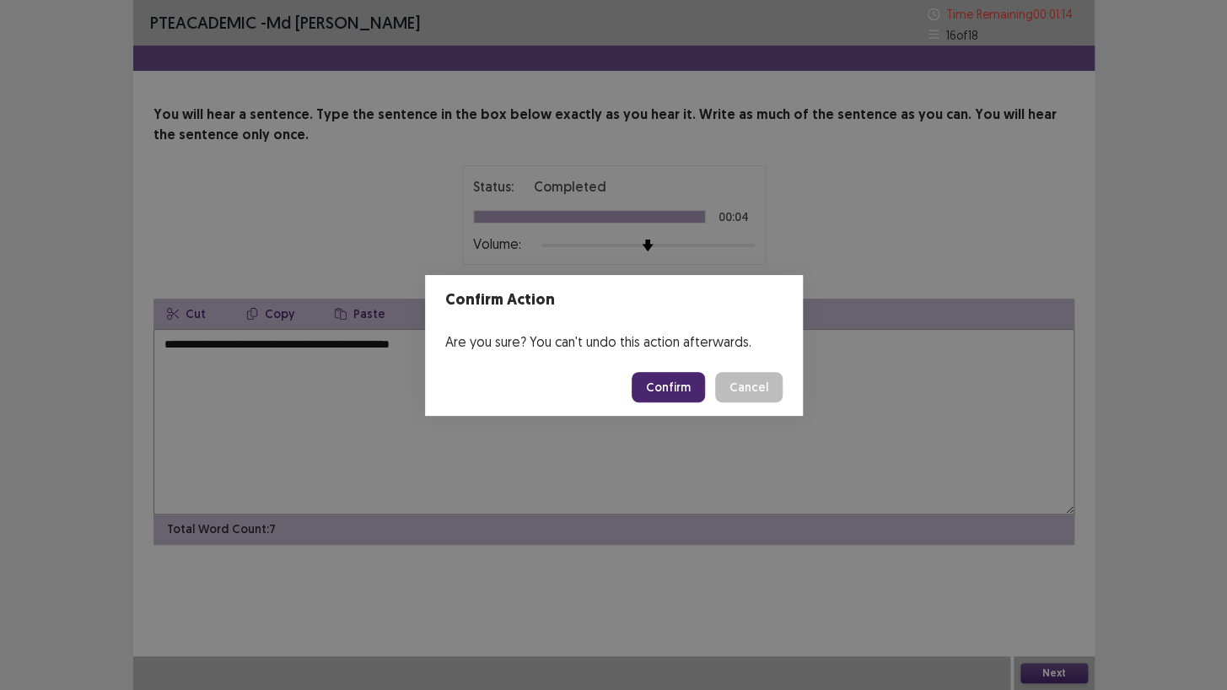
click at [652, 380] on button "Confirm" at bounding box center [668, 387] width 73 height 30
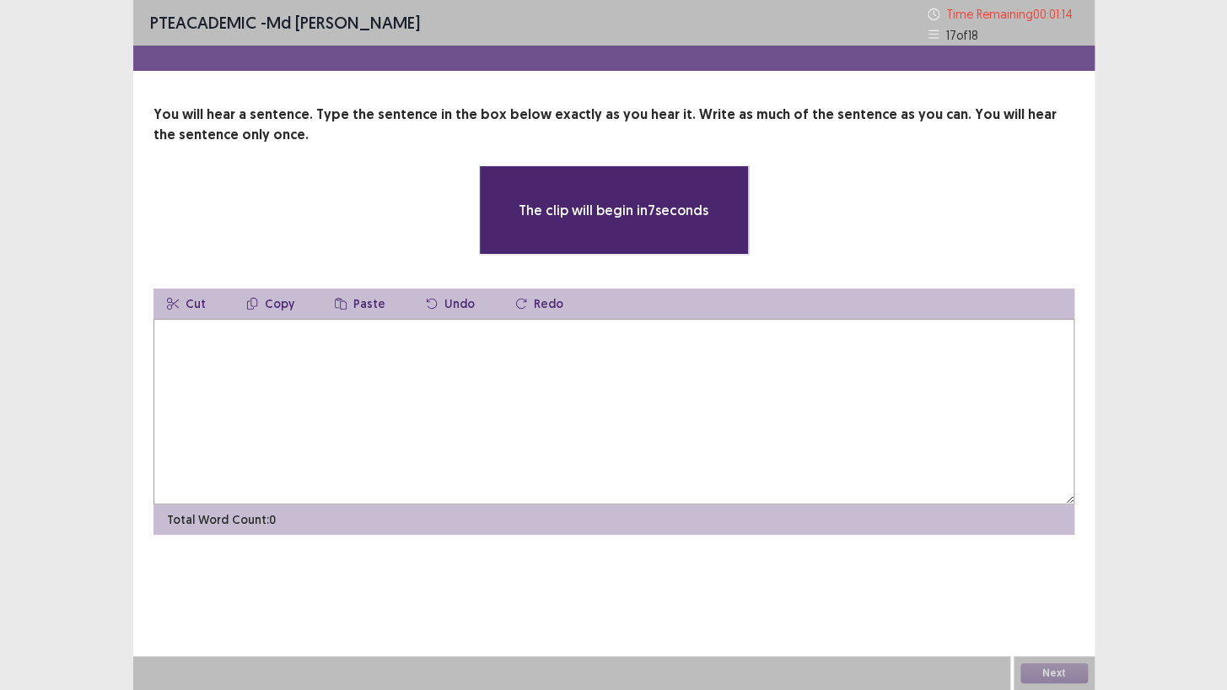
click at [481, 358] on textarea at bounding box center [613, 412] width 921 height 186
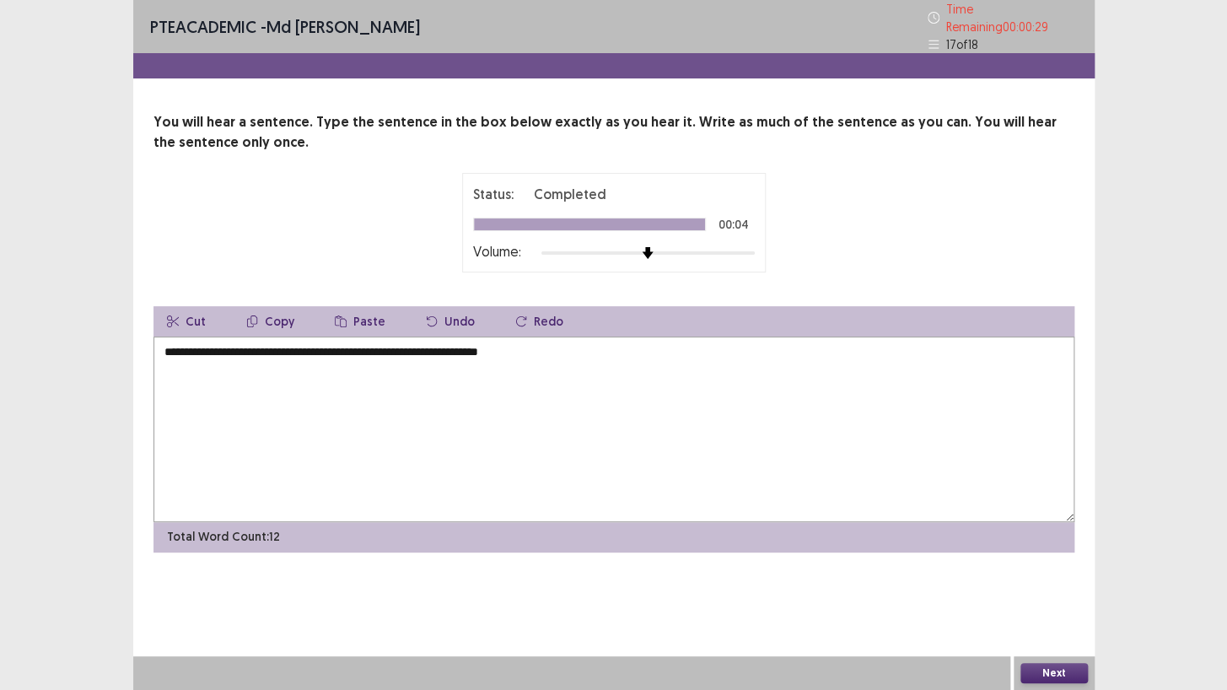
click at [197, 342] on textarea "**********" at bounding box center [613, 429] width 921 height 186
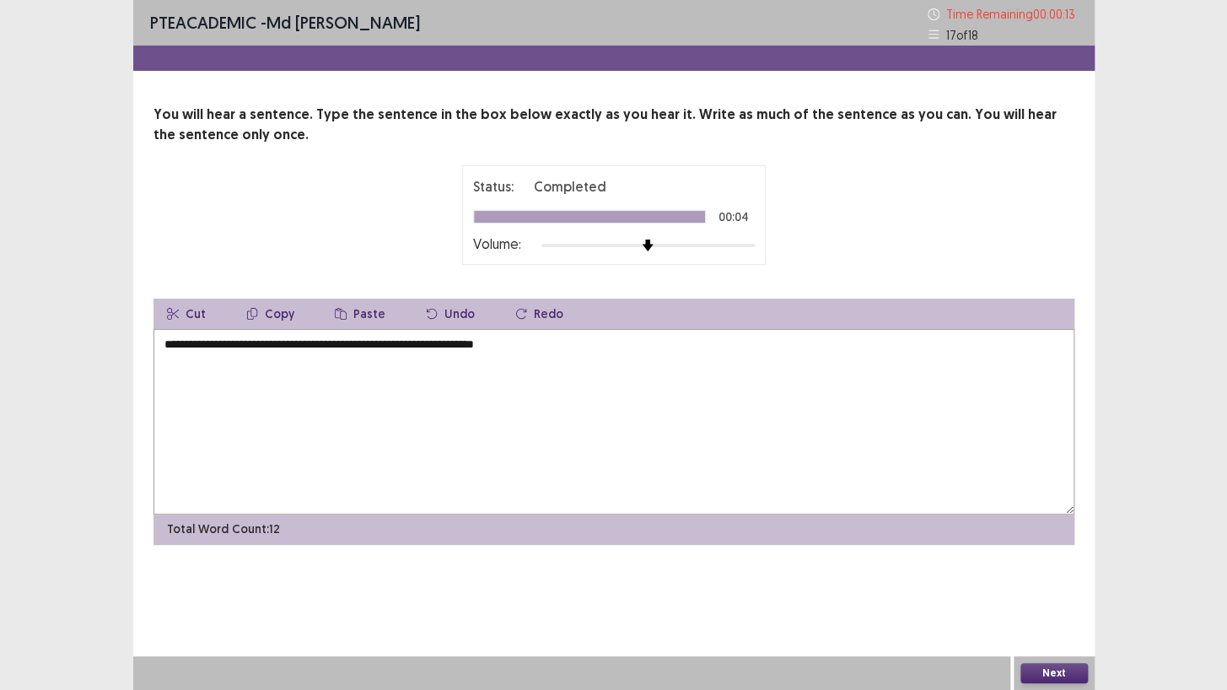
click at [582, 352] on textarea "**********" at bounding box center [613, 422] width 921 height 186
type textarea "**********"
click at [1051, 674] on button "Next" at bounding box center [1053, 673] width 67 height 20
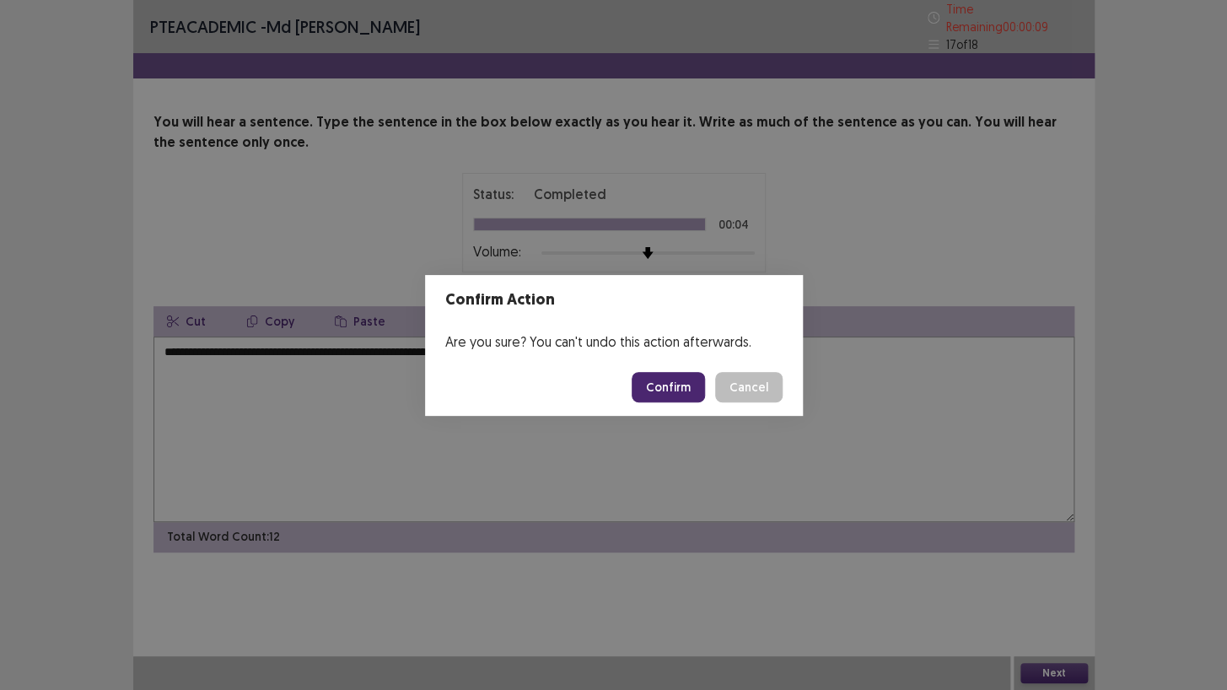
click at [676, 390] on button "Confirm" at bounding box center [668, 387] width 73 height 30
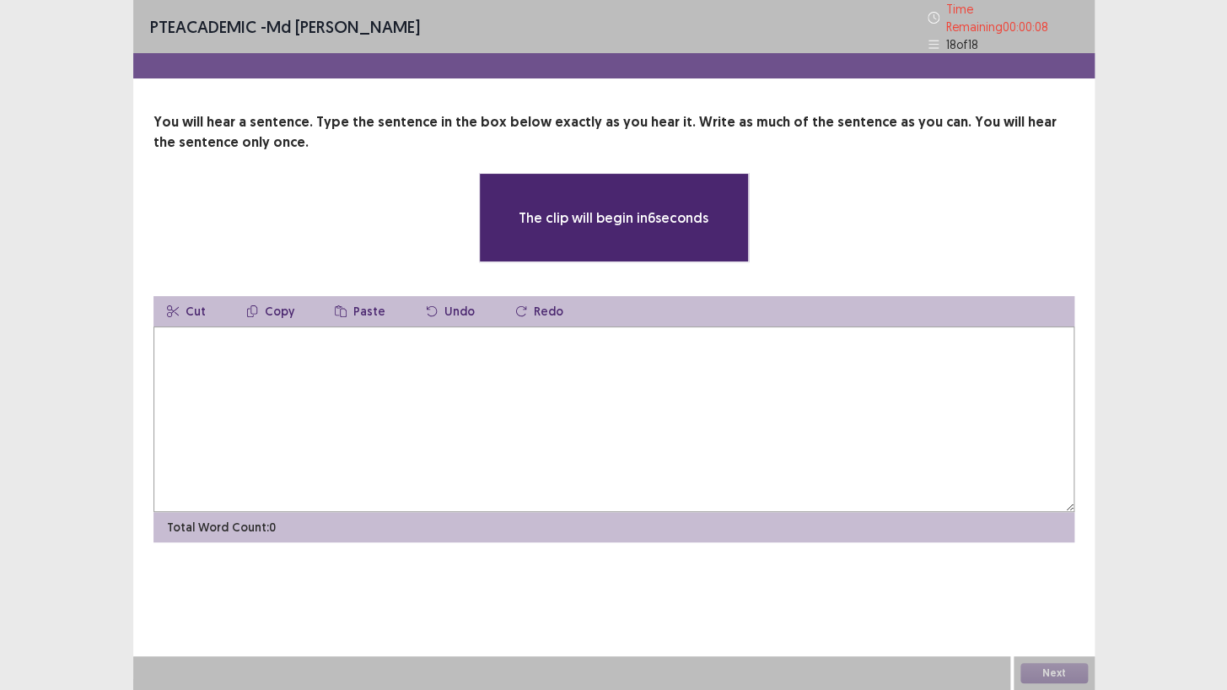
click at [588, 383] on textarea at bounding box center [613, 419] width 921 height 186
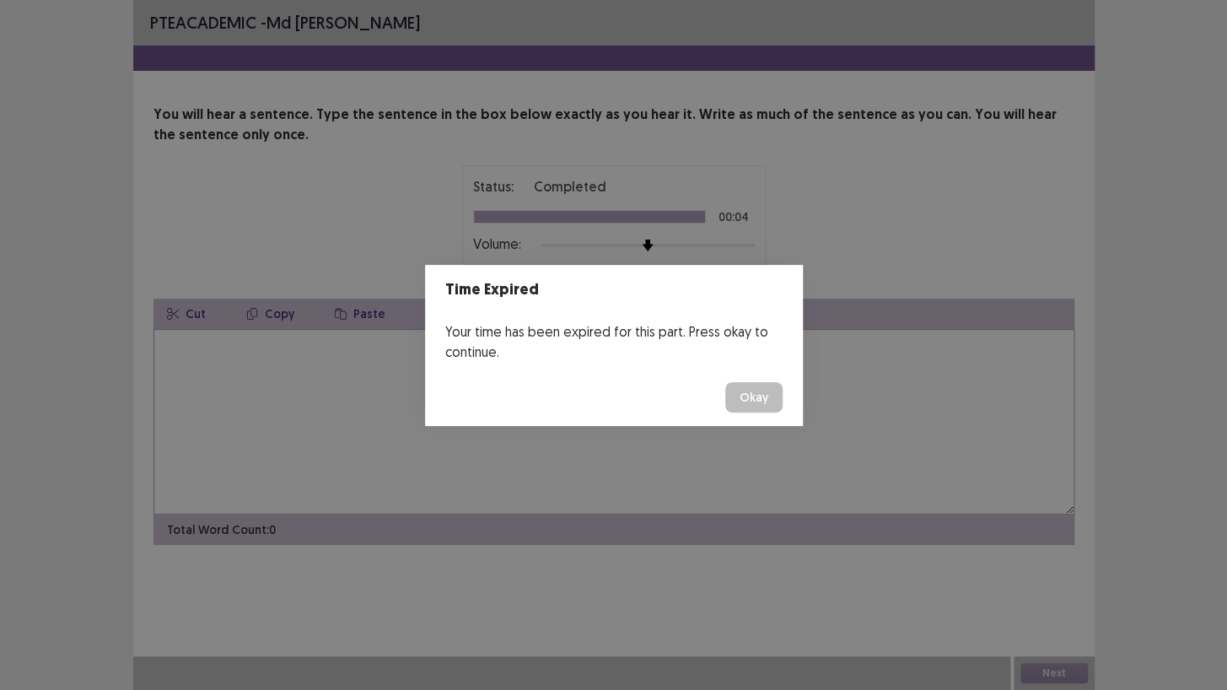
click at [761, 392] on button "Okay" at bounding box center [753, 397] width 57 height 30
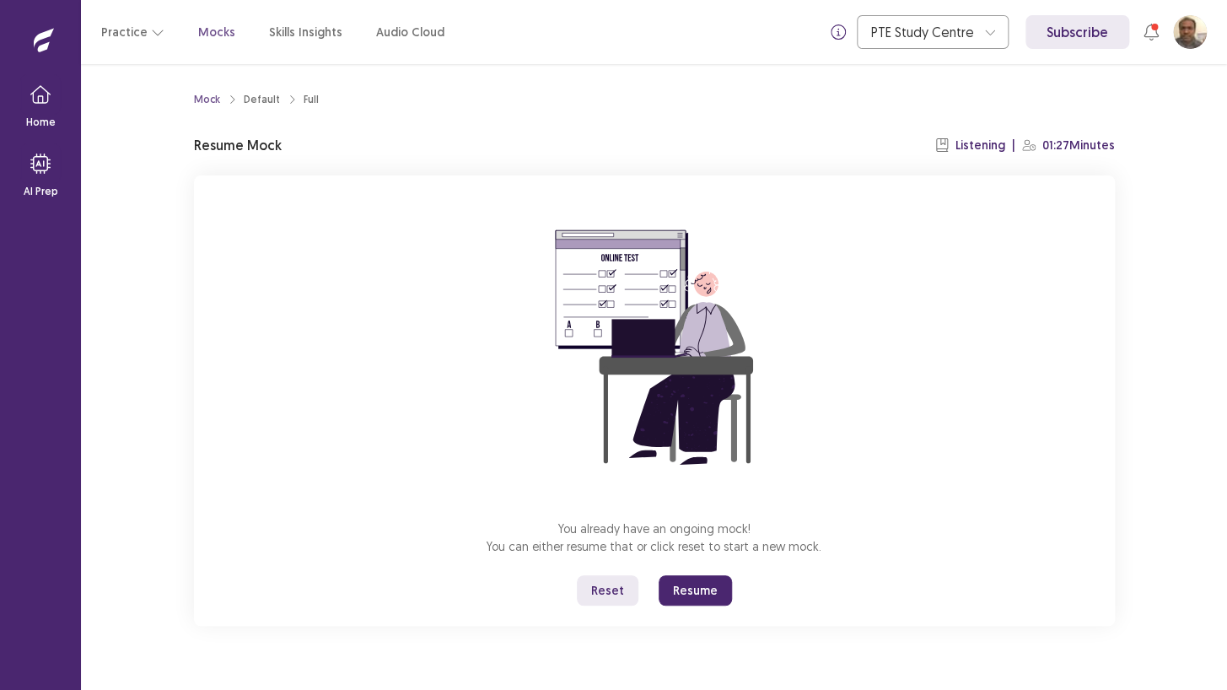
click at [686, 599] on button "Resume" at bounding box center [695, 590] width 73 height 30
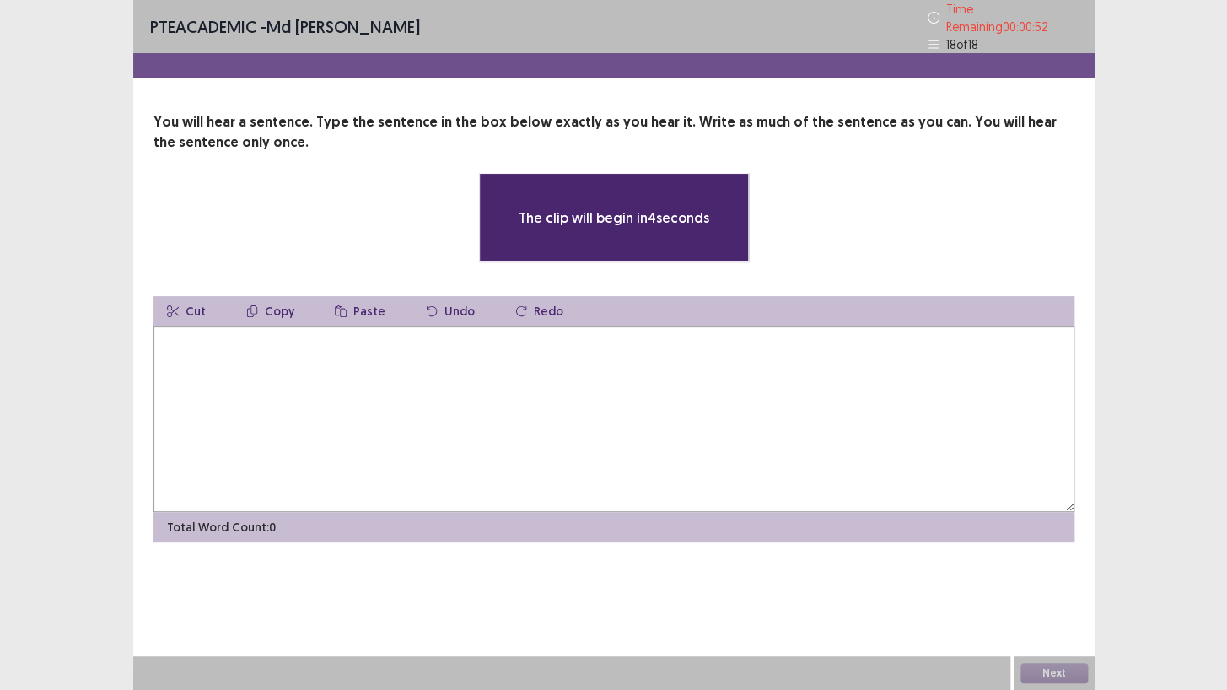
click at [557, 364] on textarea at bounding box center [613, 419] width 921 height 186
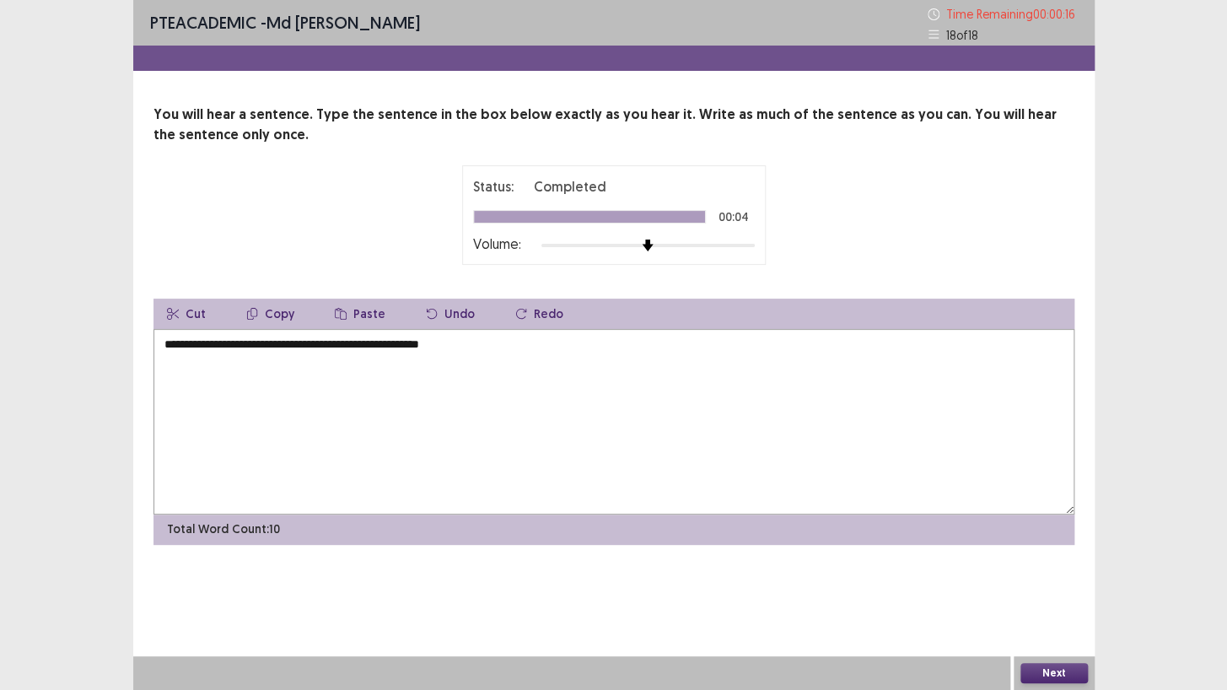
type textarea "**********"
click at [1079, 671] on button "Next" at bounding box center [1053, 673] width 67 height 20
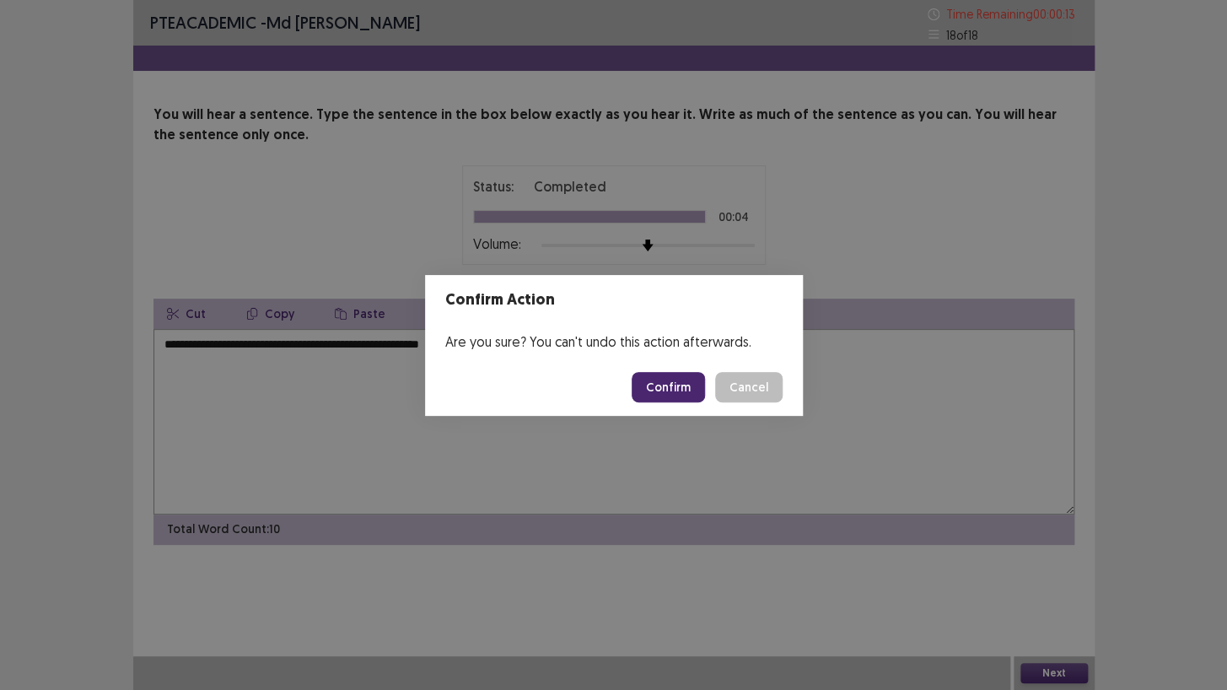
click at [683, 379] on button "Confirm" at bounding box center [668, 387] width 73 height 30
